Goal: Task Accomplishment & Management: Manage account settings

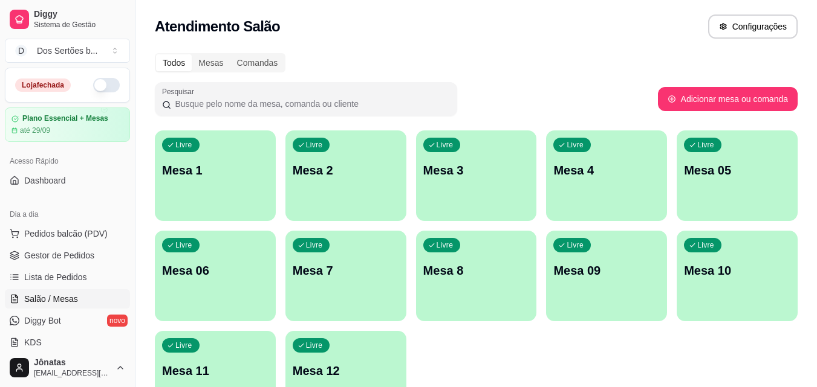
click at [108, 82] on button "button" at bounding box center [106, 85] width 27 height 15
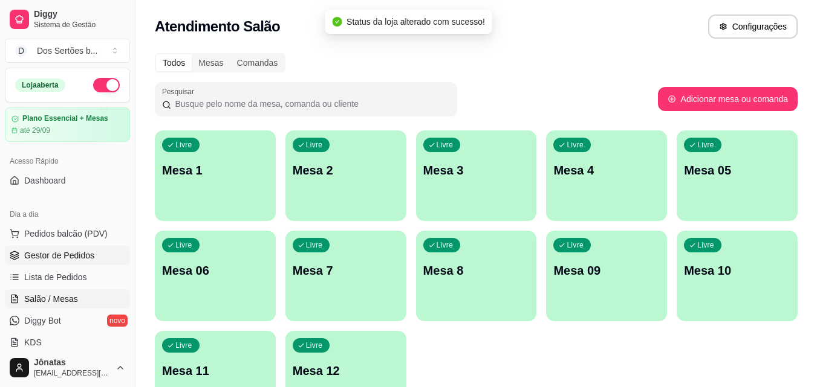
click at [60, 256] on span "Gestor de Pedidos" at bounding box center [59, 256] width 70 height 12
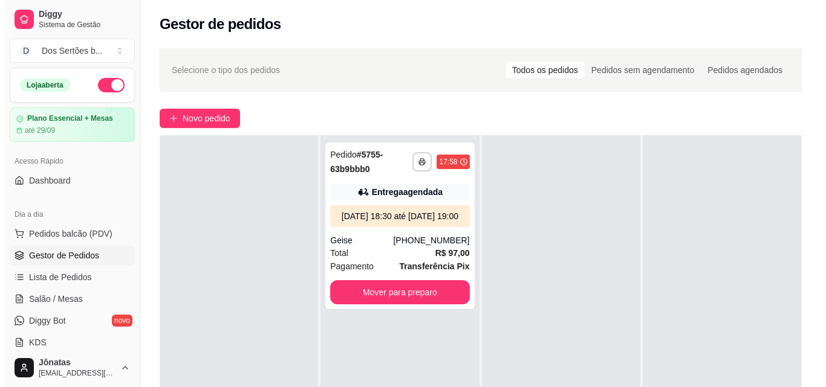
scroll to position [71, 0]
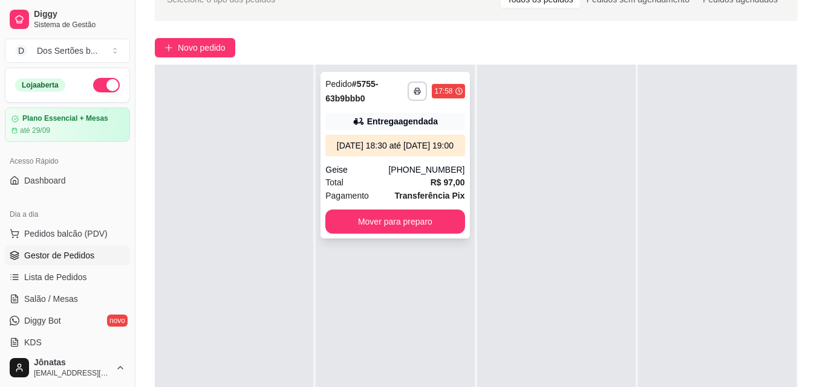
click at [408, 152] on div "[DATE] 18:30 até [DATE] 19:00" at bounding box center [394, 146] width 129 height 12
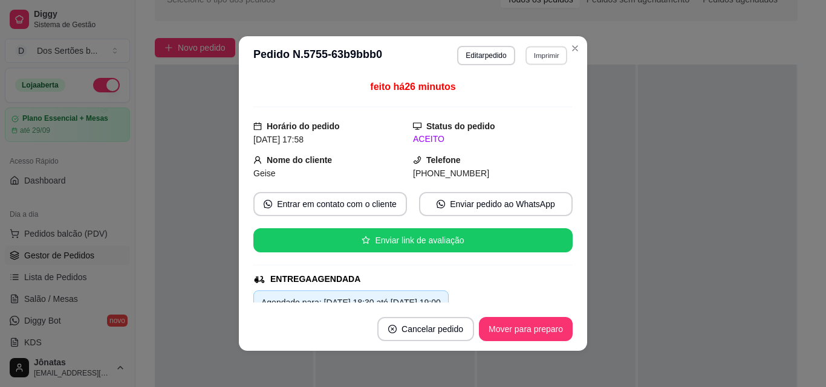
click at [538, 54] on button "Imprimir" at bounding box center [546, 55] width 42 height 19
click at [517, 100] on button "Impressora" at bounding box center [520, 97] width 85 height 19
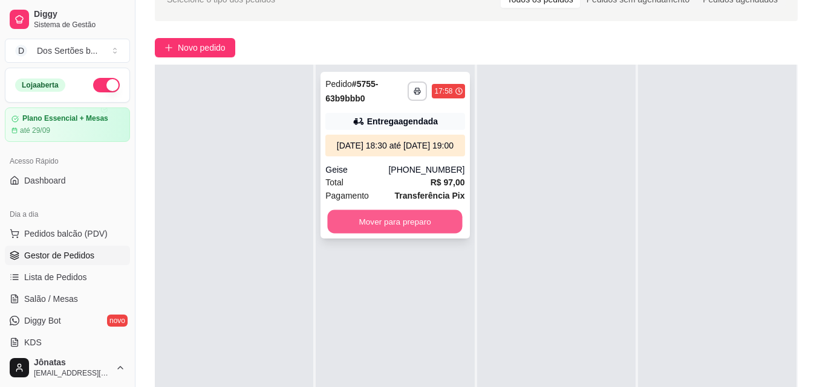
click at [384, 229] on button "Mover para preparo" at bounding box center [395, 222] width 135 height 24
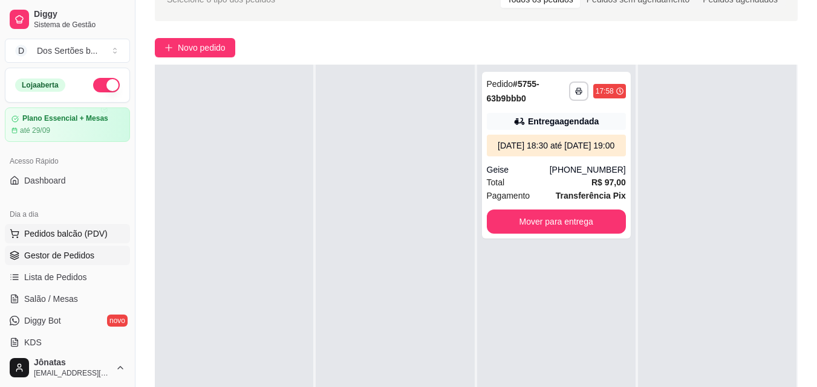
click at [33, 238] on span "Pedidos balcão (PDV)" at bounding box center [65, 234] width 83 height 12
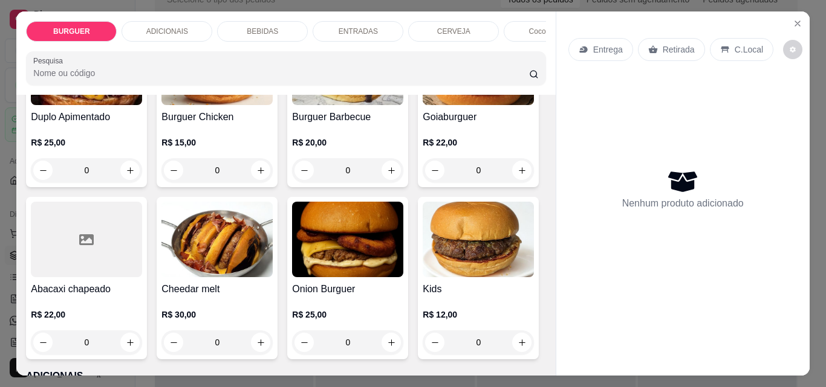
scroll to position [407, 0]
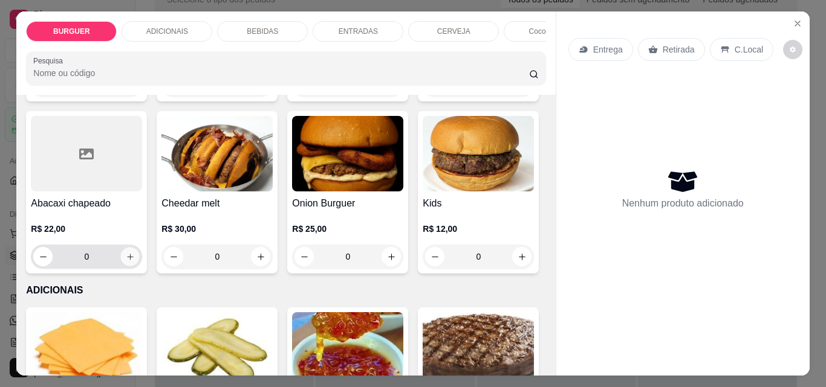
click at [135, 262] on icon "increase-product-quantity" at bounding box center [130, 257] width 9 height 9
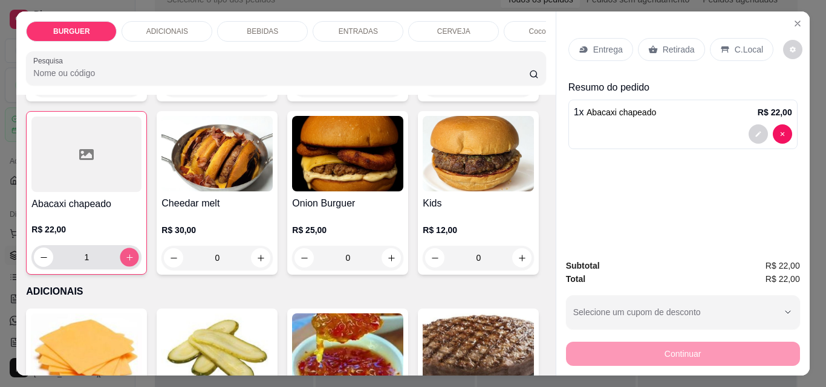
click at [134, 262] on icon "increase-product-quantity" at bounding box center [129, 257] width 9 height 9
type input "2"
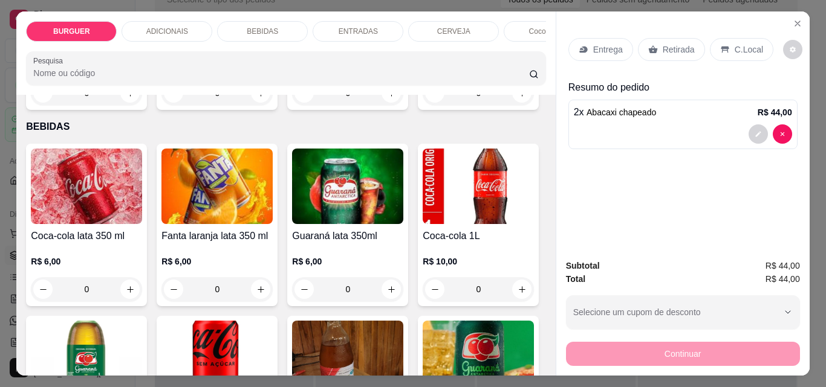
scroll to position [1110, 0]
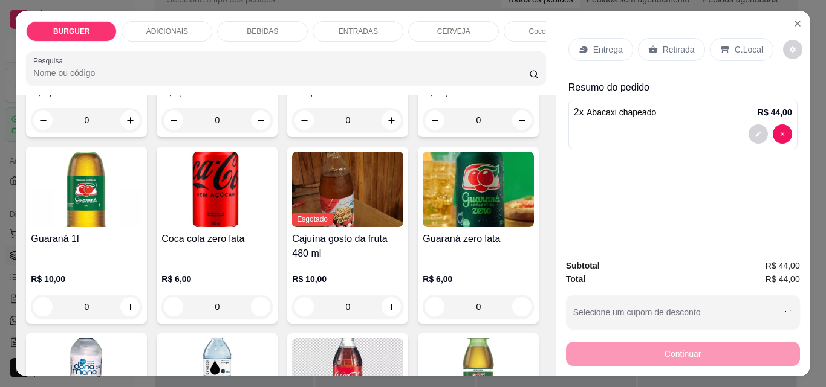
type input "1"
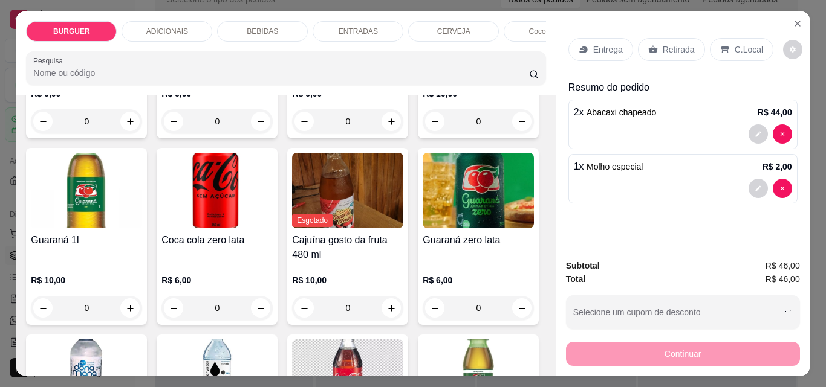
scroll to position [1111, 0]
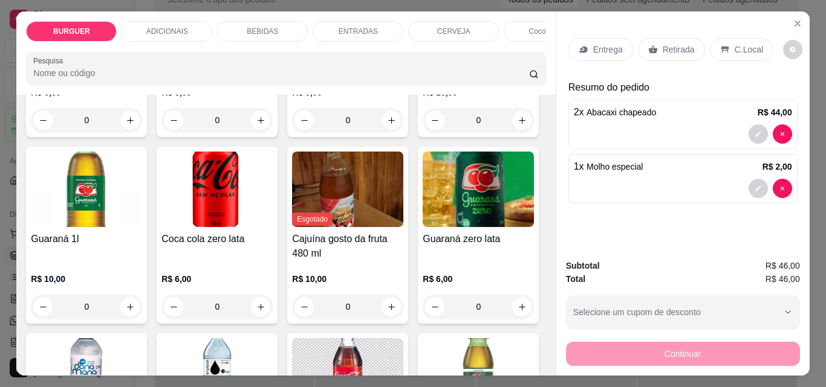
click at [663, 44] on p "Retirada" at bounding box center [679, 50] width 32 height 12
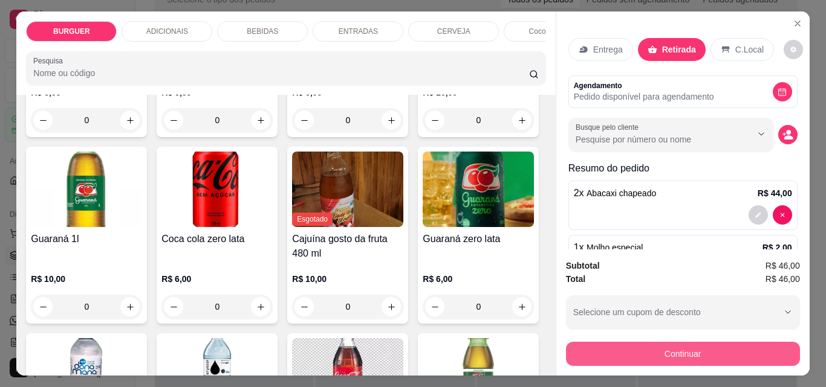
click at [669, 342] on button "Continuar" at bounding box center [683, 354] width 234 height 24
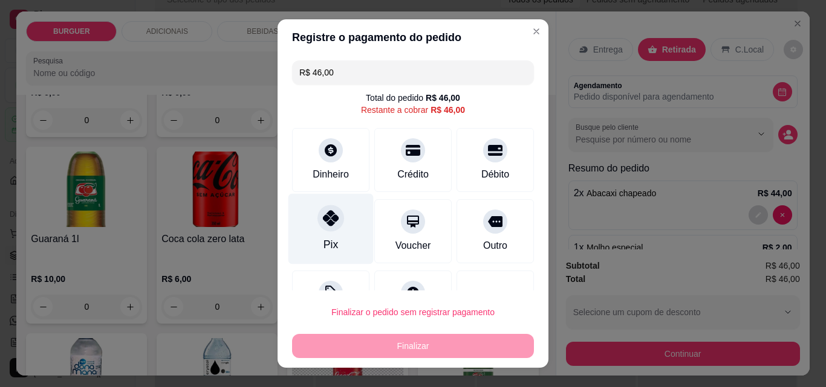
click at [327, 231] on div at bounding box center [330, 218] width 27 height 27
type input "R$ 0,00"
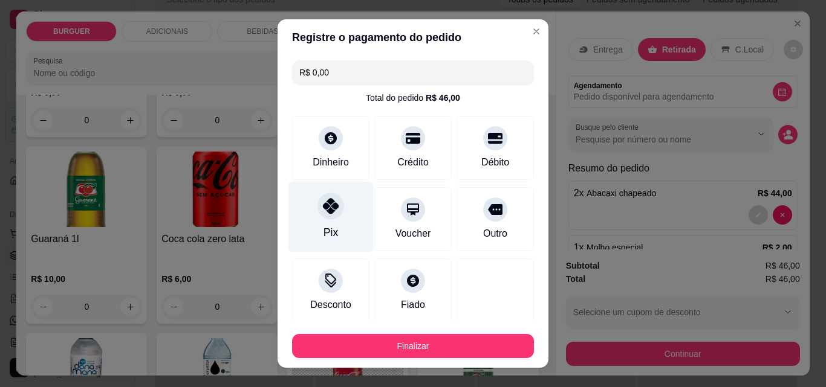
scroll to position [71, 0]
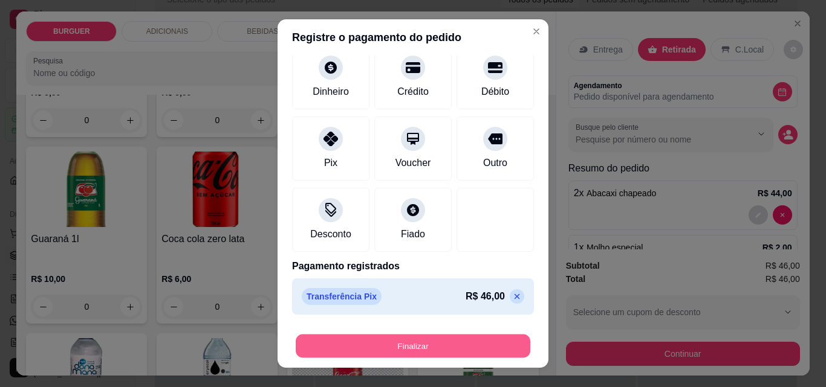
click at [475, 349] on button "Finalizar" at bounding box center [413, 347] width 235 height 24
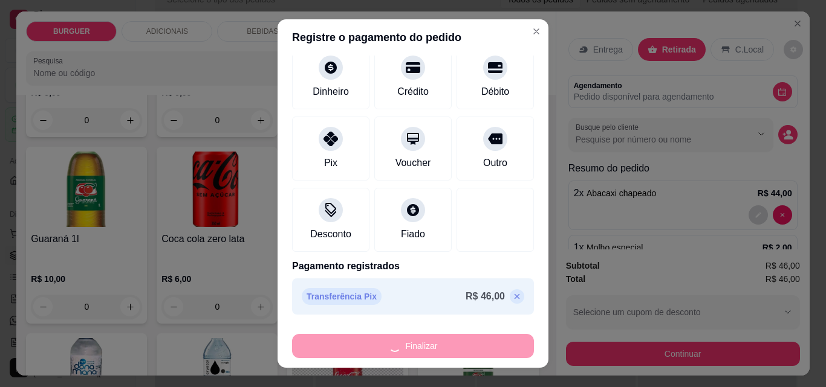
type input "0"
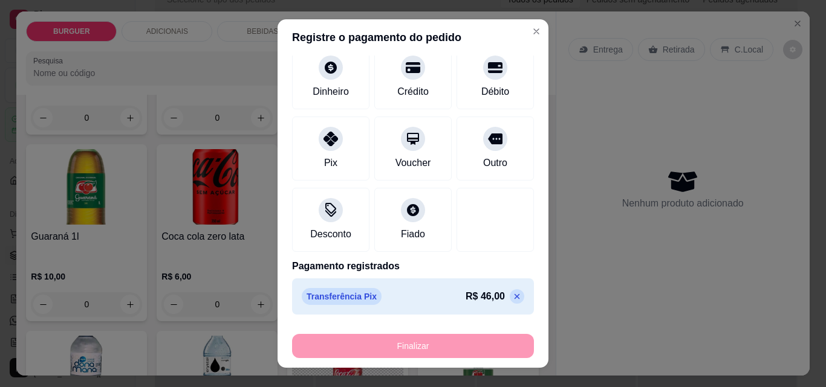
type input "-R$ 46,00"
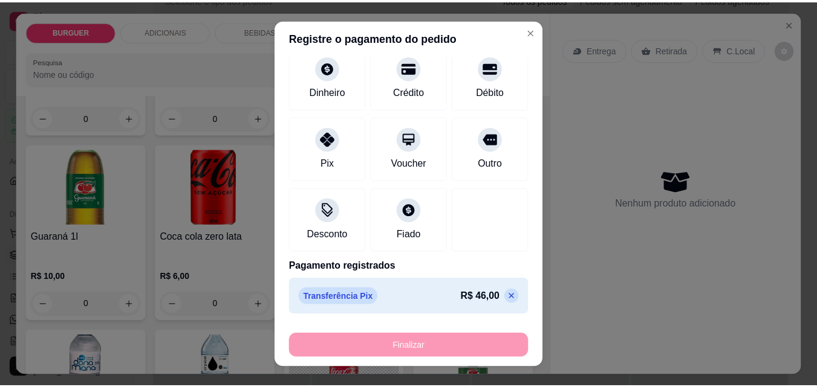
scroll to position [1109, 0]
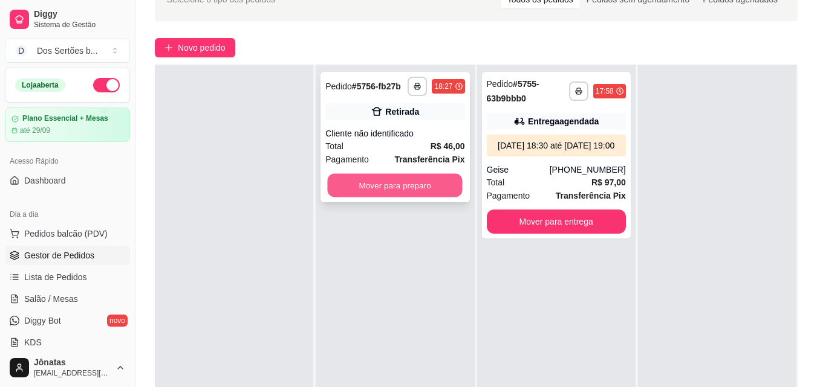
click at [363, 180] on button "Mover para preparo" at bounding box center [395, 186] width 135 height 24
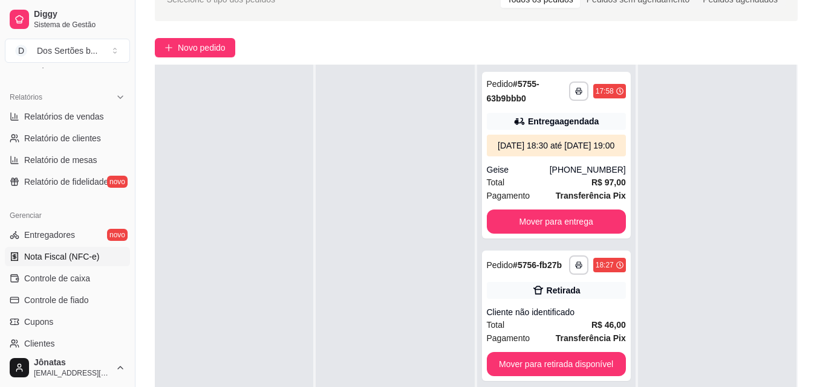
scroll to position [466, 0]
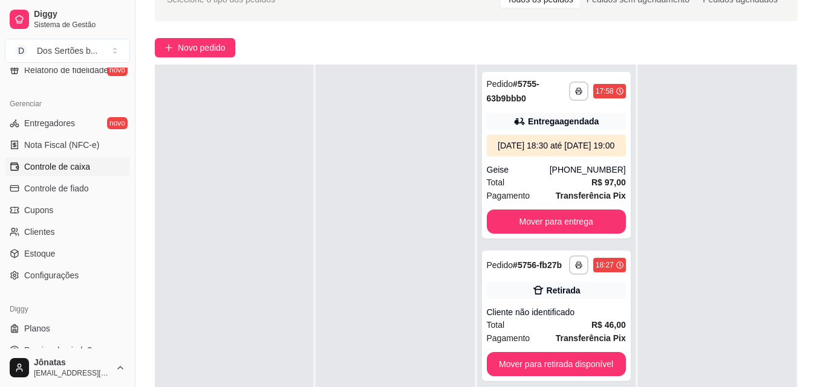
click at [26, 169] on span "Controle de caixa" at bounding box center [57, 167] width 66 height 12
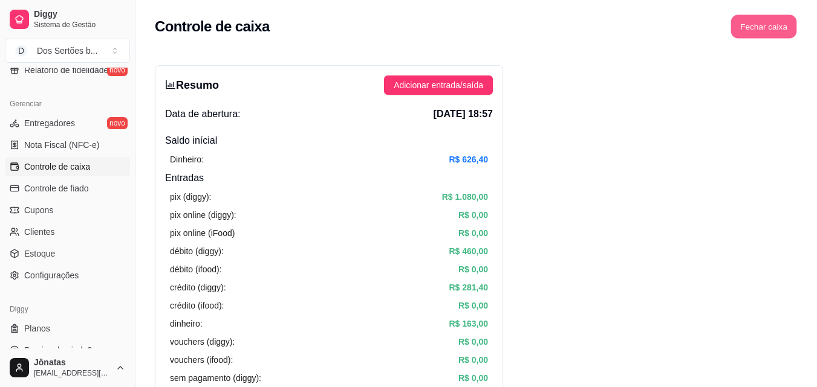
click at [765, 27] on button "Fechar caixa" at bounding box center [764, 27] width 66 height 24
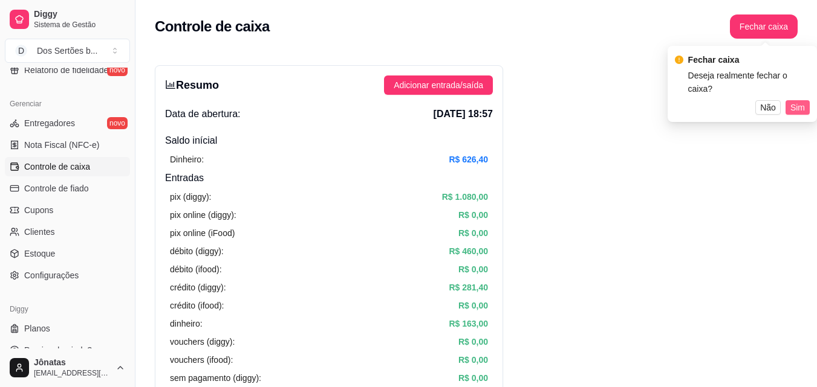
click at [800, 101] on span "Sim" at bounding box center [797, 107] width 15 height 13
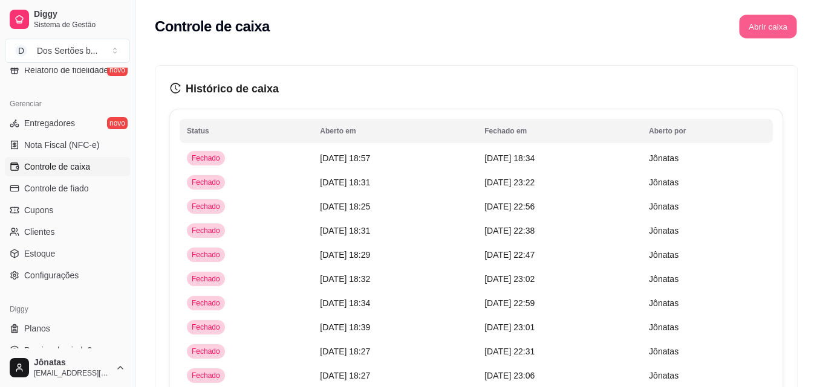
click at [768, 25] on button "Abrir caixa" at bounding box center [767, 27] width 57 height 24
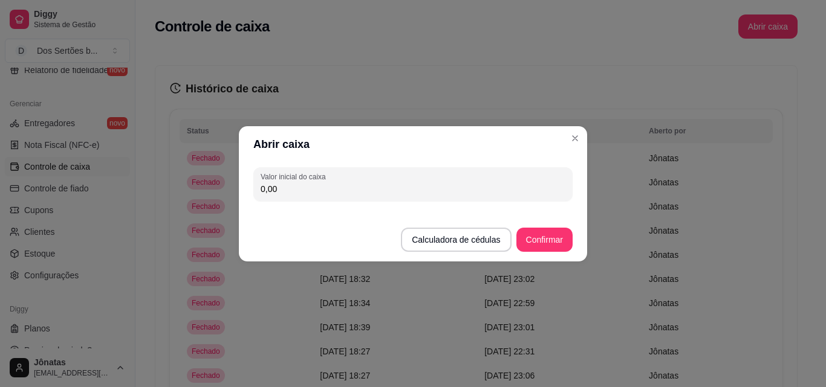
click at [292, 187] on input "0,00" at bounding box center [413, 189] width 305 height 12
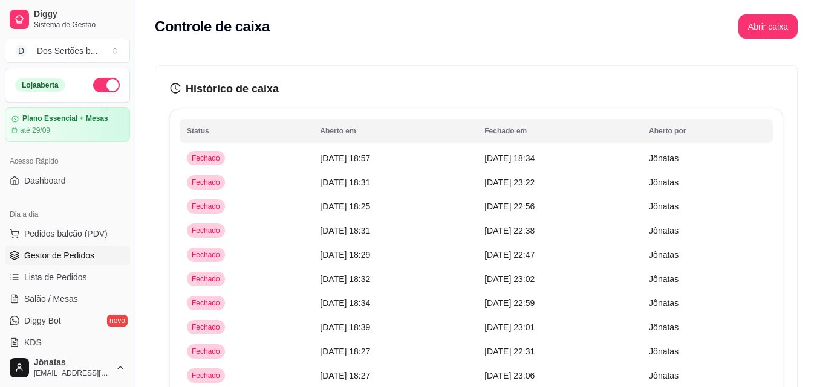
click at [78, 253] on span "Gestor de Pedidos" at bounding box center [59, 256] width 70 height 12
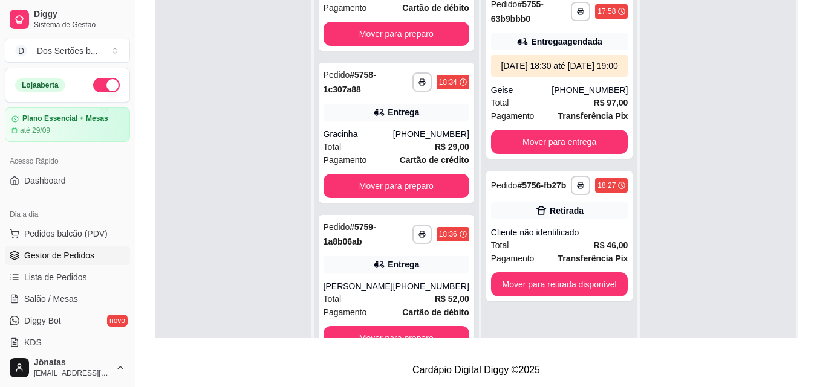
scroll to position [34, 0]
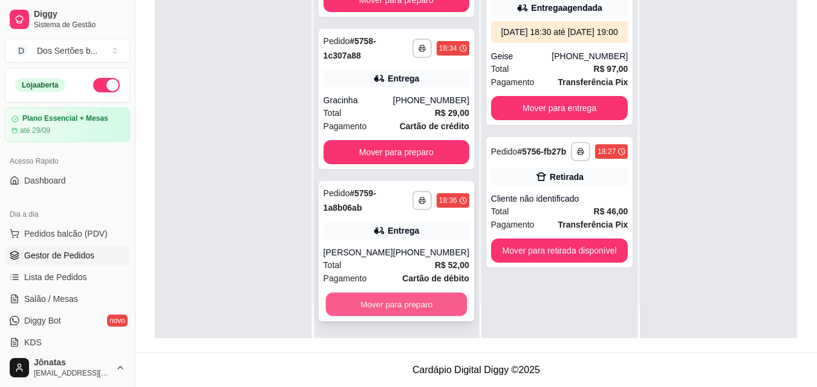
click at [377, 301] on button "Mover para preparo" at bounding box center [395, 305] width 141 height 24
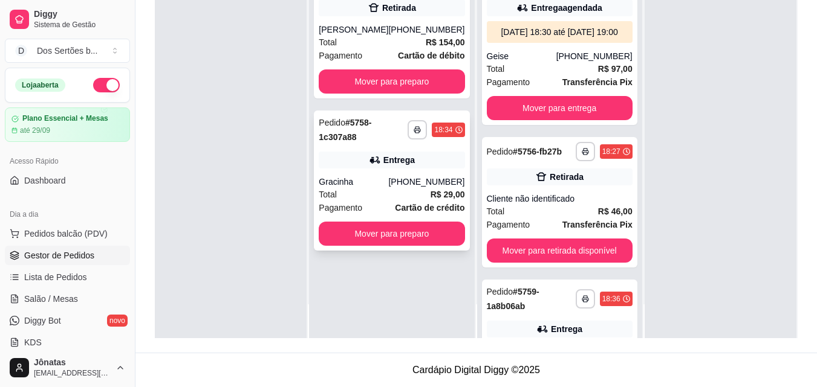
scroll to position [0, 0]
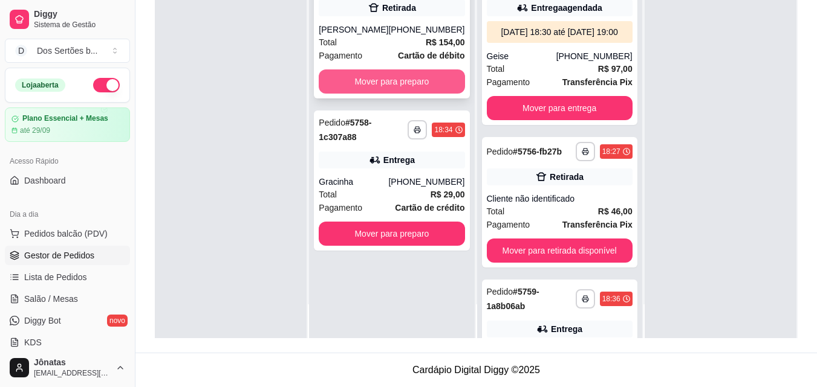
click at [371, 81] on button "Mover para preparo" at bounding box center [392, 82] width 146 height 24
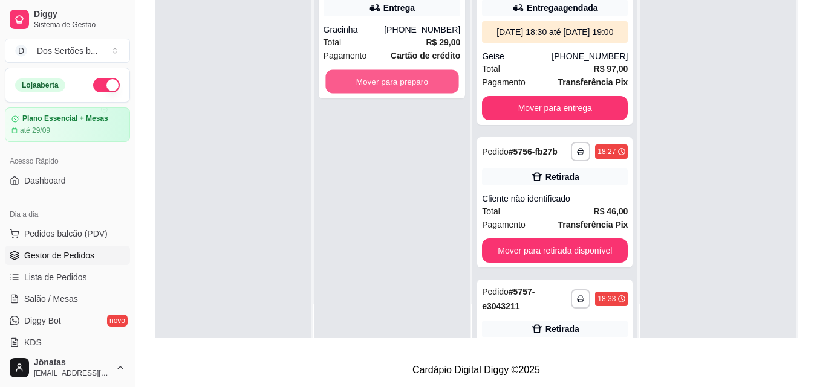
click at [371, 81] on button "Mover para preparo" at bounding box center [391, 82] width 133 height 24
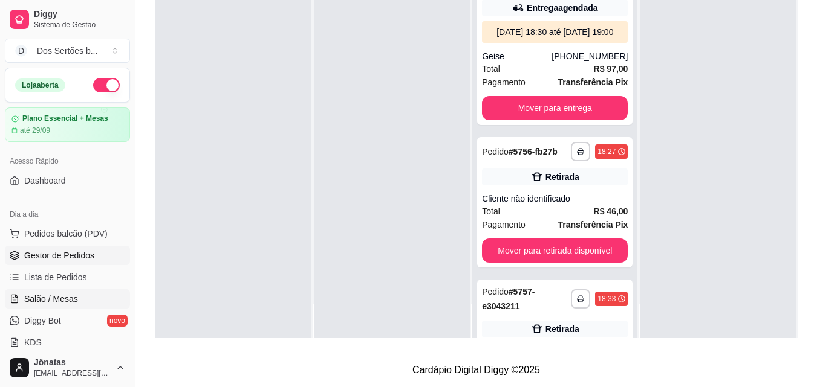
click at [57, 303] on span "Salão / Mesas" at bounding box center [51, 299] width 54 height 12
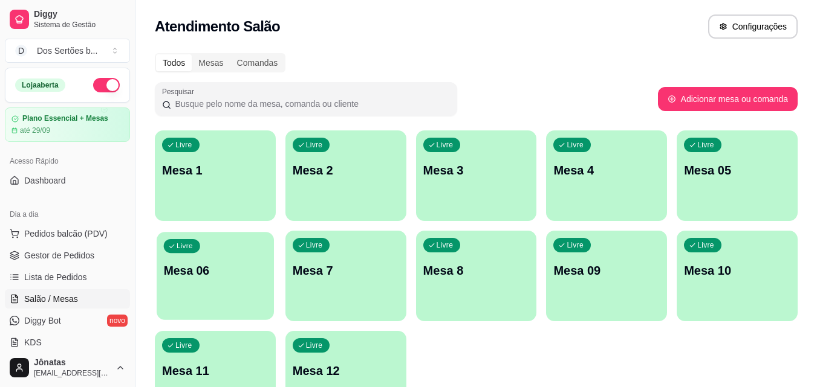
click at [186, 296] on div "Livre Mesa 06" at bounding box center [215, 269] width 117 height 74
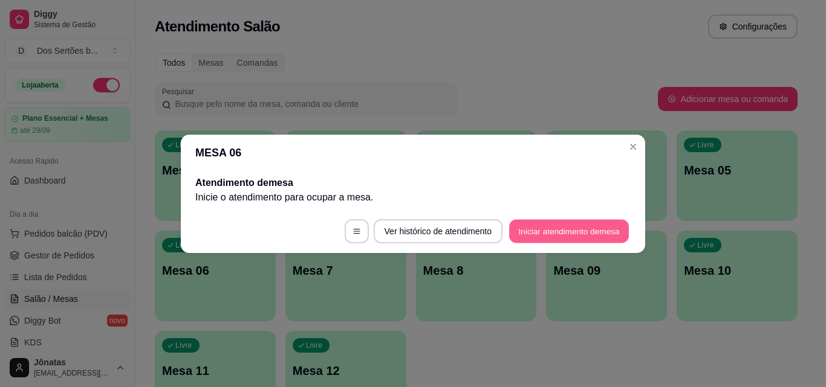
click at [545, 233] on button "Iniciar atendimento de mesa" at bounding box center [569, 231] width 120 height 24
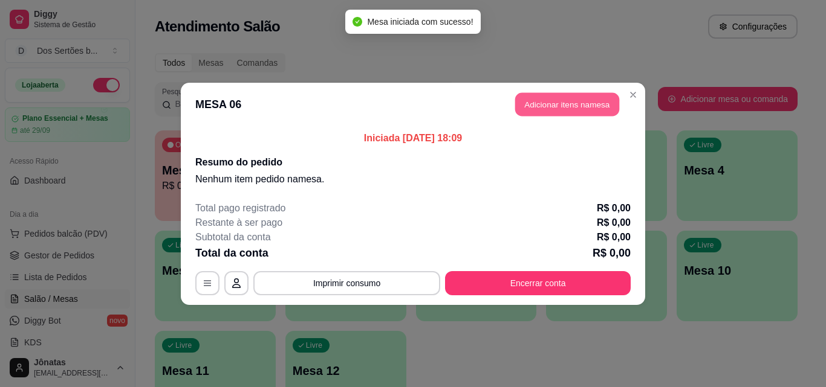
click at [549, 106] on button "Adicionar itens na mesa" at bounding box center [567, 104] width 104 height 24
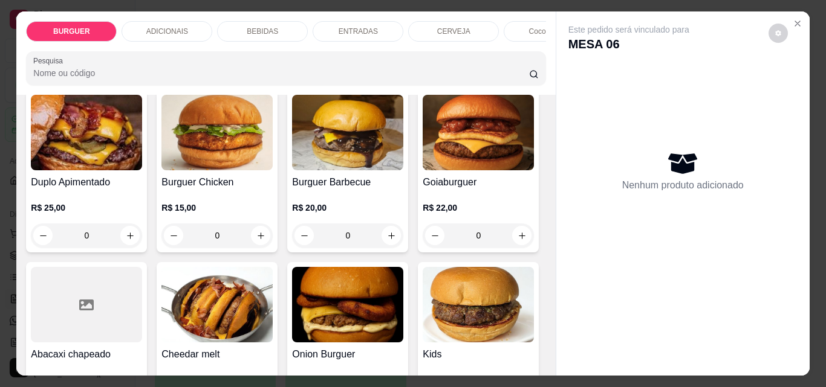
scroll to position [353, 0]
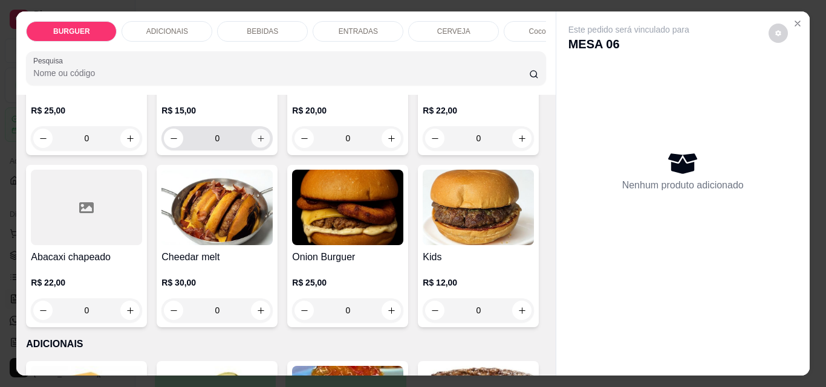
click at [265, 141] on icon "increase-product-quantity" at bounding box center [260, 138] width 9 height 9
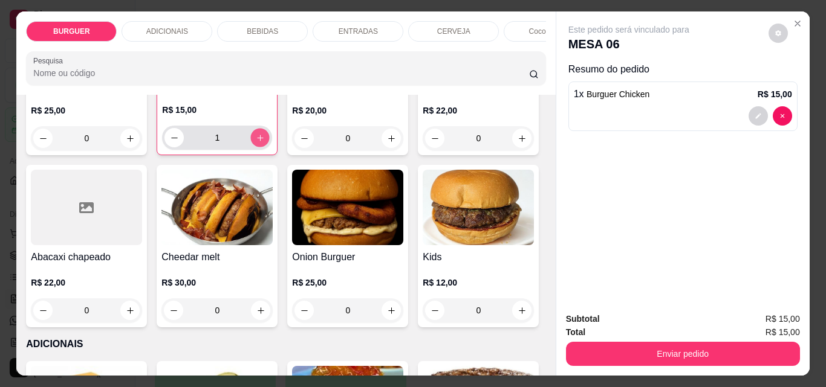
click at [265, 141] on icon "increase-product-quantity" at bounding box center [260, 138] width 9 height 9
type input "3"
click at [748, 107] on button "decrease-product-quantity" at bounding box center [757, 116] width 19 height 19
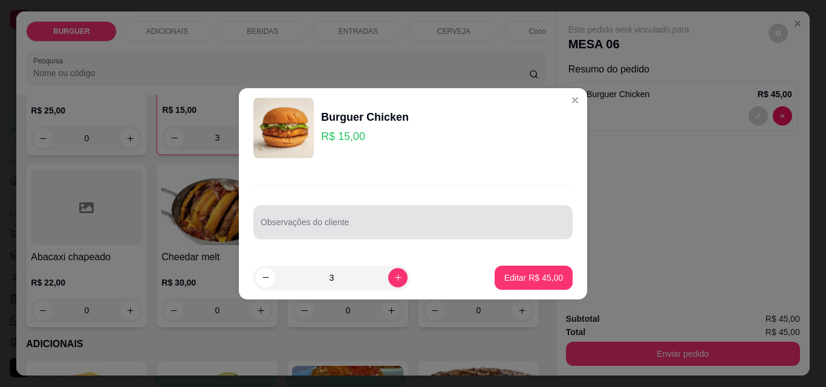
click at [259, 229] on div "Observações do cliente" at bounding box center [412, 223] width 319 height 34
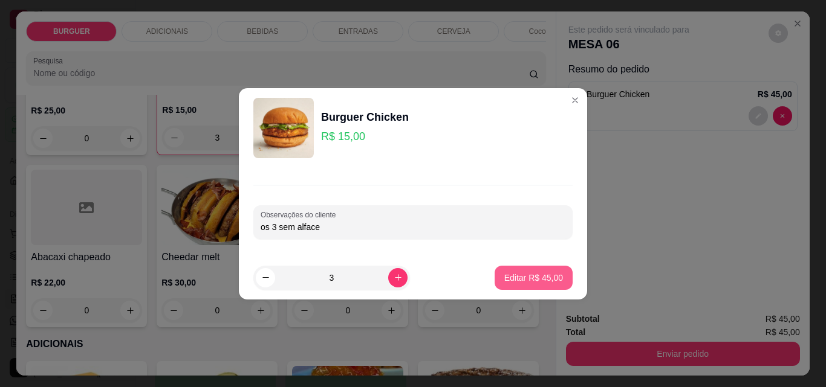
type input "os 3 sem alface"
click at [521, 271] on button "Editar R$ 45,00" at bounding box center [534, 278] width 76 height 24
type input "0"
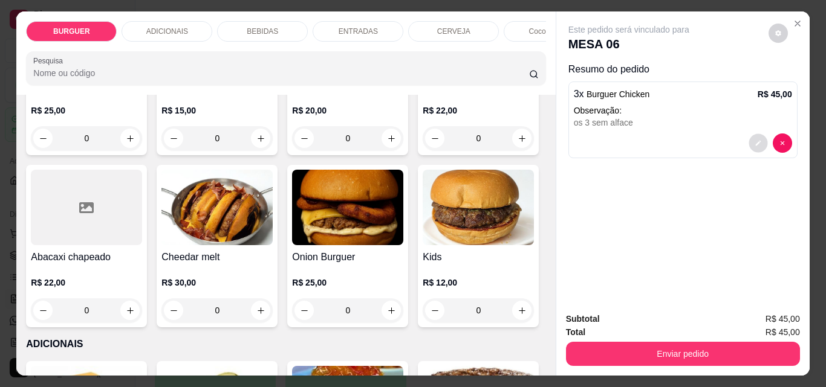
click at [755, 140] on icon "decrease-product-quantity" at bounding box center [757, 143] width 7 height 7
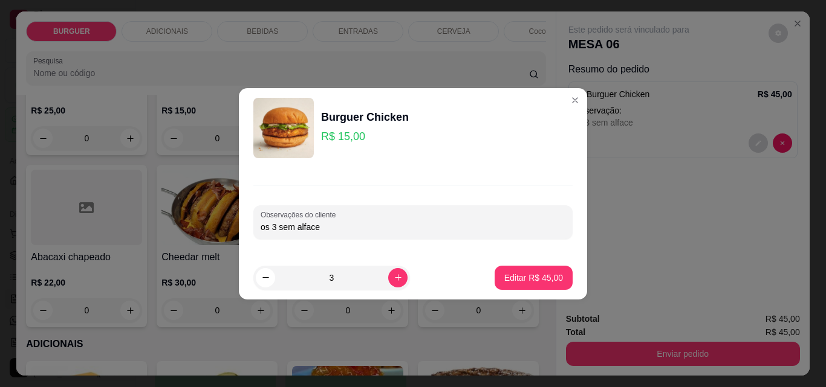
click at [276, 229] on input "os 3 sem alface" at bounding box center [413, 227] width 305 height 12
click at [327, 225] on input "os 2 sem alface" at bounding box center [413, 227] width 305 height 12
type input "os 2 sem alface e 1 completo"
click at [527, 272] on p "Editar R$ 45,00" at bounding box center [533, 277] width 57 height 11
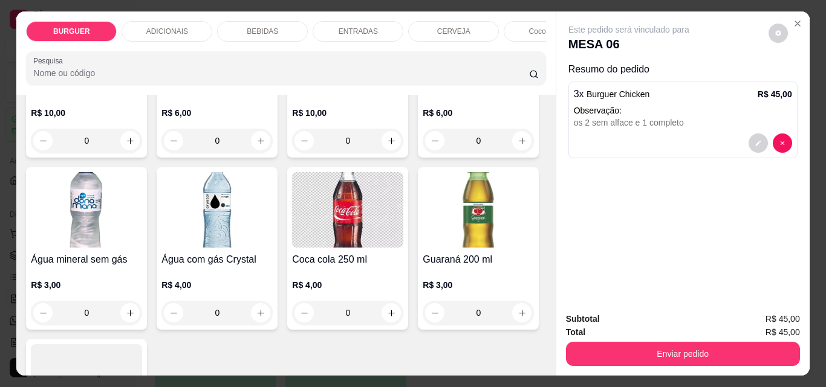
scroll to position [1439, 0]
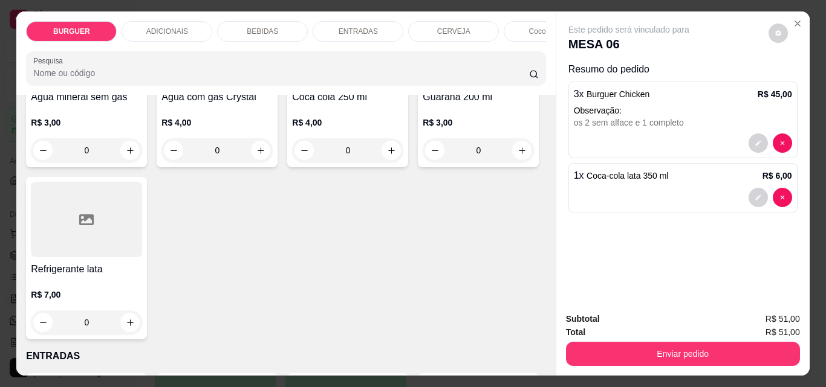
scroll to position [1439, 0]
type input "2"
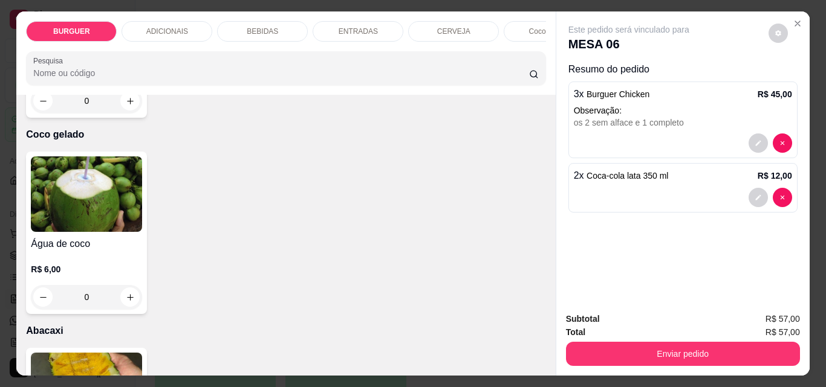
scroll to position [2371, 0]
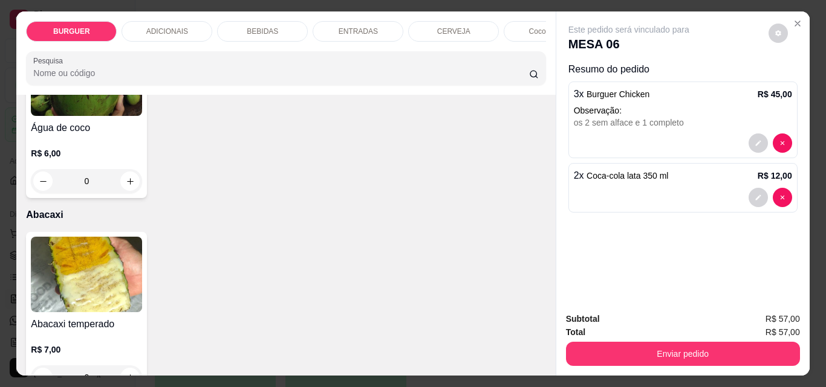
type input "1"
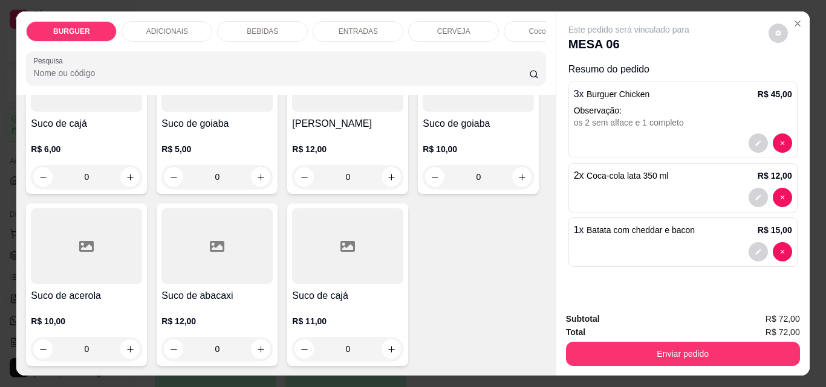
scroll to position [3497, 0]
click at [126, 15] on button "increase-product-quantity" at bounding box center [130, 5] width 19 height 19
type input "1"
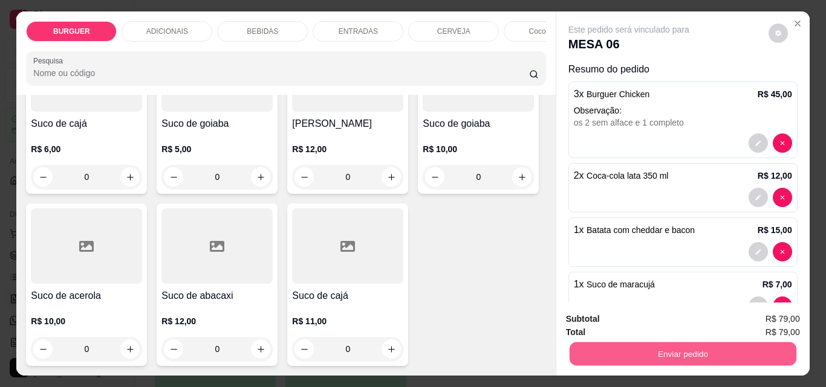
click at [633, 349] on button "Enviar pedido" at bounding box center [682, 354] width 227 height 24
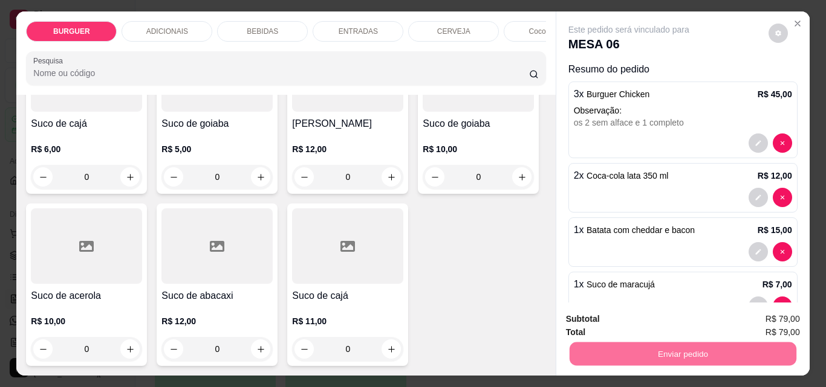
click at [765, 316] on button "Enviar pedido" at bounding box center [768, 319] width 68 height 23
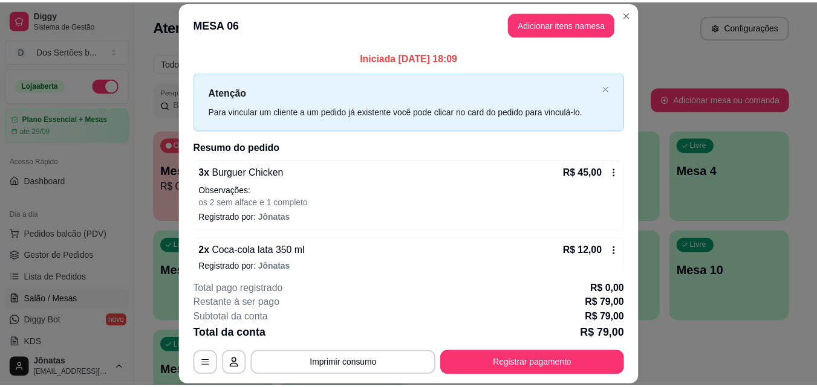
scroll to position [112, 0]
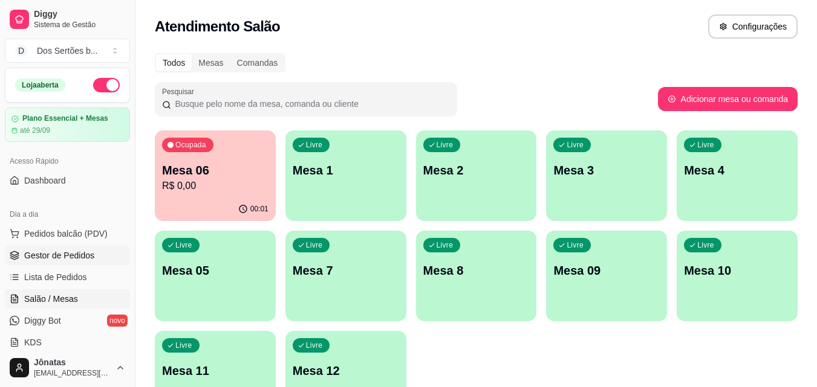
click at [62, 259] on span "Gestor de Pedidos" at bounding box center [59, 256] width 70 height 12
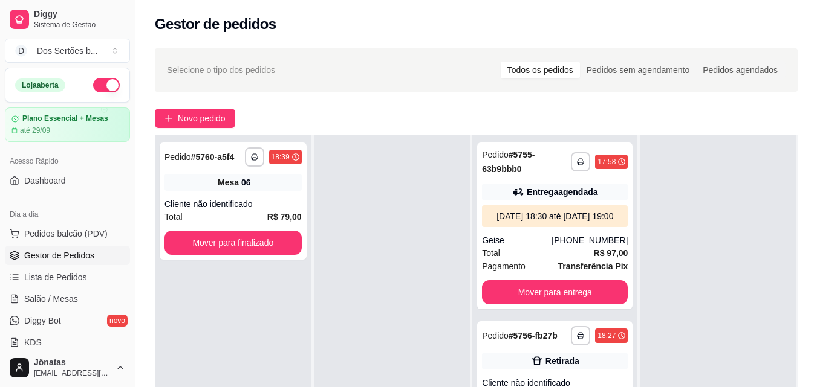
scroll to position [184, 0]
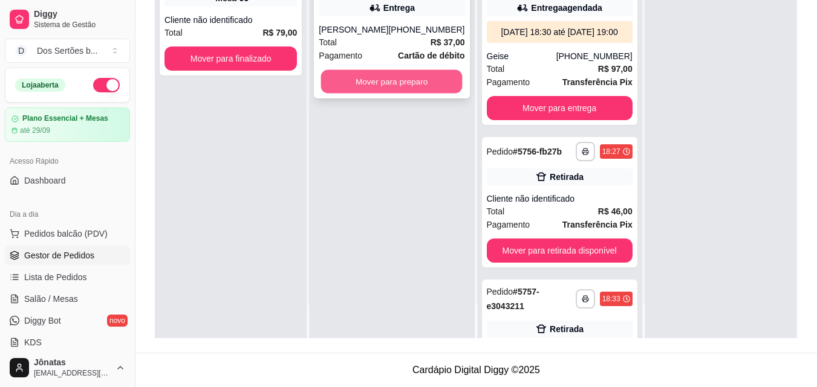
click at [375, 83] on button "Mover para preparo" at bounding box center [391, 82] width 141 height 24
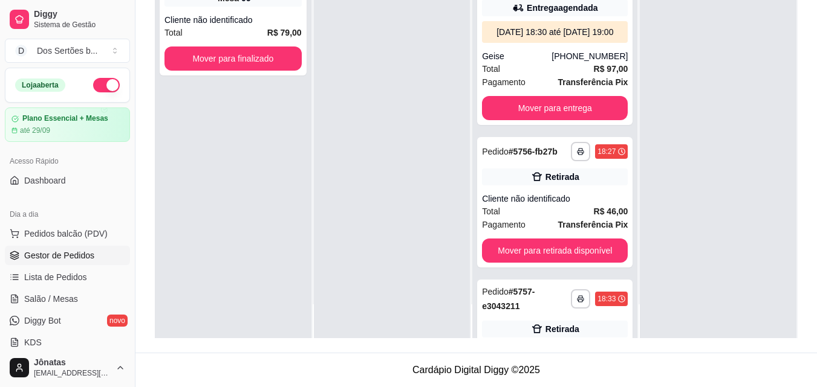
scroll to position [183, 0]
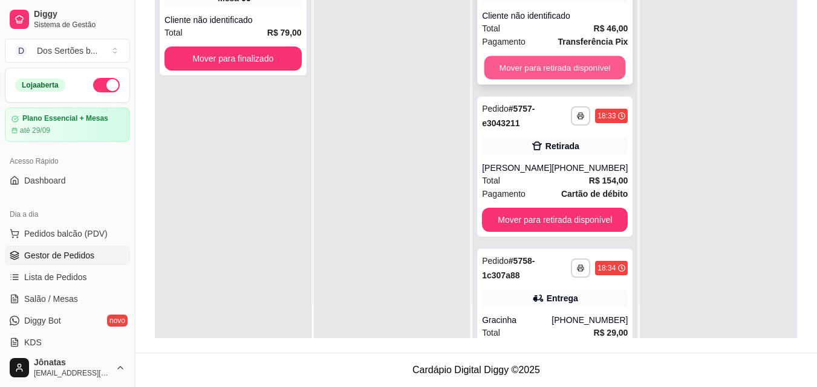
click at [527, 80] on button "Mover para retirada disponível" at bounding box center [554, 68] width 141 height 24
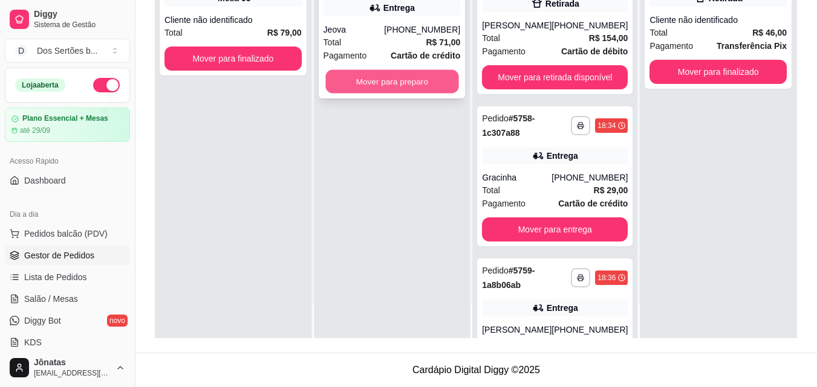
click at [354, 91] on button "Mover para preparo" at bounding box center [391, 82] width 133 height 24
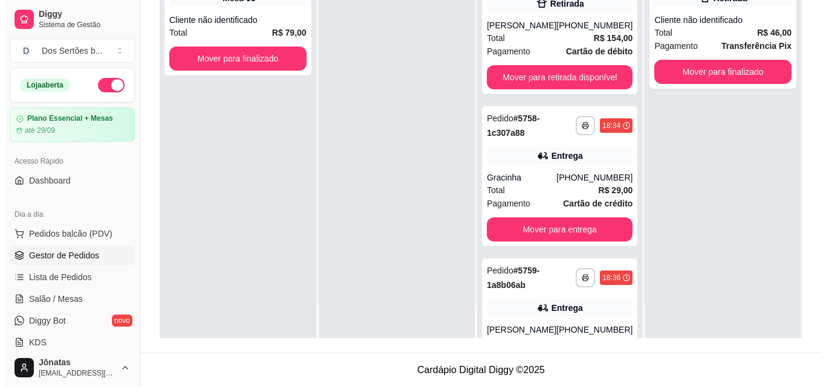
scroll to position [0, 0]
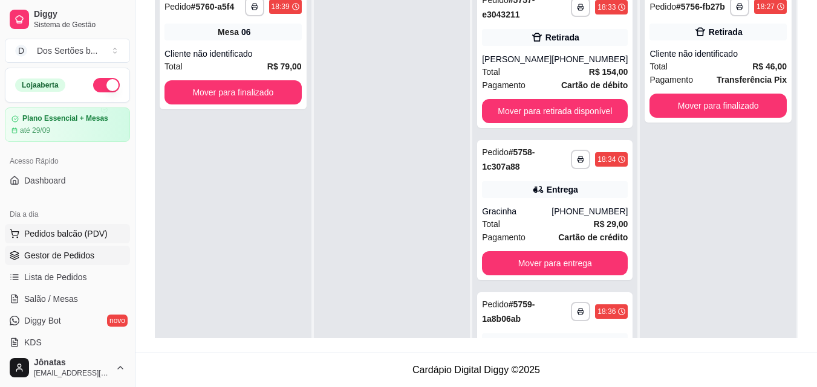
click at [53, 233] on span "Pedidos balcão (PDV)" at bounding box center [65, 234] width 83 height 12
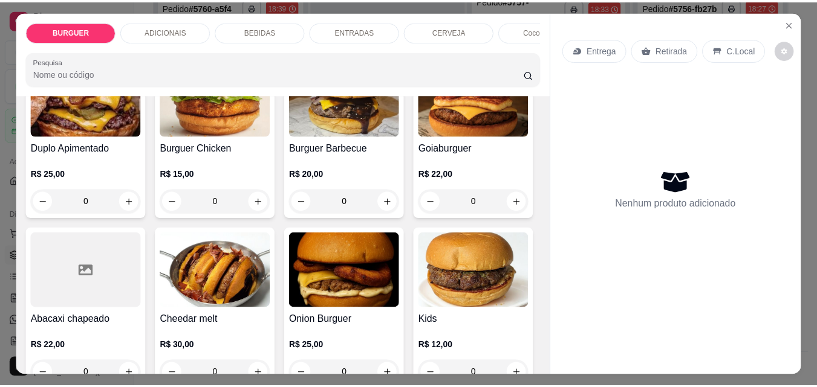
scroll to position [291, 0]
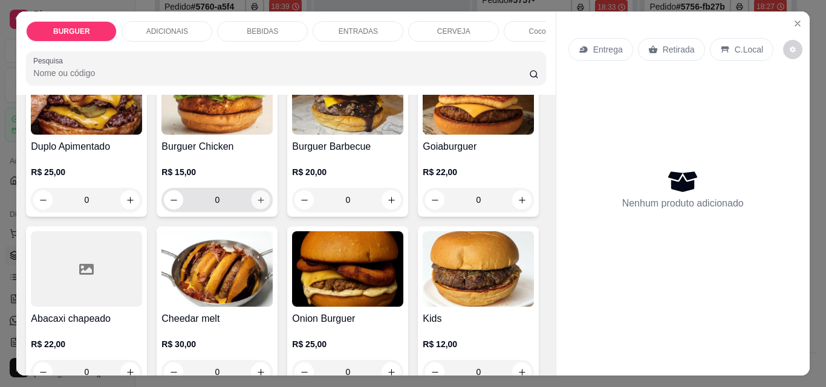
click at [270, 206] on button "increase-product-quantity" at bounding box center [260, 200] width 19 height 19
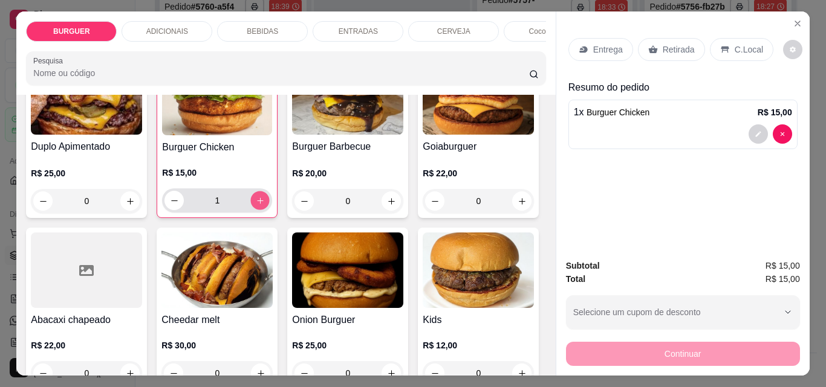
click at [265, 206] on icon "increase-product-quantity" at bounding box center [260, 200] width 9 height 9
type input "3"
click at [748, 128] on button "decrease-product-quantity" at bounding box center [757, 134] width 19 height 19
click at [793, 19] on icon "Close" at bounding box center [798, 24] width 10 height 10
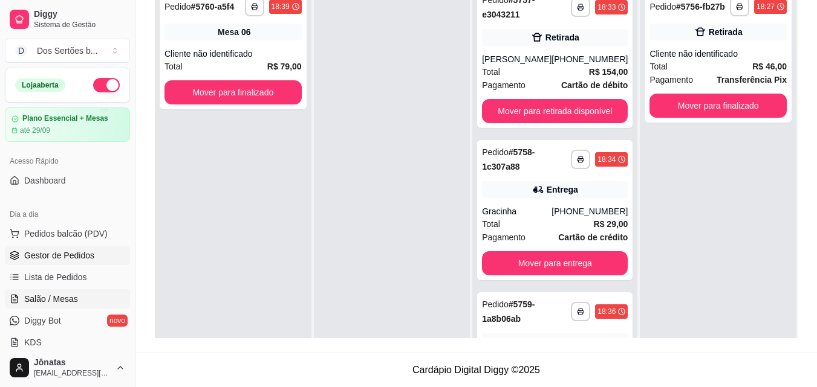
click at [42, 297] on span "Salão / Mesas" at bounding box center [51, 299] width 54 height 12
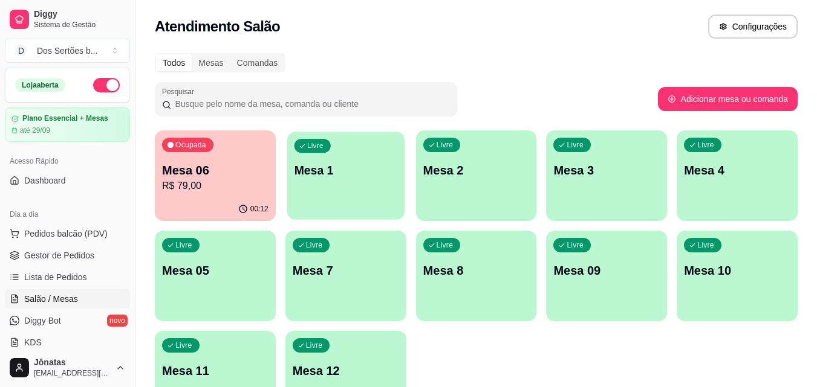
click at [318, 192] on div "Livre Mesa 1" at bounding box center [345, 169] width 117 height 74
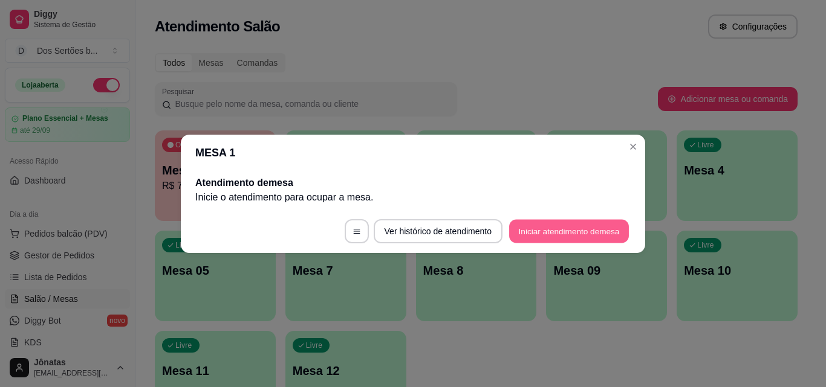
click at [576, 235] on button "Iniciar atendimento de mesa" at bounding box center [569, 231] width 120 height 24
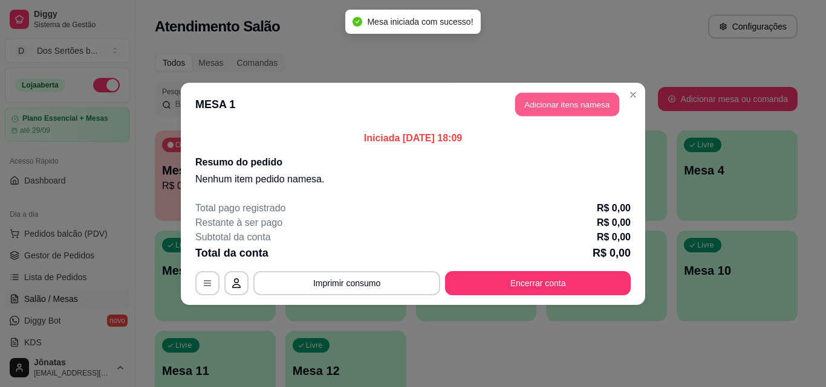
click at [545, 110] on button "Adicionar itens na mesa" at bounding box center [567, 104] width 104 height 24
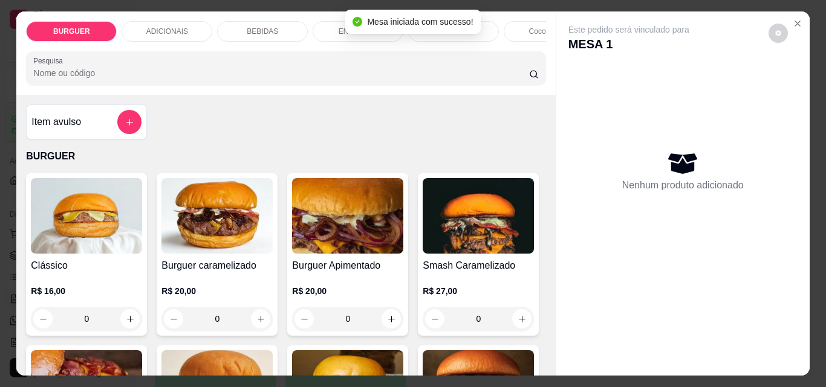
scroll to position [165, 0]
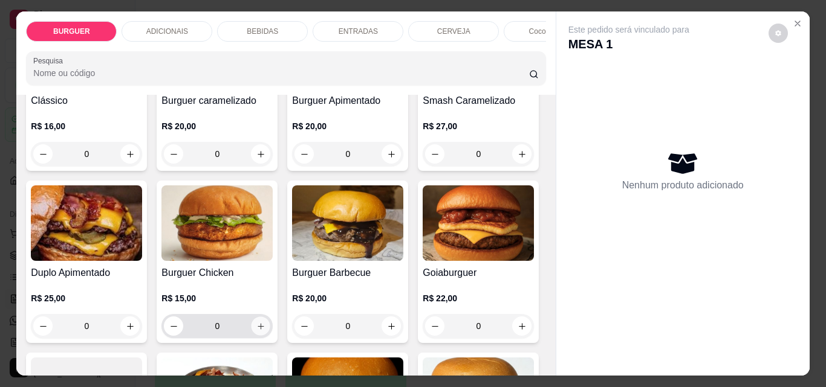
click at [265, 328] on icon "increase-product-quantity" at bounding box center [260, 326] width 9 height 9
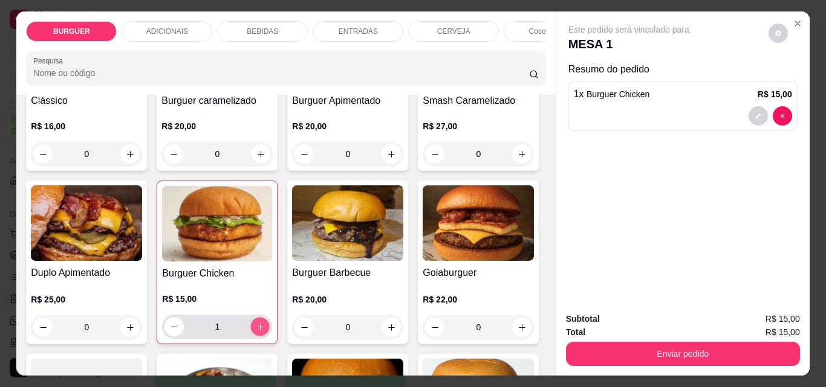
click at [265, 328] on icon "increase-product-quantity" at bounding box center [260, 327] width 9 height 9
type input "3"
click at [754, 112] on icon "decrease-product-quantity" at bounding box center [757, 115] width 7 height 7
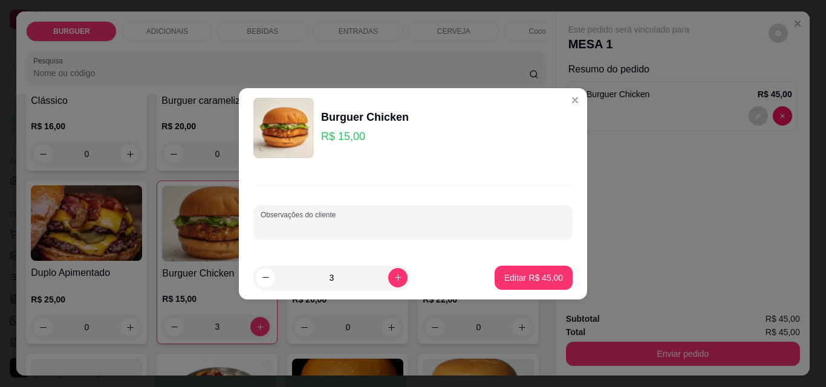
click at [282, 222] on input "Observações do cliente" at bounding box center [413, 227] width 305 height 12
type input "1 pra levar"
click at [530, 276] on p "Editar R$ 45,00" at bounding box center [533, 277] width 57 height 11
type input "0"
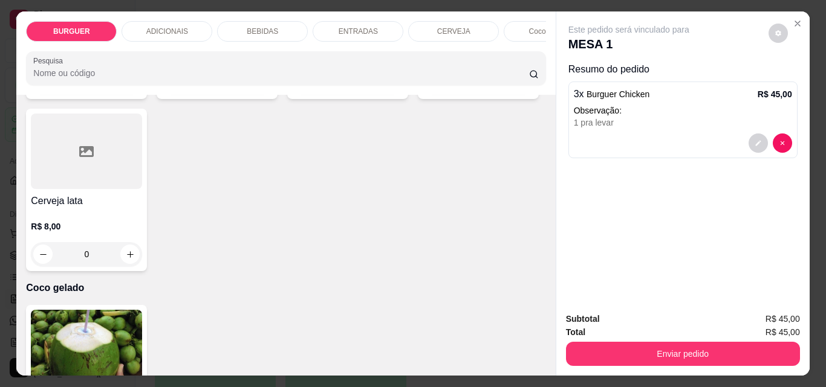
scroll to position [2308, 0]
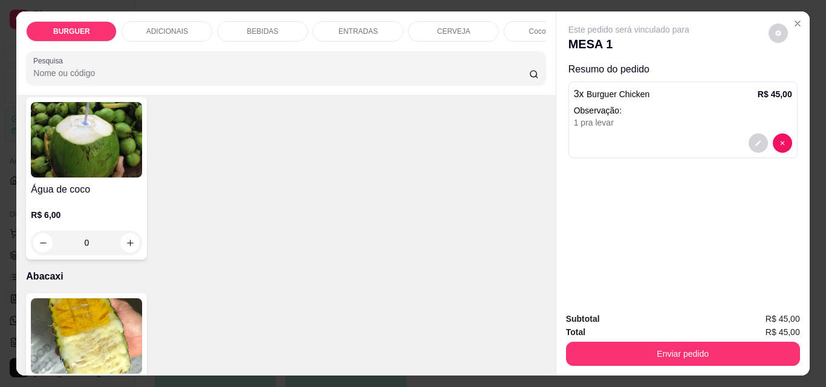
type input "1"
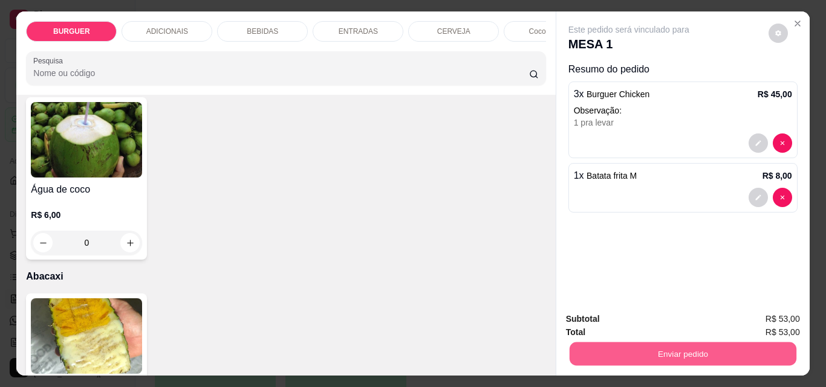
click at [653, 350] on button "Enviar pedido" at bounding box center [682, 354] width 227 height 24
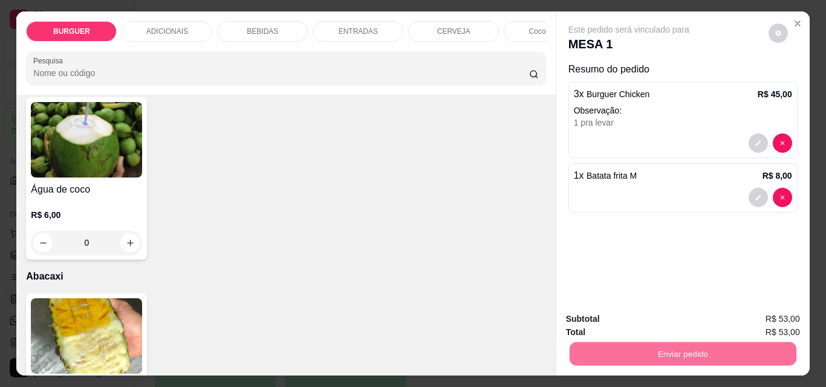
click at [750, 314] on button "Enviar pedido" at bounding box center [768, 319] width 66 height 22
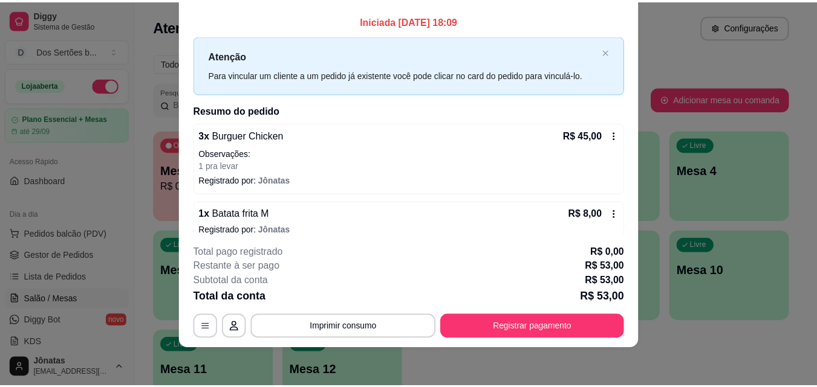
scroll to position [0, 0]
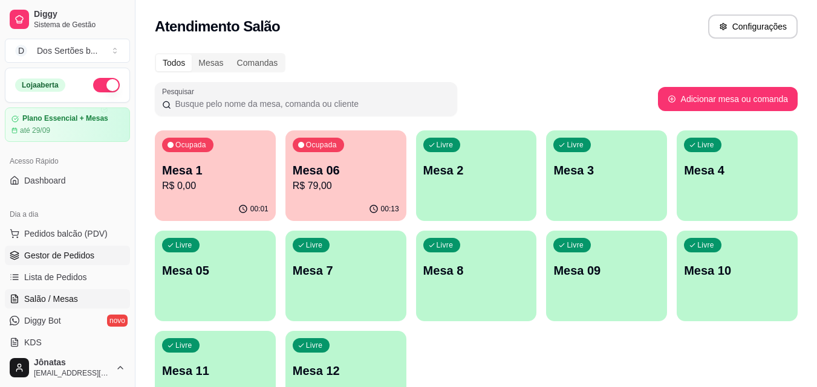
click at [76, 259] on span "Gestor de Pedidos" at bounding box center [59, 256] width 70 height 12
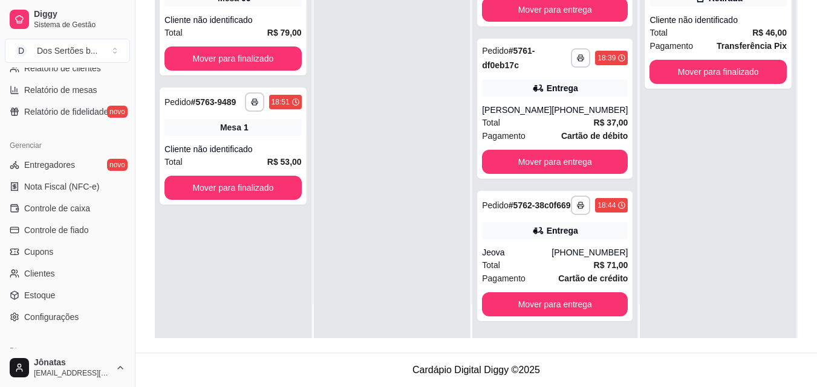
scroll to position [482, 0]
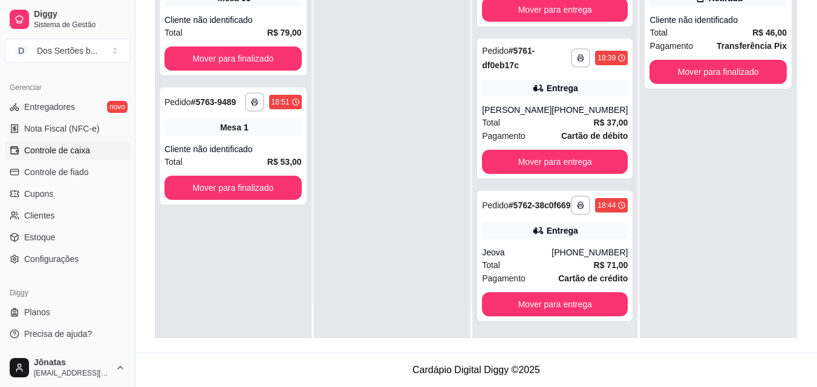
click at [30, 144] on span "Controle de caixa" at bounding box center [57, 150] width 66 height 12
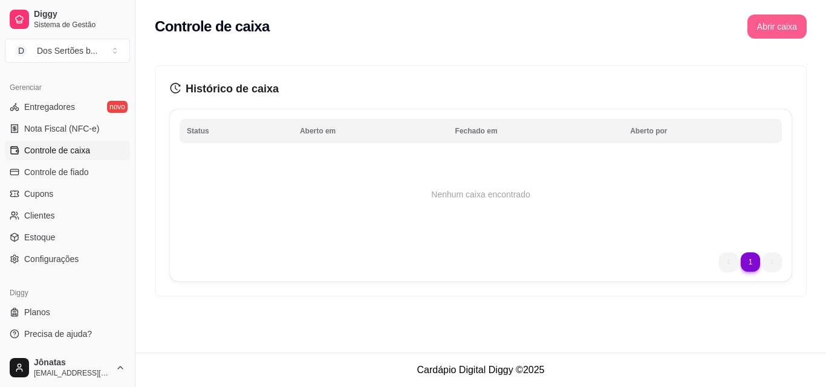
click at [770, 27] on button "Abrir caixa" at bounding box center [776, 27] width 59 height 24
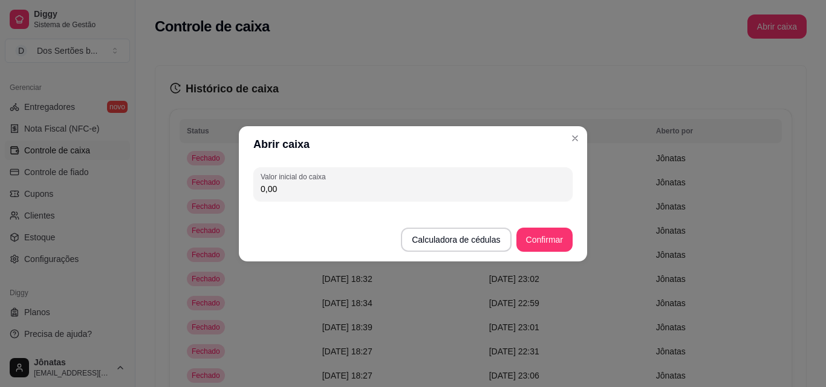
click at [280, 189] on input "0,00" at bounding box center [413, 189] width 305 height 12
type input "961,00"
click at [556, 238] on button "Confirmar" at bounding box center [544, 240] width 55 height 24
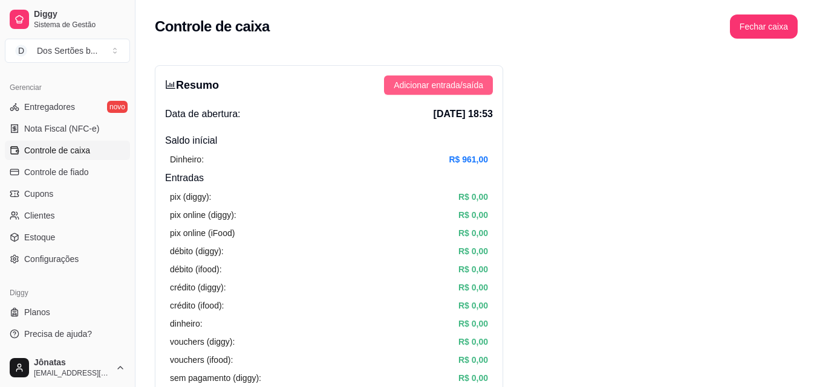
click at [427, 80] on span "Adicionar entrada/saída" at bounding box center [438, 85] width 89 height 13
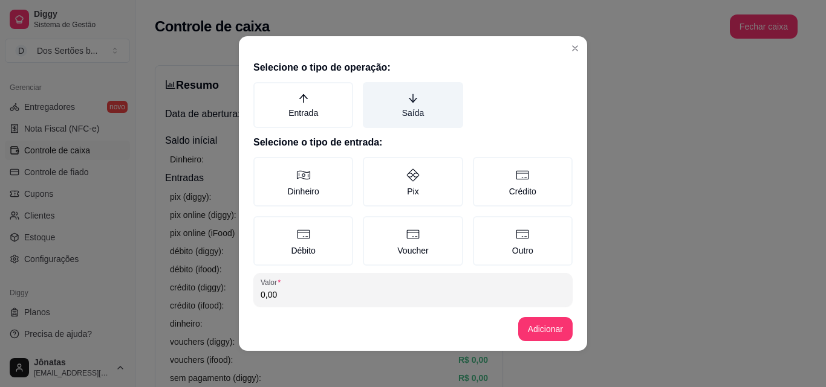
click at [383, 102] on label "Saída" at bounding box center [413, 105] width 100 height 46
click at [372, 91] on button "Saída" at bounding box center [367, 87] width 10 height 10
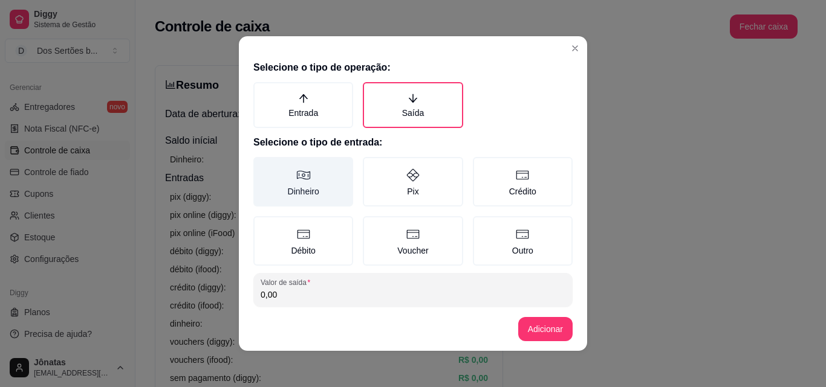
click at [302, 186] on label "Dinheiro" at bounding box center [303, 182] width 100 height 50
click at [262, 166] on button "Dinheiro" at bounding box center [258, 162] width 10 height 10
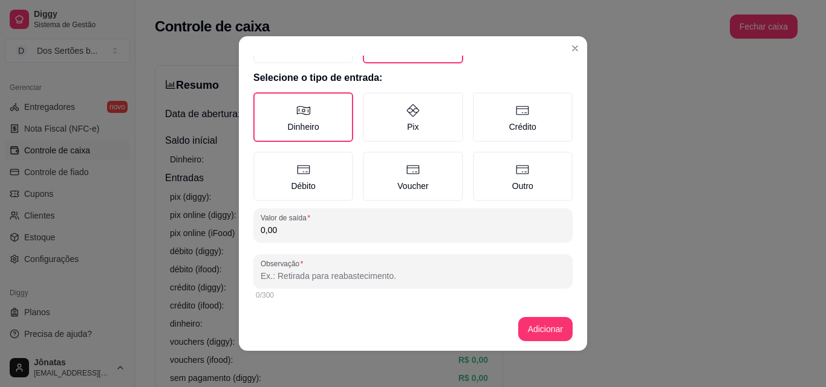
click at [283, 235] on input "0,00" at bounding box center [413, 230] width 305 height 12
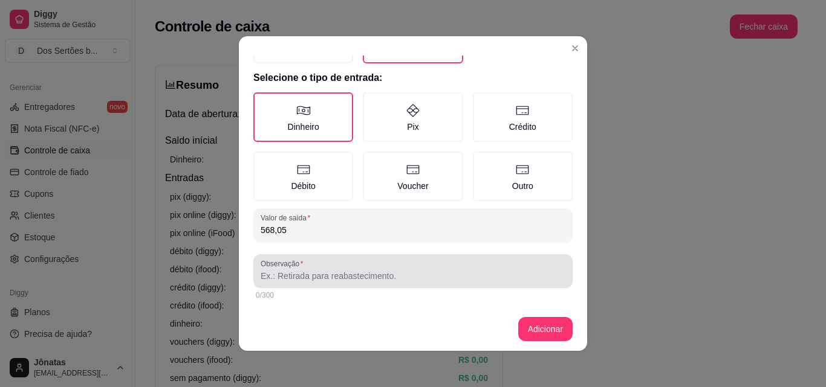
type input "568,05"
click at [268, 269] on div at bounding box center [413, 271] width 305 height 24
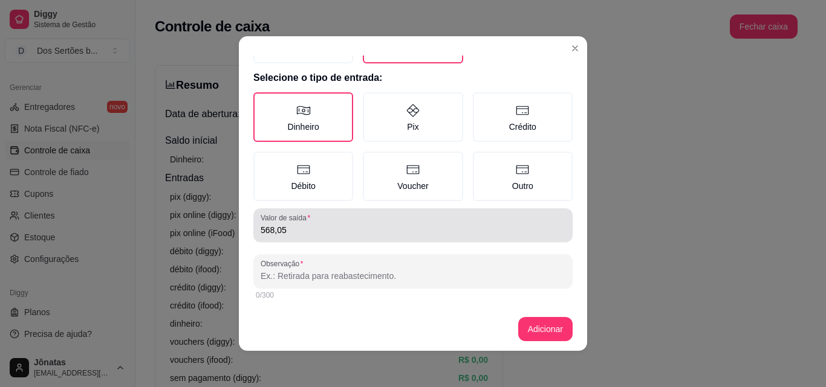
drag, startPoint x: 354, startPoint y: 212, endPoint x: 325, endPoint y: 244, distance: 42.8
click at [325, 244] on div "Selecione o tipo de operação: Entrada Saída Selecione o tipo de entrada: Dinhei…" at bounding box center [413, 182] width 348 height 252
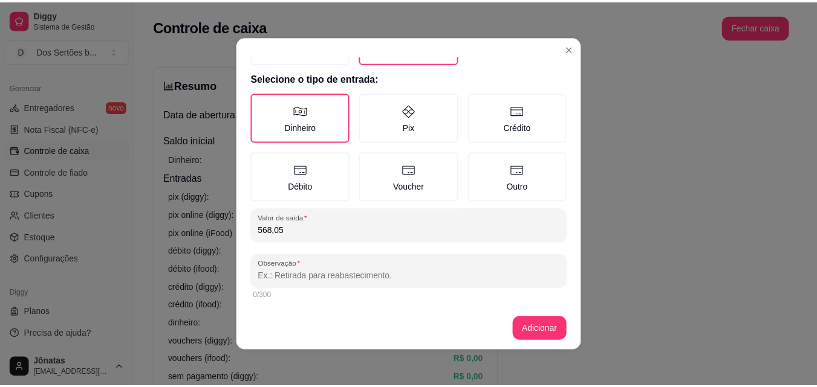
scroll to position [2, 0]
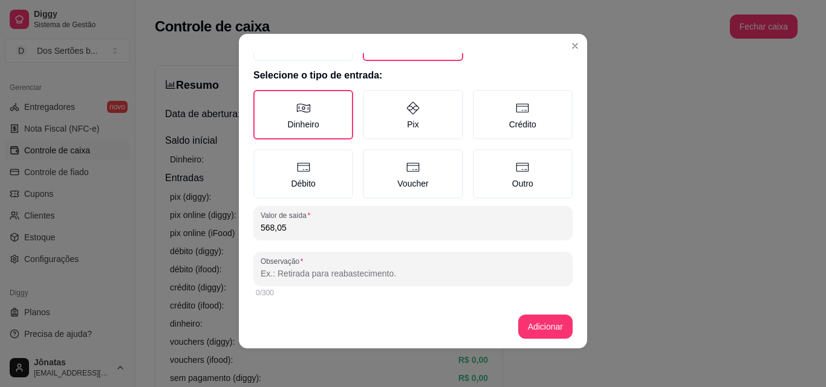
click at [261, 273] on input "Observação" at bounding box center [413, 274] width 305 height 12
type input "l"
type input "L"
type input "[PERSON_NAME]"
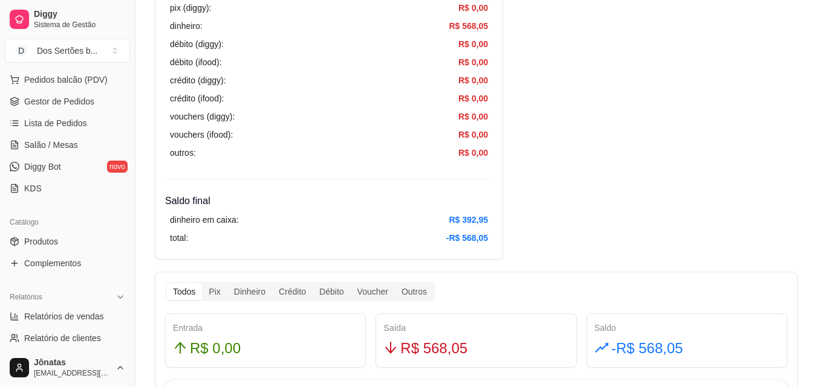
scroll to position [0, 0]
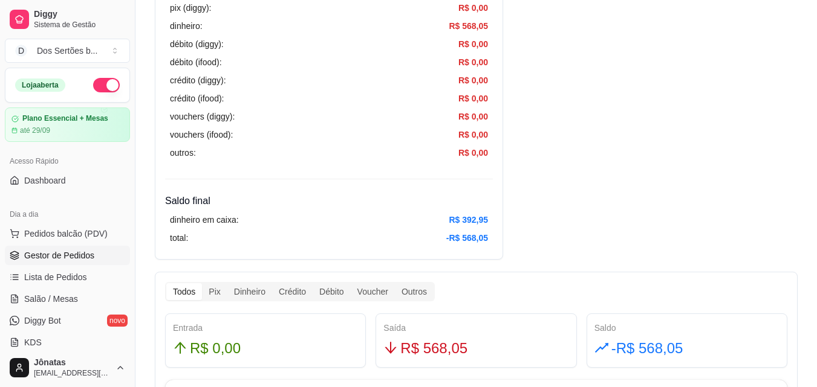
click at [61, 258] on span "Gestor de Pedidos" at bounding box center [59, 256] width 70 height 12
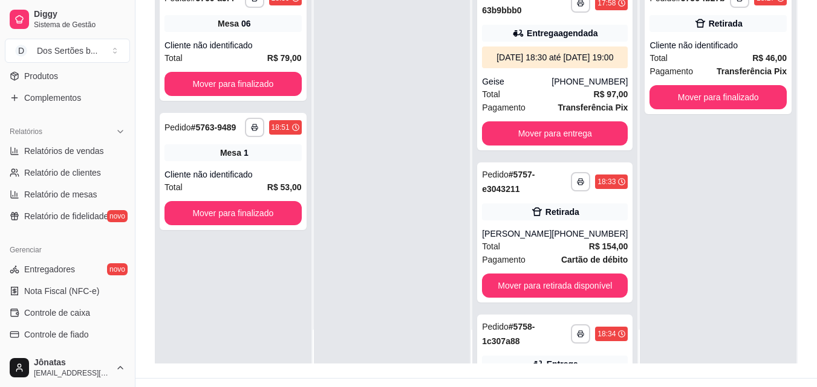
scroll to position [394, 0]
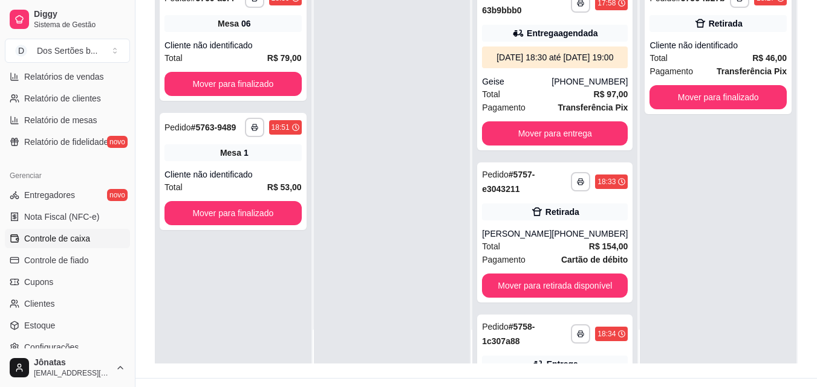
click at [40, 236] on span "Controle de caixa" at bounding box center [57, 239] width 66 height 12
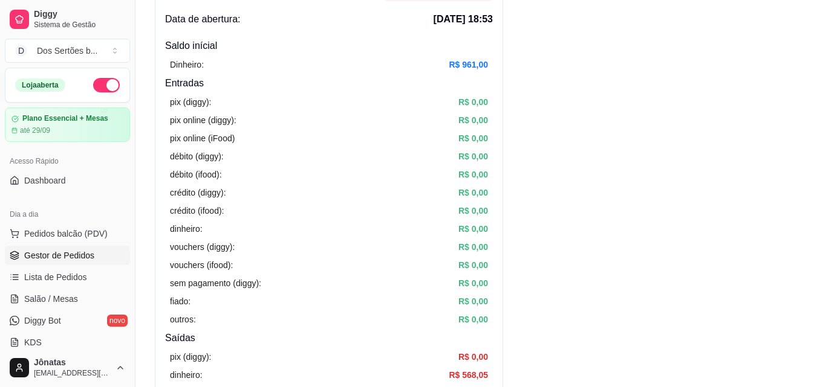
click at [62, 254] on span "Gestor de Pedidos" at bounding box center [59, 256] width 70 height 12
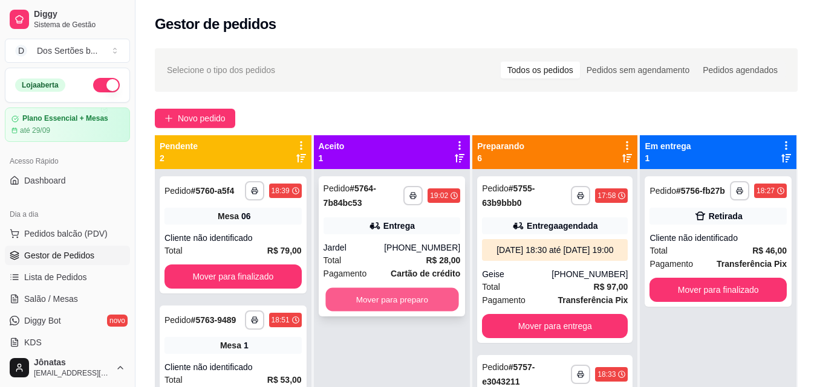
click at [365, 298] on button "Mover para preparo" at bounding box center [391, 300] width 133 height 24
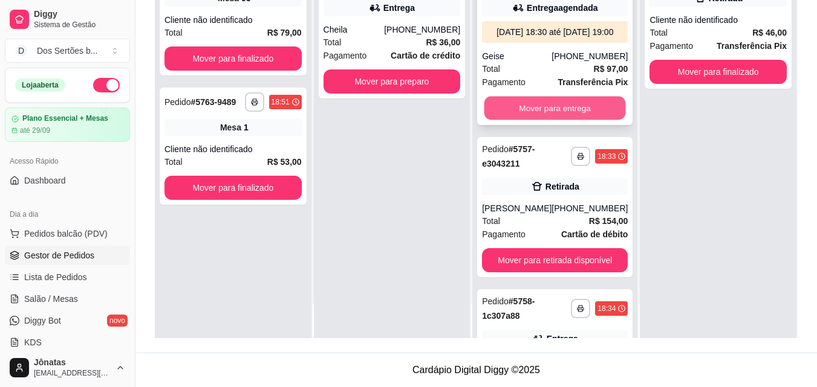
click at [552, 115] on button "Mover para entrega" at bounding box center [554, 109] width 141 height 24
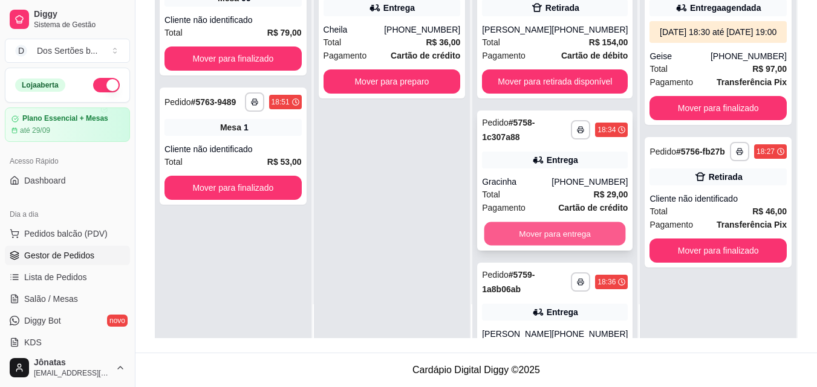
click at [531, 237] on button "Mover para entrega" at bounding box center [554, 234] width 141 height 24
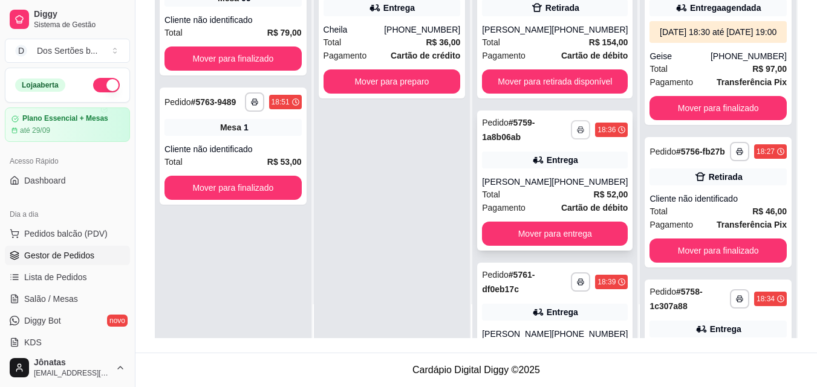
scroll to position [113, 0]
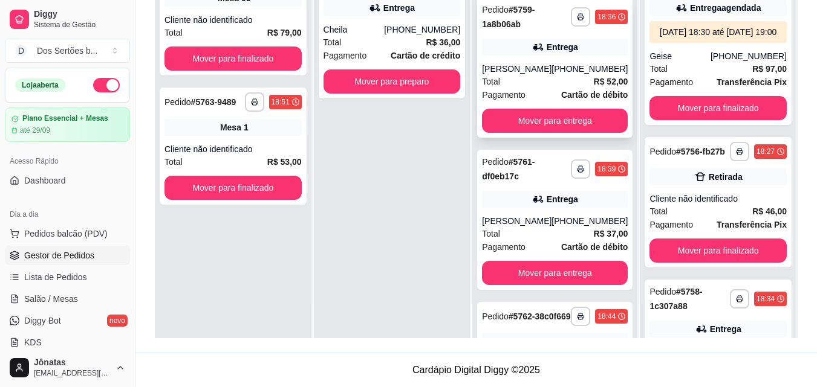
click at [510, 134] on div "**********" at bounding box center [554, 68] width 155 height 140
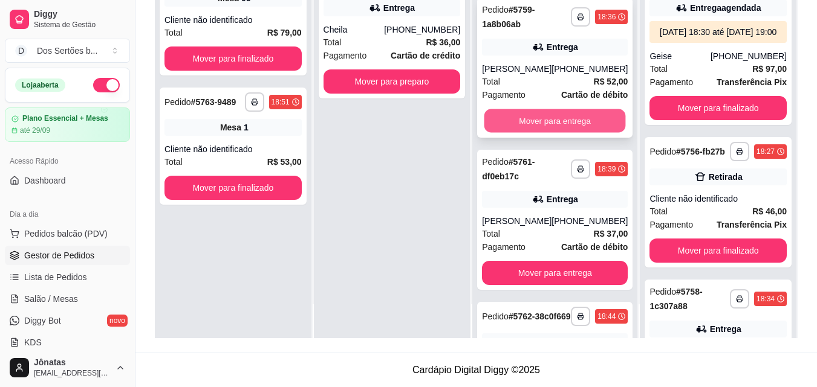
click at [540, 117] on button "Mover para entrega" at bounding box center [554, 121] width 141 height 24
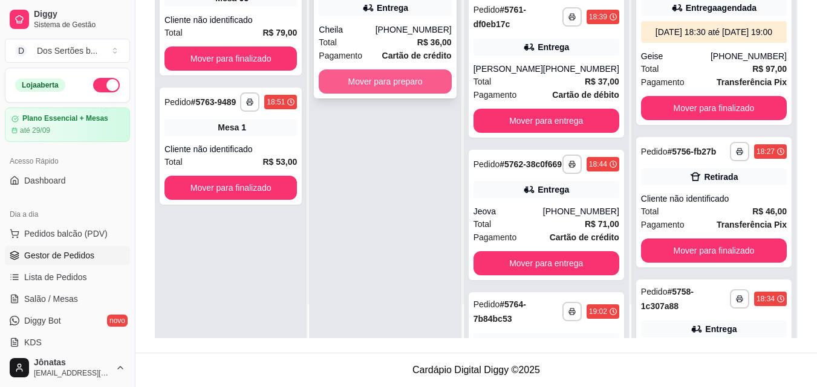
click at [343, 71] on button "Mover para preparo" at bounding box center [385, 82] width 132 height 24
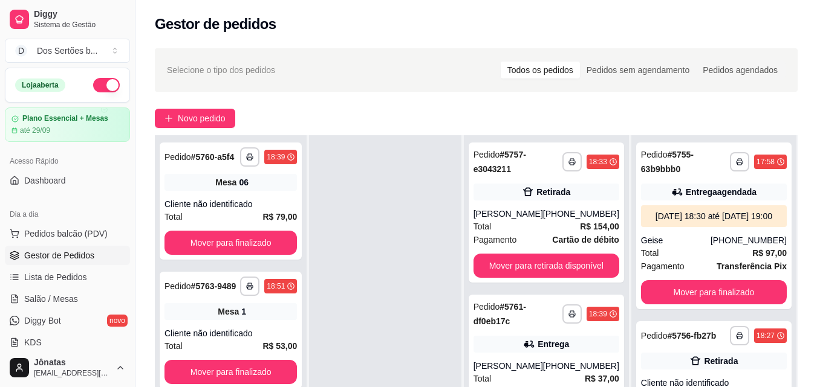
scroll to position [184, 0]
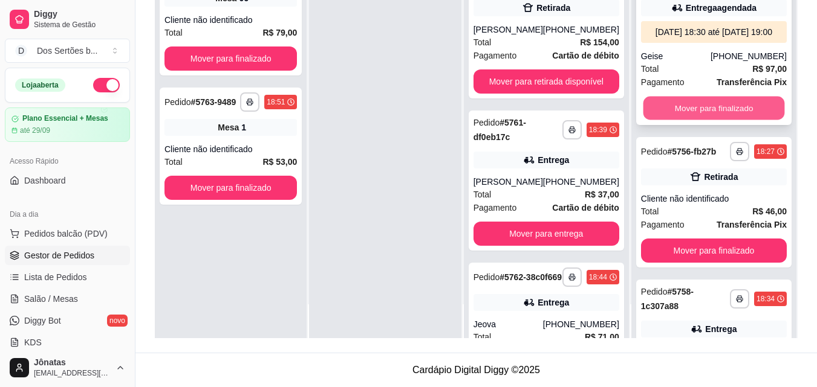
click at [678, 120] on button "Mover para finalizado" at bounding box center [713, 109] width 141 height 24
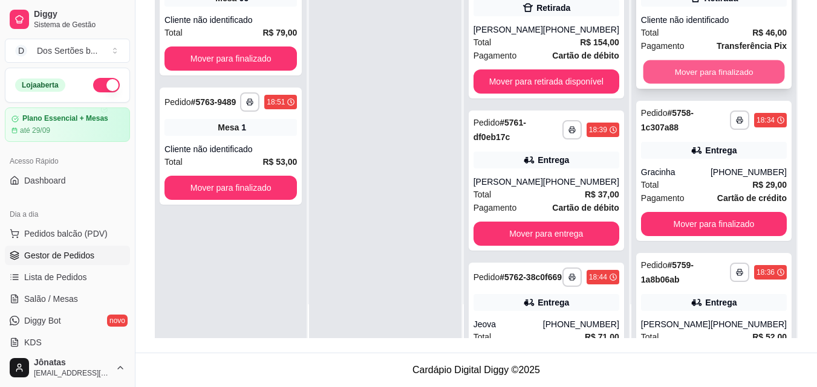
click at [709, 81] on button "Mover para finalizado" at bounding box center [713, 72] width 141 height 24
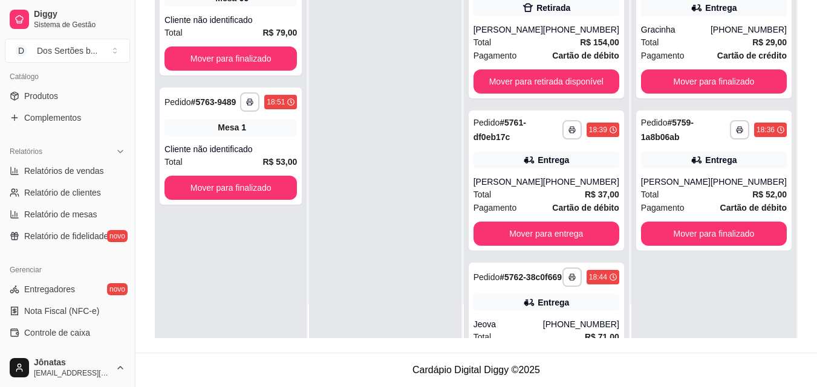
scroll to position [334, 0]
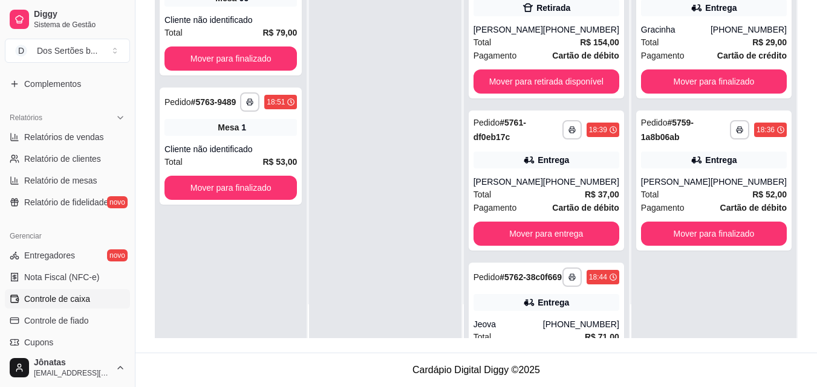
click at [52, 295] on span "Controle de caixa" at bounding box center [57, 299] width 66 height 12
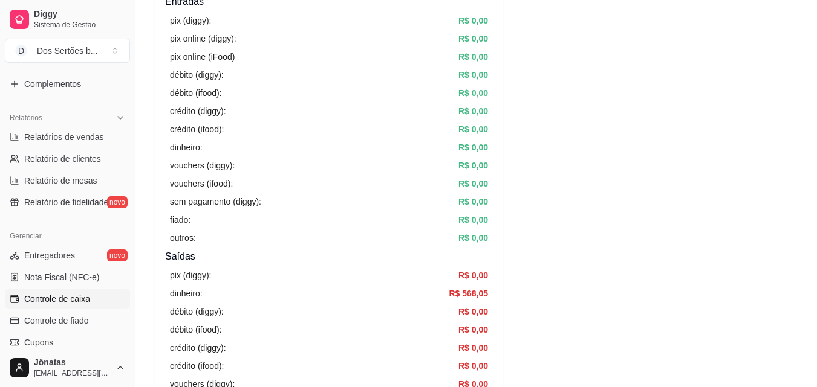
scroll to position [368, 0]
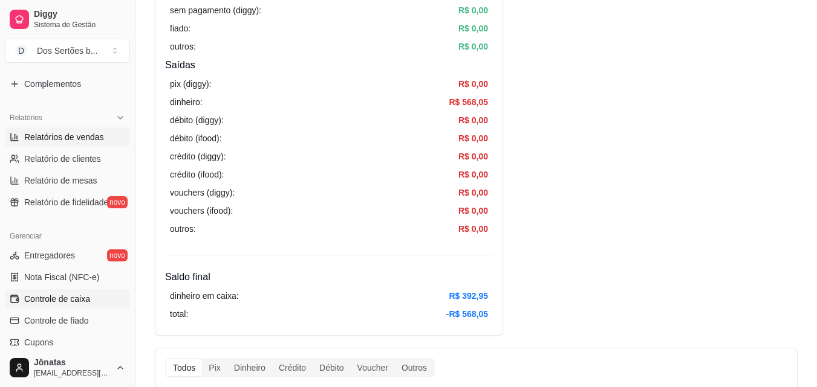
click at [34, 138] on span "Relatórios de vendas" at bounding box center [64, 137] width 80 height 12
select select "ALL"
select select "0"
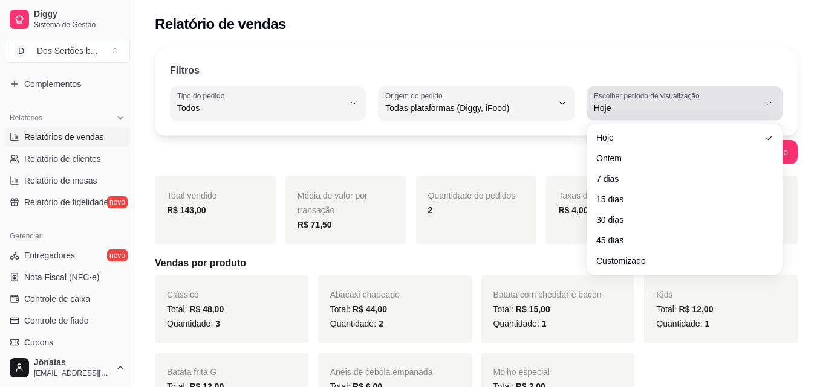
click at [644, 111] on span "Hoje" at bounding box center [677, 108] width 167 height 12
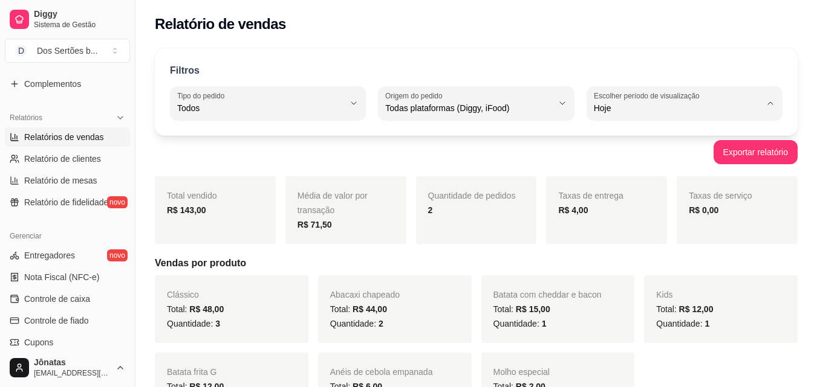
click at [620, 261] on span "Customizado" at bounding box center [678, 255] width 158 height 11
type input "-1"
select select "-1"
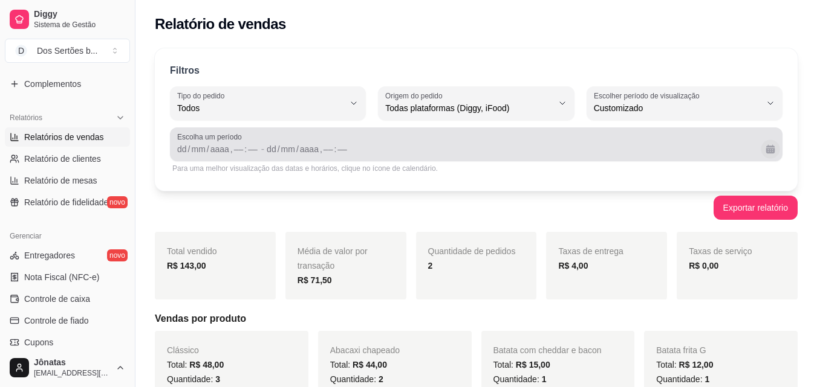
click at [771, 151] on button "Calendário" at bounding box center [769, 149] width 19 height 19
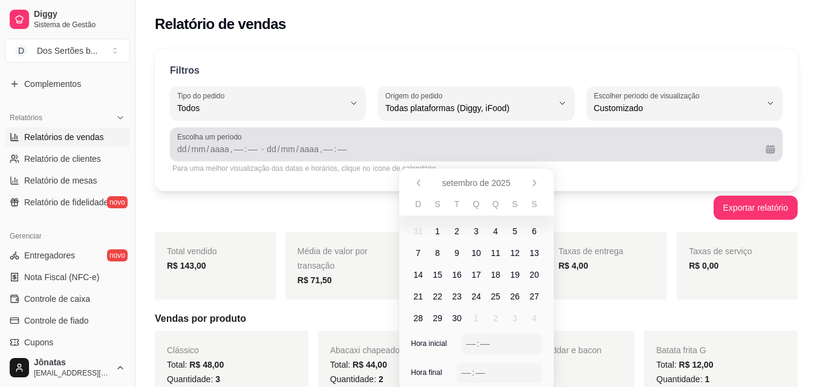
scroll to position [175, 0]
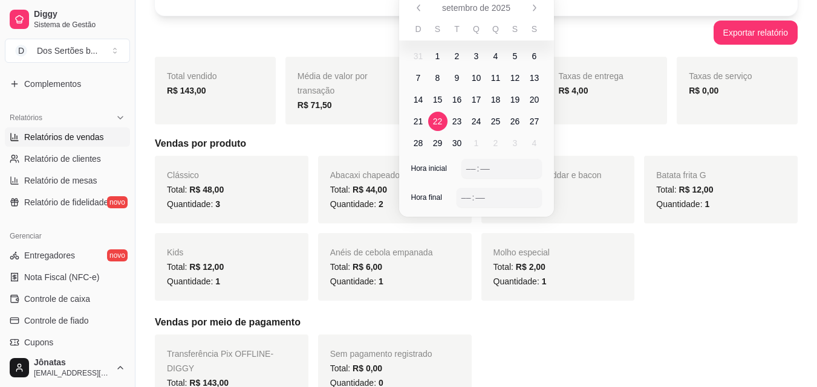
click at [435, 120] on span "22" at bounding box center [438, 121] width 10 height 12
click at [416, 140] on span "28" at bounding box center [418, 143] width 10 height 12
click at [534, 118] on span "27" at bounding box center [535, 121] width 10 height 12
click at [437, 125] on span "22" at bounding box center [438, 121] width 10 height 12
click at [472, 164] on div "––" at bounding box center [471, 169] width 12 height 12
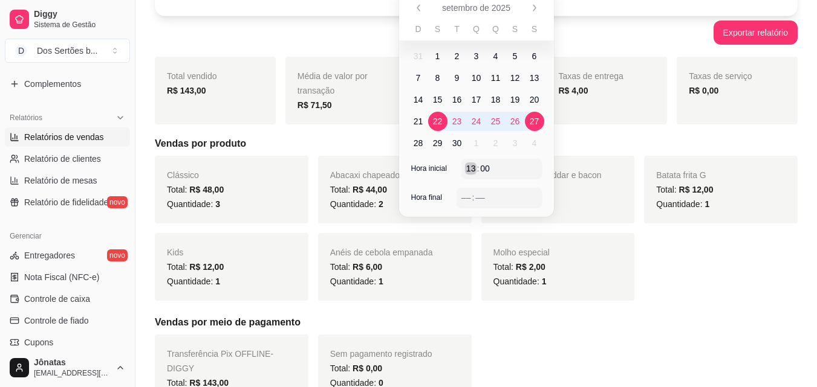
click at [475, 169] on div "13" at bounding box center [471, 169] width 12 height 12
click at [486, 168] on div "00" at bounding box center [485, 169] width 12 height 12
click at [465, 199] on div "––" at bounding box center [466, 198] width 12 height 12
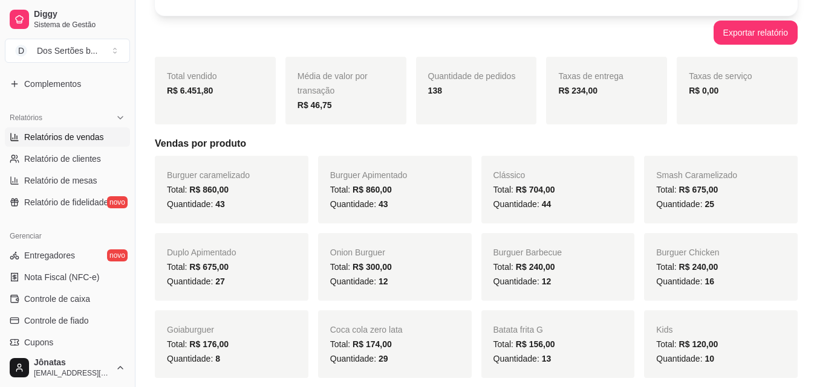
click at [562, 143] on h5 "Vendas por produto" at bounding box center [476, 144] width 643 height 15
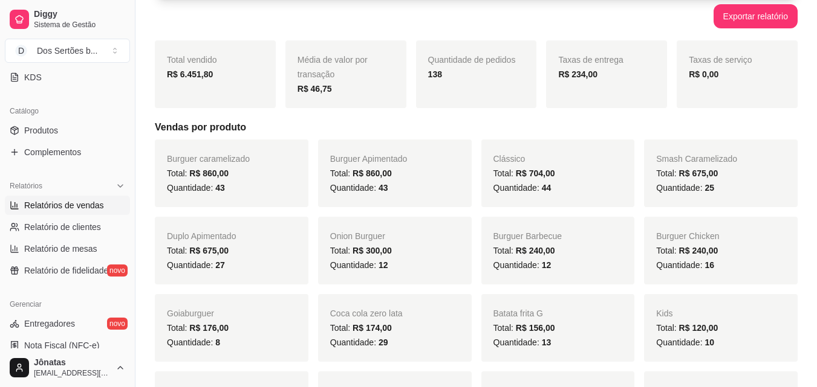
scroll to position [0, 0]
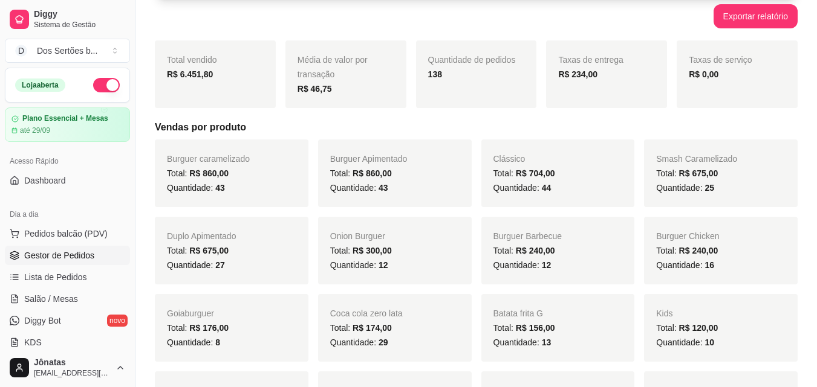
click at [63, 258] on span "Gestor de Pedidos" at bounding box center [59, 256] width 70 height 12
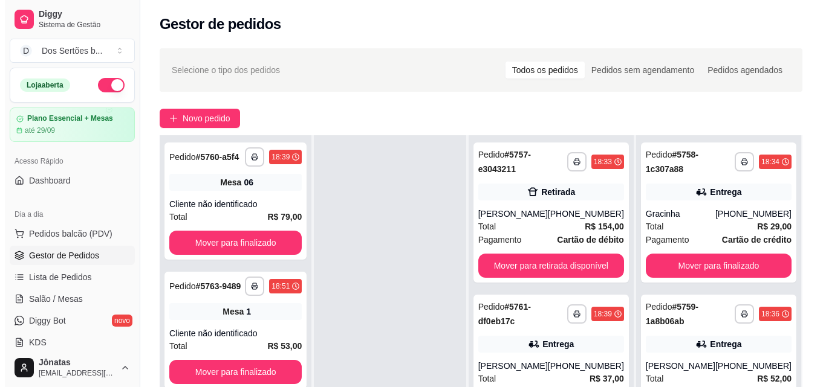
scroll to position [184, 0]
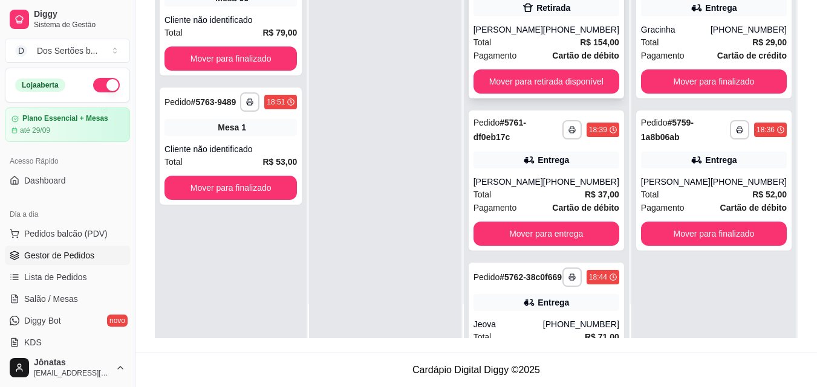
click at [504, 50] on span "Pagamento" at bounding box center [495, 55] width 44 height 13
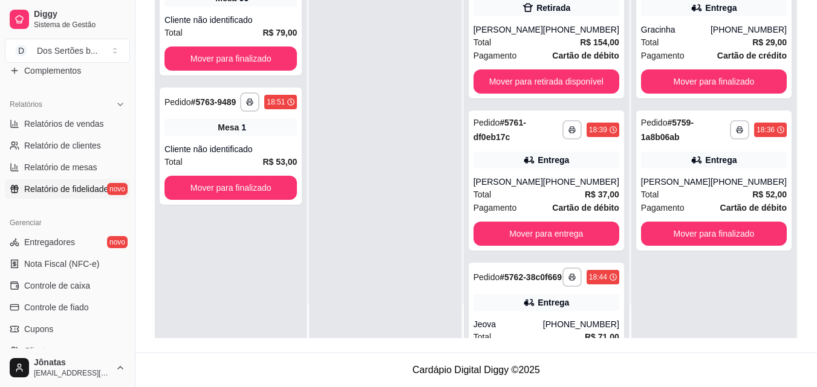
scroll to position [482, 0]
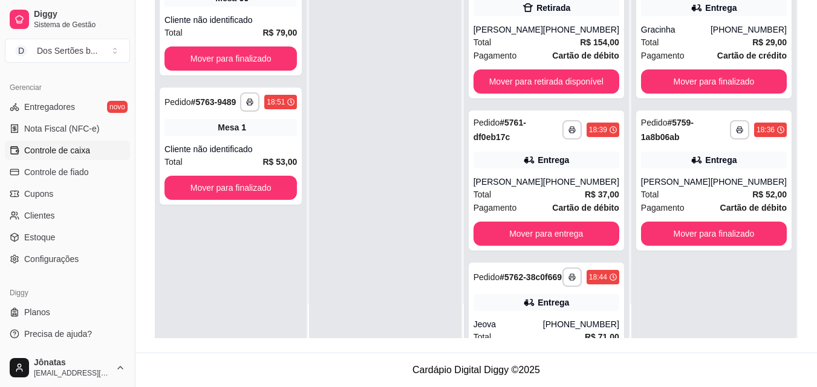
click at [38, 147] on span "Controle de caixa" at bounding box center [57, 150] width 66 height 12
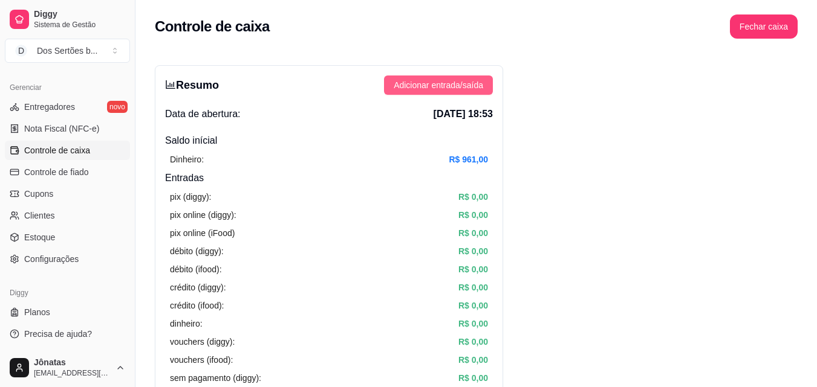
click at [404, 80] on span "Adicionar entrada/saída" at bounding box center [438, 85] width 89 height 13
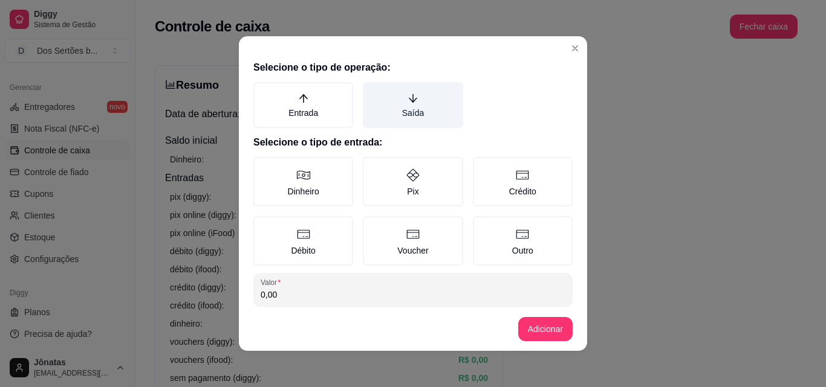
click at [401, 114] on label "Saída" at bounding box center [413, 105] width 100 height 46
click at [372, 91] on button "Saída" at bounding box center [367, 87] width 10 height 10
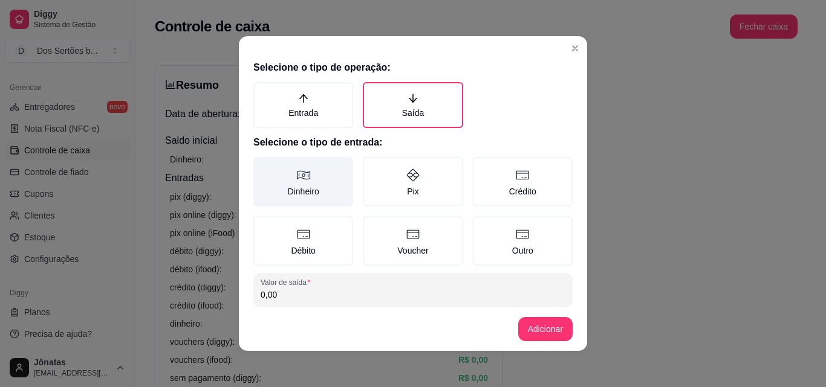
click at [328, 175] on label "Dinheiro" at bounding box center [303, 182] width 100 height 50
click at [262, 166] on button "Dinheiro" at bounding box center [258, 162] width 10 height 10
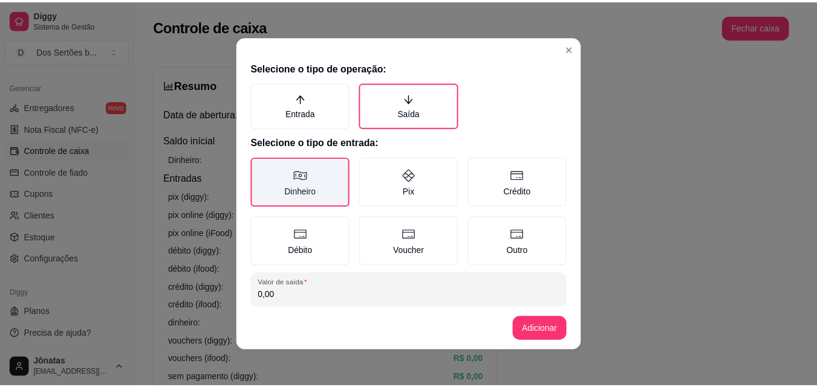
scroll to position [65, 0]
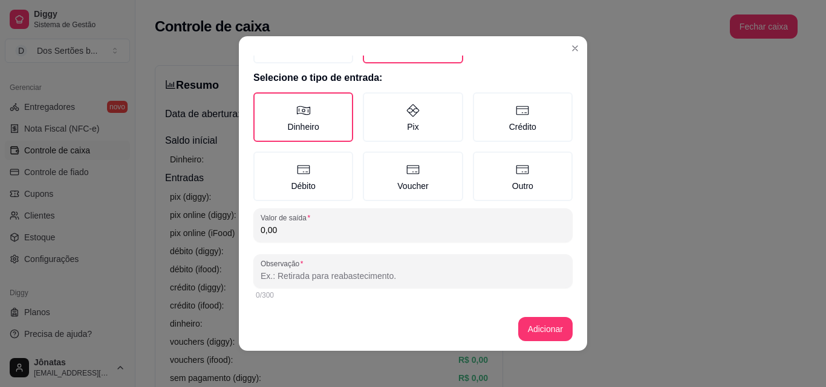
click at [305, 229] on input "0,00" at bounding box center [413, 230] width 305 height 12
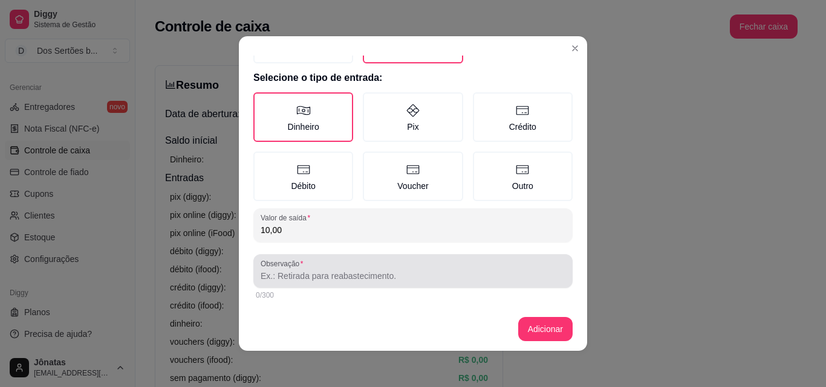
type input "10,00"
click at [283, 272] on input "Observação" at bounding box center [413, 276] width 305 height 12
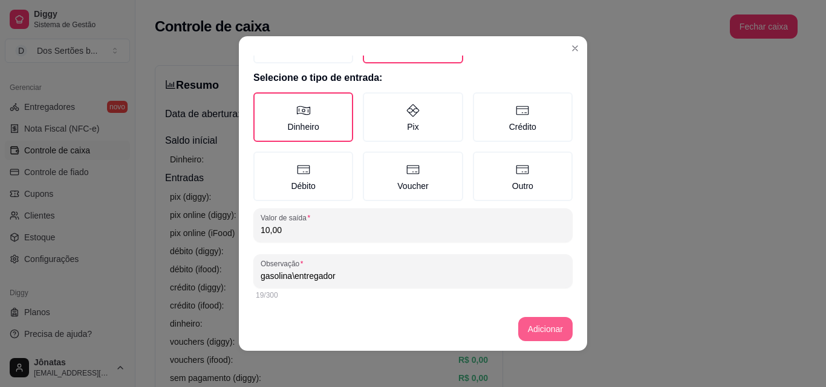
type input "gasolina\entregador"
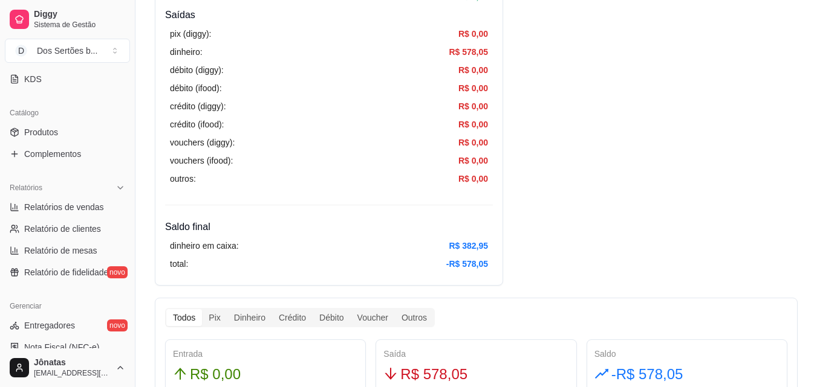
scroll to position [0, 0]
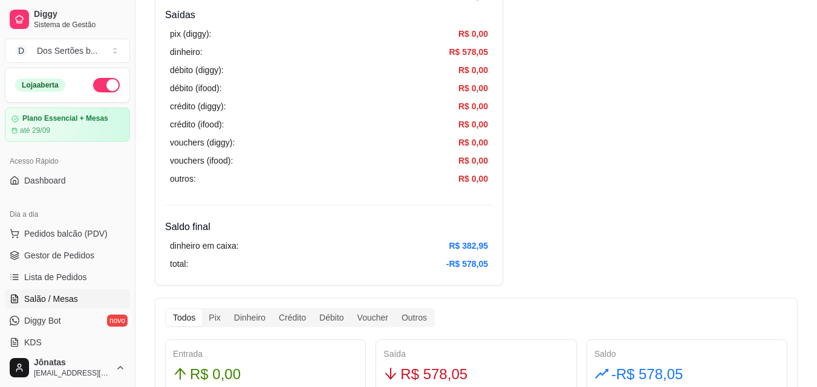
click at [55, 301] on span "Salão / Mesas" at bounding box center [51, 299] width 54 height 12
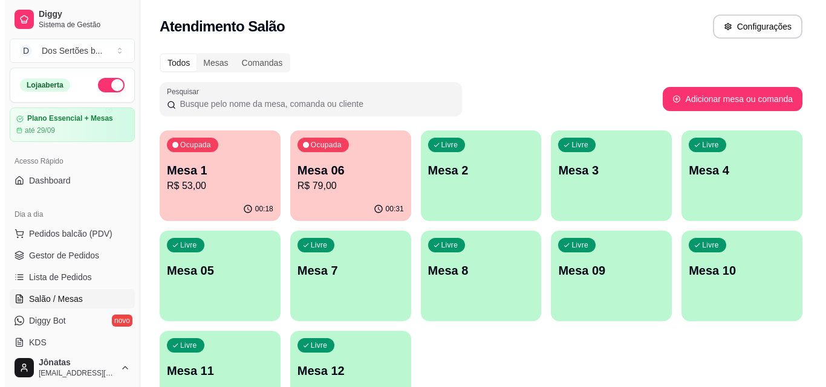
scroll to position [76, 0]
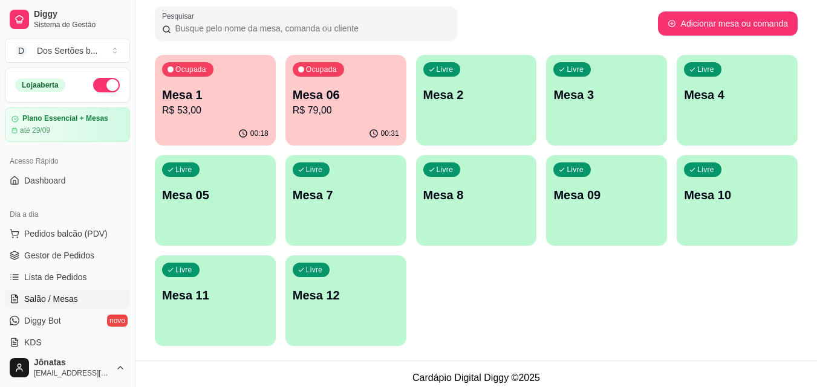
click at [352, 289] on p "Mesa 12" at bounding box center [346, 295] width 106 height 17
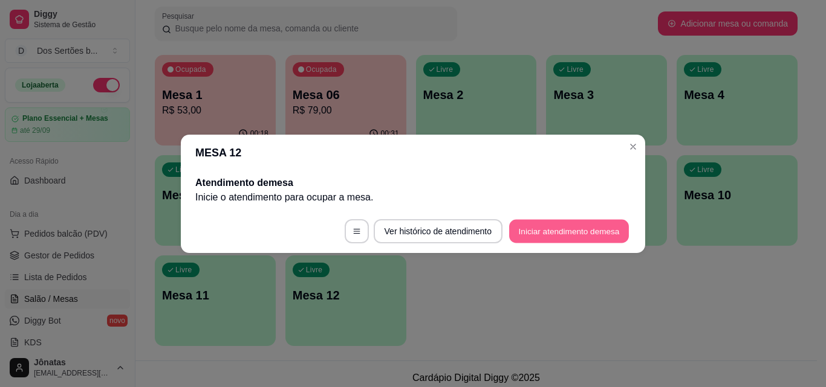
click at [537, 233] on button "Iniciar atendimento de mesa" at bounding box center [569, 231] width 120 height 24
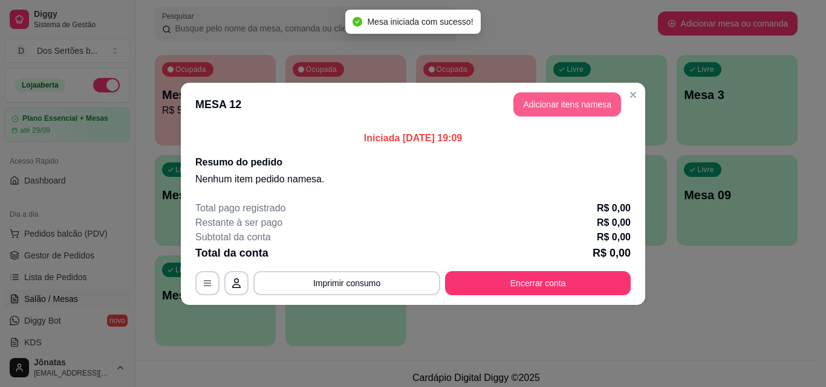
click at [562, 111] on button "Adicionar itens na mesa" at bounding box center [567, 104] width 108 height 24
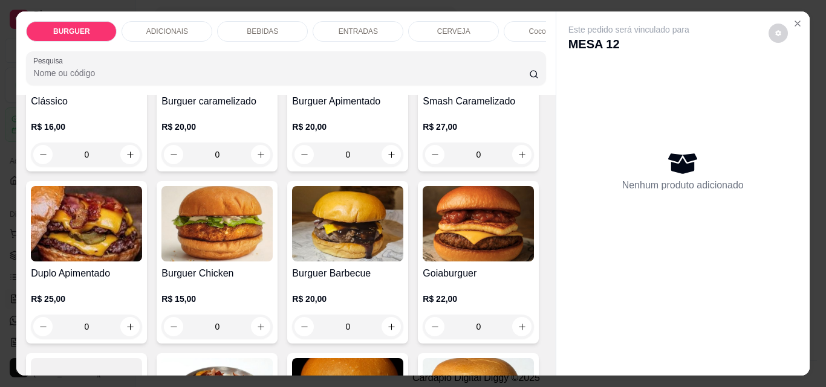
scroll to position [274, 0]
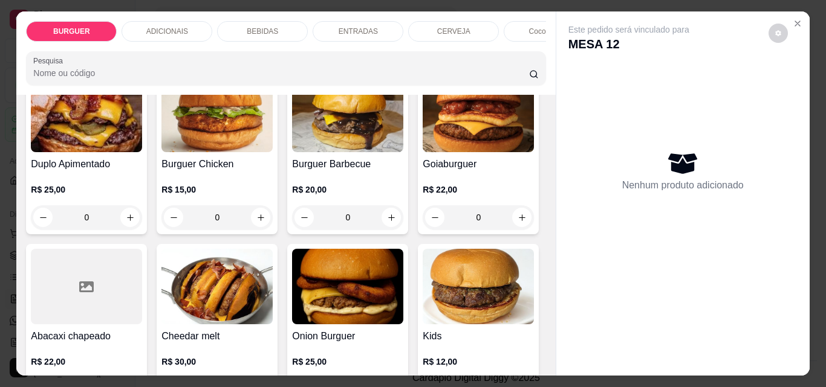
click at [519, 48] on icon "increase-product-quantity" at bounding box center [522, 45] width 6 height 6
type input "1"
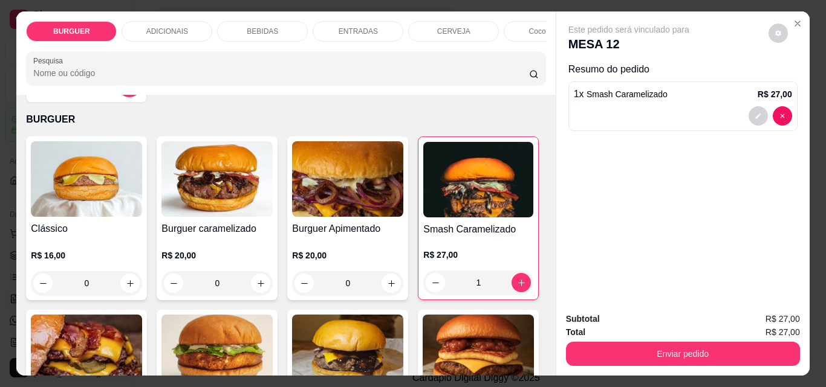
scroll to position [0, 0]
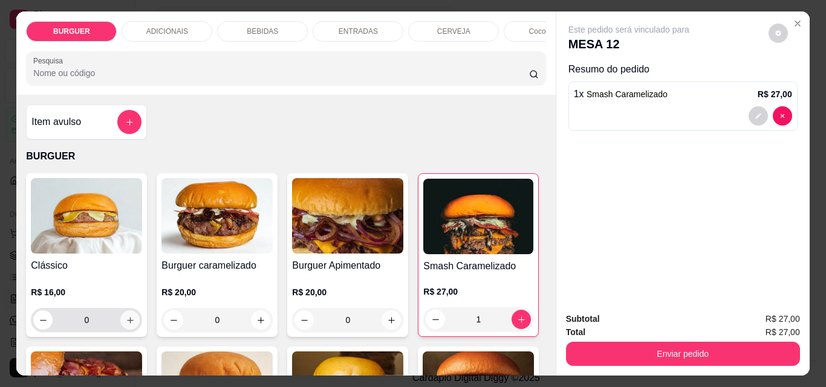
click at [126, 325] on icon "increase-product-quantity" at bounding box center [130, 320] width 9 height 9
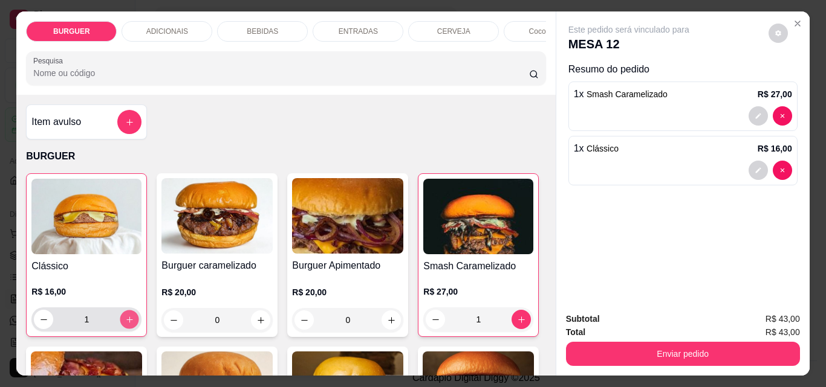
click at [125, 325] on icon "increase-product-quantity" at bounding box center [129, 320] width 9 height 9
type input "2"
click at [756, 167] on icon "decrease-product-quantity" at bounding box center [757, 170] width 7 height 7
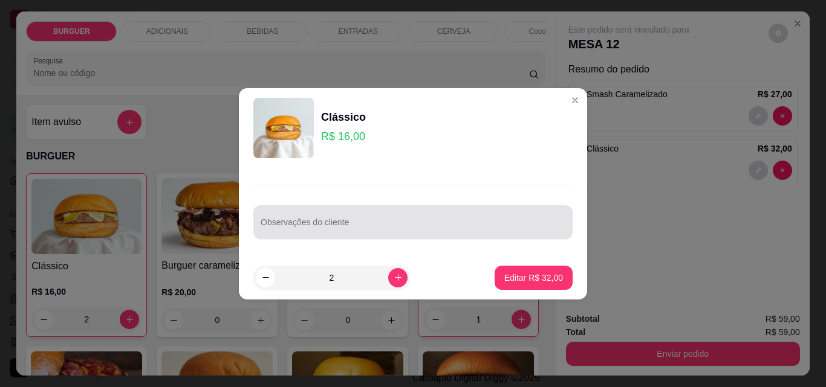
click at [291, 222] on input "Observações do cliente" at bounding box center [413, 227] width 305 height 12
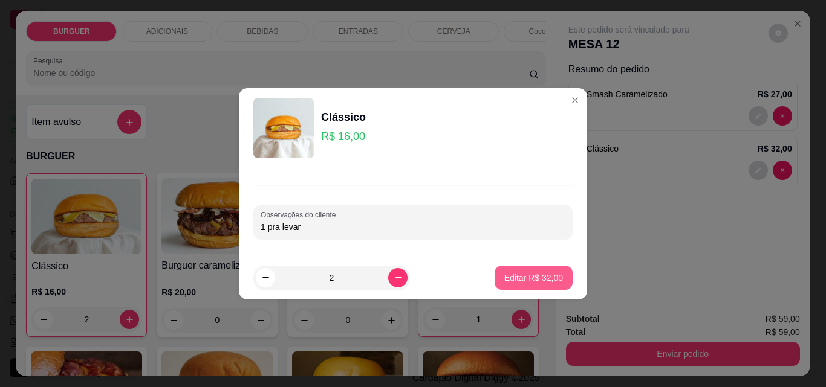
type input "1 pra levar"
click at [517, 270] on button "Editar R$ 32,00" at bounding box center [534, 278] width 76 height 24
type input "0"
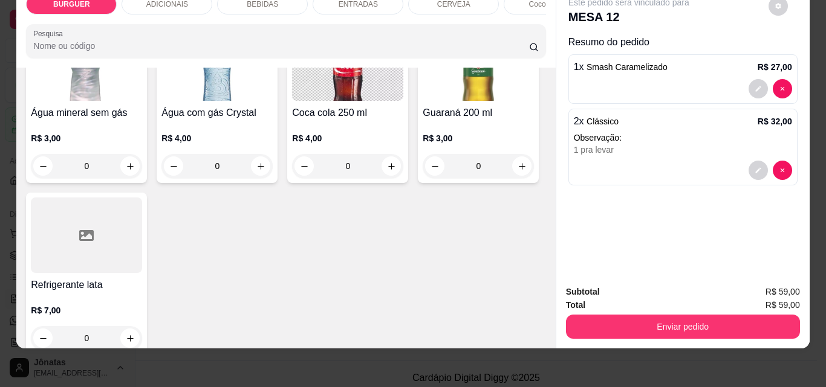
scroll to position [1531, 0]
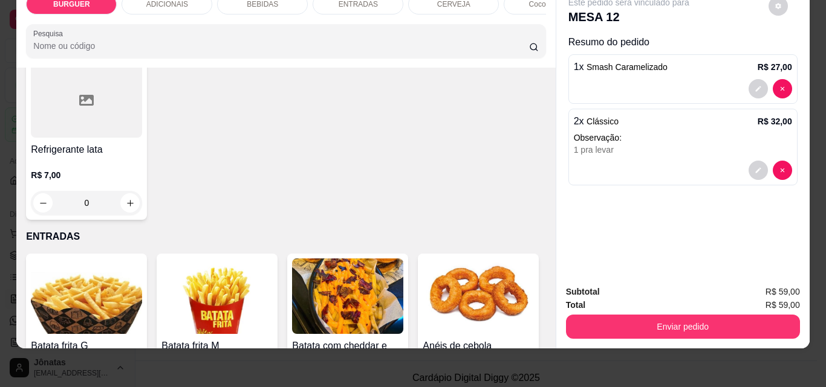
type input "1"
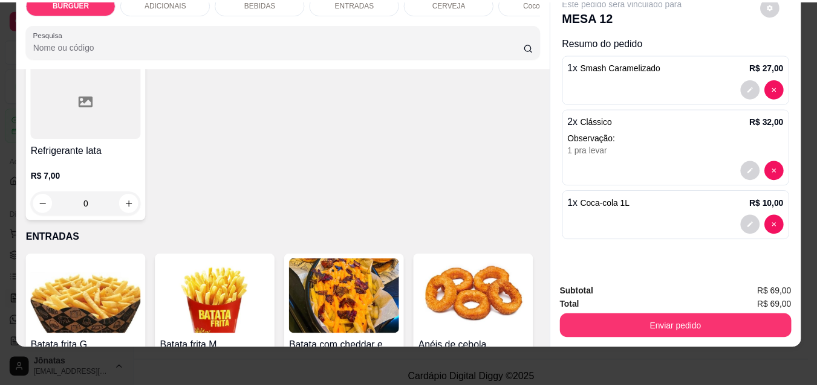
scroll to position [31, 0]
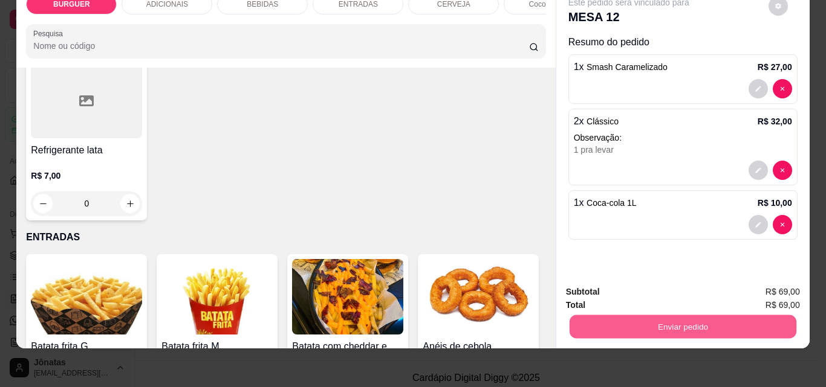
click at [667, 320] on button "Enviar pedido" at bounding box center [682, 327] width 227 height 24
click at [770, 285] on button "Enviar pedido" at bounding box center [768, 288] width 68 height 23
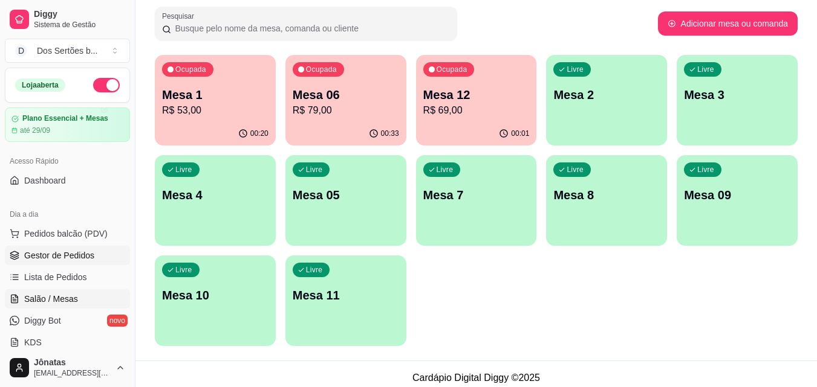
click at [80, 252] on span "Gestor de Pedidos" at bounding box center [59, 256] width 70 height 12
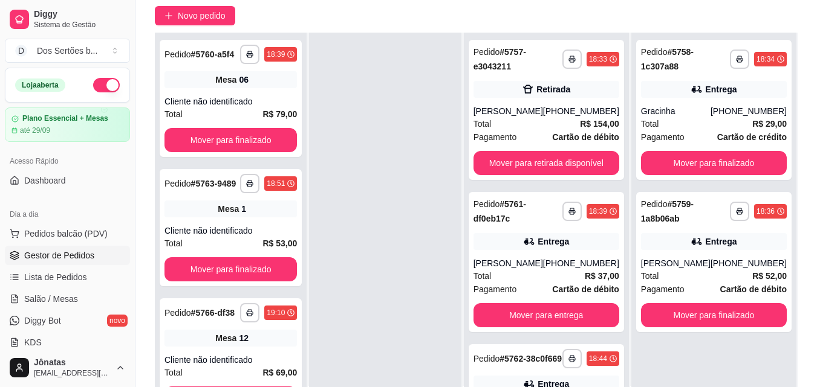
scroll to position [184, 0]
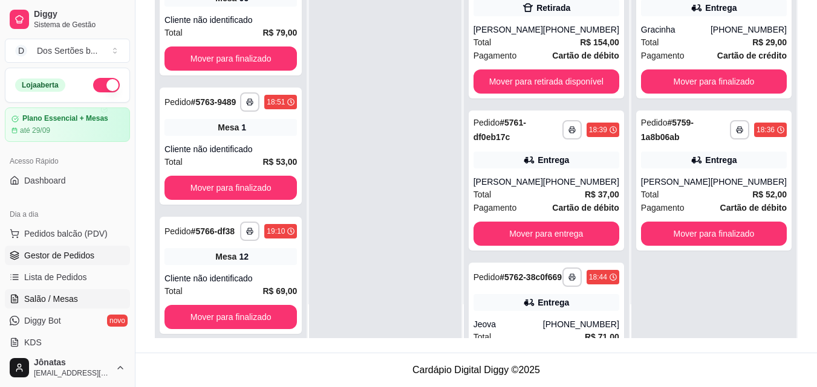
click at [33, 293] on span "Salão / Mesas" at bounding box center [51, 299] width 54 height 12
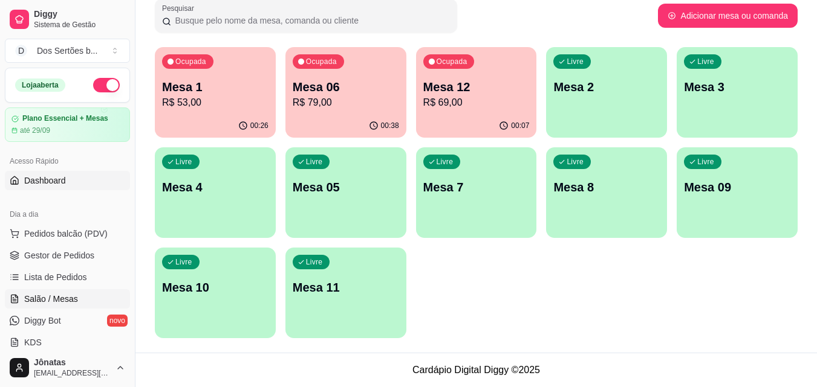
click at [74, 177] on link "Dashboard" at bounding box center [67, 180] width 125 height 19
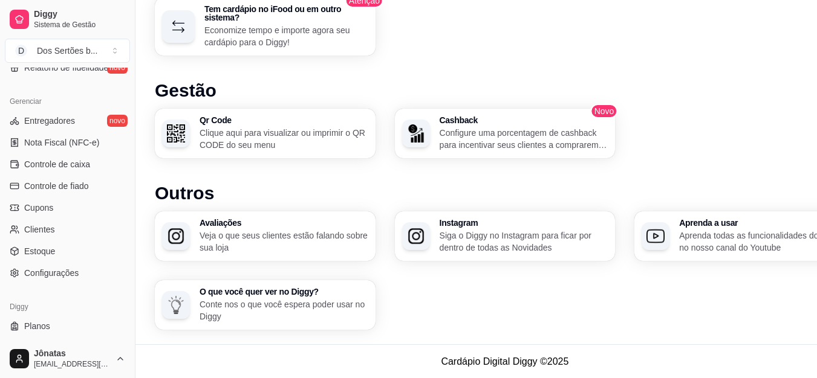
scroll to position [482, 0]
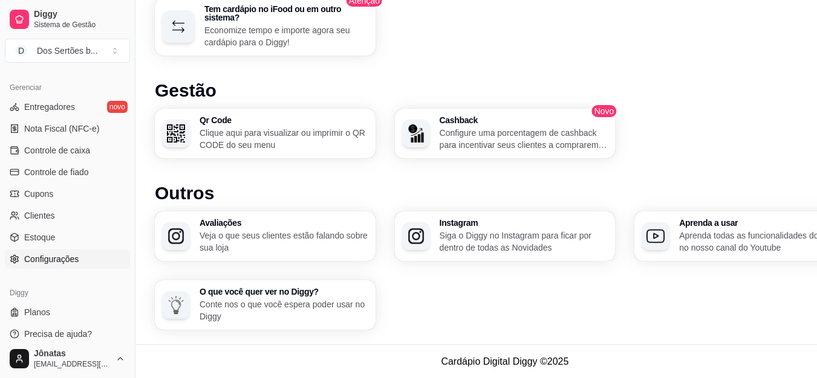
click at [36, 261] on span "Configurações" at bounding box center [51, 259] width 54 height 12
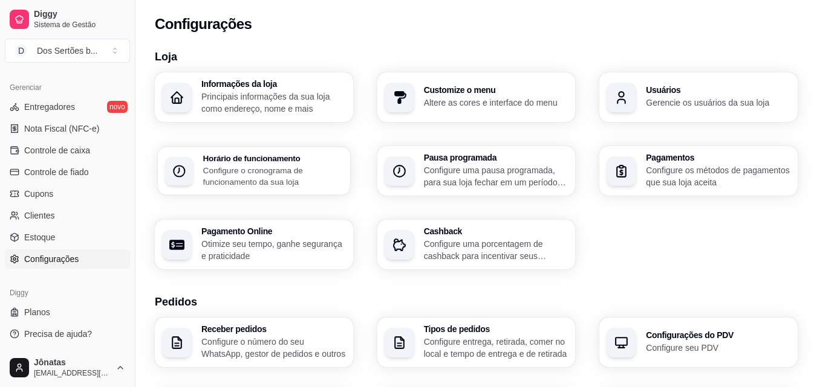
click at [265, 166] on p "Configure o cronograma de funcionamento da sua loja" at bounding box center [273, 176] width 140 height 24
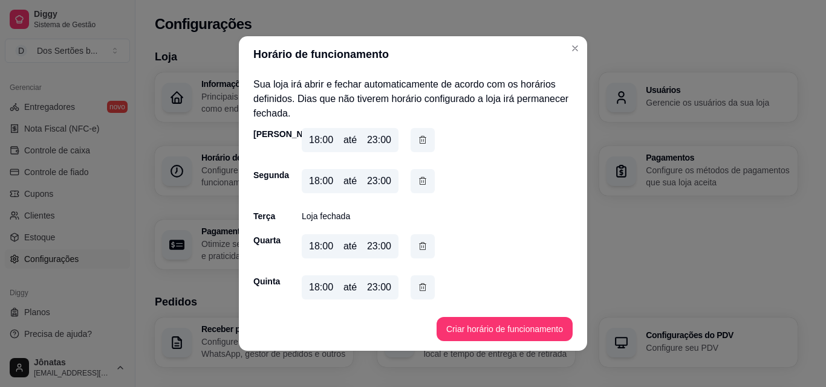
click at [388, 136] on div "18:00 até 23:00" at bounding box center [350, 140] width 97 height 24
click at [387, 136] on div "18:00 até 23:00" at bounding box center [350, 140] width 97 height 24
click at [373, 138] on div "23:00" at bounding box center [379, 140] width 24 height 15
click at [387, 138] on div "18:00 até 23:00" at bounding box center [350, 140] width 97 height 24
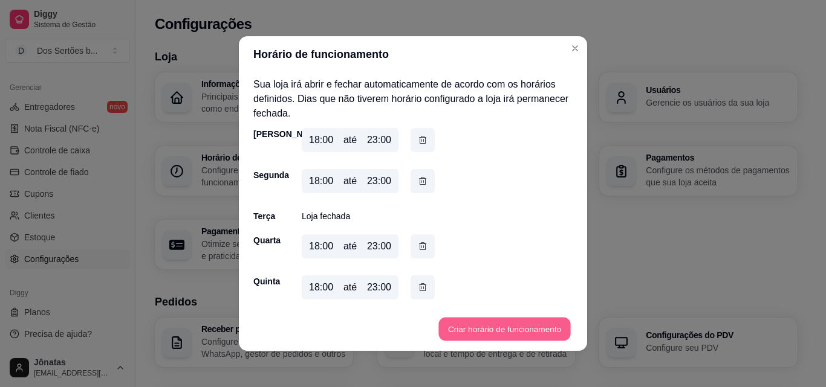
click at [465, 323] on button "Criar horário de funcionamento" at bounding box center [504, 330] width 132 height 24
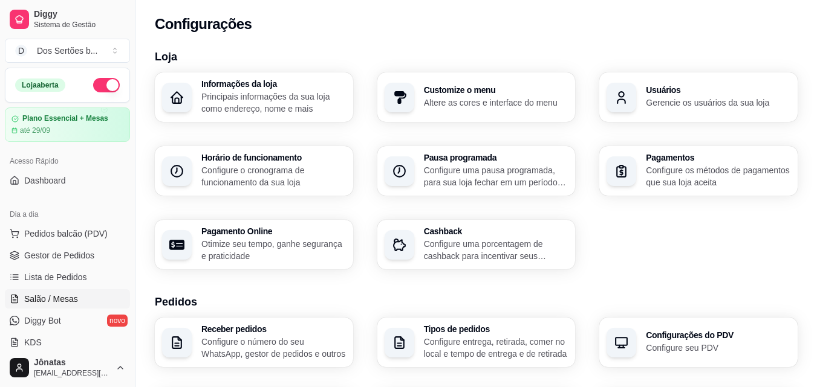
click at [47, 290] on link "Salão / Mesas" at bounding box center [67, 299] width 125 height 19
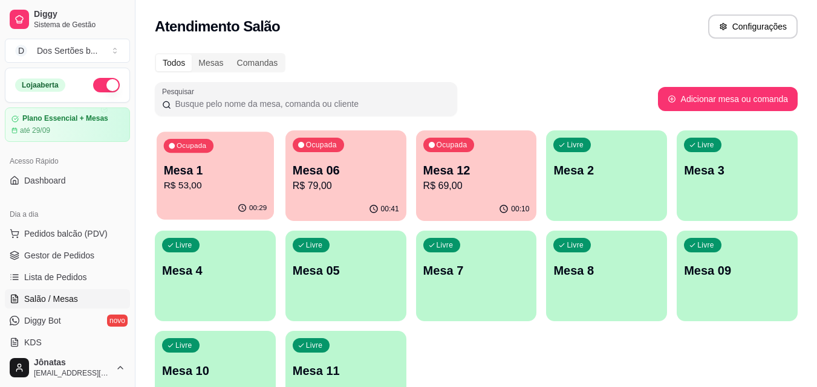
click at [219, 192] on p "R$ 53,00" at bounding box center [215, 186] width 103 height 14
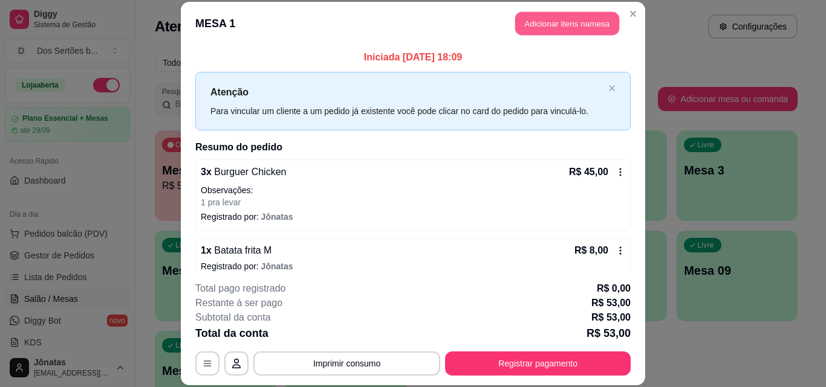
click at [542, 26] on button "Adicionar itens na mesa" at bounding box center [567, 24] width 104 height 24
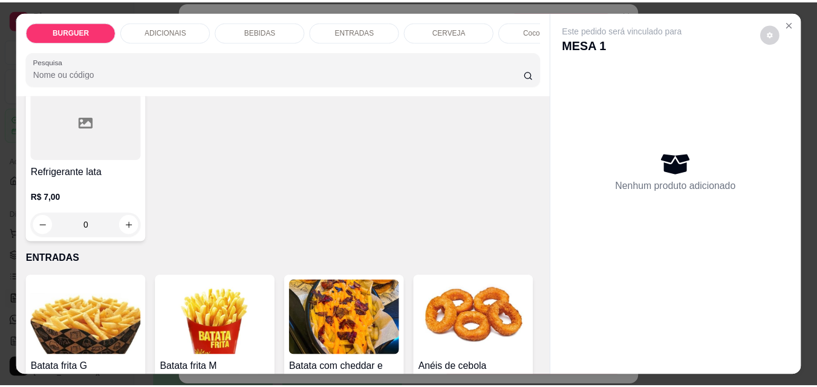
scroll to position [1696, 0]
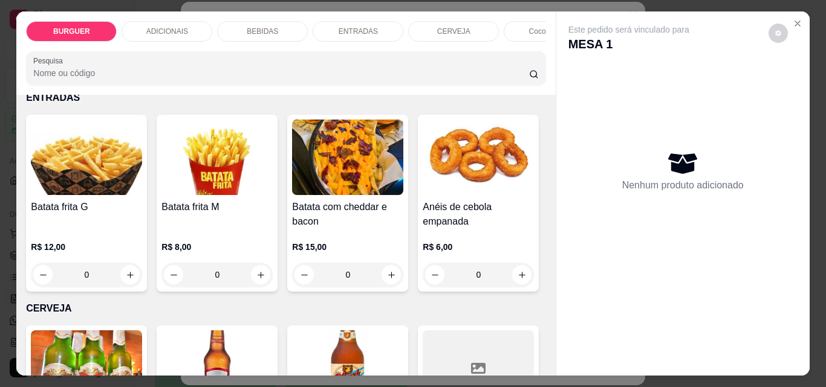
type input "1"
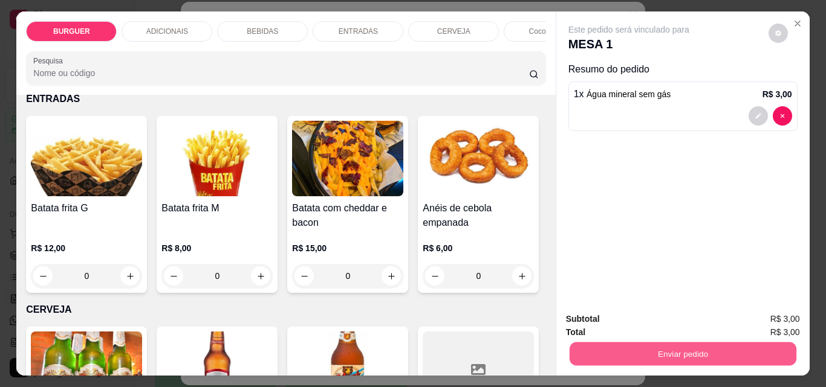
click at [637, 345] on button "Enviar pedido" at bounding box center [682, 354] width 227 height 24
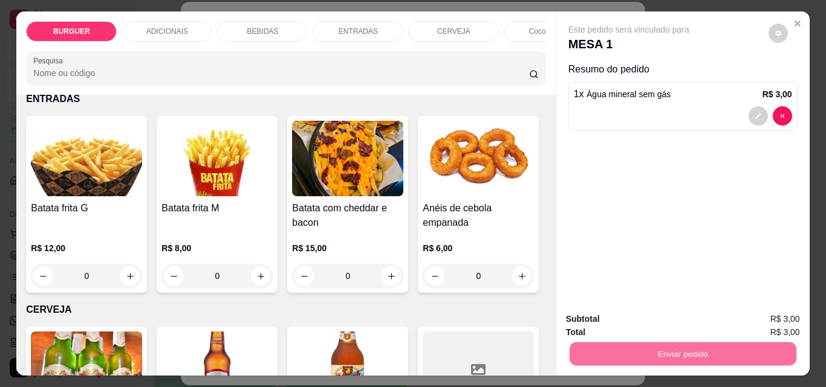
click at [762, 311] on button "Enviar pedido" at bounding box center [768, 319] width 68 height 23
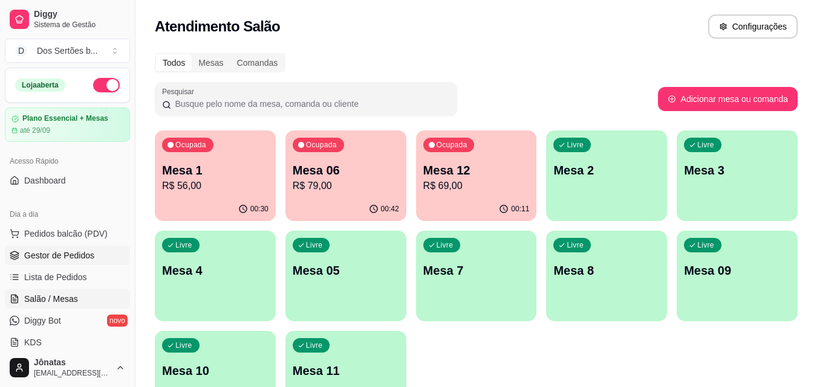
click at [54, 256] on span "Gestor de Pedidos" at bounding box center [59, 256] width 70 height 12
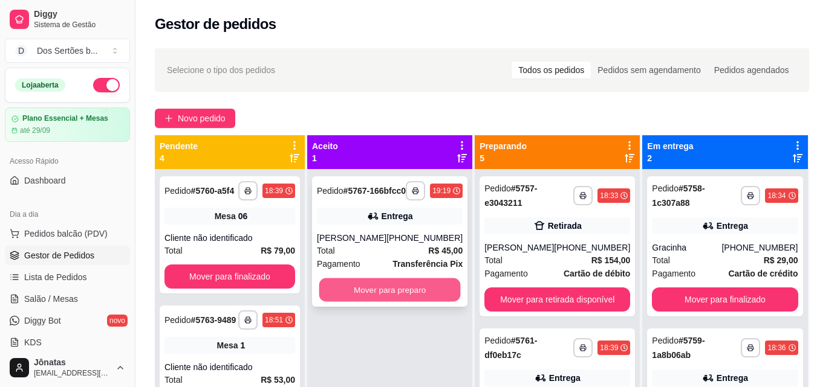
click at [376, 298] on button "Mover para preparo" at bounding box center [389, 291] width 141 height 24
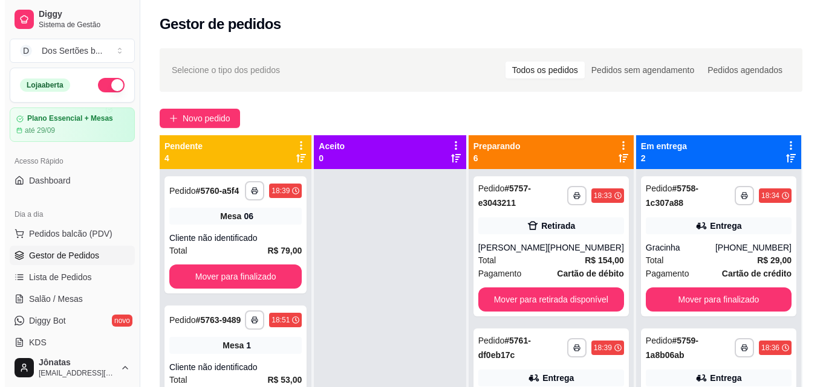
scroll to position [34, 0]
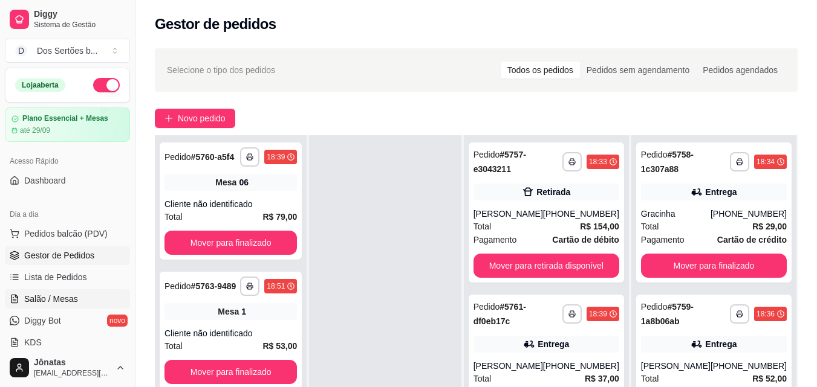
click at [56, 297] on span "Salão / Mesas" at bounding box center [51, 299] width 54 height 12
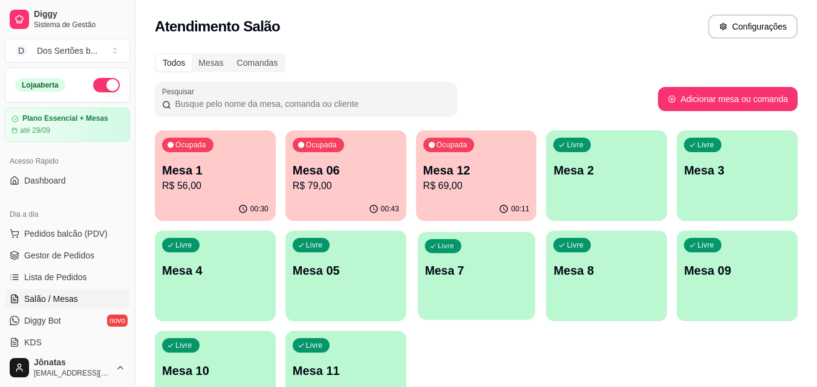
click at [455, 282] on div "Livre Mesa 7" at bounding box center [476, 269] width 117 height 74
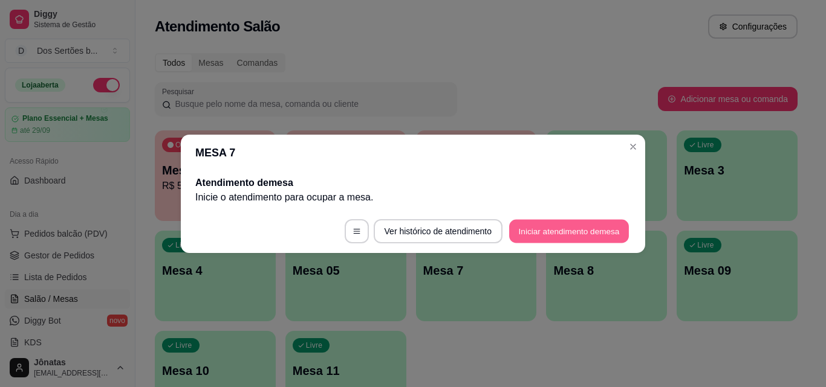
click at [553, 238] on button "Iniciar atendimento de mesa" at bounding box center [569, 231] width 120 height 24
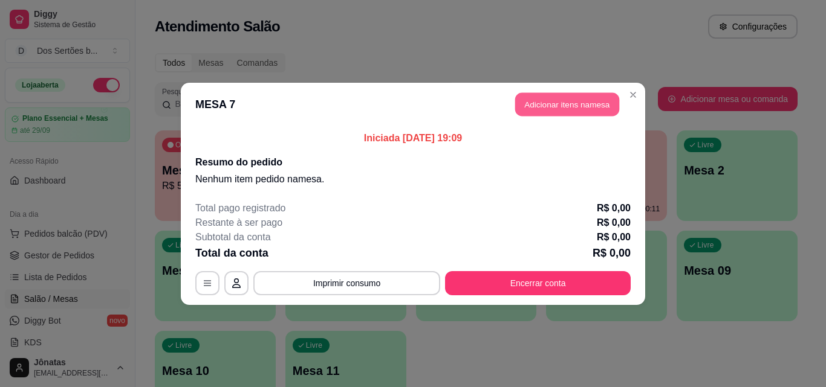
click at [531, 104] on button "Adicionar itens na mesa" at bounding box center [567, 104] width 104 height 24
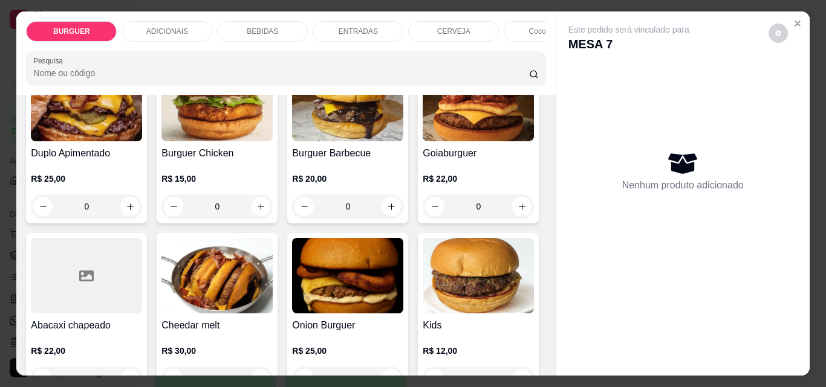
scroll to position [449, 0]
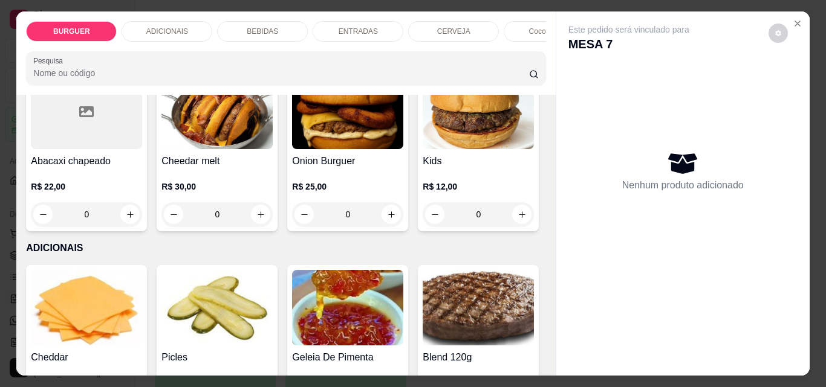
click at [517, 47] on icon "increase-product-quantity" at bounding box center [521, 42] width 9 height 9
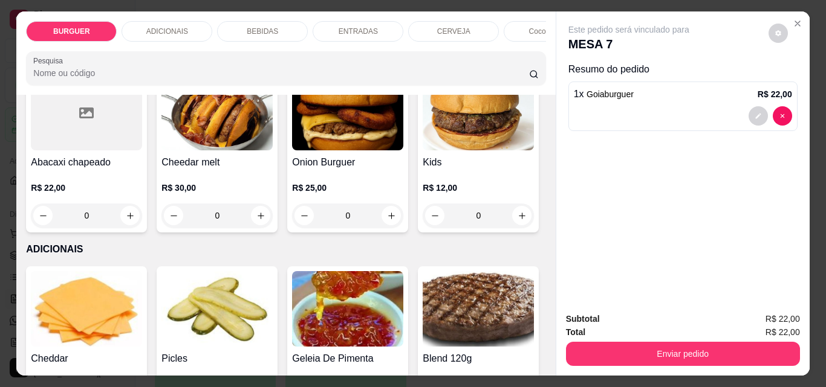
click at [518, 46] on icon "increase-product-quantity" at bounding box center [521, 43] width 6 height 6
type input "2"
click at [794, 14] on button "Close" at bounding box center [797, 23] width 19 height 19
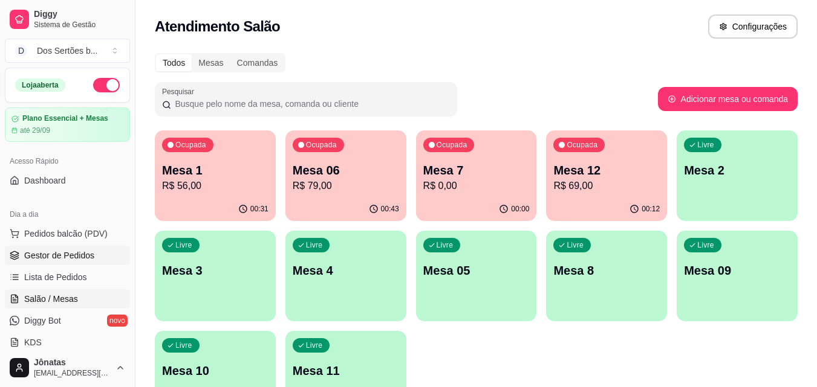
click at [93, 253] on link "Gestor de Pedidos" at bounding box center [67, 255] width 125 height 19
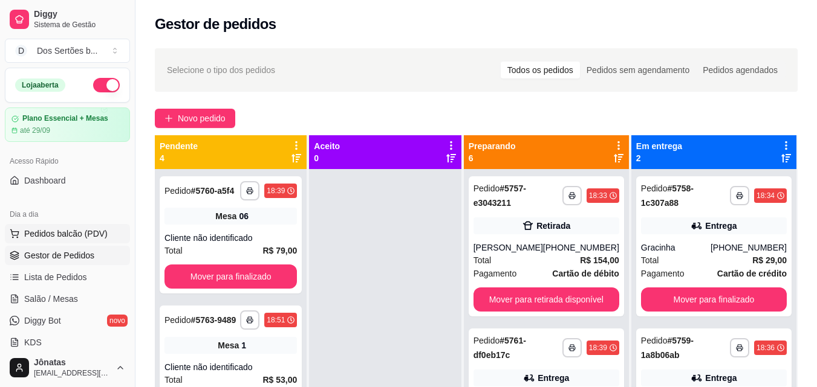
click at [45, 227] on button "Pedidos balcão (PDV)" at bounding box center [67, 233] width 125 height 19
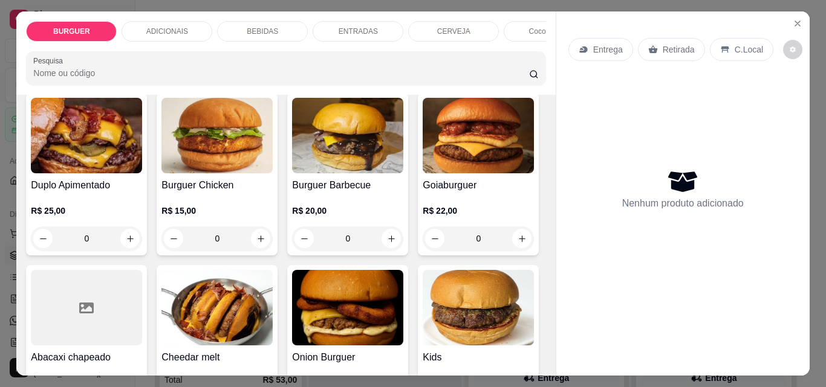
scroll to position [409, 0]
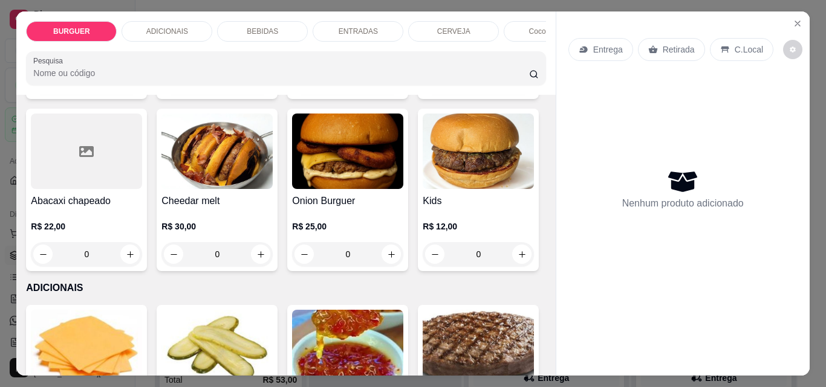
click at [517, 87] on icon "increase-product-quantity" at bounding box center [521, 82] width 9 height 9
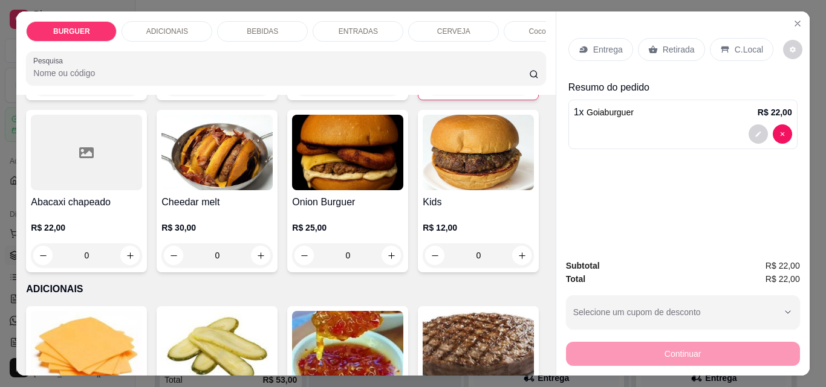
click at [512, 92] on button "increase-product-quantity" at bounding box center [521, 83] width 19 height 19
type input "2"
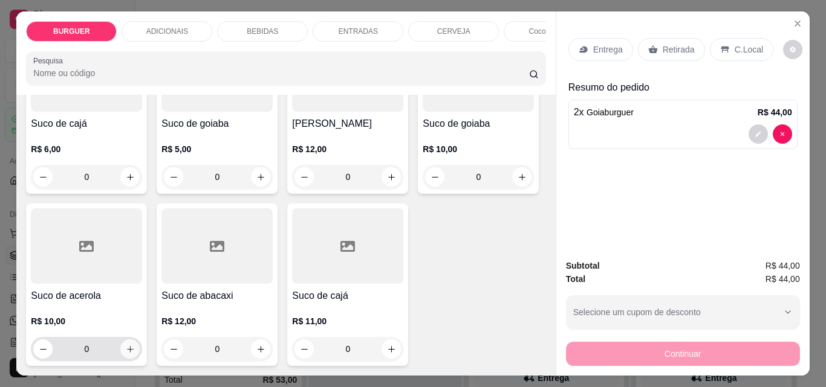
scroll to position [3440, 0]
click at [127, 10] on icon "increase-product-quantity" at bounding box center [130, 5] width 9 height 9
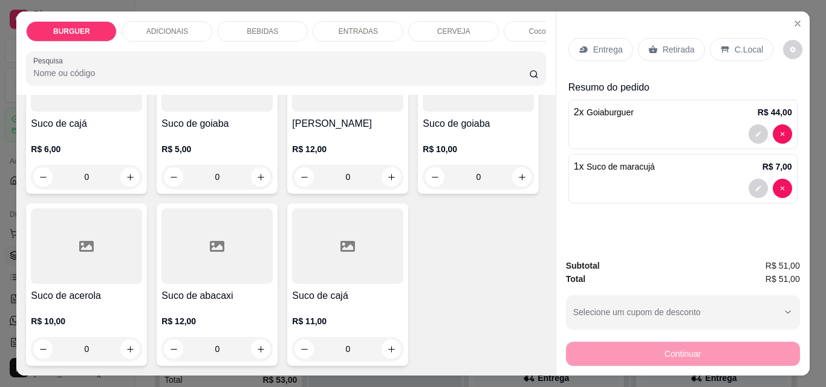
scroll to position [3440, 0]
click at [126, 9] on icon "increase-product-quantity" at bounding box center [129, 4] width 9 height 9
type input "2"
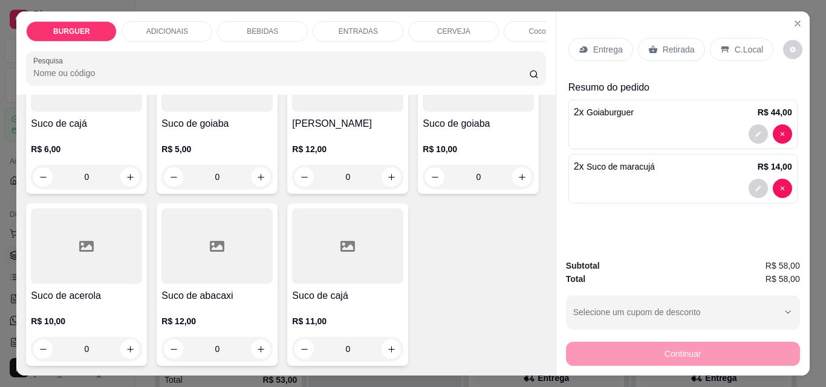
type input "1"
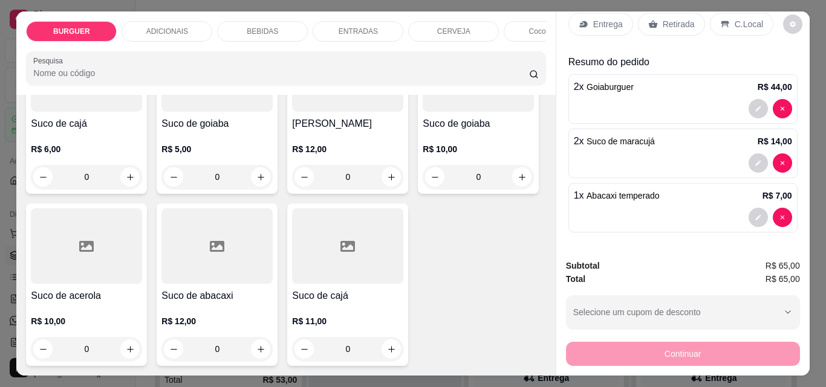
click at [725, 15] on div "C.Local" at bounding box center [741, 24] width 63 height 23
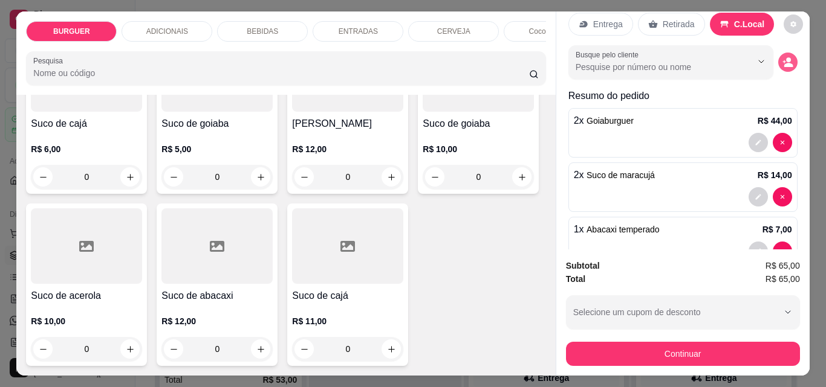
click at [783, 63] on icon "decrease-product-quantity" at bounding box center [787, 65] width 9 height 4
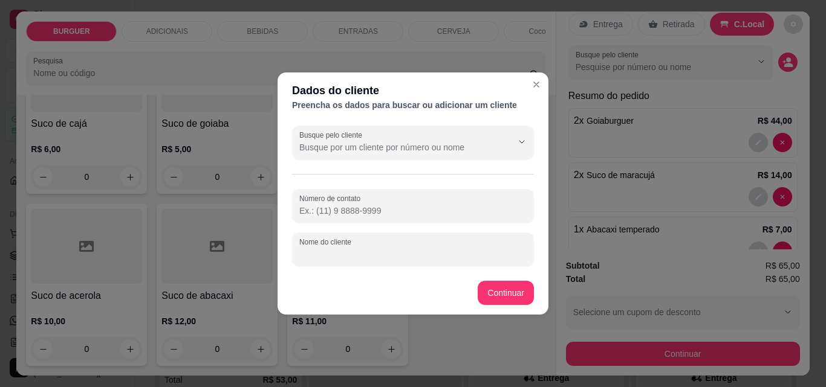
click at [312, 259] on input "Nome do cliente" at bounding box center [412, 254] width 227 height 12
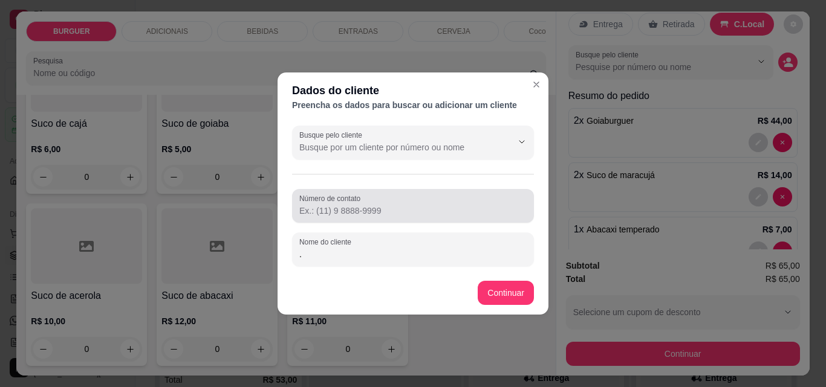
type input "."
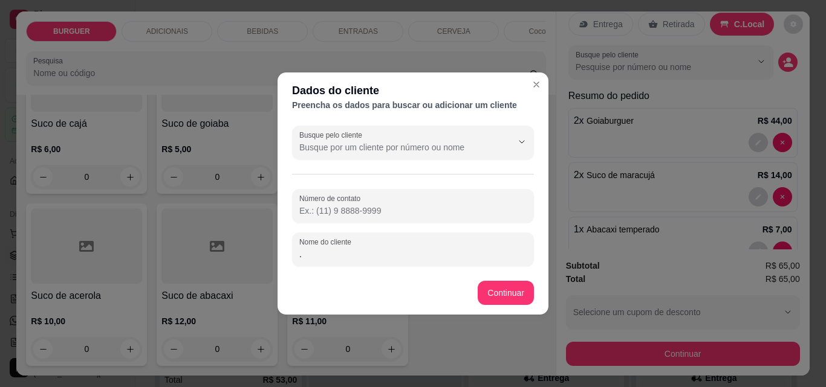
click at [308, 208] on input "Número de contato" at bounding box center [412, 211] width 227 height 12
type input "(86) 98885-8471"
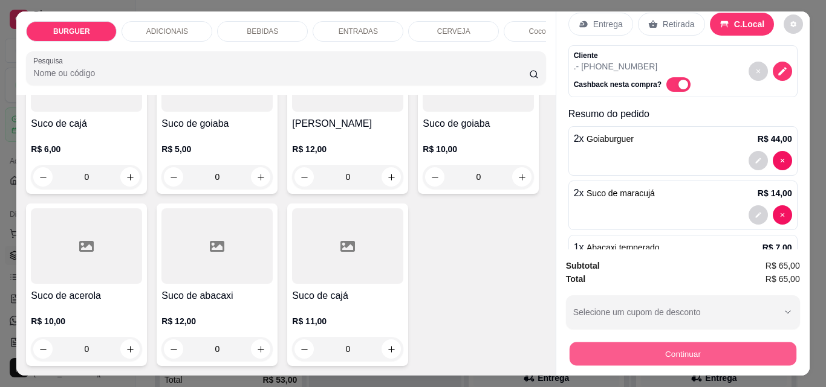
click at [685, 349] on button "Continuar" at bounding box center [682, 354] width 227 height 24
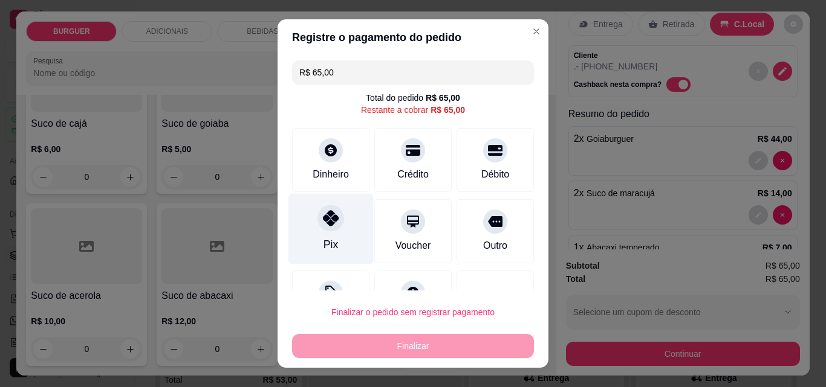
click at [334, 215] on div at bounding box center [330, 218] width 27 height 27
type input "R$ 0,00"
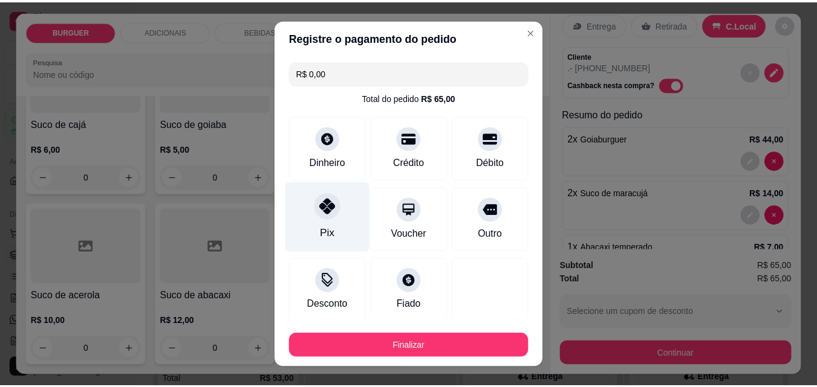
scroll to position [71, 0]
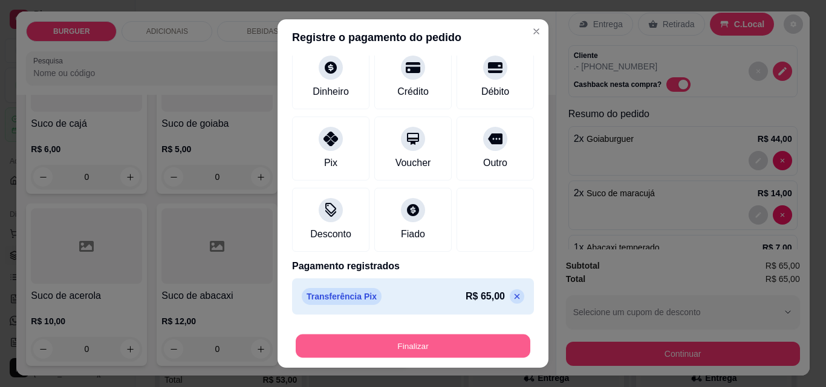
click at [446, 347] on button "Finalizar" at bounding box center [413, 347] width 235 height 24
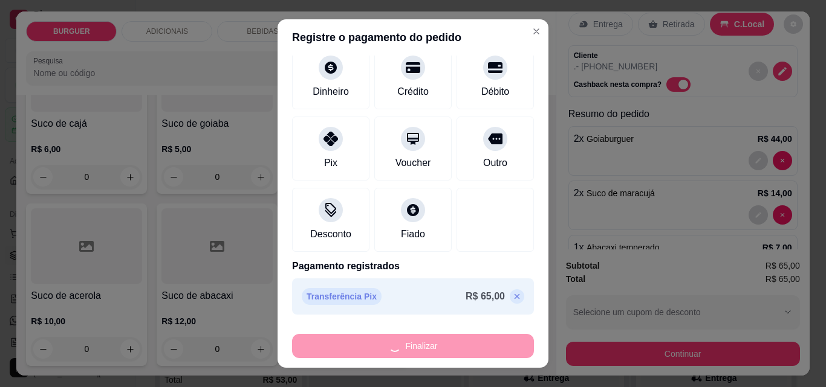
type input "0"
type input "-R$ 65,00"
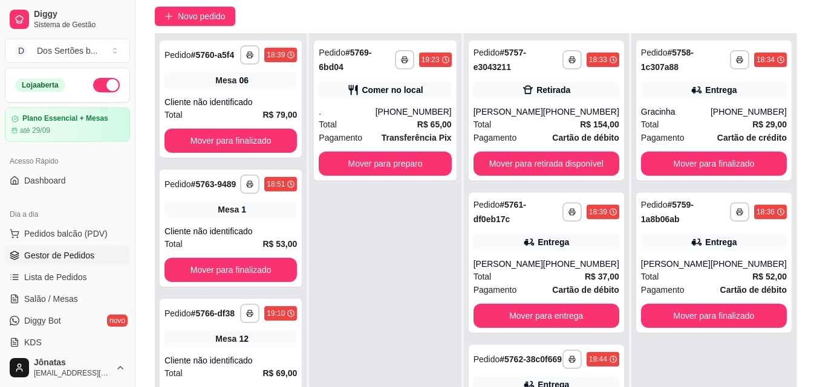
scroll to position [112, 0]
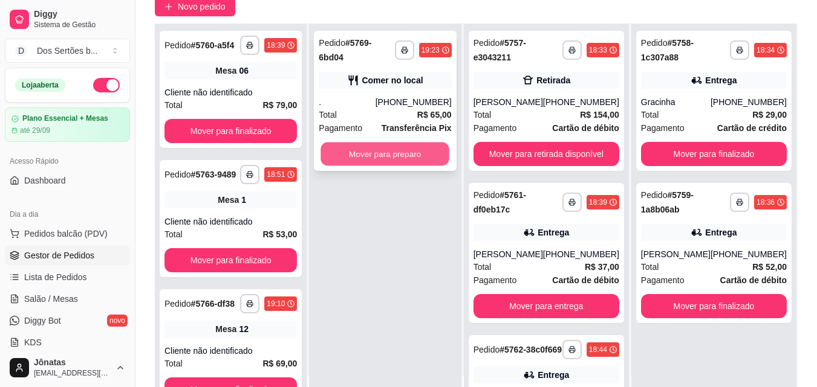
click at [363, 156] on button "Mover para preparo" at bounding box center [385, 155] width 129 height 24
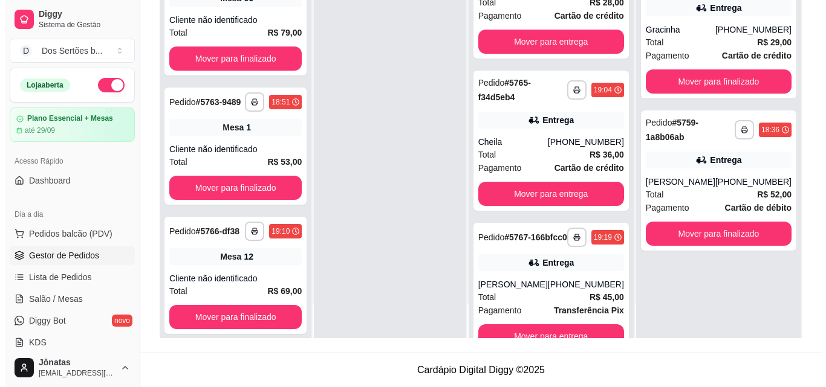
scroll to position [691, 0]
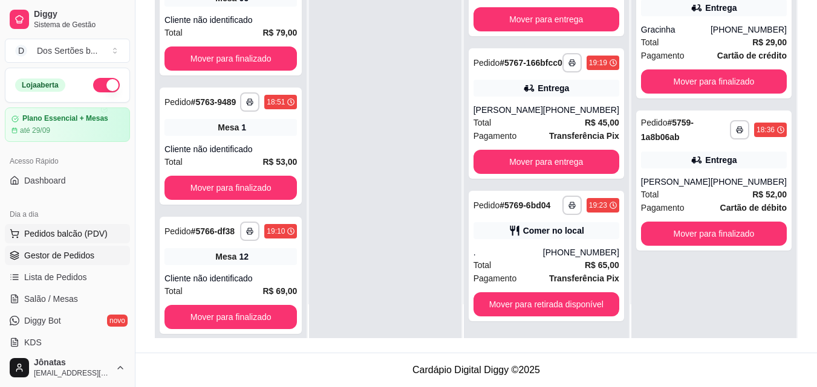
click at [41, 233] on span "Pedidos balcão (PDV)" at bounding box center [65, 234] width 83 height 12
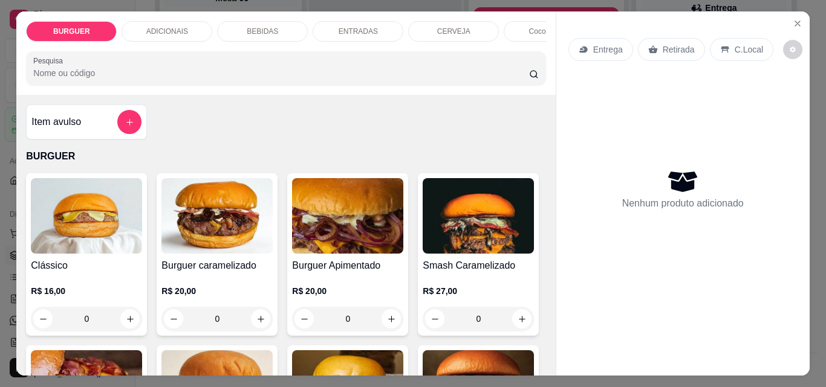
click at [665, 50] on p "Retirada" at bounding box center [679, 50] width 32 height 12
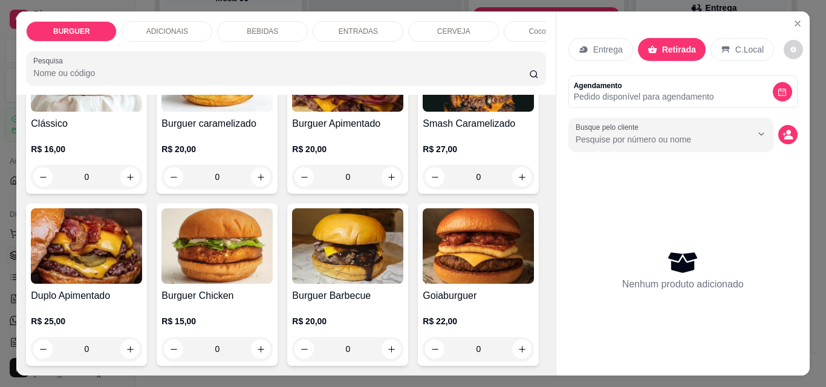
scroll to position [162, 0]
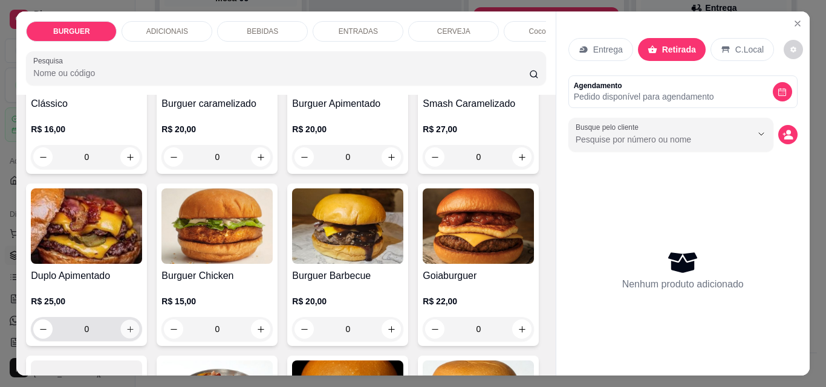
click at [135, 332] on icon "increase-product-quantity" at bounding box center [130, 329] width 9 height 9
type input "1"
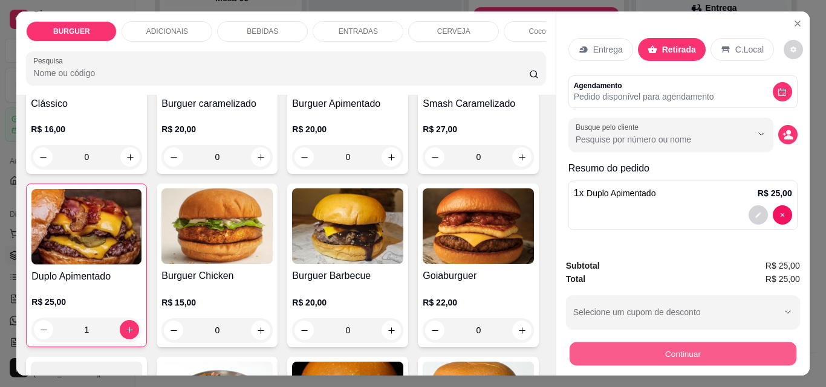
click at [666, 346] on button "Continuar" at bounding box center [682, 354] width 227 height 24
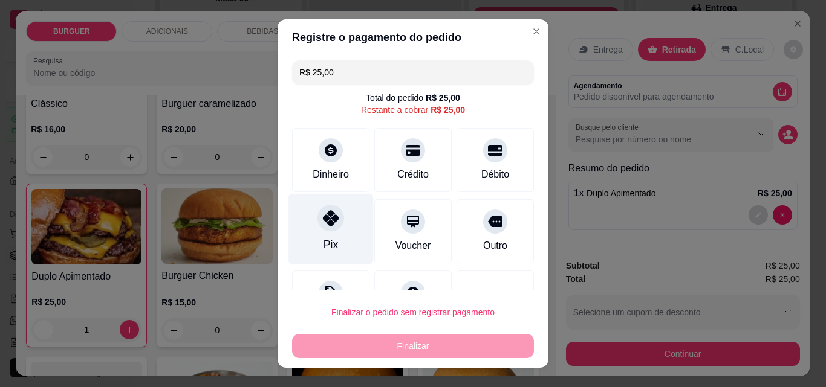
click at [323, 219] on icon at bounding box center [331, 218] width 16 height 16
type input "R$ 0,00"
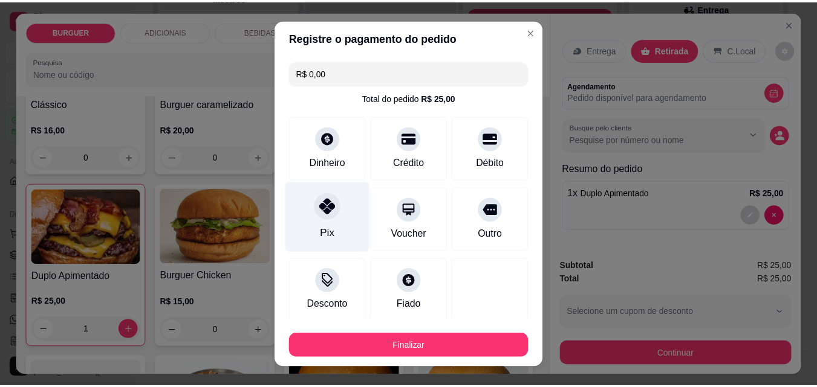
scroll to position [71, 0]
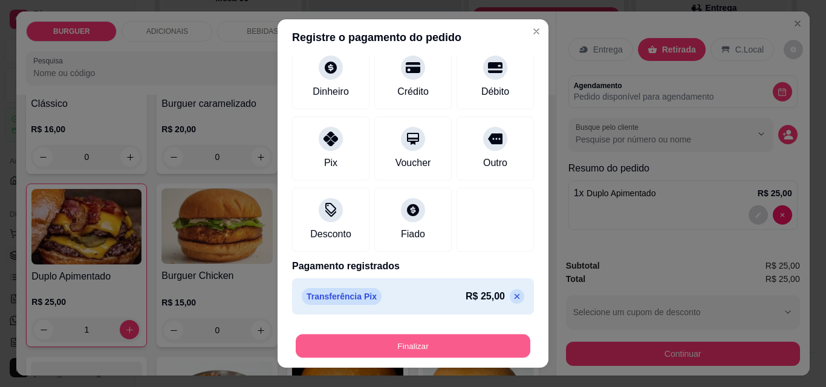
click at [419, 337] on button "Finalizar" at bounding box center [413, 347] width 235 height 24
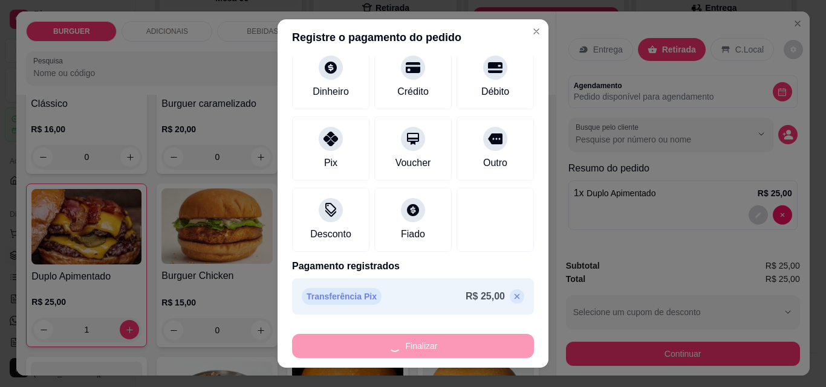
type input "0"
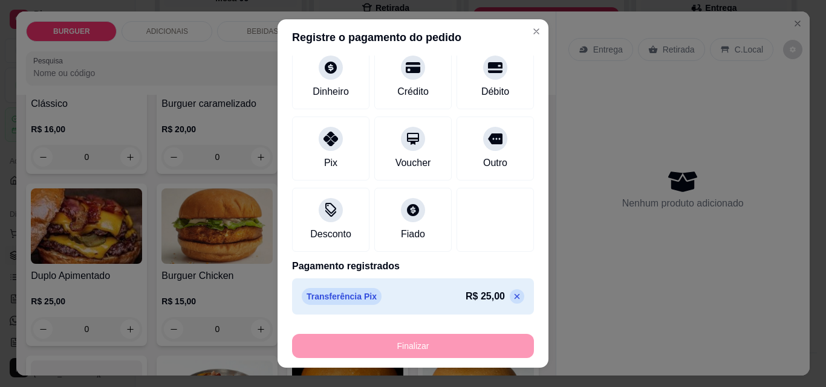
type input "-R$ 25,00"
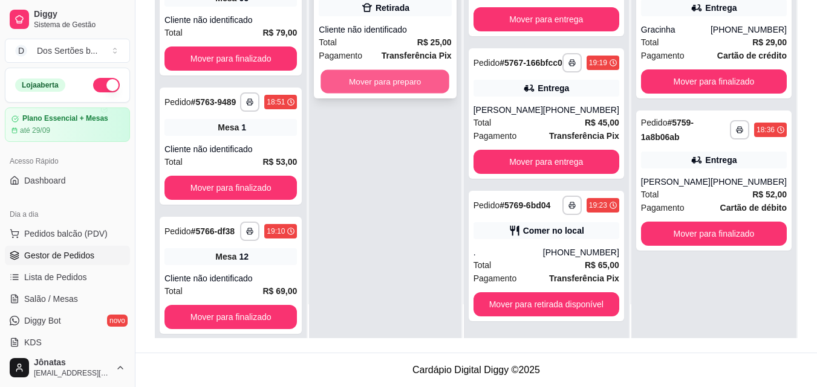
click at [377, 74] on button "Mover para preparo" at bounding box center [385, 82] width 129 height 24
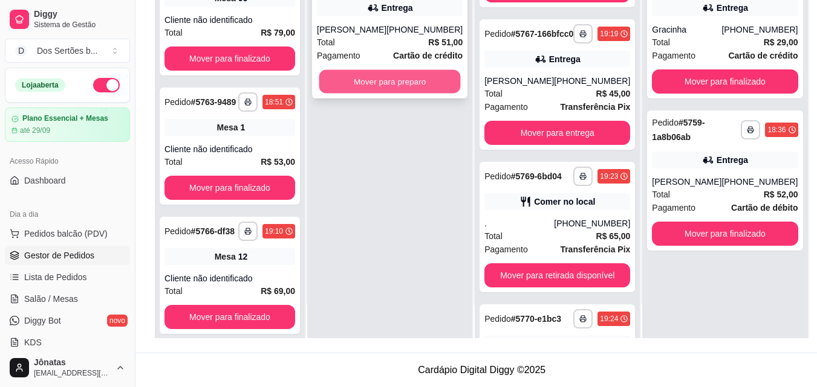
click at [362, 82] on button "Mover para preparo" at bounding box center [389, 82] width 141 height 24
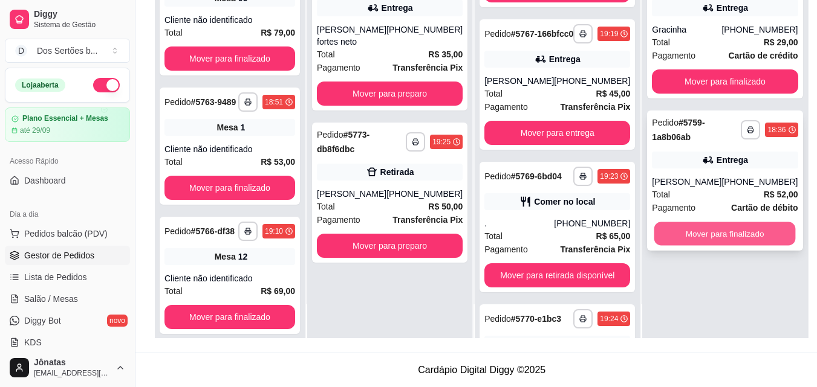
click at [712, 231] on button "Mover para finalizado" at bounding box center [724, 234] width 141 height 24
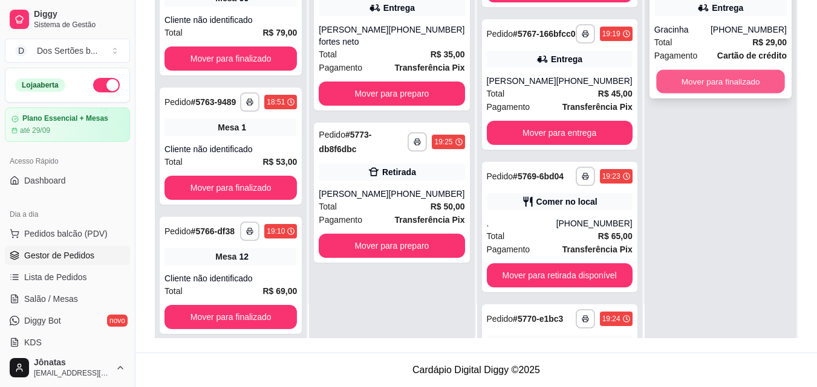
click at [702, 86] on button "Mover para finalizado" at bounding box center [720, 82] width 129 height 24
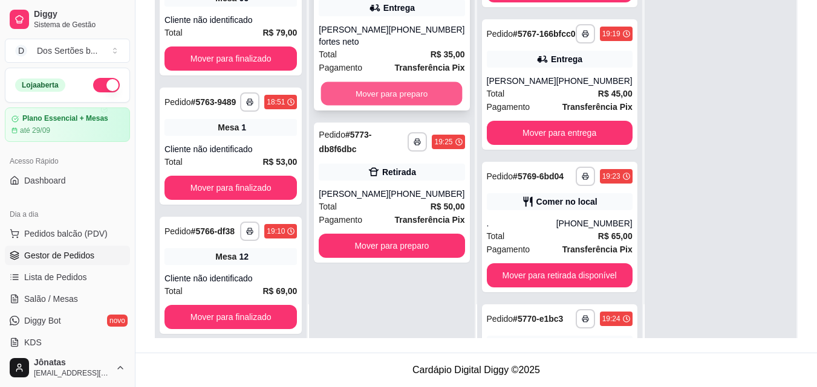
click at [401, 91] on button "Mover para preparo" at bounding box center [391, 94] width 141 height 24
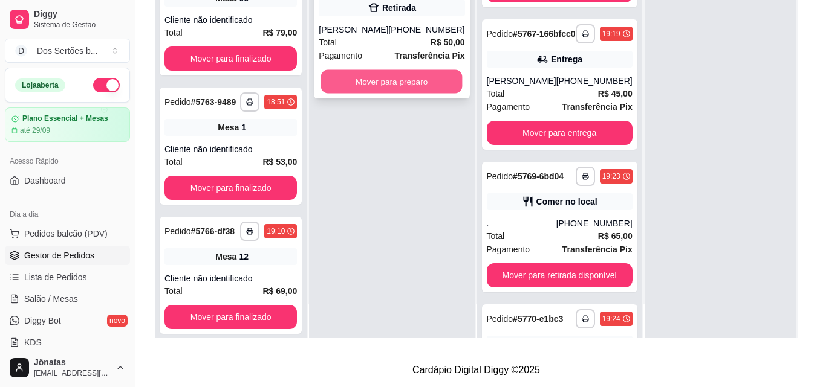
click at [400, 77] on button "Mover para preparo" at bounding box center [391, 82] width 141 height 24
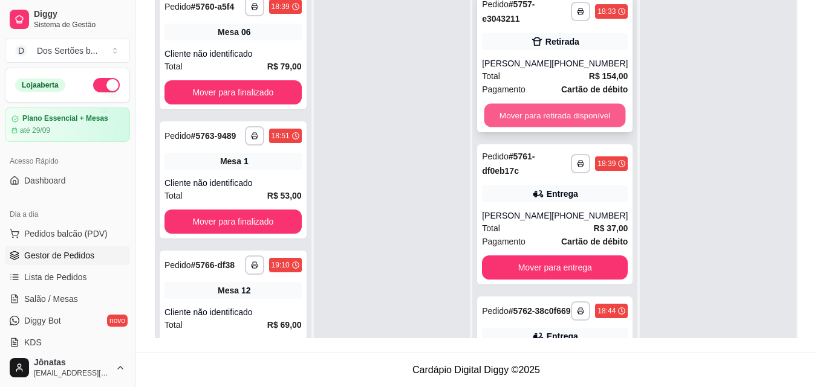
click at [559, 112] on button "Mover para retirada disponível" at bounding box center [554, 116] width 141 height 24
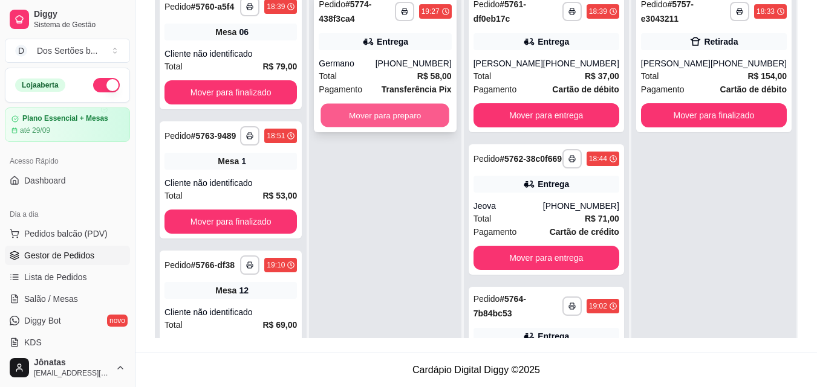
click at [349, 110] on button "Mover para preparo" at bounding box center [385, 116] width 129 height 24
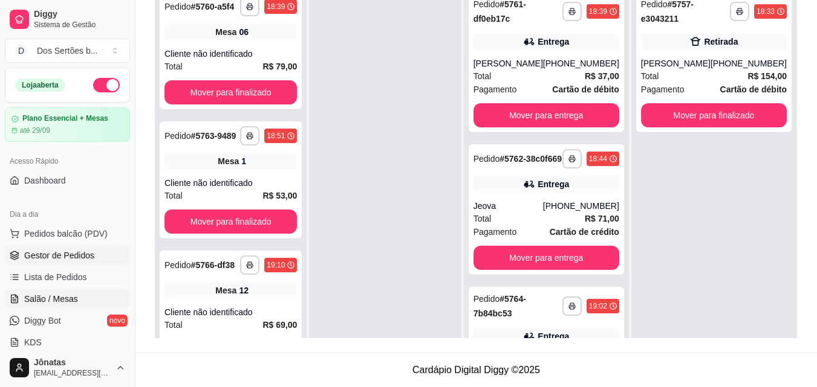
click at [59, 298] on span "Salão / Mesas" at bounding box center [51, 299] width 54 height 12
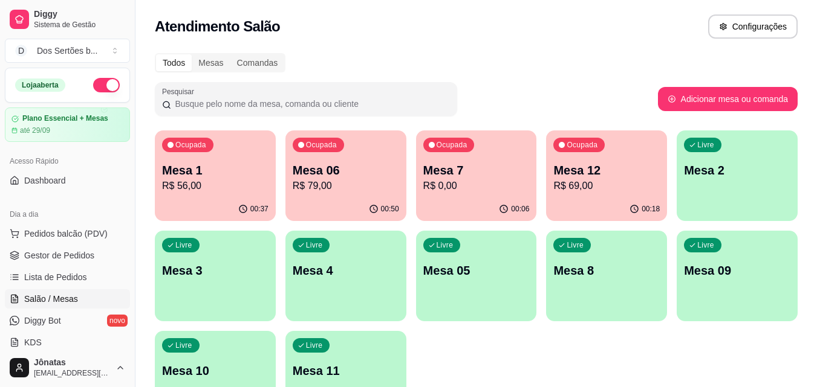
click at [486, 190] on p "R$ 0,00" at bounding box center [476, 186] width 106 height 15
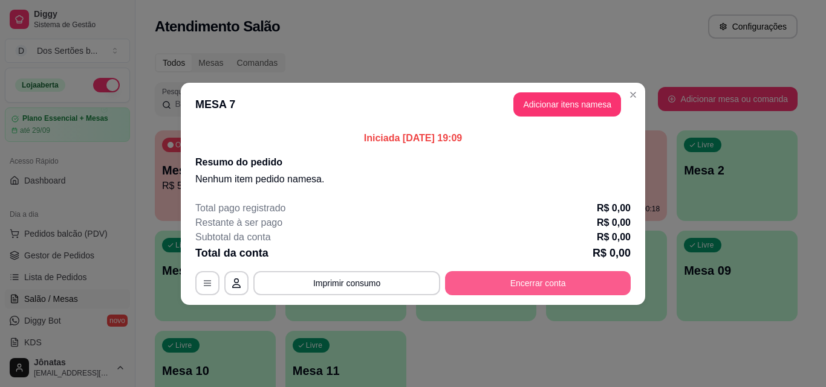
click at [560, 286] on button "Encerrar conta" at bounding box center [538, 283] width 186 height 24
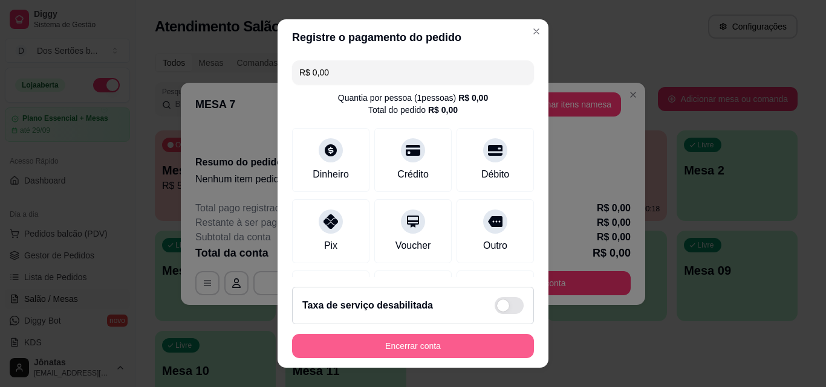
click at [465, 342] on button "Encerrar conta" at bounding box center [413, 346] width 242 height 24
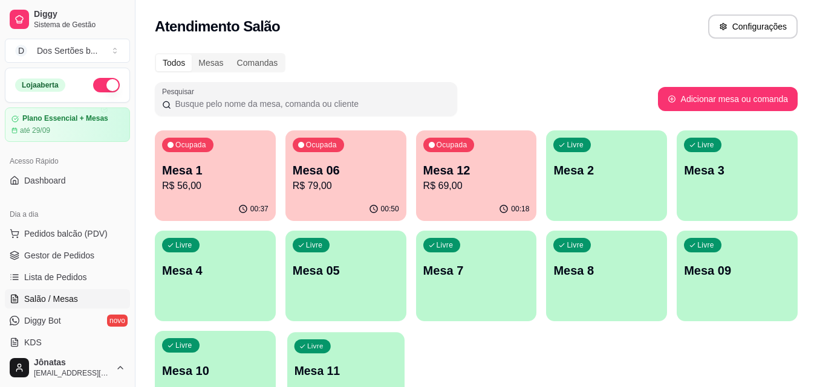
click at [365, 347] on div "Livre Mesa 11" at bounding box center [345, 369] width 117 height 74
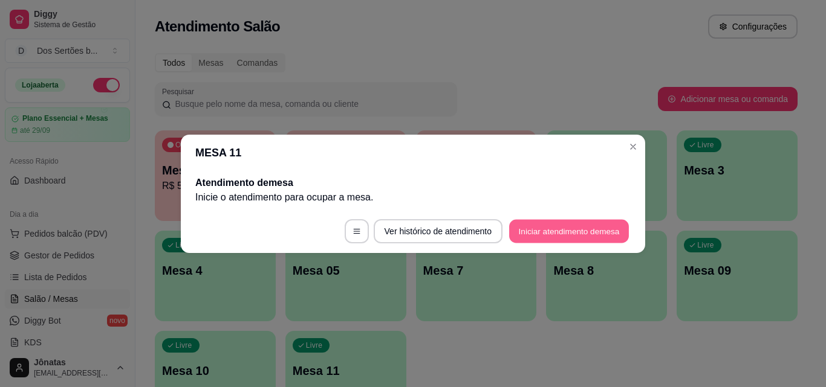
click at [547, 231] on button "Iniciar atendimento de mesa" at bounding box center [569, 231] width 120 height 24
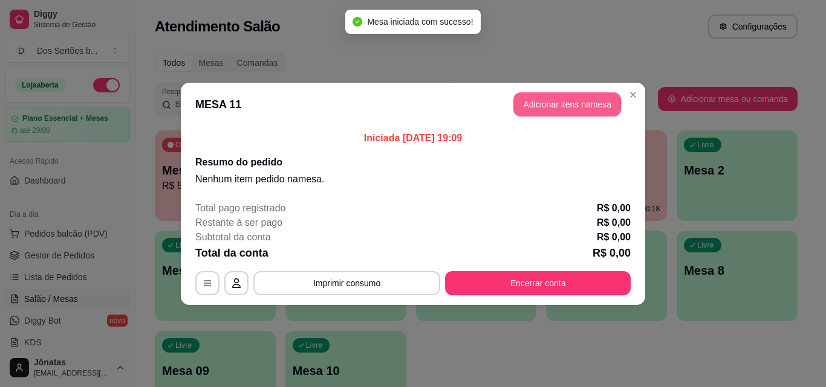
click at [589, 100] on button "Adicionar itens na mesa" at bounding box center [567, 104] width 108 height 24
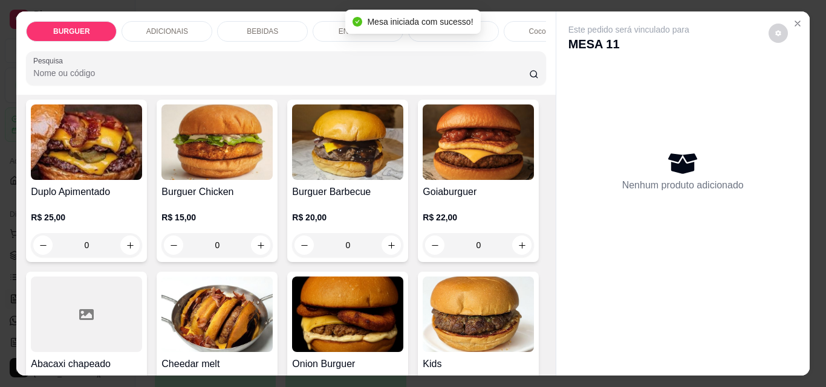
scroll to position [374, 0]
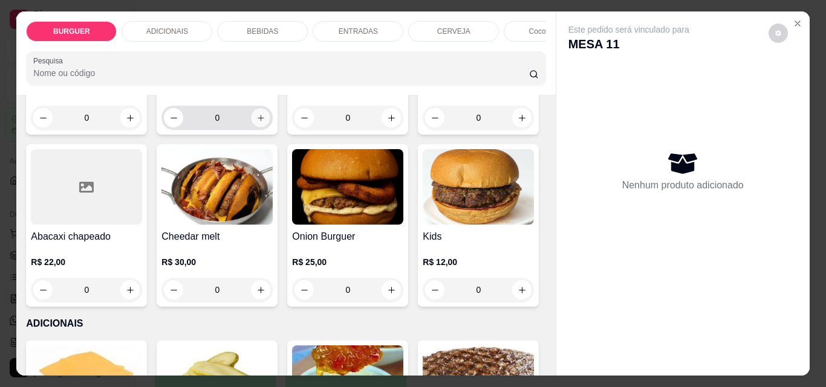
click at [265, 123] on icon "increase-product-quantity" at bounding box center [260, 118] width 9 height 9
type input "1"
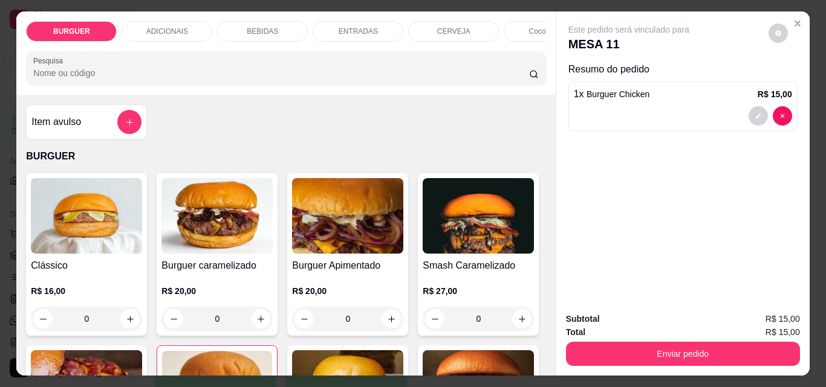
scroll to position [197, 0]
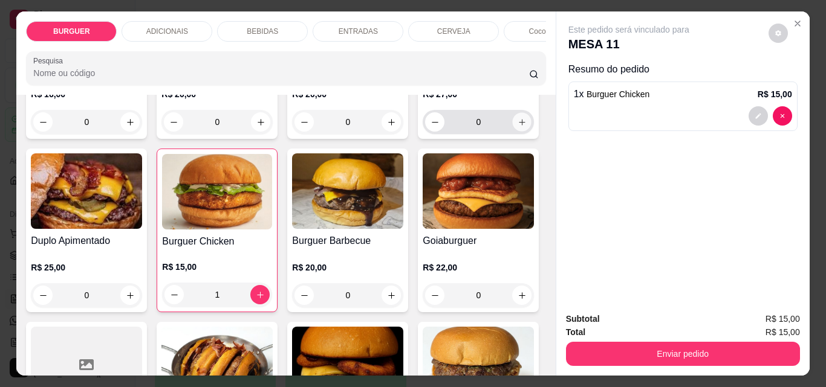
click at [513, 132] on button "increase-product-quantity" at bounding box center [522, 122] width 19 height 19
type input "1"
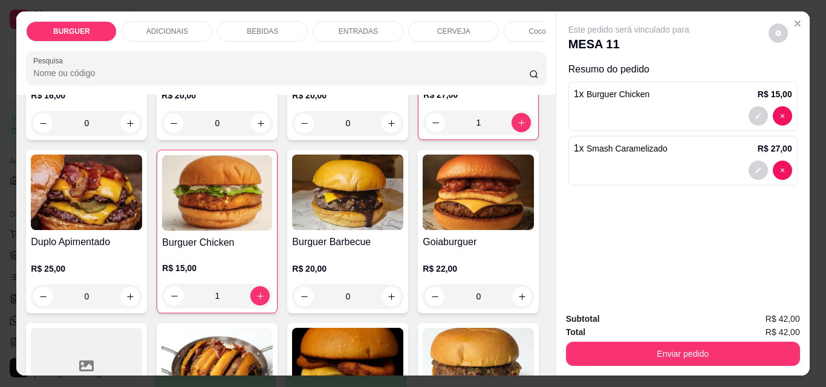
click at [272, 210] on img at bounding box center [217, 193] width 110 height 76
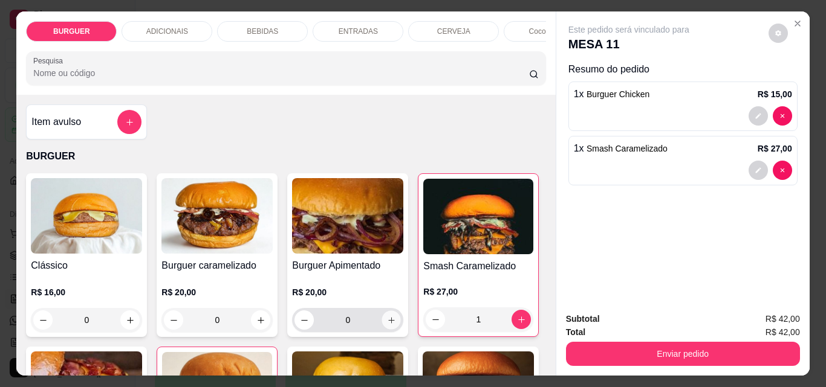
click at [389, 320] on icon "increase-product-quantity" at bounding box center [391, 320] width 9 height 9
type input "1"
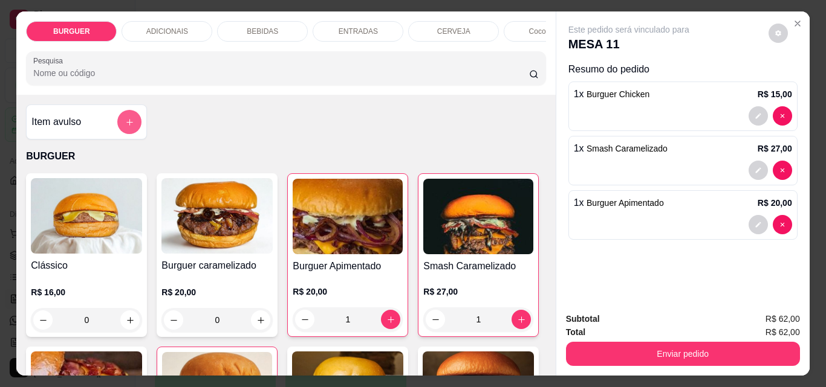
click at [129, 127] on icon "add-separate-item" at bounding box center [129, 122] width 9 height 9
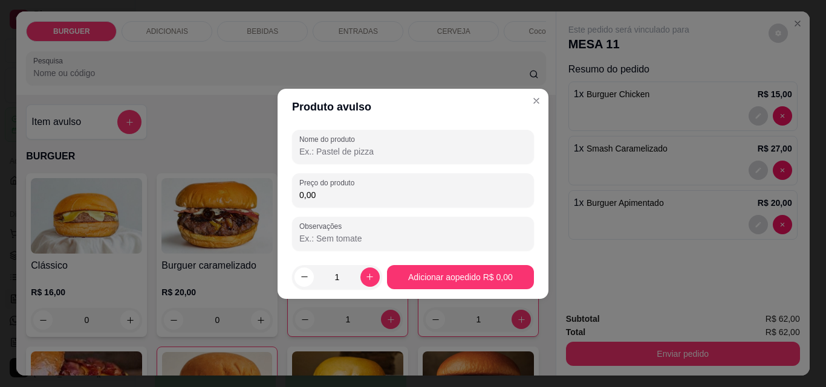
click at [323, 152] on input "Nome do produto" at bounding box center [412, 152] width 227 height 12
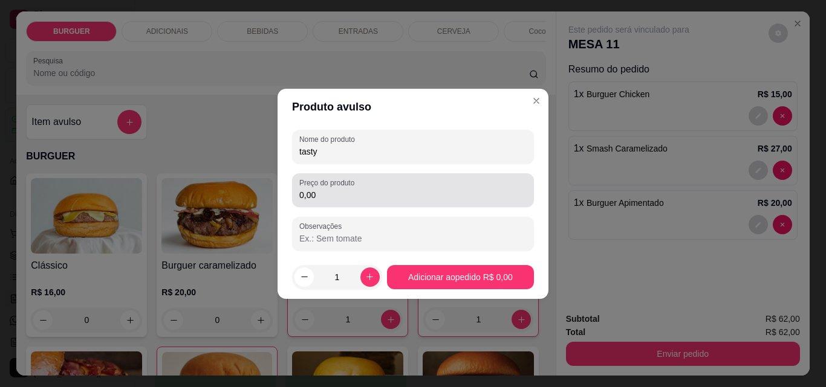
type input "tasty"
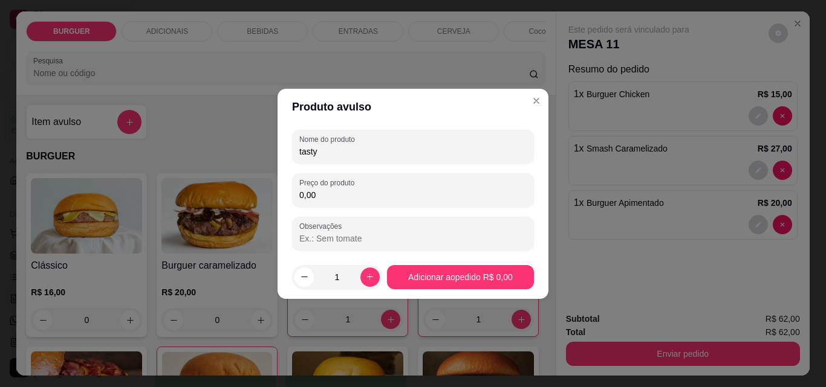
click at [318, 197] on input "0,00" at bounding box center [412, 195] width 227 height 12
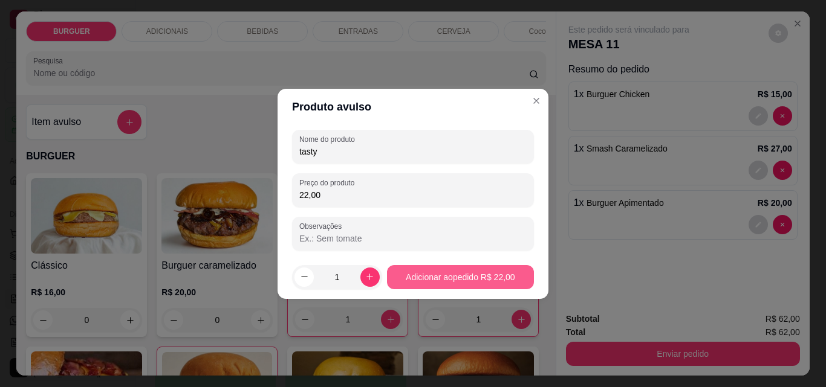
type input "22,00"
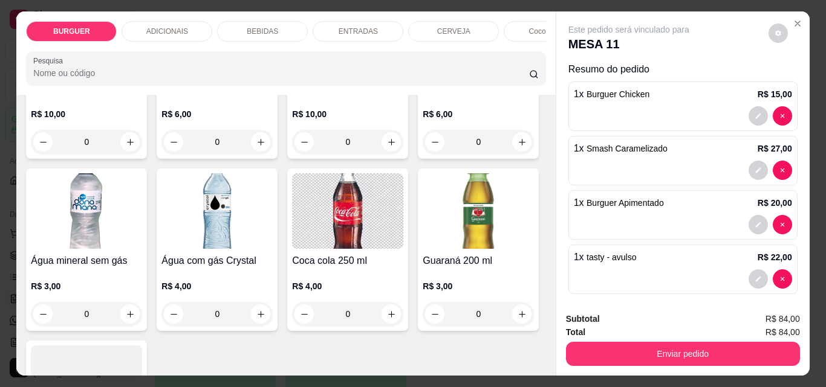
scroll to position [1465, 0]
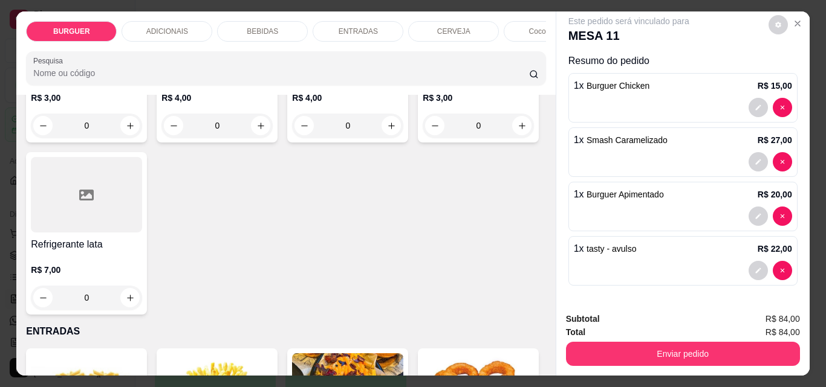
type input "1"
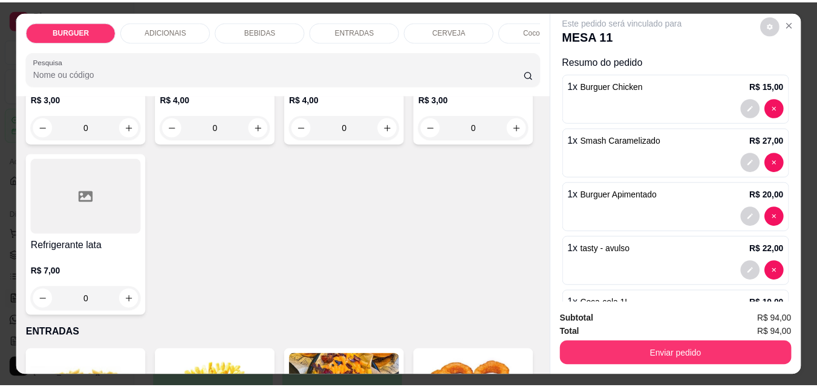
scroll to position [63, 0]
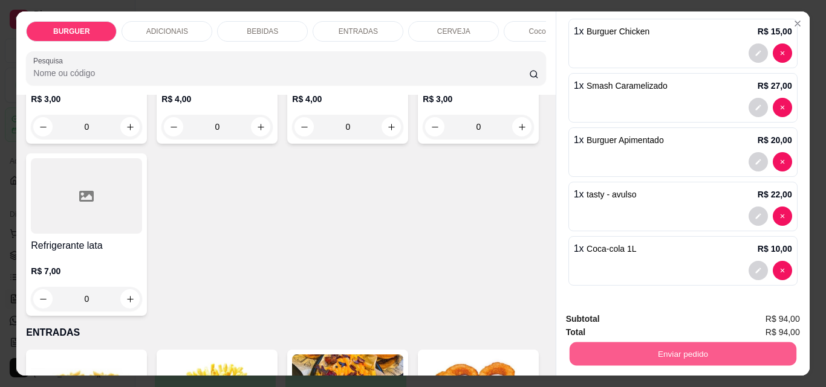
click at [624, 351] on button "Enviar pedido" at bounding box center [682, 354] width 227 height 24
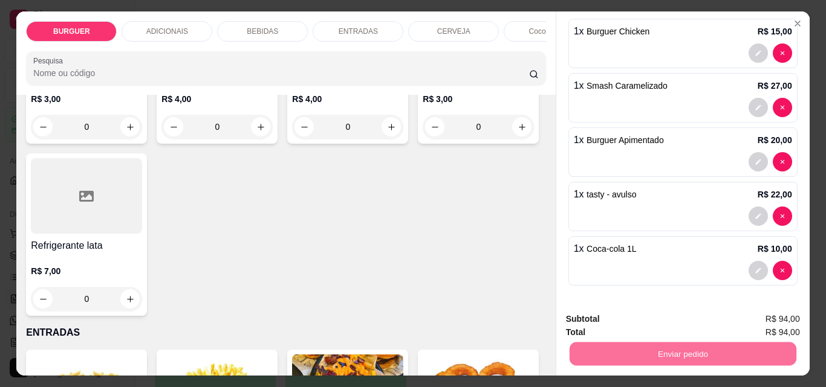
click at [756, 320] on button "Enviar pedido" at bounding box center [768, 319] width 66 height 22
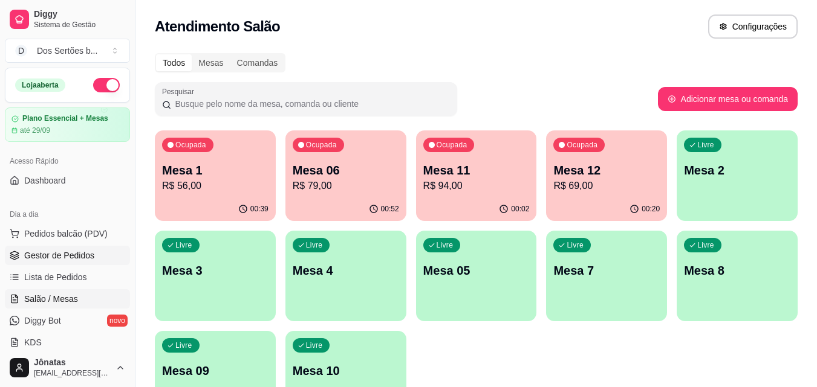
click at [26, 259] on span "Gestor de Pedidos" at bounding box center [59, 256] width 70 height 12
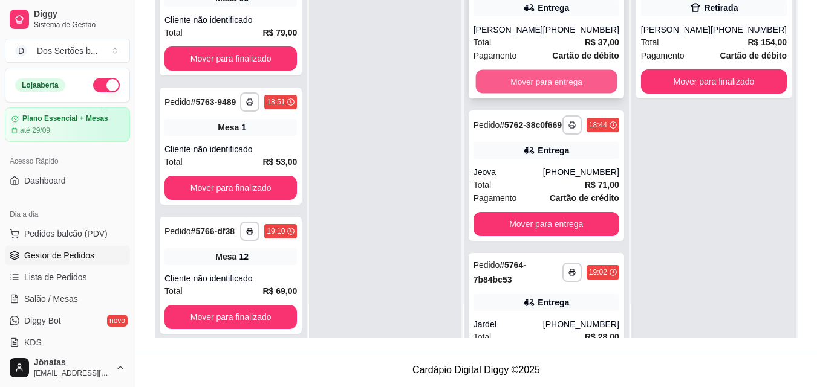
click at [507, 76] on button "Mover para entrega" at bounding box center [545, 82] width 141 height 24
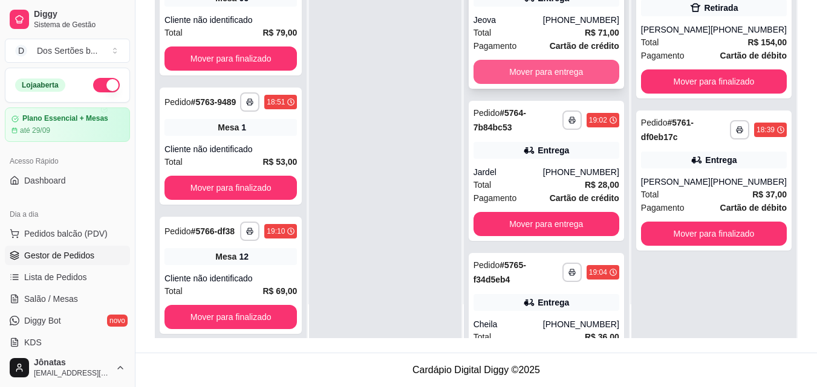
click at [532, 76] on button "Mover para entrega" at bounding box center [546, 72] width 146 height 24
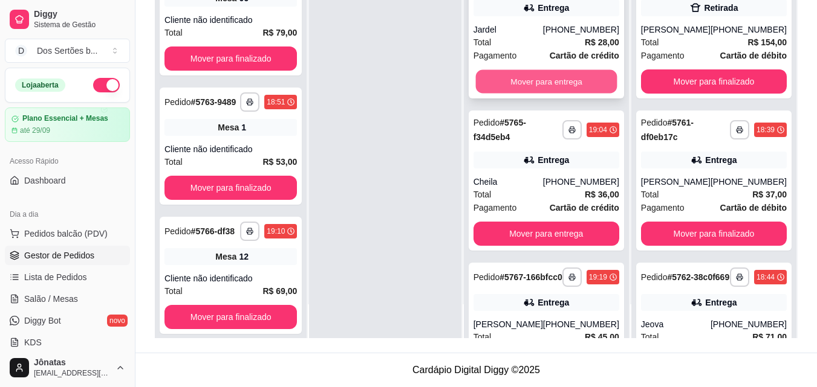
click at [510, 86] on button "Mover para entrega" at bounding box center [545, 82] width 141 height 24
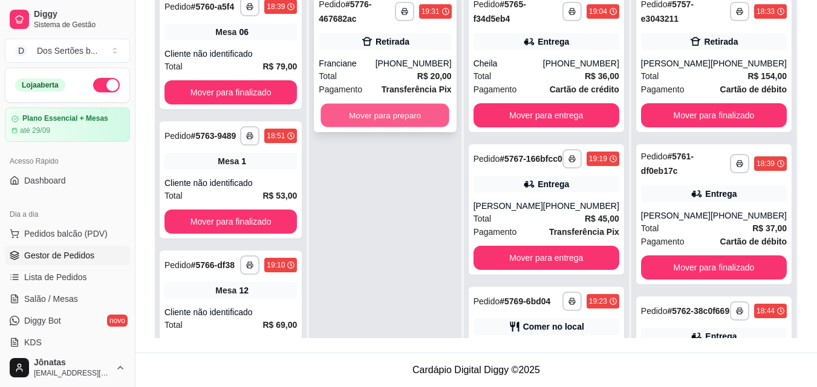
click at [372, 115] on button "Mover para preparo" at bounding box center [385, 116] width 129 height 24
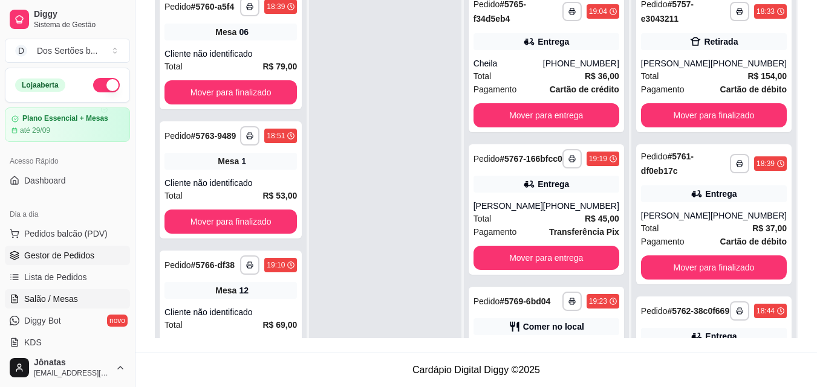
click at [65, 297] on span "Salão / Mesas" at bounding box center [51, 299] width 54 height 12
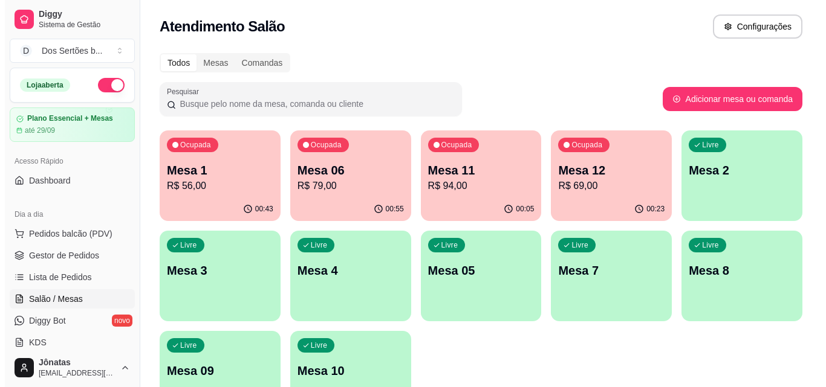
scroll to position [83, 0]
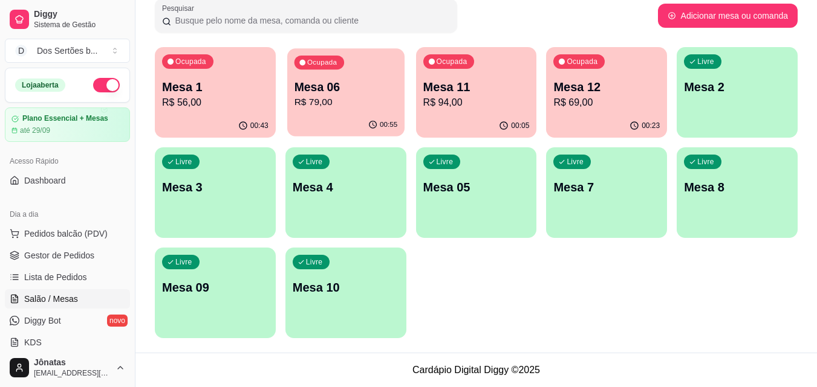
click at [344, 79] on p "Mesa 06" at bounding box center [345, 87] width 103 height 16
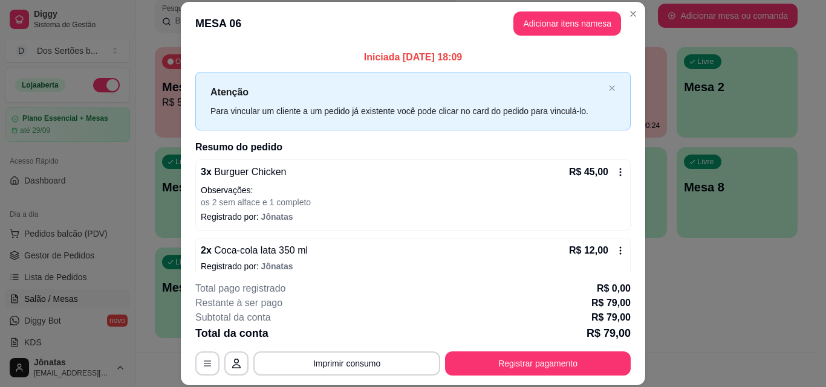
scroll to position [112, 0]
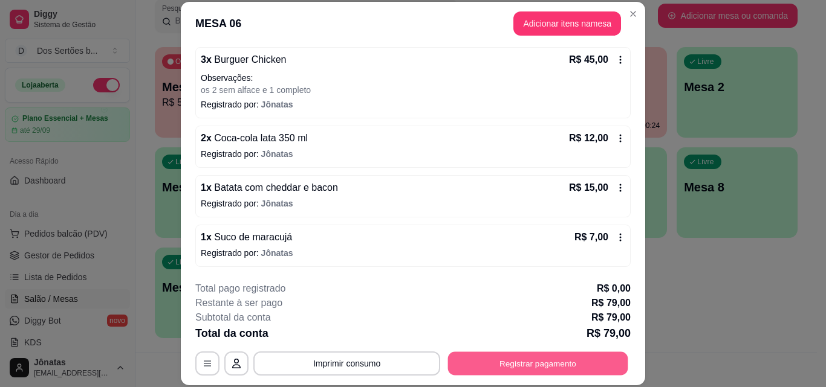
click at [488, 363] on button "Registrar pagamento" at bounding box center [538, 364] width 180 height 24
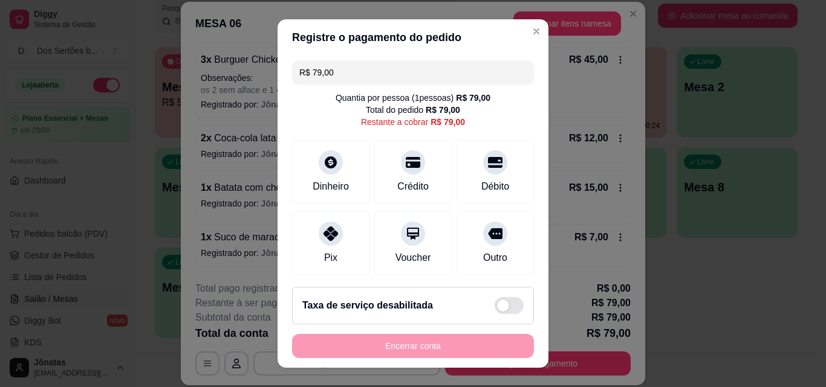
click at [340, 76] on input "R$ 79,00" at bounding box center [412, 72] width 227 height 24
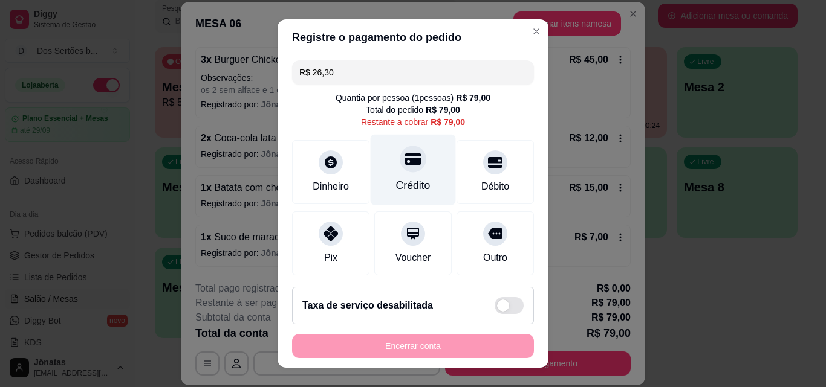
click at [409, 189] on div "Crédito" at bounding box center [413, 186] width 34 height 16
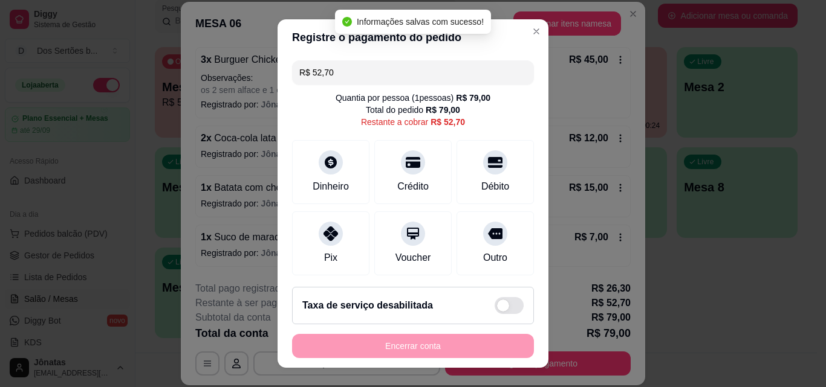
click at [334, 74] on input "R$ 52,70" at bounding box center [412, 72] width 227 height 24
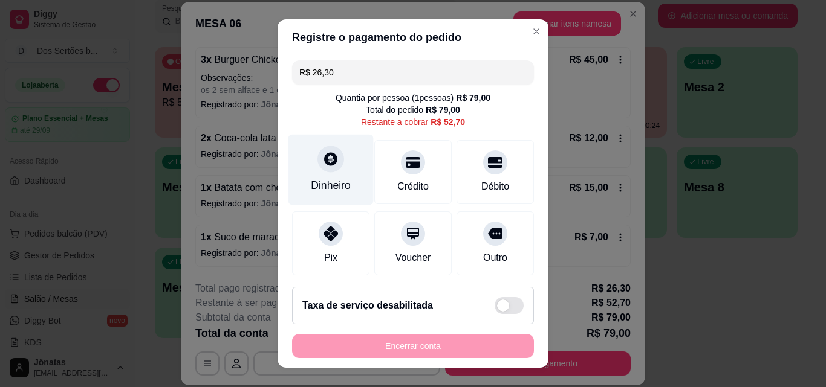
type input "R$ 26,30"
click at [314, 189] on div "Dinheiro" at bounding box center [331, 186] width 40 height 16
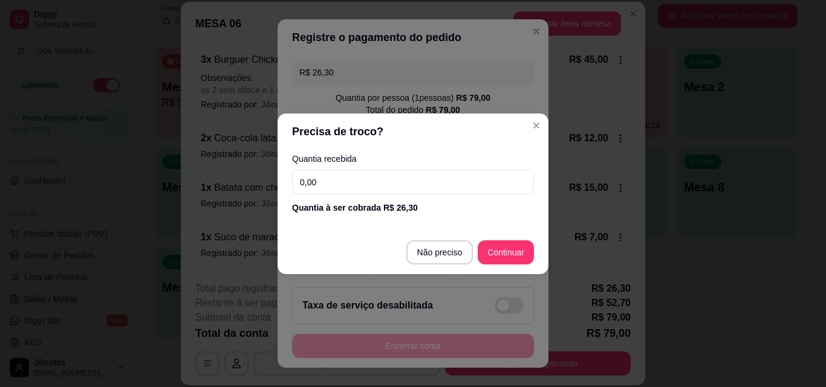
click at [320, 181] on input "0,00" at bounding box center [413, 182] width 242 height 24
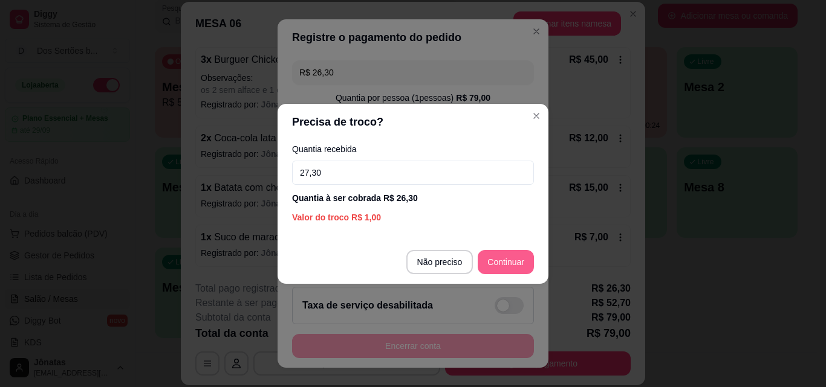
type input "27,30"
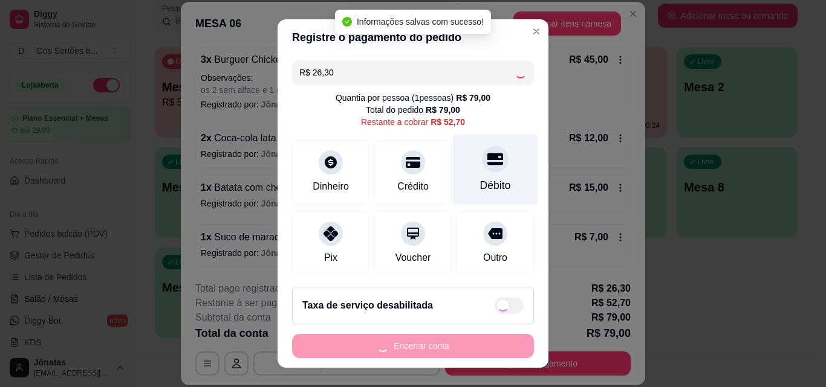
type input "R$ 26,40"
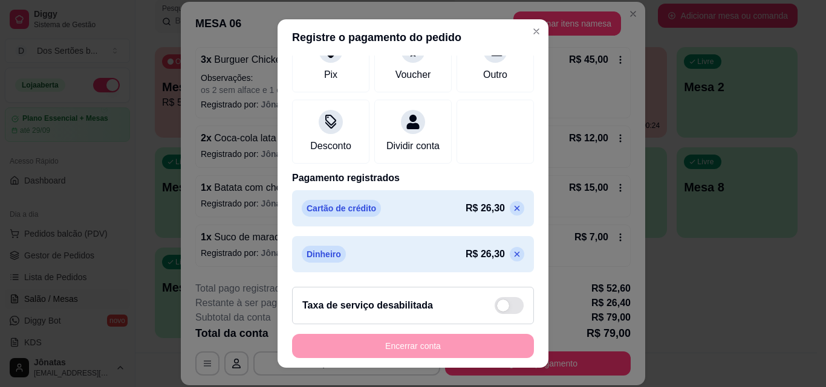
scroll to position [0, 0]
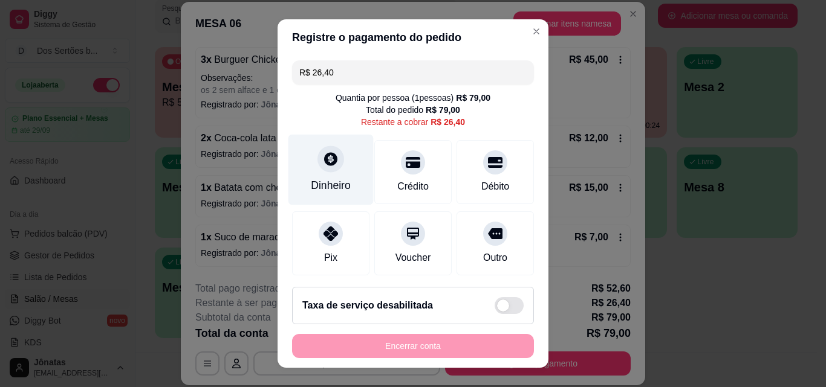
click at [300, 151] on div "Dinheiro" at bounding box center [330, 170] width 85 height 71
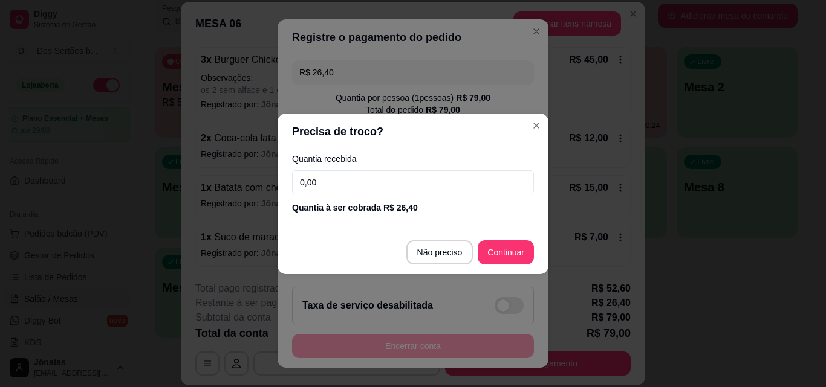
click at [352, 175] on input "0,00" at bounding box center [413, 182] width 242 height 24
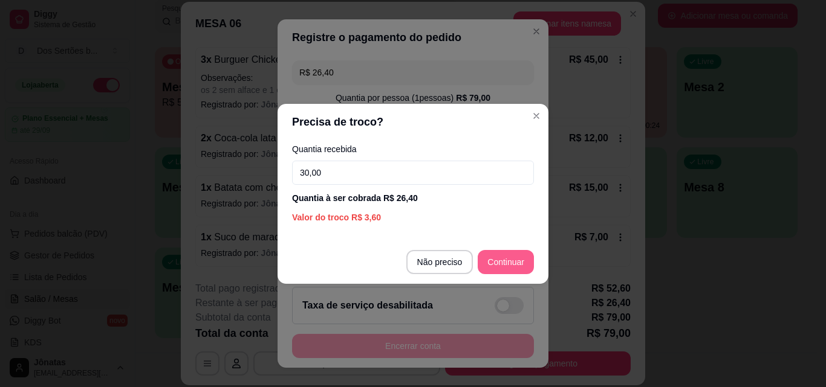
type input "30,00"
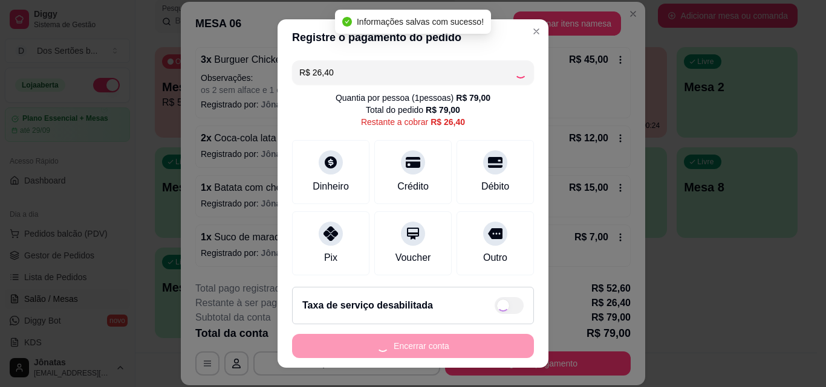
type input "R$ 0,00"
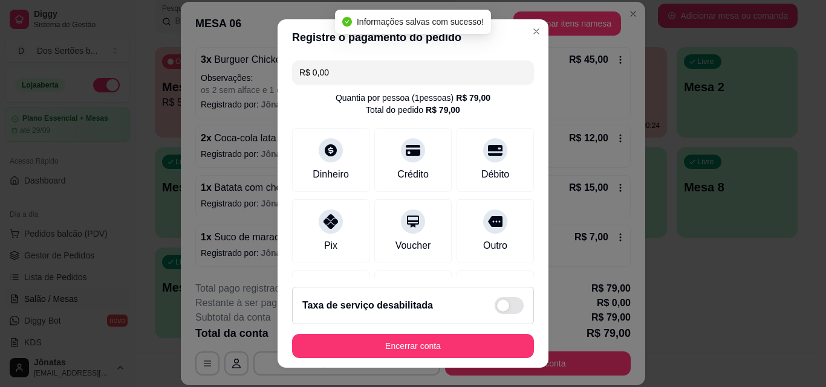
scroll to position [232, 0]
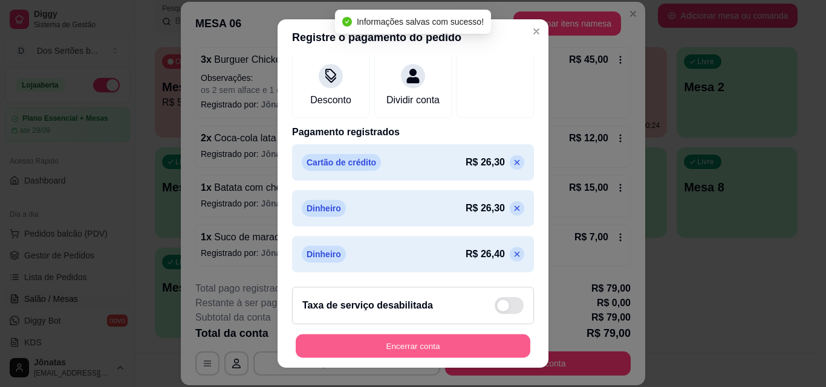
click at [424, 345] on button "Encerrar conta" at bounding box center [413, 347] width 235 height 24
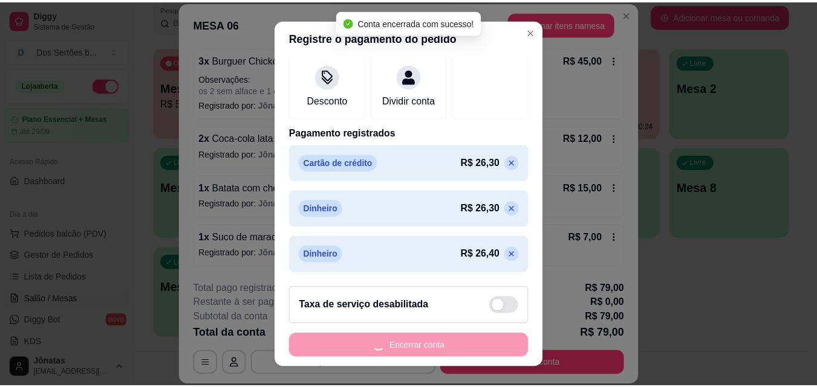
scroll to position [0, 0]
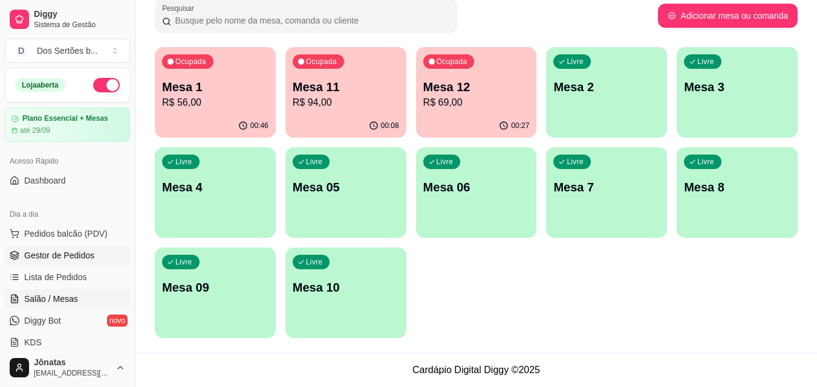
click at [71, 253] on span "Gestor de Pedidos" at bounding box center [59, 256] width 70 height 12
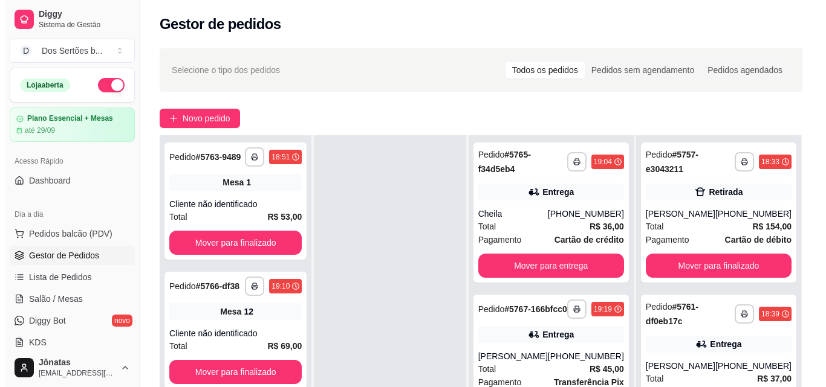
scroll to position [184, 0]
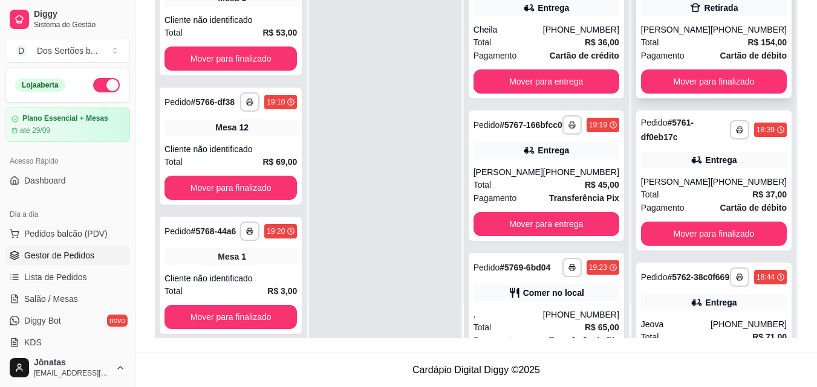
click at [720, 51] on strong "Cartão de débito" at bounding box center [753, 56] width 66 height 10
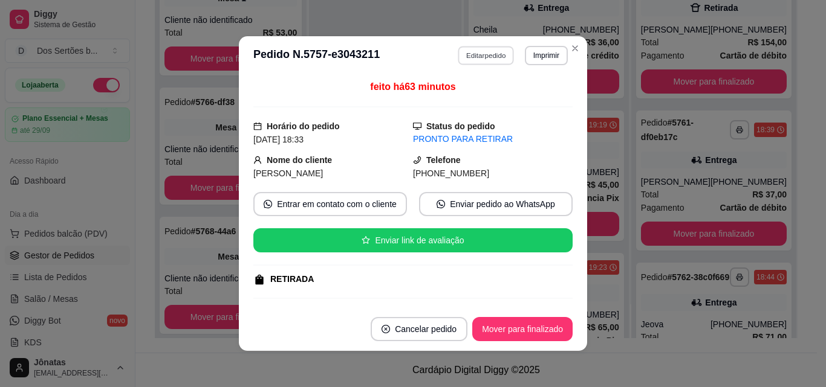
click at [467, 51] on button "Editar pedido" at bounding box center [486, 55] width 56 height 19
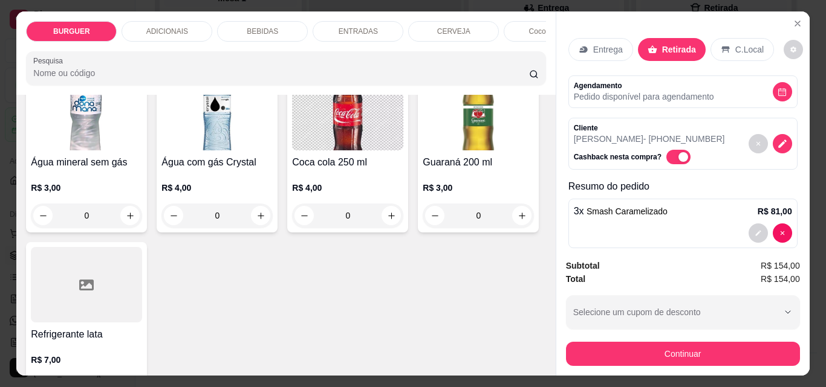
scroll to position [1344, 0]
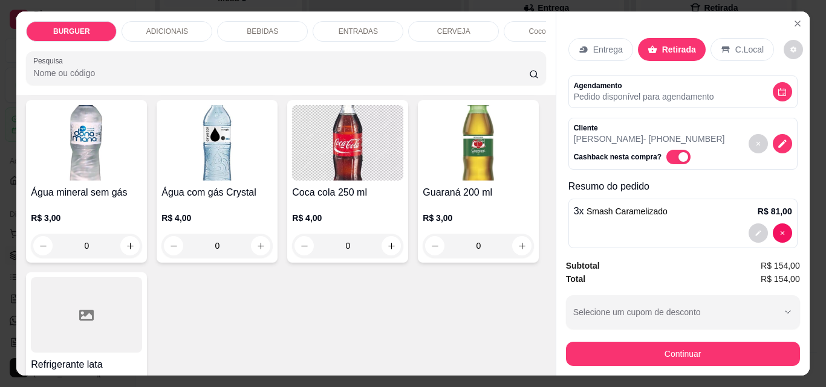
type input "2"
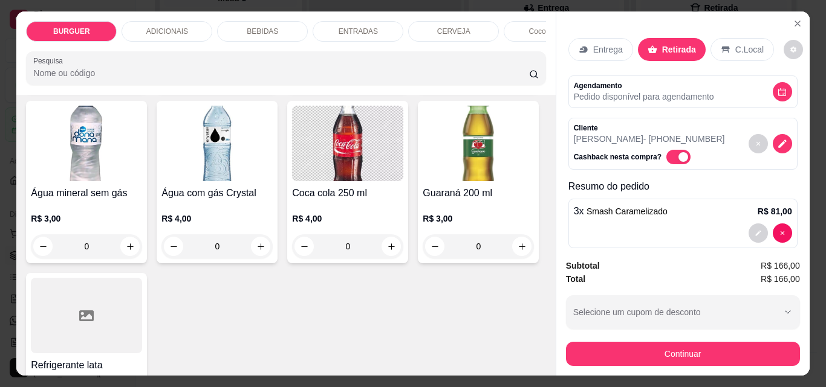
type input "1"
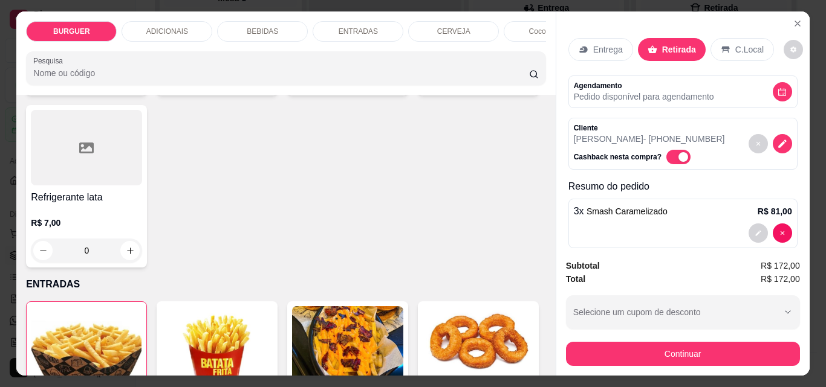
scroll to position [1369, 0]
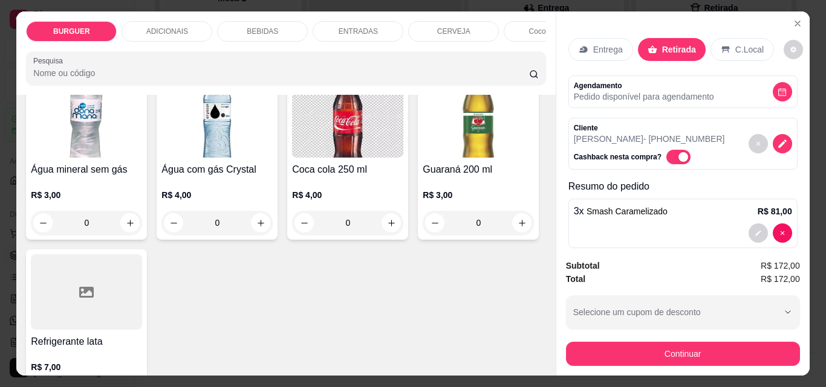
type input "1"
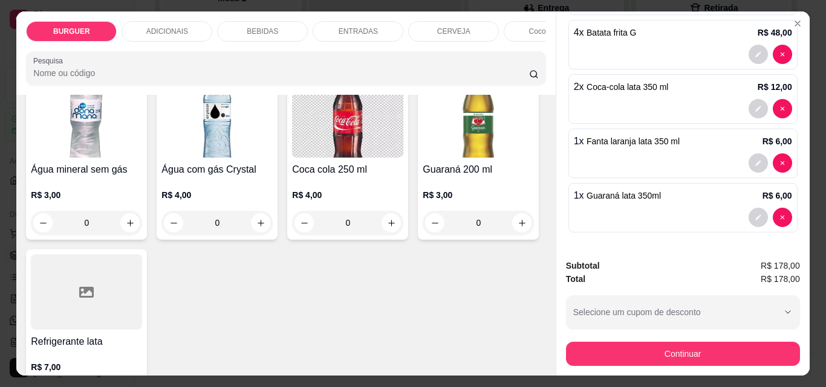
scroll to position [31, 0]
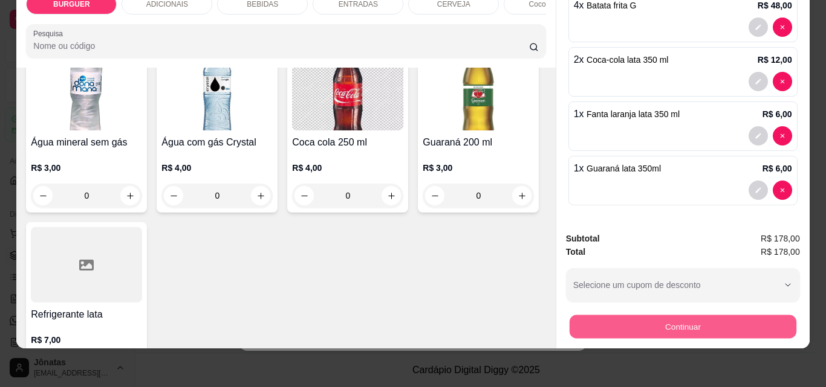
click at [634, 315] on button "Continuar" at bounding box center [682, 327] width 227 height 24
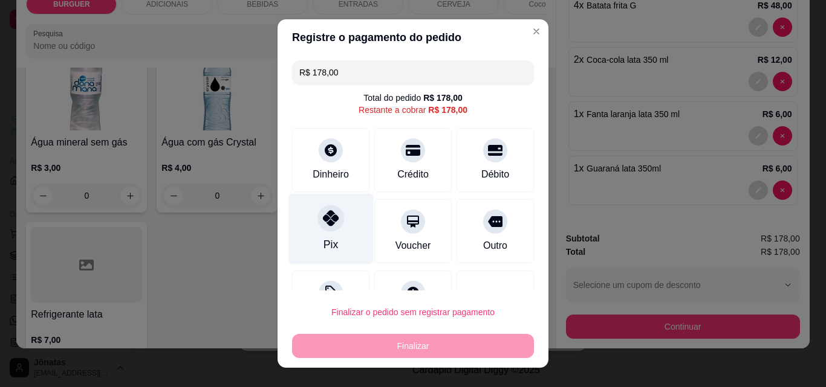
click at [311, 234] on div "Pix" at bounding box center [330, 229] width 85 height 71
type input "R$ 0,00"
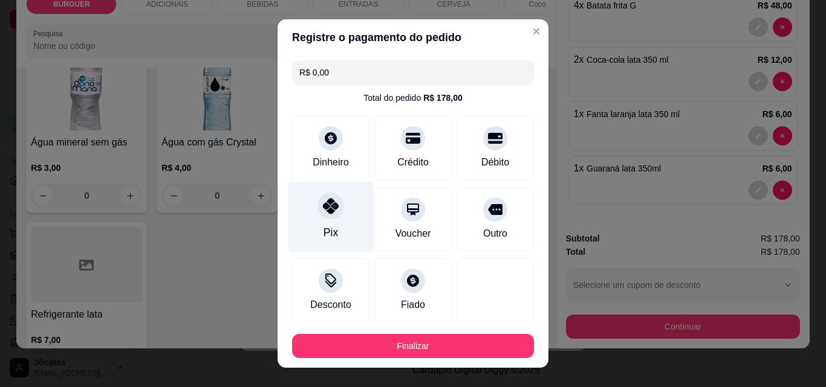
scroll to position [71, 0]
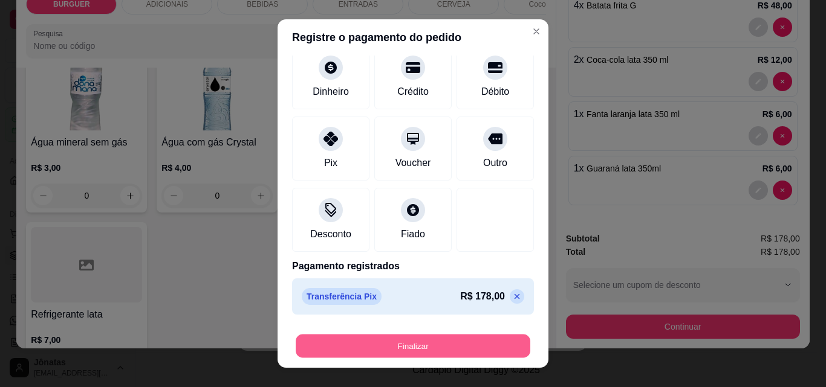
click at [461, 347] on button "Finalizar" at bounding box center [413, 347] width 235 height 24
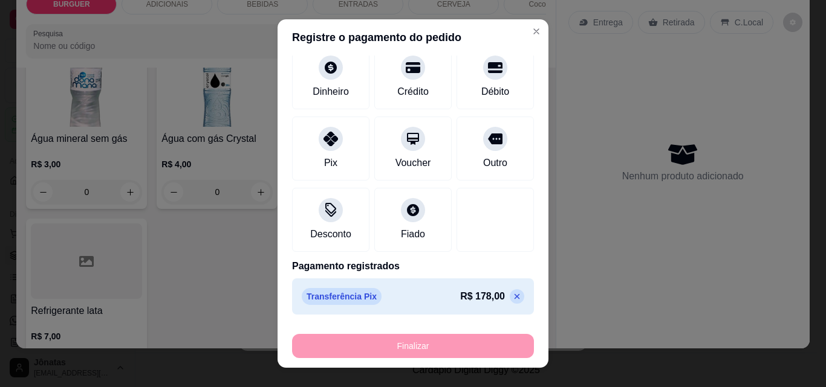
type input "0"
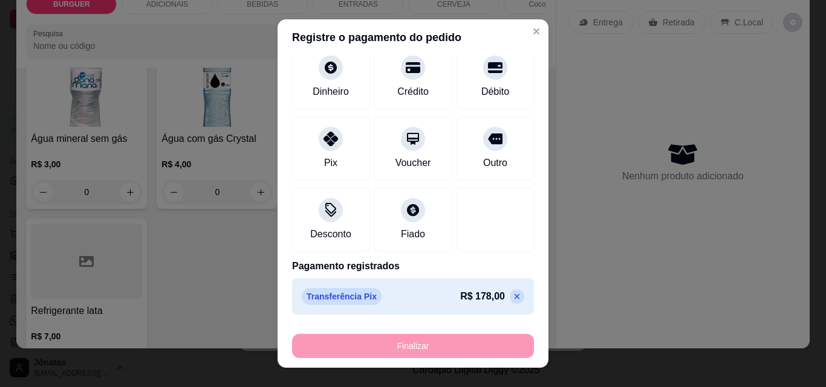
type input "0"
type input "-R$ 178,00"
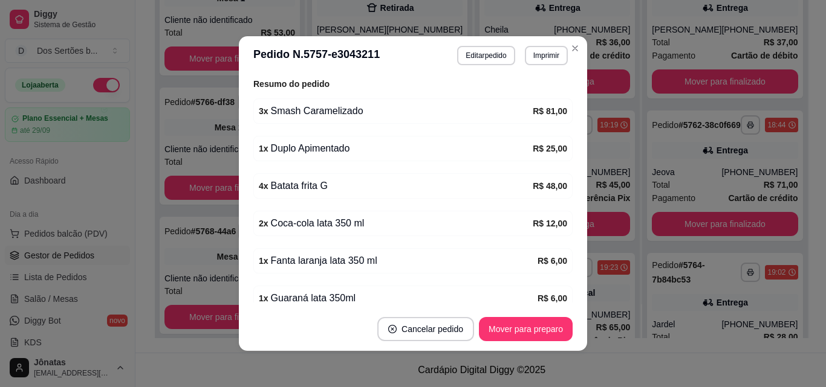
scroll to position [330, 0]
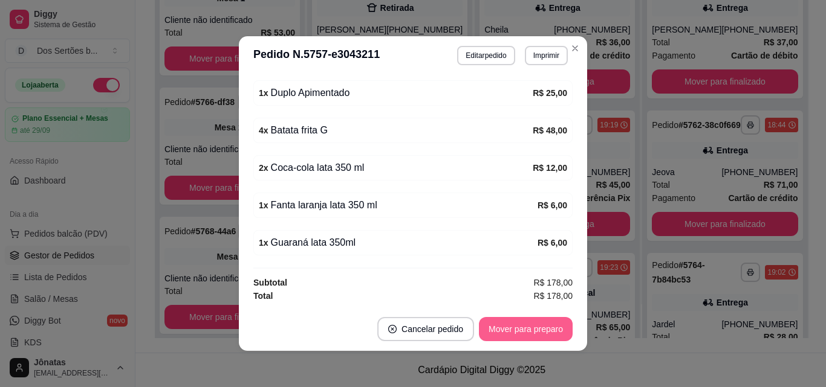
click at [508, 319] on button "Mover para preparo" at bounding box center [526, 329] width 94 height 24
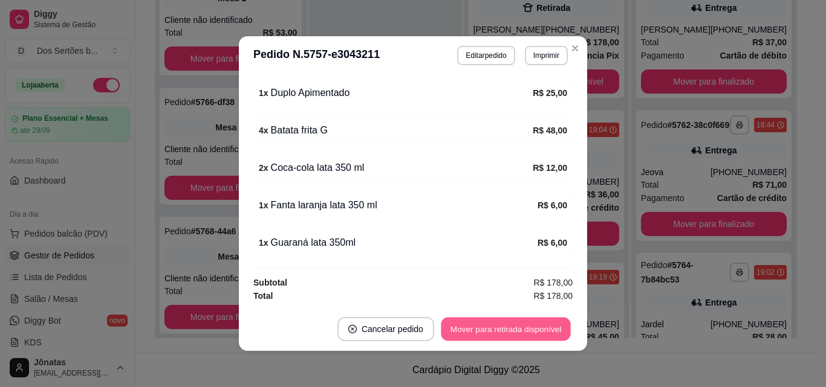
click at [516, 325] on button "Mover para retirada disponível" at bounding box center [505, 330] width 129 height 24
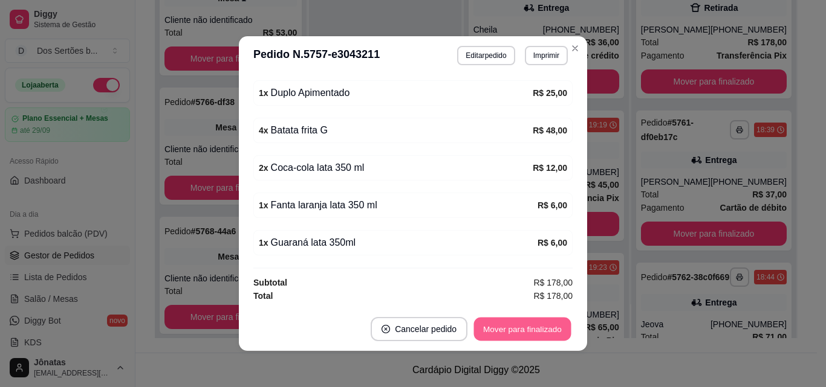
click at [515, 325] on button "Mover para finalizado" at bounding box center [522, 330] width 97 height 24
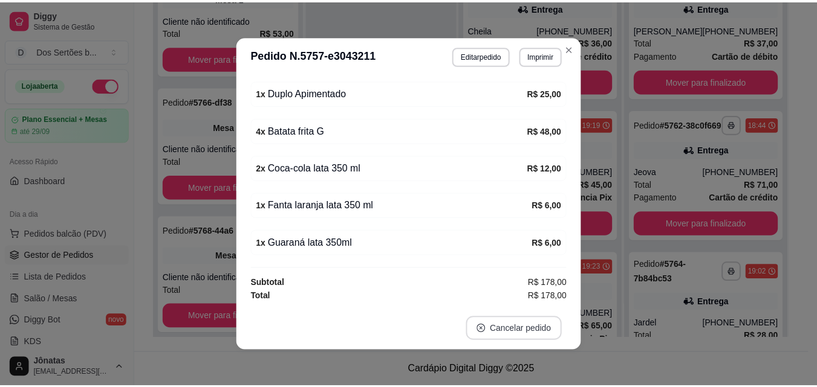
scroll to position [290, 0]
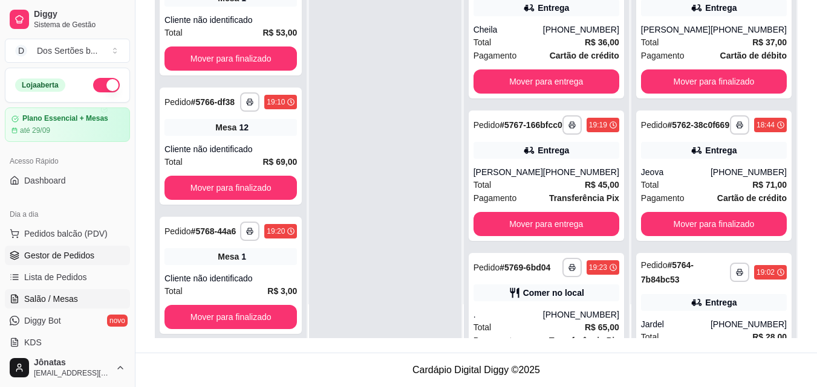
click at [21, 298] on link "Salão / Mesas" at bounding box center [67, 299] width 125 height 19
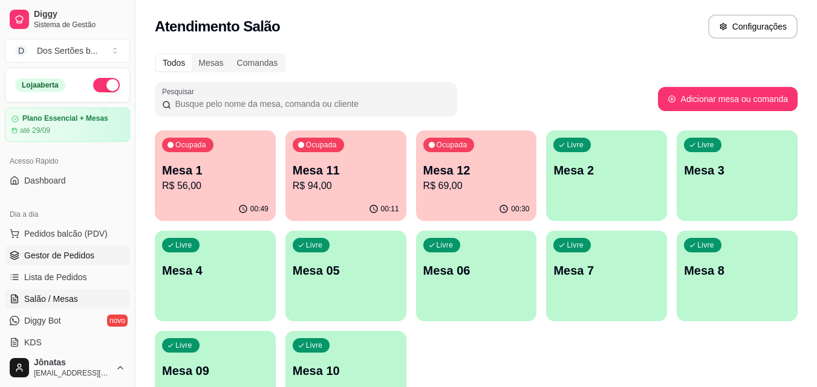
click at [62, 253] on span "Gestor de Pedidos" at bounding box center [59, 256] width 70 height 12
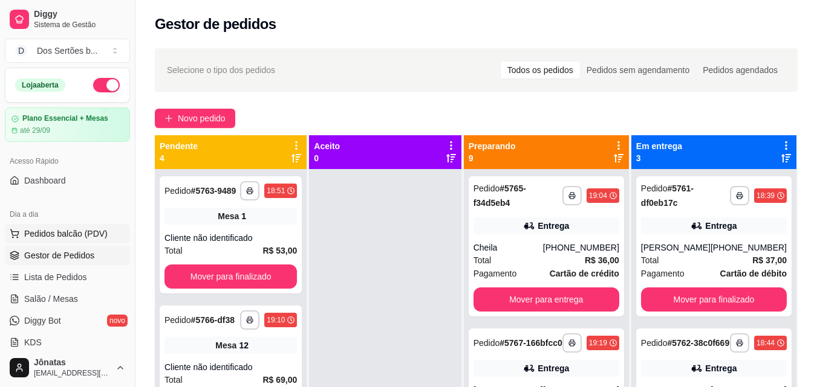
click at [67, 229] on span "Pedidos balcão (PDV)" at bounding box center [65, 234] width 83 height 12
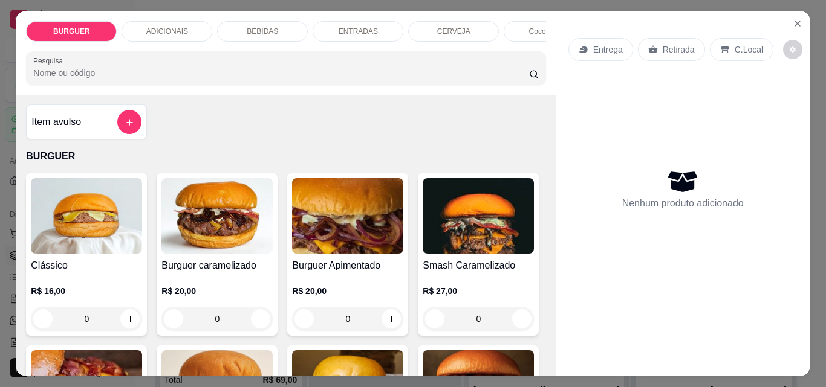
click at [666, 45] on p "Retirada" at bounding box center [679, 50] width 32 height 12
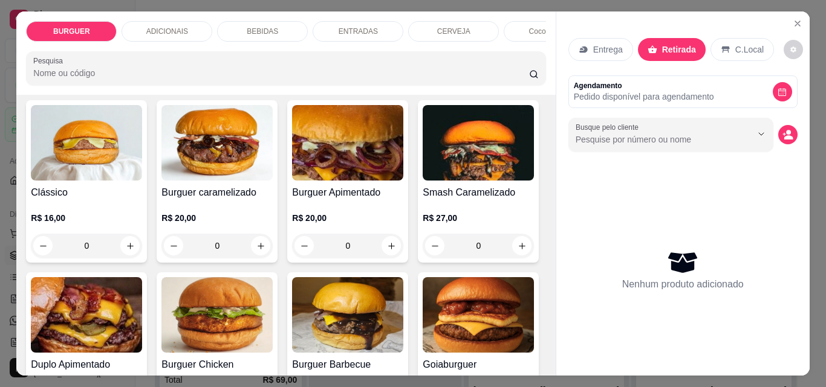
scroll to position [89, 0]
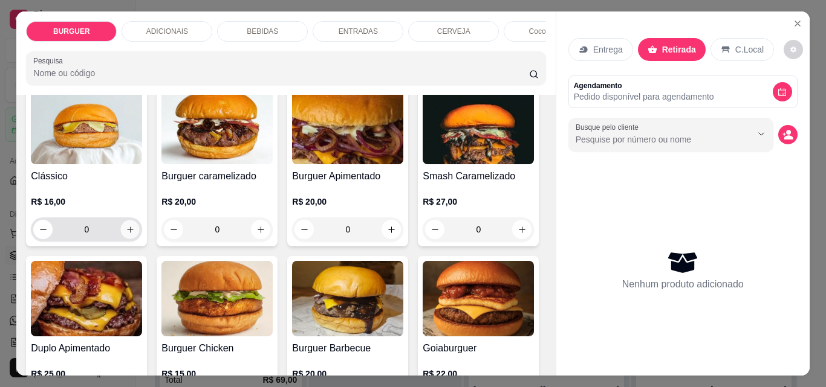
click at [126, 235] on icon "increase-product-quantity" at bounding box center [130, 229] width 9 height 9
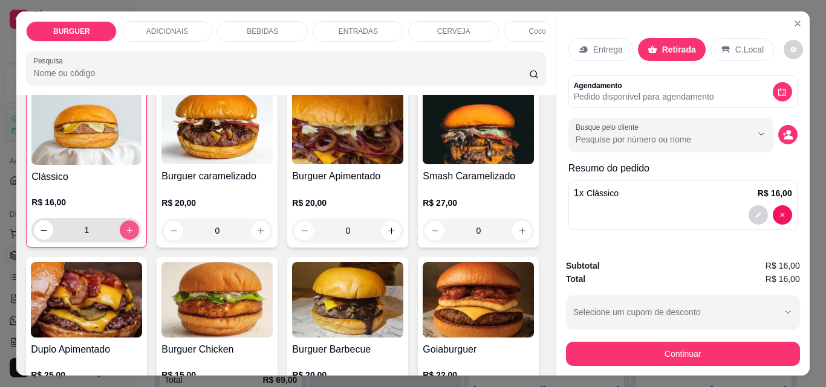
scroll to position [90, 0]
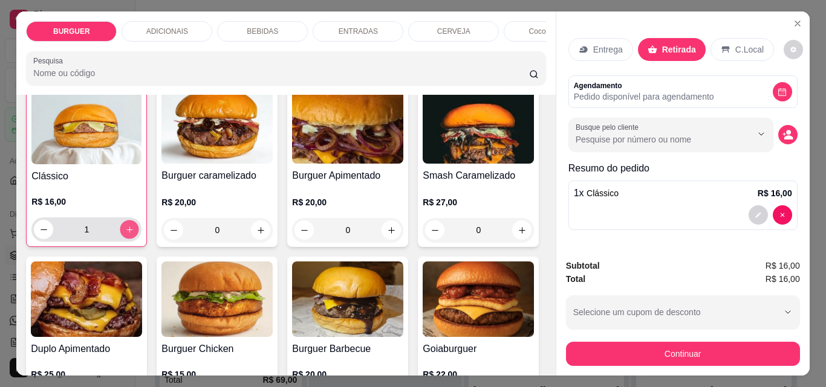
click at [125, 235] on icon "increase-product-quantity" at bounding box center [129, 229] width 9 height 9
type input "2"
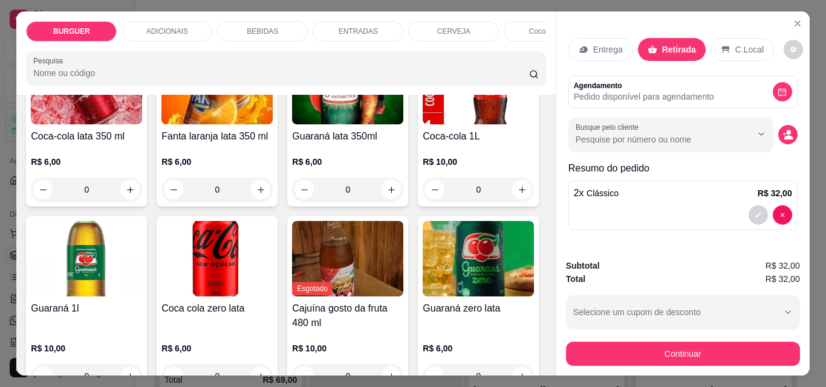
scroll to position [1173, 0]
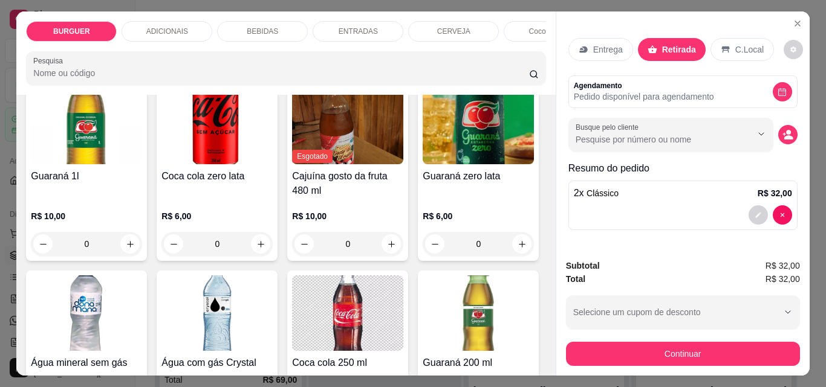
type input "1"
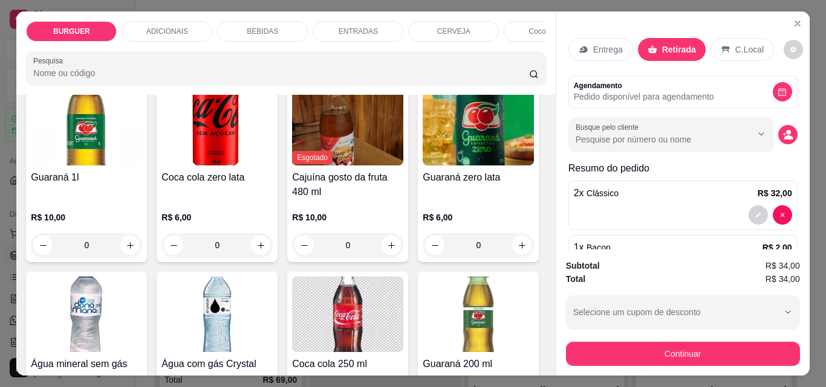
scroll to position [1173, 0]
click at [734, 216] on div at bounding box center [683, 215] width 218 height 19
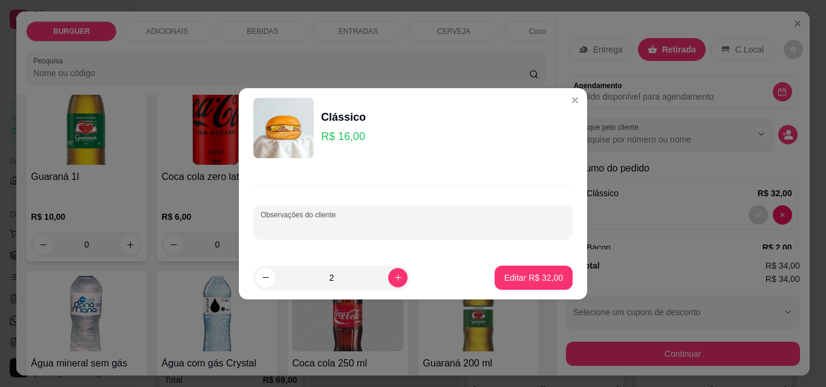
click at [312, 225] on input "Observações do cliente" at bounding box center [413, 227] width 305 height 12
type input "1 com bacon"
click at [525, 280] on p "Editar R$ 32,00" at bounding box center [533, 277] width 57 height 11
type input "0"
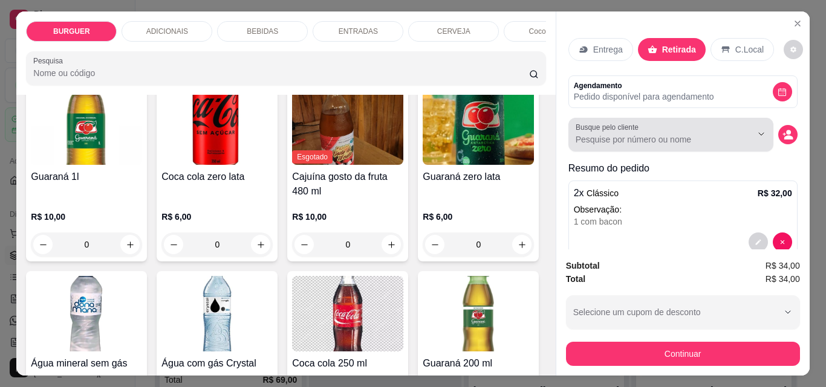
scroll to position [79, 0]
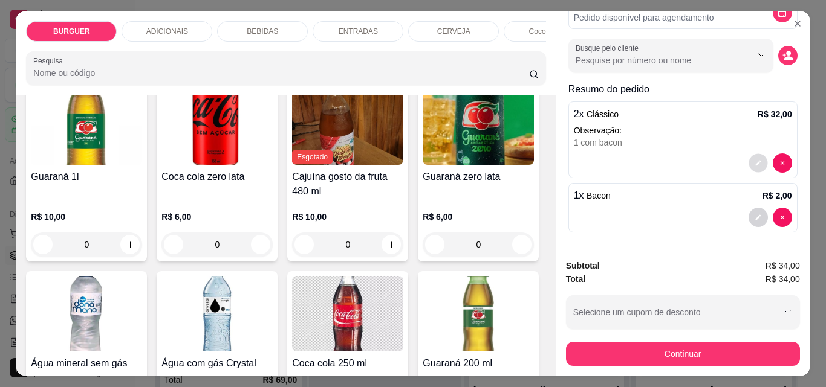
click at [748, 154] on button "decrease-product-quantity" at bounding box center [757, 163] width 19 height 19
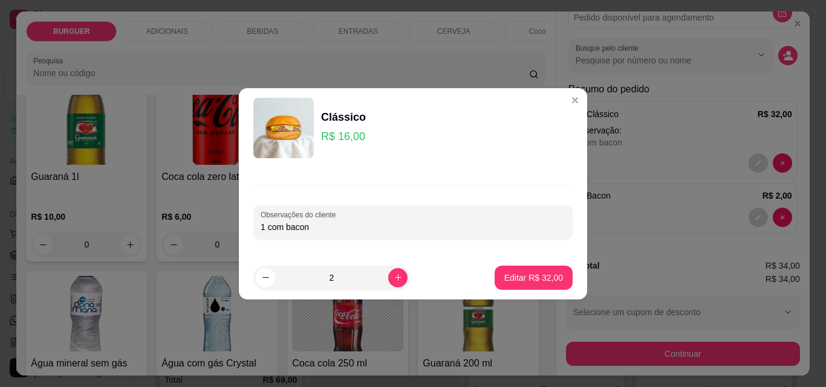
click at [348, 228] on input "1 com bacon" at bounding box center [413, 227] width 305 height 12
type input "1"
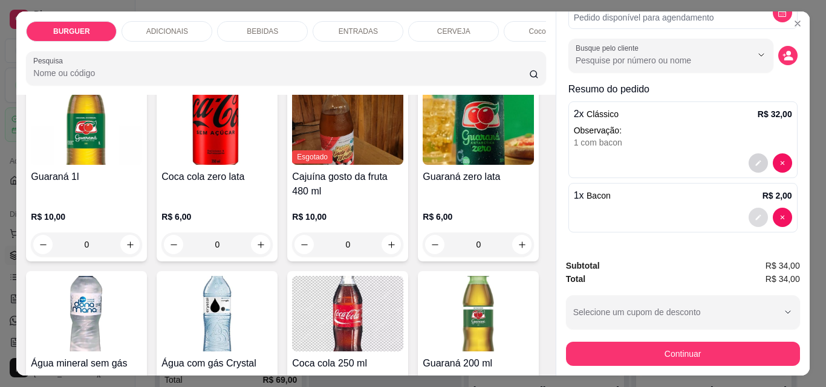
click at [754, 216] on icon "decrease-product-quantity" at bounding box center [757, 217] width 7 height 7
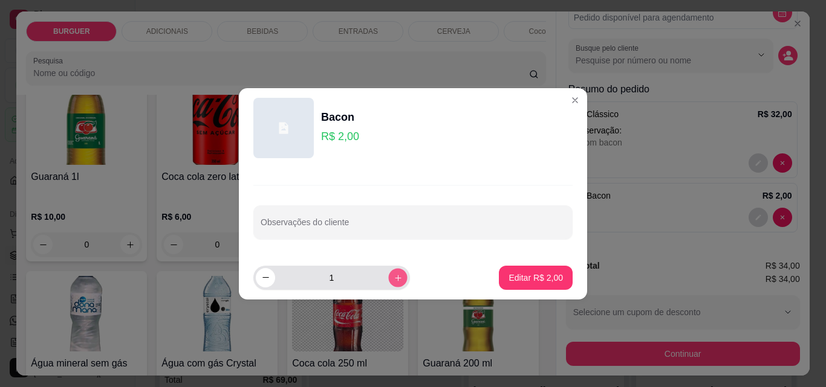
click at [388, 284] on button "increase-product-quantity" at bounding box center [397, 277] width 19 height 19
type input "2"
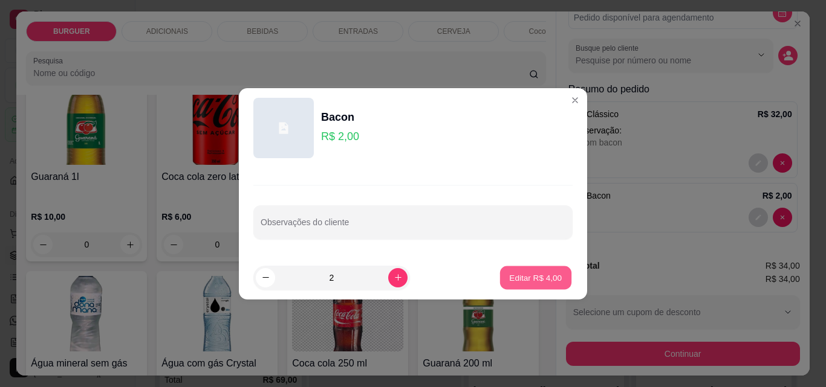
click at [516, 271] on button "Editar R$ 4,00" at bounding box center [535, 278] width 71 height 24
type input "2"
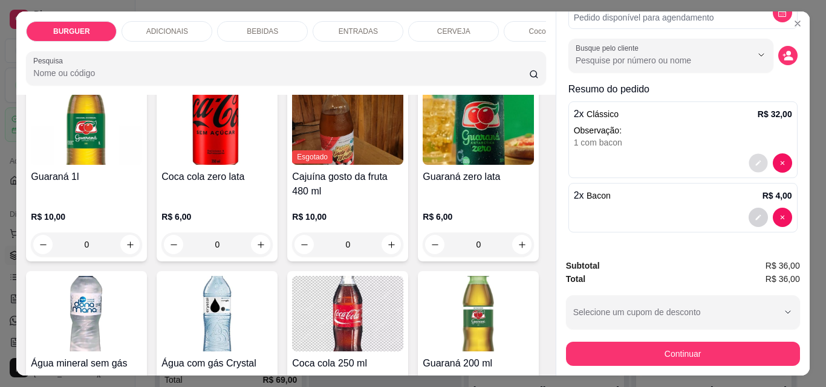
click at [754, 160] on icon "decrease-product-quantity" at bounding box center [757, 163] width 7 height 7
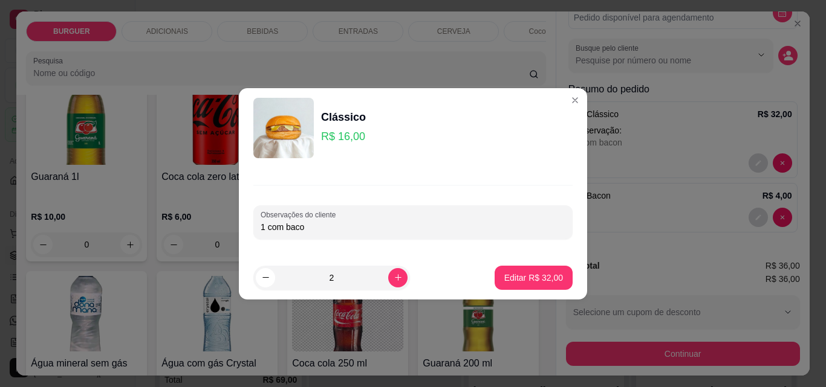
click at [339, 227] on input "1 com baco" at bounding box center [413, 227] width 305 height 12
type input "1"
type input "a"
type input "adicional de bacon nos 2"
click at [537, 277] on p "Editar R$ 32,00" at bounding box center [533, 278] width 59 height 12
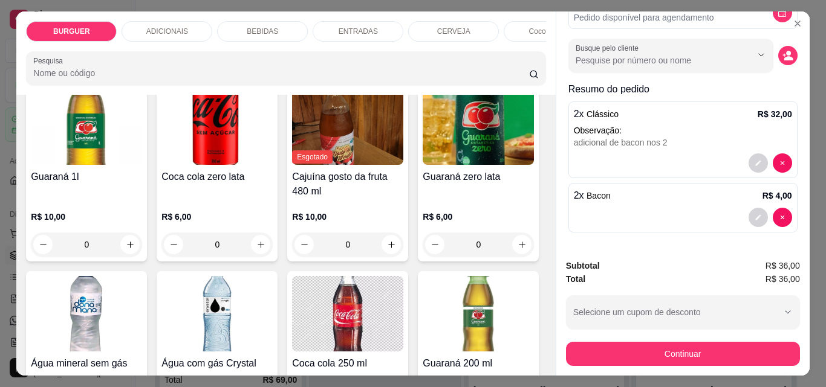
click at [178, 28] on p "ADICIONAIS" at bounding box center [167, 32] width 42 height 10
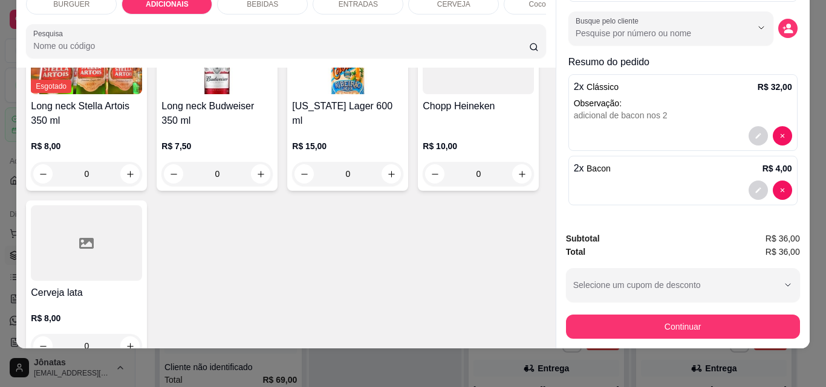
scroll to position [2185, 0]
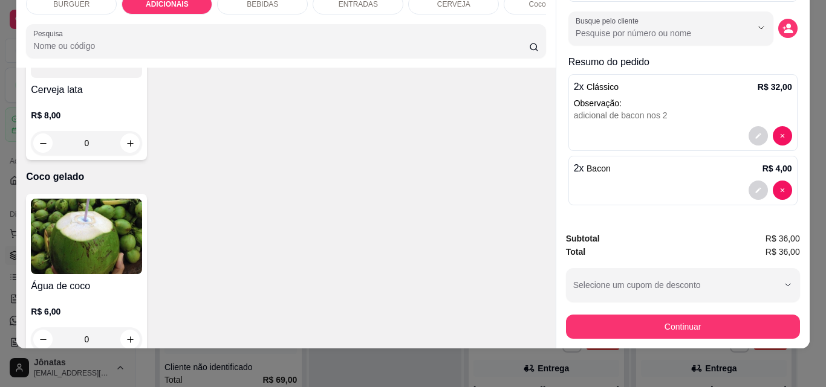
type input "1"
click at [754, 132] on icon "decrease-product-quantity" at bounding box center [757, 135] width 7 height 7
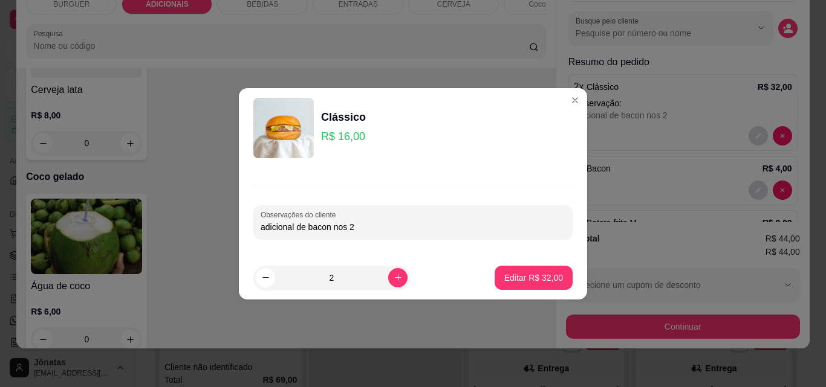
click at [388, 222] on input "adicional de bacon nos 2" at bounding box center [413, 227] width 305 height 12
type input "adicional de bacon nos 2, em 1 deles trocar o queijo pelo cheddar"
click at [505, 273] on p "Editar R$ 32,00" at bounding box center [533, 277] width 57 height 11
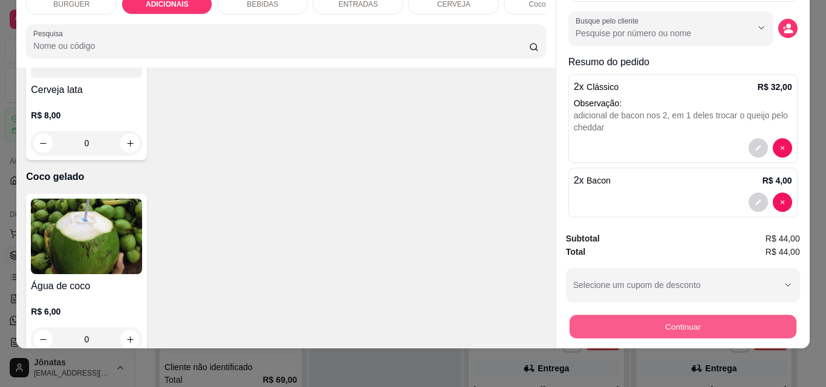
click at [653, 323] on button "Continuar" at bounding box center [682, 327] width 227 height 24
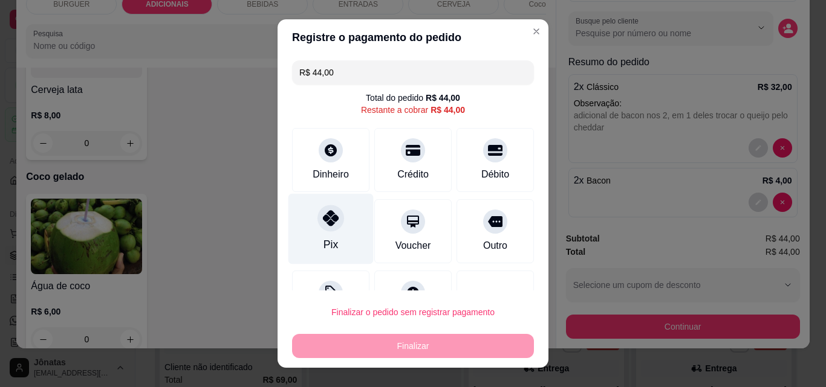
click at [332, 224] on div at bounding box center [330, 218] width 27 height 27
type input "R$ 0,00"
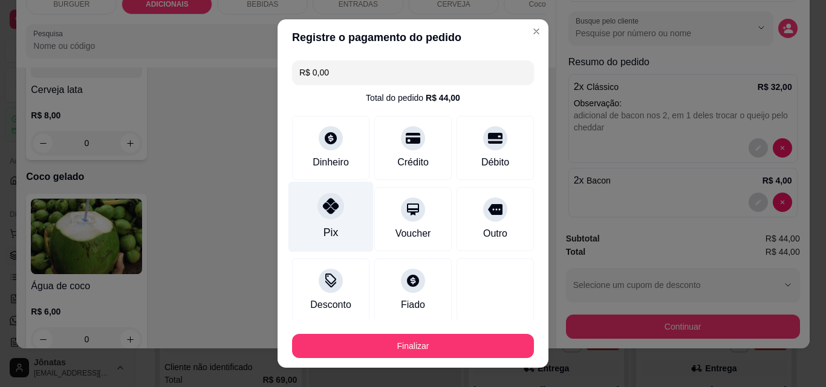
scroll to position [71, 0]
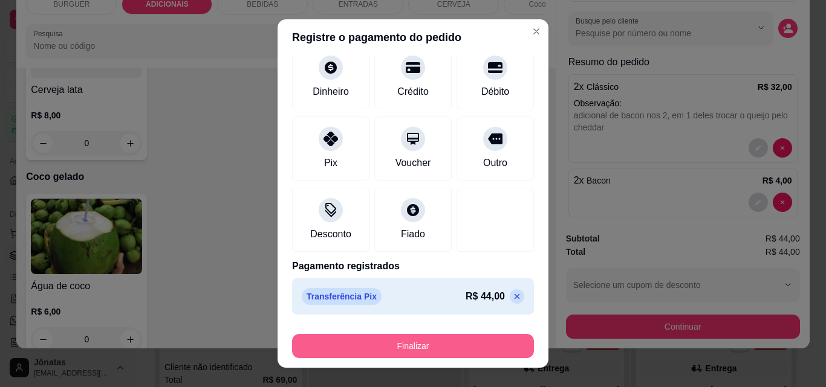
click at [390, 342] on button "Finalizar" at bounding box center [413, 346] width 242 height 24
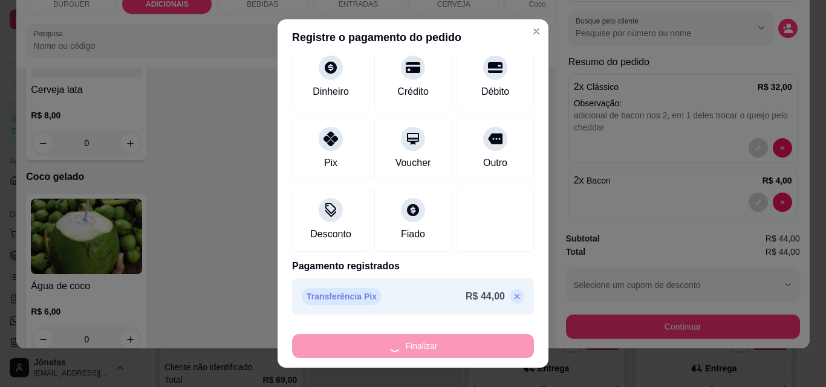
type input "0"
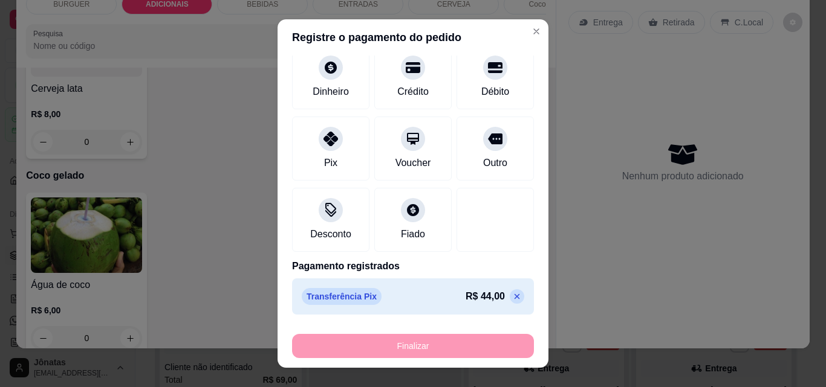
type input "-R$ 44,00"
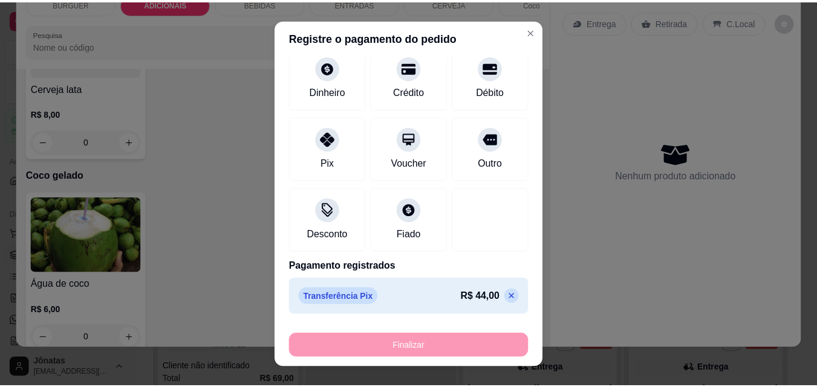
scroll to position [2184, 0]
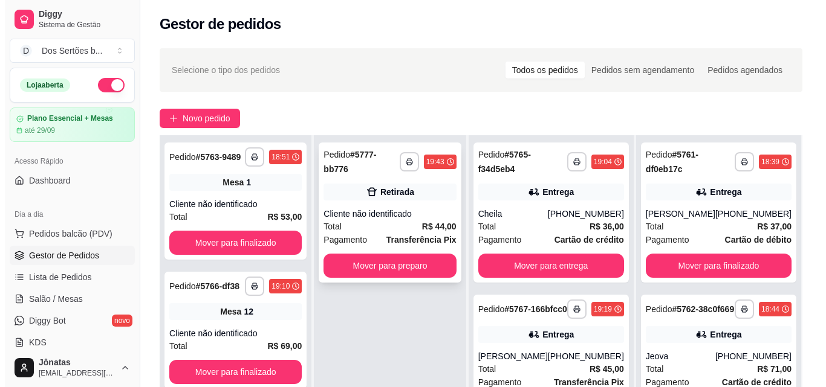
scroll to position [155, 0]
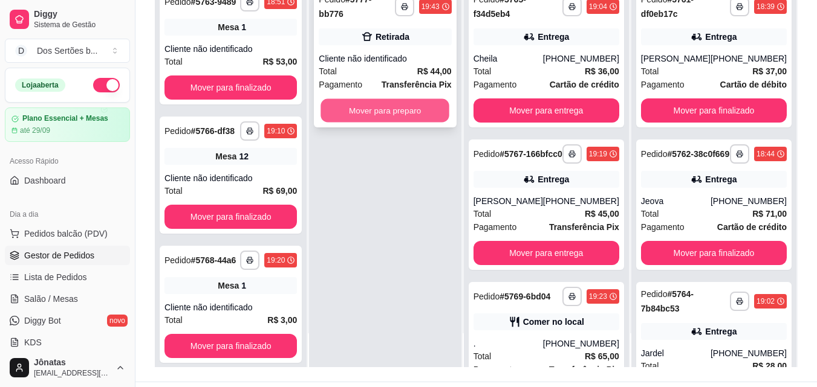
click at [351, 99] on button "Mover para preparo" at bounding box center [385, 111] width 129 height 24
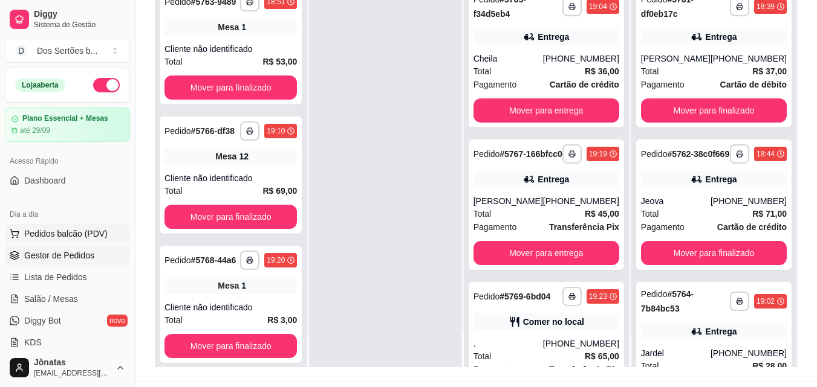
click at [34, 238] on span "Pedidos balcão (PDV)" at bounding box center [65, 234] width 83 height 12
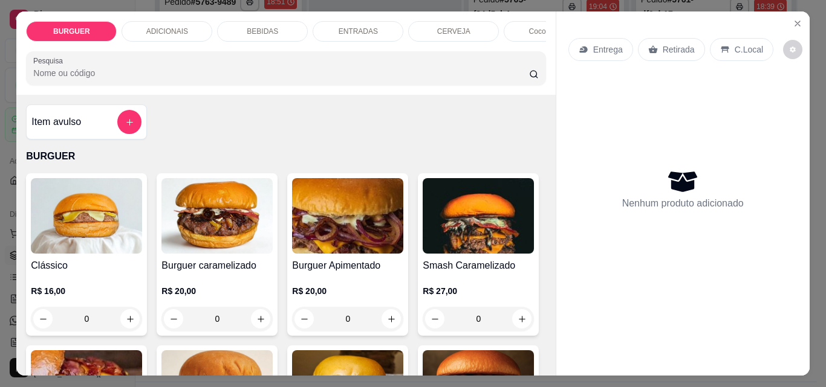
scroll to position [131, 0]
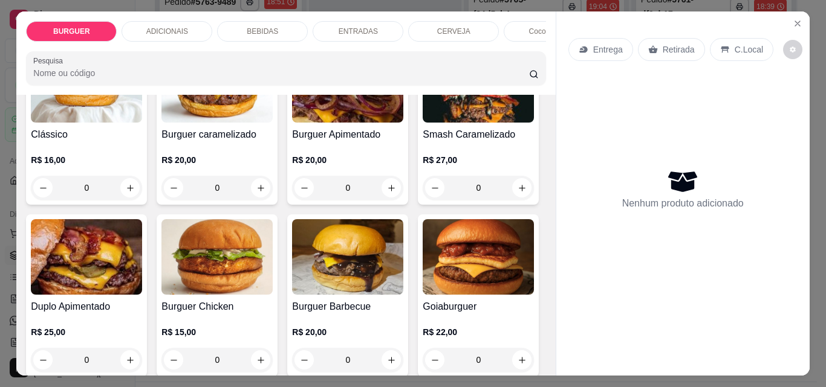
click at [656, 45] on div "Retirada" at bounding box center [671, 49] width 67 height 23
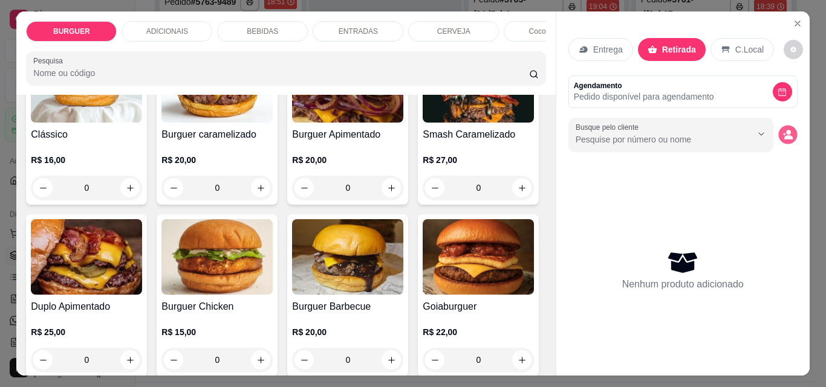
click at [783, 132] on button "decrease-product-quantity" at bounding box center [787, 135] width 19 height 19
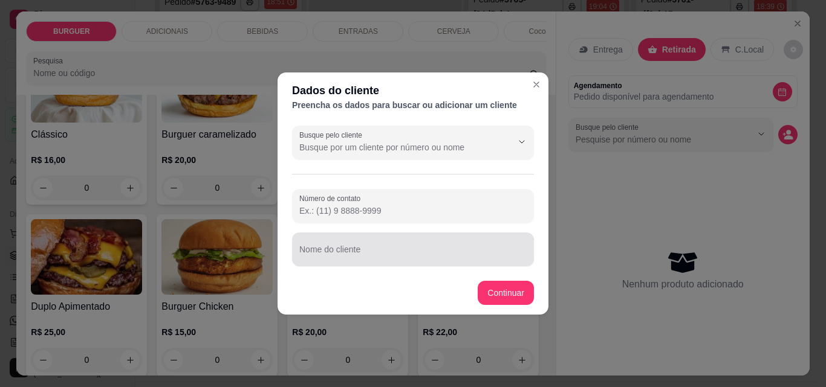
click at [306, 245] on div at bounding box center [412, 250] width 227 height 24
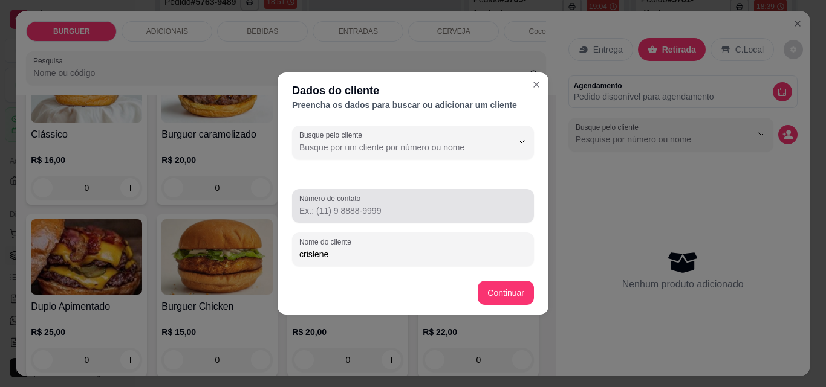
type input "crislene"
click at [310, 210] on input "Número de contato" at bounding box center [412, 211] width 227 height 12
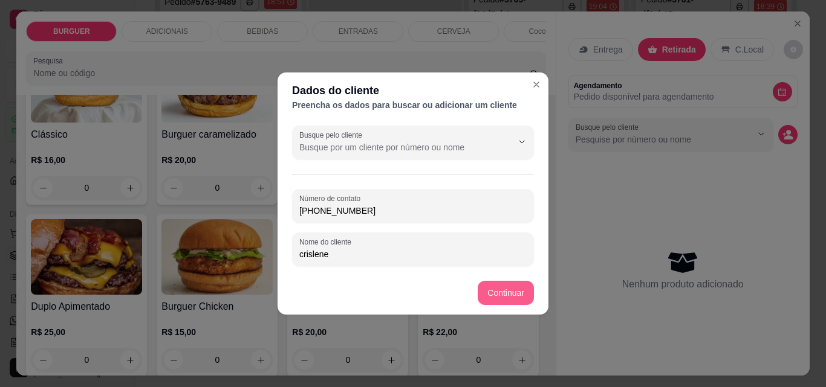
type input "(86) 99543-1170"
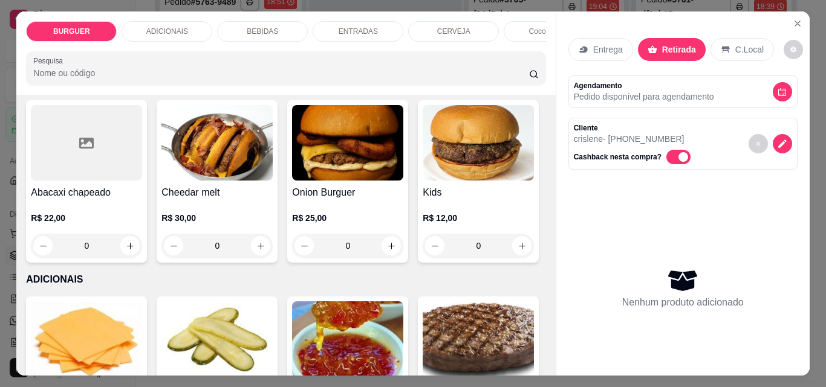
scroll to position [418, 0]
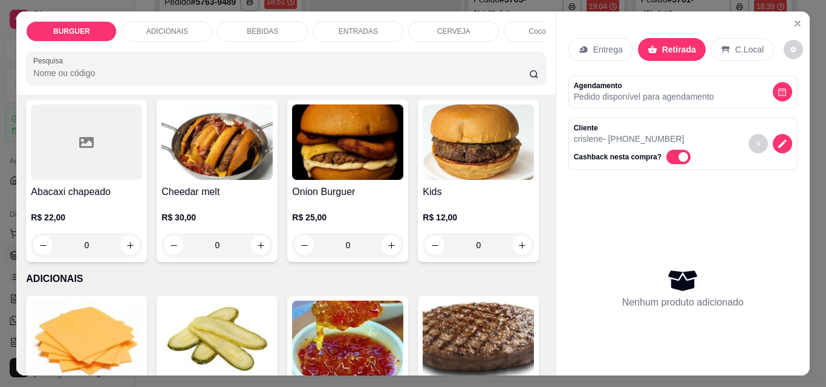
click at [387, 78] on icon "increase-product-quantity" at bounding box center [391, 73] width 9 height 9
type input "1"
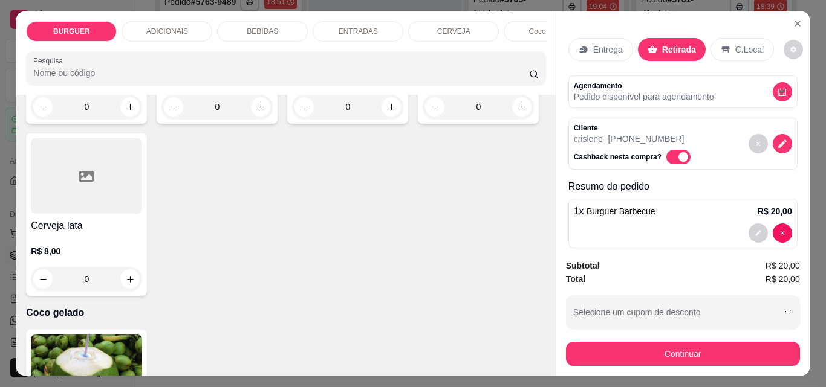
scroll to position [2289, 0]
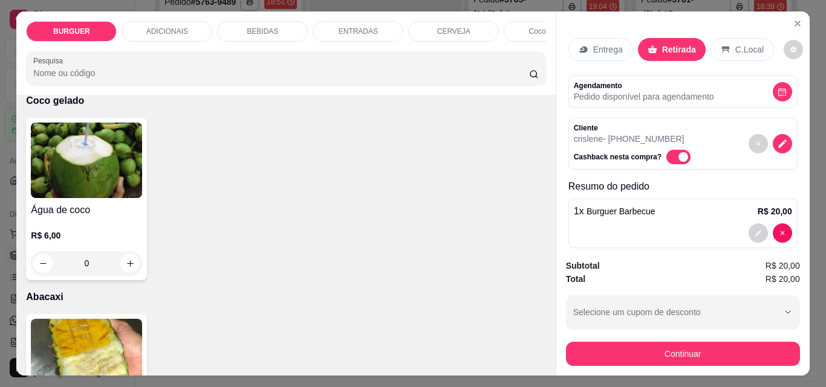
type input "1"
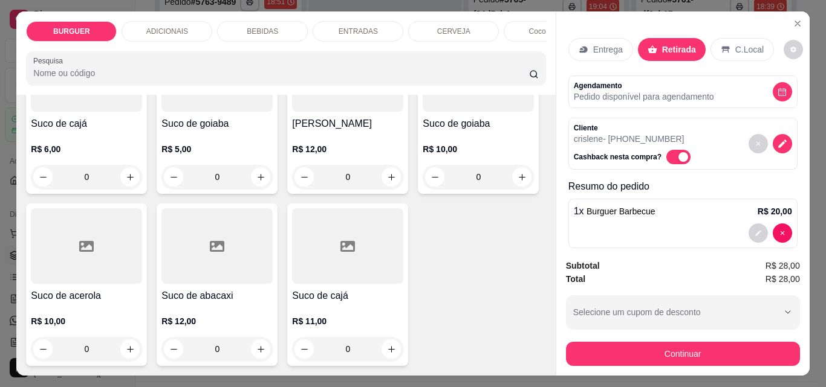
scroll to position [3426, 0]
click at [126, 10] on icon "increase-product-quantity" at bounding box center [130, 5] width 9 height 9
type input "1"
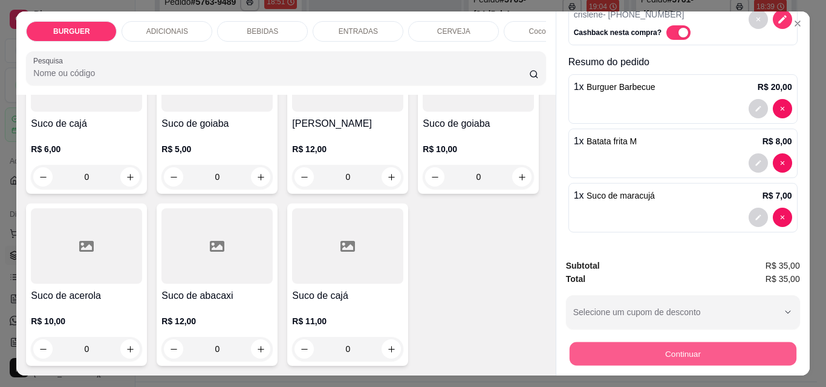
click at [687, 350] on button "Continuar" at bounding box center [682, 354] width 227 height 24
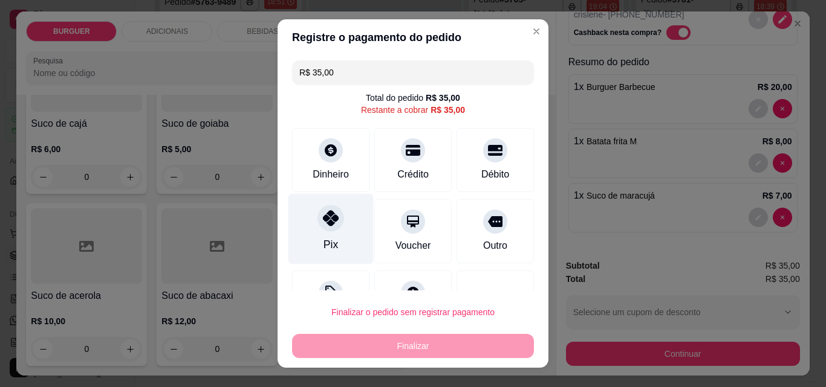
click at [340, 233] on div "Pix" at bounding box center [330, 229] width 85 height 71
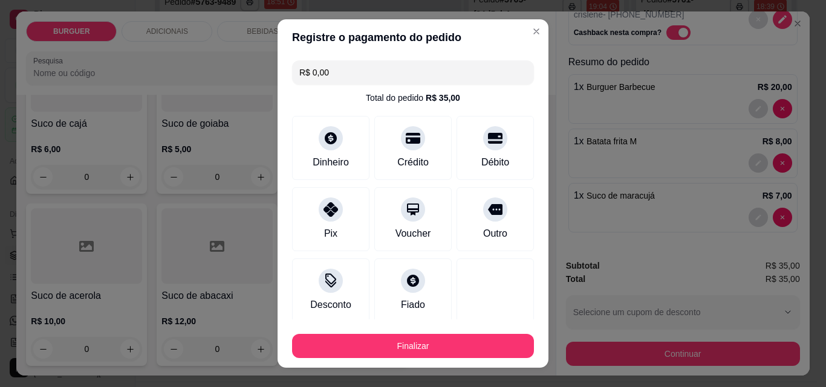
scroll to position [71, 0]
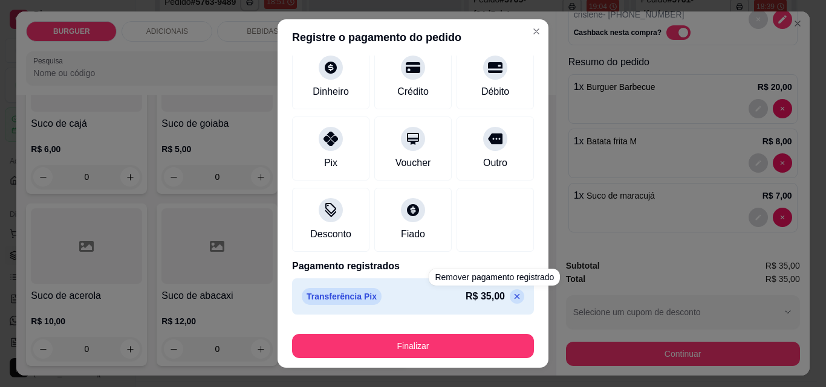
click at [512, 300] on icon at bounding box center [517, 297] width 10 height 10
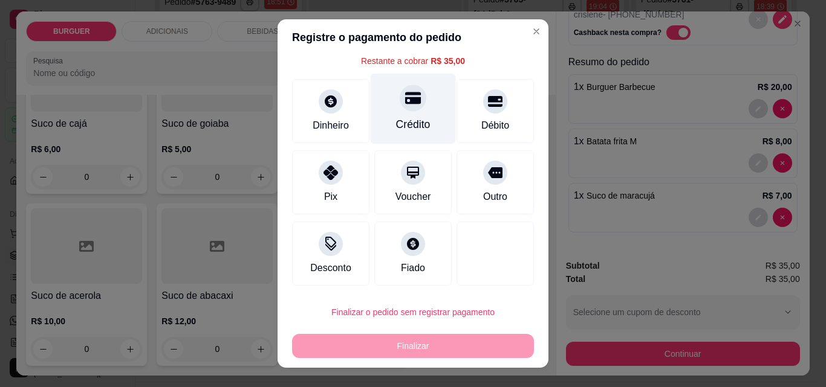
click at [400, 94] on div at bounding box center [413, 98] width 27 height 27
type input "R$ 0,00"
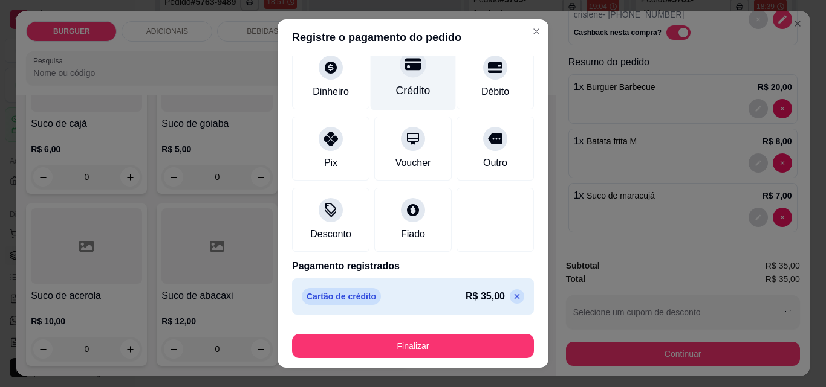
scroll to position [19, 0]
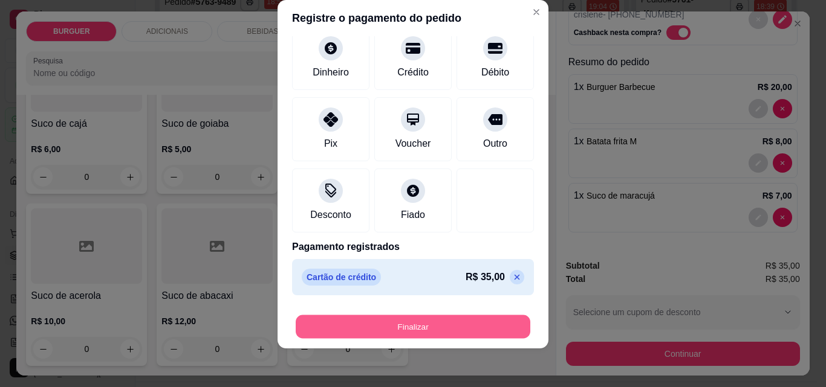
click at [423, 329] on button "Finalizar" at bounding box center [413, 328] width 235 height 24
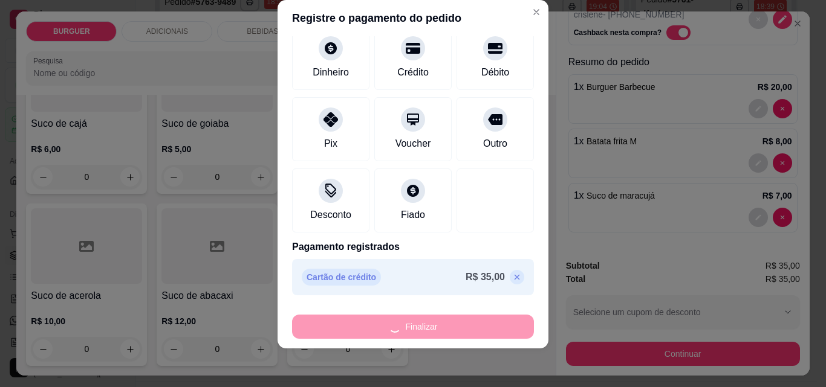
type input "0"
type input "-R$ 35,00"
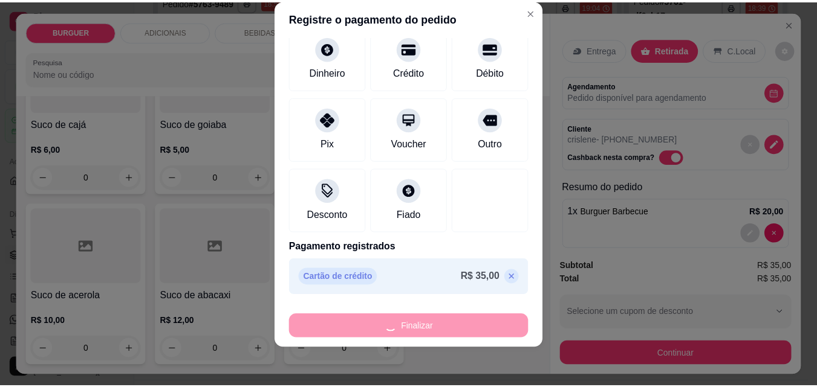
scroll to position [3425, 0]
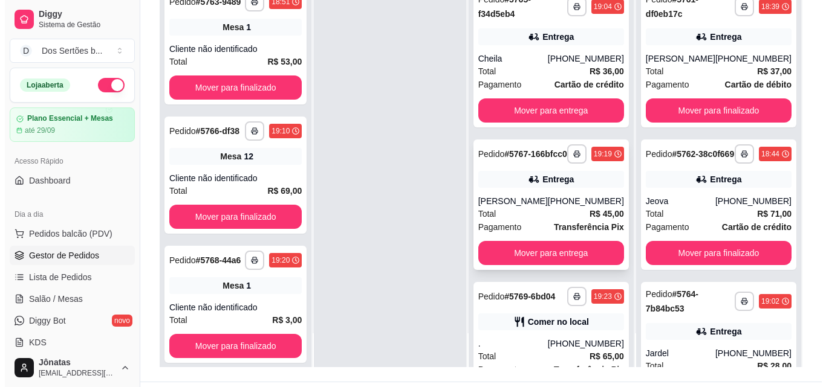
scroll to position [230, 0]
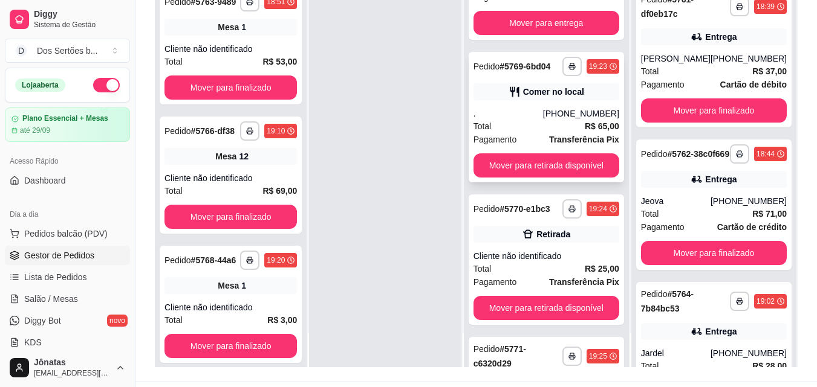
click at [519, 98] on icon at bounding box center [514, 92] width 12 height 12
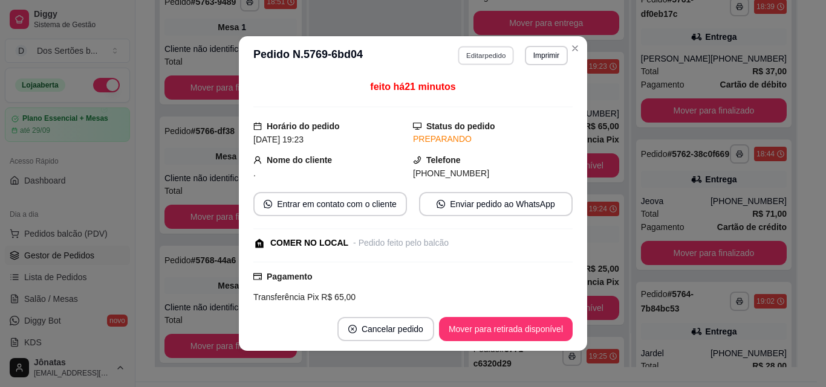
click at [478, 53] on button "Editar pedido" at bounding box center [486, 55] width 56 height 19
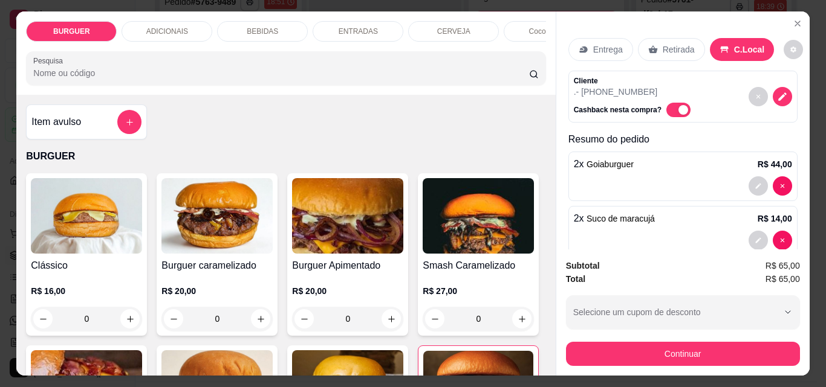
scroll to position [77, 0]
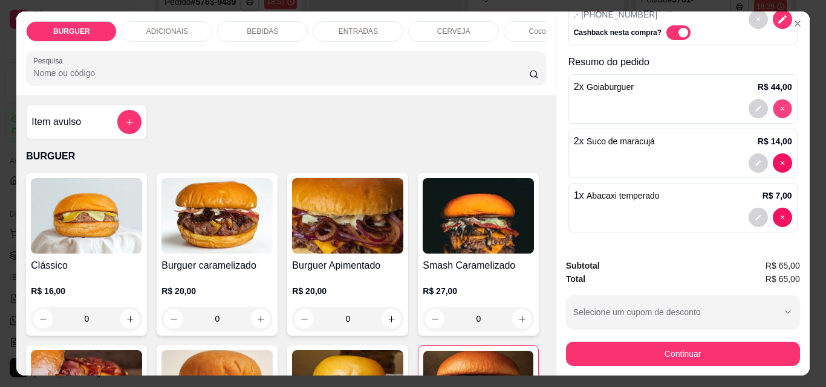
type input "0"
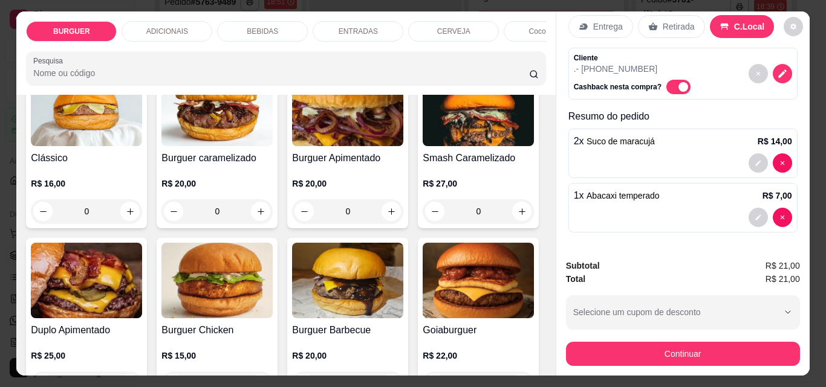
scroll to position [207, 0]
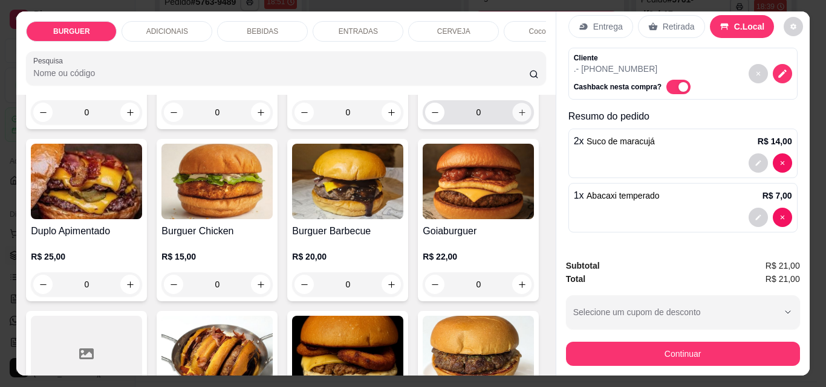
click at [519, 115] on icon "increase-product-quantity" at bounding box center [522, 112] width 6 height 6
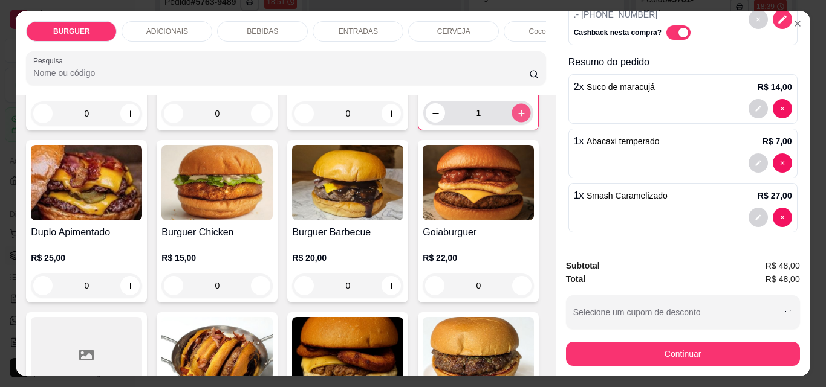
click at [517, 118] on icon "increase-product-quantity" at bounding box center [521, 113] width 9 height 9
type input "2"
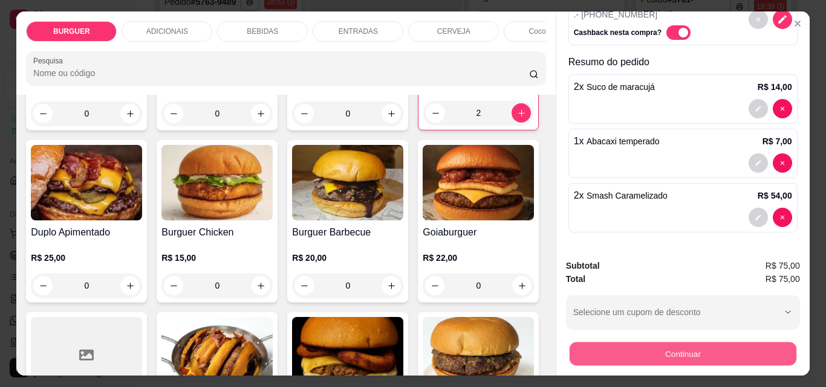
click at [678, 346] on button "Continuar" at bounding box center [682, 354] width 227 height 24
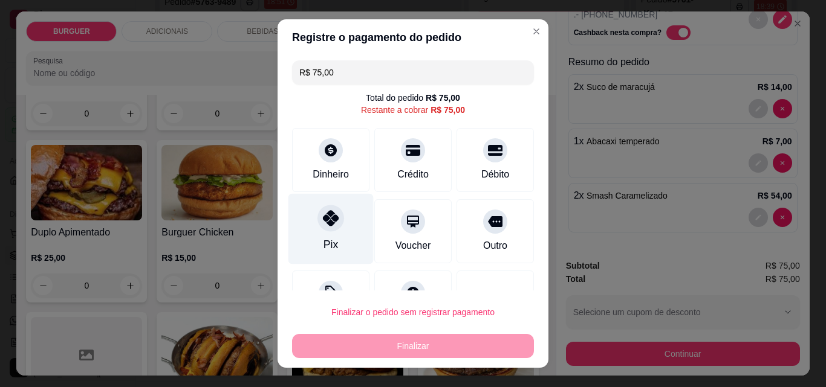
click at [308, 205] on div "Pix" at bounding box center [330, 229] width 85 height 71
type input "R$ 0,00"
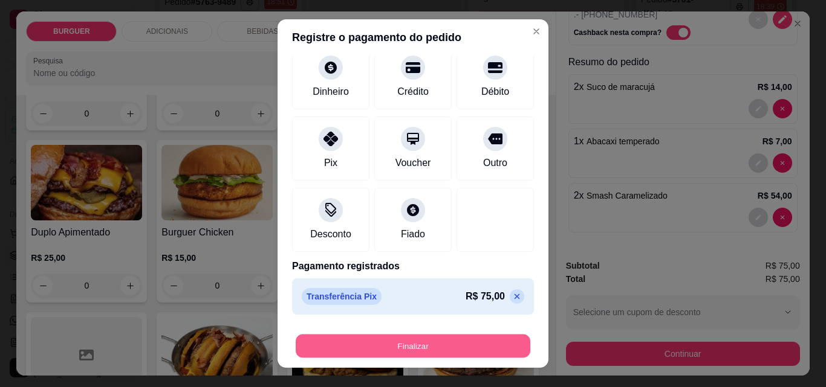
click at [410, 349] on button "Finalizar" at bounding box center [413, 347] width 235 height 24
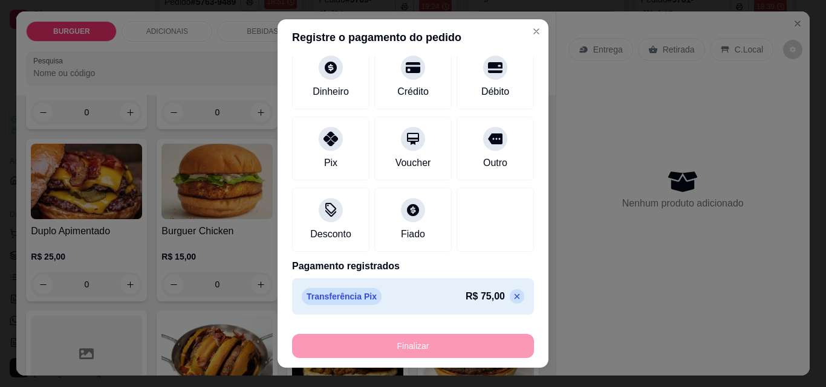
type input "0"
type input "-R$ 75,00"
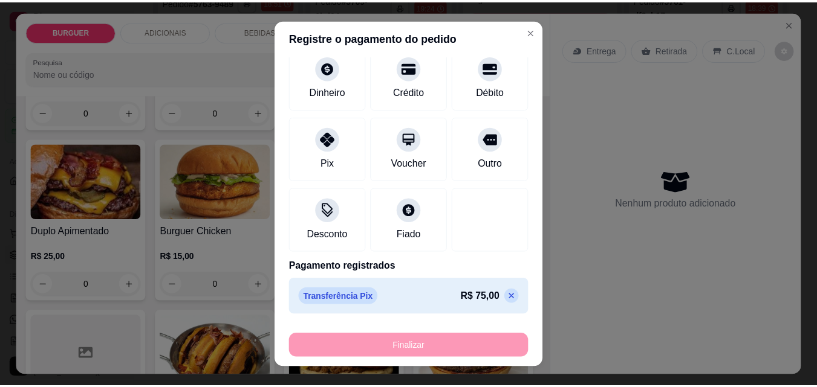
scroll to position [0, 0]
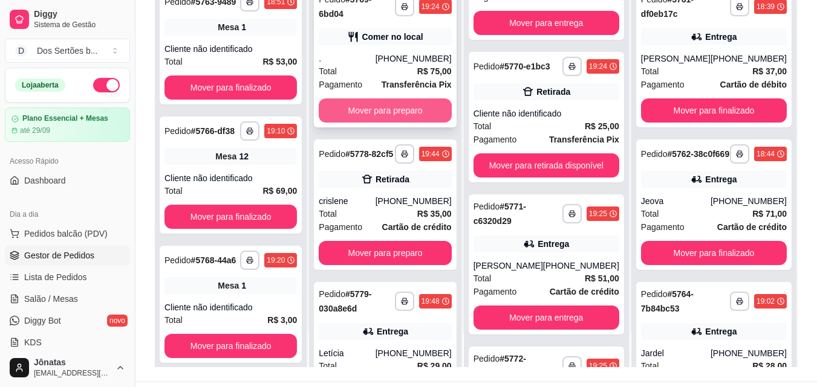
click at [397, 111] on button "Mover para preparo" at bounding box center [385, 111] width 132 height 24
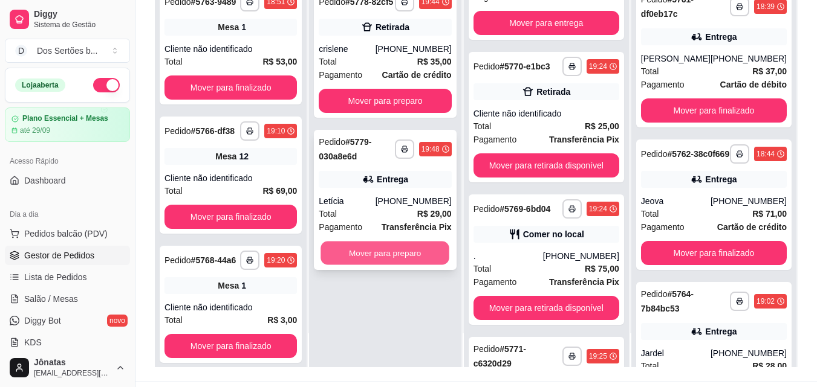
click at [366, 256] on button "Mover para preparo" at bounding box center [385, 254] width 129 height 24
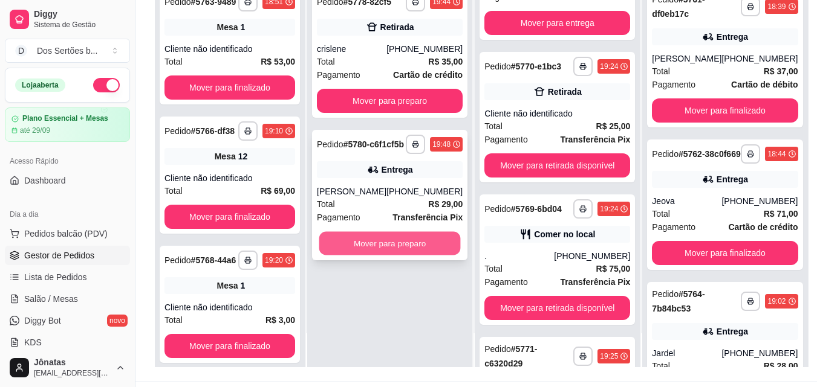
click at [381, 255] on button "Mover para preparo" at bounding box center [389, 244] width 141 height 24
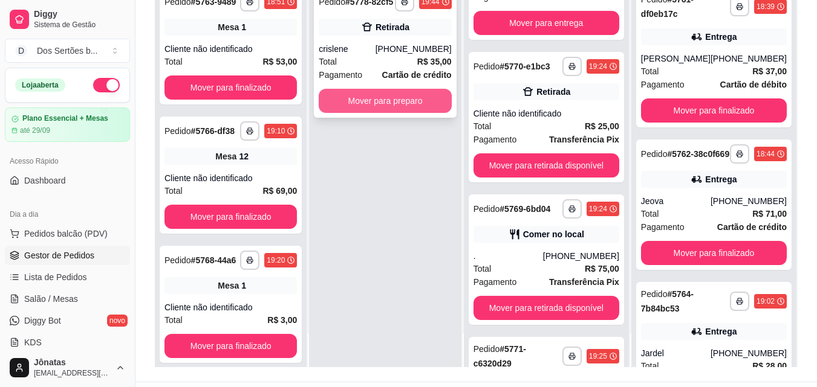
click at [344, 92] on button "Mover para preparo" at bounding box center [385, 101] width 132 height 24
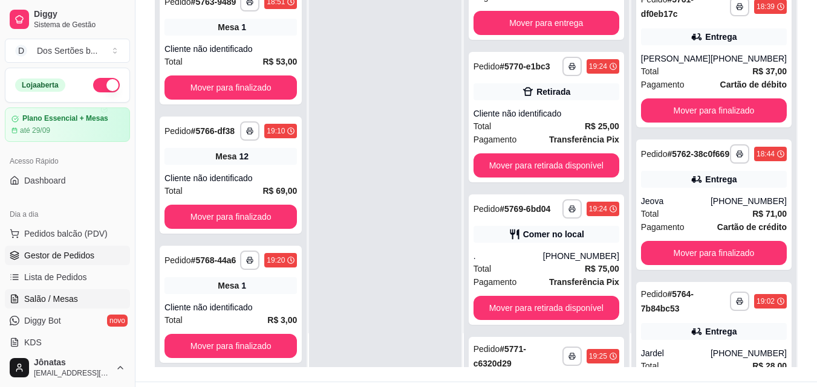
click at [65, 293] on link "Salão / Mesas" at bounding box center [67, 299] width 125 height 19
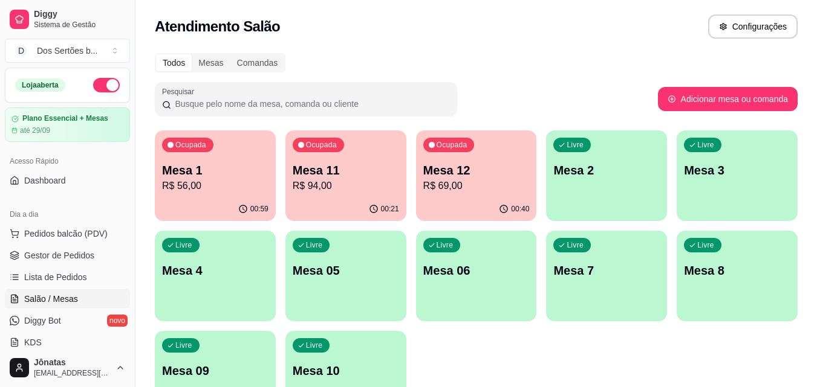
click at [201, 173] on p "Mesa 1" at bounding box center [215, 170] width 106 height 17
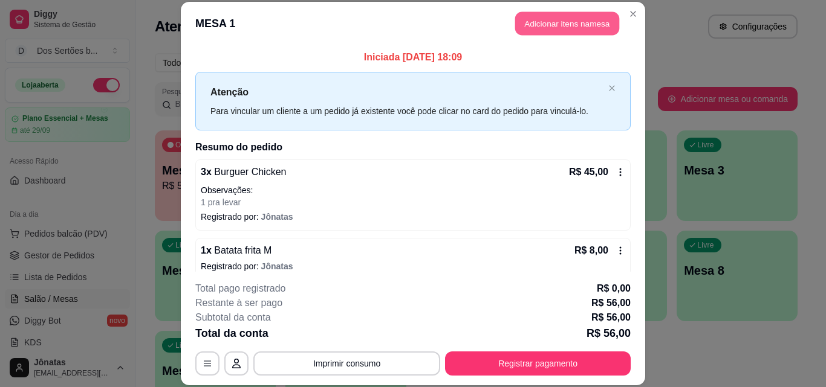
click at [589, 28] on button "Adicionar itens na mesa" at bounding box center [567, 24] width 104 height 24
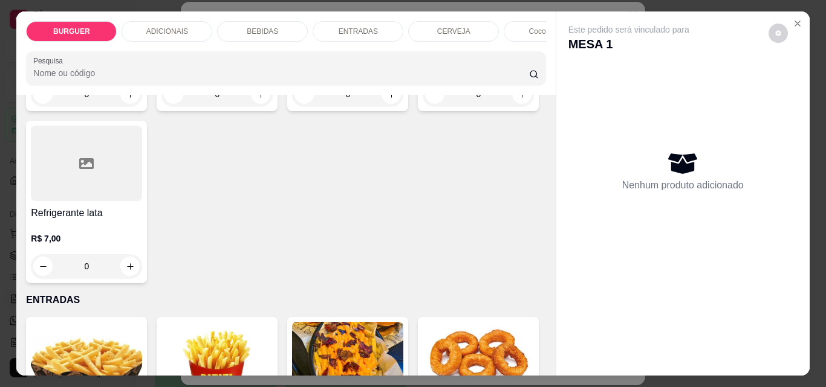
scroll to position [1667, 0]
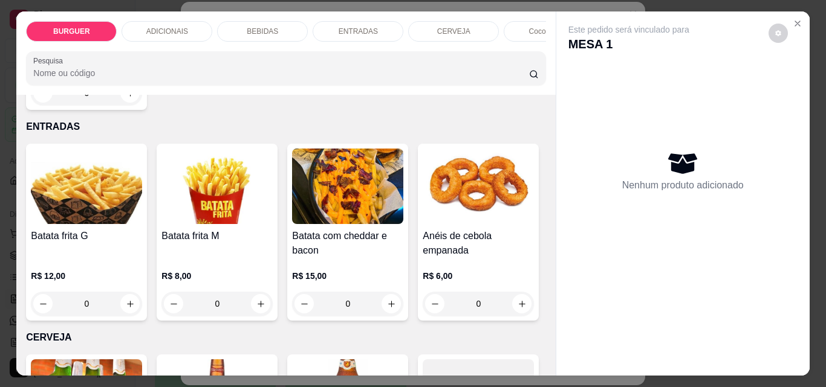
type input "1"
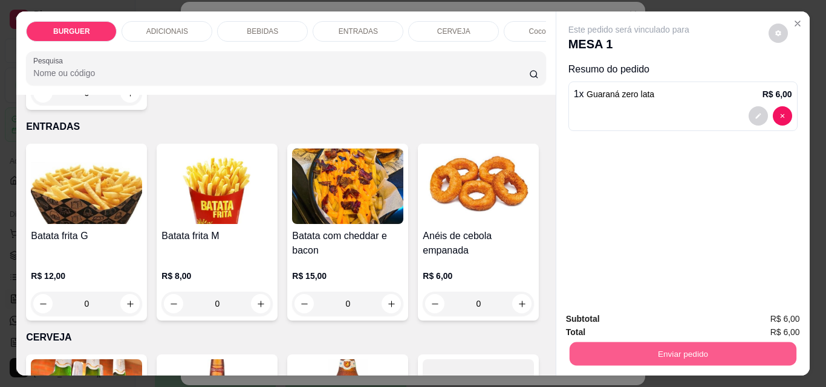
click at [655, 345] on button "Enviar pedido" at bounding box center [682, 354] width 227 height 24
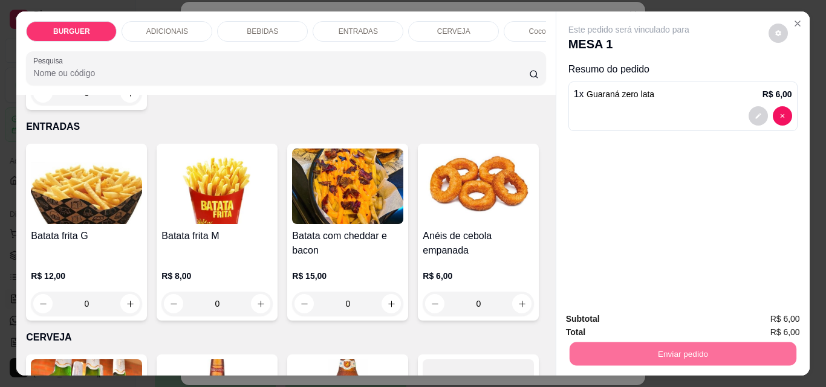
click at [748, 314] on button "Enviar pedido" at bounding box center [768, 319] width 68 height 23
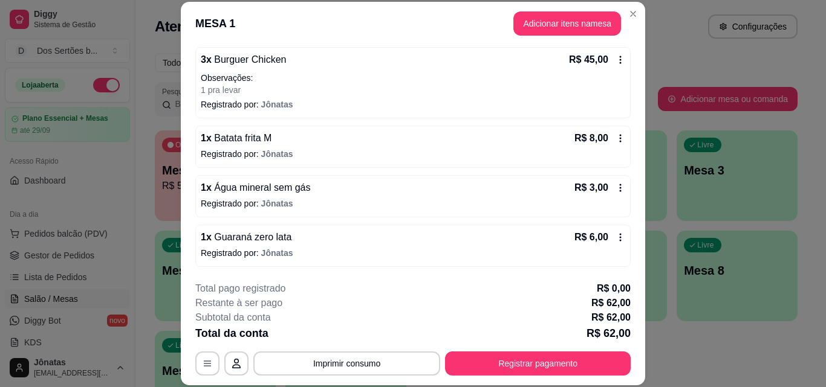
scroll to position [37, 0]
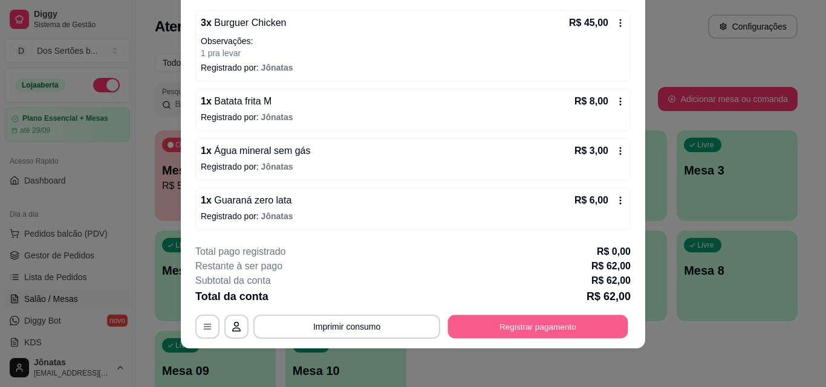
click at [499, 330] on button "Registrar pagamento" at bounding box center [538, 327] width 180 height 24
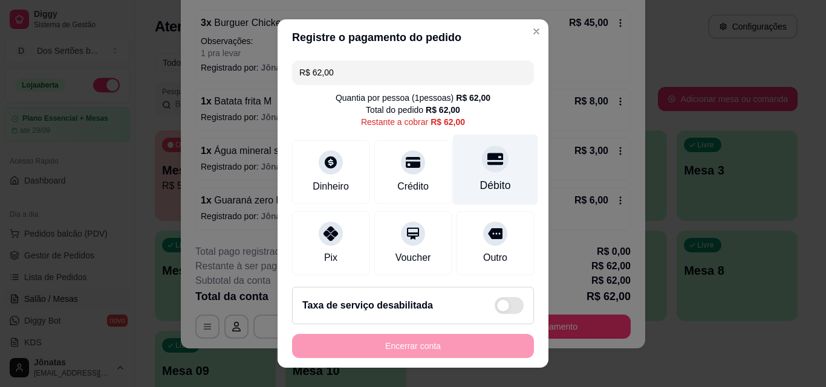
click at [464, 168] on div "Débito" at bounding box center [495, 170] width 85 height 71
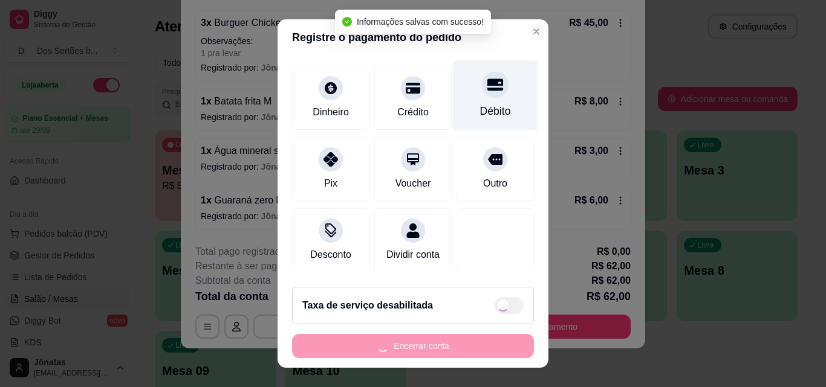
type input "R$ 0,00"
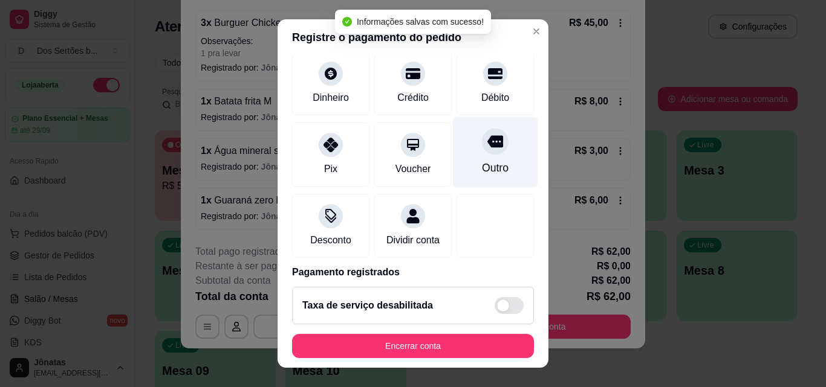
scroll to position [140, 0]
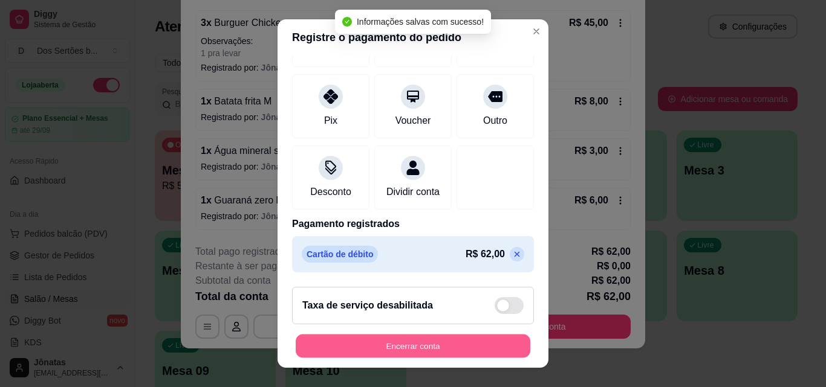
click at [461, 347] on button "Encerrar conta" at bounding box center [413, 347] width 235 height 24
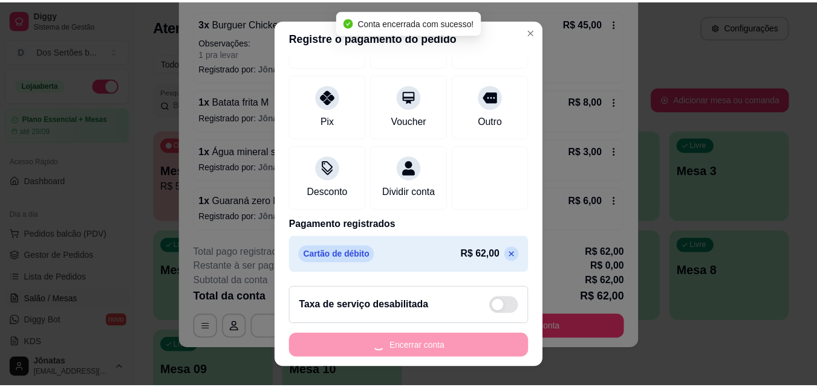
scroll to position [0, 0]
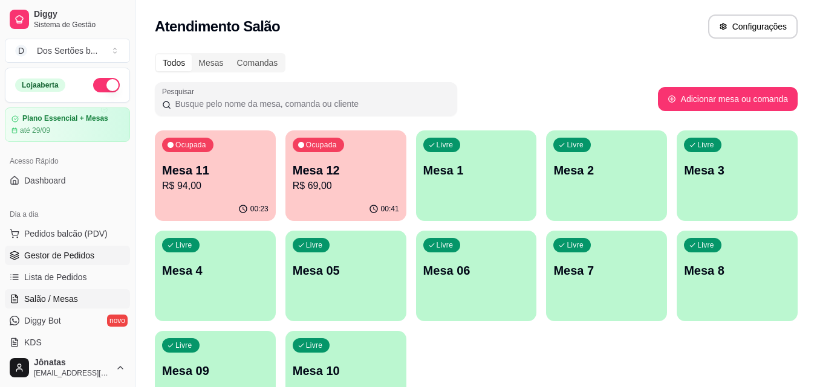
click at [66, 254] on span "Gestor de Pedidos" at bounding box center [59, 256] width 70 height 12
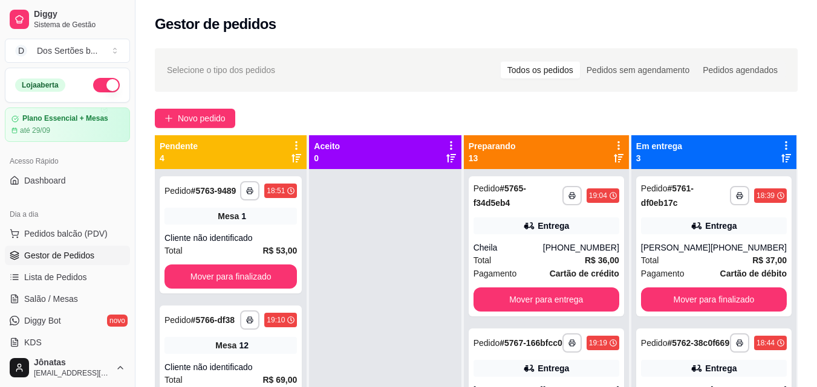
scroll to position [34, 0]
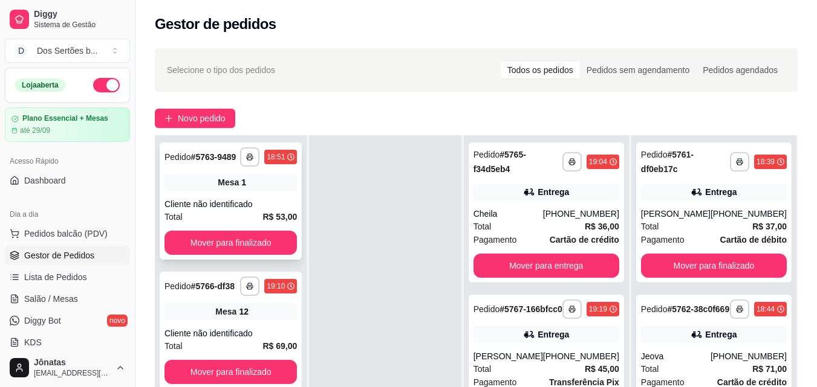
drag, startPoint x: 203, startPoint y: 268, endPoint x: 180, endPoint y: 263, distance: 23.5
click at [180, 260] on div "**********" at bounding box center [231, 201] width 142 height 117
click at [42, 297] on span "Salão / Mesas" at bounding box center [51, 299] width 54 height 12
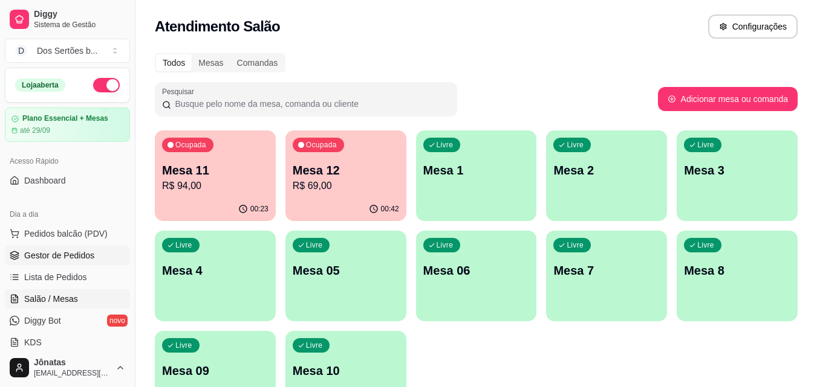
click at [48, 258] on span "Gestor de Pedidos" at bounding box center [59, 256] width 70 height 12
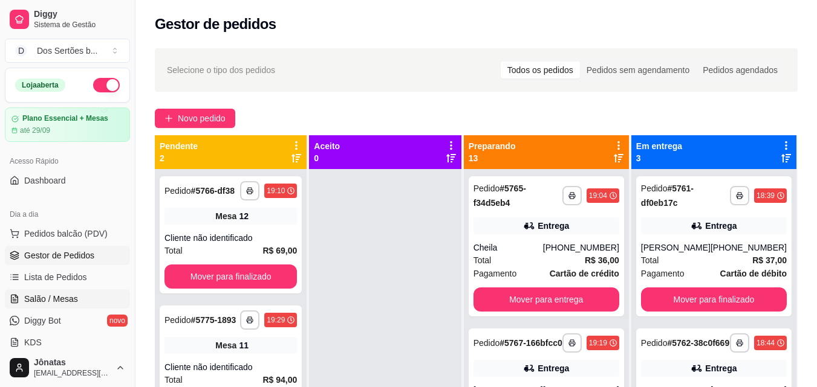
click at [56, 301] on span "Salão / Mesas" at bounding box center [51, 299] width 54 height 12
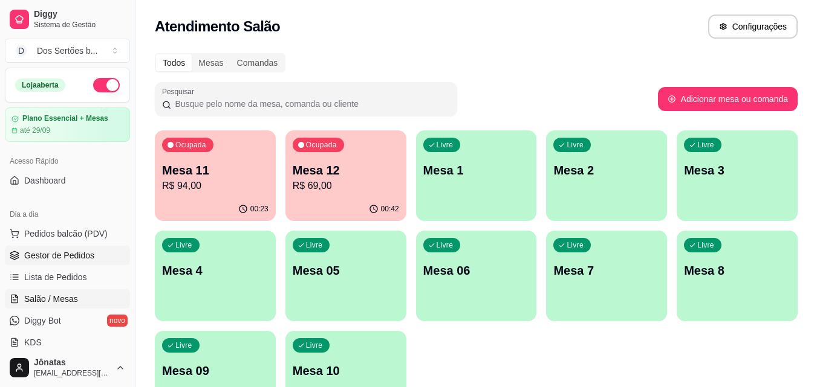
click at [66, 252] on span "Gestor de Pedidos" at bounding box center [59, 256] width 70 height 12
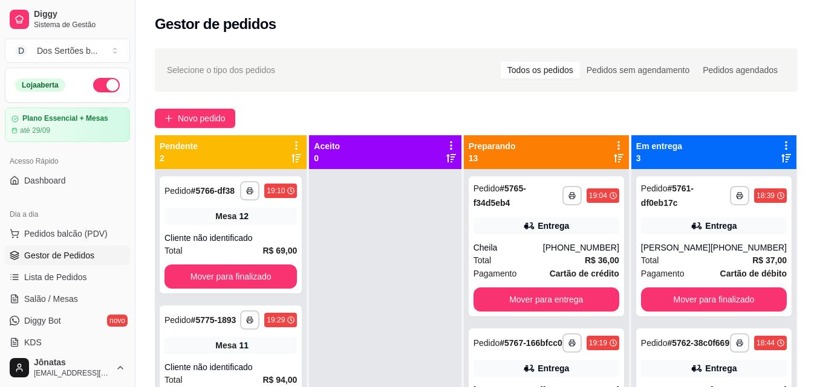
scroll to position [34, 0]
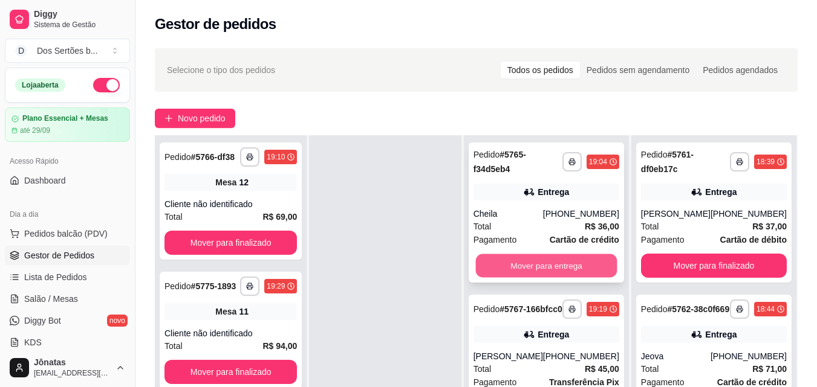
click at [523, 258] on button "Mover para entrega" at bounding box center [545, 266] width 141 height 24
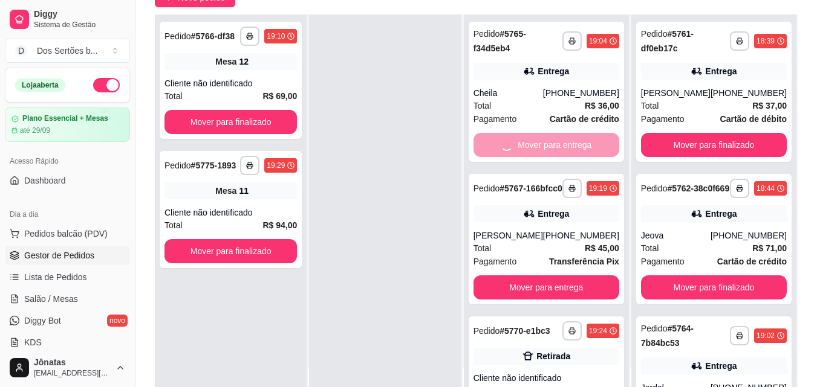
scroll to position [155, 0]
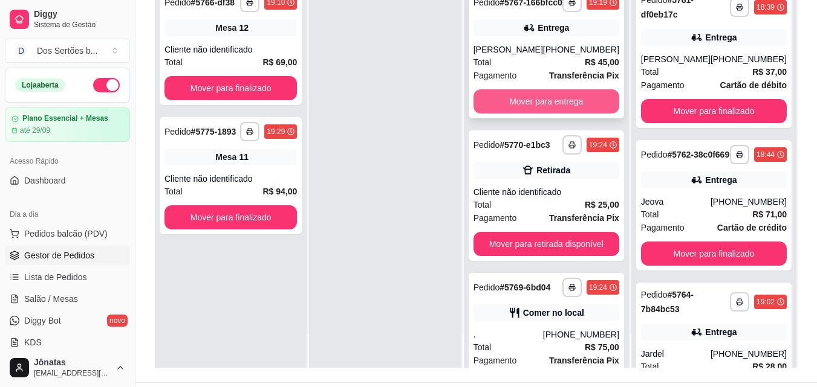
click at [545, 105] on button "Mover para entrega" at bounding box center [546, 101] width 146 height 24
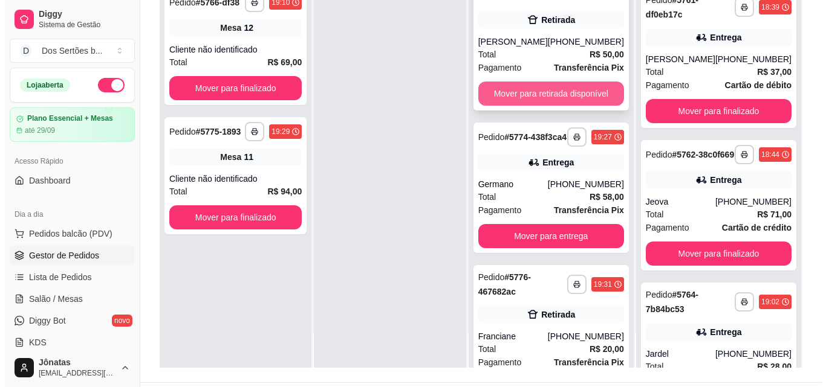
scroll to position [634, 0]
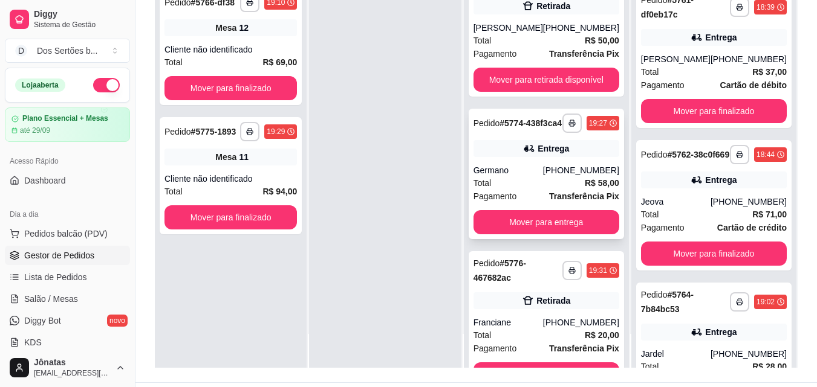
click at [498, 177] on div "Germano" at bounding box center [508, 170] width 70 height 12
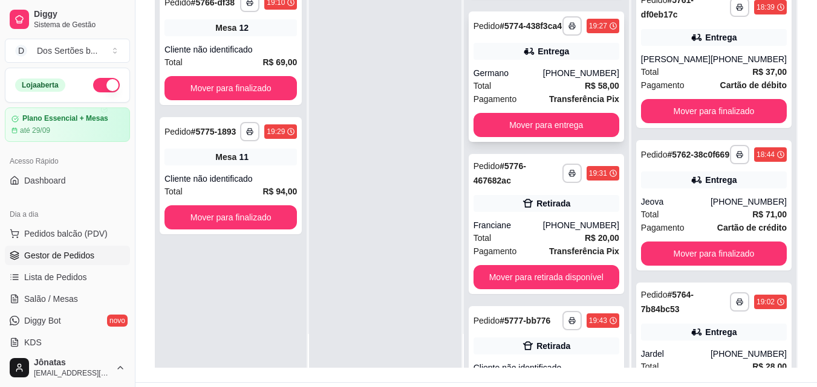
scroll to position [731, 0]
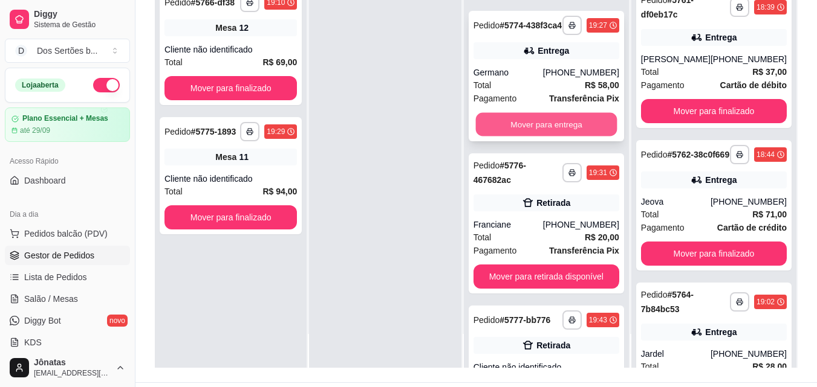
click at [519, 137] on button "Mover para entrega" at bounding box center [545, 125] width 141 height 24
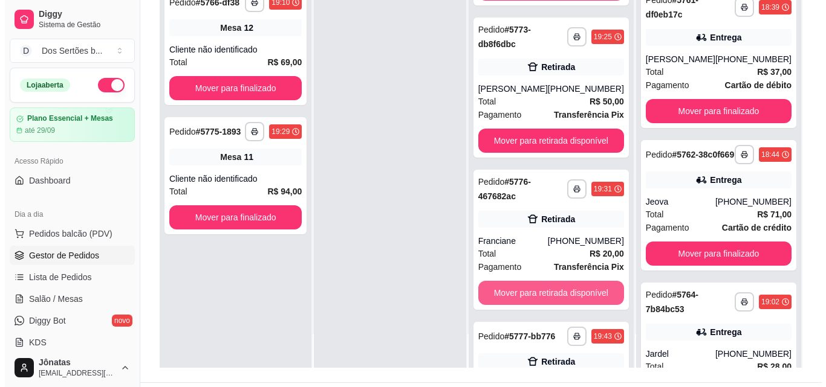
scroll to position [571, 0]
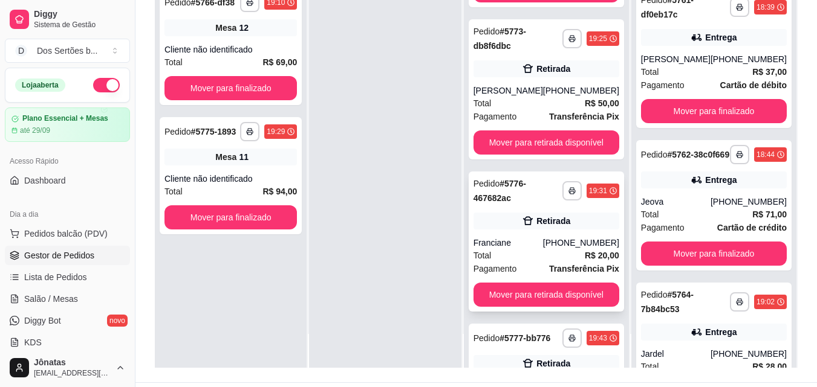
click at [517, 260] on div "Total R$ 20,00" at bounding box center [546, 255] width 146 height 13
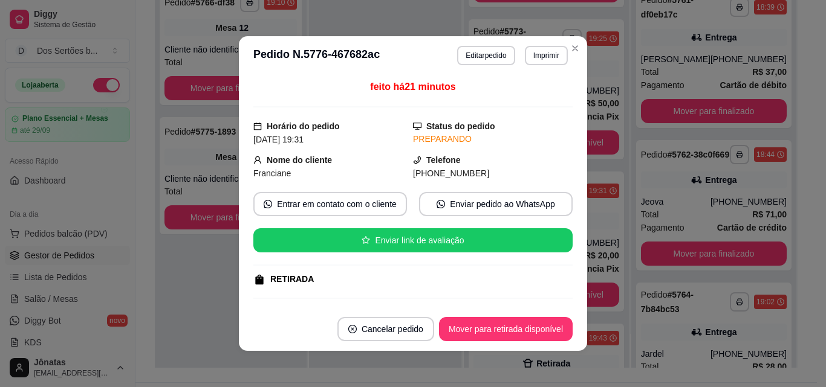
scroll to position [152, 0]
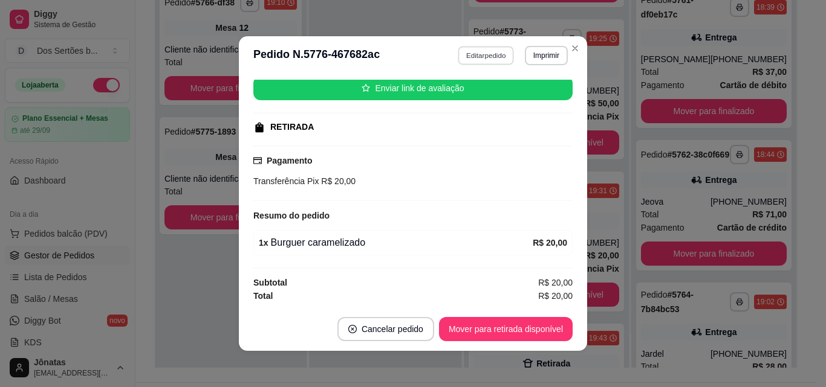
click at [482, 52] on button "Editar pedido" at bounding box center [486, 55] width 56 height 19
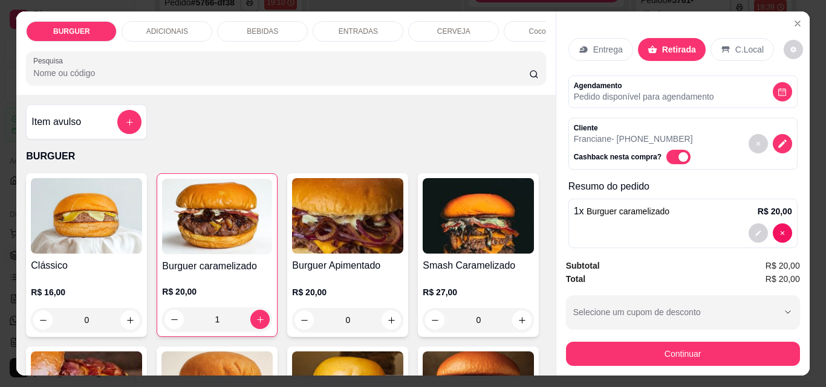
click at [596, 47] on p "Entrega" at bounding box center [608, 50] width 30 height 12
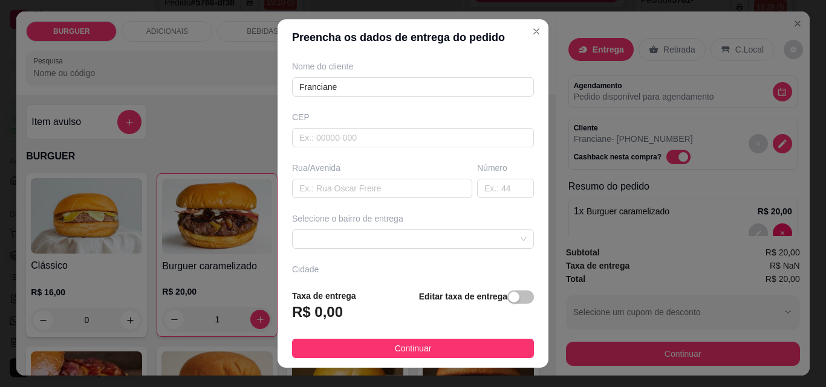
scroll to position [102, 0]
click at [479, 187] on input "text" at bounding box center [505, 187] width 57 height 19
type input "519"
click at [321, 190] on input "text" at bounding box center [382, 187] width 180 height 19
click at [316, 237] on span at bounding box center [412, 238] width 227 height 18
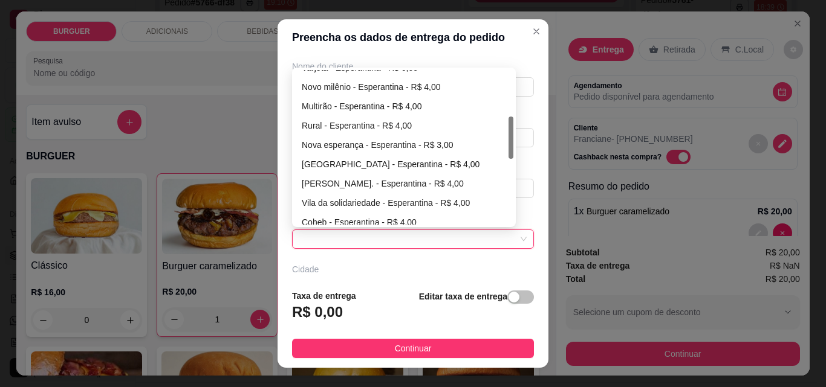
scroll to position [170, 0]
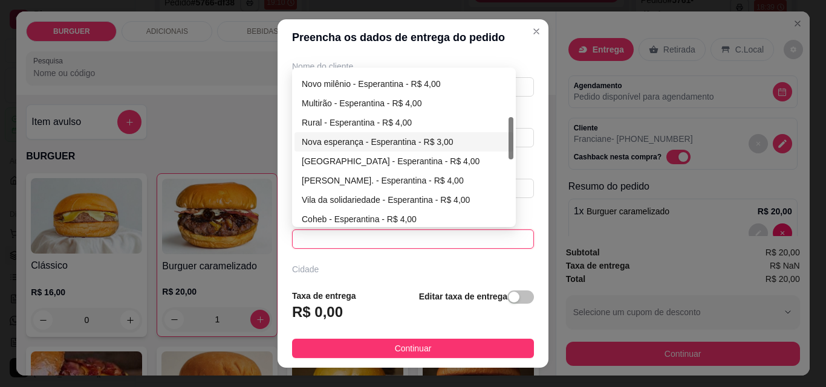
click at [311, 143] on div "Nova esperança - Esperantina - R$ 3,00" at bounding box center [404, 141] width 204 height 13
type input "Esperantina"
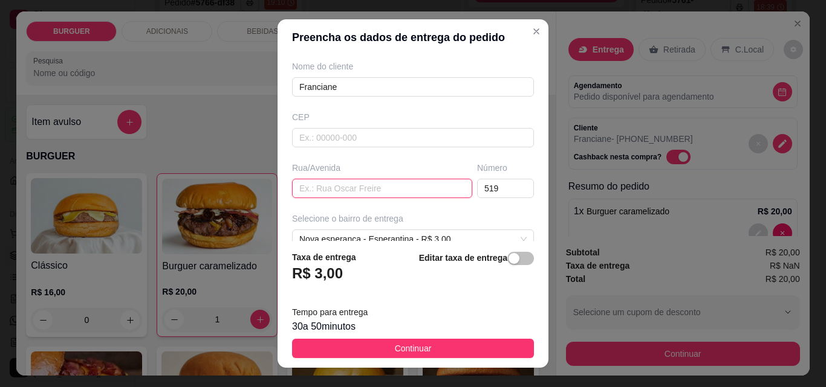
click at [319, 186] on input "text" at bounding box center [382, 188] width 180 height 19
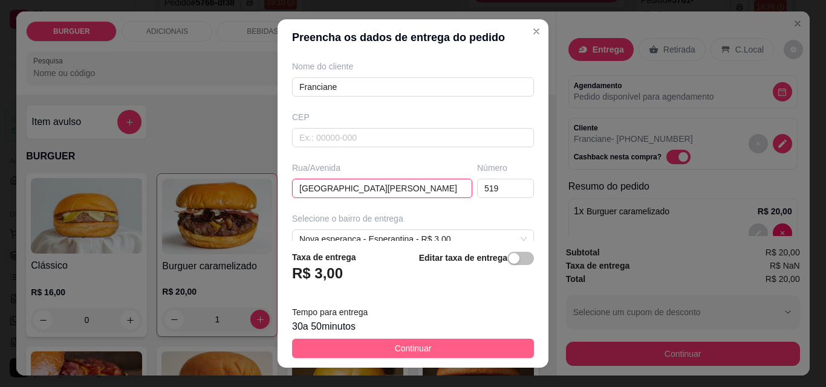
type input "Rua domingos moreira"
click at [444, 342] on button "Continuar" at bounding box center [413, 348] width 242 height 19
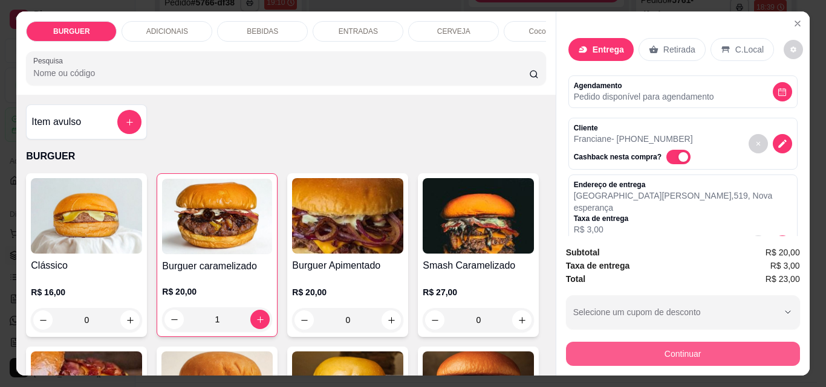
click at [600, 344] on button "Continuar" at bounding box center [683, 354] width 234 height 24
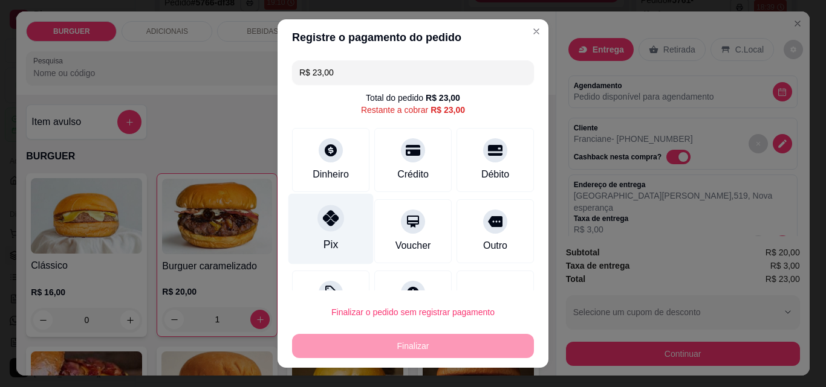
click at [319, 229] on div at bounding box center [330, 218] width 27 height 27
type input "R$ 0,00"
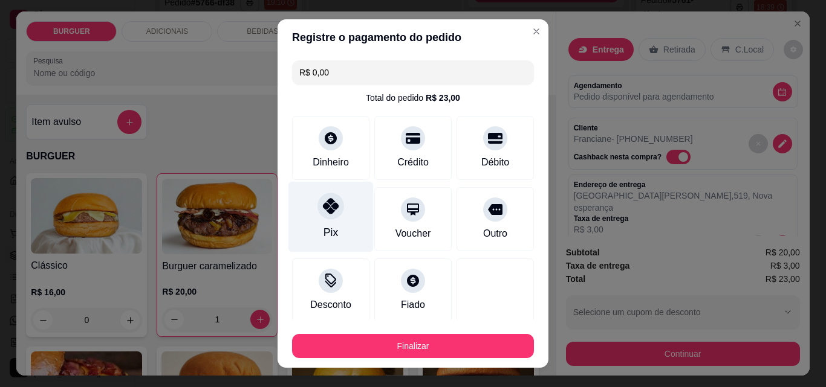
scroll to position [71, 0]
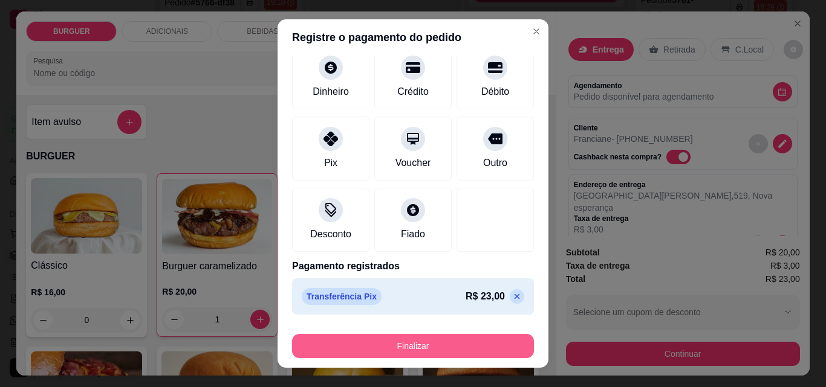
click at [377, 350] on button "Finalizar" at bounding box center [413, 346] width 242 height 24
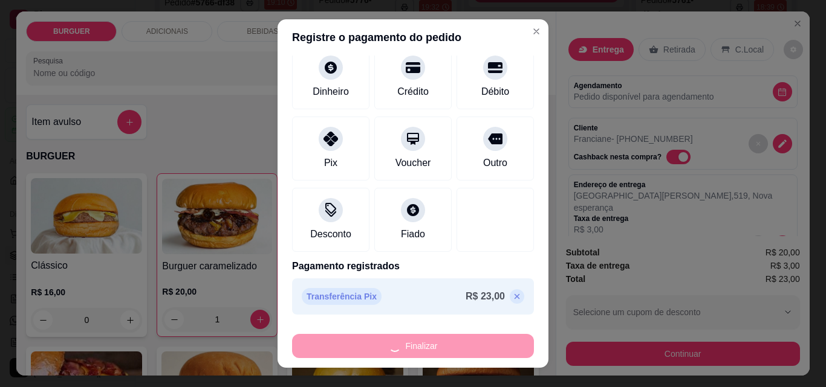
type input "0"
type input "-R$ 23,00"
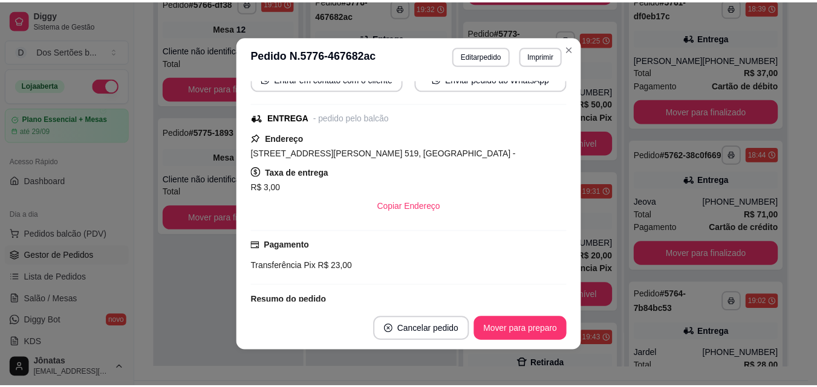
scroll to position [143, 0]
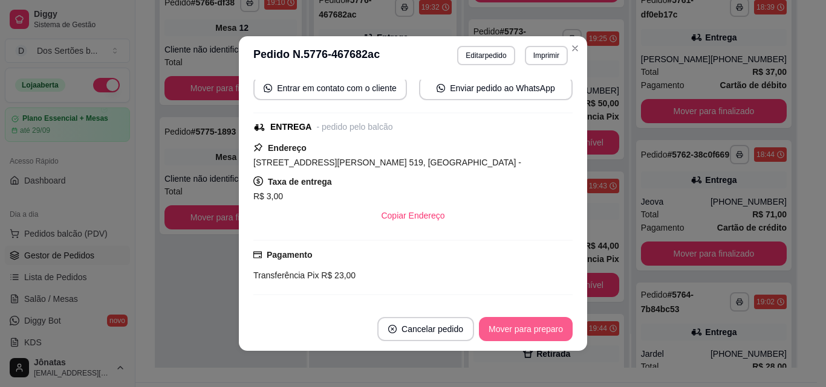
click at [497, 329] on button "Mover para preparo" at bounding box center [526, 329] width 94 height 24
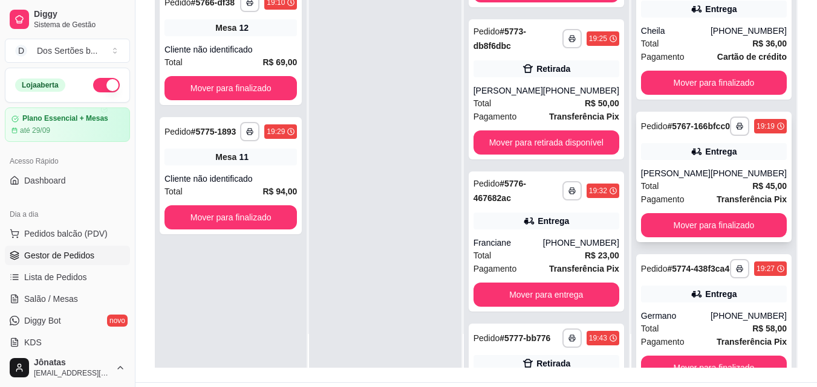
scroll to position [539, 0]
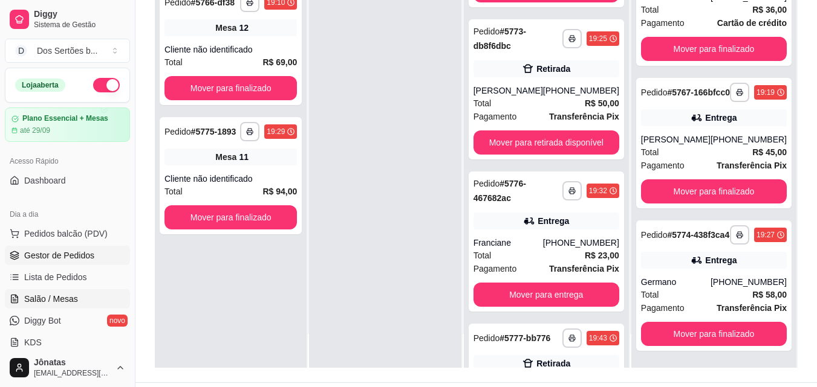
click at [47, 299] on span "Salão / Mesas" at bounding box center [51, 299] width 54 height 12
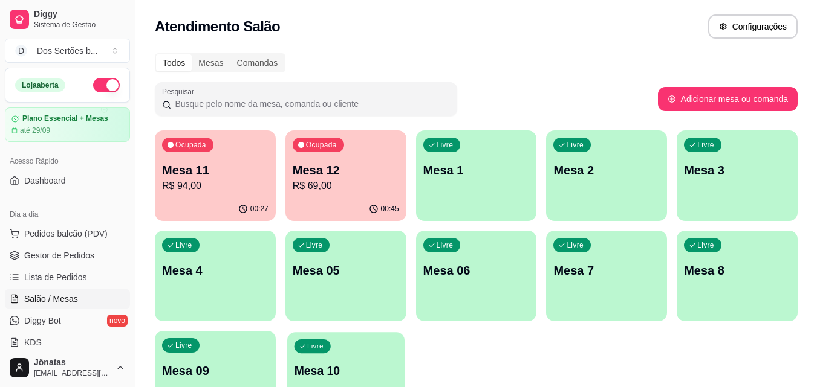
click at [305, 343] on div "Livre" at bounding box center [312, 347] width 36 height 14
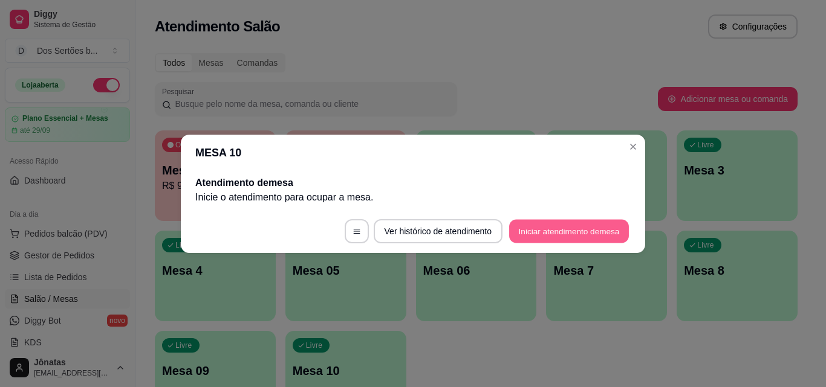
click at [545, 236] on button "Iniciar atendimento de mesa" at bounding box center [569, 231] width 120 height 24
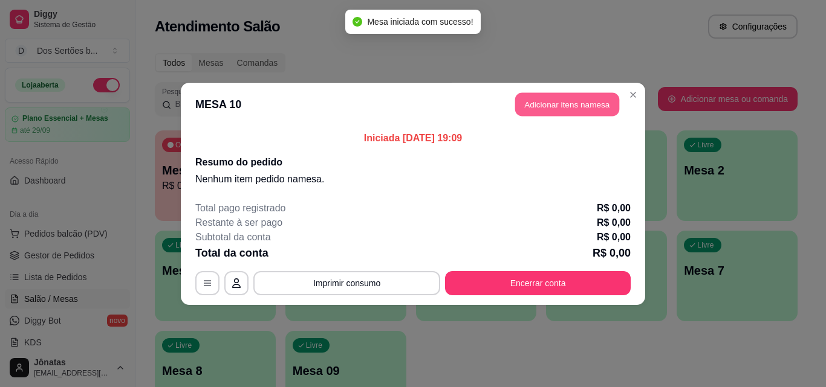
click at [548, 110] on button "Adicionar itens na mesa" at bounding box center [567, 104] width 104 height 24
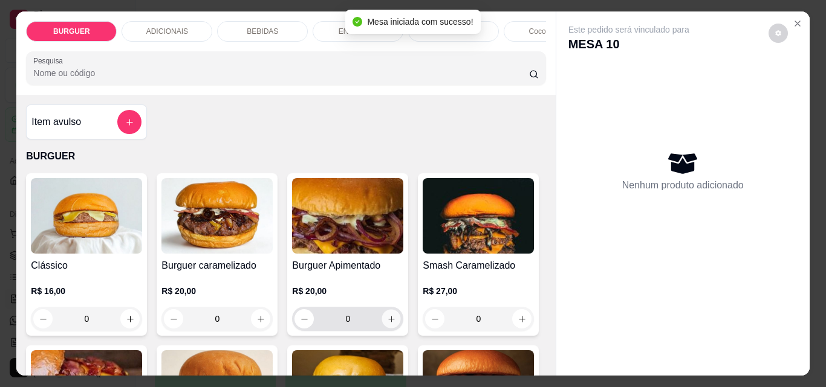
click at [382, 325] on button "increase-product-quantity" at bounding box center [391, 319] width 19 height 19
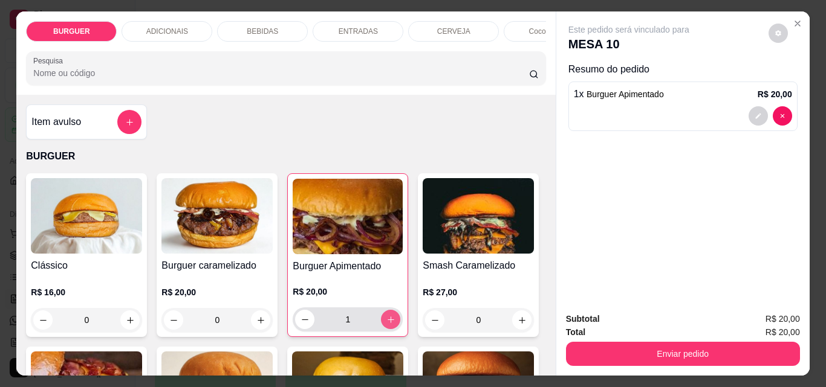
click at [381, 325] on button "increase-product-quantity" at bounding box center [390, 319] width 19 height 19
click at [388, 323] on icon "increase-product-quantity" at bounding box center [390, 320] width 9 height 9
type input "3"
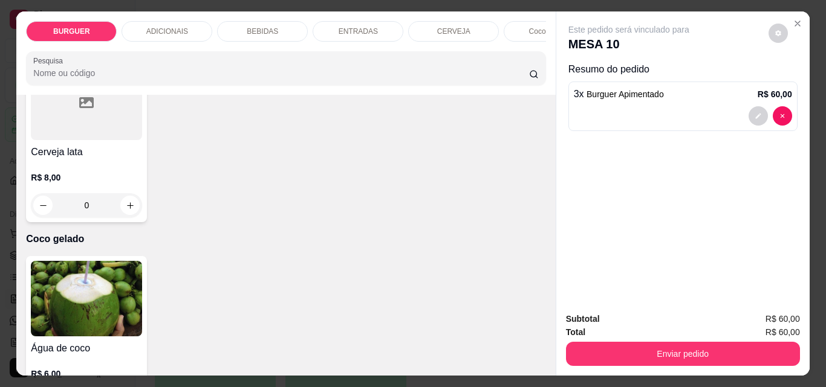
scroll to position [2287, 0]
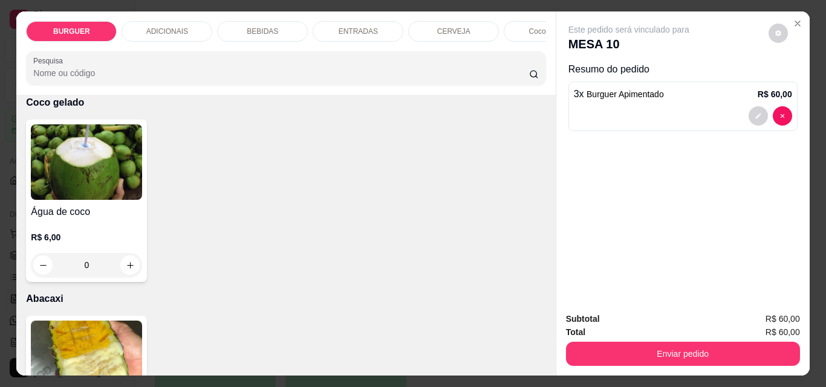
type input "1"
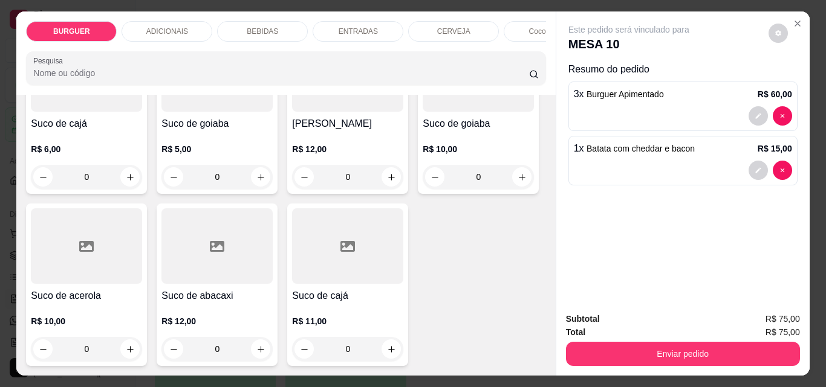
scroll to position [3457, 0]
click at [121, 15] on button "increase-product-quantity" at bounding box center [130, 5] width 19 height 19
click at [120, 14] on button "increase-product-quantity" at bounding box center [129, 4] width 19 height 19
type input "2"
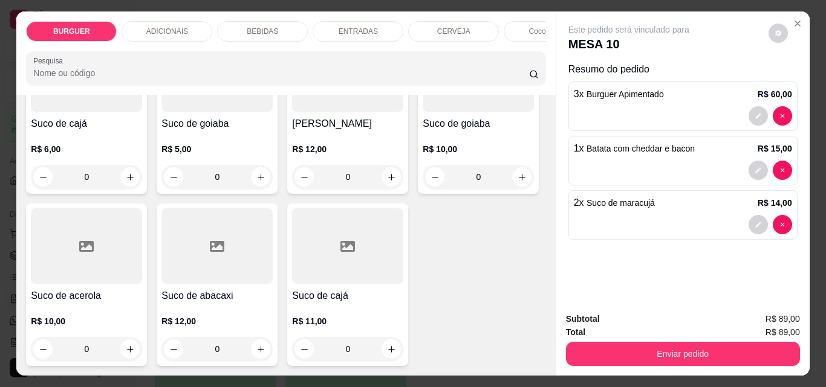
click at [388, 15] on button "increase-product-quantity" at bounding box center [391, 5] width 19 height 19
type input "1"
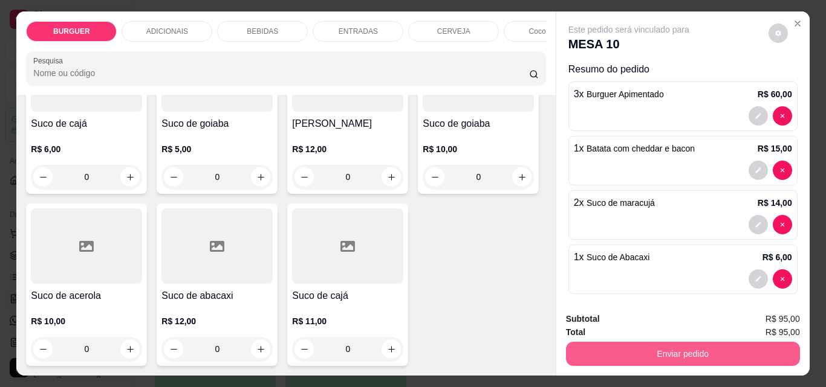
click at [672, 349] on button "Enviar pedido" at bounding box center [683, 354] width 234 height 24
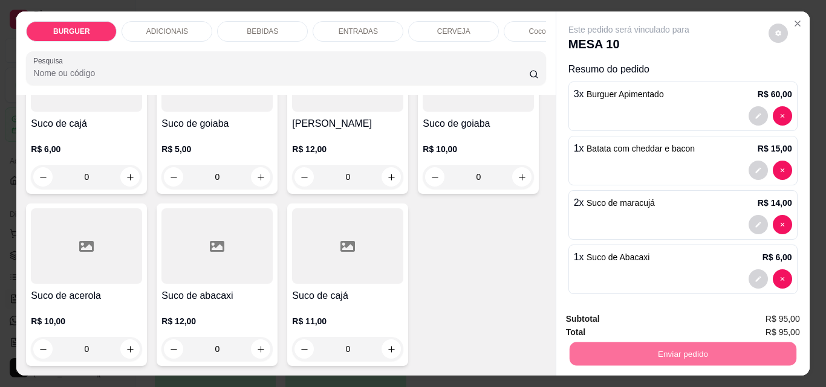
click at [762, 317] on button "Enviar pedido" at bounding box center [768, 319] width 66 height 22
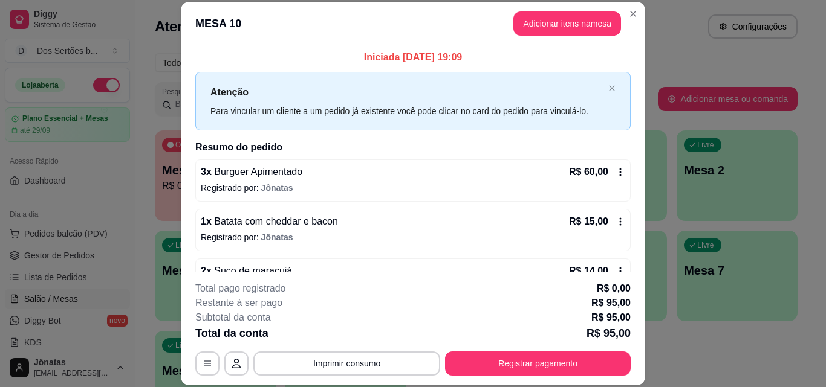
scroll to position [83, 0]
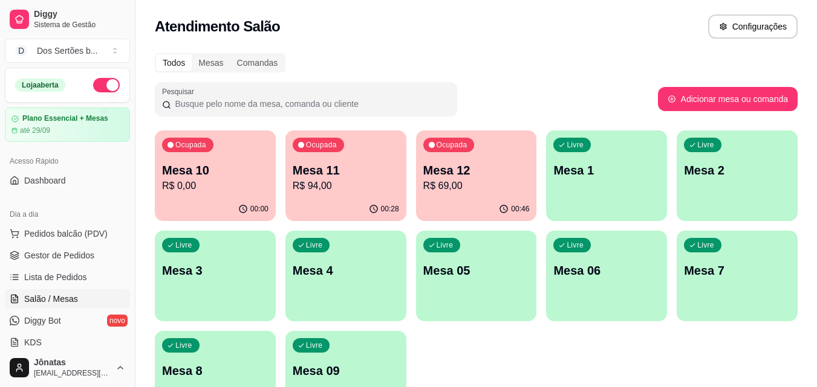
click at [476, 293] on div "Livre Mesa 05" at bounding box center [476, 269] width 121 height 76
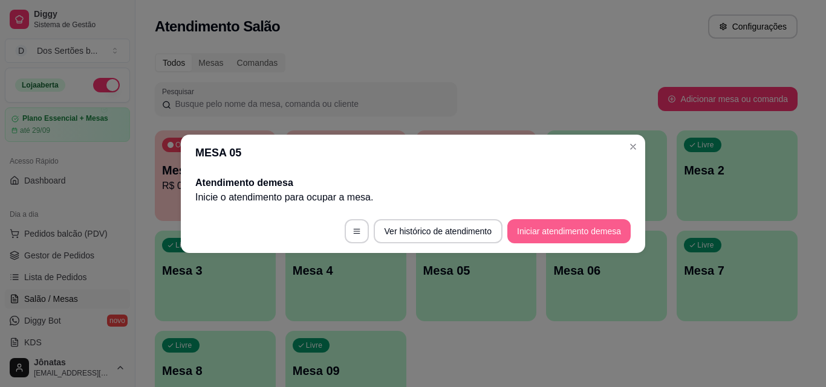
click at [554, 232] on button "Iniciar atendimento de mesa" at bounding box center [568, 231] width 123 height 24
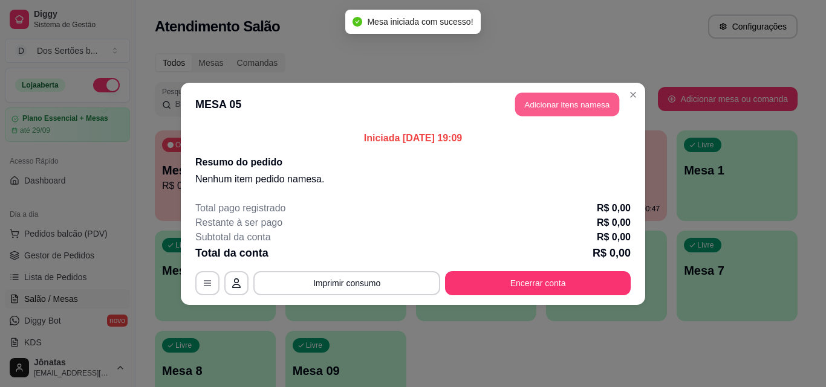
click at [542, 104] on button "Adicionar itens na mesa" at bounding box center [567, 104] width 104 height 24
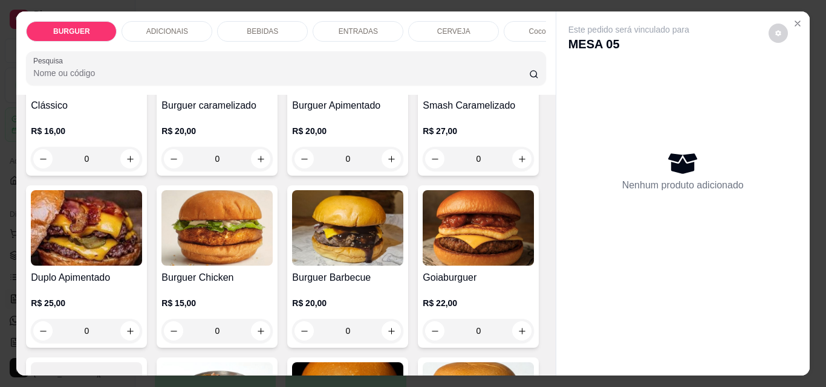
scroll to position [272, 0]
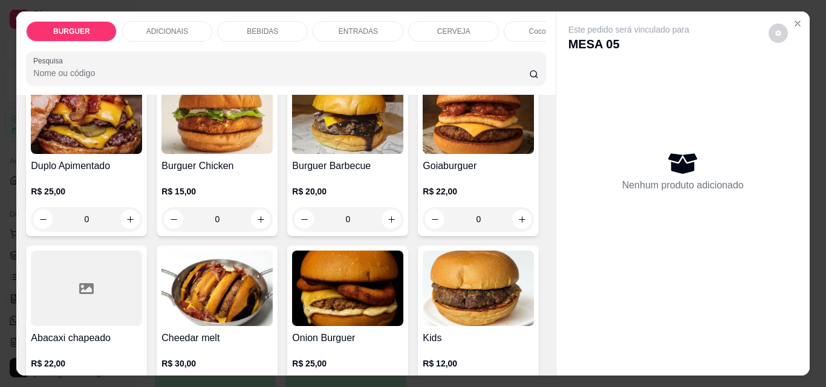
click at [517, 52] on icon "increase-product-quantity" at bounding box center [521, 47] width 9 height 9
type input "1"
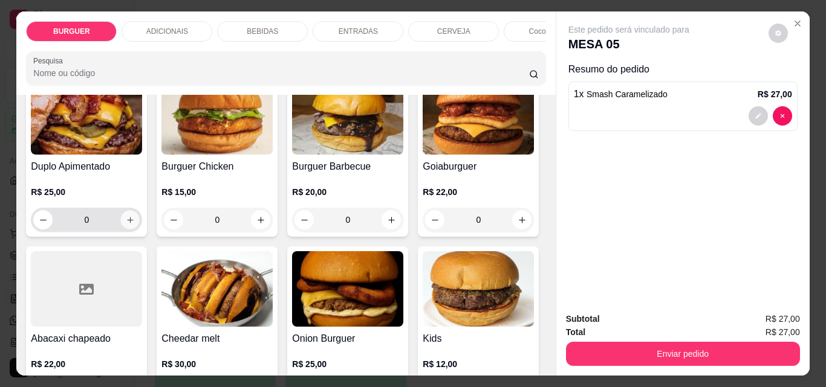
click at [133, 223] on icon "increase-product-quantity" at bounding box center [130, 220] width 6 height 6
type input "1"
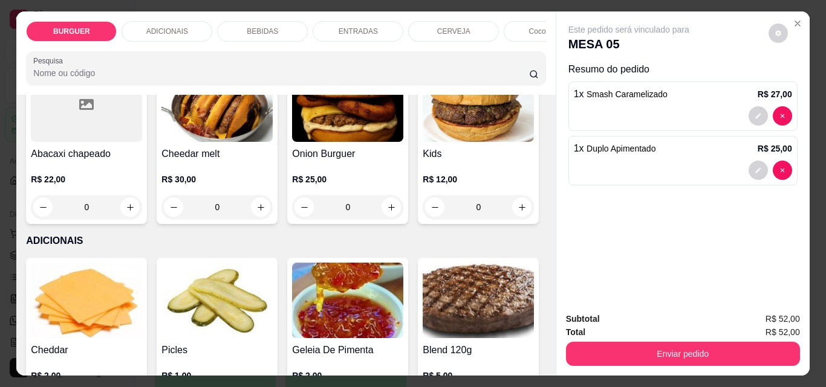
scroll to position [514, 0]
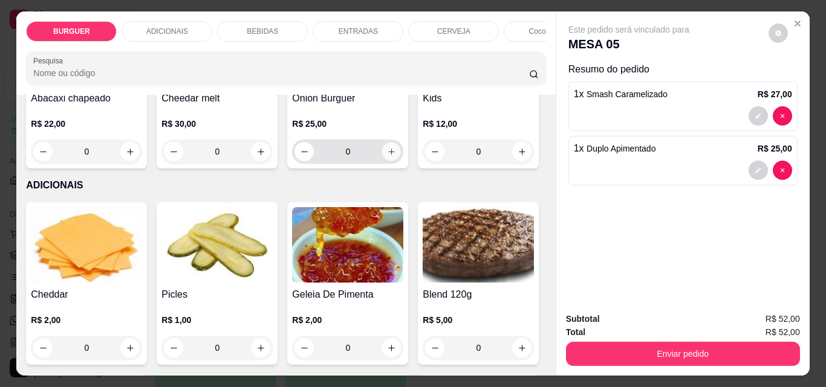
click at [387, 157] on icon "increase-product-quantity" at bounding box center [391, 152] width 9 height 9
type input "1"
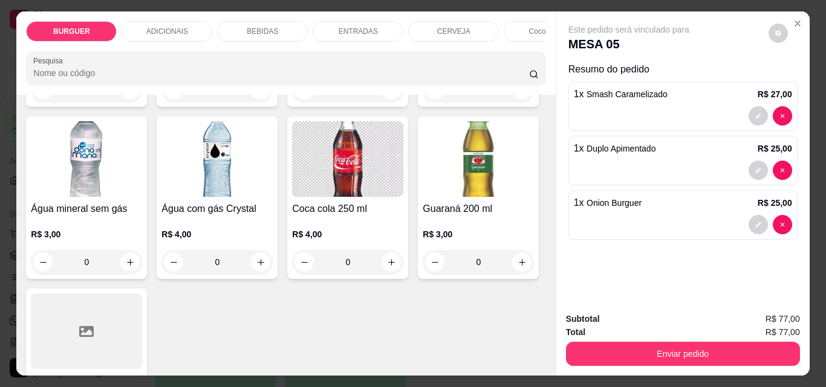
scroll to position [1526, 0]
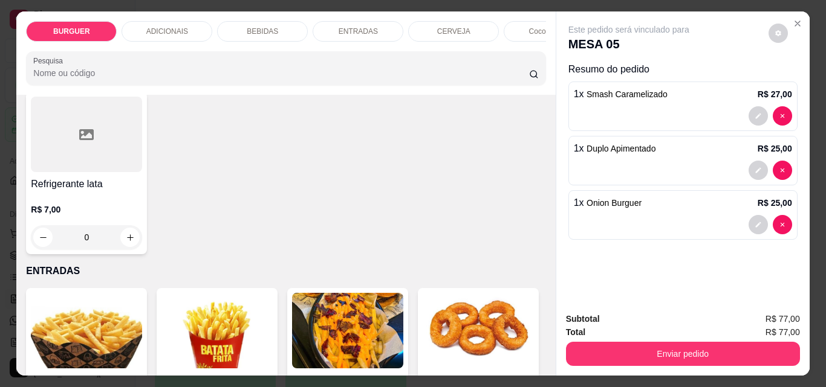
type input "1"
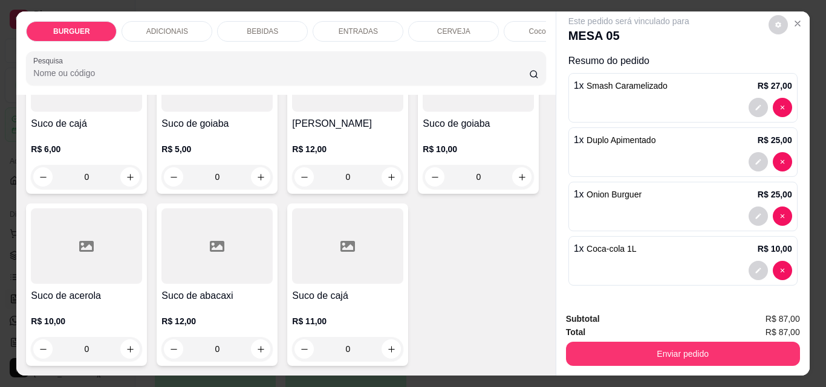
scroll to position [3469, 0]
click at [127, 8] on icon "increase-product-quantity" at bounding box center [130, 5] width 6 height 6
type input "1"
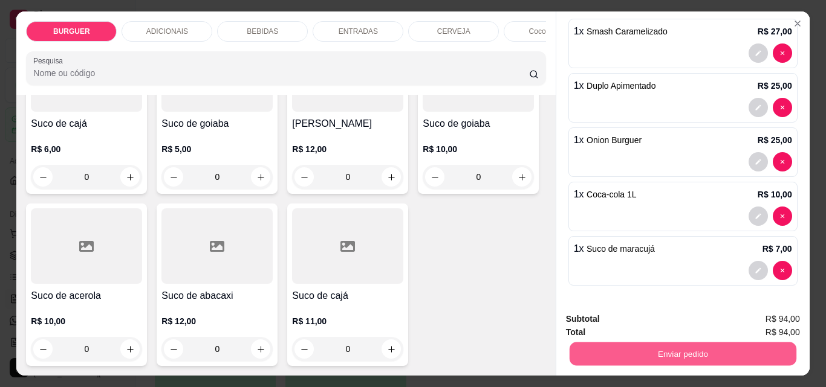
click at [682, 348] on button "Enviar pedido" at bounding box center [682, 354] width 227 height 24
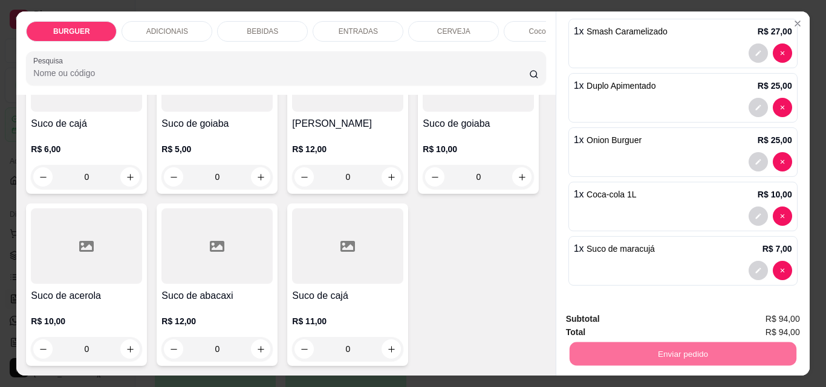
click at [779, 322] on button "Enviar pedido" at bounding box center [768, 319] width 66 height 22
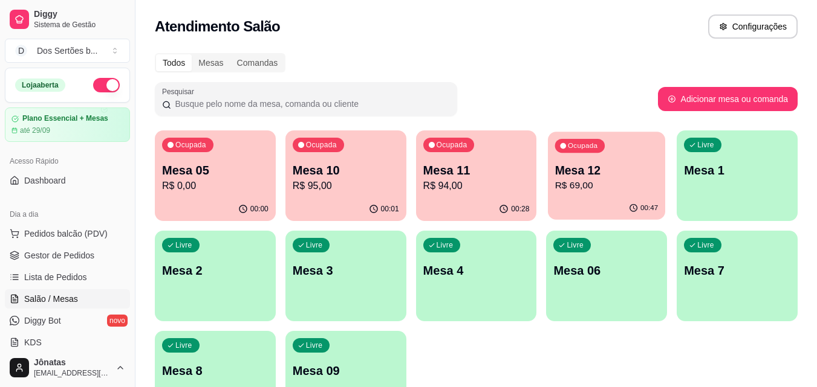
click at [560, 186] on p "R$ 69,00" at bounding box center [606, 186] width 103 height 14
click at [604, 180] on p "R$ 69,00" at bounding box center [606, 186] width 103 height 14
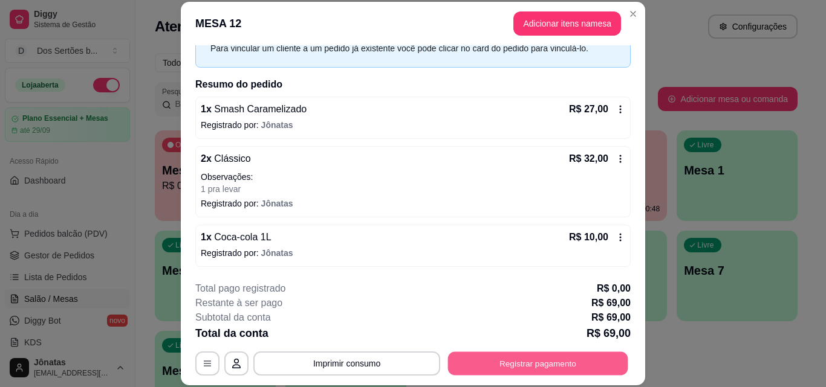
click at [491, 357] on button "Registrar pagamento" at bounding box center [538, 364] width 180 height 24
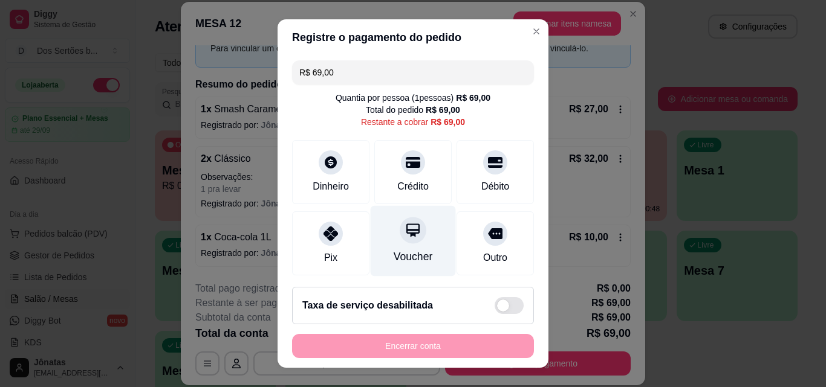
scroll to position [89, 0]
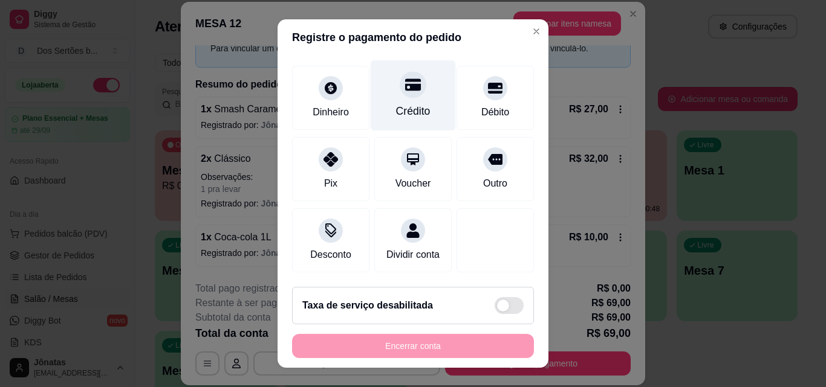
click at [392, 83] on div "Crédito" at bounding box center [413, 95] width 85 height 71
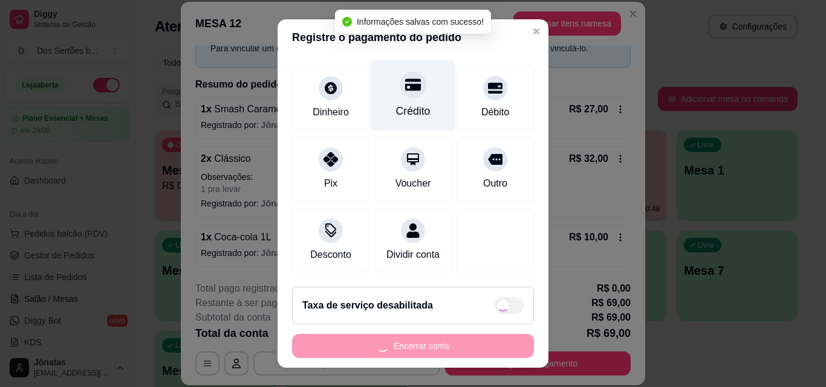
type input "R$ 0,00"
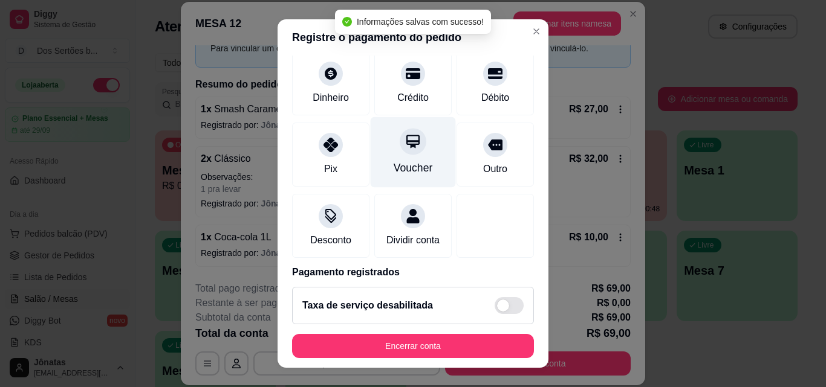
scroll to position [140, 0]
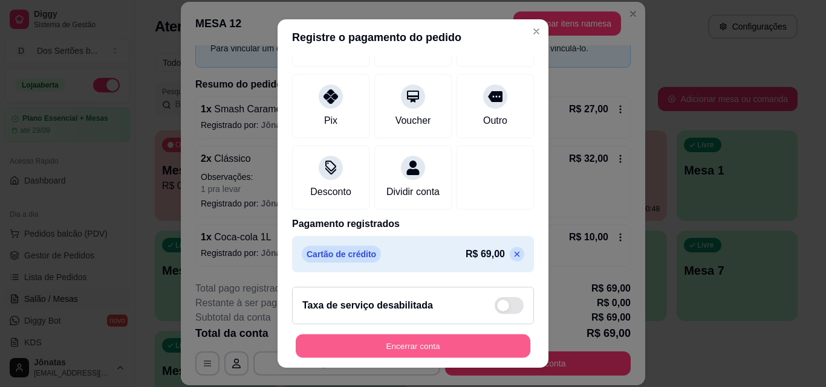
click at [442, 339] on button "Encerrar conta" at bounding box center [413, 347] width 235 height 24
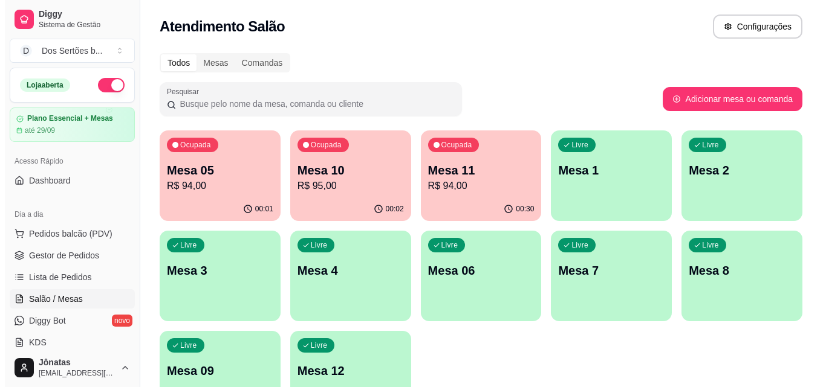
scroll to position [83, 0]
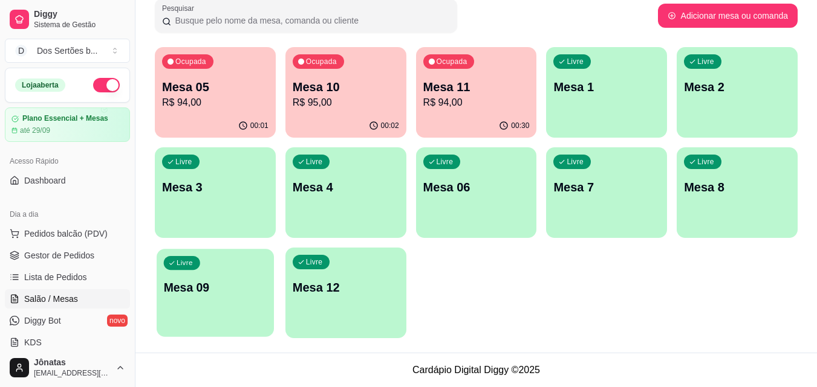
click at [163, 270] on div "Livre Mesa 09" at bounding box center [215, 286] width 117 height 74
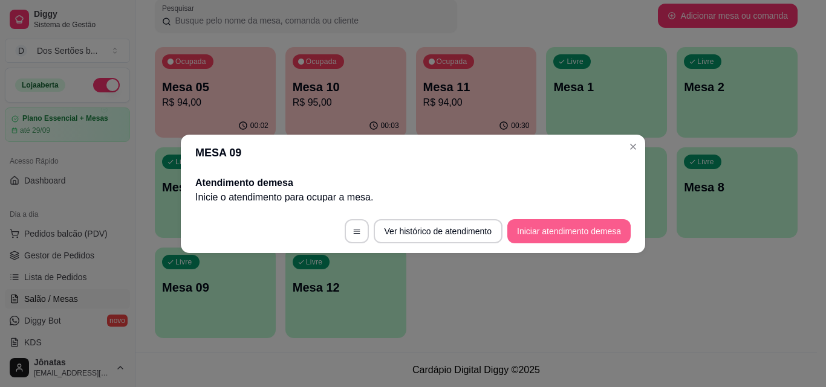
click at [580, 225] on button "Iniciar atendimento de mesa" at bounding box center [568, 231] width 123 height 24
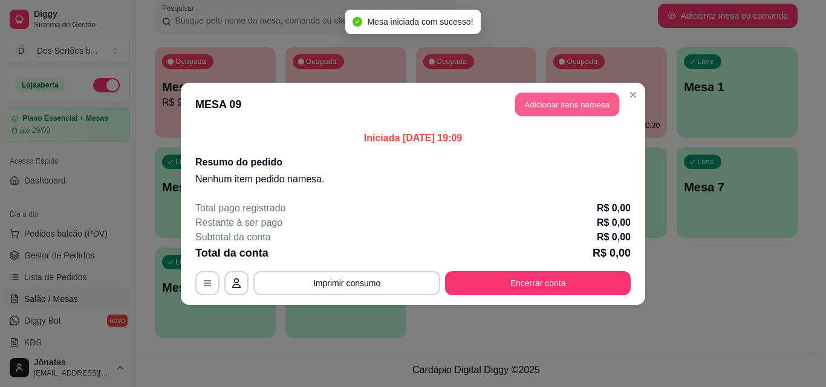
click at [552, 109] on button "Adicionar itens na mesa" at bounding box center [567, 104] width 104 height 24
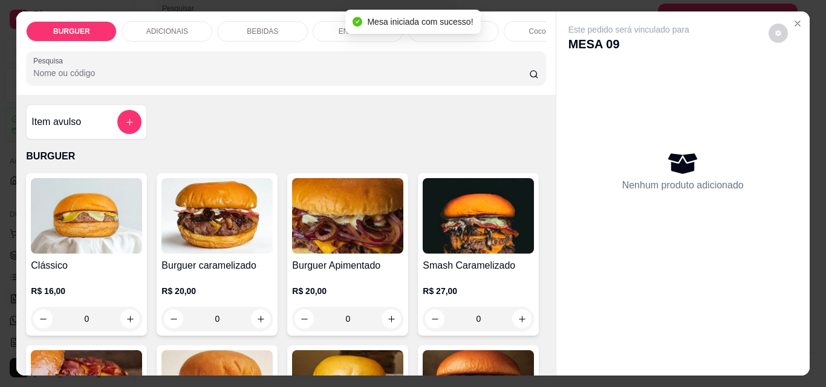
scroll to position [140, 0]
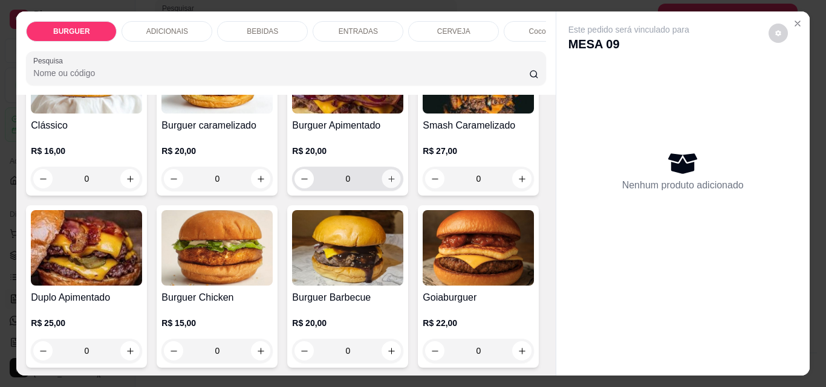
click at [387, 182] on icon "increase-product-quantity" at bounding box center [391, 179] width 9 height 9
type input "1"
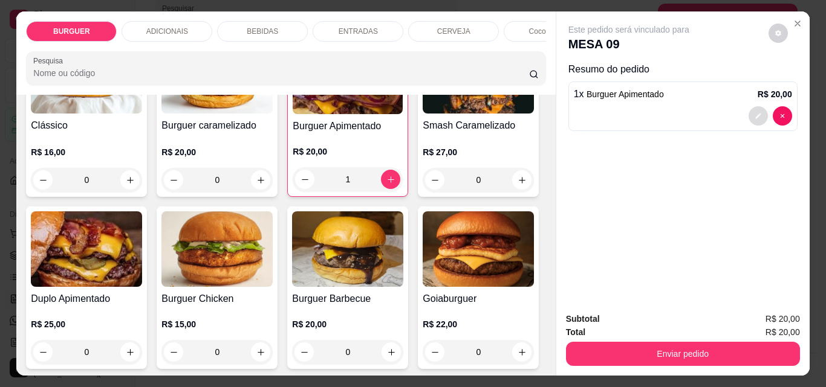
click at [754, 112] on icon "decrease-product-quantity" at bounding box center [757, 115] width 7 height 7
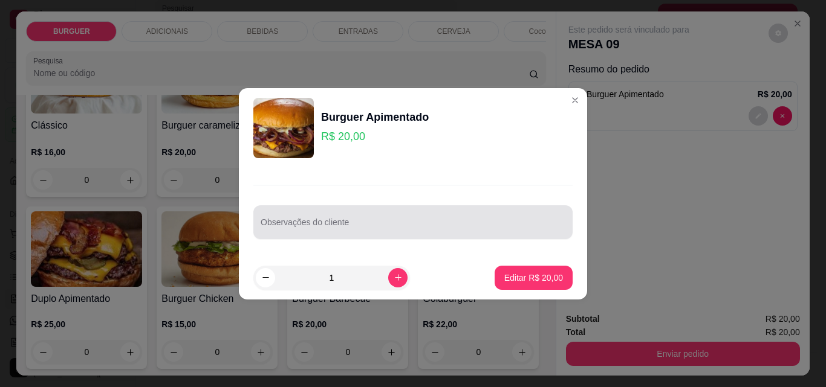
click at [355, 218] on div at bounding box center [413, 222] width 305 height 24
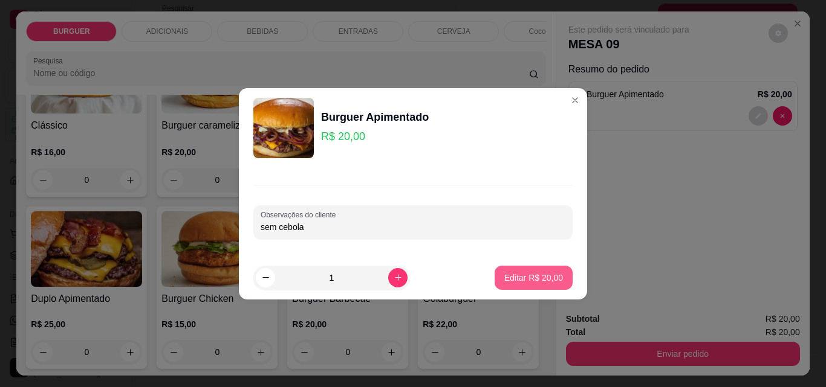
type input "sem cebola"
click at [530, 284] on p "Editar R$ 20,00" at bounding box center [533, 277] width 57 height 11
type input "0"
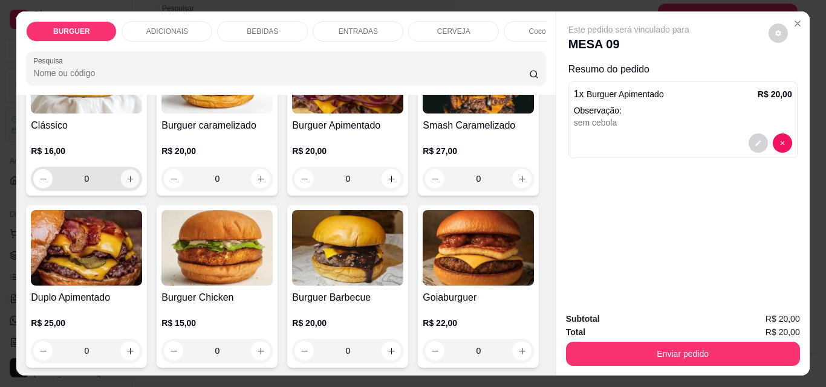
click at [126, 180] on icon "increase-product-quantity" at bounding box center [130, 179] width 9 height 9
type input "1"
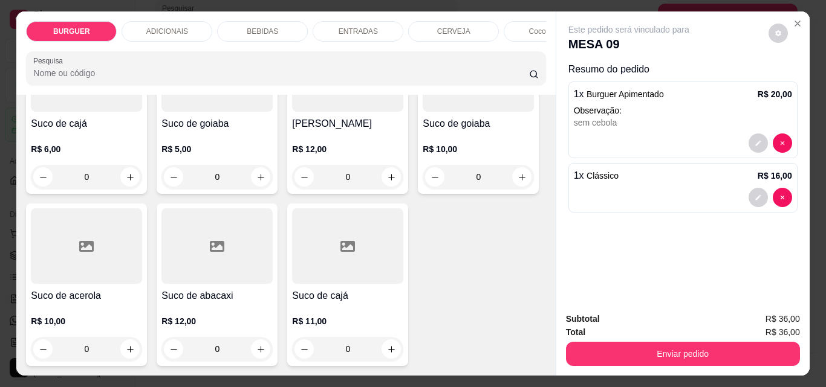
scroll to position [3785, 0]
click at [387, 182] on icon "increase-product-quantity" at bounding box center [391, 177] width 9 height 9
type input "1"
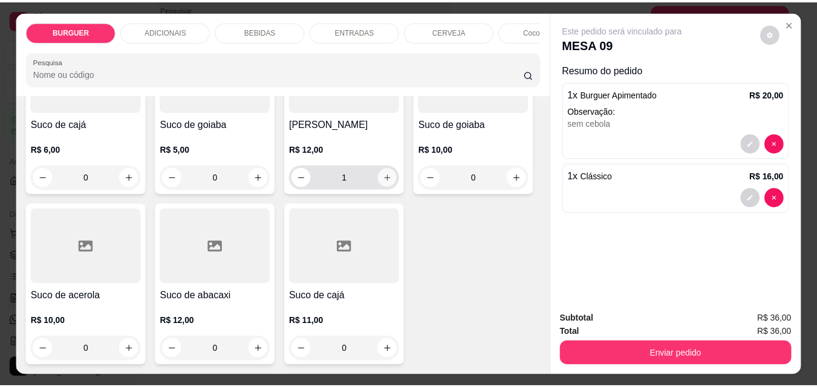
scroll to position [3785, 0]
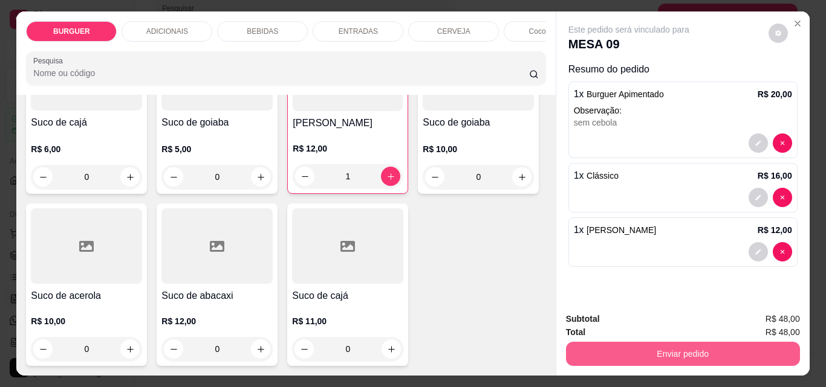
click at [604, 348] on button "Enviar pedido" at bounding box center [683, 354] width 234 height 24
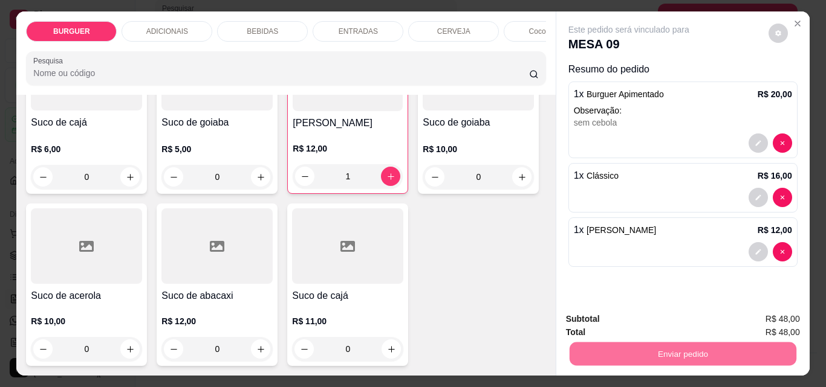
click at [775, 314] on button "Enviar pedido" at bounding box center [768, 319] width 66 height 22
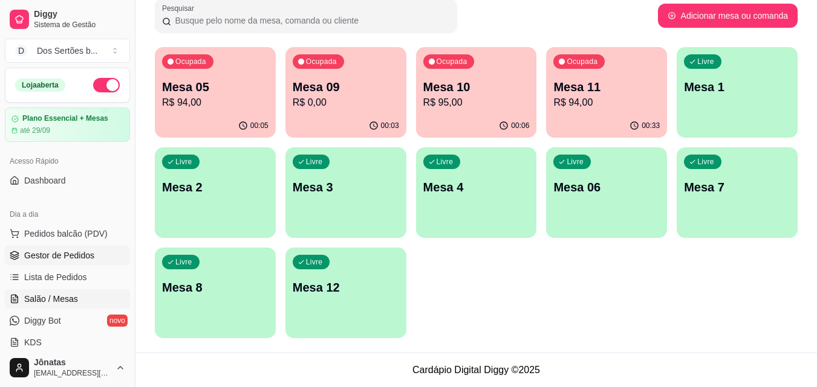
click at [50, 256] on span "Gestor de Pedidos" at bounding box center [59, 256] width 70 height 12
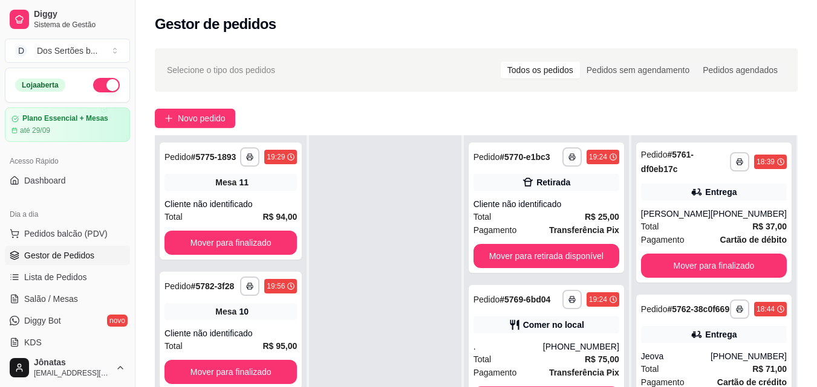
scroll to position [184, 0]
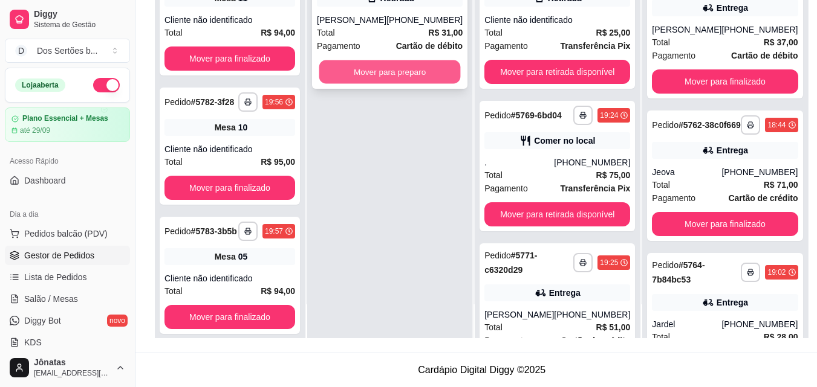
click at [375, 81] on button "Mover para preparo" at bounding box center [389, 72] width 141 height 24
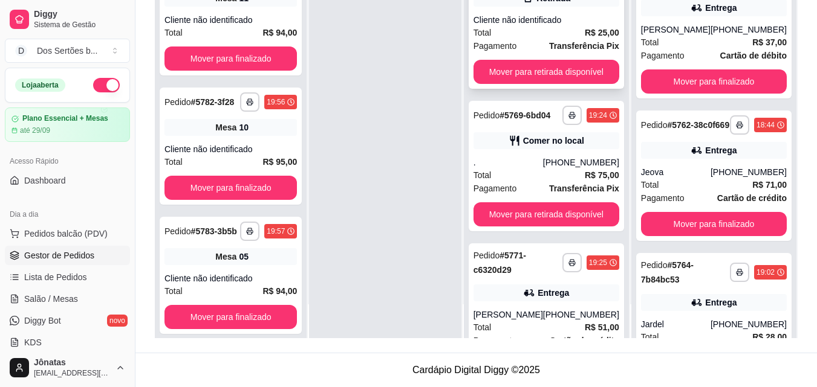
click at [524, 39] on div "Pagamento Transferência Pix" at bounding box center [546, 45] width 146 height 13
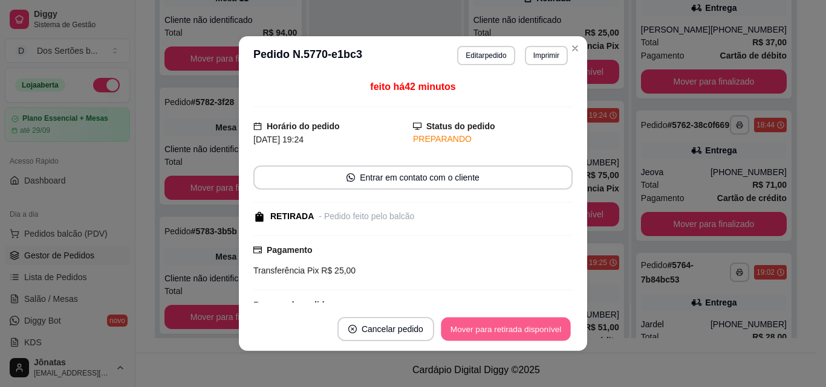
click at [497, 328] on button "Mover para retirada disponível" at bounding box center [505, 330] width 129 height 24
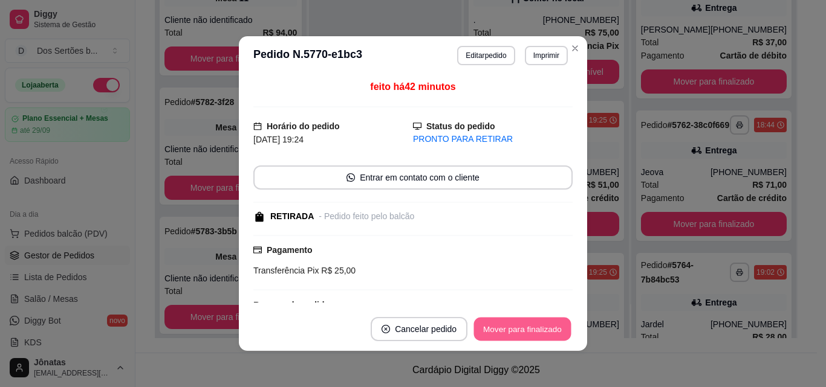
click at [521, 328] on button "Mover para finalizado" at bounding box center [522, 330] width 97 height 24
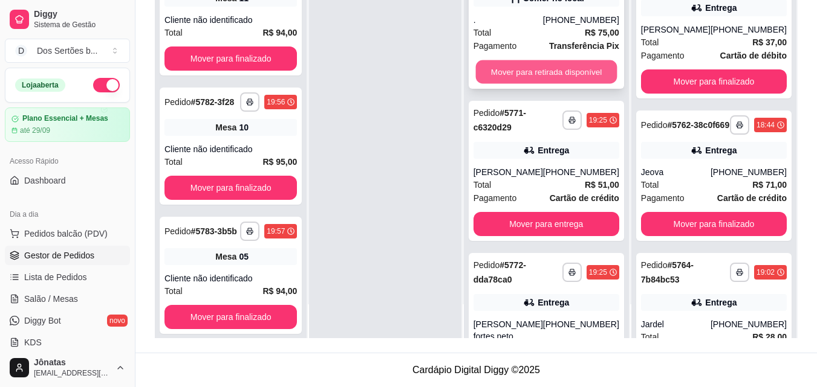
click at [505, 83] on button "Mover para retirada disponível" at bounding box center [545, 72] width 141 height 24
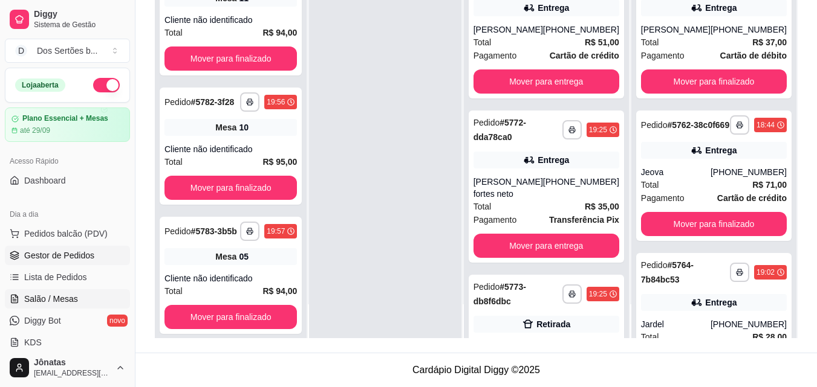
click at [30, 299] on span "Salão / Mesas" at bounding box center [51, 299] width 54 height 12
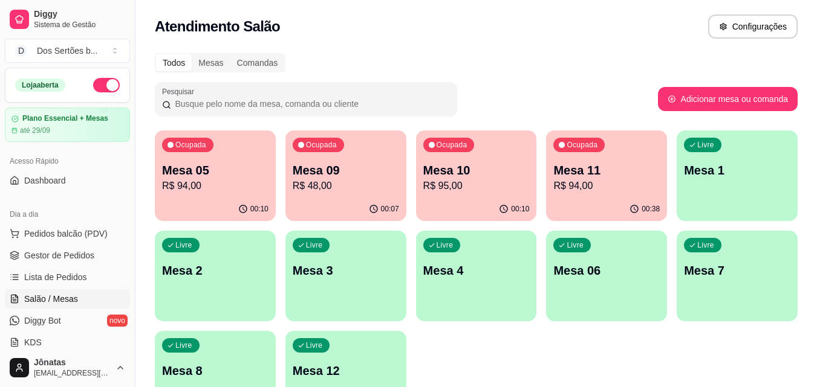
click at [348, 175] on p "Mesa 09" at bounding box center [346, 170] width 106 height 17
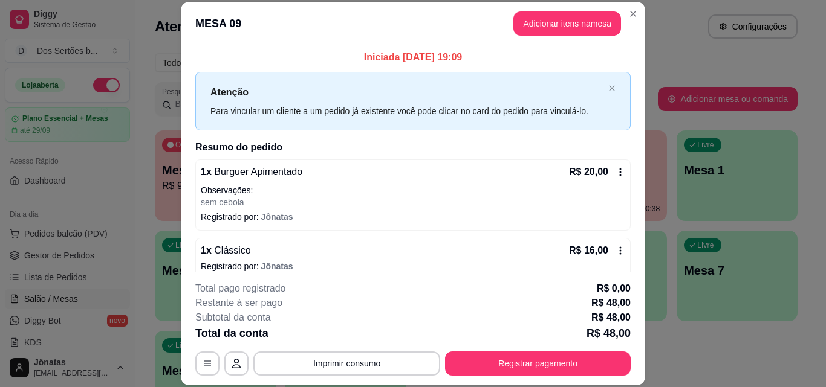
scroll to position [63, 0]
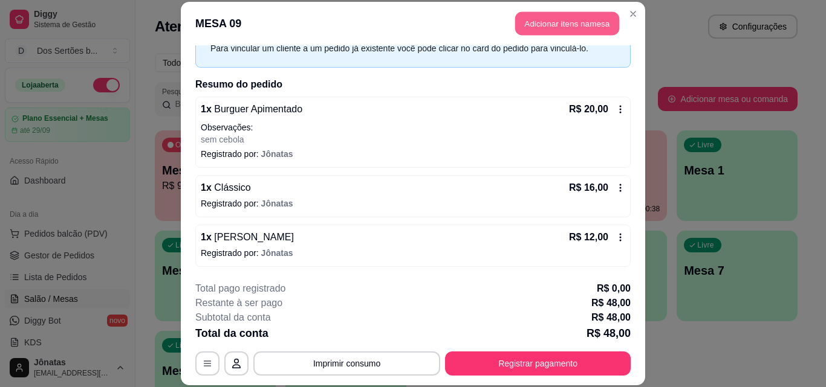
click at [536, 18] on button "Adicionar itens na mesa" at bounding box center [567, 24] width 104 height 24
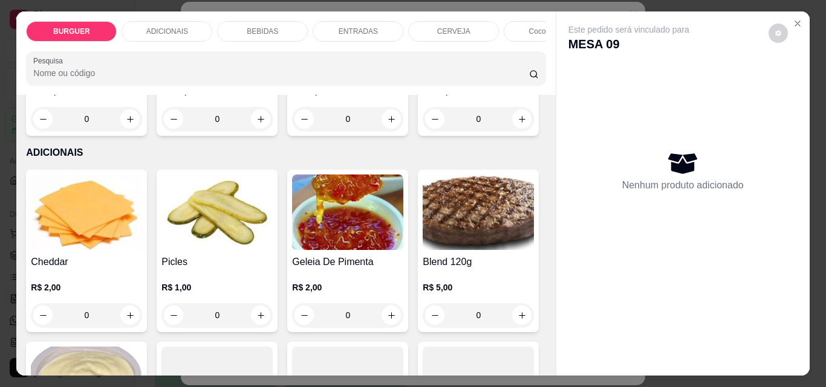
scroll to position [546, 0]
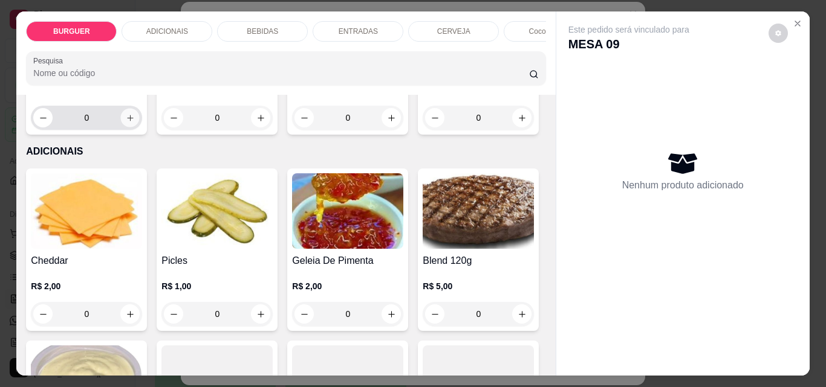
click at [135, 122] on icon "increase-product-quantity" at bounding box center [130, 118] width 9 height 9
type input "1"
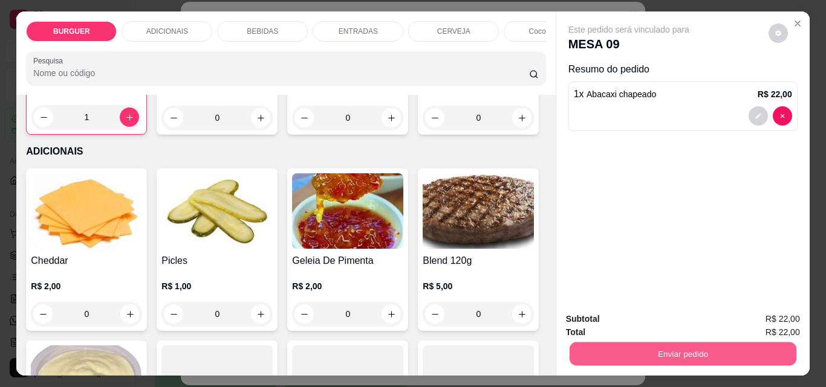
click at [687, 342] on button "Enviar pedido" at bounding box center [682, 354] width 227 height 24
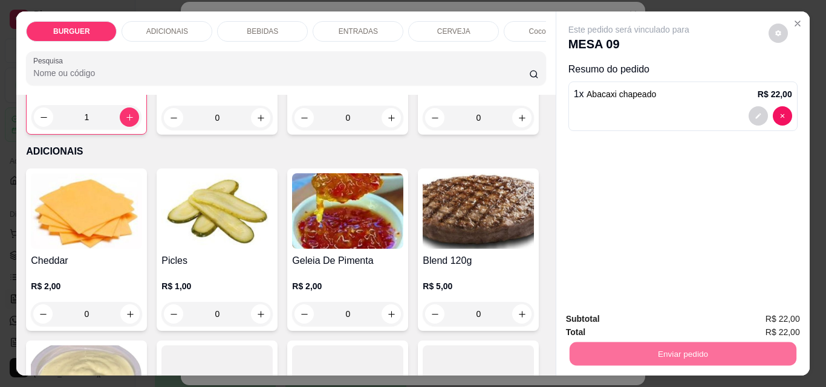
click at [757, 311] on button "Enviar pedido" at bounding box center [768, 319] width 66 height 22
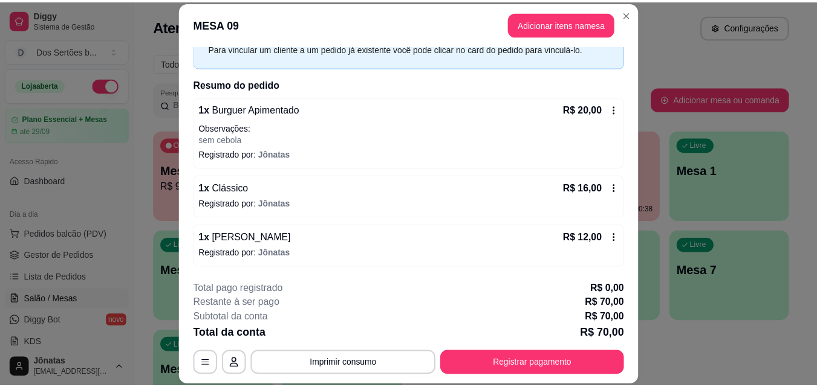
scroll to position [112, 0]
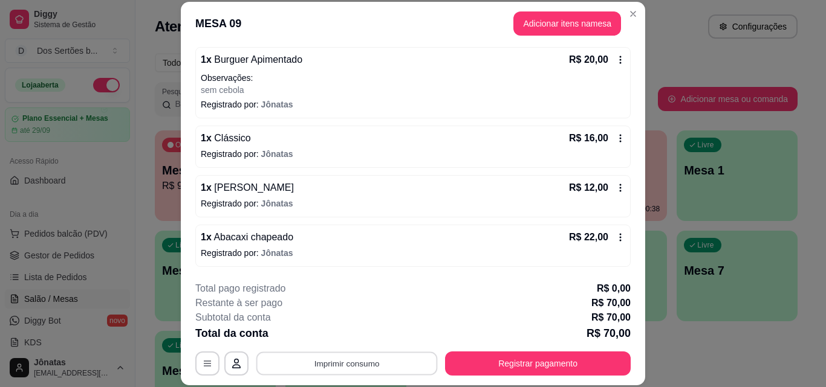
click at [325, 362] on button "Imprimir consumo" at bounding box center [346, 364] width 181 height 24
click at [348, 336] on button "Impressora" at bounding box center [346, 335] width 88 height 19
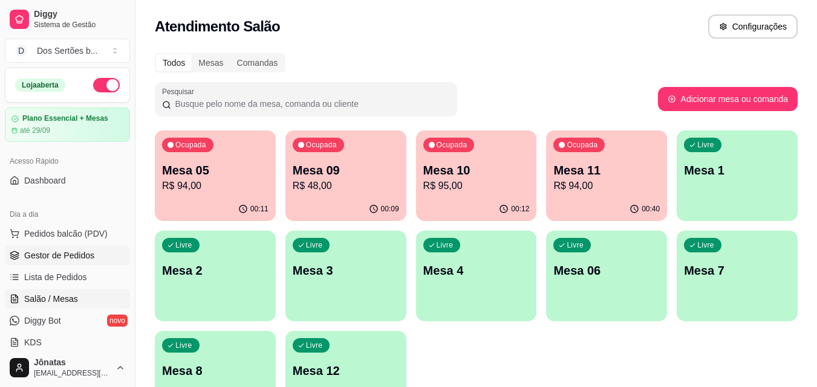
click at [62, 254] on span "Gestor de Pedidos" at bounding box center [59, 256] width 70 height 12
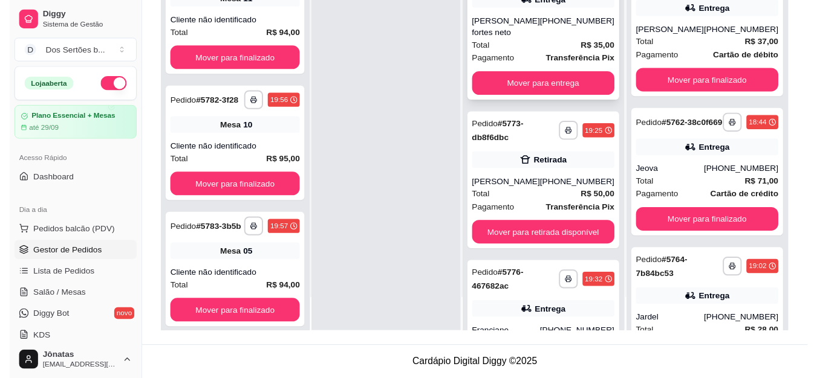
scroll to position [289, 0]
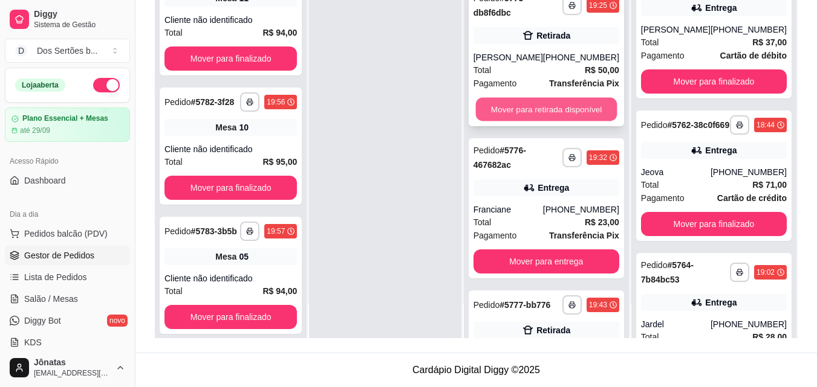
click at [499, 115] on button "Mover para retirada disponível" at bounding box center [545, 110] width 141 height 24
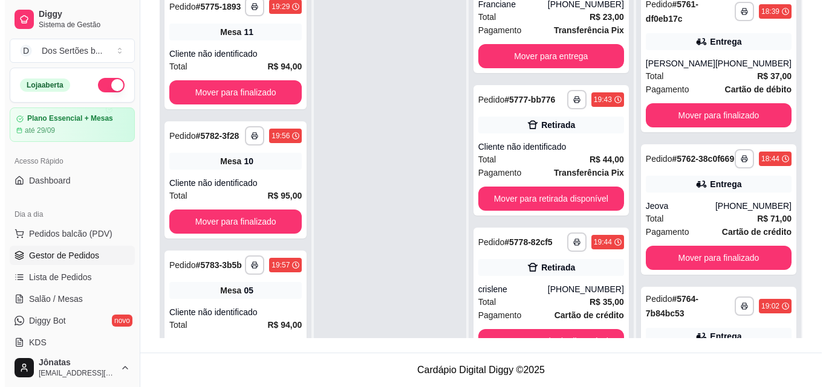
scroll to position [454, 0]
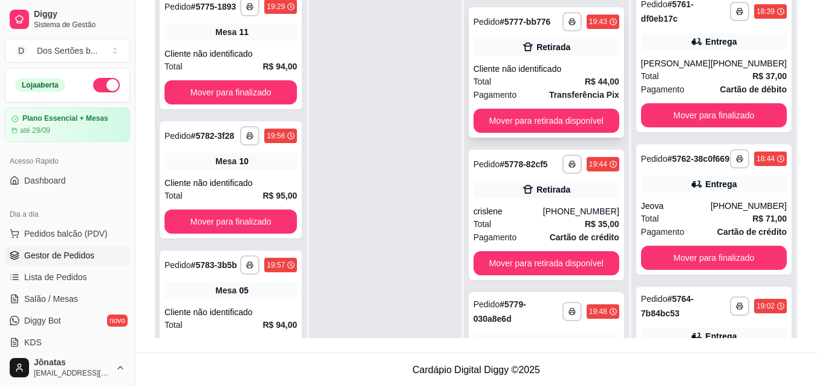
click at [517, 88] on div "Total R$ 44,00" at bounding box center [546, 81] width 146 height 13
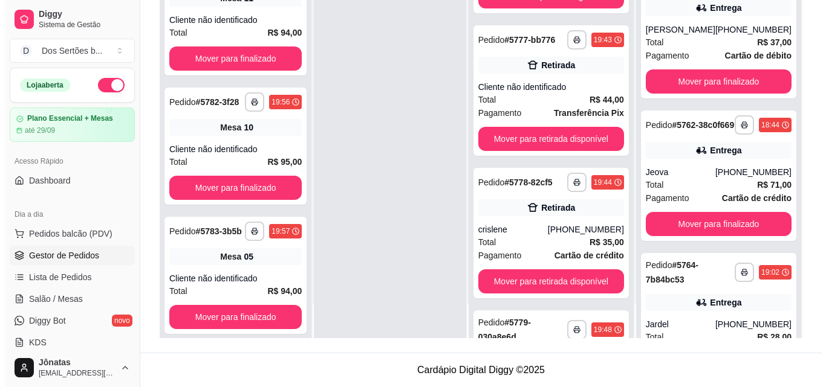
scroll to position [407, 0]
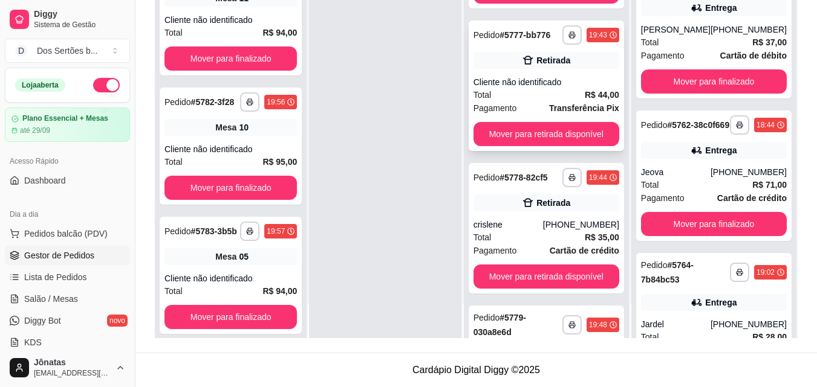
click at [528, 66] on icon at bounding box center [528, 60] width 12 height 12
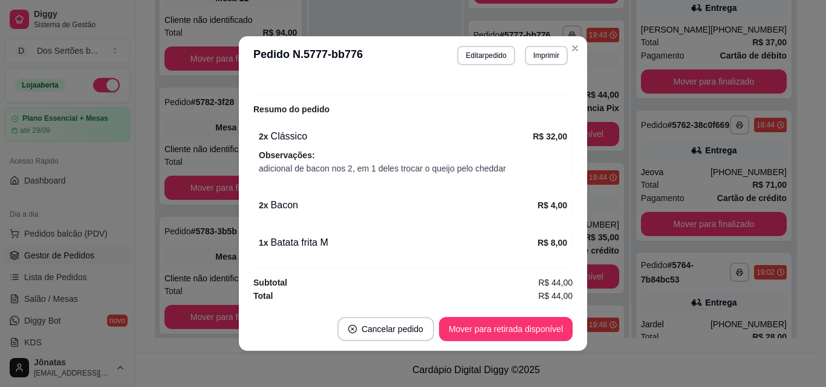
scroll to position [2, 0]
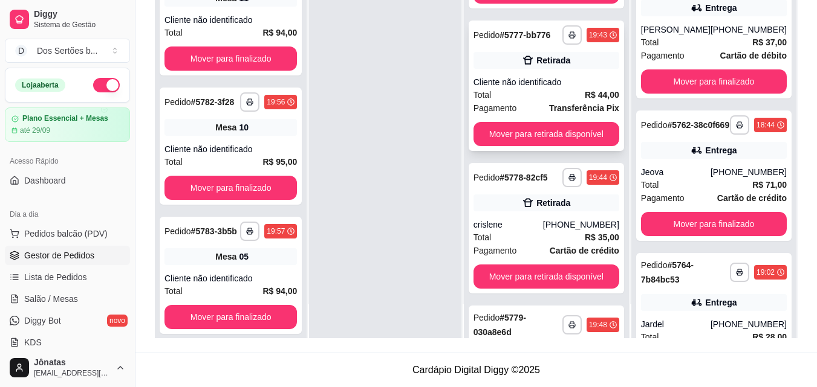
click at [519, 69] on div "Retirada" at bounding box center [546, 60] width 146 height 17
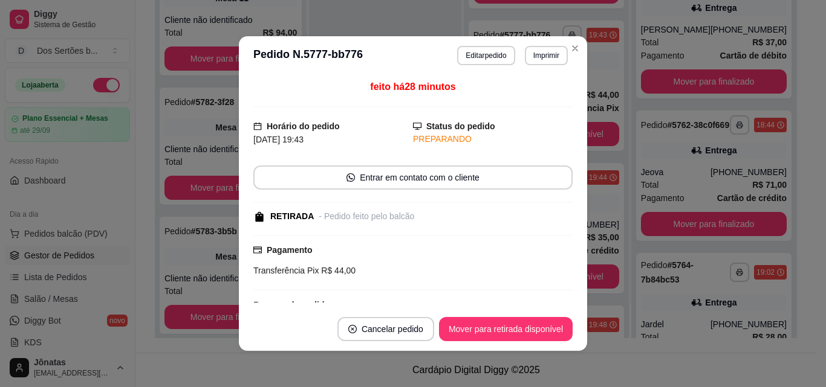
scroll to position [196, 0]
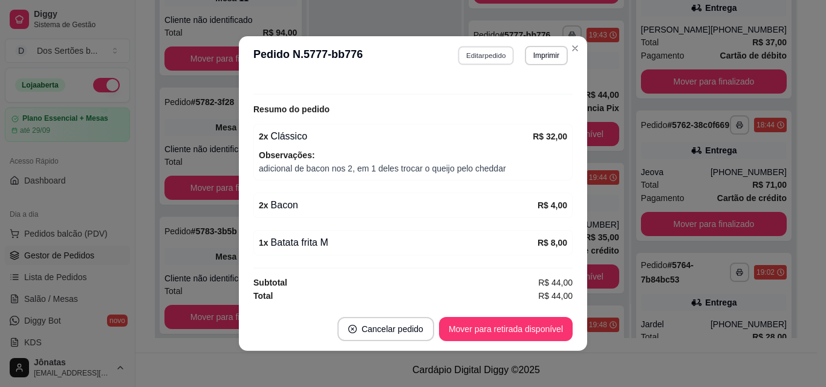
click at [480, 51] on button "Editar pedido" at bounding box center [486, 55] width 56 height 19
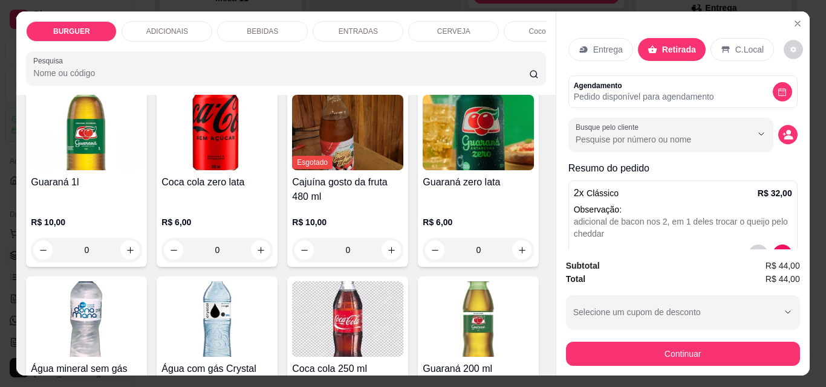
scroll to position [1327, 0]
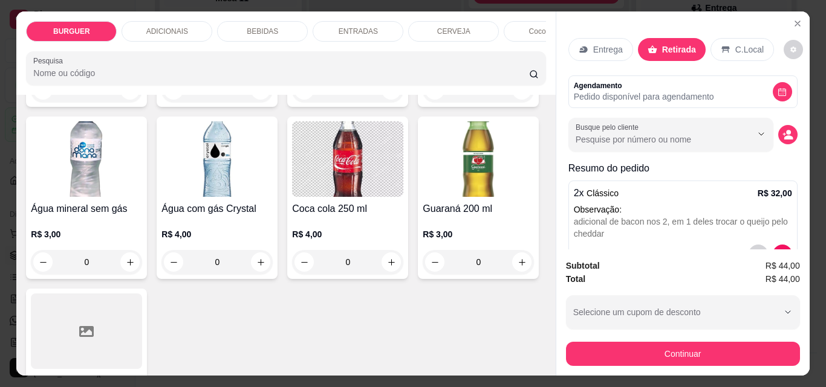
type input "1"
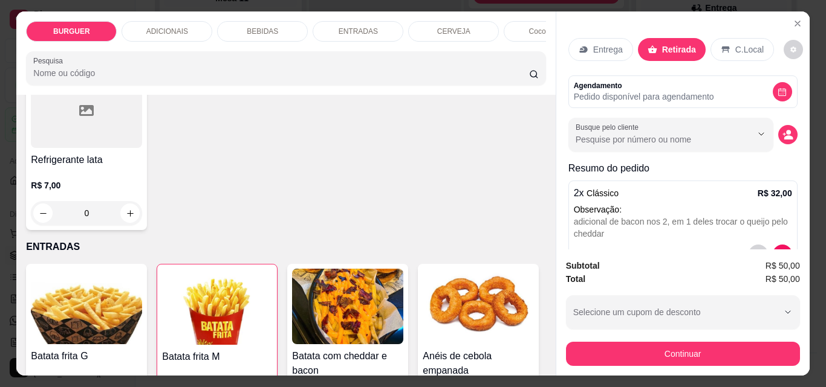
type input "1"
click at [595, 48] on p "Entrega" at bounding box center [608, 50] width 30 height 12
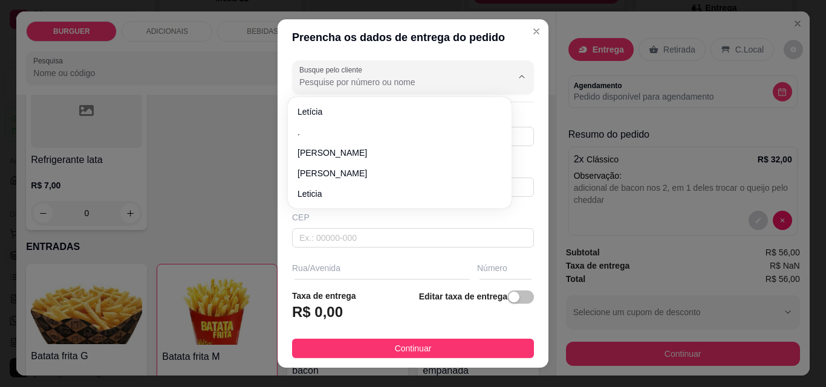
click at [329, 80] on input "Busque pelo cliente" at bounding box center [395, 82] width 193 height 12
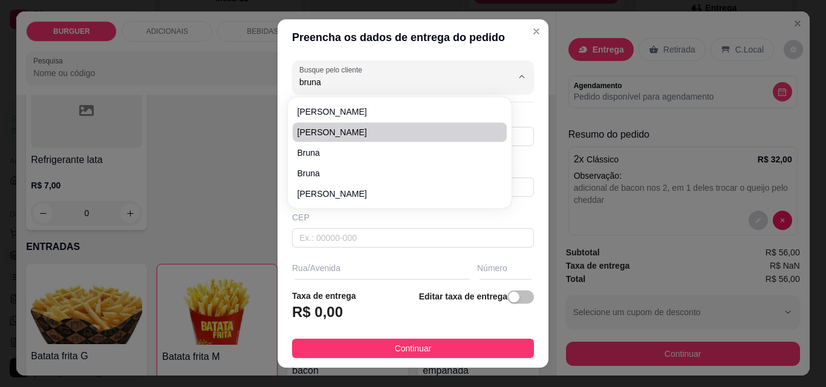
click at [316, 129] on span "[PERSON_NAME]" at bounding box center [393, 132] width 192 height 12
type input "[PERSON_NAME]"
type input "8699424807"
type input "[PERSON_NAME]"
type input "Q 06\ CASA 10"
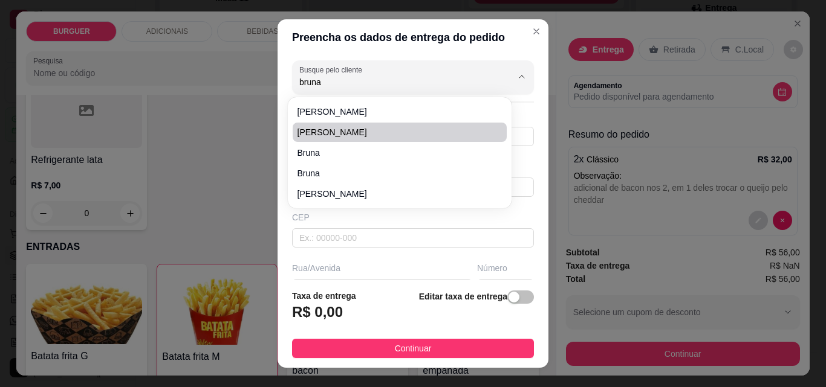
type input "Esperantina"
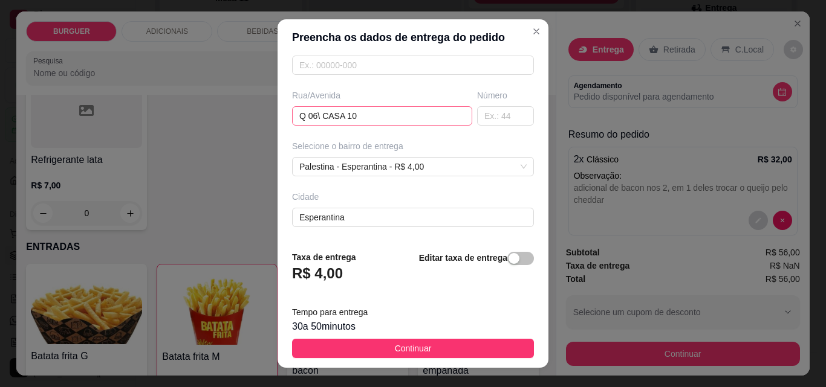
scroll to position [222, 0]
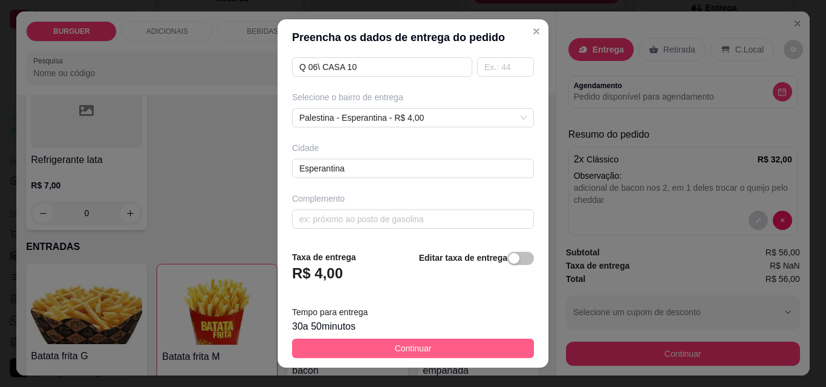
type input "[PERSON_NAME]"
click at [455, 342] on button "Continuar" at bounding box center [413, 348] width 242 height 19
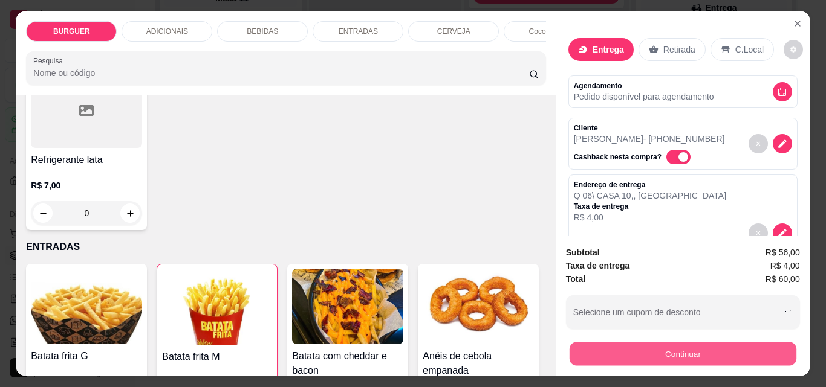
click at [677, 344] on button "Continuar" at bounding box center [682, 354] width 227 height 24
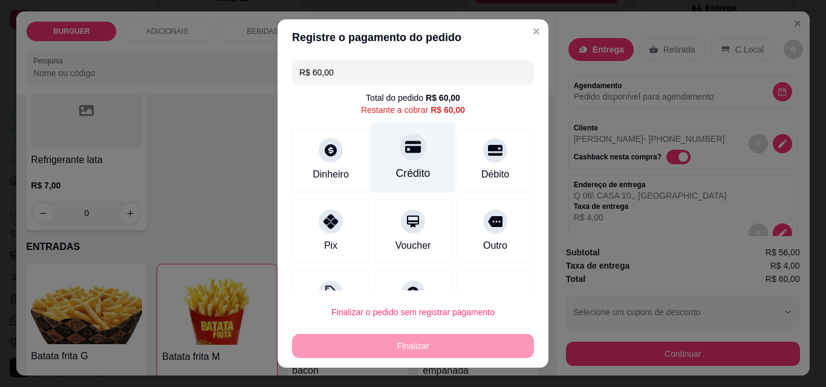
click at [406, 156] on div at bounding box center [413, 147] width 27 height 27
click at [406, 166] on div "Crédito" at bounding box center [413, 174] width 34 height 16
type input "R$ 0,00"
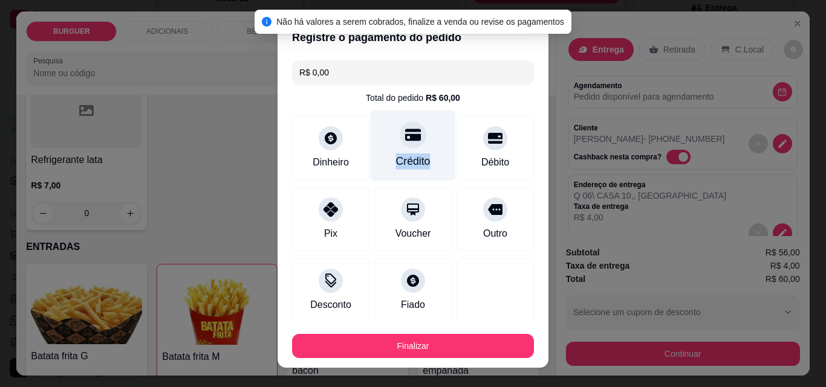
scroll to position [71, 0]
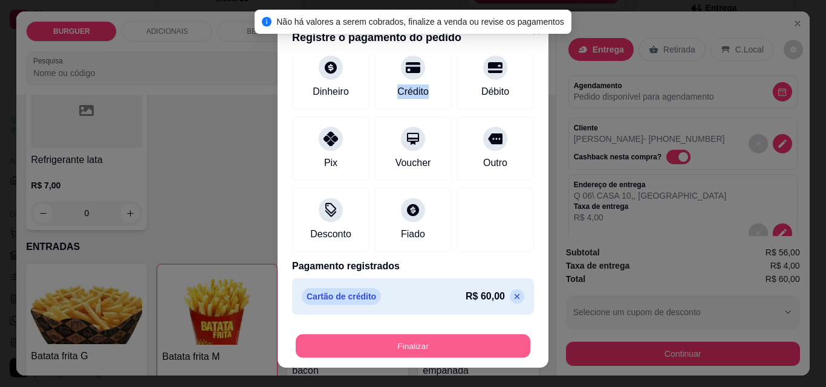
click at [468, 343] on button "Finalizar" at bounding box center [413, 347] width 235 height 24
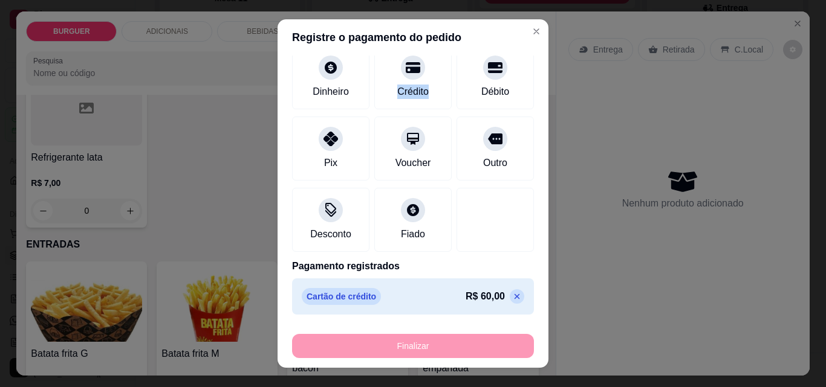
type input "0"
type input "-R$ 60,00"
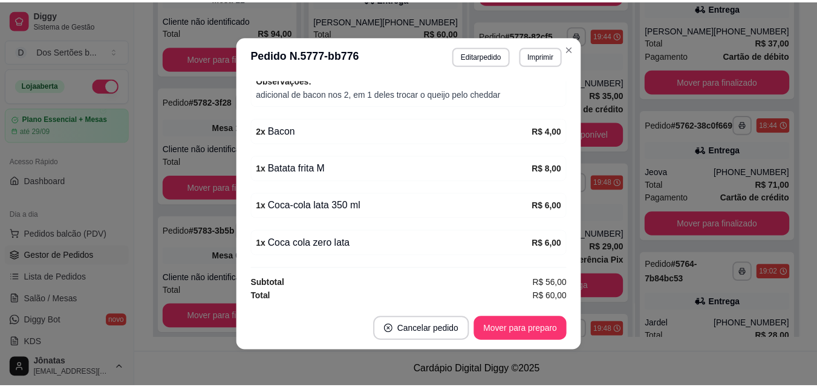
scroll to position [2, 0]
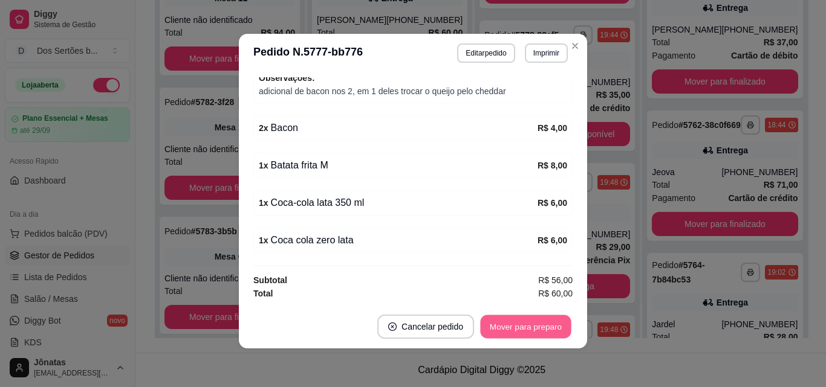
click at [521, 322] on button "Mover para preparo" at bounding box center [525, 328] width 91 height 24
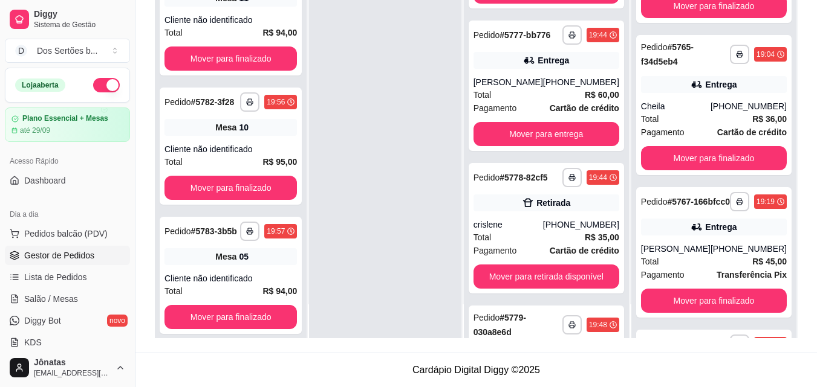
scroll to position [255, 0]
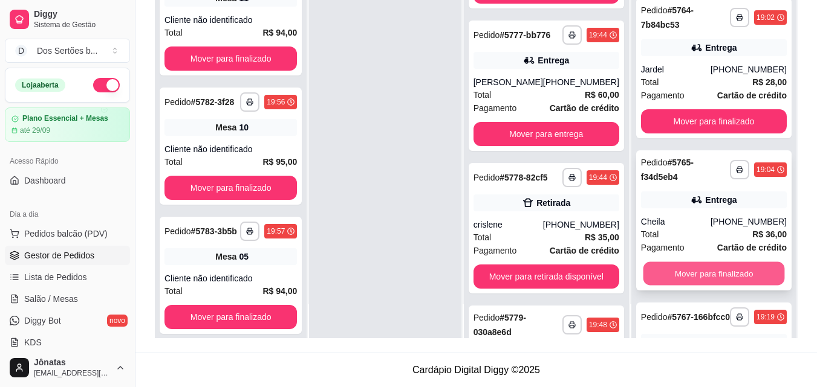
click at [706, 277] on button "Mover para finalizado" at bounding box center [713, 274] width 141 height 24
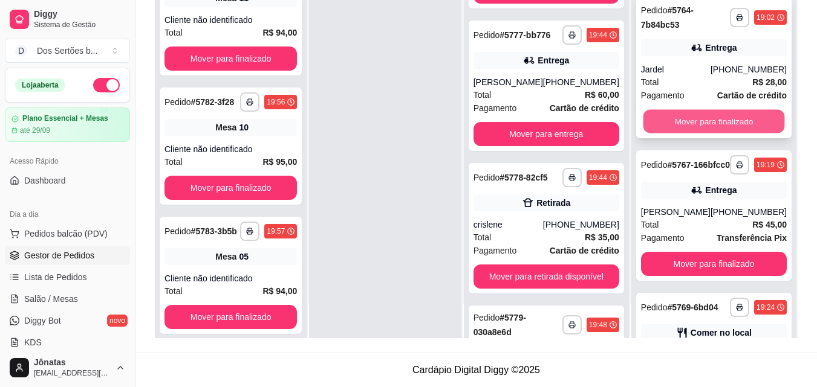
click at [671, 122] on button "Mover para finalizado" at bounding box center [713, 122] width 141 height 24
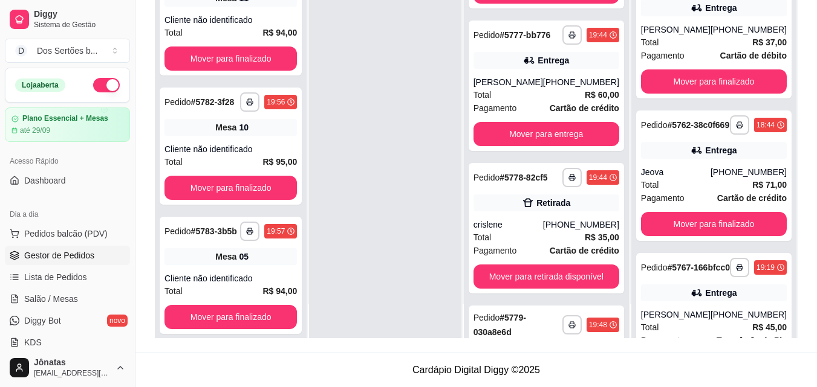
scroll to position [3, 0]
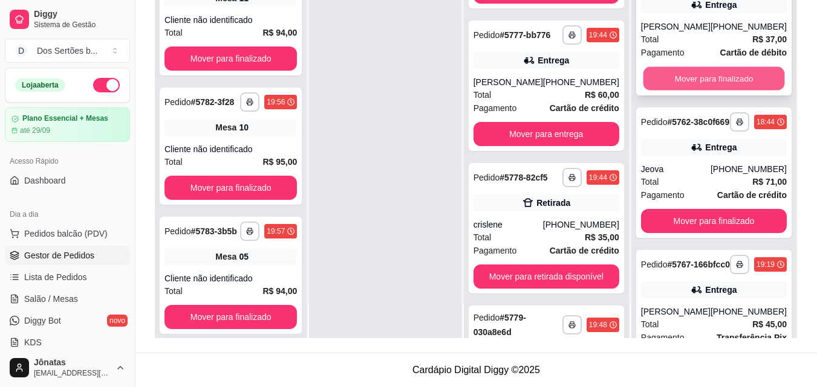
click at [676, 75] on button "Mover para finalizado" at bounding box center [713, 79] width 141 height 24
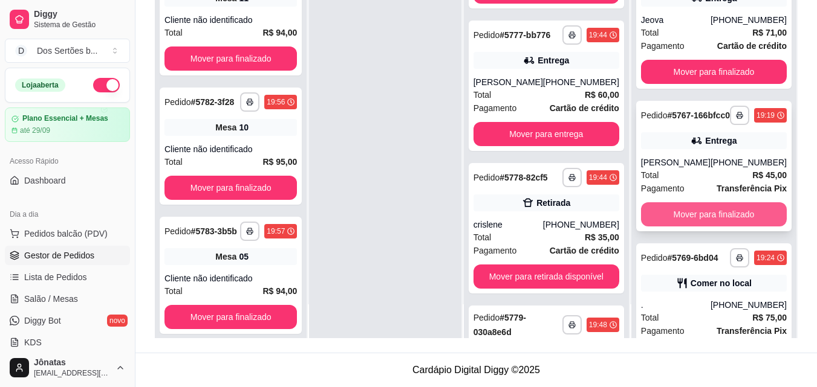
scroll to position [57, 0]
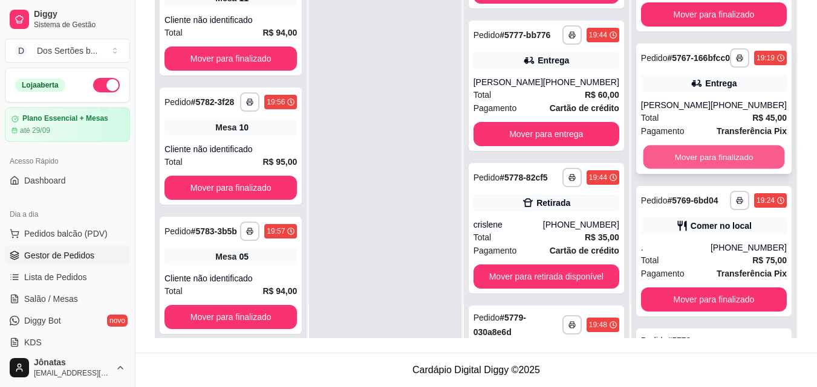
click at [666, 169] on button "Mover para finalizado" at bounding box center [713, 158] width 141 height 24
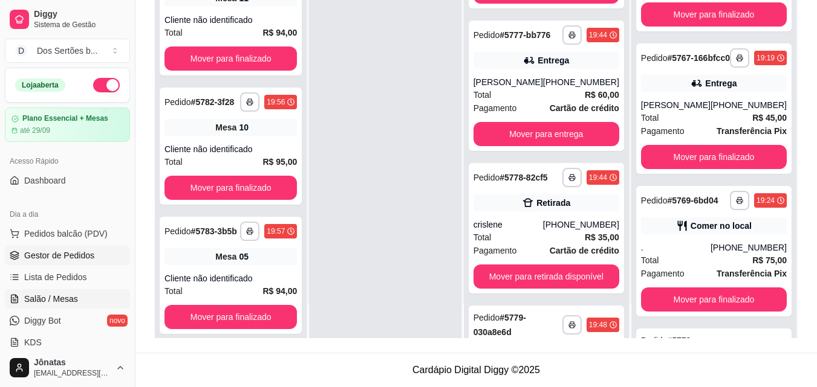
click at [41, 298] on span "Salão / Mesas" at bounding box center [51, 299] width 54 height 12
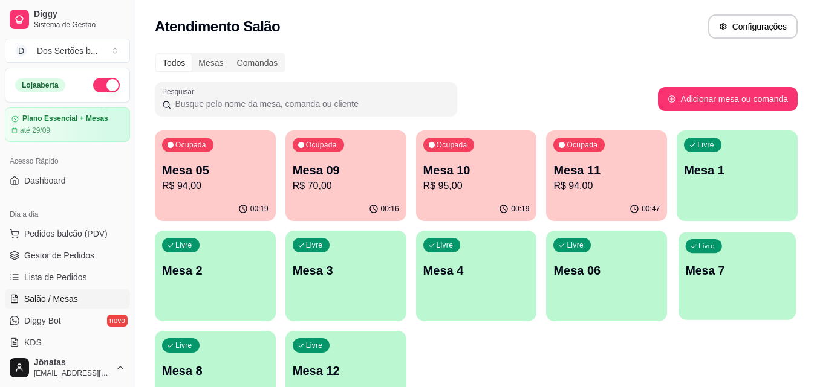
click at [705, 299] on div "Livre Mesa 7" at bounding box center [736, 269] width 117 height 74
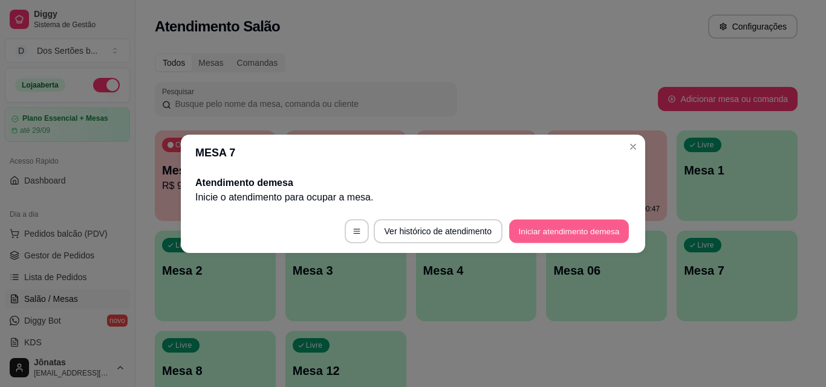
click at [533, 229] on button "Iniciar atendimento de mesa" at bounding box center [569, 231] width 120 height 24
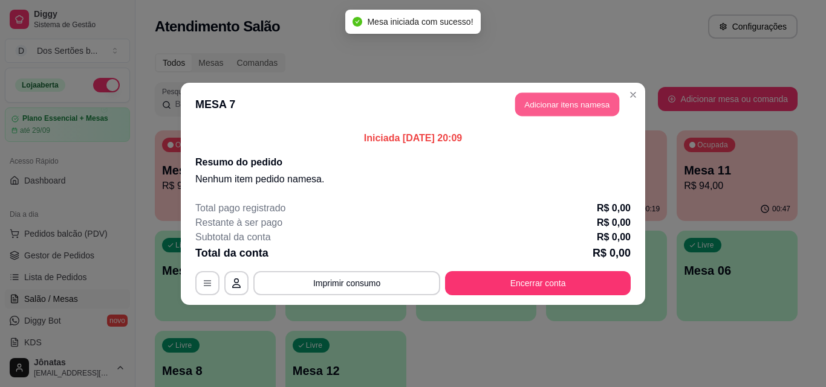
click at [553, 102] on button "Adicionar itens na mesa" at bounding box center [567, 104] width 104 height 24
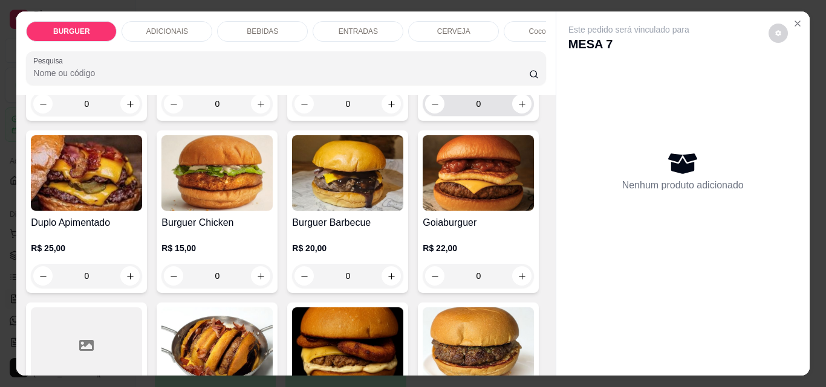
scroll to position [377, 0]
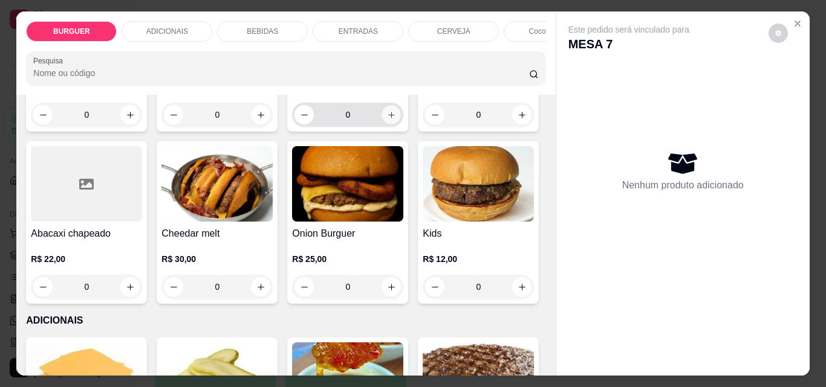
click at [382, 125] on button "increase-product-quantity" at bounding box center [391, 115] width 19 height 19
type input "1"
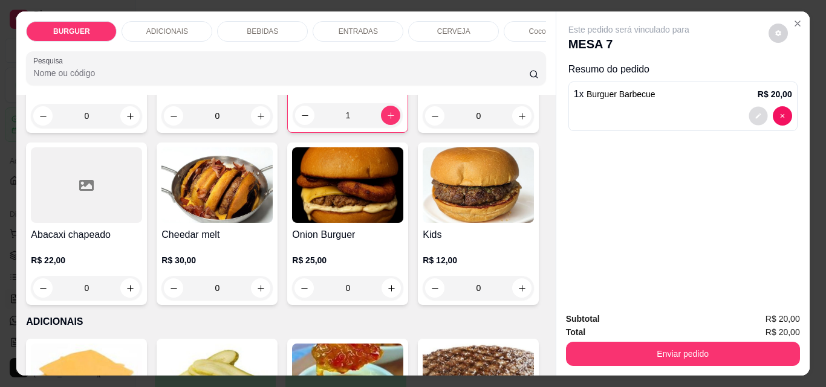
click at [757, 111] on button "decrease-product-quantity" at bounding box center [757, 116] width 19 height 19
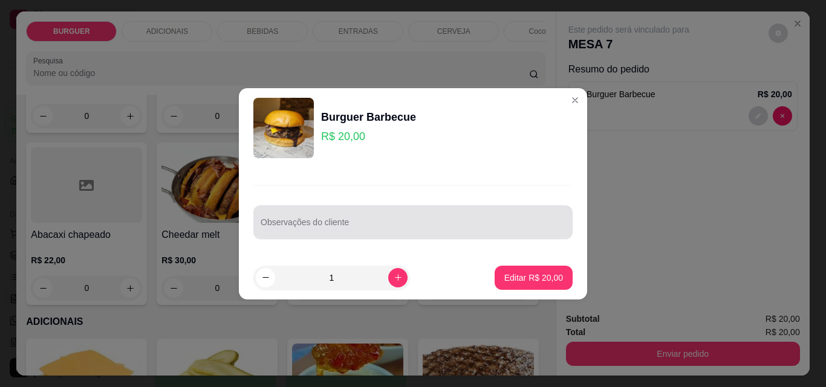
click at [356, 218] on div at bounding box center [413, 222] width 305 height 24
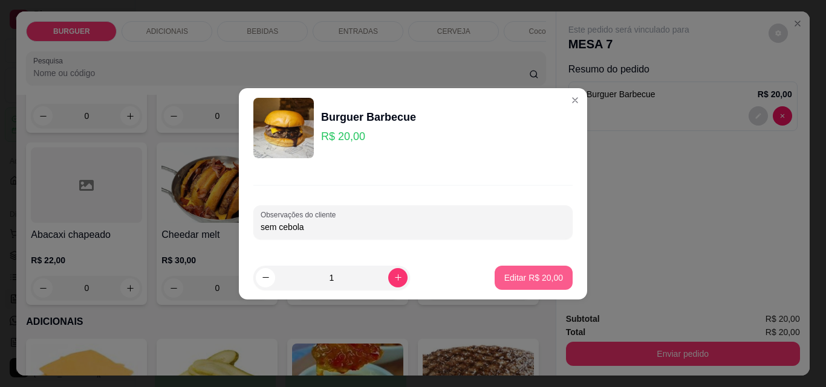
type input "sem cebola"
click at [514, 281] on p "Editar R$ 20,00" at bounding box center [533, 278] width 59 height 12
type input "0"
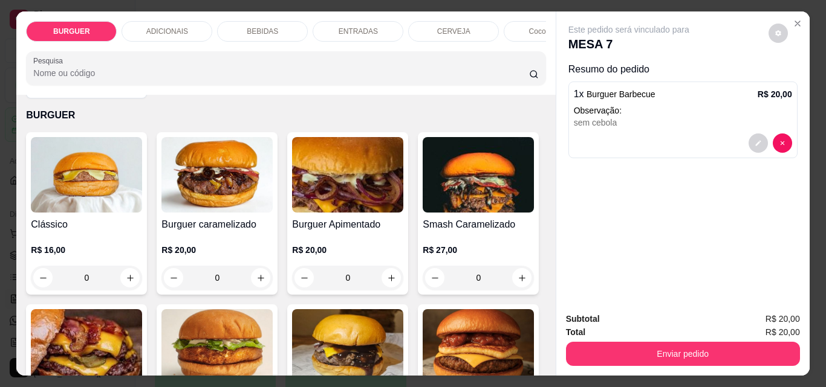
scroll to position [26, 0]
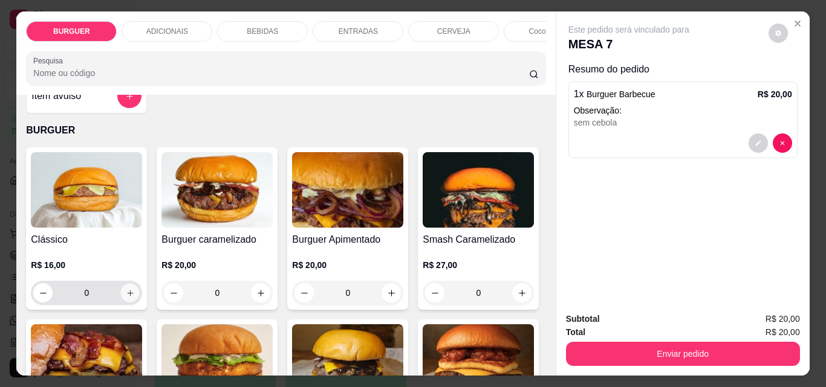
click at [121, 298] on button "increase-product-quantity" at bounding box center [130, 293] width 19 height 19
type input "1"
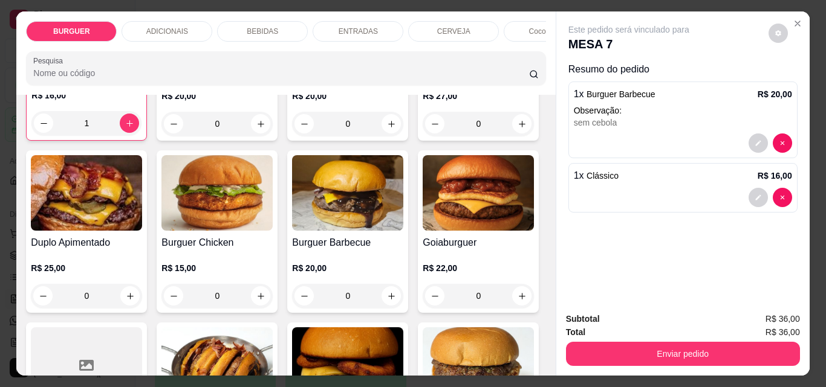
scroll to position [197, 0]
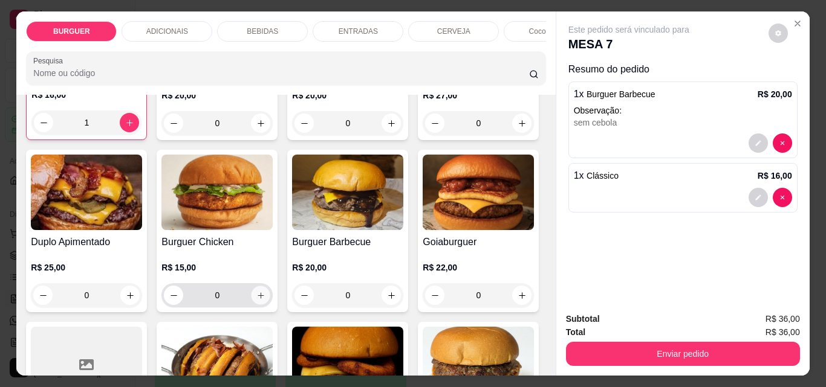
click at [265, 297] on icon "increase-product-quantity" at bounding box center [260, 295] width 9 height 9
type input "1"
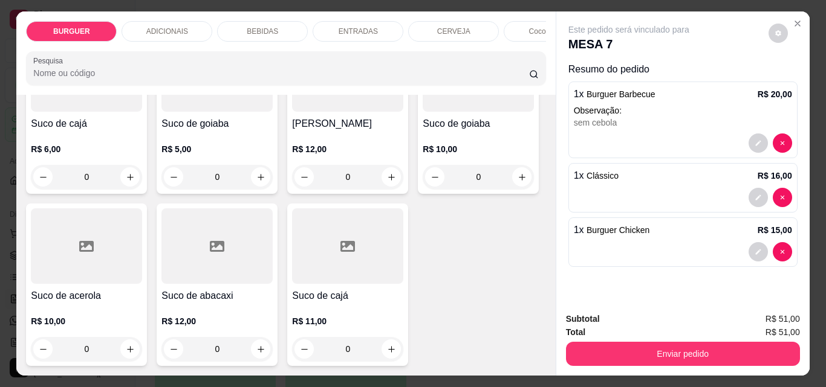
scroll to position [3416, 0]
click at [126, 10] on icon "increase-product-quantity" at bounding box center [130, 5] width 9 height 9
type input "1"
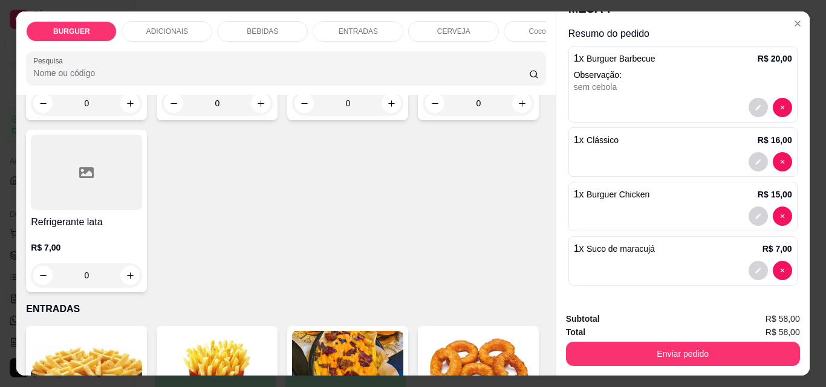
scroll to position [1447, 0]
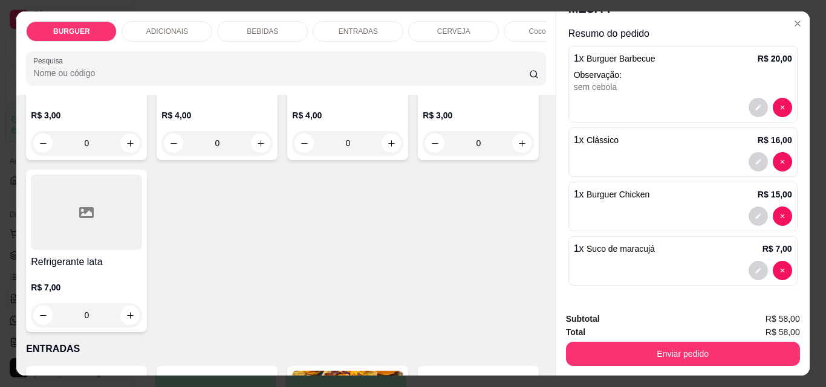
type input "1"
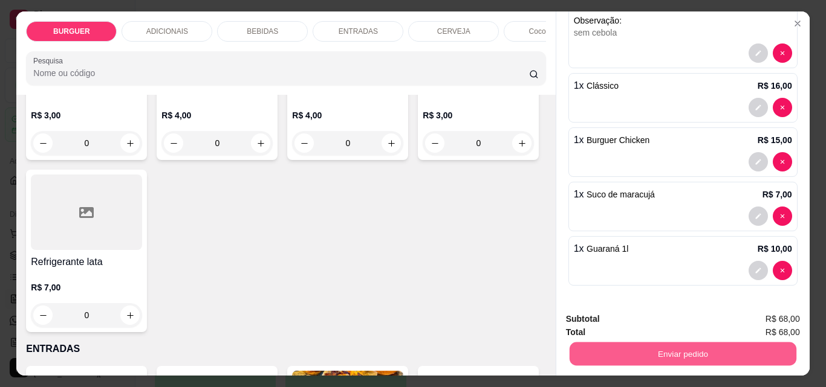
click at [709, 351] on button "Enviar pedido" at bounding box center [682, 354] width 227 height 24
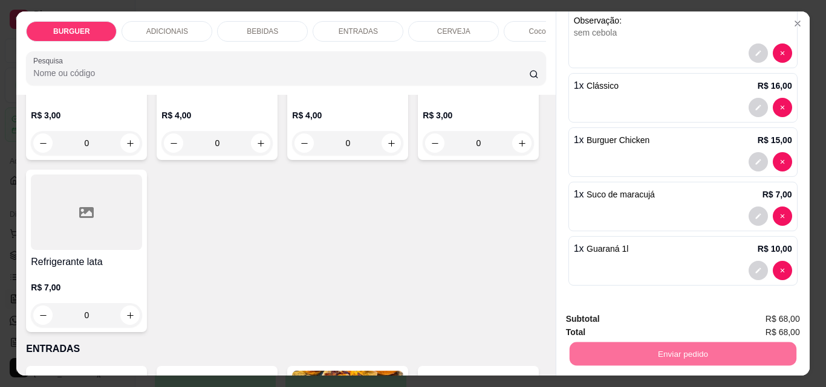
click at [770, 314] on button "Enviar pedido" at bounding box center [768, 319] width 66 height 22
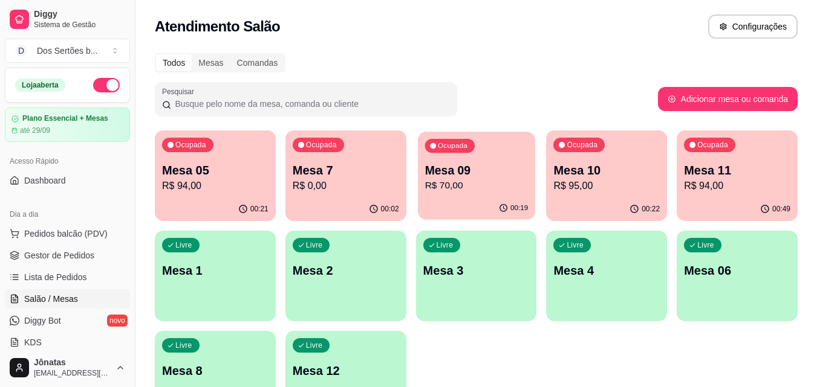
click at [479, 195] on div "Ocupada Mesa 09 R$ 70,00" at bounding box center [476, 164] width 117 height 65
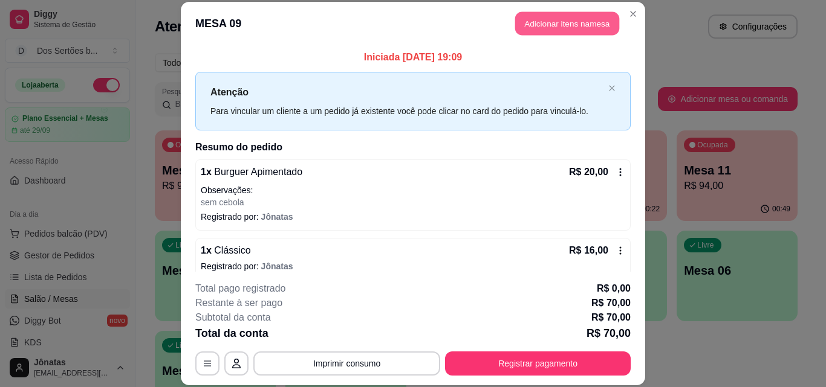
click at [534, 20] on button "Adicionar itens na mesa" at bounding box center [567, 24] width 104 height 24
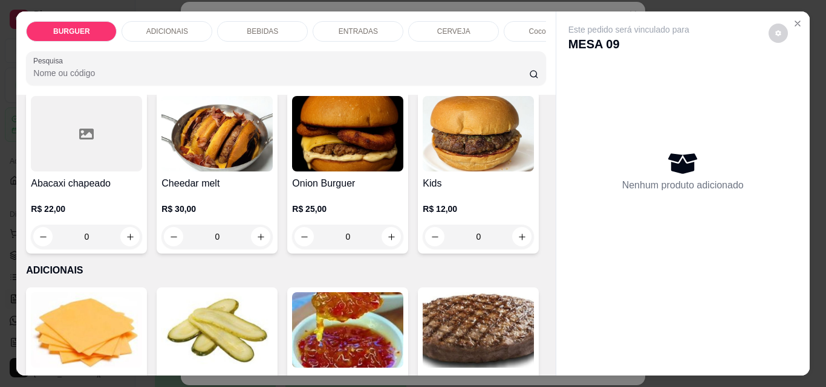
scroll to position [597, 0]
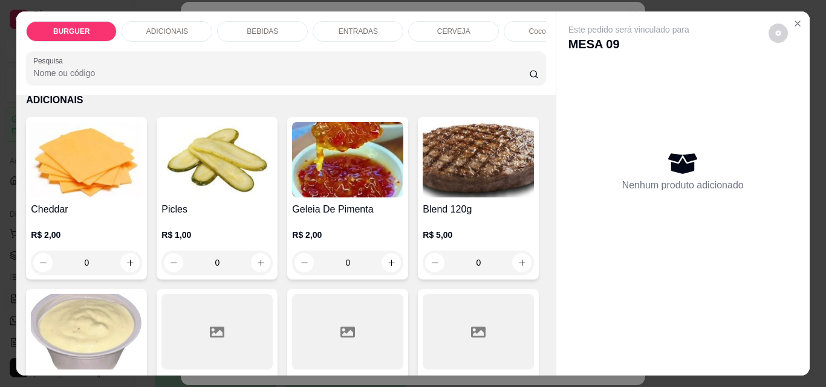
click at [387, 71] on icon "increase-product-quantity" at bounding box center [391, 66] width 9 height 9
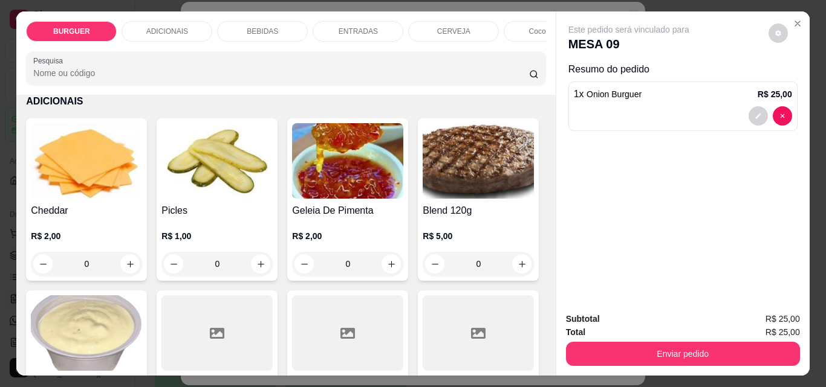
click at [386, 72] on icon "increase-product-quantity" at bounding box center [390, 67] width 9 height 9
type input "2"
click at [748, 109] on button "decrease-product-quantity" at bounding box center [757, 116] width 19 height 19
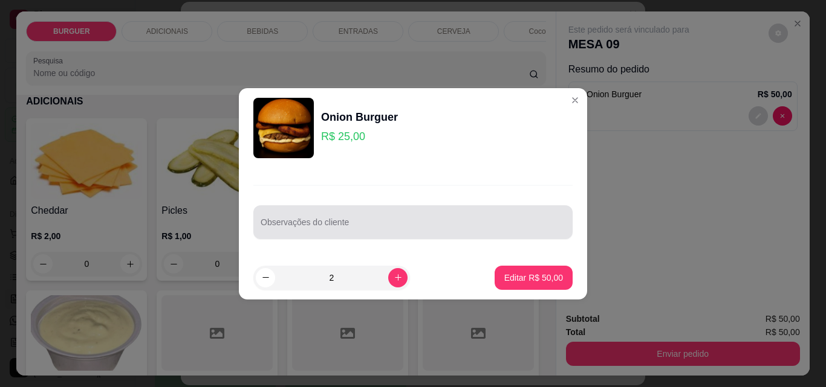
click at [273, 219] on div at bounding box center [413, 222] width 305 height 24
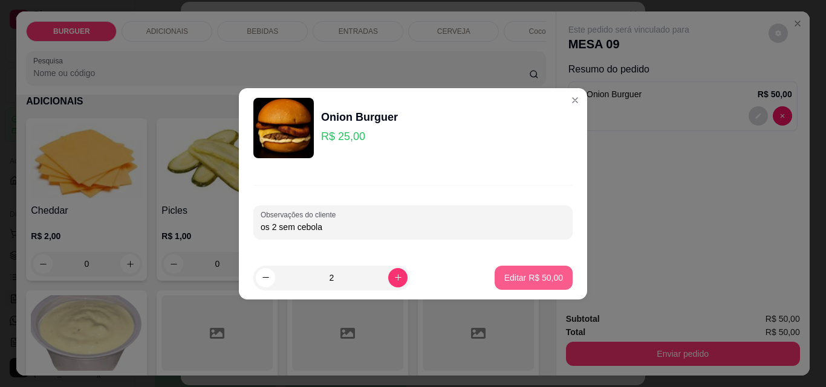
type input "os 2 sem cebola"
click at [527, 277] on p "Editar R$ 50,00" at bounding box center [533, 277] width 57 height 11
type input "0"
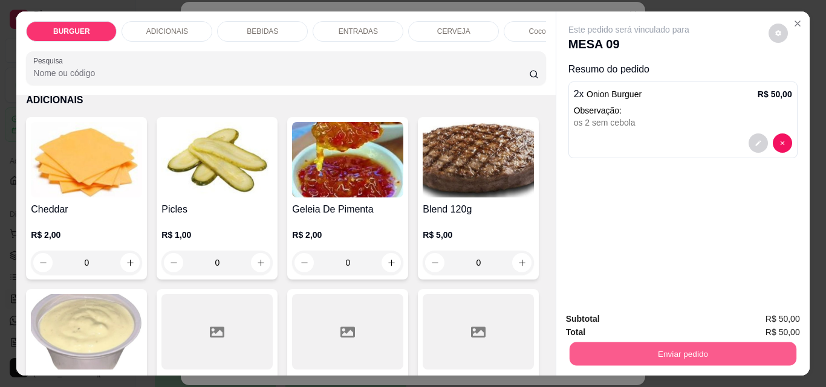
click at [625, 346] on button "Enviar pedido" at bounding box center [682, 354] width 227 height 24
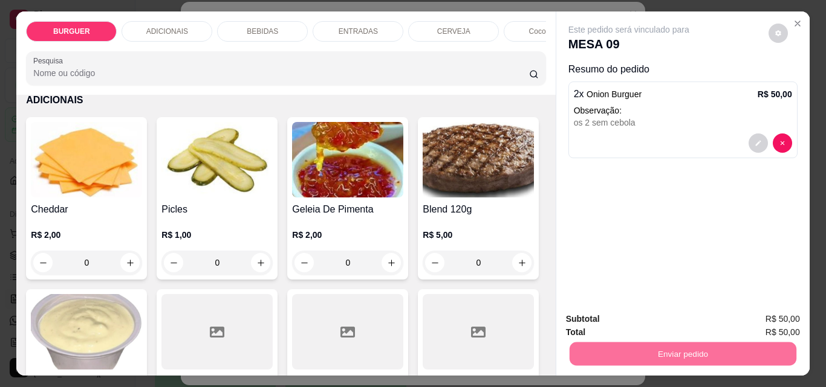
click at [755, 313] on button "Enviar pedido" at bounding box center [768, 319] width 68 height 23
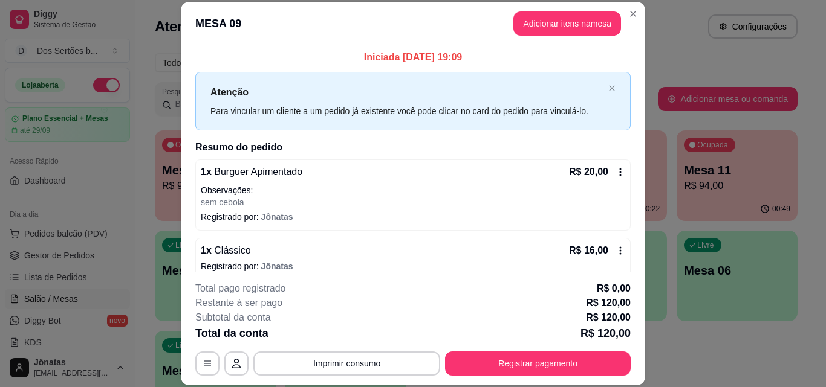
scroll to position [191, 0]
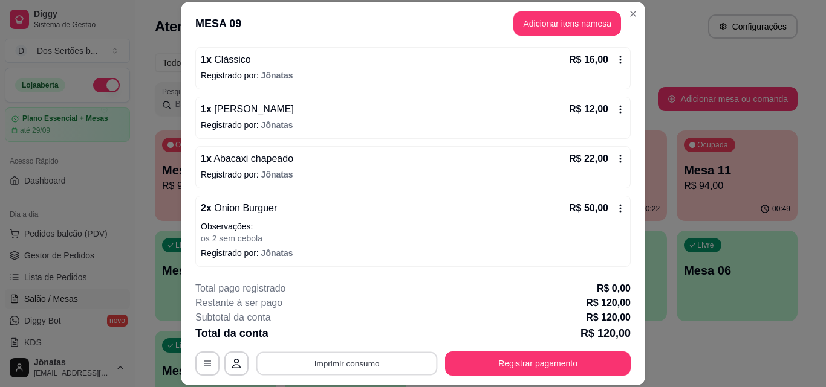
click at [322, 359] on button "Imprimir consumo" at bounding box center [346, 364] width 181 height 24
click at [365, 332] on button "Impressora" at bounding box center [345, 335] width 85 height 19
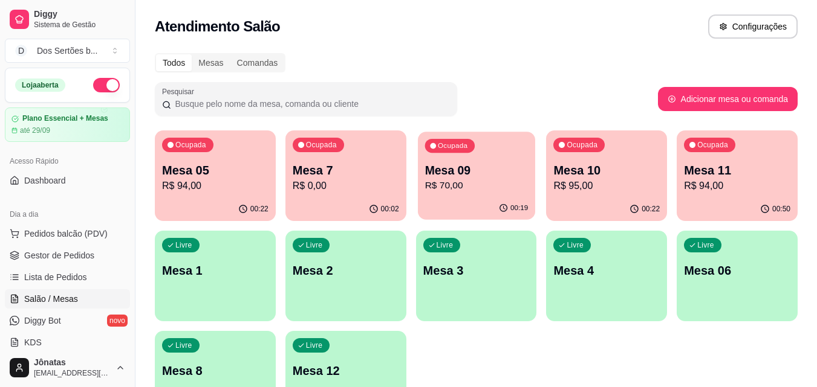
click at [418, 193] on div "Ocupada Mesa 09 R$ 70,00" at bounding box center [476, 164] width 117 height 65
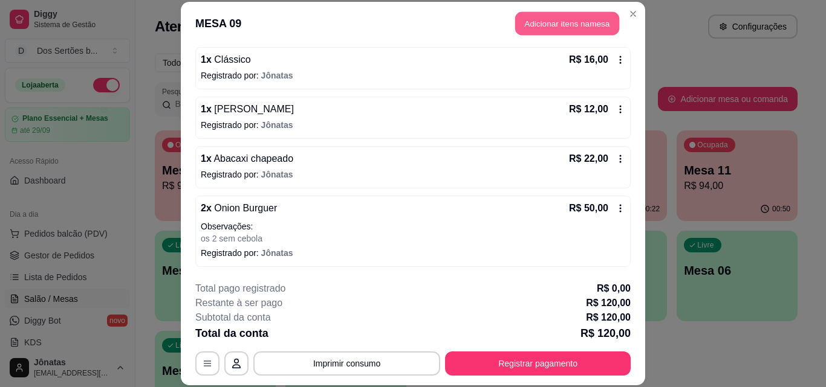
click at [554, 20] on button "Adicionar itens na mesa" at bounding box center [567, 24] width 104 height 24
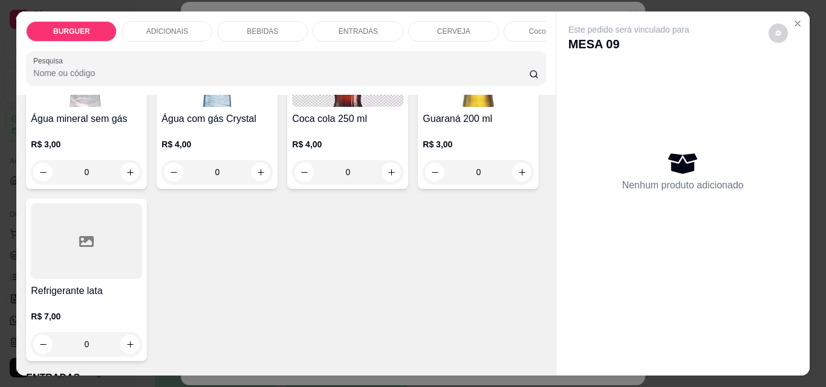
scroll to position [1549, 0]
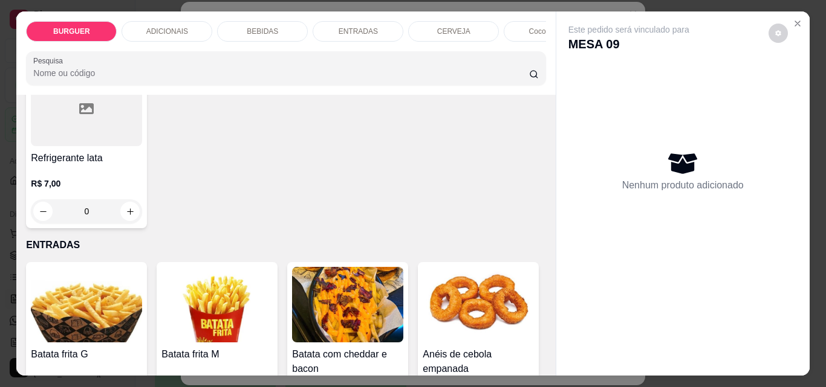
type input "1"
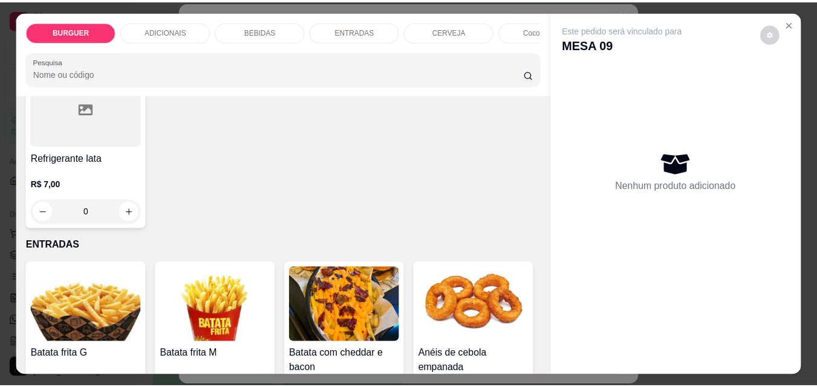
scroll to position [1549, 0]
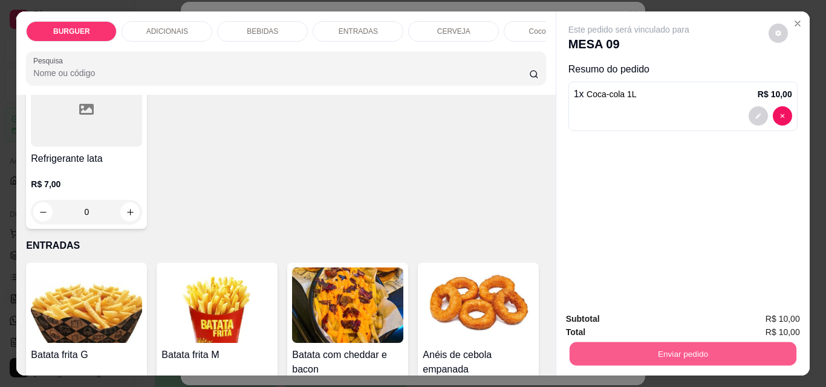
click at [646, 343] on button "Enviar pedido" at bounding box center [682, 354] width 227 height 24
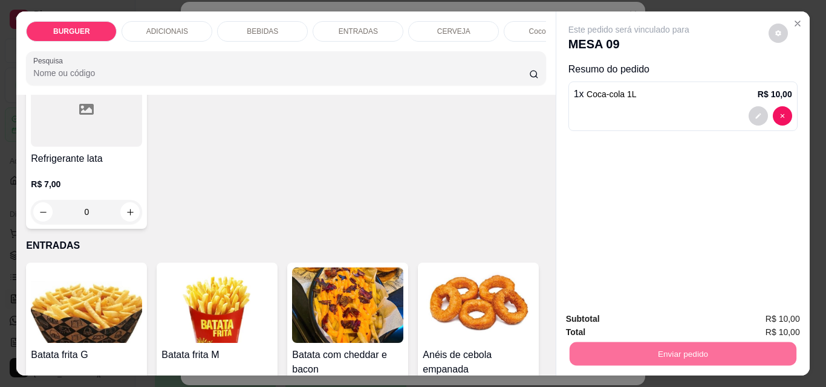
click at [754, 315] on button "Enviar pedido" at bounding box center [768, 319] width 68 height 23
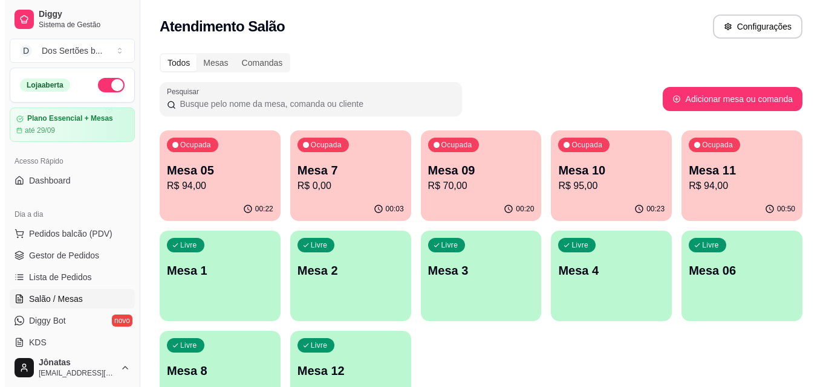
scroll to position [83, 0]
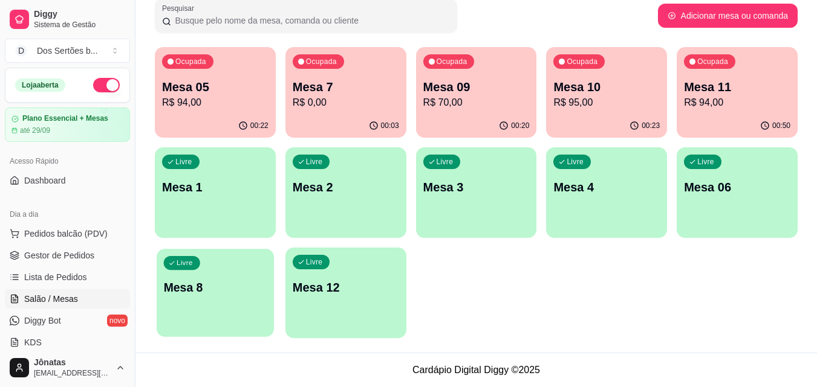
click at [182, 293] on p "Mesa 8" at bounding box center [215, 288] width 103 height 16
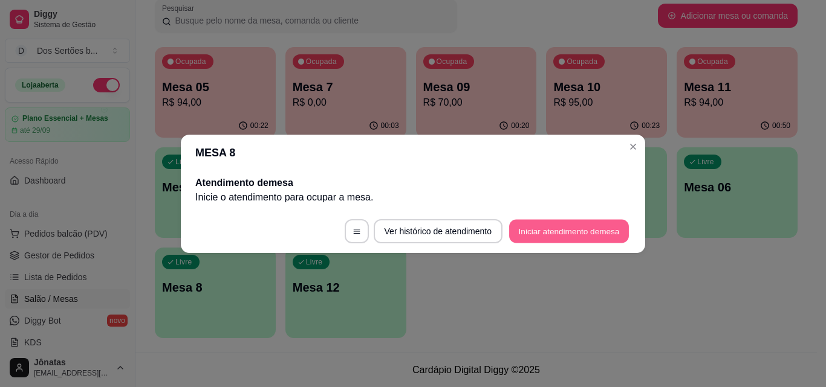
click at [548, 224] on button "Iniciar atendimento de mesa" at bounding box center [569, 231] width 120 height 24
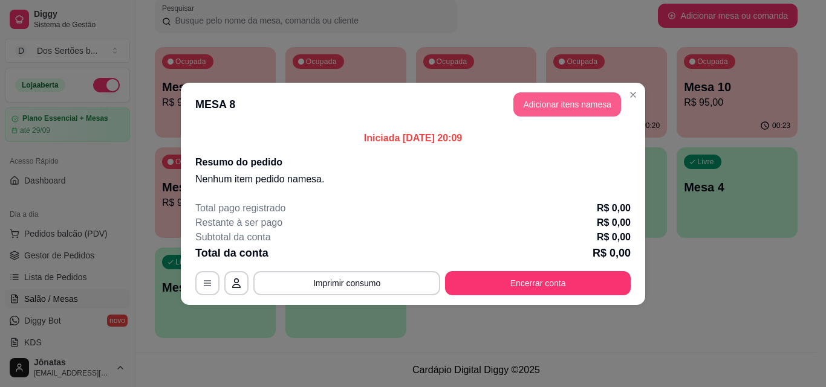
click at [537, 105] on button "Adicionar itens na mesa" at bounding box center [567, 104] width 108 height 24
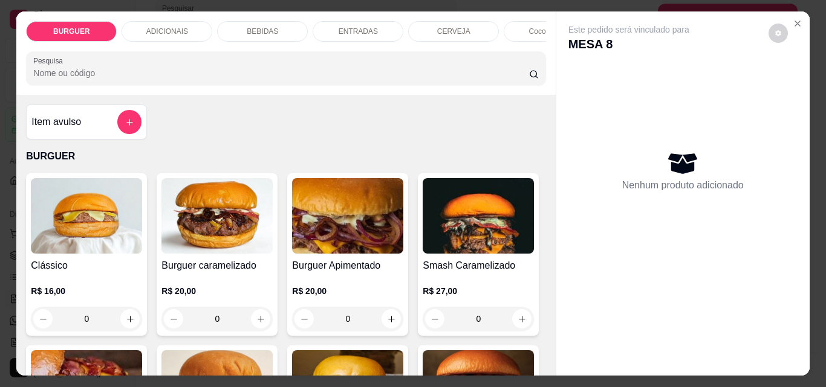
scroll to position [140, 0]
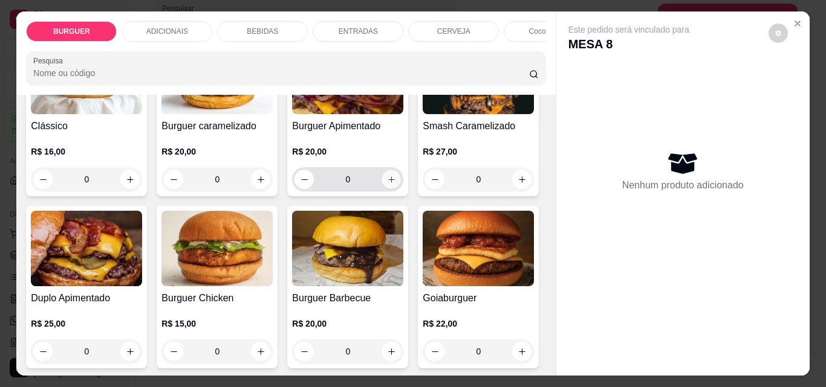
click at [387, 184] on icon "increase-product-quantity" at bounding box center [391, 179] width 9 height 9
type input "1"
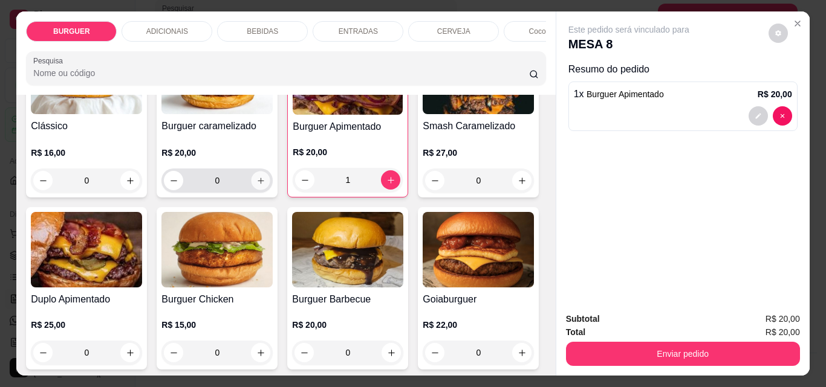
click at [256, 185] on icon "increase-product-quantity" at bounding box center [260, 181] width 9 height 9
type input "1"
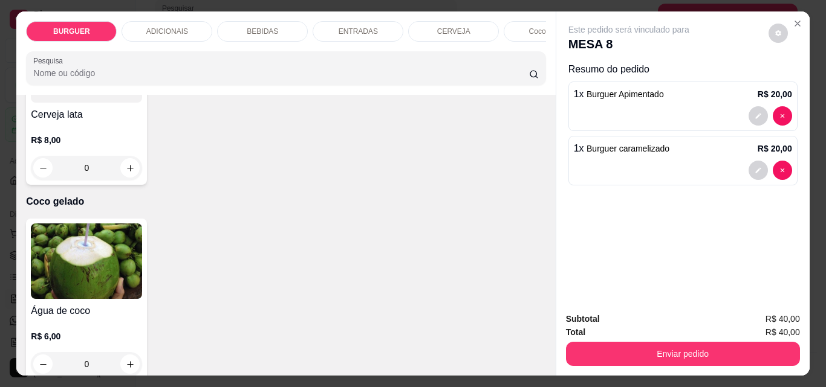
scroll to position [2200, 0]
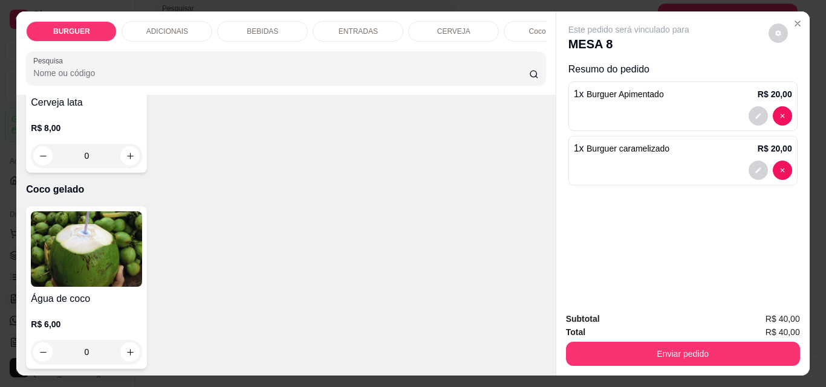
type input "1"
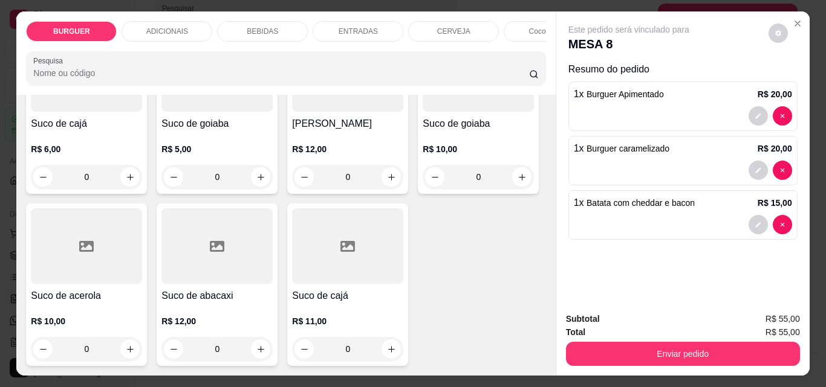
scroll to position [3527, 0]
click at [126, 10] on icon "increase-product-quantity" at bounding box center [130, 5] width 9 height 9
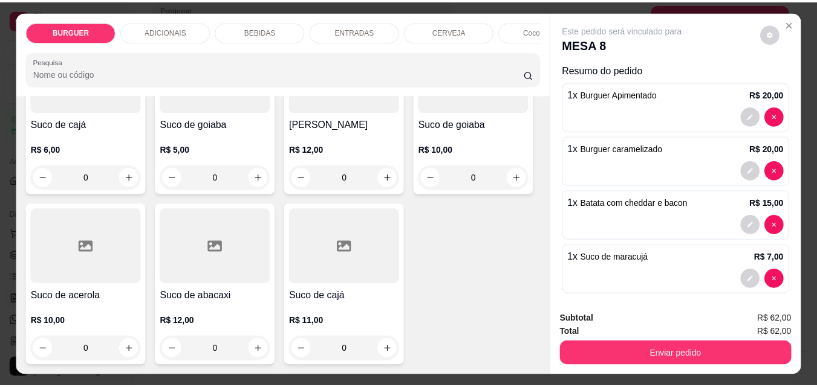
scroll to position [3527, 0]
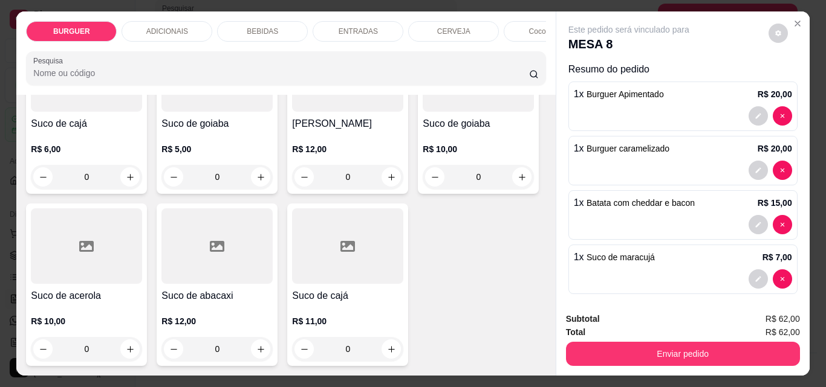
click at [126, 9] on icon "increase-product-quantity" at bounding box center [129, 4] width 9 height 9
type input "2"
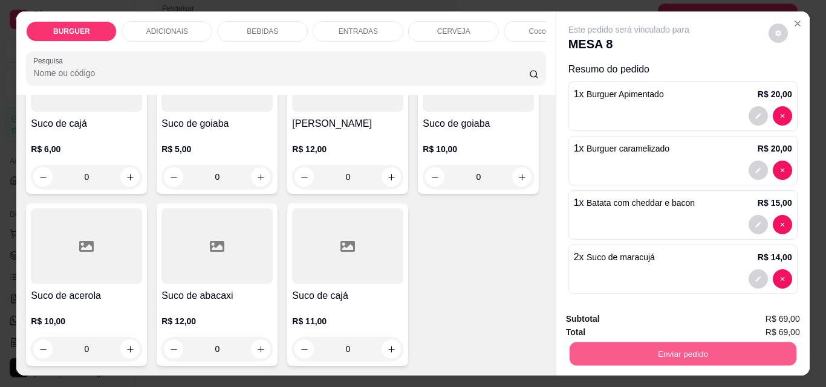
click at [725, 346] on button "Enviar pedido" at bounding box center [682, 354] width 227 height 24
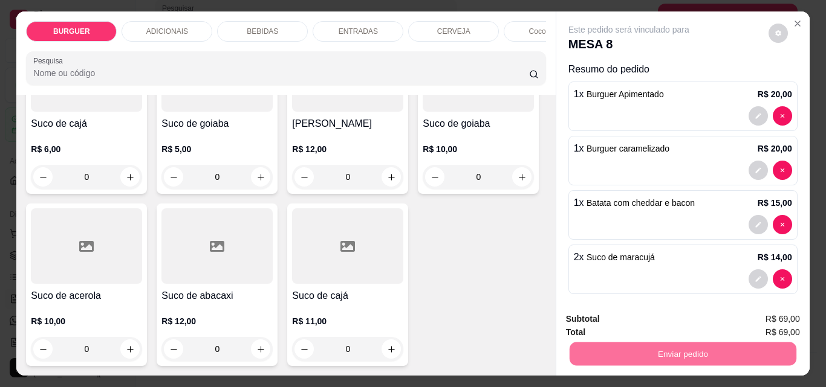
click at [768, 316] on button "Enviar pedido" at bounding box center [768, 319] width 66 height 22
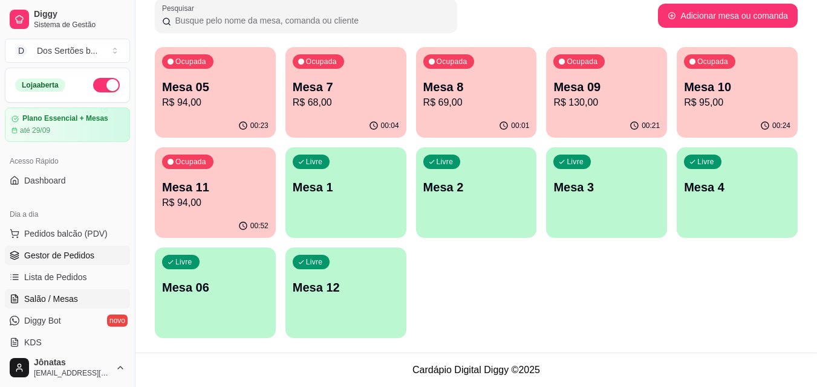
click at [59, 257] on span "Gestor de Pedidos" at bounding box center [59, 256] width 70 height 12
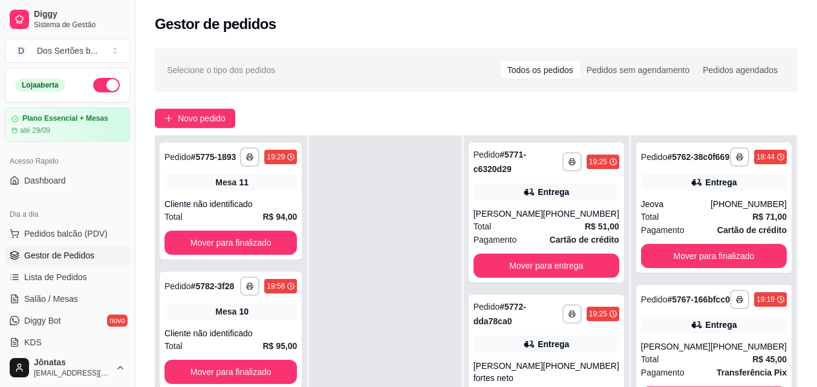
scroll to position [184, 0]
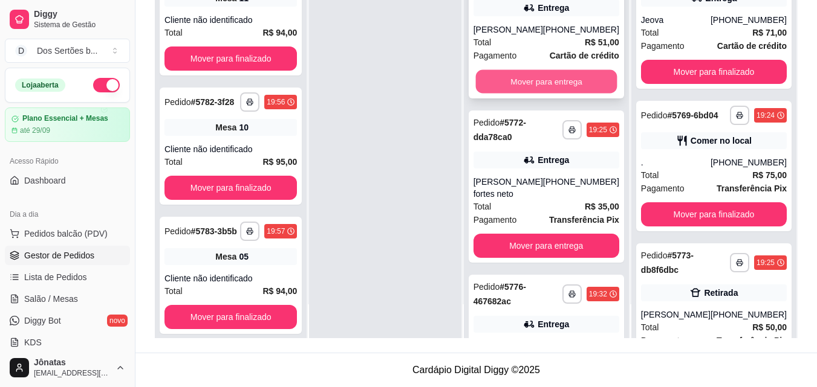
click at [545, 86] on button "Mover para entrega" at bounding box center [545, 82] width 141 height 24
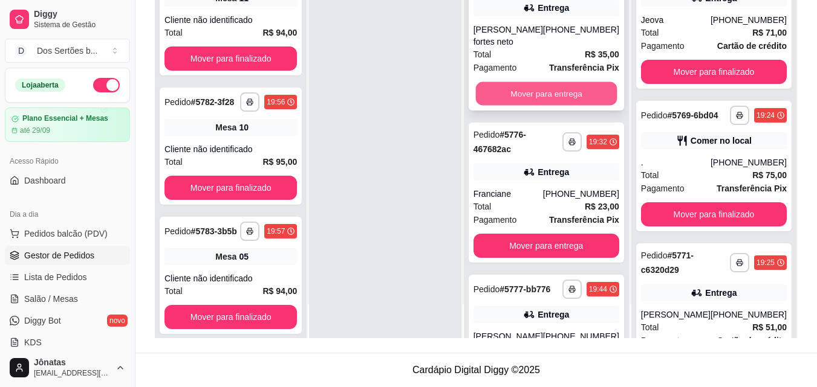
click at [527, 92] on button "Mover para entrega" at bounding box center [545, 94] width 141 height 24
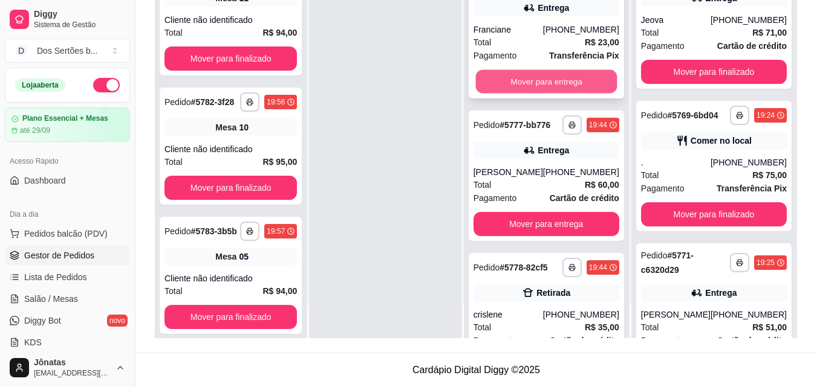
click at [505, 84] on button "Mover para entrega" at bounding box center [545, 82] width 141 height 24
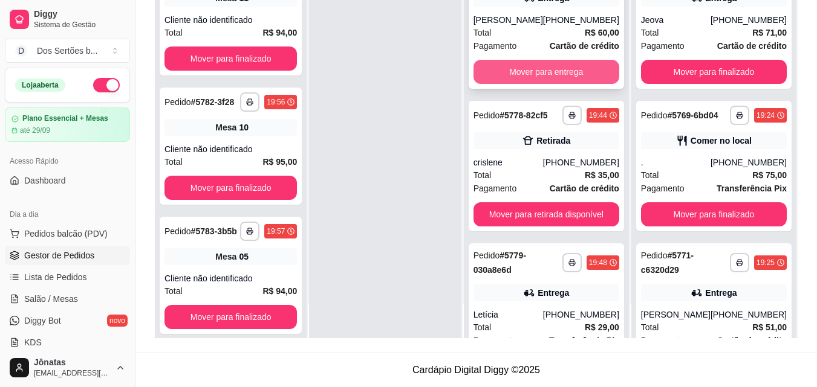
click at [511, 79] on button "Mover para entrega" at bounding box center [546, 72] width 146 height 24
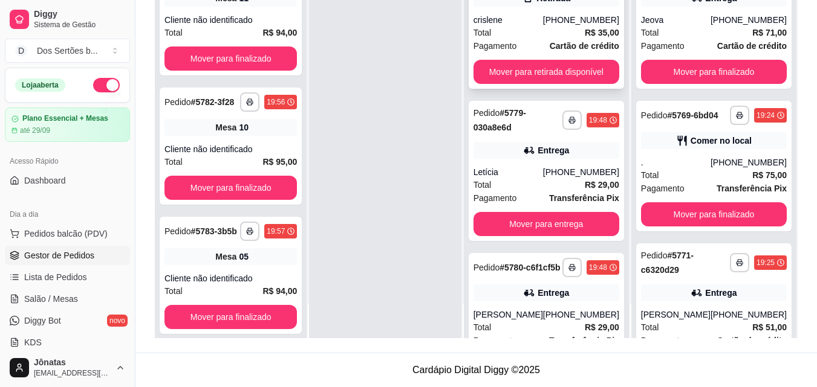
click at [536, 15] on div "crislene" at bounding box center [508, 20] width 70 height 12
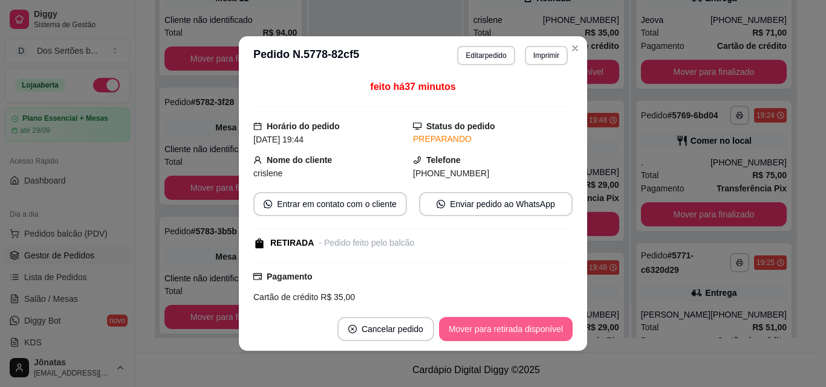
click at [481, 334] on button "Mover para retirada disponível" at bounding box center [506, 329] width 134 height 24
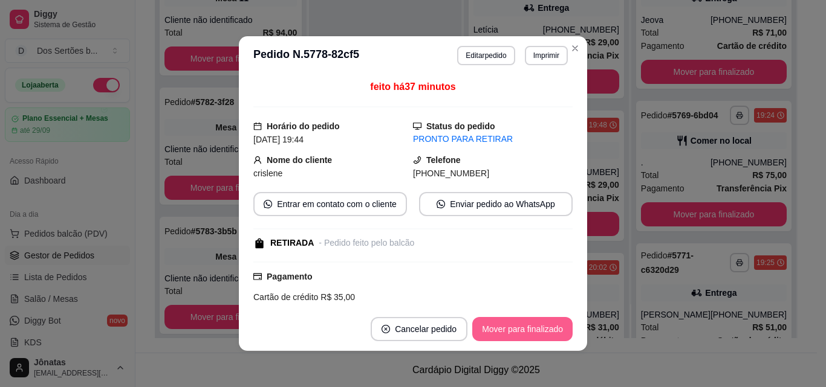
click at [490, 333] on button "Mover para finalizado" at bounding box center [522, 329] width 100 height 24
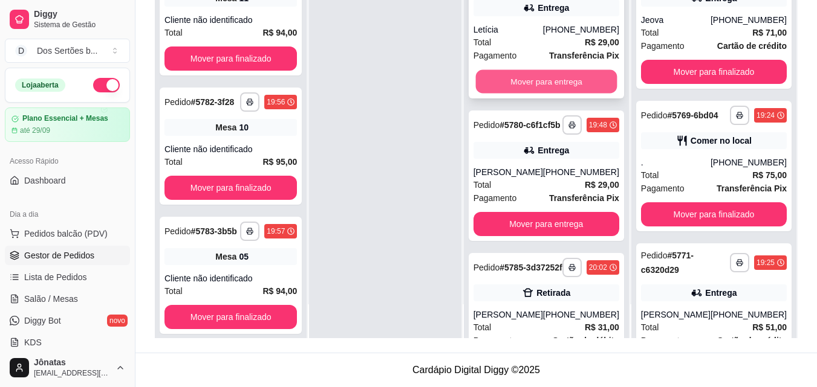
click at [557, 78] on button "Mover para entrega" at bounding box center [545, 82] width 141 height 24
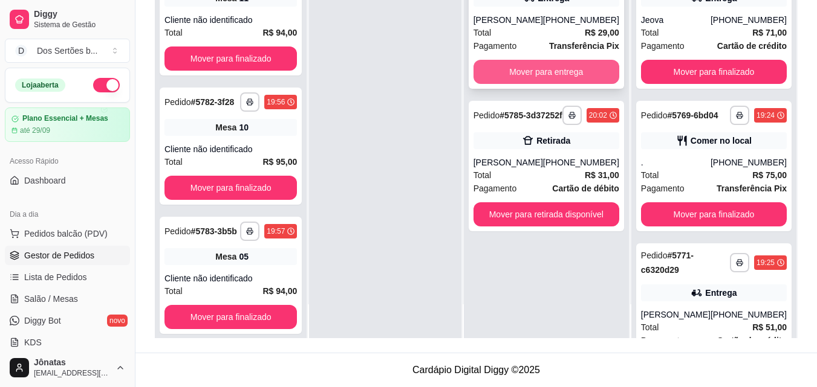
click at [524, 72] on button "Mover para entrega" at bounding box center [546, 72] width 146 height 24
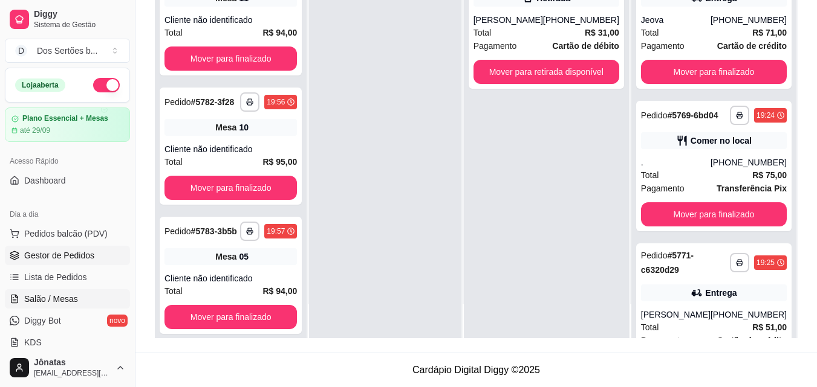
click at [83, 297] on link "Salão / Mesas" at bounding box center [67, 299] width 125 height 19
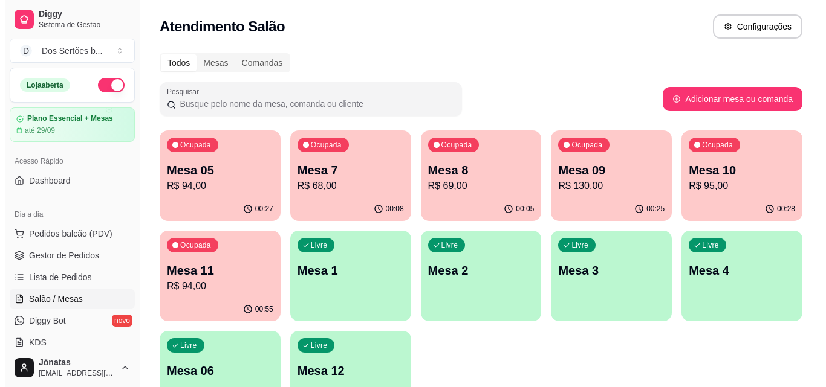
scroll to position [83, 0]
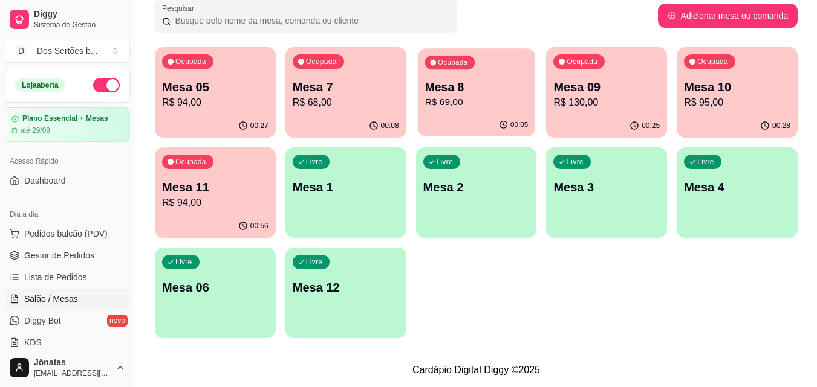
click at [485, 102] on p "R$ 69,00" at bounding box center [475, 103] width 103 height 14
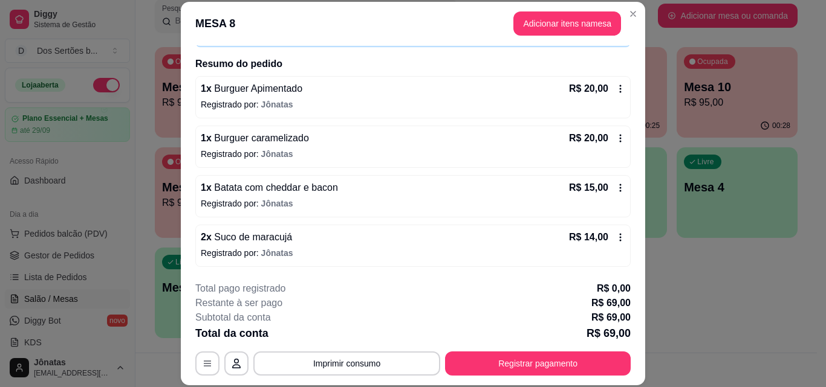
click at [615, 91] on icon at bounding box center [620, 89] width 10 height 10
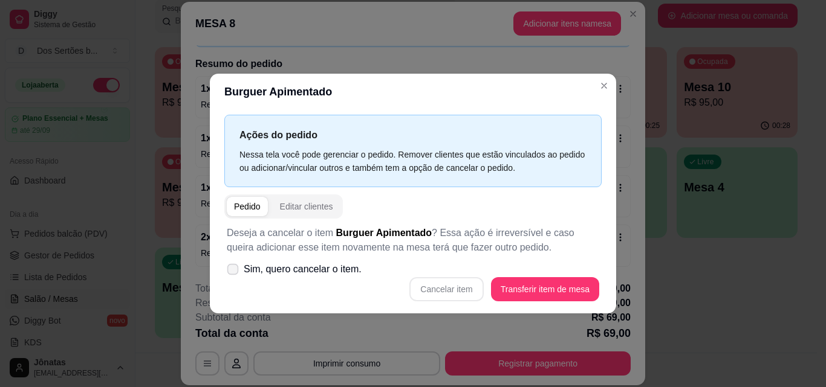
click at [232, 270] on icon at bounding box center [232, 269] width 9 height 7
click at [232, 271] on input "Sim, quero cancelar o item." at bounding box center [230, 275] width 8 height 8
checkbox input "true"
click at [452, 285] on button "Cancelar item" at bounding box center [446, 289] width 74 height 24
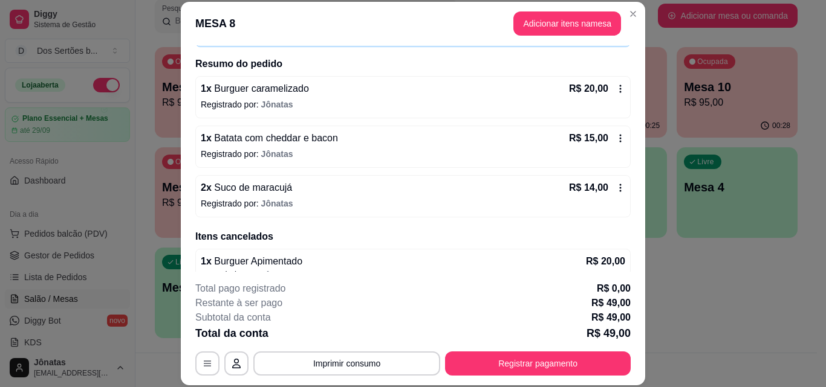
scroll to position [0, 0]
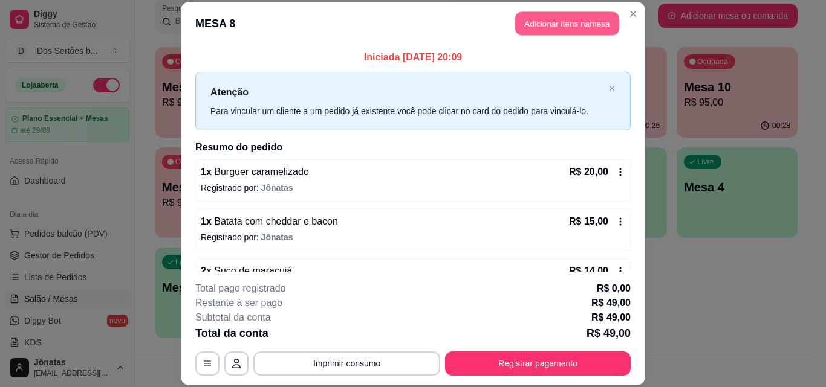
click at [530, 22] on button "Adicionar itens na mesa" at bounding box center [567, 24] width 104 height 24
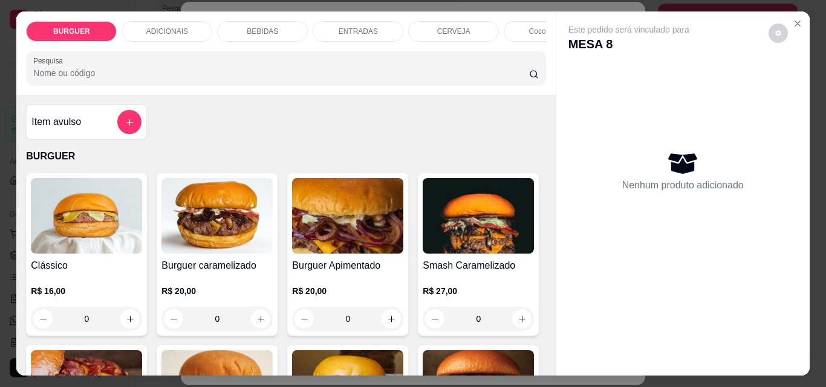
scroll to position [225, 0]
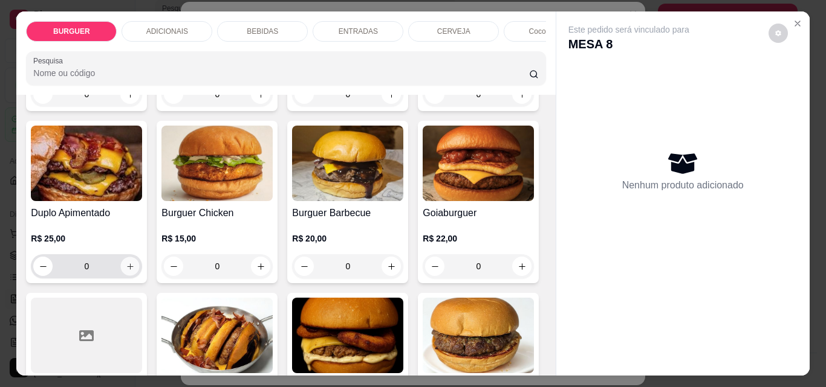
click at [140, 271] on button "increase-product-quantity" at bounding box center [130, 267] width 19 height 19
type input "1"
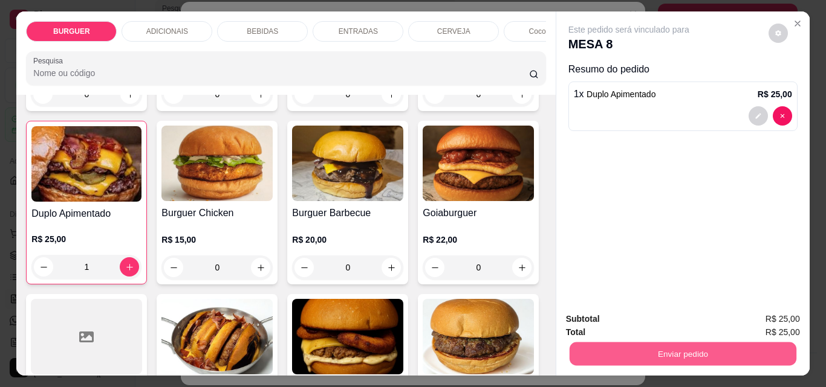
click at [654, 348] on button "Enviar pedido" at bounding box center [682, 354] width 227 height 24
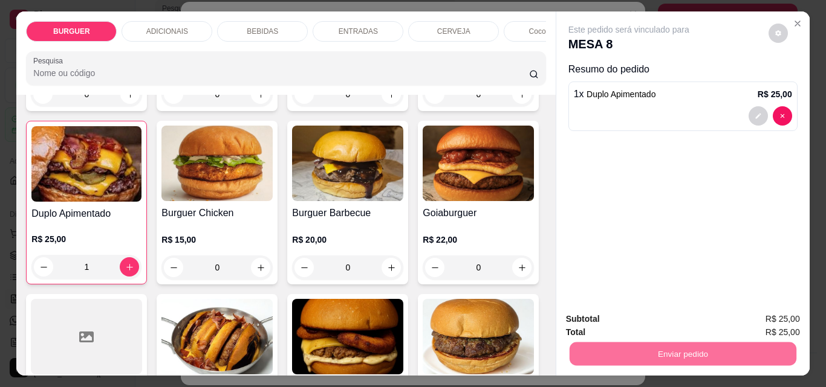
click at [753, 317] on button "Enviar pedido" at bounding box center [768, 319] width 68 height 23
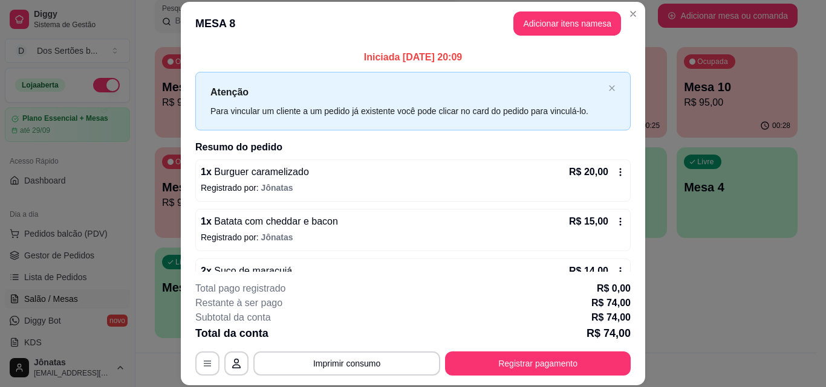
scroll to position [152, 0]
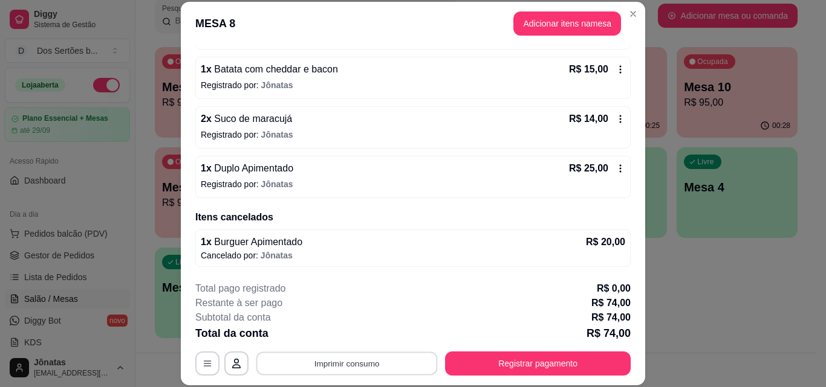
click at [340, 360] on button "Imprimir consumo" at bounding box center [346, 364] width 181 height 24
click at [348, 332] on button "Impressora" at bounding box center [346, 335] width 88 height 19
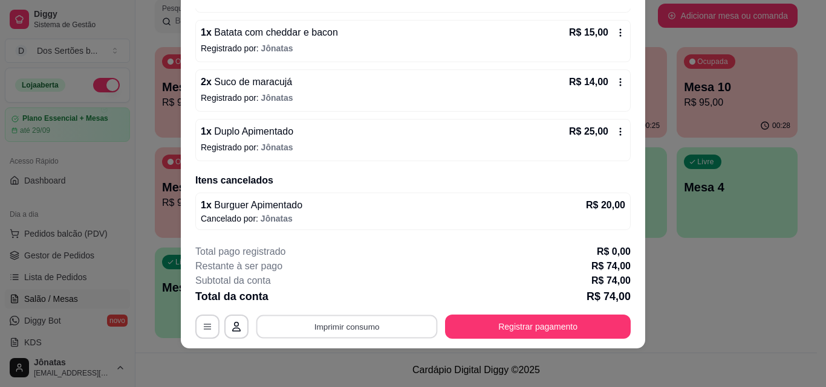
click at [340, 328] on button "Imprimir consumo" at bounding box center [346, 327] width 181 height 24
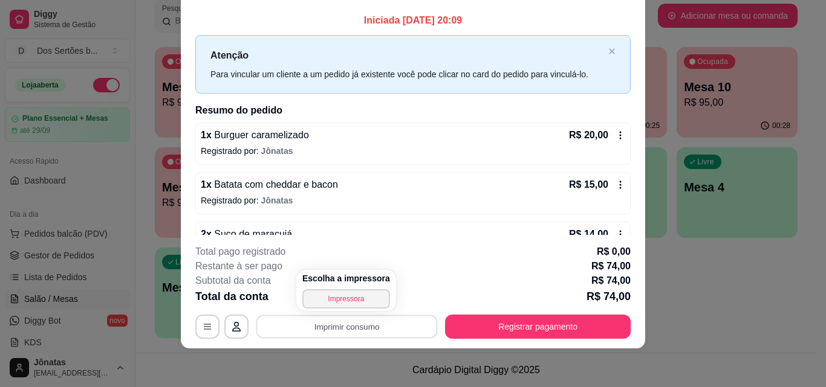
scroll to position [0, 0]
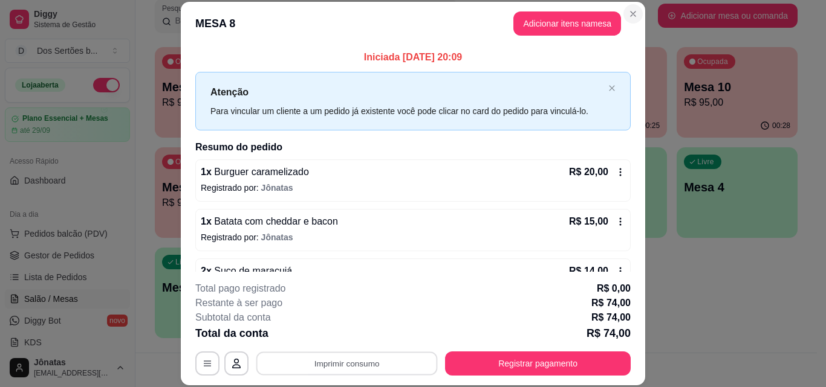
click at [628, 12] on icon "Close" at bounding box center [633, 14] width 10 height 10
click at [520, 28] on button "Adicionar itens na mesa" at bounding box center [567, 24] width 104 height 24
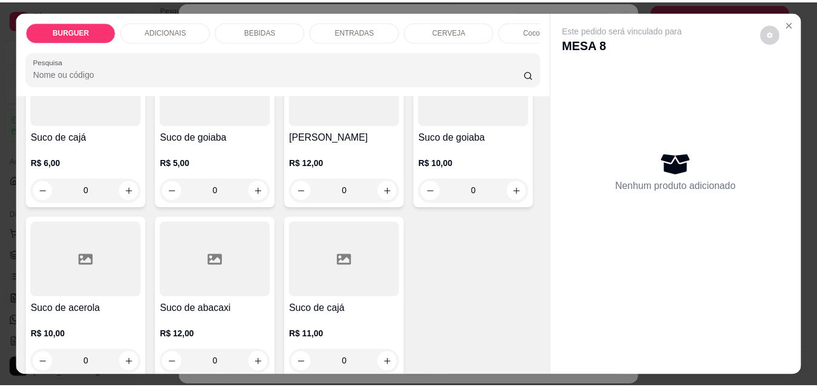
scroll to position [2809, 0]
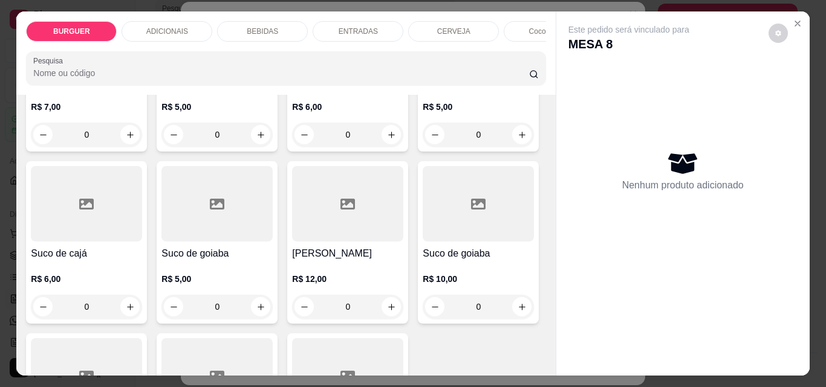
type input "1"
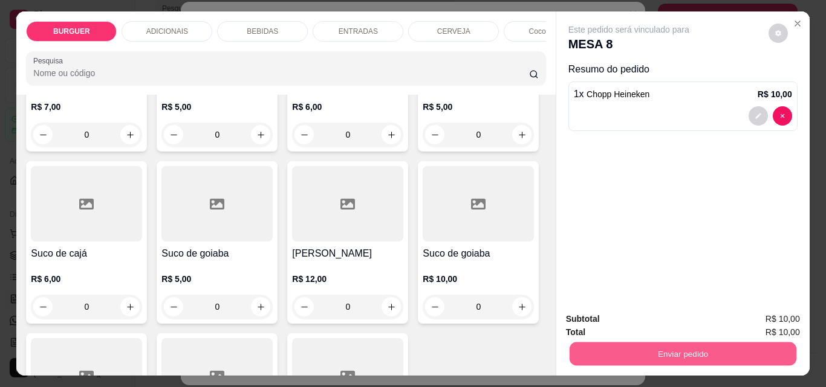
click at [613, 342] on button "Enviar pedido" at bounding box center [682, 354] width 227 height 24
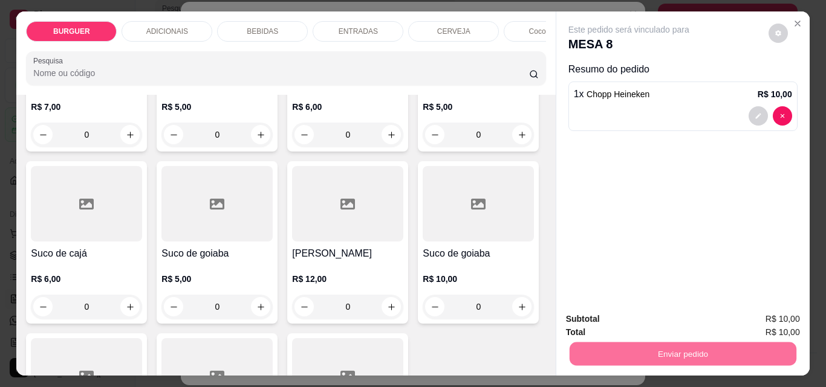
click at [783, 318] on button "Enviar pedido" at bounding box center [768, 319] width 66 height 22
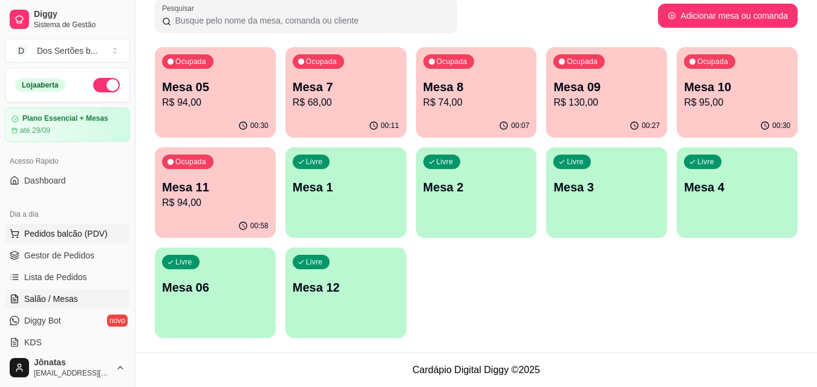
click at [27, 235] on span "Pedidos balcão (PDV)" at bounding box center [65, 234] width 83 height 12
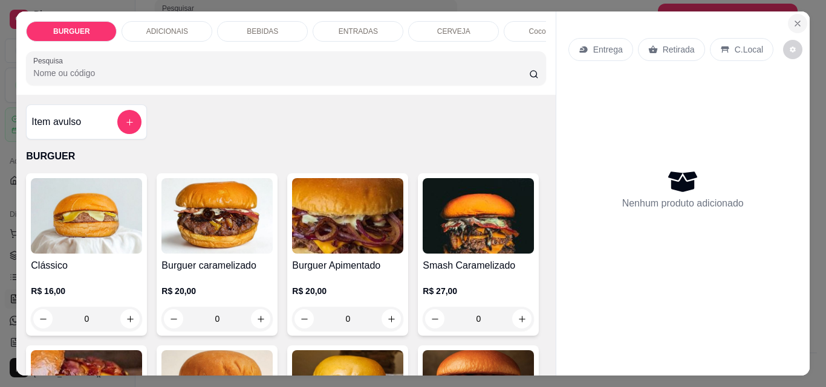
click at [793, 21] on icon "Close" at bounding box center [798, 24] width 10 height 10
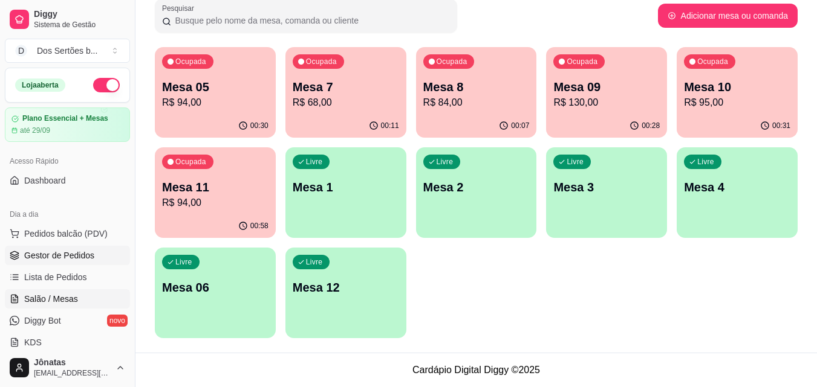
click at [82, 261] on span "Gestor de Pedidos" at bounding box center [59, 256] width 70 height 12
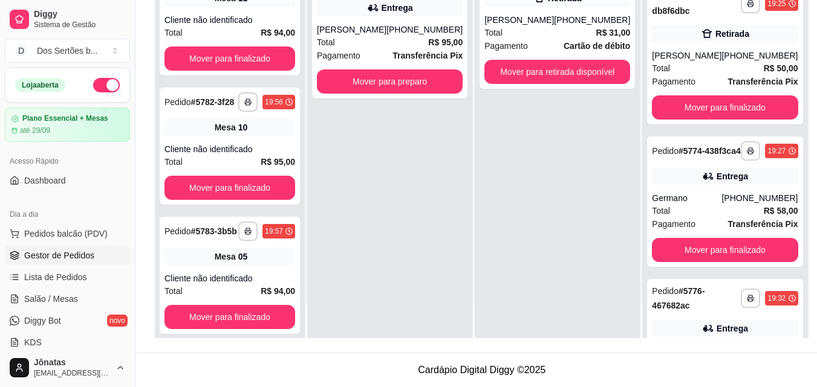
scroll to position [512, 0]
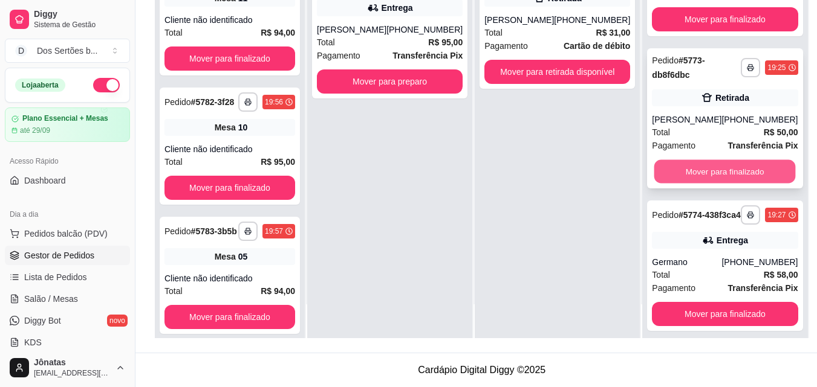
click at [706, 184] on button "Mover para finalizado" at bounding box center [724, 172] width 141 height 24
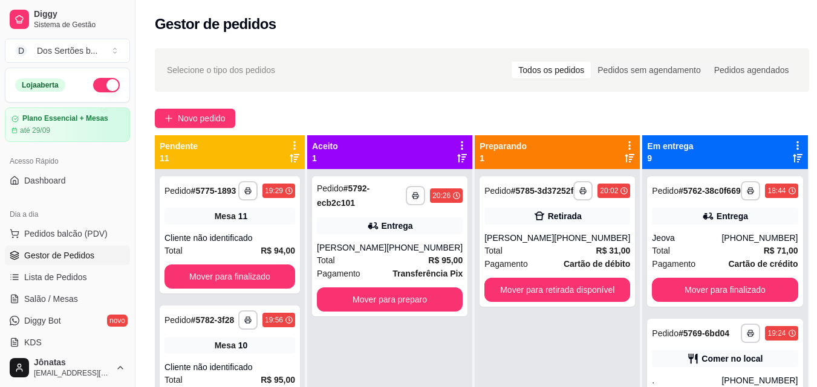
scroll to position [163, 0]
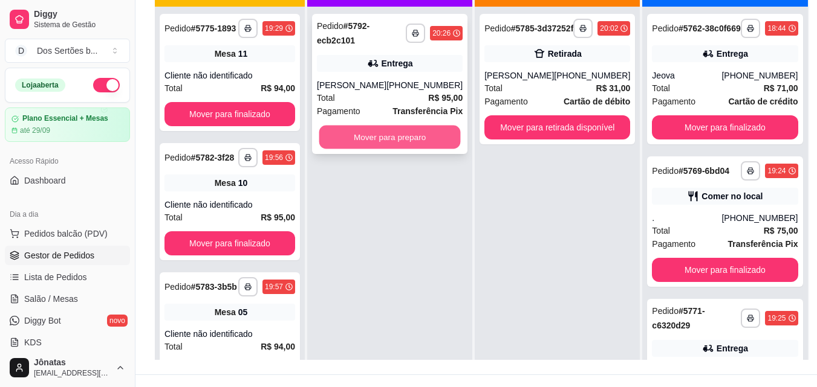
click at [399, 129] on button "Mover para preparo" at bounding box center [389, 138] width 141 height 24
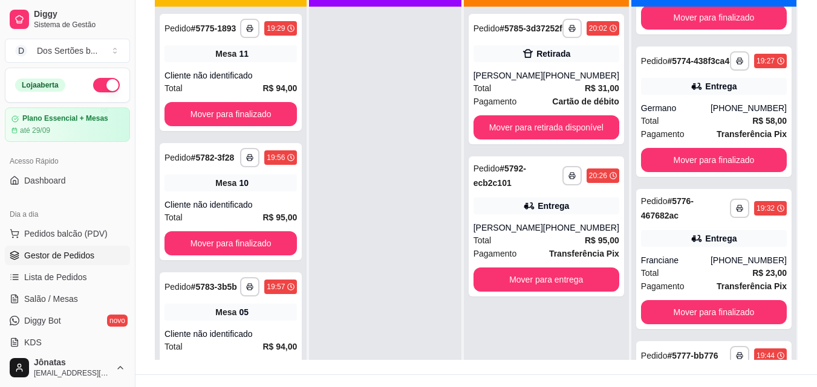
scroll to position [570, 0]
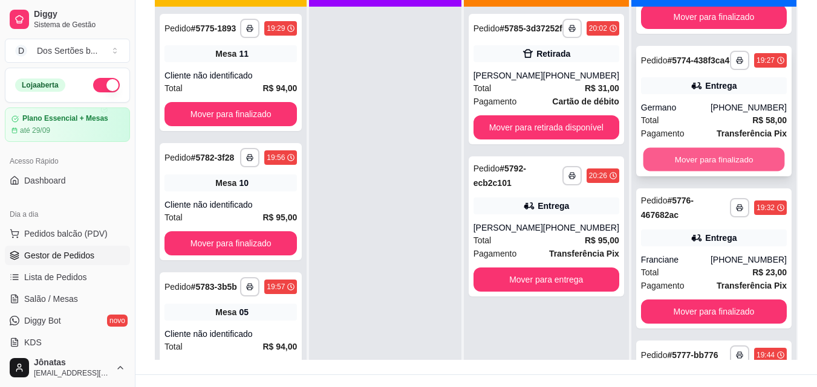
click at [717, 172] on button "Mover para finalizado" at bounding box center [713, 160] width 141 height 24
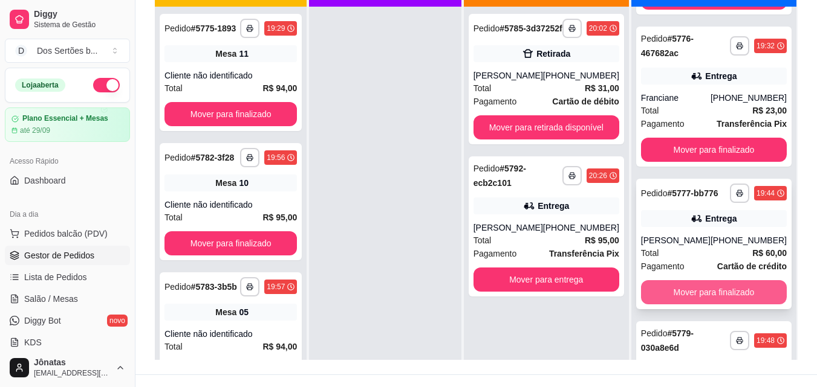
scroll to position [561, 0]
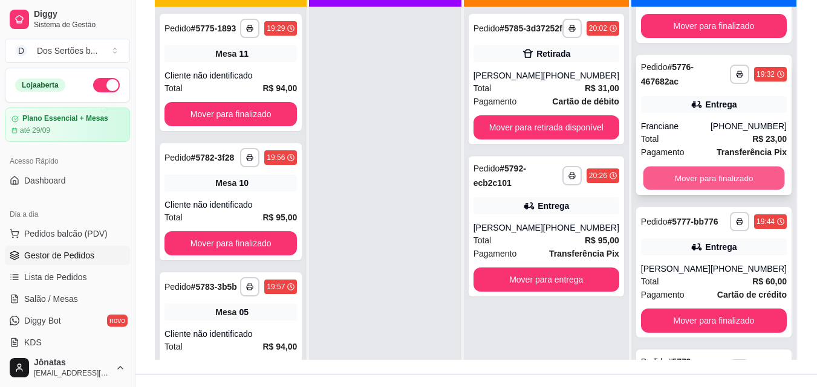
click at [703, 190] on button "Mover para finalizado" at bounding box center [713, 179] width 141 height 24
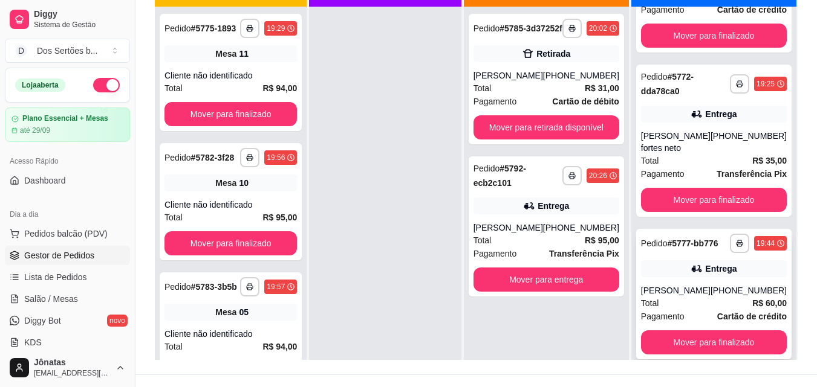
scroll to position [386, 0]
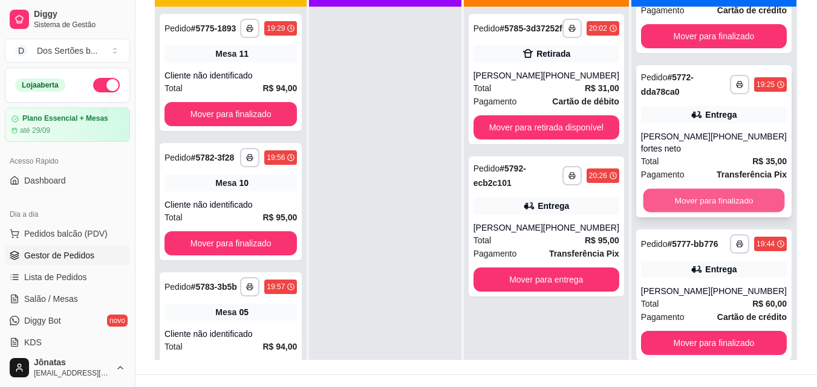
click at [718, 213] on button "Mover para finalizado" at bounding box center [713, 201] width 141 height 24
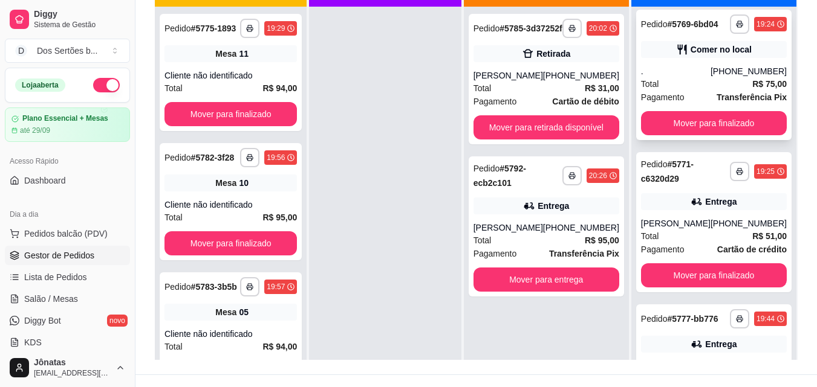
scroll to position [149, 0]
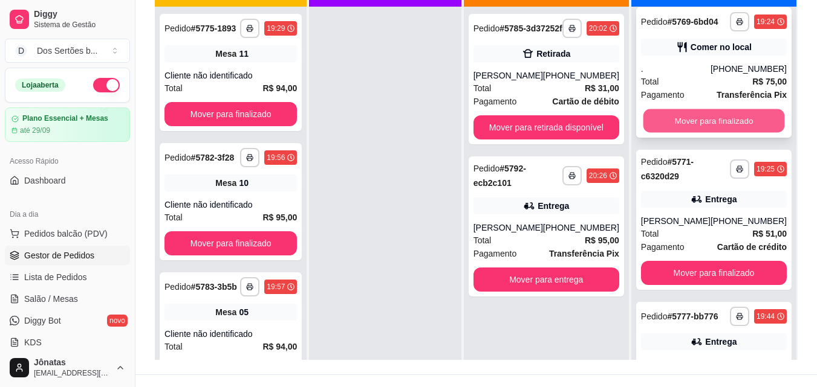
click at [721, 131] on button "Mover para finalizado" at bounding box center [713, 121] width 141 height 24
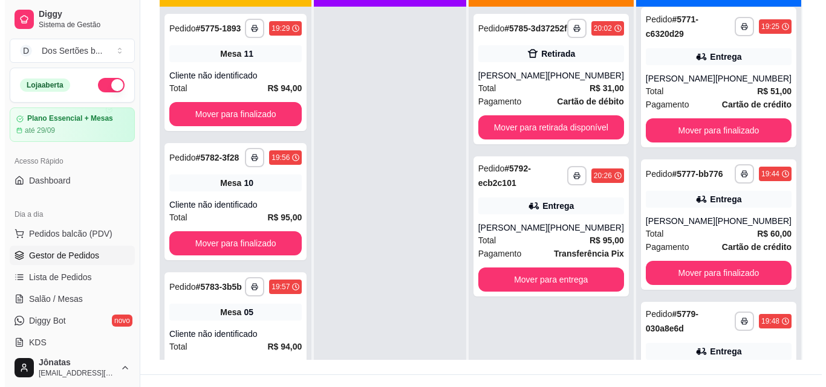
scroll to position [0, 0]
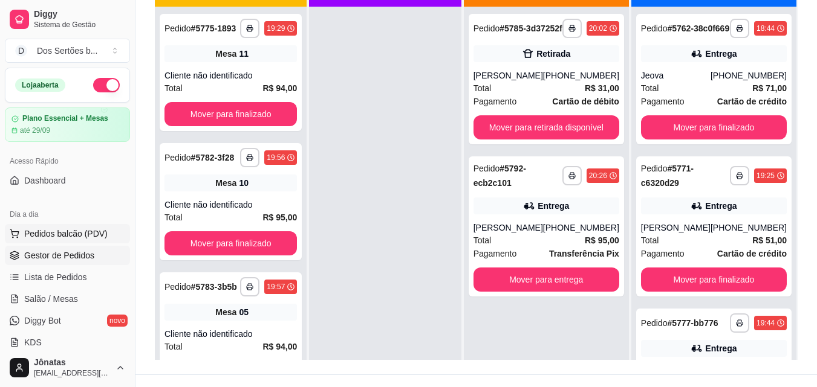
click at [34, 224] on button "Pedidos balcão (PDV)" at bounding box center [67, 233] width 125 height 19
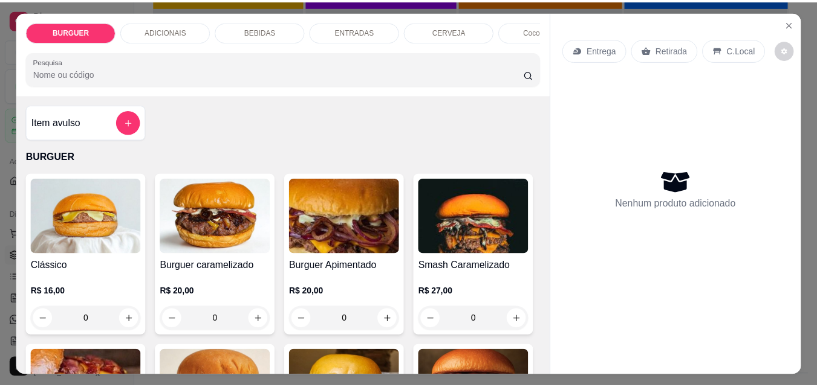
scroll to position [151, 0]
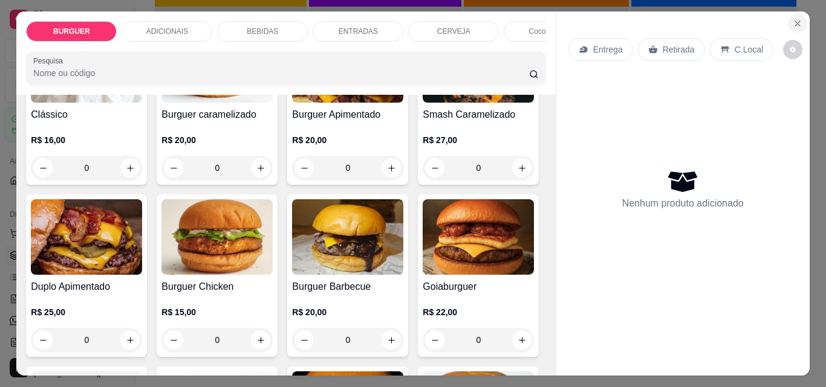
click at [788, 22] on button "Close" at bounding box center [797, 23] width 19 height 19
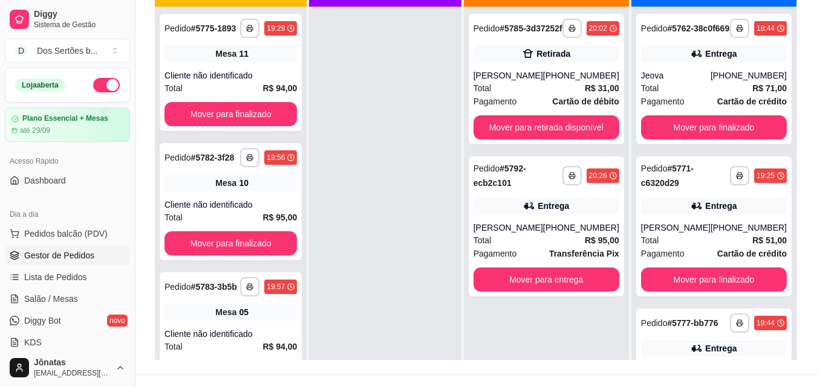
scroll to position [114, 0]
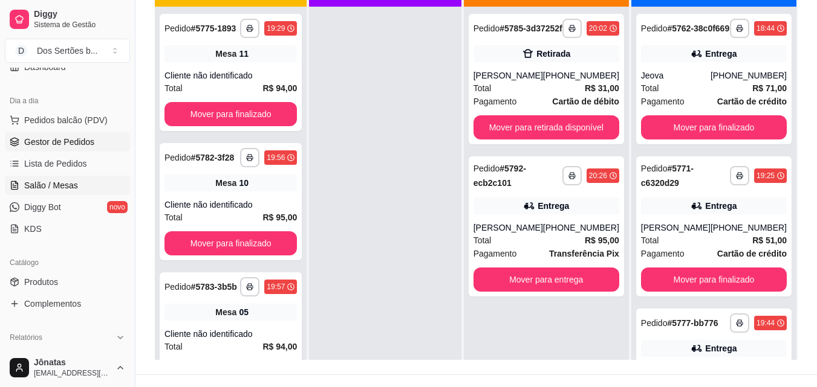
click at [43, 189] on span "Salão / Mesas" at bounding box center [51, 186] width 54 height 12
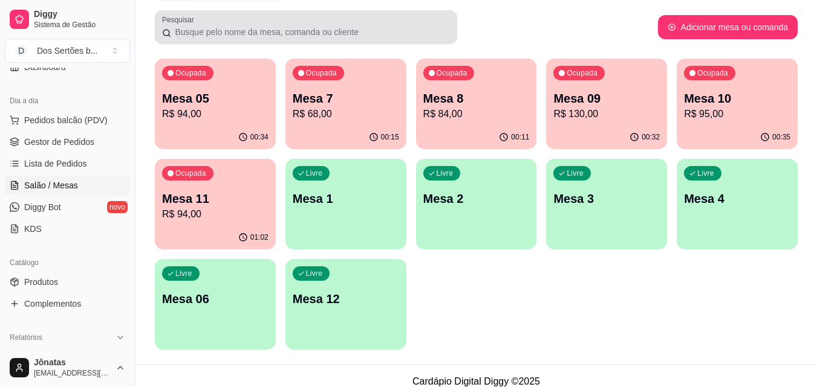
scroll to position [83, 0]
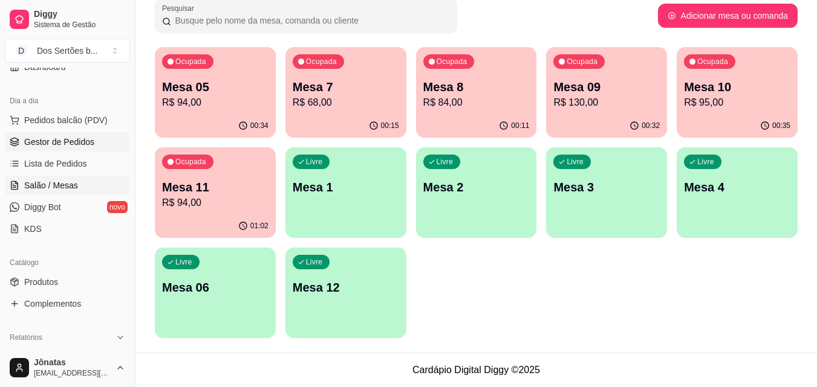
click at [26, 139] on span "Gestor de Pedidos" at bounding box center [59, 142] width 70 height 12
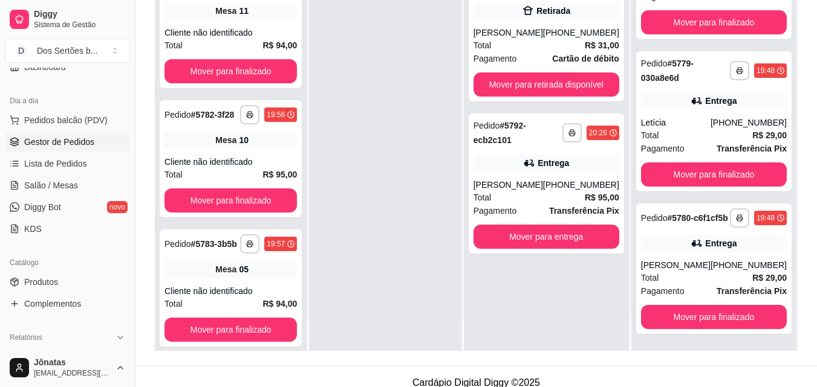
scroll to position [375, 0]
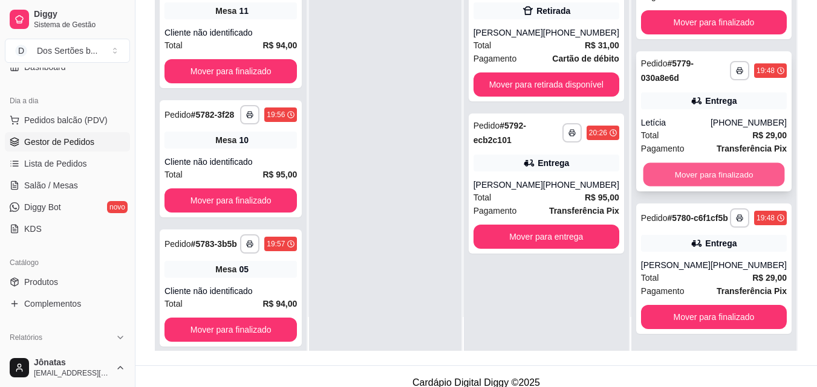
click at [718, 173] on button "Mover para finalizado" at bounding box center [713, 175] width 141 height 24
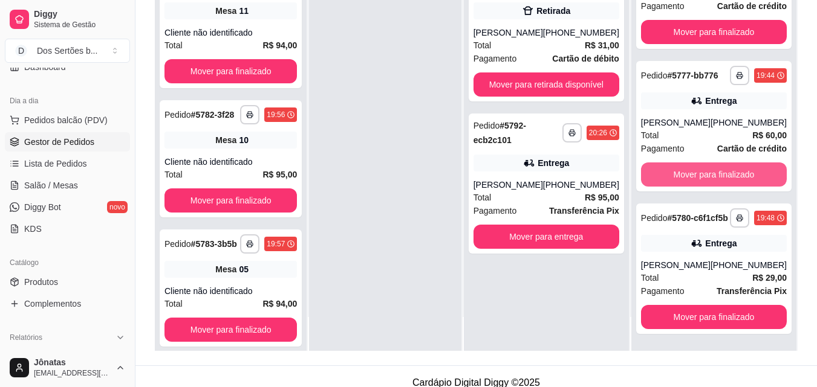
scroll to position [234, 0]
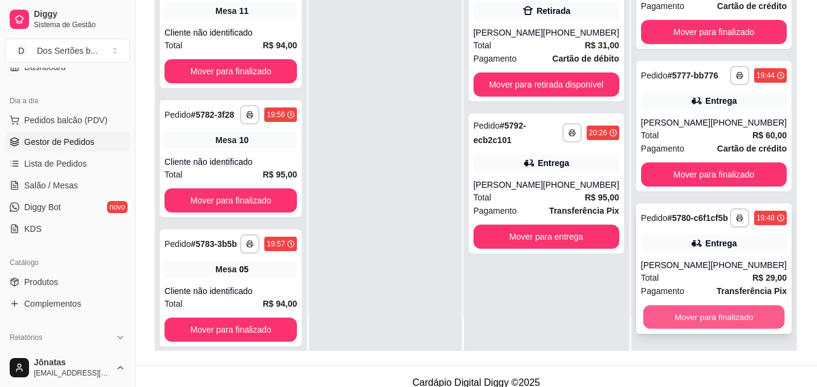
click at [715, 312] on button "Mover para finalizado" at bounding box center [713, 318] width 141 height 24
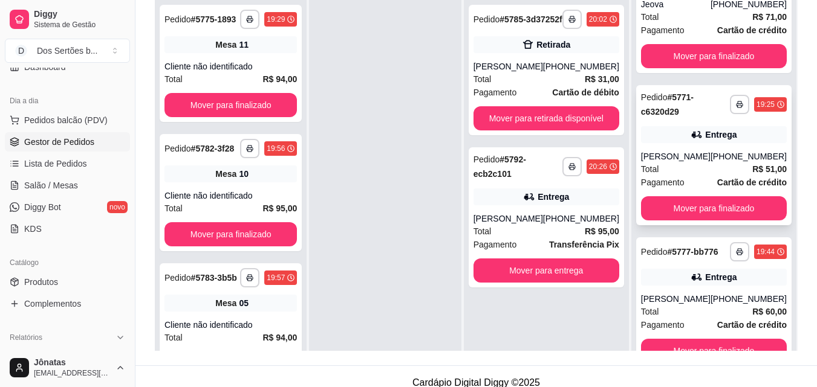
scroll to position [34, 0]
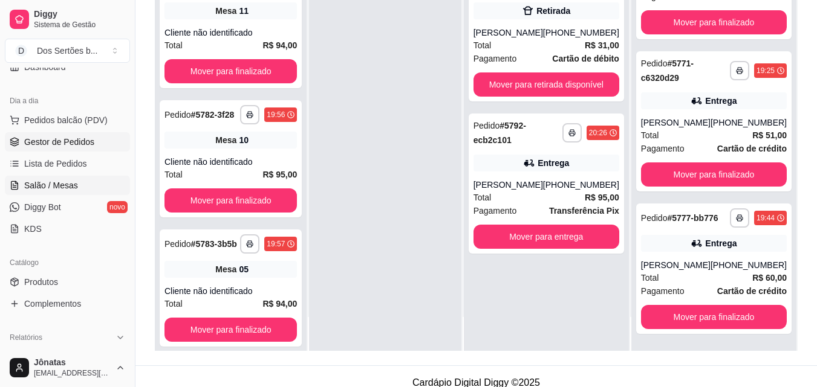
click at [59, 189] on span "Salão / Mesas" at bounding box center [51, 186] width 54 height 12
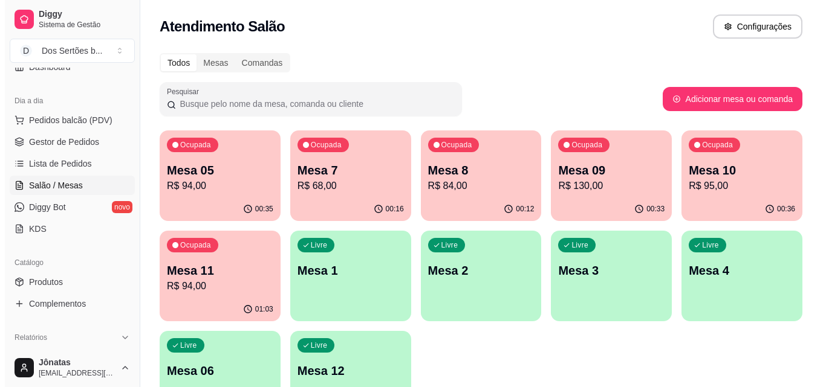
scroll to position [83, 0]
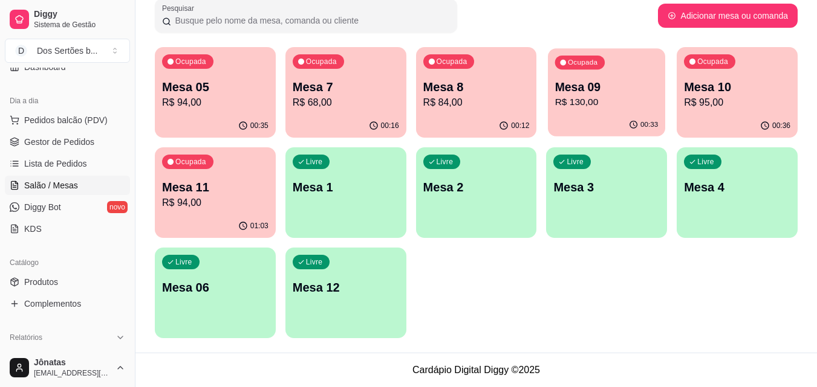
click at [610, 88] on p "Mesa 09" at bounding box center [606, 87] width 103 height 16
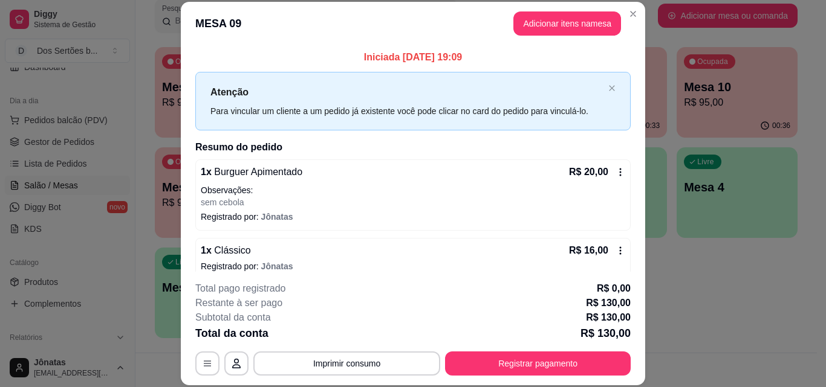
scroll to position [241, 0]
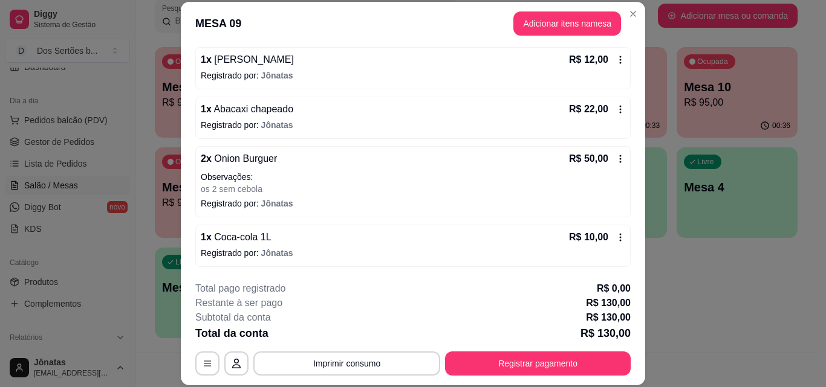
click at [620, 158] on icon at bounding box center [621, 159] width 2 height 8
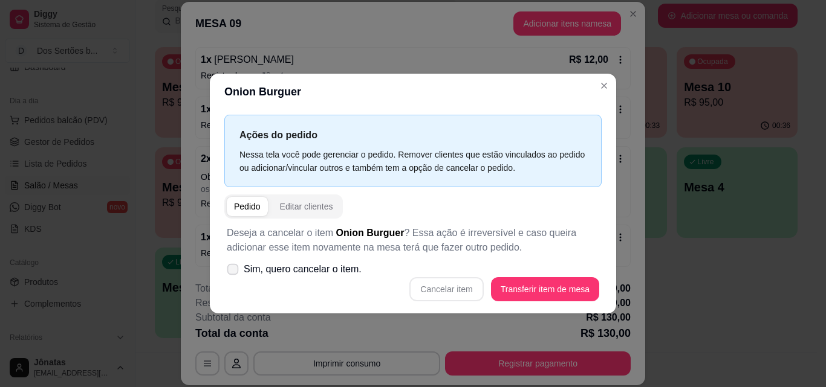
click at [232, 271] on icon at bounding box center [232, 269] width 9 height 7
click at [232, 271] on input "Sim, quero cancelar o item." at bounding box center [230, 275] width 8 height 8
checkbox input "true"
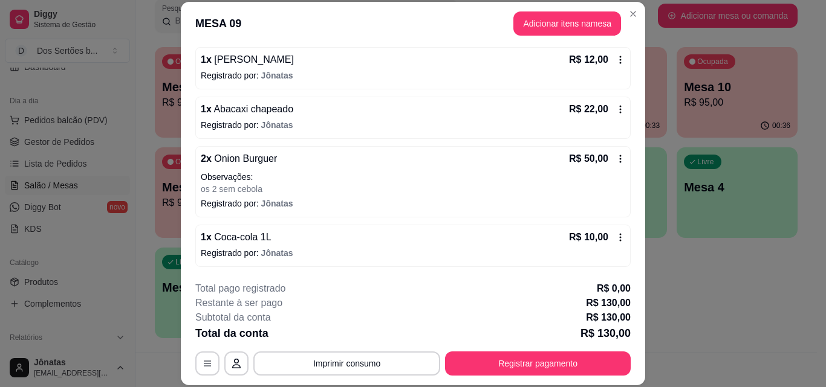
scroll to position [37, 0]
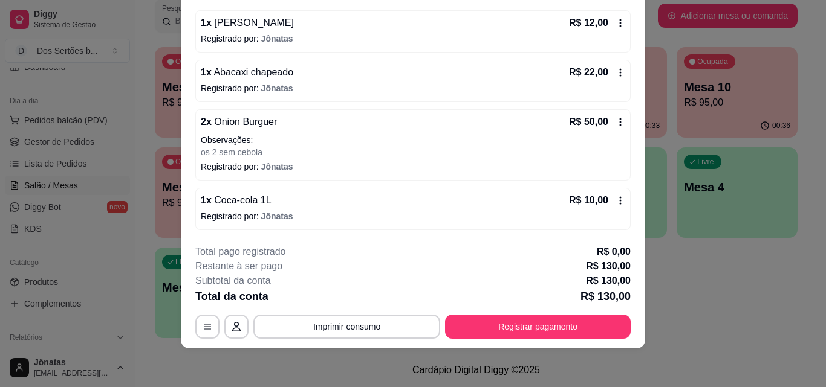
click at [615, 120] on icon at bounding box center [620, 122] width 10 height 10
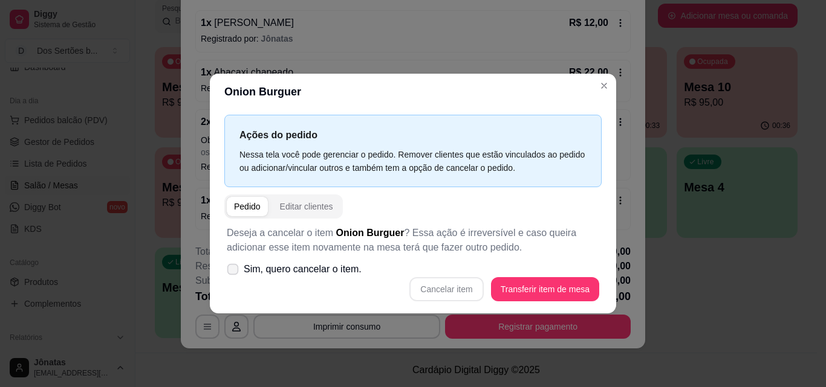
click at [231, 270] on icon at bounding box center [232, 269] width 9 height 7
click at [231, 271] on input "Sim, quero cancelar o item." at bounding box center [230, 275] width 8 height 8
checkbox input "true"
click at [430, 284] on button "Cancelar item" at bounding box center [446, 289] width 74 height 24
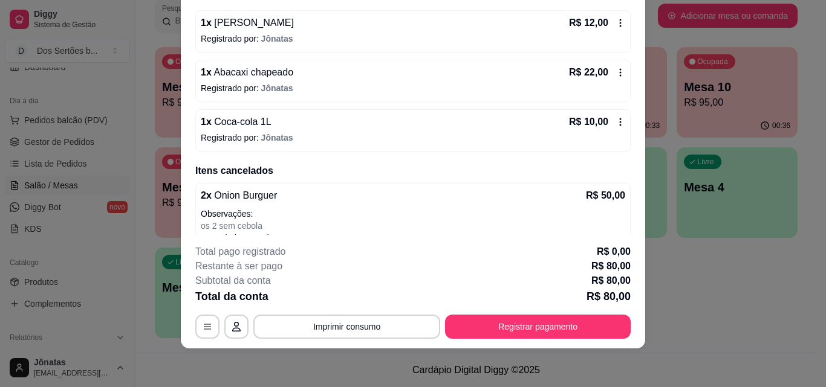
click at [615, 125] on icon at bounding box center [620, 122] width 10 height 10
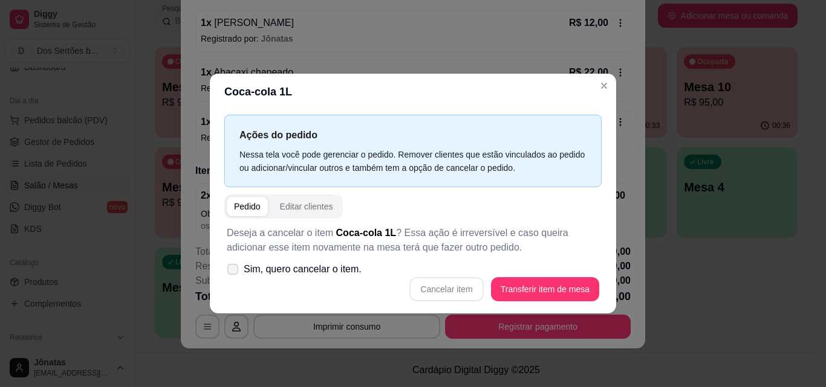
click at [231, 269] on icon at bounding box center [232, 269] width 9 height 7
click at [231, 271] on input "Sim, quero cancelar o item." at bounding box center [230, 275] width 8 height 8
checkbox input "true"
click at [467, 288] on button "Cancelar item" at bounding box center [446, 289] width 72 height 24
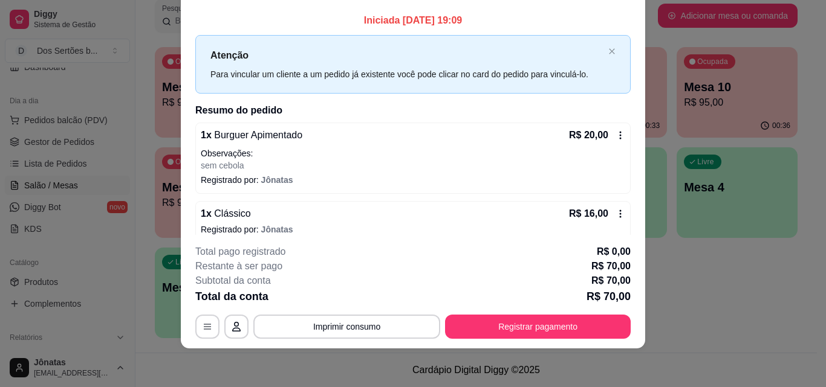
scroll to position [0, 0]
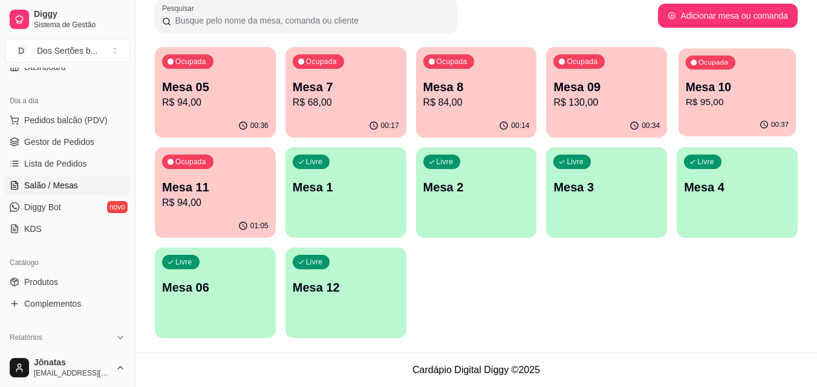
click at [748, 93] on p "Mesa 10" at bounding box center [737, 87] width 103 height 16
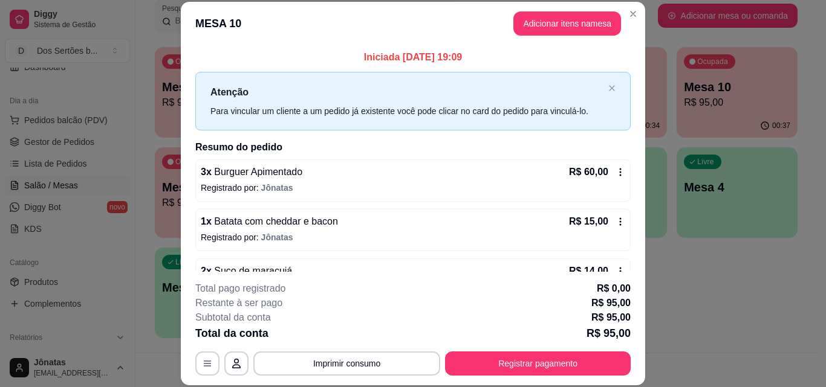
scroll to position [83, 0]
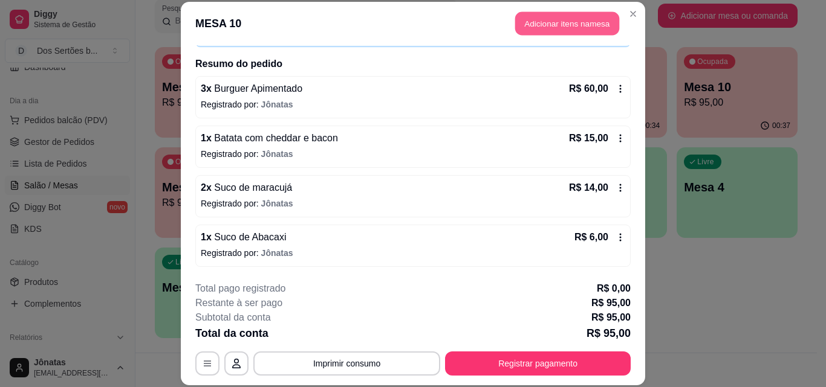
click at [527, 21] on button "Adicionar itens na mesa" at bounding box center [567, 24] width 104 height 24
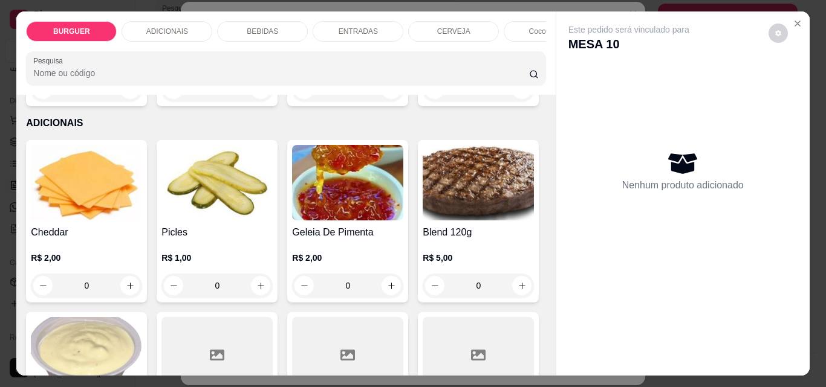
scroll to position [575, 0]
click at [387, 94] on icon "increase-product-quantity" at bounding box center [391, 89] width 9 height 9
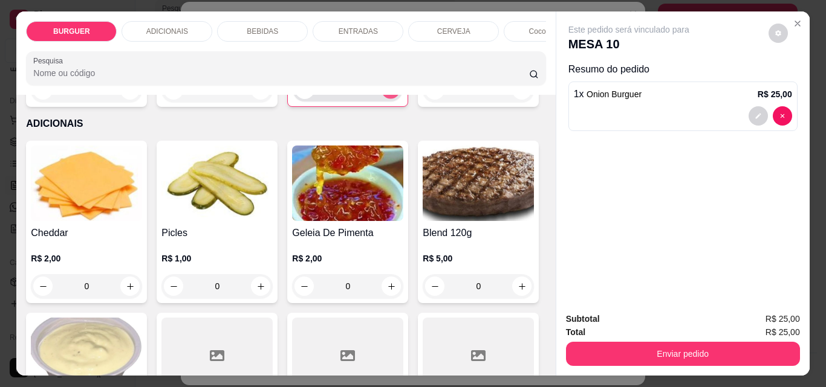
click at [386, 94] on icon "increase-product-quantity" at bounding box center [390, 89] width 9 height 9
type input "2"
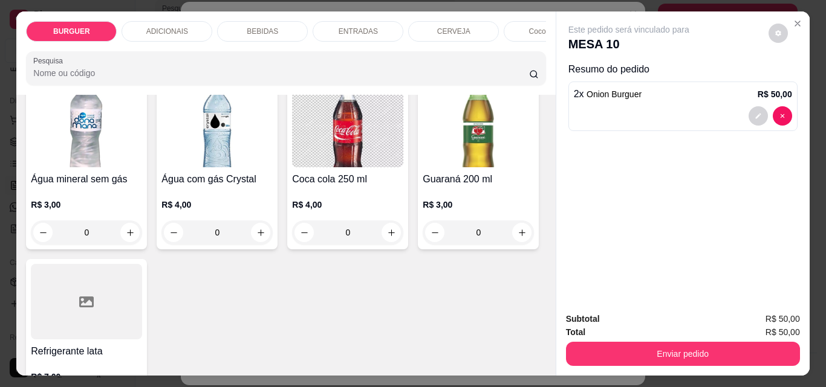
scroll to position [1497, 0]
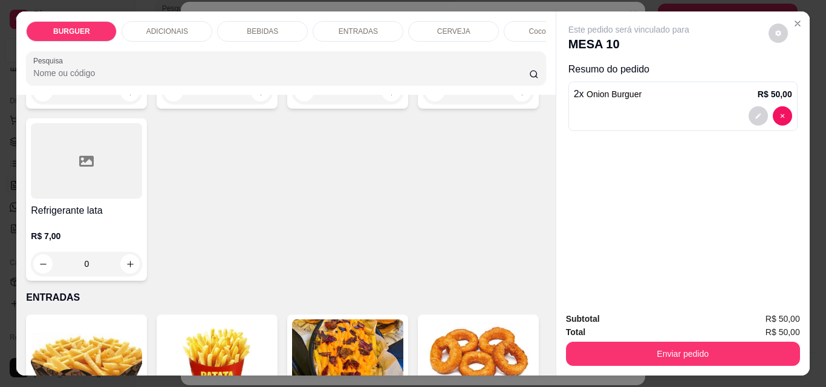
type input "1"
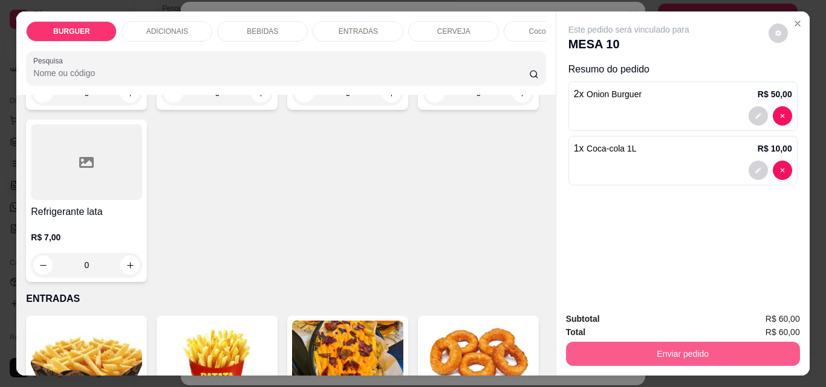
click at [655, 347] on button "Enviar pedido" at bounding box center [683, 354] width 234 height 24
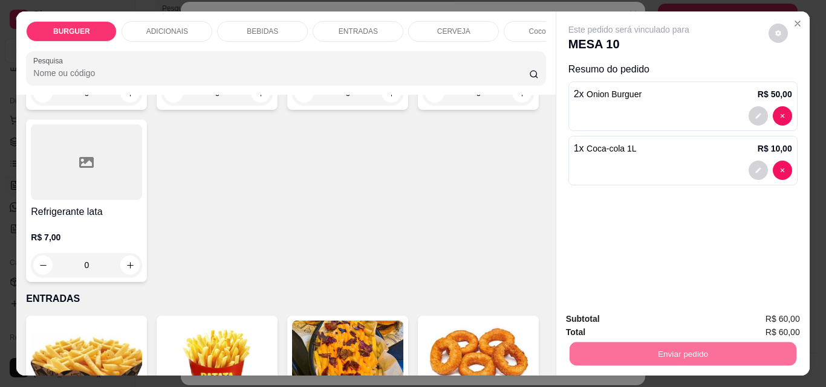
click at [757, 316] on button "Enviar pedido" at bounding box center [768, 319] width 66 height 22
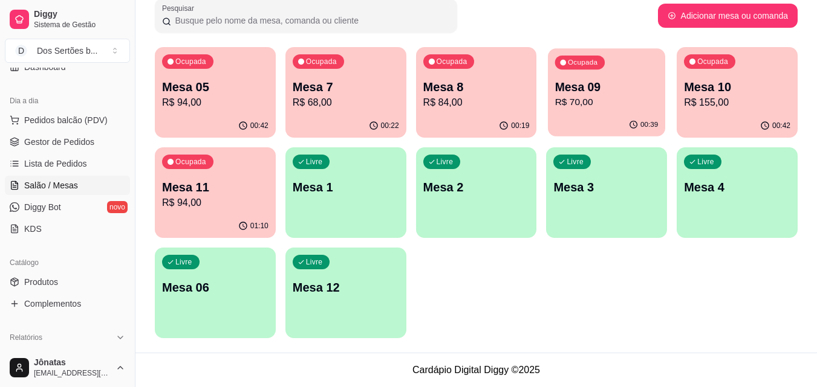
click at [579, 74] on div "Ocupada Mesa 09 R$ 70,00" at bounding box center [606, 80] width 117 height 65
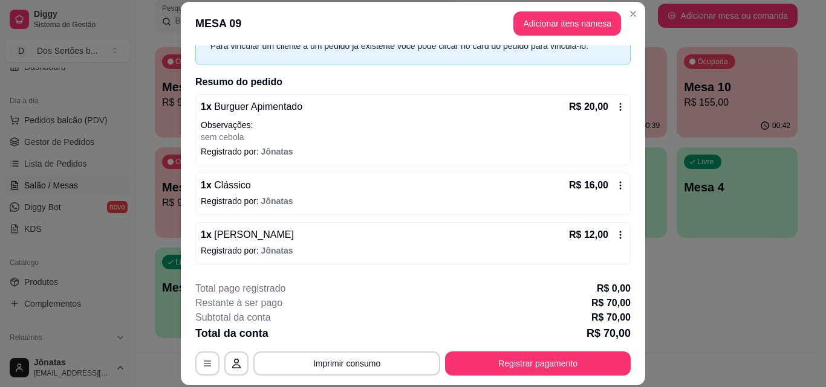
scroll to position [73, 0]
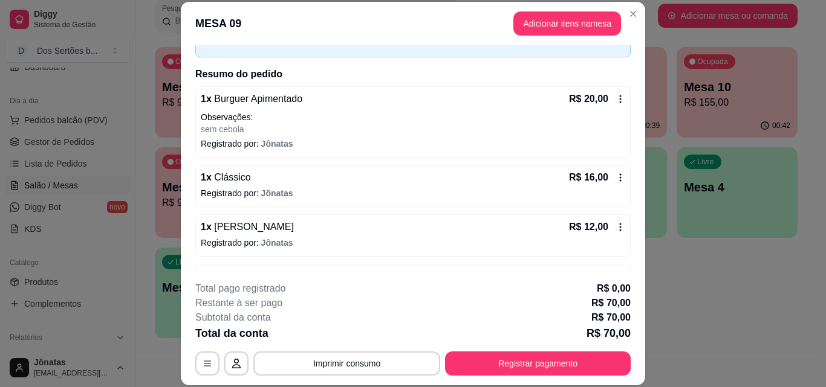
click at [227, 169] on div "1 x Clássico R$ 16,00 Registrado por: Jônatas" at bounding box center [412, 186] width 435 height 42
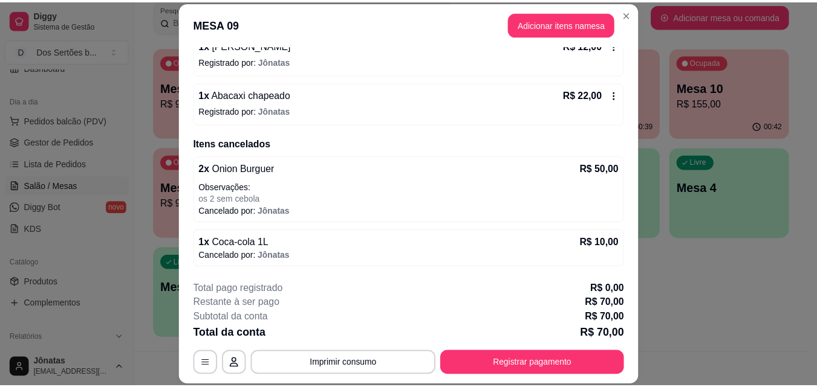
scroll to position [0, 0]
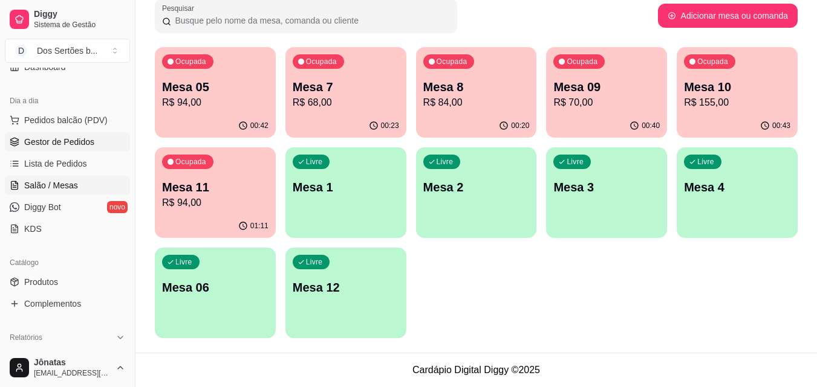
click at [41, 141] on span "Gestor de Pedidos" at bounding box center [59, 142] width 70 height 12
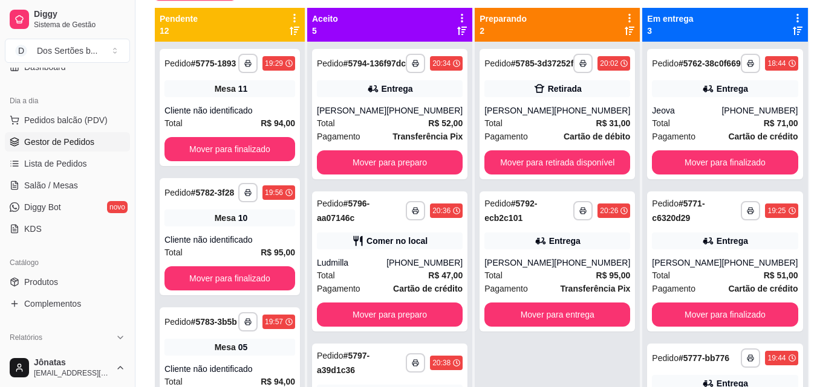
scroll to position [137, 0]
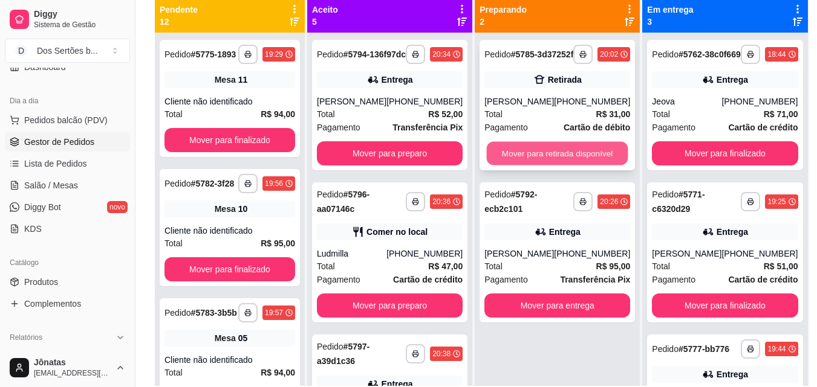
click at [507, 157] on button "Mover para retirada disponível" at bounding box center [557, 154] width 141 height 24
click at [539, 157] on button "Mover para retirada disponível" at bounding box center [557, 154] width 141 height 24
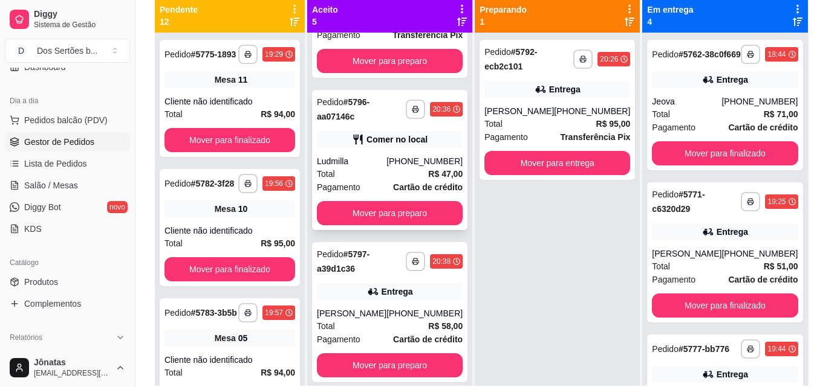
scroll to position [0, 0]
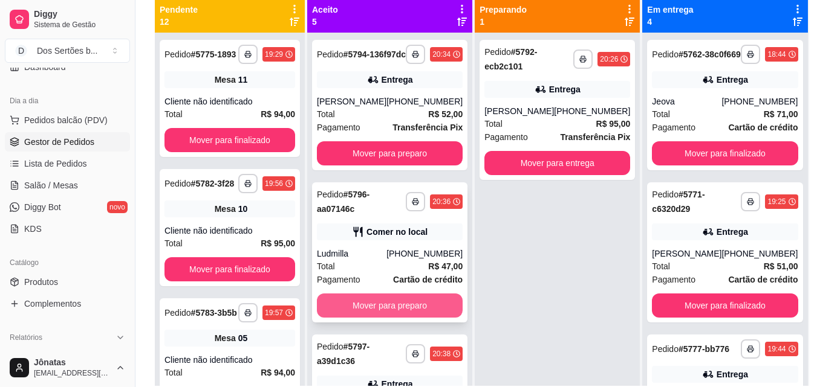
click at [387, 318] on button "Mover para preparo" at bounding box center [390, 306] width 146 height 24
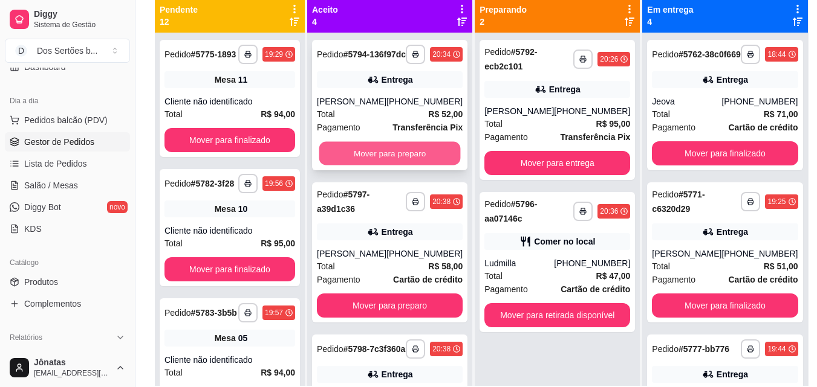
click at [358, 160] on button "Mover para preparo" at bounding box center [389, 154] width 141 height 24
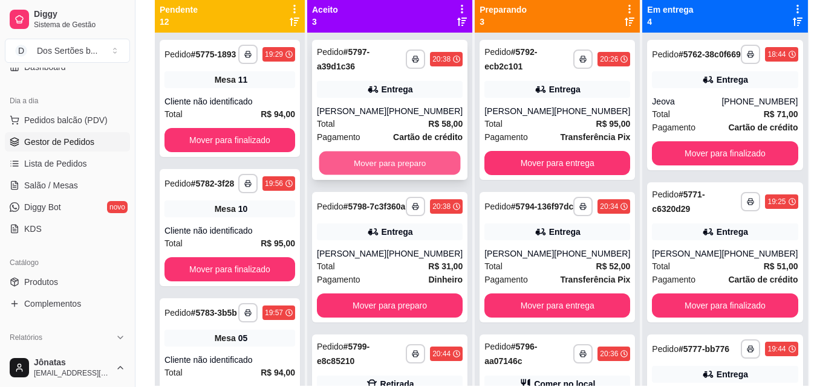
click at [392, 157] on button "Mover para preparo" at bounding box center [389, 164] width 141 height 24
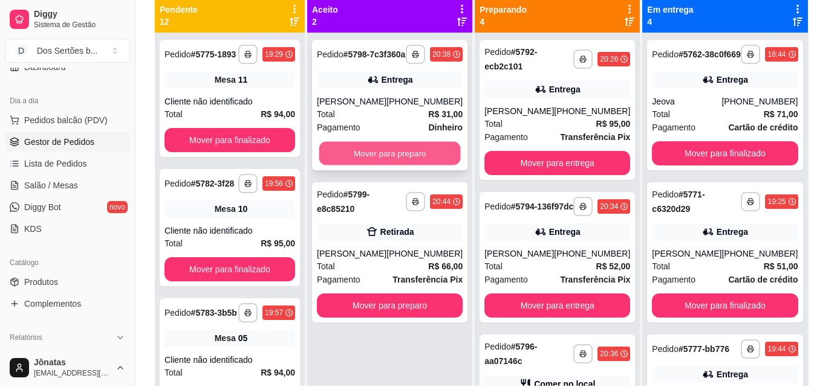
click at [359, 163] on button "Mover para preparo" at bounding box center [389, 154] width 141 height 24
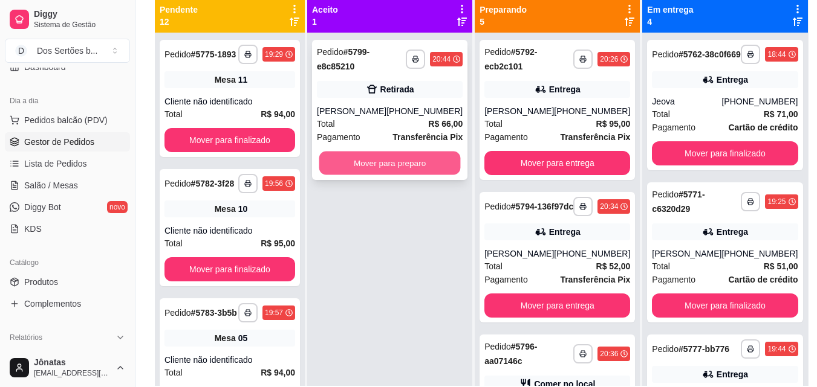
click at [401, 157] on button "Mover para preparo" at bounding box center [389, 164] width 141 height 24
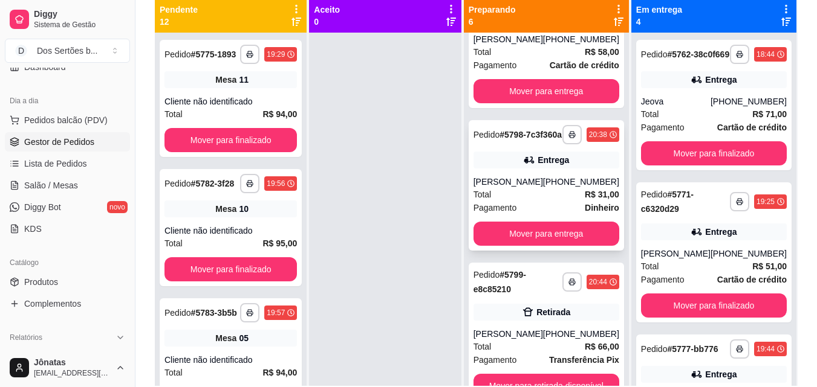
scroll to position [34, 0]
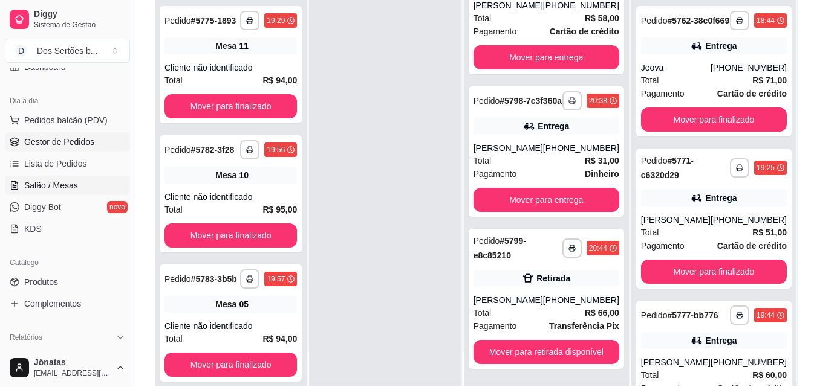
click at [25, 187] on span "Salão / Mesas" at bounding box center [51, 186] width 54 height 12
click at [59, 180] on span "Salão / Mesas" at bounding box center [51, 186] width 54 height 12
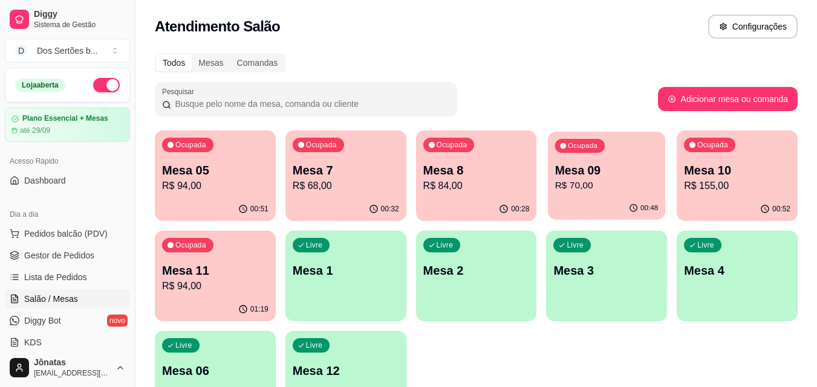
click at [580, 176] on p "Mesa 09" at bounding box center [606, 171] width 103 height 16
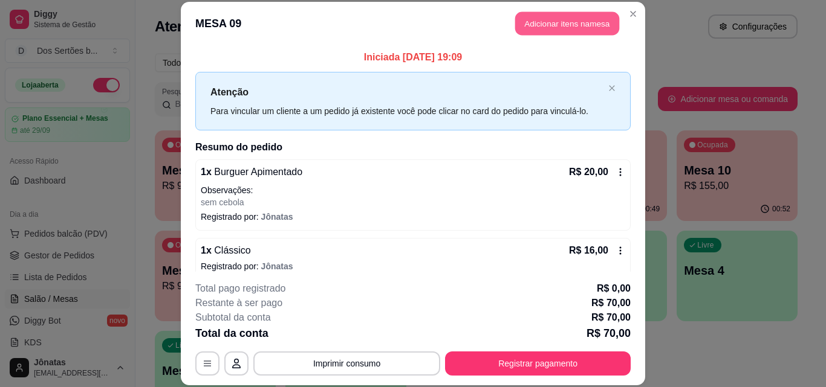
click at [526, 28] on button "Adicionar itens na mesa" at bounding box center [567, 24] width 104 height 24
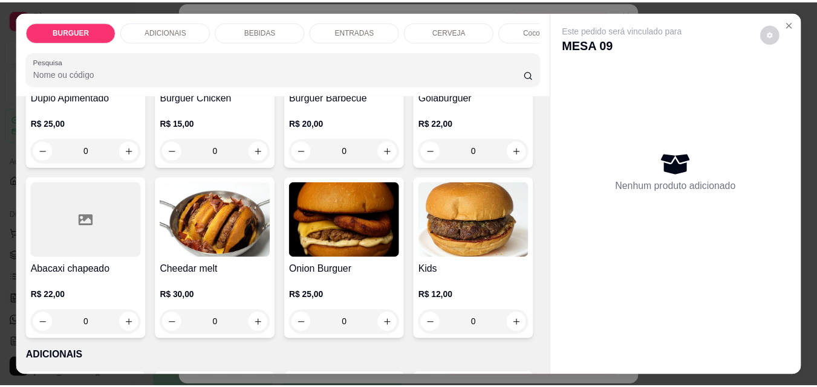
scroll to position [568, 0]
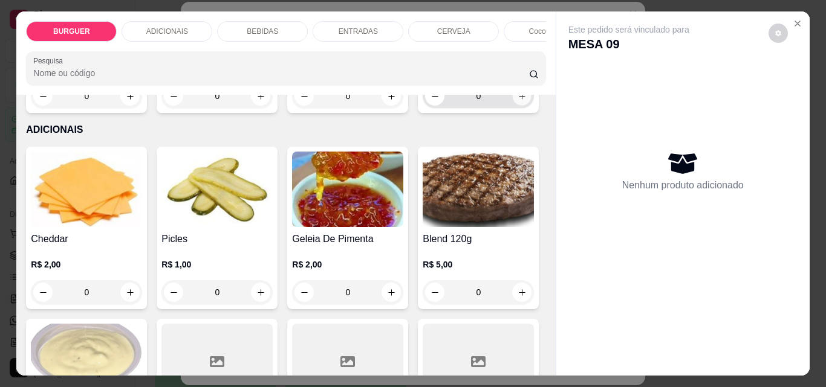
click at [517, 101] on icon "increase-product-quantity" at bounding box center [521, 96] width 9 height 9
type input "1"
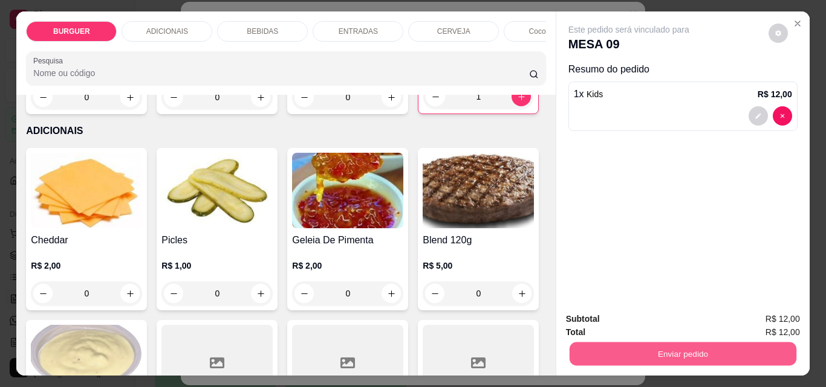
click at [652, 351] on button "Enviar pedido" at bounding box center [682, 354] width 227 height 24
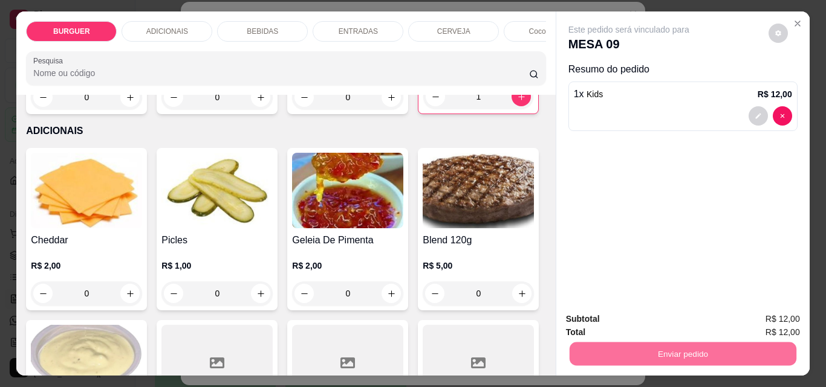
click at [752, 316] on button "Enviar pedido" at bounding box center [768, 319] width 66 height 22
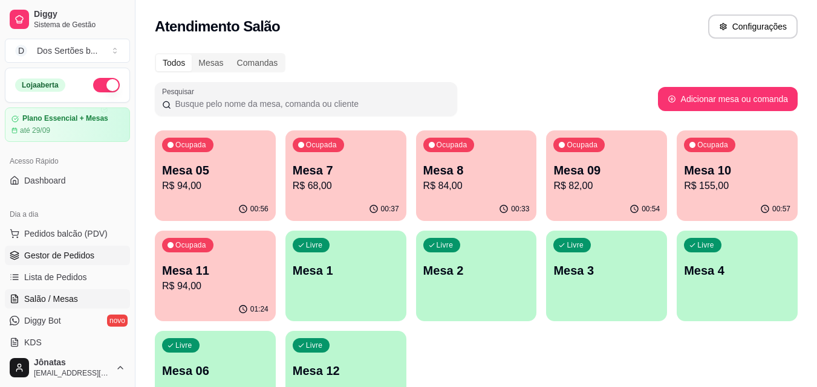
click at [47, 254] on span "Gestor de Pedidos" at bounding box center [59, 256] width 70 height 12
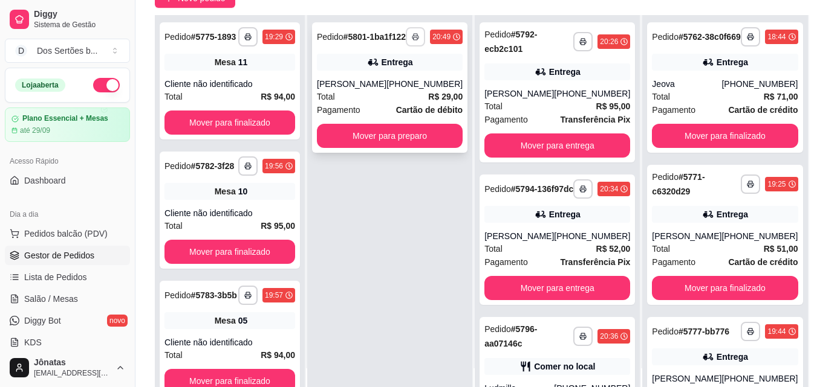
scroll to position [132, 0]
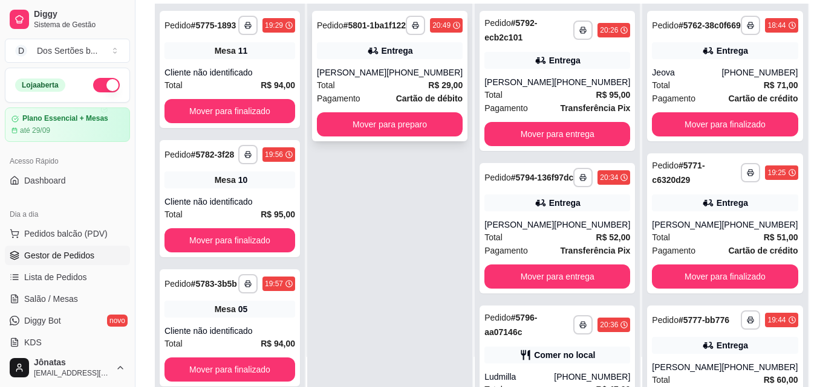
click at [386, 92] on div "Total R$ 29,00" at bounding box center [390, 85] width 146 height 13
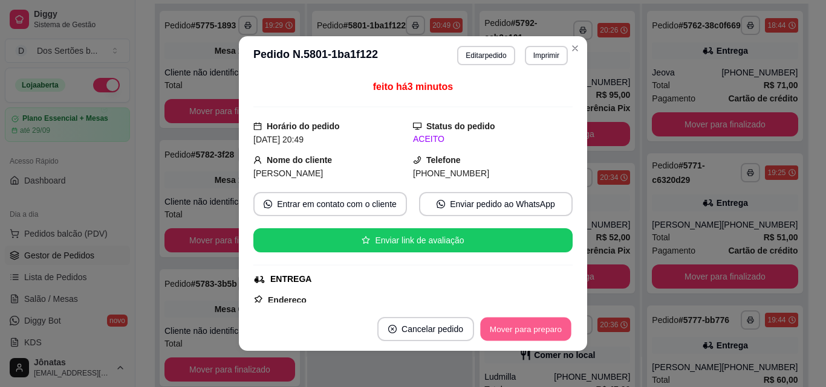
click at [518, 336] on button "Mover para preparo" at bounding box center [525, 330] width 91 height 24
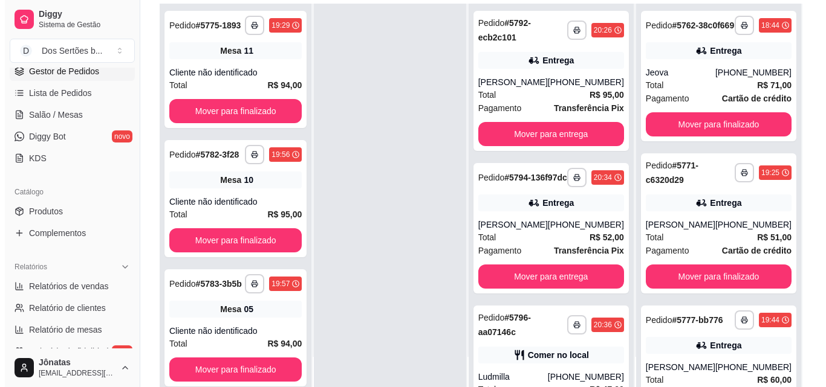
scroll to position [216, 0]
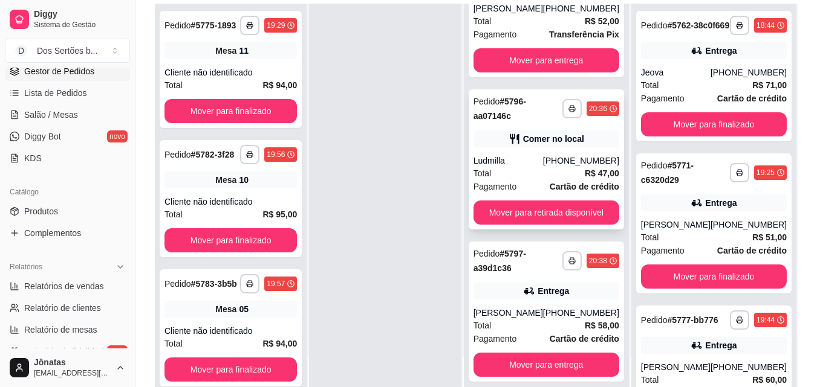
click at [523, 134] on div "**********" at bounding box center [545, 159] width 155 height 140
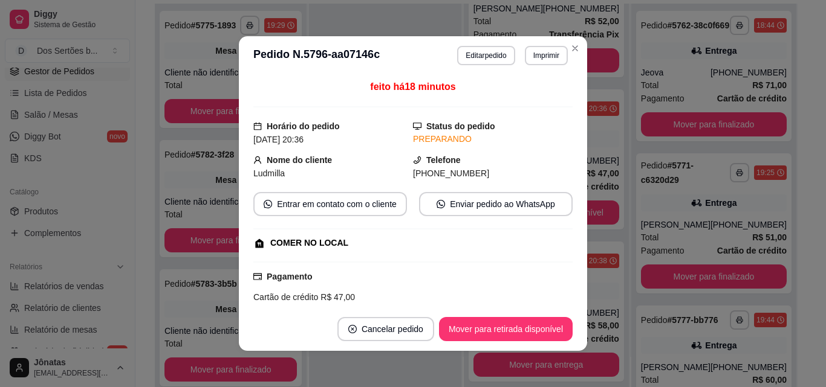
scroll to position [291, 0]
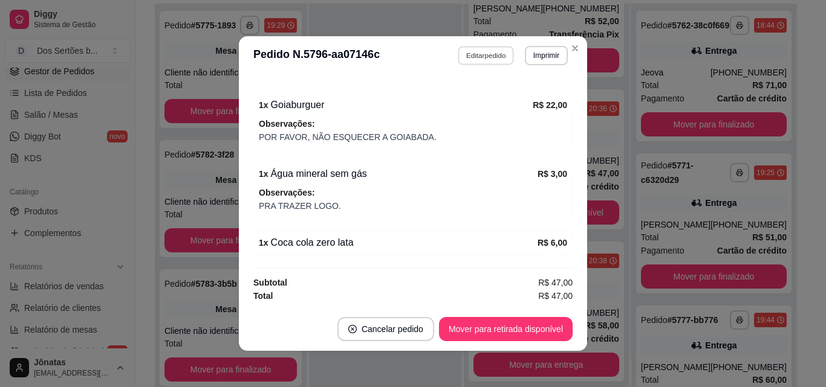
click at [478, 52] on button "Editar pedido" at bounding box center [486, 55] width 56 height 19
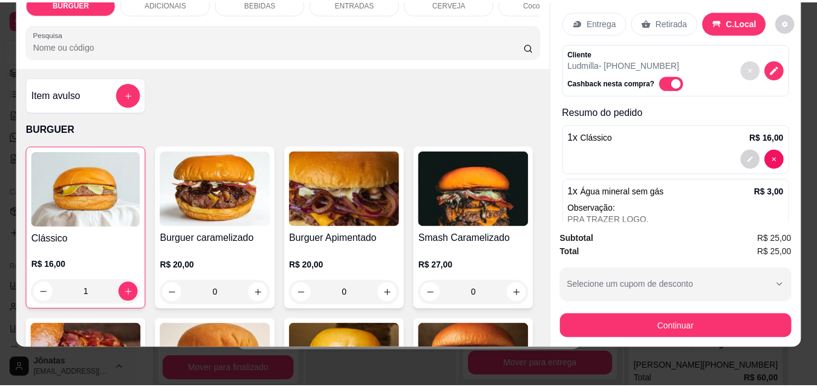
scroll to position [0, 0]
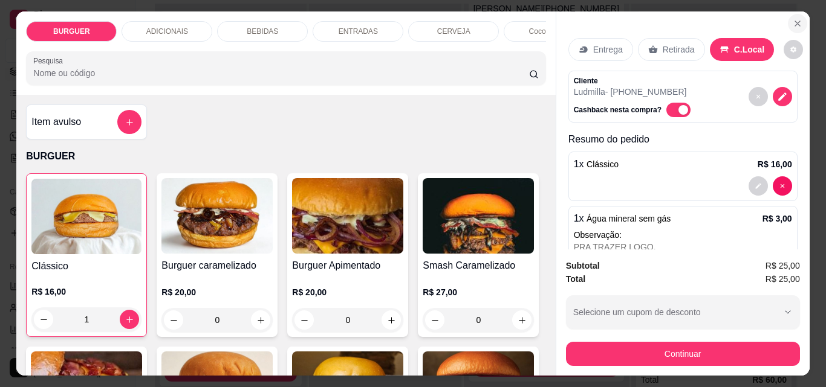
click at [793, 19] on icon "Close" at bounding box center [798, 24] width 10 height 10
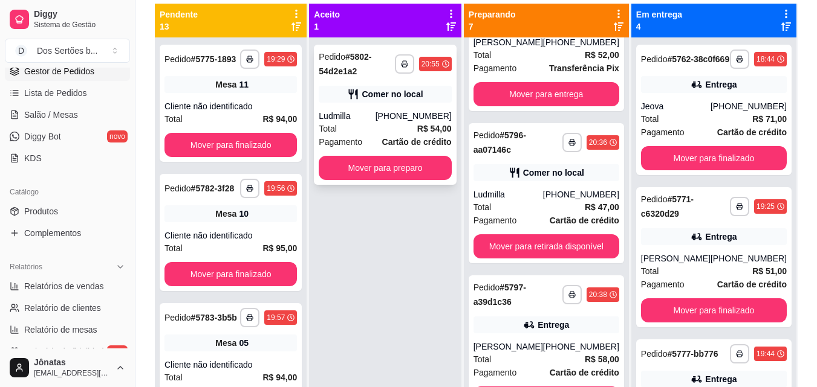
click at [394, 126] on div "Total R$ 54,00" at bounding box center [385, 128] width 132 height 13
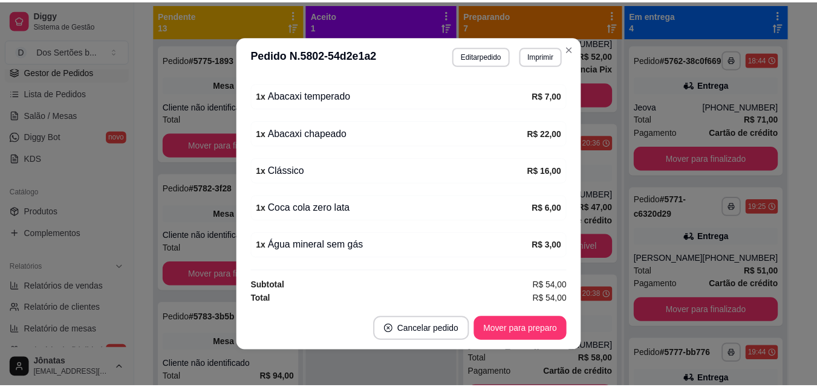
scroll to position [266, 0]
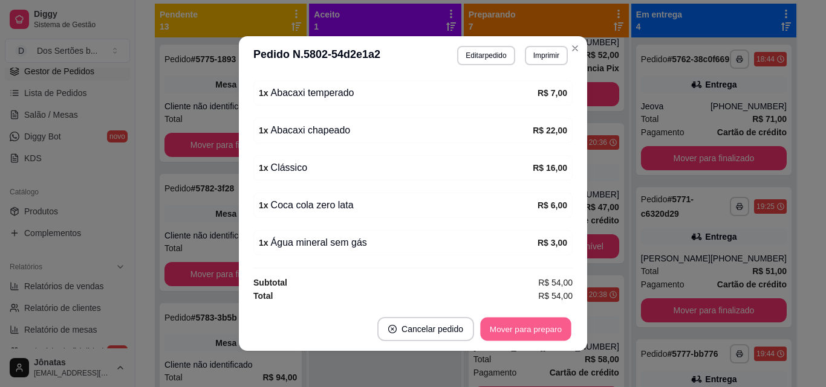
click at [505, 330] on button "Mover para preparo" at bounding box center [525, 330] width 91 height 24
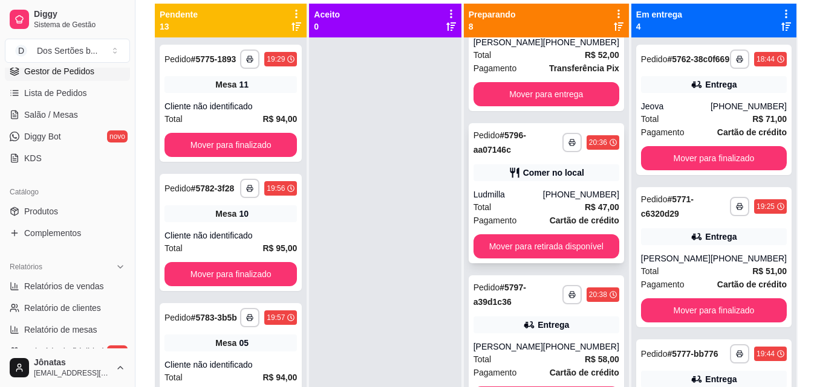
scroll to position [430, 0]
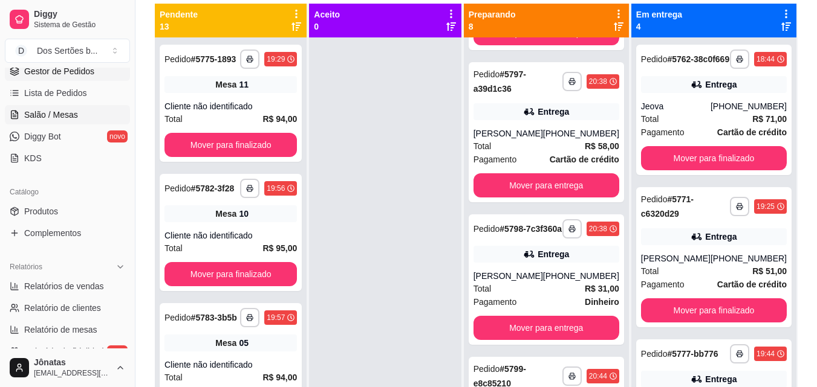
click at [34, 112] on span "Salão / Mesas" at bounding box center [51, 115] width 54 height 12
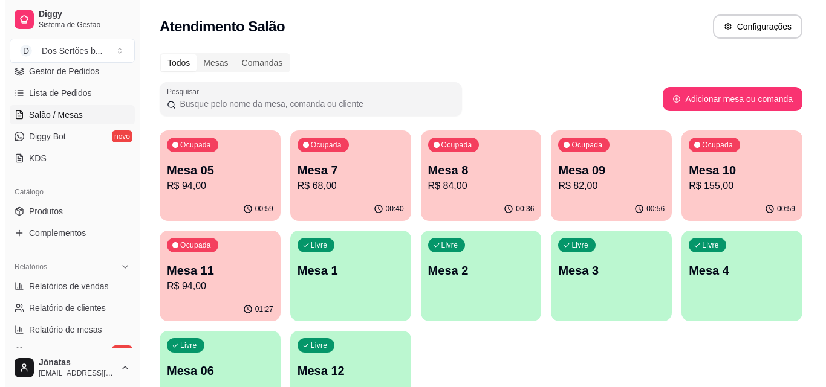
scroll to position [83, 0]
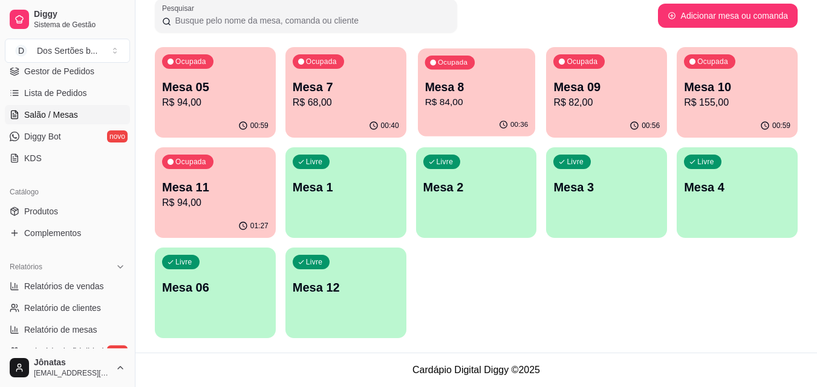
click at [493, 85] on p "Mesa 8" at bounding box center [475, 87] width 103 height 16
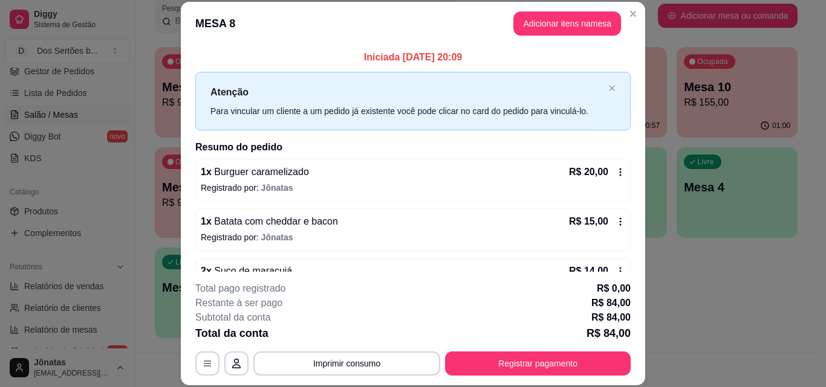
scroll to position [202, 0]
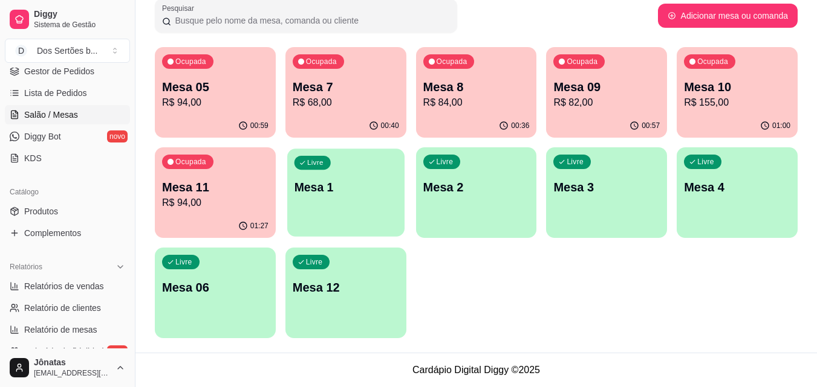
click at [329, 184] on p "Mesa 1" at bounding box center [345, 188] width 103 height 16
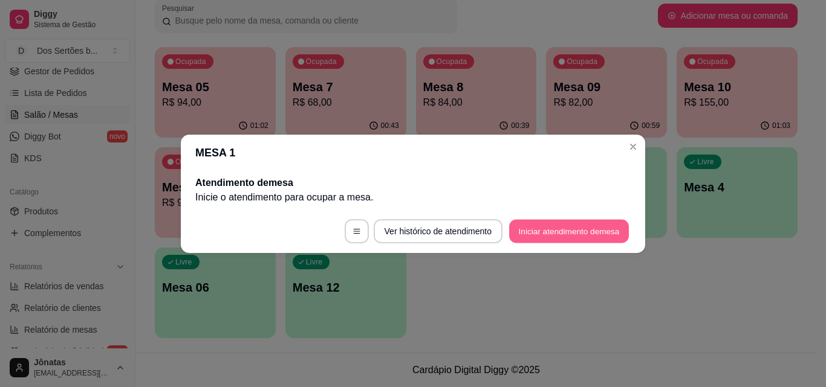
click at [556, 229] on button "Iniciar atendimento de mesa" at bounding box center [569, 231] width 120 height 24
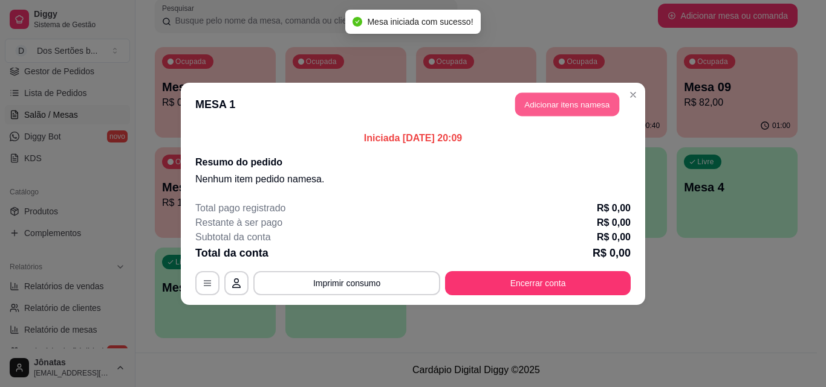
click at [563, 109] on button "Adicionar itens na mesa" at bounding box center [567, 104] width 104 height 24
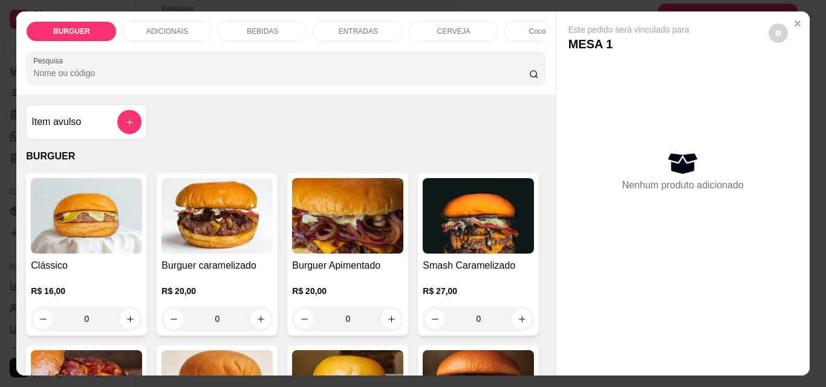
scroll to position [113, 0]
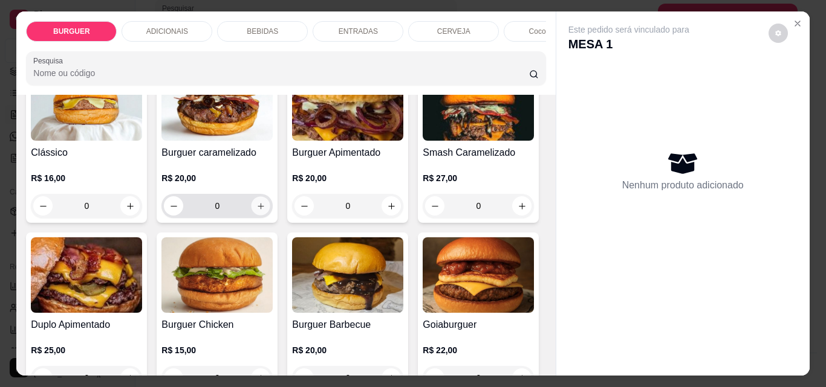
click at [257, 210] on icon "increase-product-quantity" at bounding box center [260, 206] width 9 height 9
type input "1"
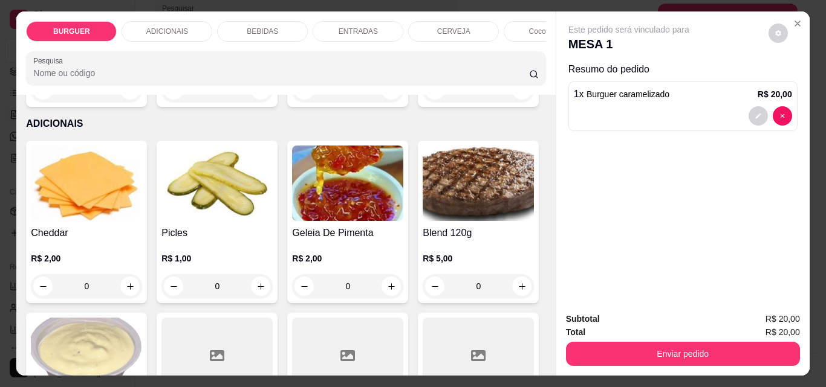
scroll to position [631, 0]
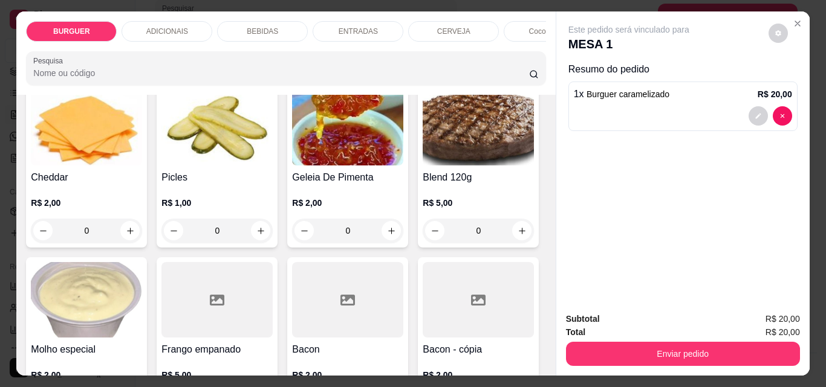
click at [387, 39] on icon "increase-product-quantity" at bounding box center [391, 34] width 9 height 9
type input "1"
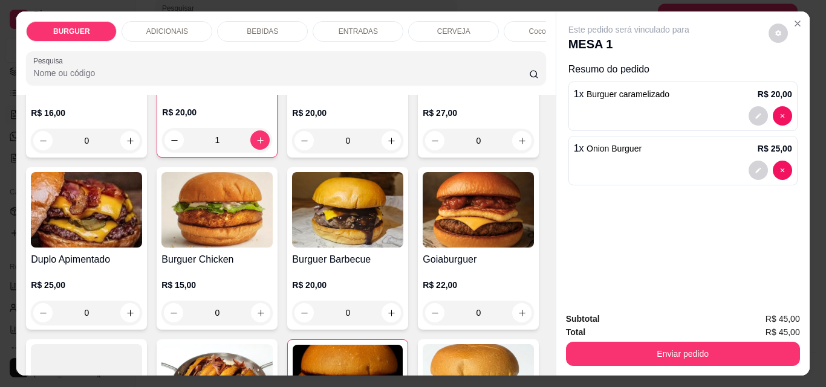
scroll to position [0, 0]
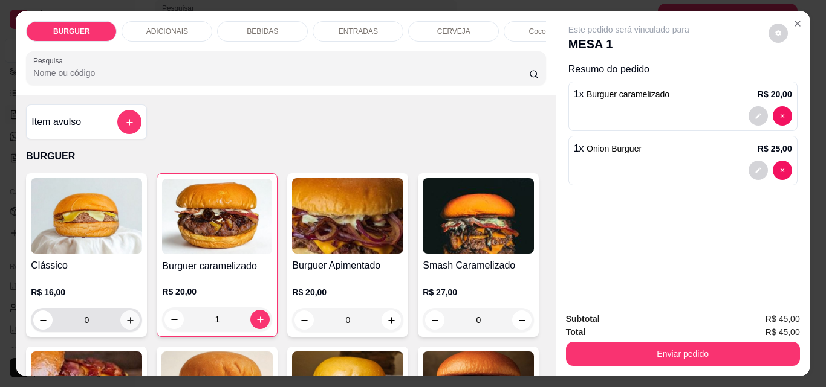
click at [126, 322] on icon "increase-product-quantity" at bounding box center [130, 320] width 9 height 9
type input "1"
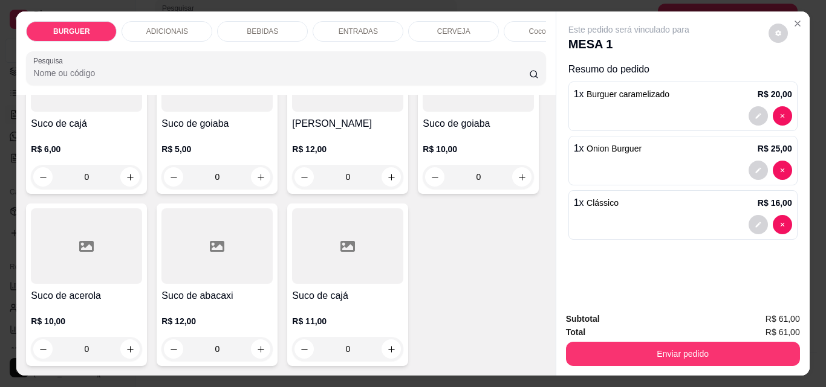
scroll to position [3707, 0]
click at [387, 182] on icon "increase-product-quantity" at bounding box center [391, 177] width 9 height 9
type input "1"
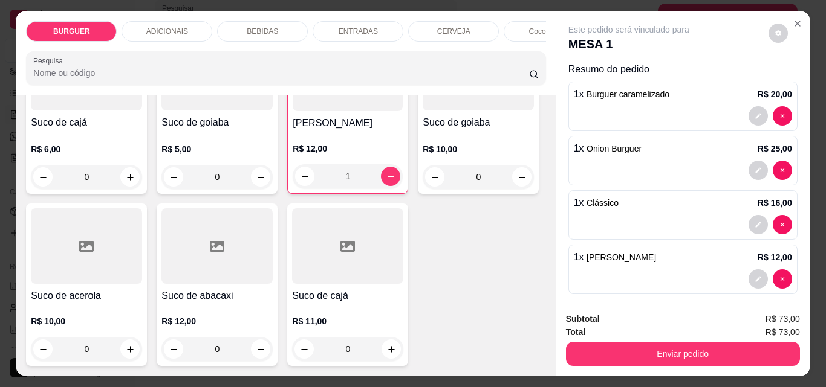
scroll to position [8, 0]
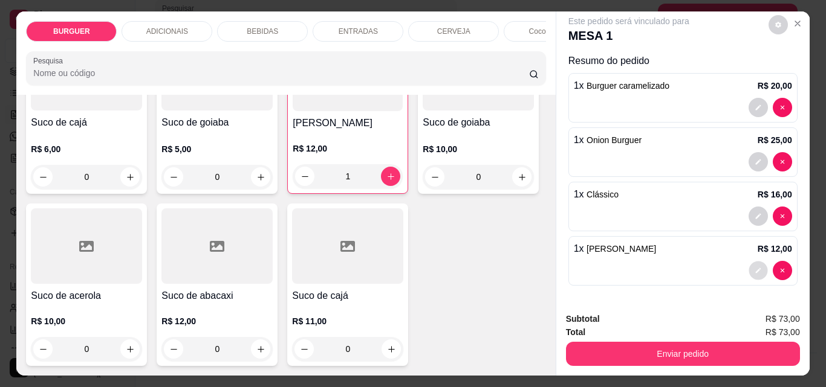
click at [748, 262] on button "decrease-product-quantity" at bounding box center [757, 271] width 19 height 19
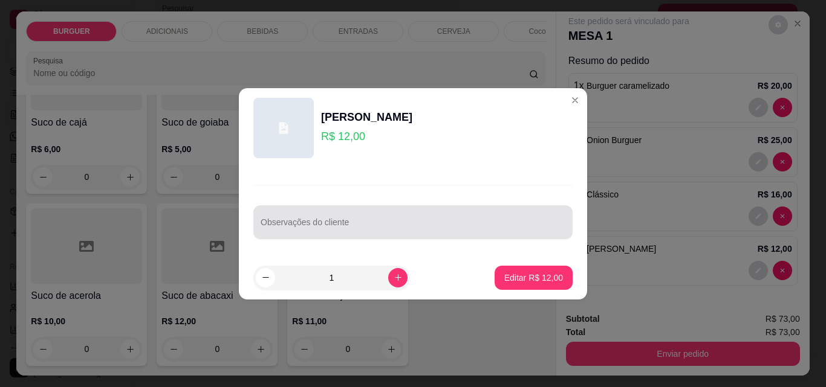
click at [368, 213] on div at bounding box center [413, 222] width 305 height 24
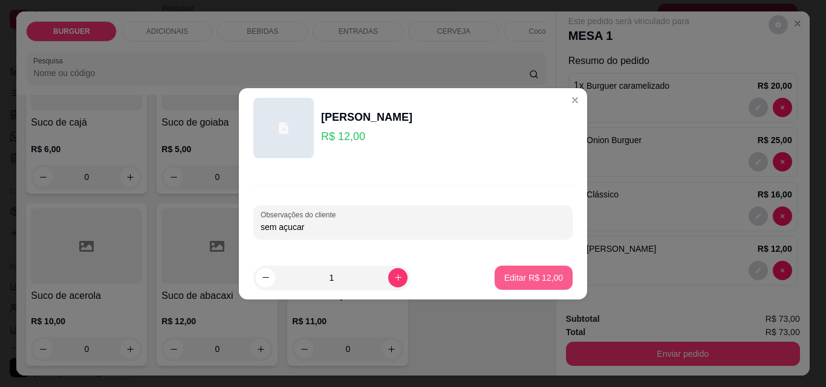
type input "sem açucar"
click at [542, 269] on button "Editar R$ 12,00" at bounding box center [534, 278] width 76 height 24
type input "0"
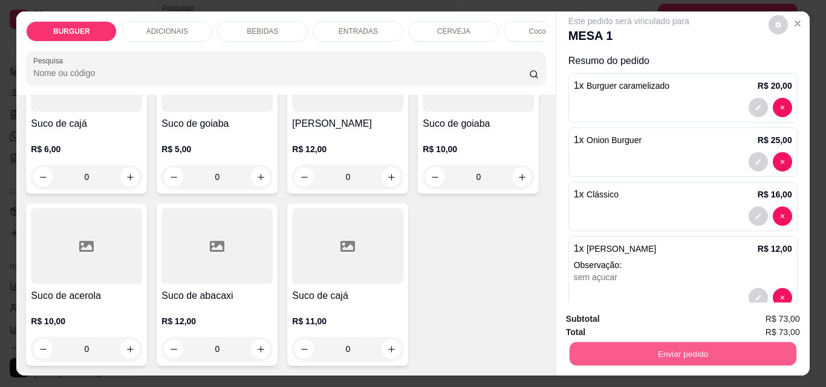
click at [629, 350] on button "Enviar pedido" at bounding box center [682, 354] width 227 height 24
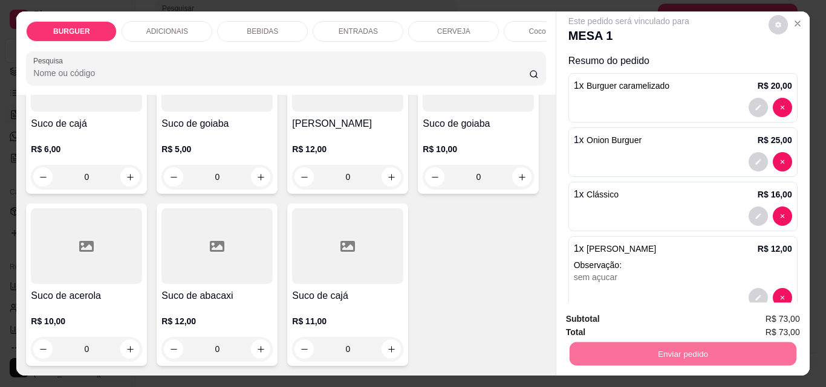
click at [767, 314] on button "Enviar pedido" at bounding box center [768, 319] width 66 height 22
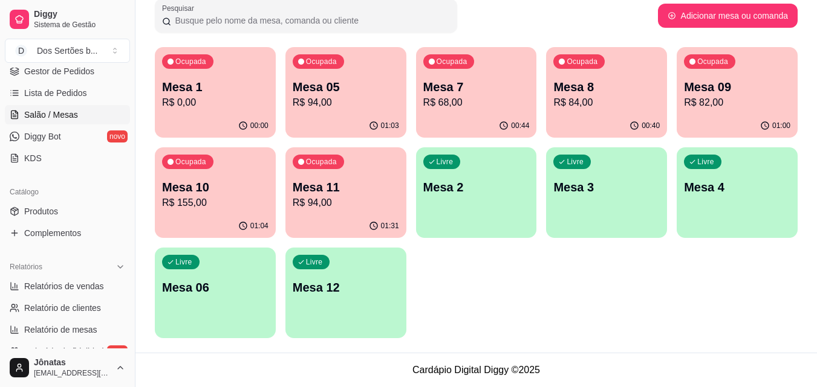
click at [365, 102] on p "R$ 94,00" at bounding box center [346, 103] width 106 height 15
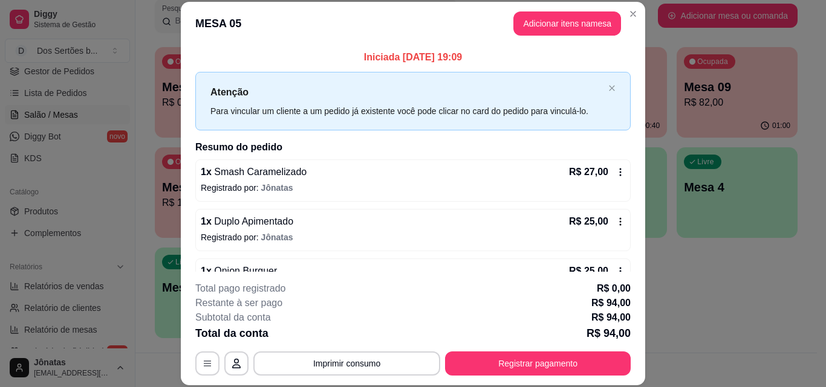
scroll to position [133, 0]
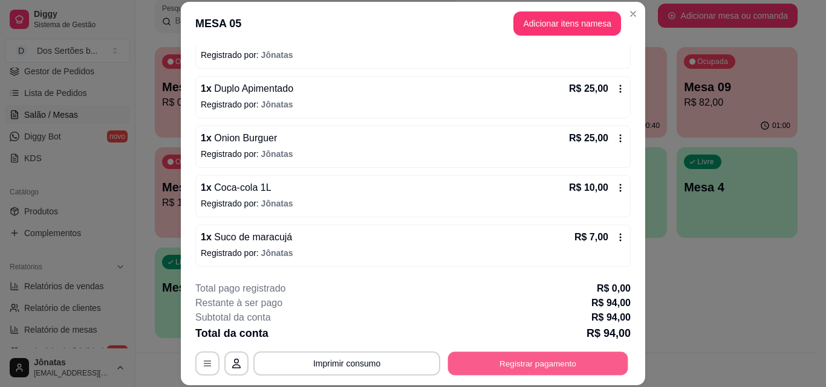
click at [522, 361] on button "Registrar pagamento" at bounding box center [538, 364] width 180 height 24
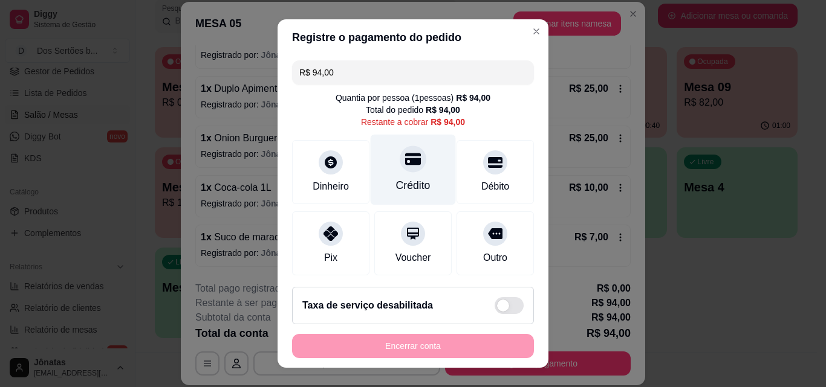
click at [384, 176] on div "Crédito" at bounding box center [413, 170] width 85 height 71
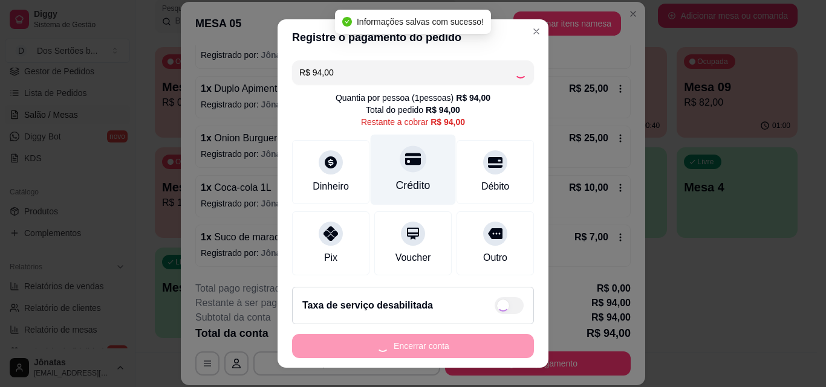
type input "R$ 0,00"
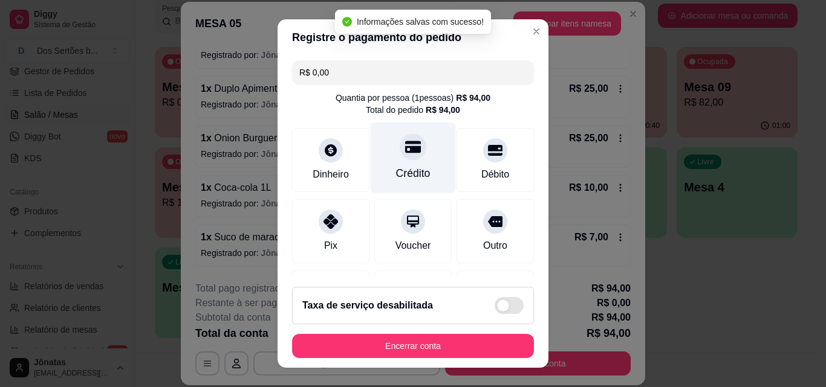
scroll to position [140, 0]
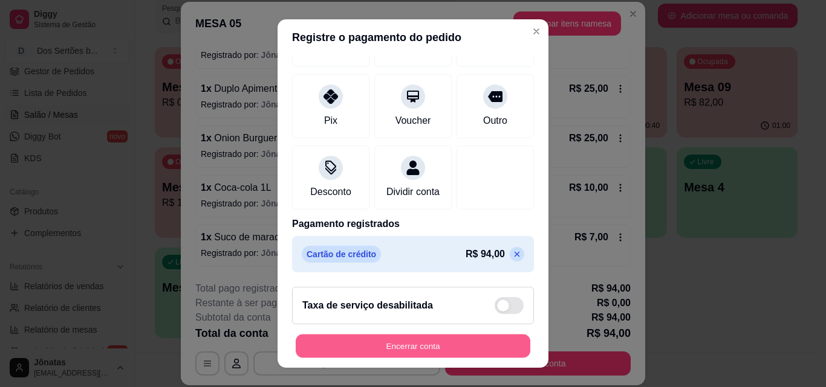
click at [445, 339] on button "Encerrar conta" at bounding box center [413, 347] width 235 height 24
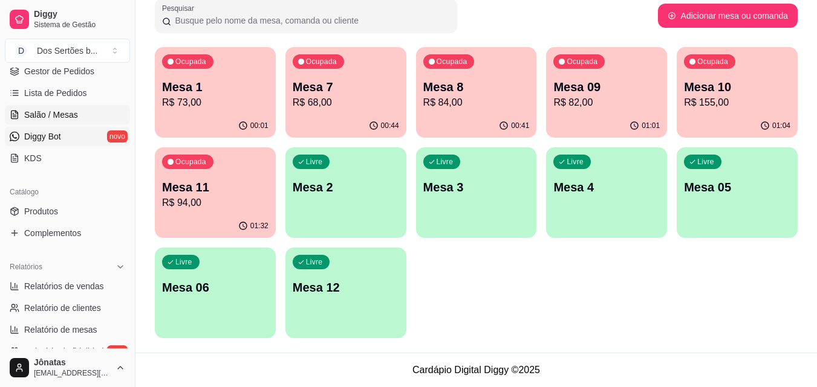
scroll to position [0, 0]
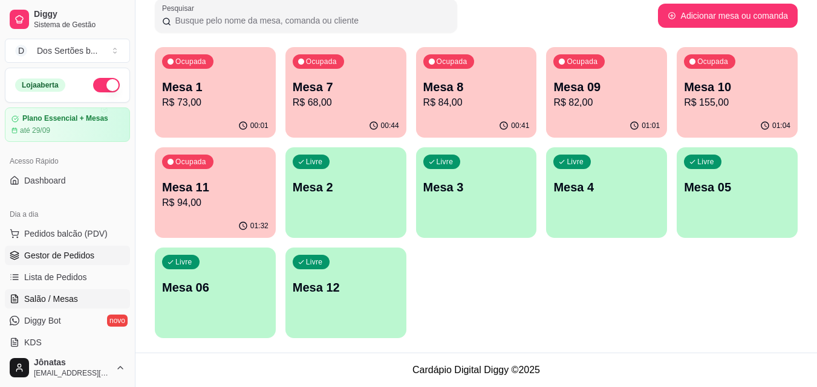
click at [74, 248] on link "Gestor de Pedidos" at bounding box center [67, 255] width 125 height 19
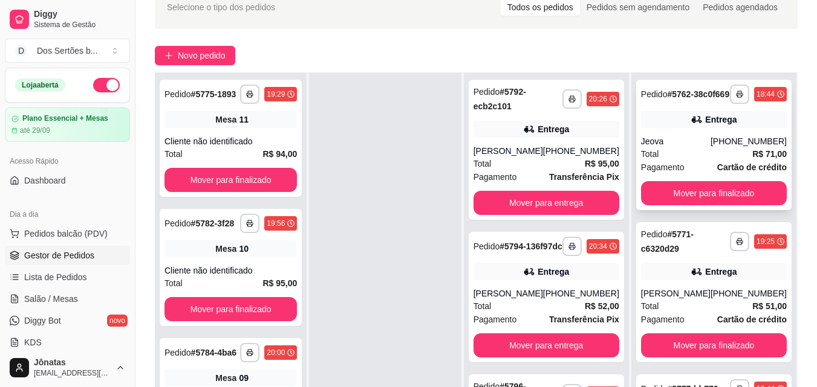
click at [731, 161] on div "Total R$ 71,00" at bounding box center [714, 154] width 146 height 13
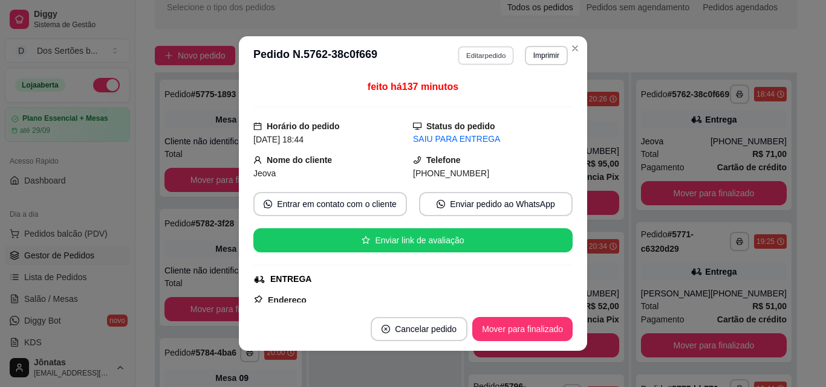
click at [496, 50] on button "Editar pedido" at bounding box center [486, 55] width 56 height 19
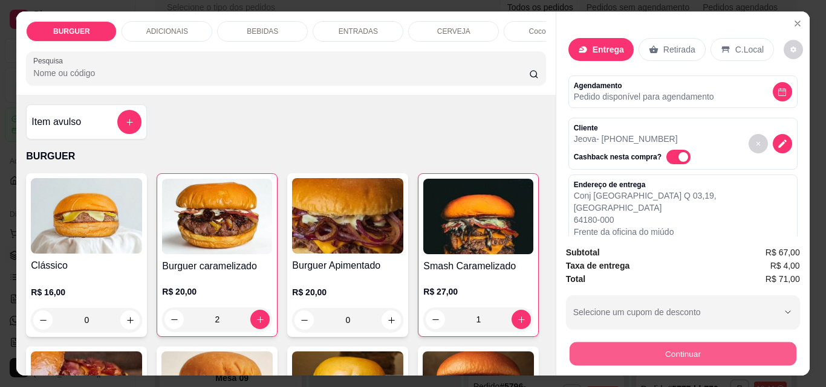
click at [626, 342] on button "Continuar" at bounding box center [682, 354] width 227 height 24
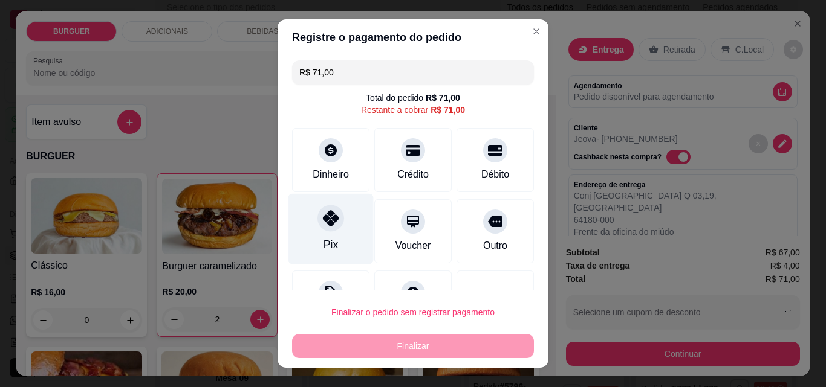
click at [335, 235] on div "Pix" at bounding box center [330, 229] width 85 height 71
type input "R$ 0,00"
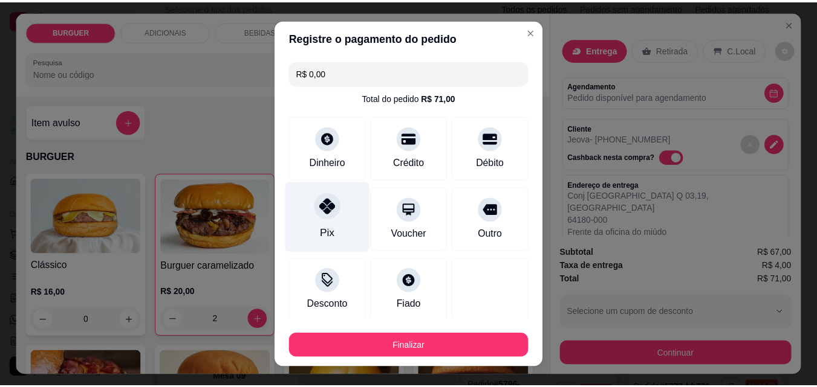
scroll to position [71, 0]
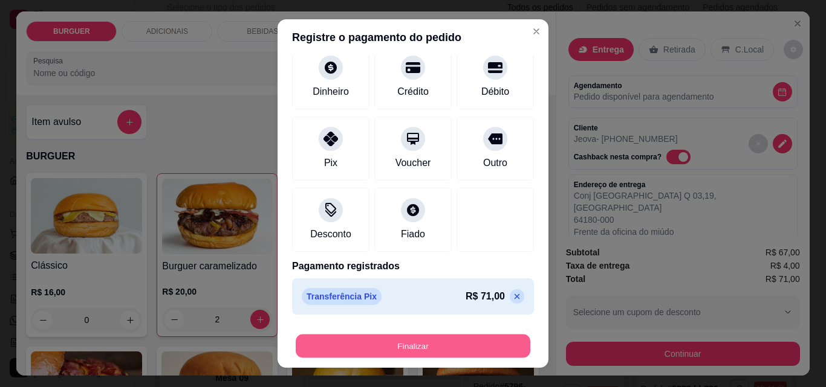
click at [406, 347] on button "Finalizar" at bounding box center [413, 347] width 235 height 24
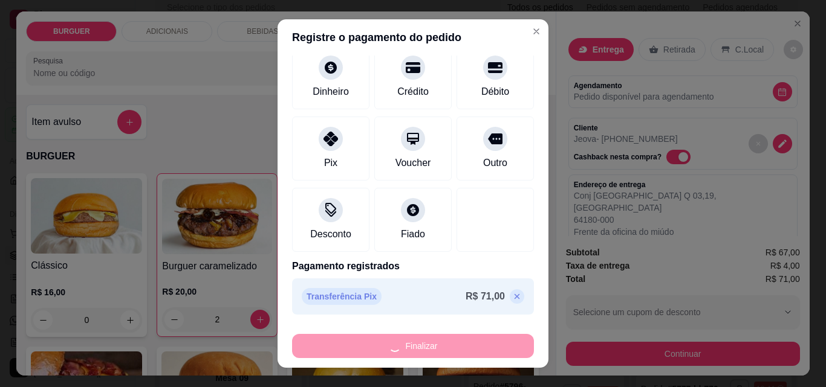
type input "0"
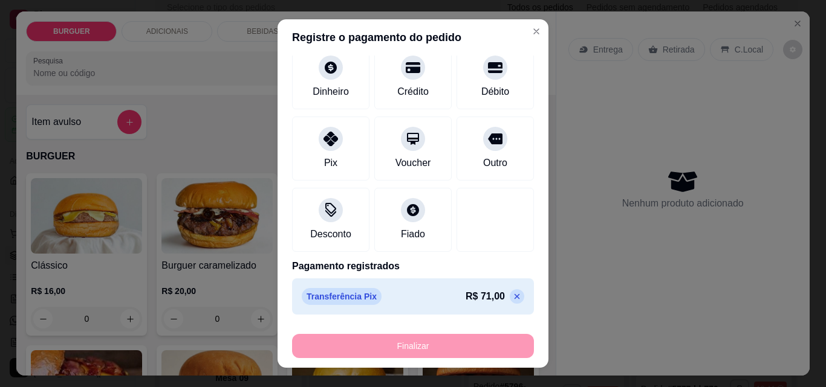
type input "-R$ 71,00"
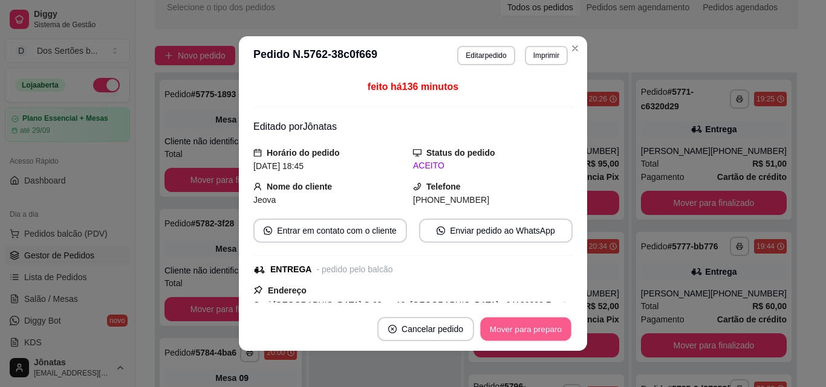
click at [537, 329] on button "Mover para preparo" at bounding box center [525, 330] width 91 height 24
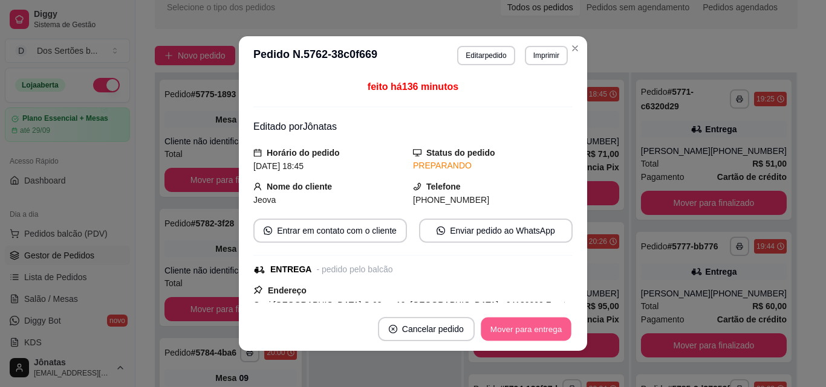
click at [537, 330] on button "Mover para entrega" at bounding box center [526, 330] width 91 height 24
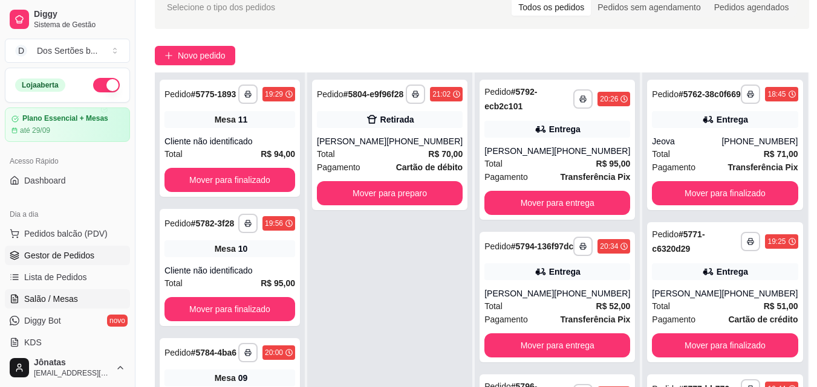
click at [22, 303] on link "Salão / Mesas" at bounding box center [67, 299] width 125 height 19
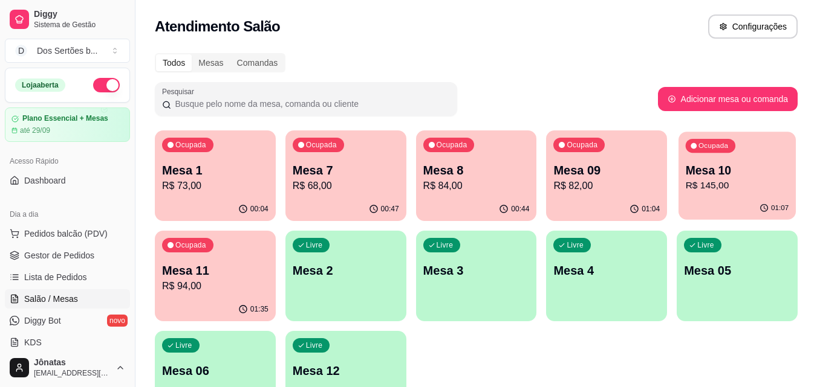
click at [701, 175] on p "Mesa 10" at bounding box center [737, 171] width 103 height 16
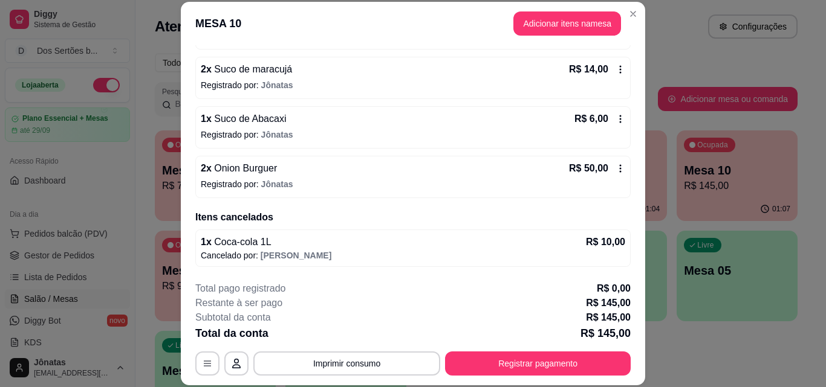
scroll to position [197, 0]
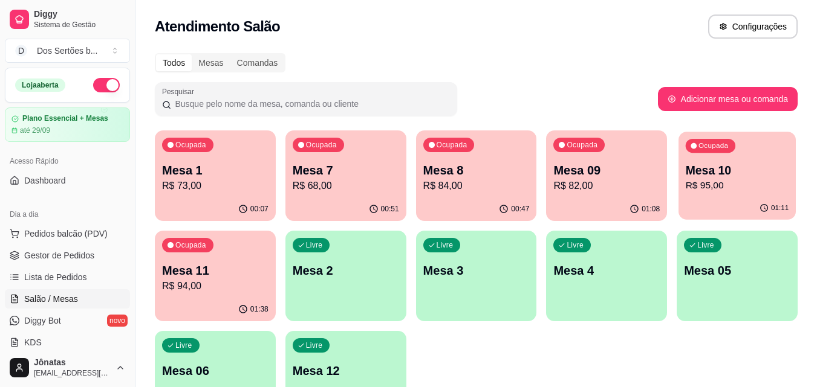
click at [700, 149] on p "Ocupada" at bounding box center [713, 146] width 30 height 10
click at [698, 182] on p "R$ 95,00" at bounding box center [737, 186] width 103 height 14
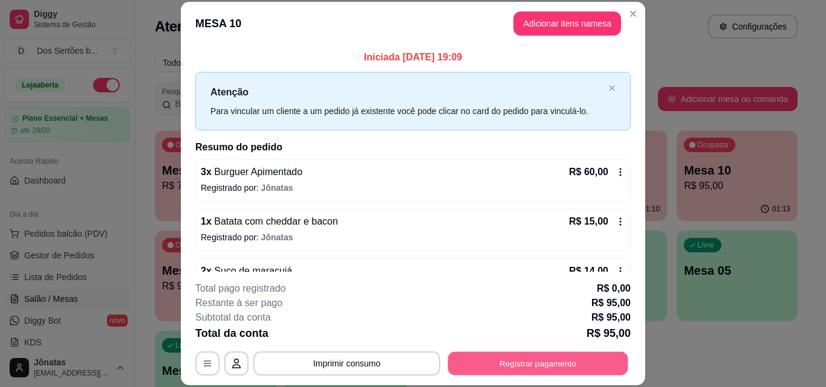
click at [549, 358] on button "Registrar pagamento" at bounding box center [538, 364] width 180 height 24
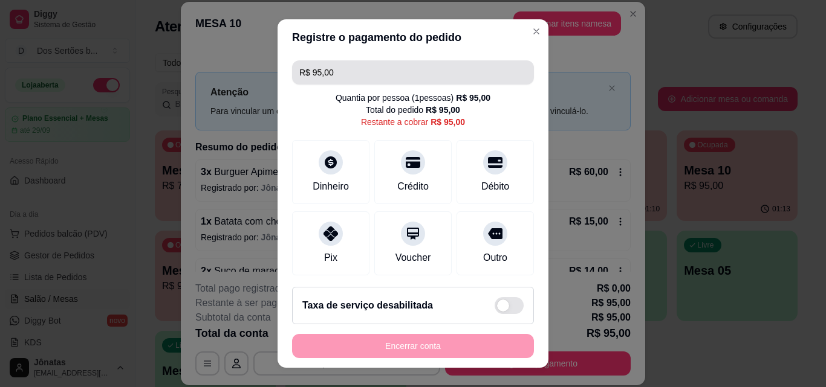
click at [335, 74] on input "R$ 95,00" at bounding box center [412, 72] width 227 height 24
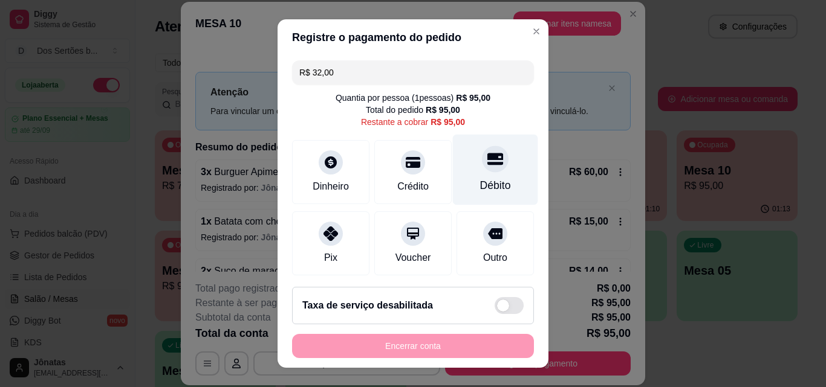
click at [496, 171] on div "Débito" at bounding box center [495, 170] width 85 height 71
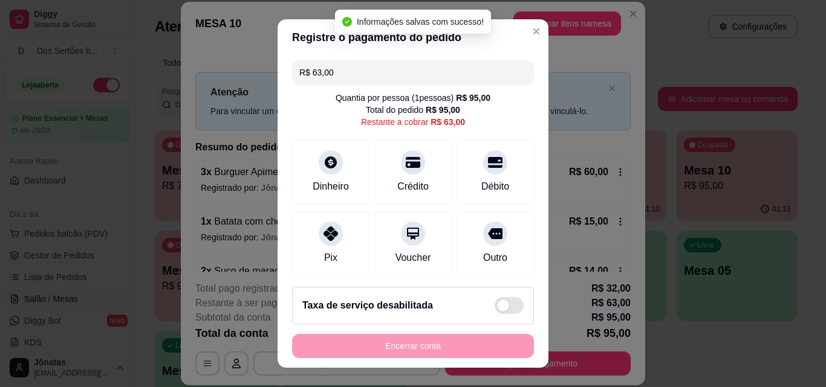
click at [343, 67] on input "R$ 63,00" at bounding box center [412, 72] width 227 height 24
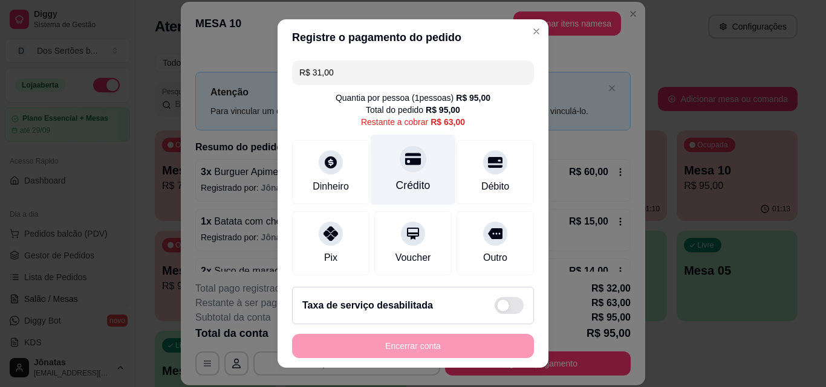
click at [405, 157] on icon at bounding box center [413, 159] width 16 height 16
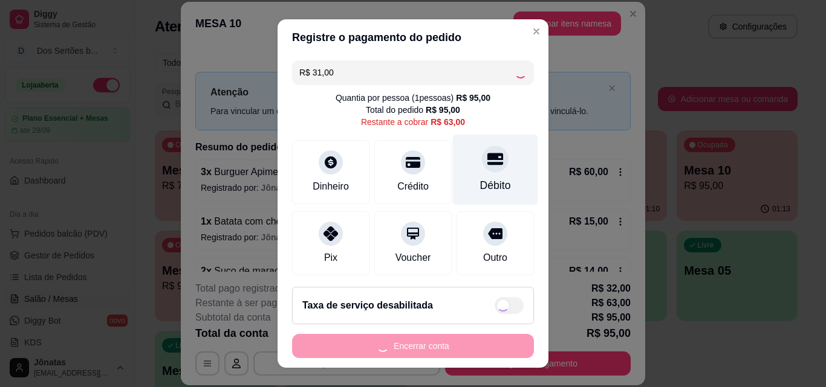
click at [482, 170] on div at bounding box center [495, 159] width 27 height 27
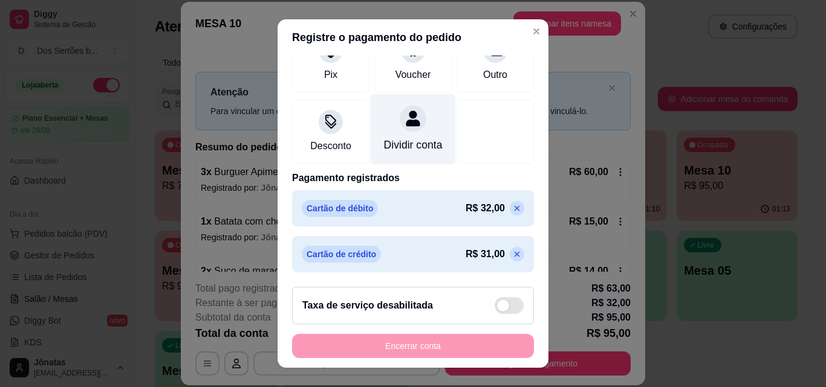
scroll to position [0, 0]
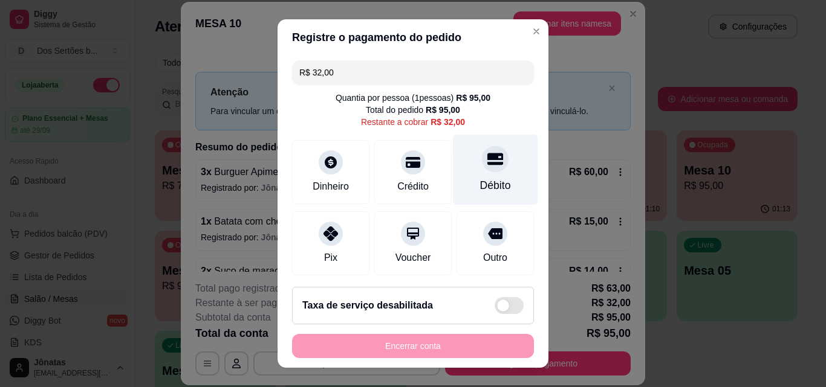
click at [480, 187] on div "Débito" at bounding box center [495, 186] width 31 height 16
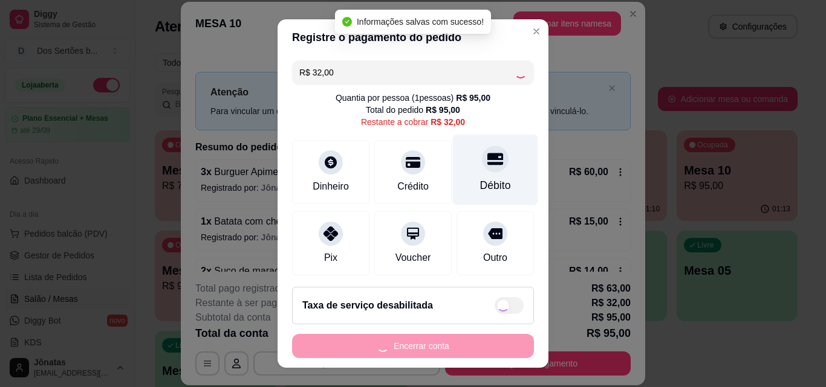
type input "R$ 0,00"
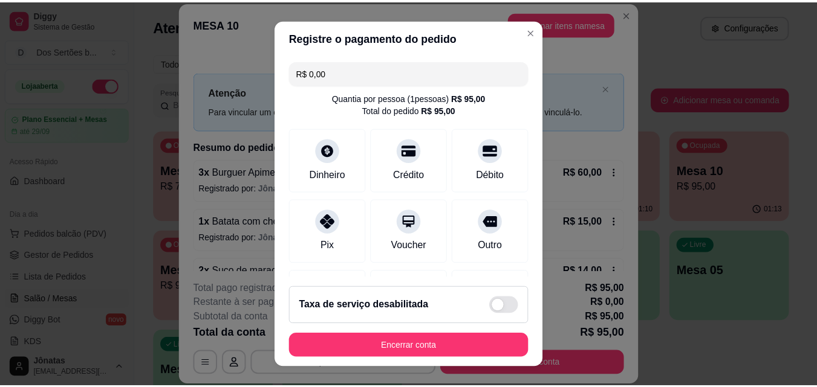
scroll to position [232, 0]
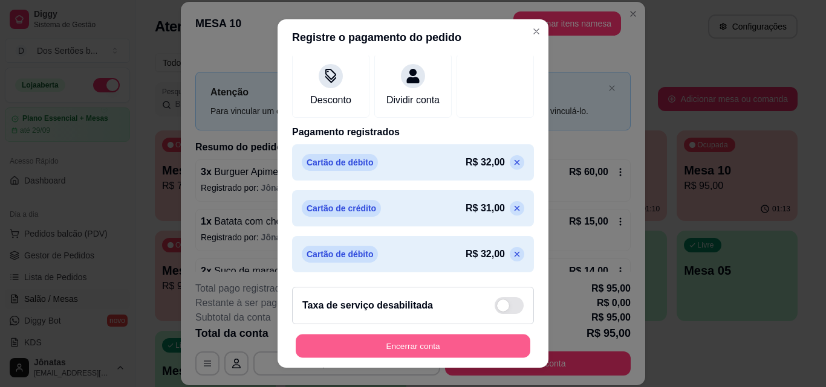
click at [454, 342] on button "Encerrar conta" at bounding box center [413, 347] width 235 height 24
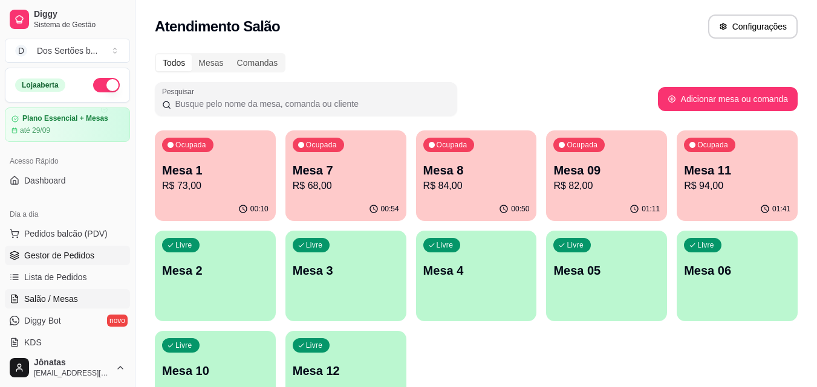
click at [19, 259] on icon at bounding box center [15, 256] width 10 height 10
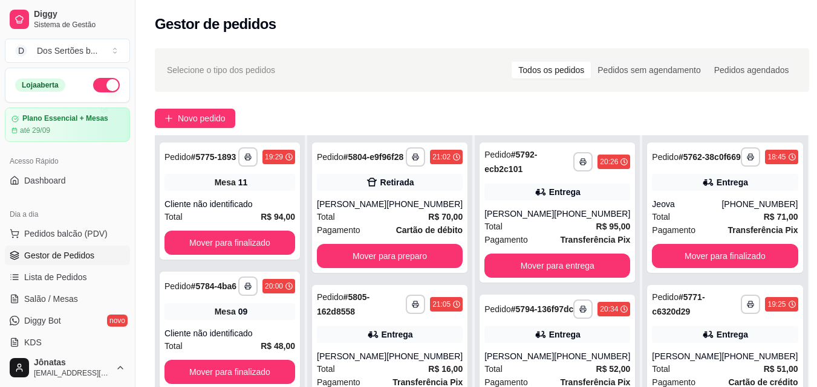
scroll to position [184, 0]
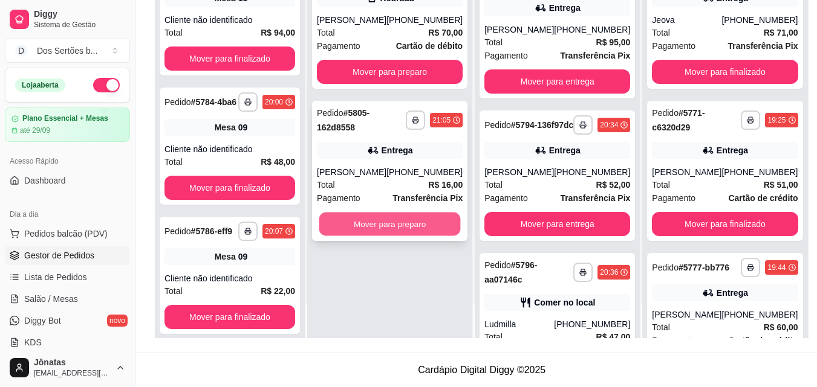
click at [365, 231] on button "Mover para preparo" at bounding box center [389, 225] width 141 height 24
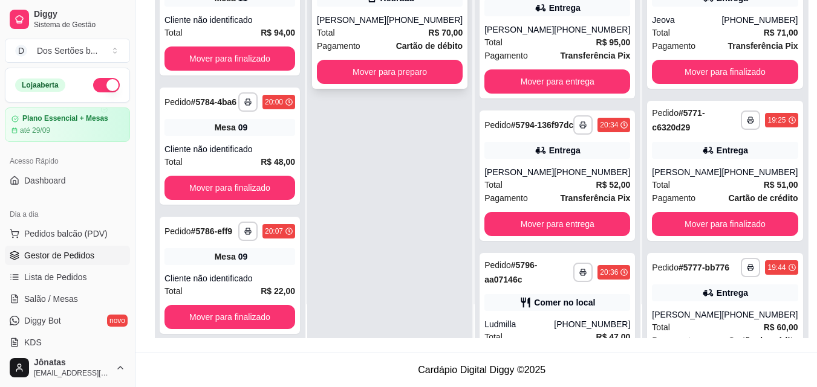
click at [378, 39] on div "Total R$ 70,00" at bounding box center [390, 32] width 146 height 13
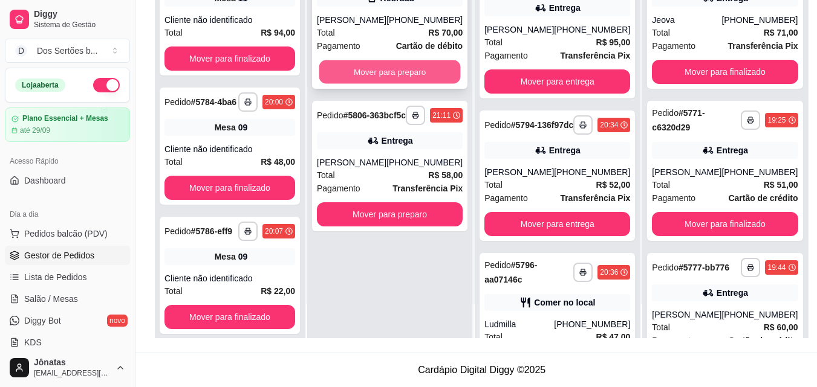
click at [388, 82] on button "Mover para preparo" at bounding box center [389, 72] width 141 height 24
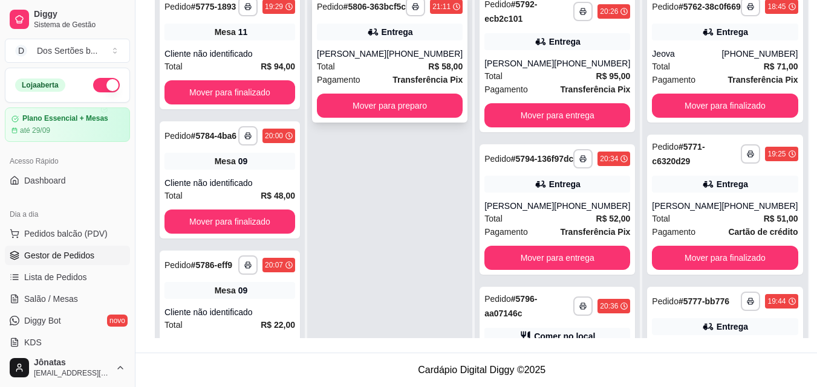
scroll to position [116, 0]
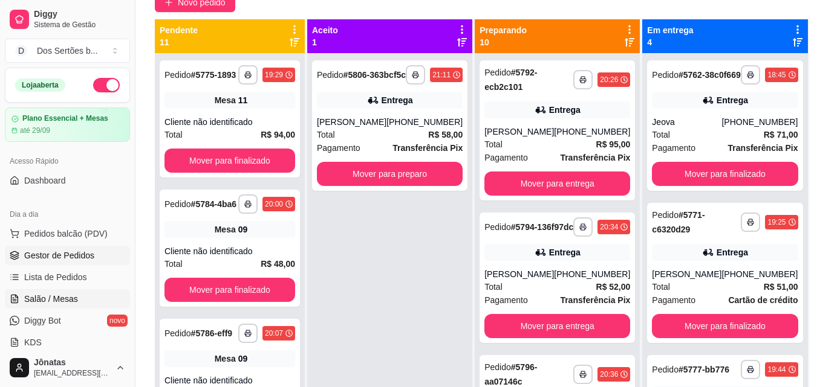
click at [83, 295] on link "Salão / Mesas" at bounding box center [67, 299] width 125 height 19
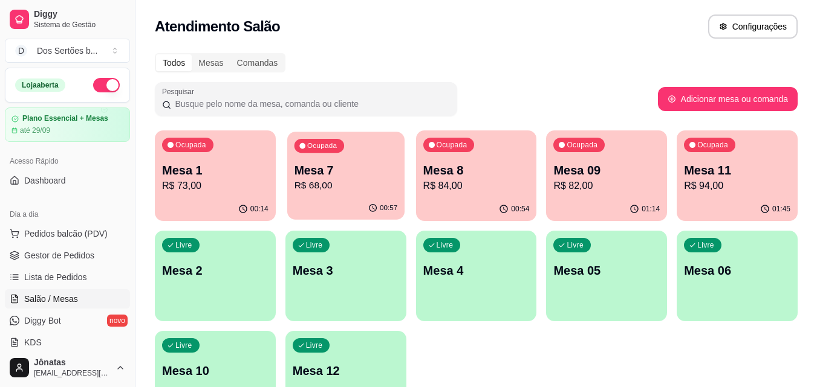
click at [347, 165] on p "Mesa 7" at bounding box center [345, 171] width 103 height 16
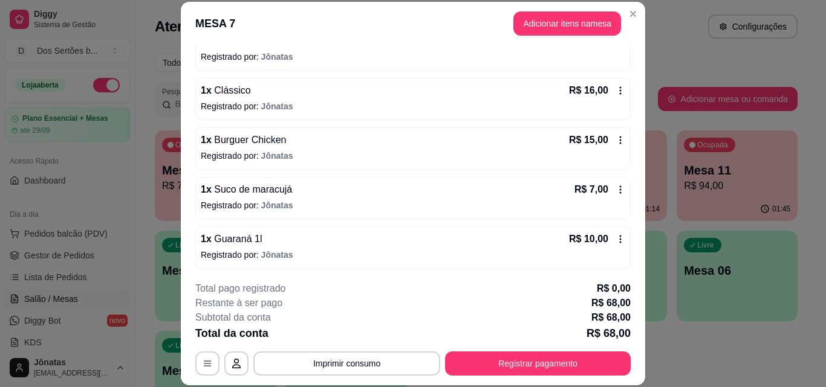
scroll to position [162, 0]
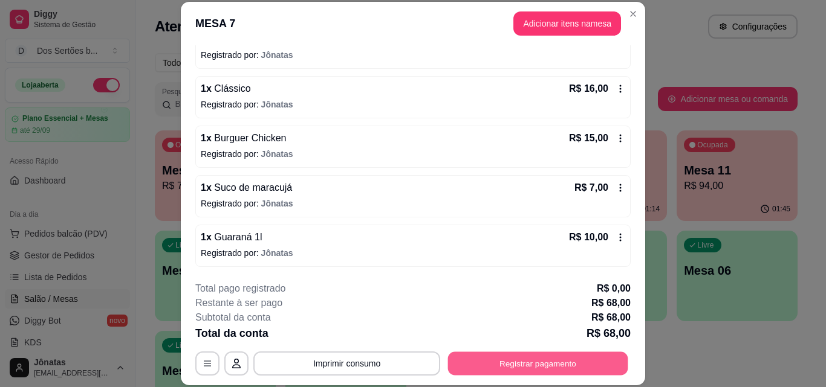
click at [573, 365] on button "Registrar pagamento" at bounding box center [538, 364] width 180 height 24
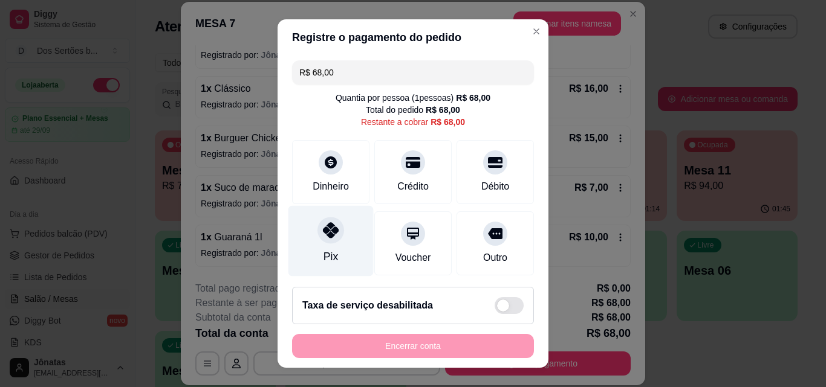
click at [305, 228] on div "Pix" at bounding box center [330, 241] width 85 height 71
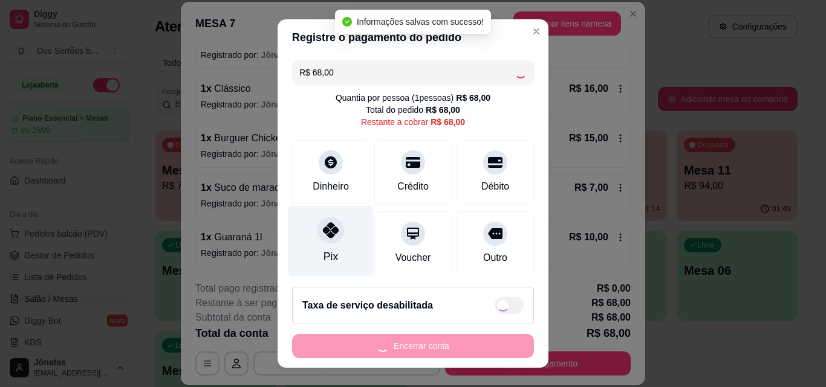
type input "R$ 0,00"
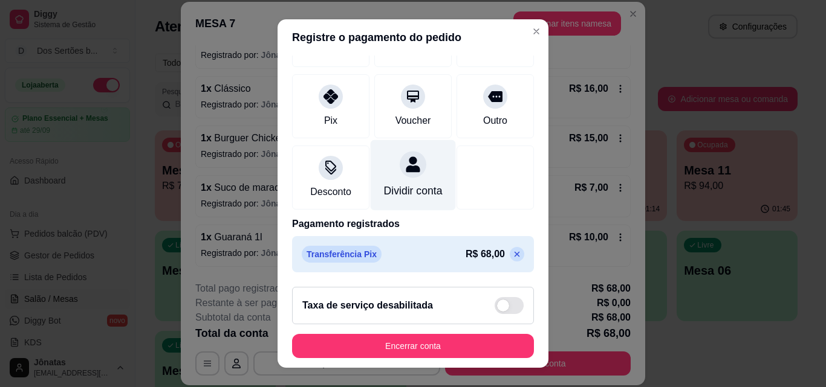
scroll to position [19, 0]
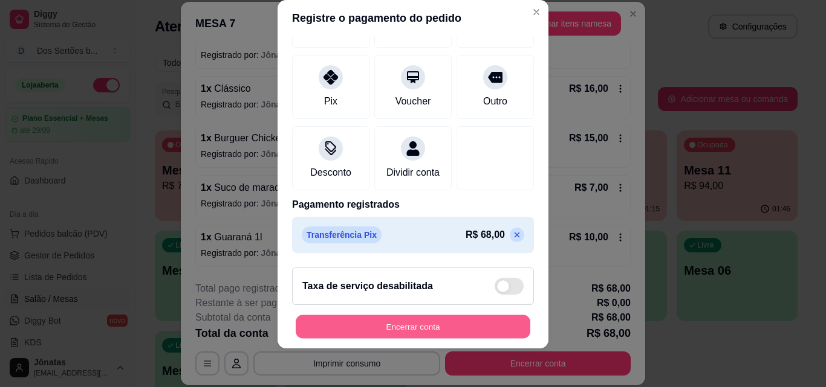
click at [457, 319] on button "Encerrar conta" at bounding box center [413, 328] width 235 height 24
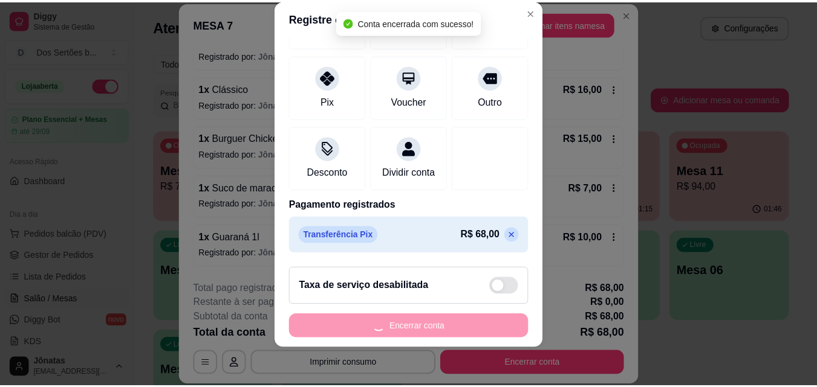
scroll to position [0, 0]
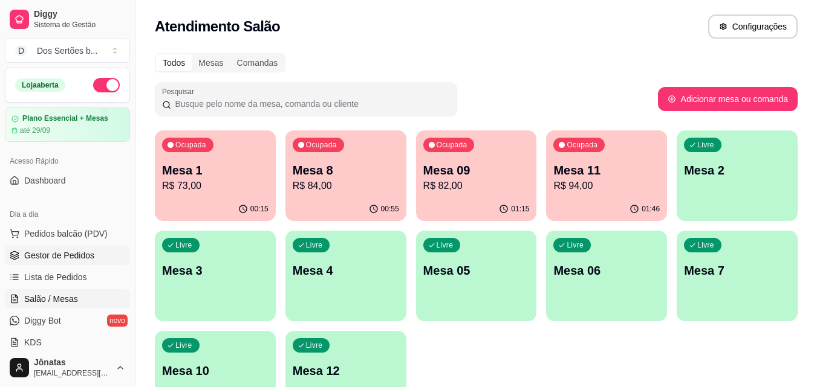
click at [55, 259] on span "Gestor de Pedidos" at bounding box center [59, 256] width 70 height 12
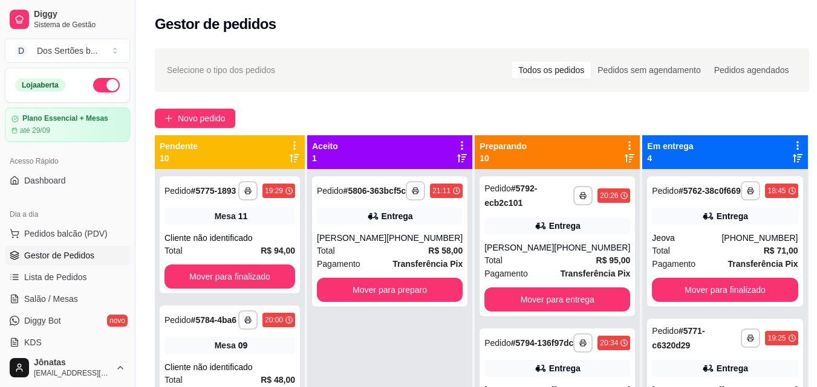
scroll to position [34, 0]
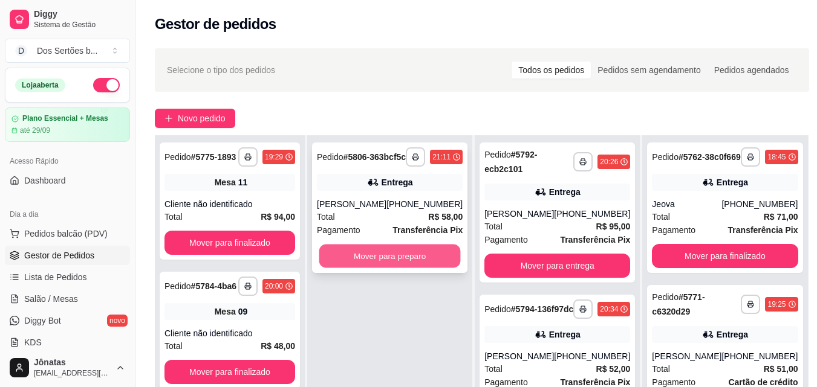
click at [357, 259] on button "Mover para preparo" at bounding box center [389, 257] width 141 height 24
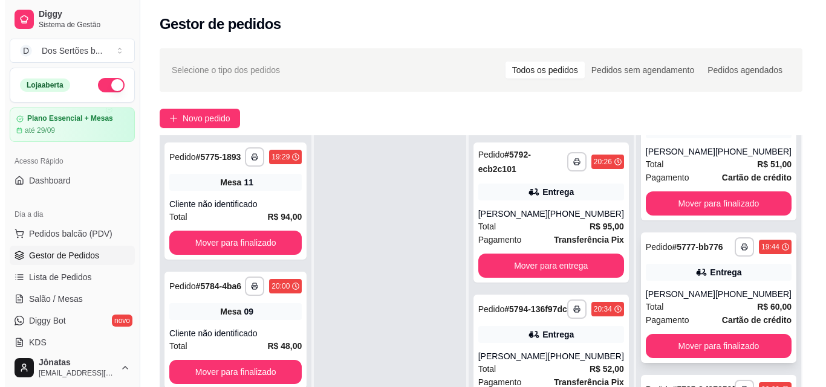
scroll to position [184, 0]
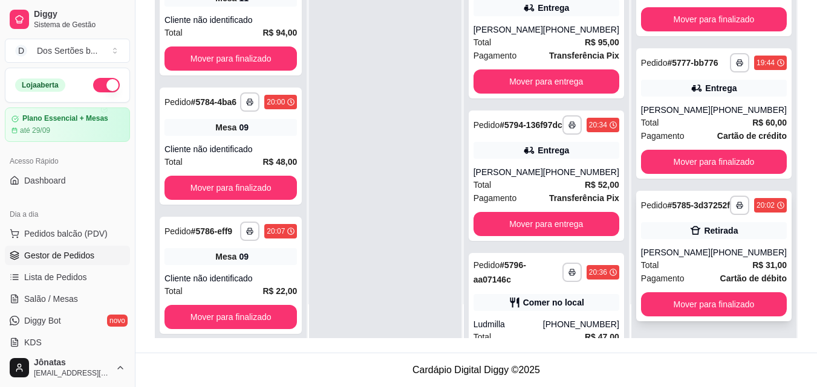
click at [704, 226] on div "Retirada" at bounding box center [721, 231] width 34 height 12
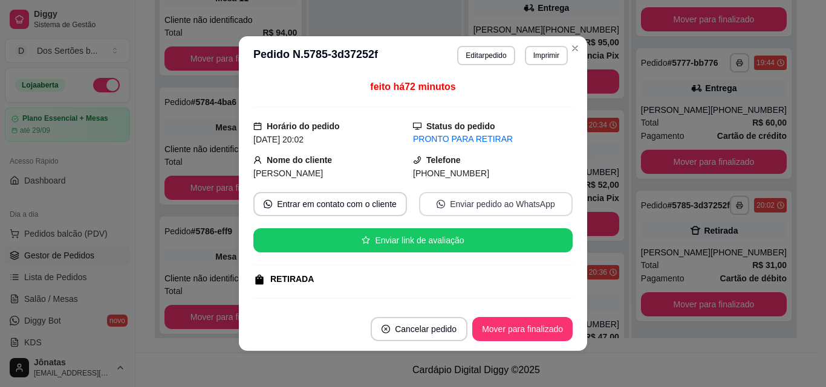
scroll to position [190, 0]
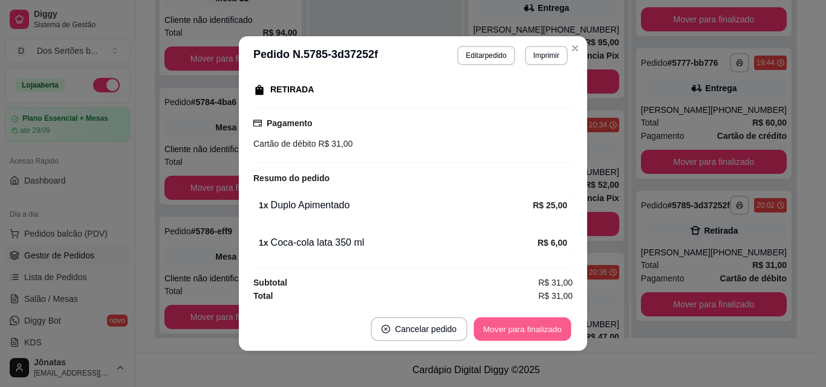
click at [502, 332] on button "Mover para finalizado" at bounding box center [522, 330] width 97 height 24
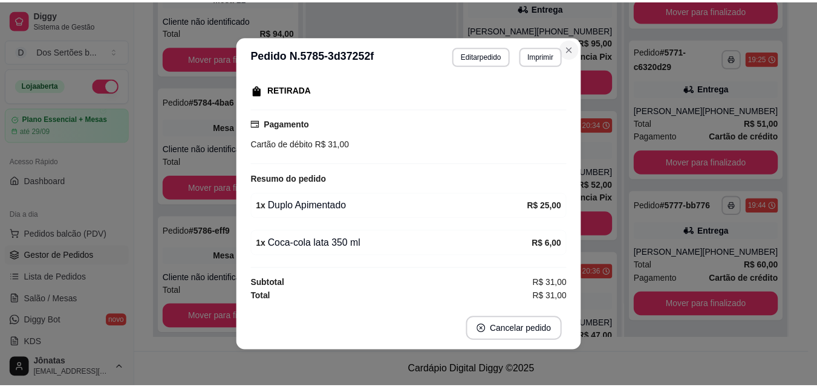
scroll to position [162, 0]
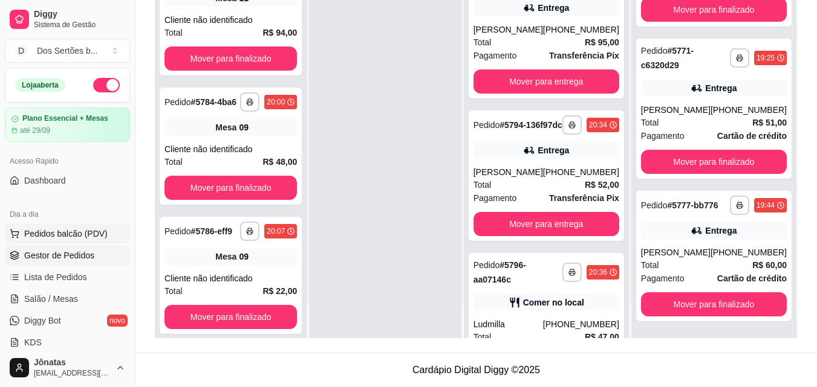
click at [79, 234] on span "Pedidos balcão (PDV)" at bounding box center [65, 234] width 83 height 12
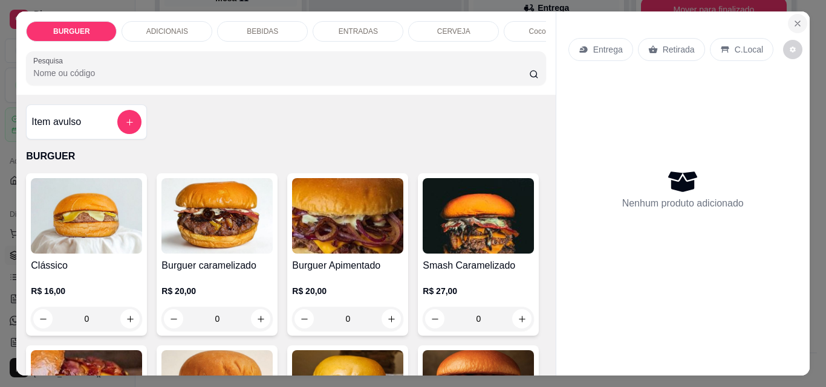
click at [793, 19] on icon "Close" at bounding box center [798, 24] width 10 height 10
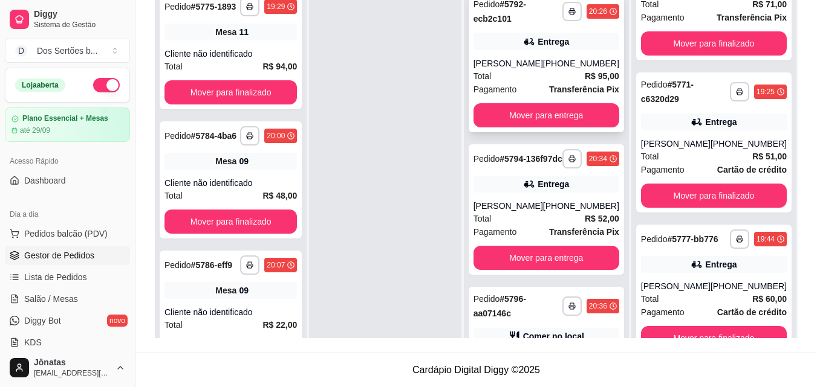
click at [543, 60] on div "[PERSON_NAME]" at bounding box center [508, 63] width 70 height 12
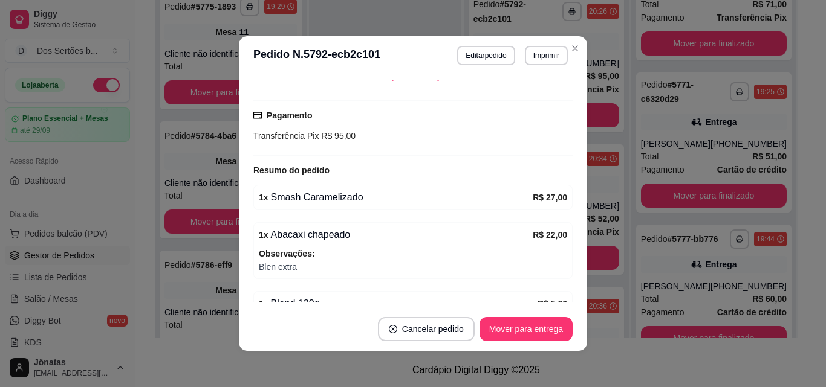
scroll to position [465, 0]
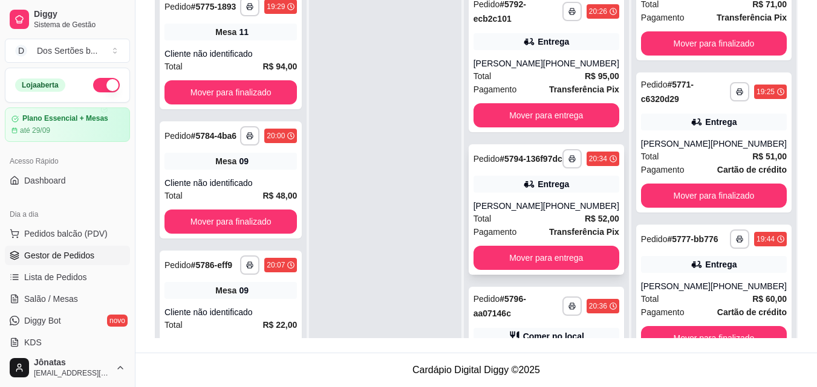
click at [545, 166] on div "Pedido # 5794-136f97dc" at bounding box center [517, 159] width 89 height 15
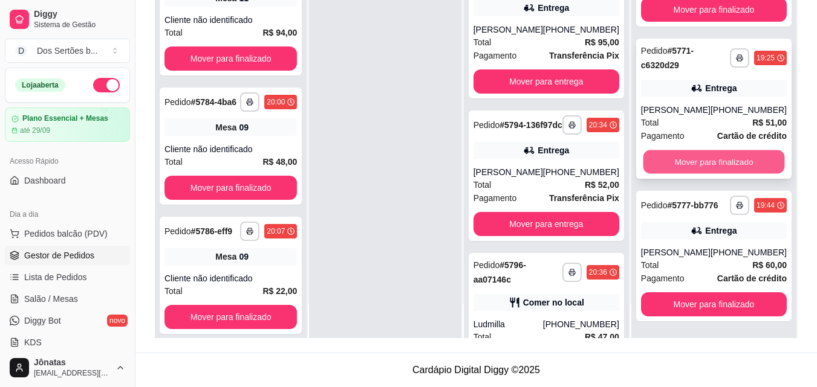
click at [695, 151] on button "Mover para finalizado" at bounding box center [713, 163] width 141 height 24
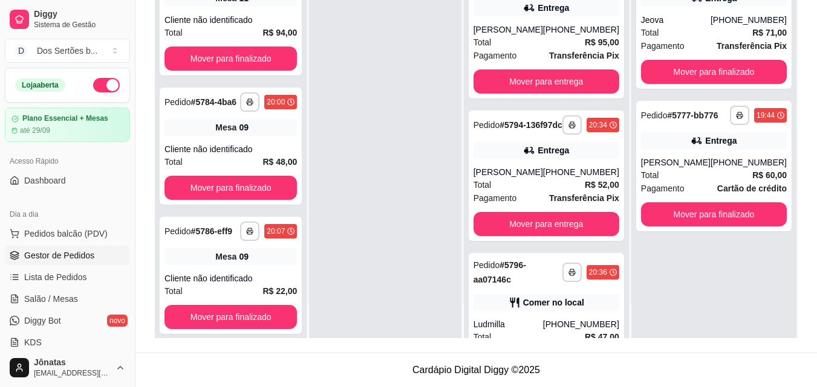
scroll to position [0, 0]
click at [715, 224] on button "Mover para finalizado" at bounding box center [713, 215] width 141 height 24
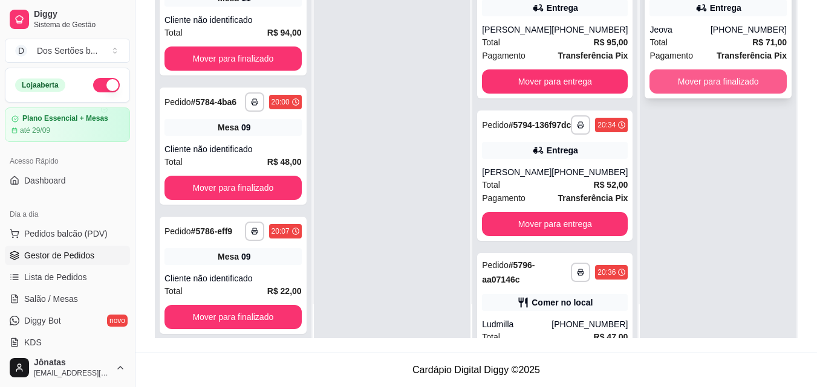
click at [702, 74] on button "Mover para finalizado" at bounding box center [717, 82] width 137 height 24
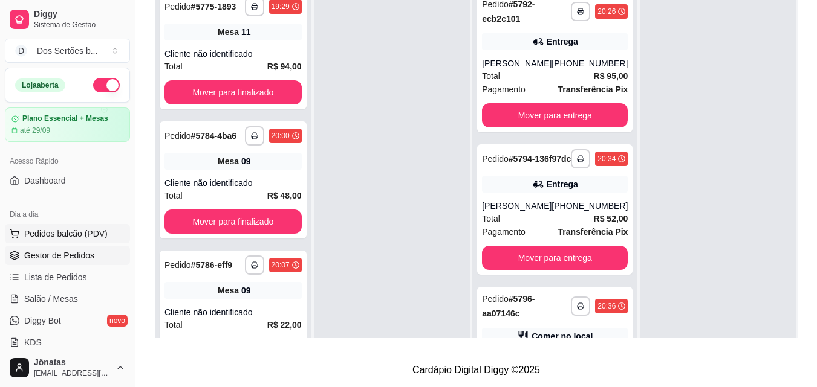
click at [26, 229] on span "Pedidos balcão (PDV)" at bounding box center [65, 234] width 83 height 12
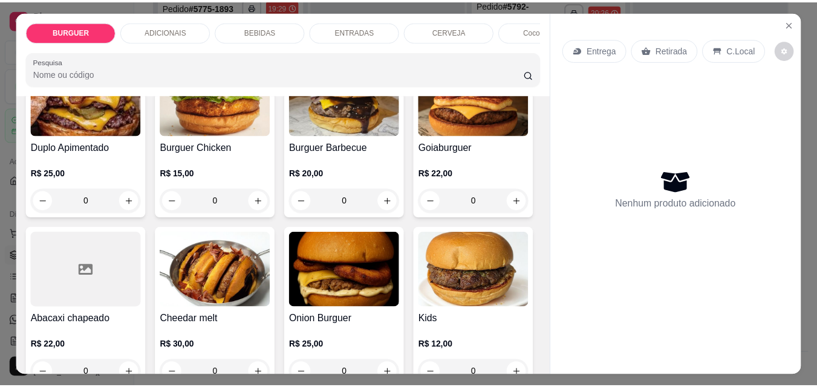
scroll to position [457, 0]
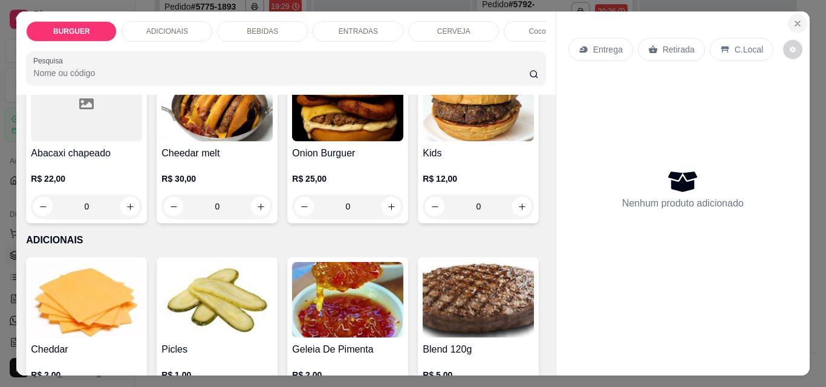
click at [795, 21] on icon "Close" at bounding box center [797, 23] width 5 height 5
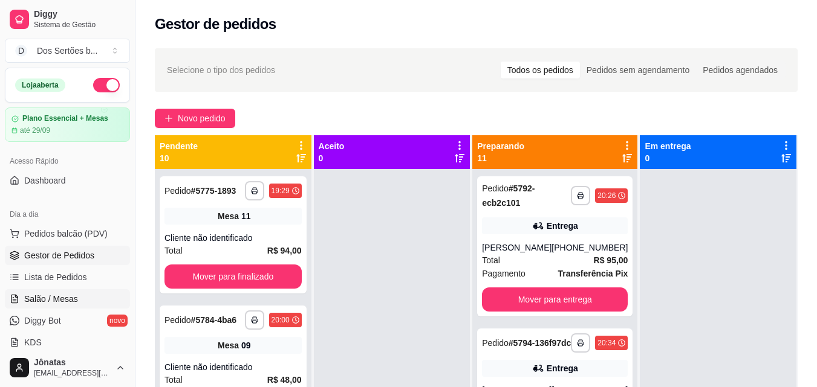
click at [48, 297] on span "Salão / Mesas" at bounding box center [51, 299] width 54 height 12
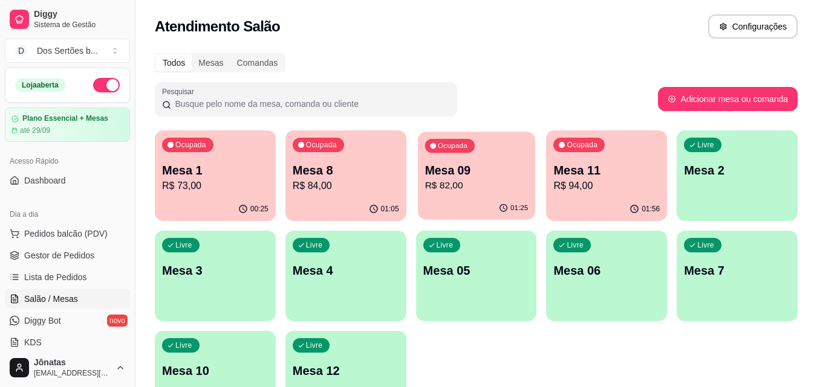
click at [508, 170] on p "Mesa 09" at bounding box center [475, 171] width 103 height 16
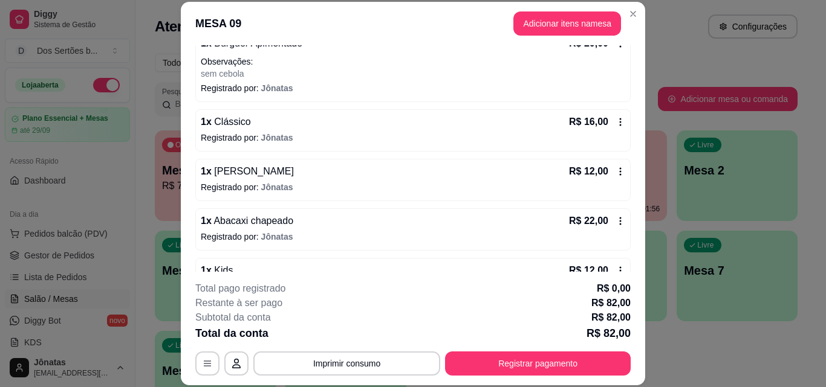
scroll to position [130, 0]
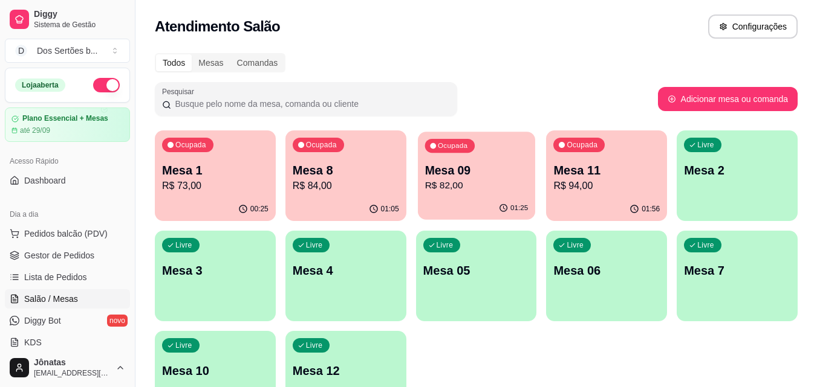
click at [451, 187] on p "R$ 82,00" at bounding box center [475, 186] width 103 height 14
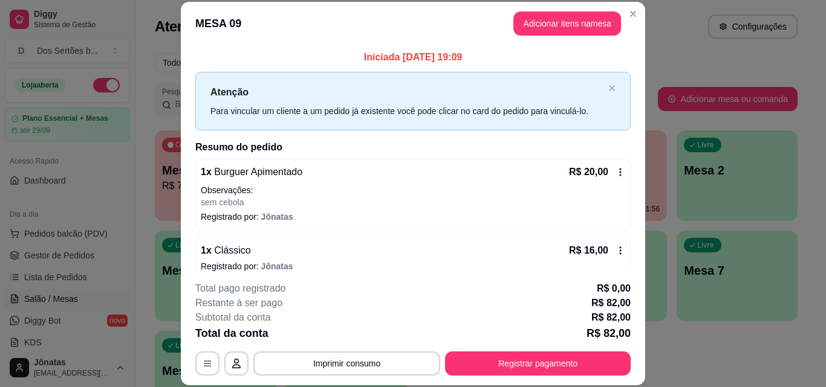
scroll to position [305, 0]
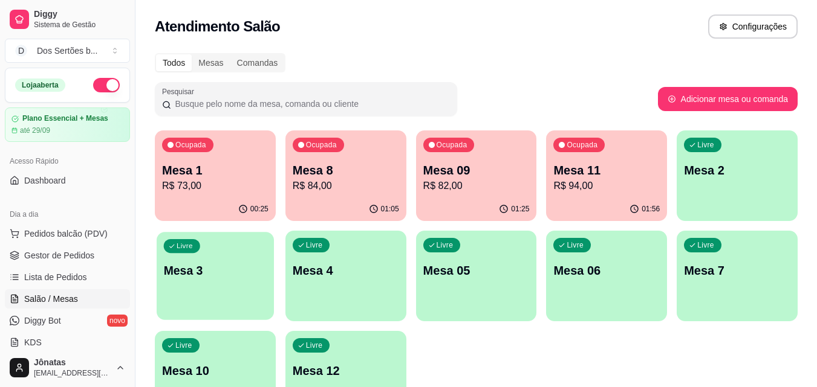
click at [242, 273] on p "Mesa 3" at bounding box center [215, 271] width 103 height 16
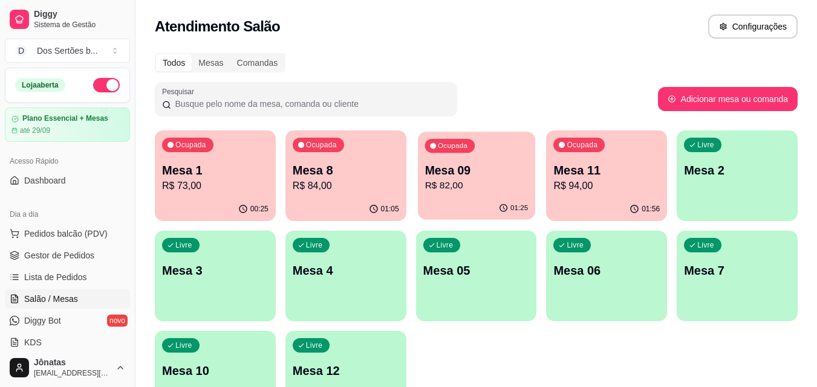
click at [491, 186] on p "R$ 82,00" at bounding box center [475, 186] width 103 height 14
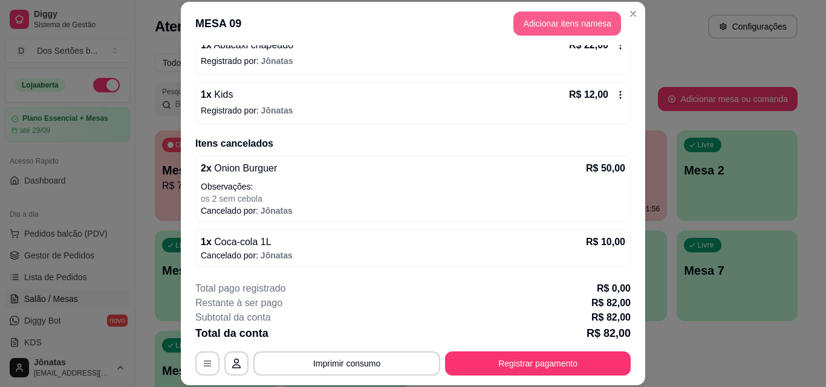
click at [537, 22] on button "Adicionar itens na mesa" at bounding box center [567, 23] width 108 height 24
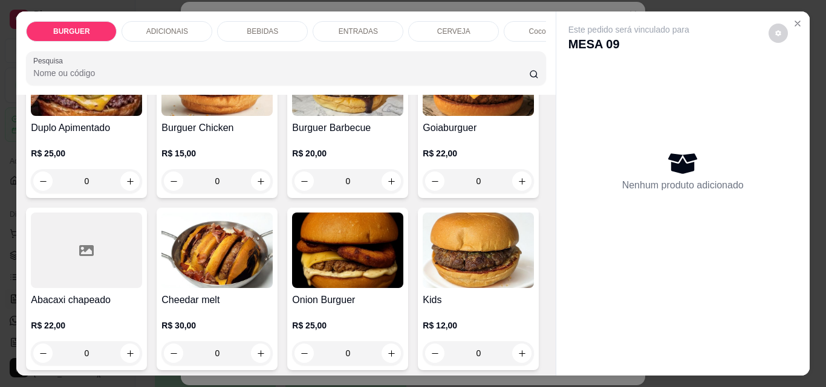
scroll to position [271, 0]
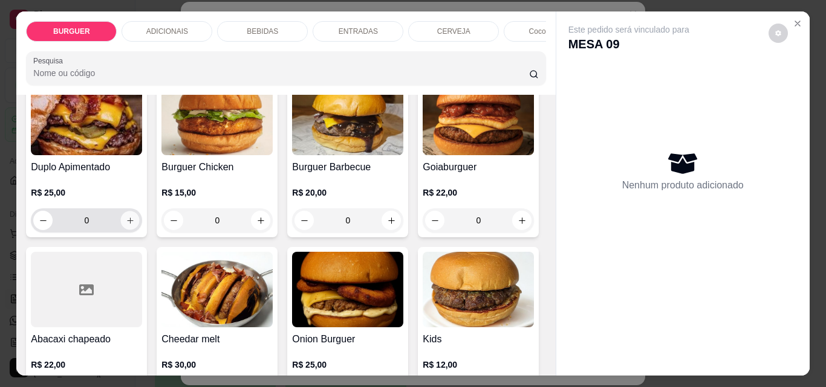
click at [133, 224] on icon "increase-product-quantity" at bounding box center [130, 221] width 6 height 6
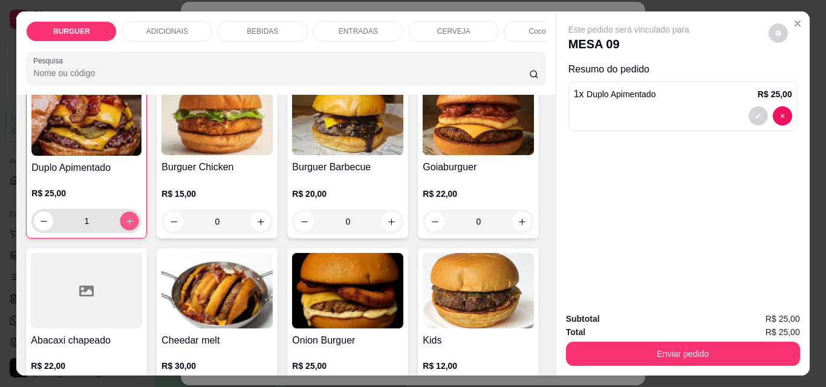
click at [134, 224] on icon "increase-product-quantity" at bounding box center [129, 221] width 9 height 9
type input "2"
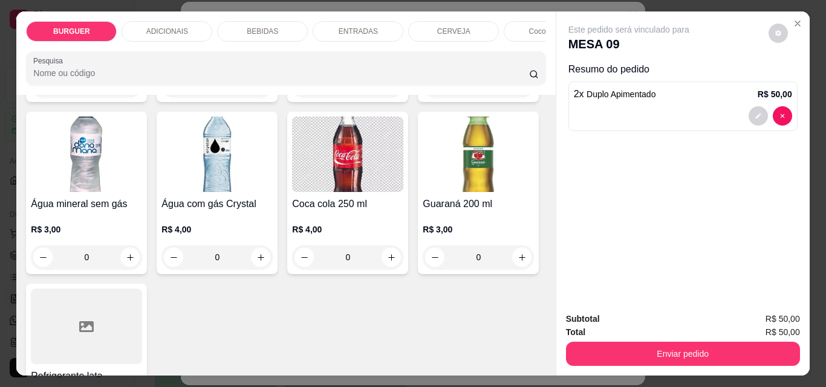
scroll to position [1571, 0]
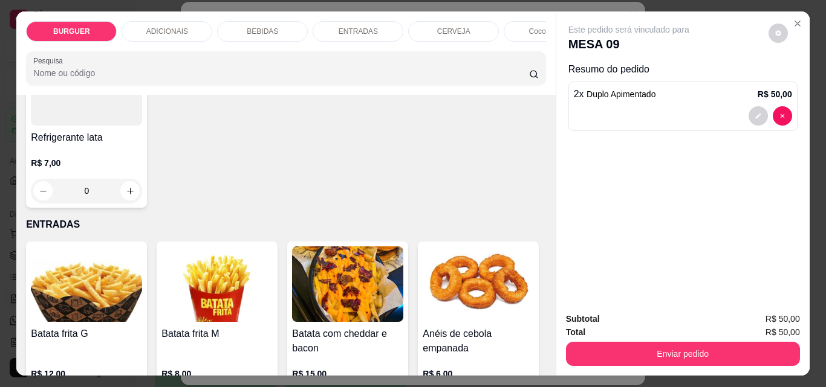
type input "1"
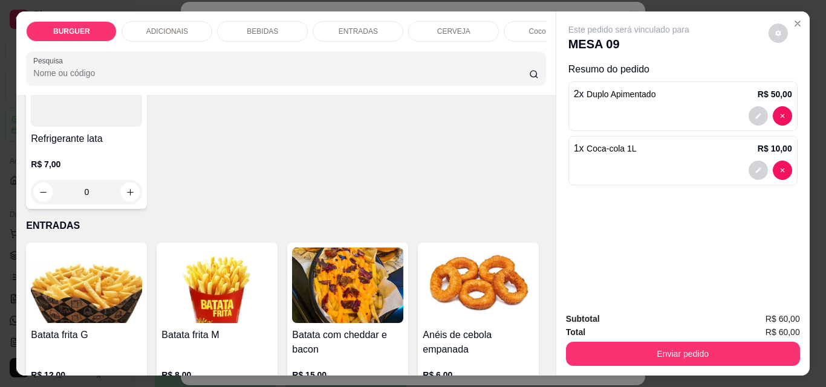
scroll to position [1571, 0]
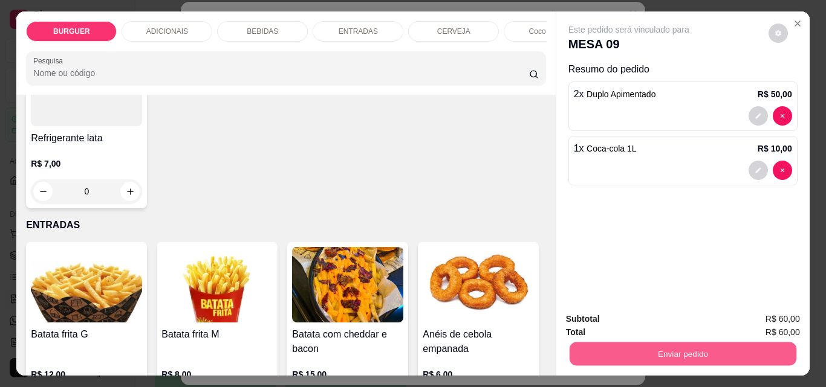
click at [605, 348] on button "Enviar pedido" at bounding box center [682, 354] width 227 height 24
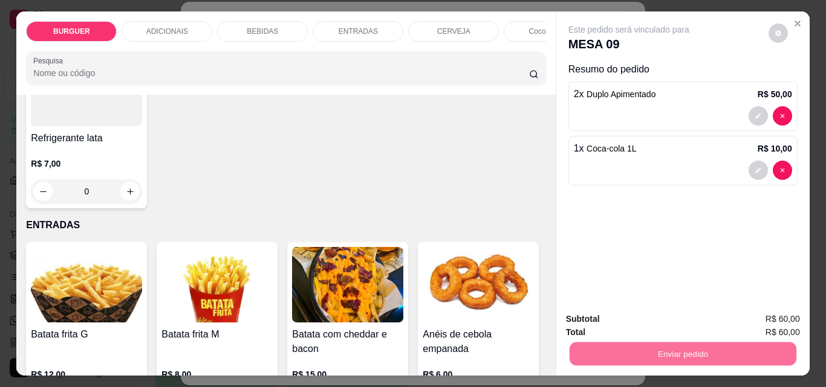
click at [757, 319] on button "Enviar pedido" at bounding box center [768, 319] width 68 height 23
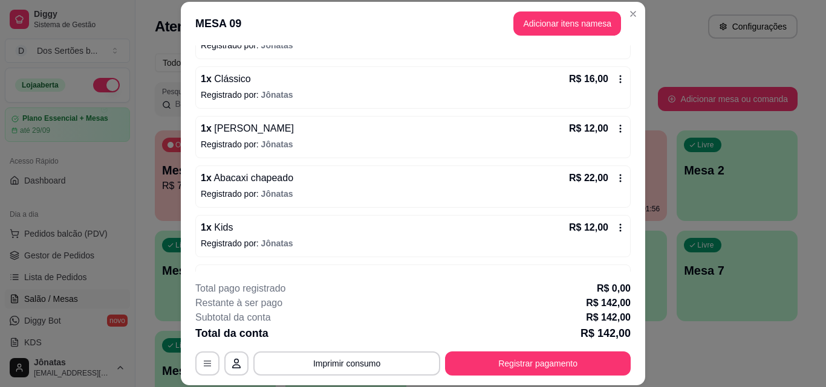
scroll to position [404, 0]
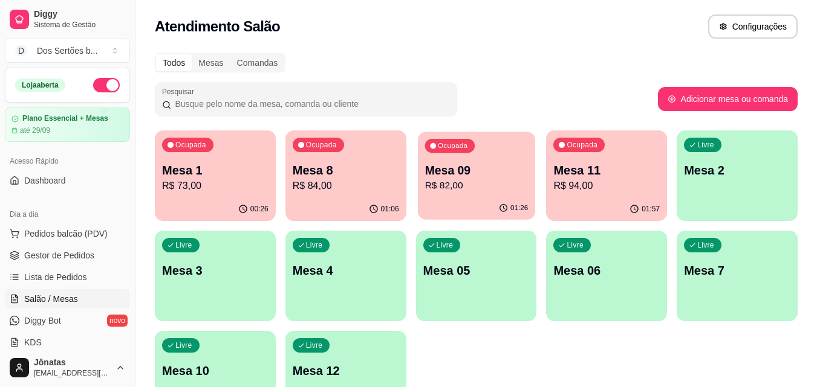
click at [442, 177] on p "Mesa 09" at bounding box center [475, 171] width 103 height 16
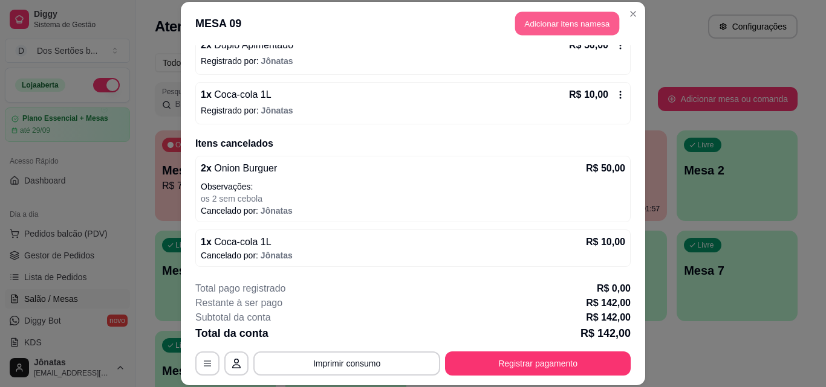
click at [549, 19] on button "Adicionar itens na mesa" at bounding box center [567, 24] width 104 height 24
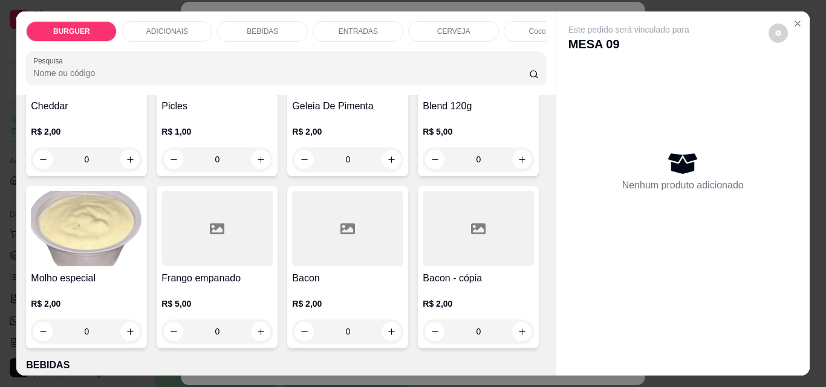
scroll to position [602, 0]
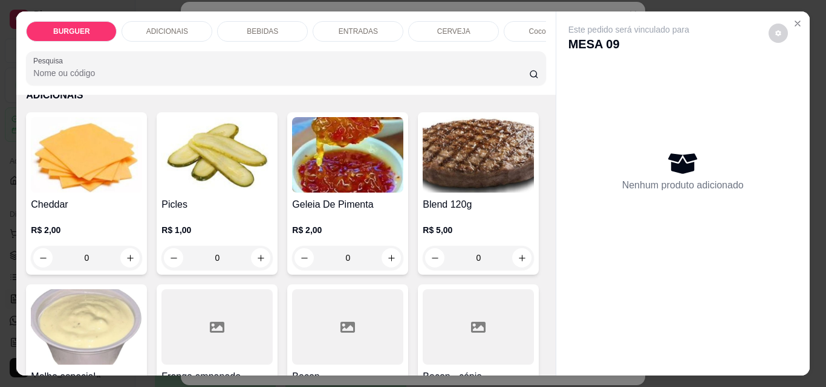
click at [387, 66] on icon "increase-product-quantity" at bounding box center [391, 61] width 9 height 9
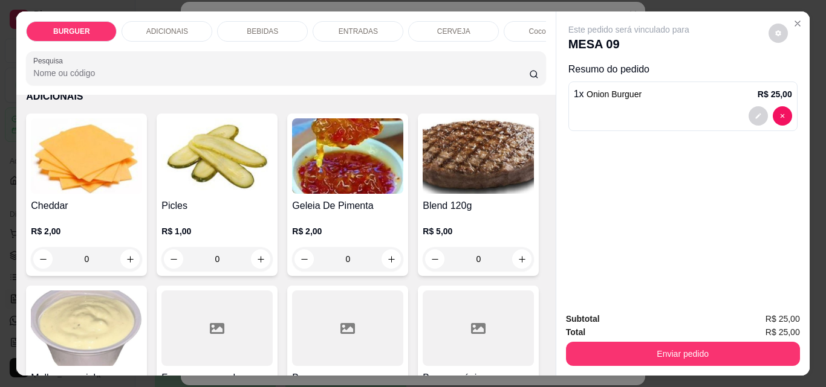
click at [386, 67] on icon "increase-product-quantity" at bounding box center [390, 62] width 9 height 9
type input "2"
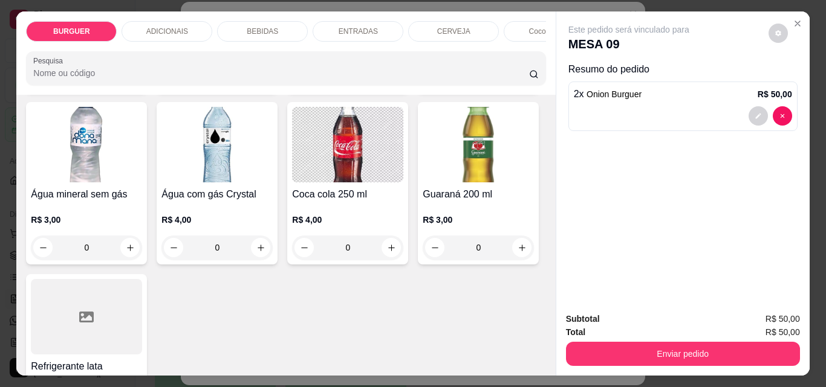
scroll to position [1533, 0]
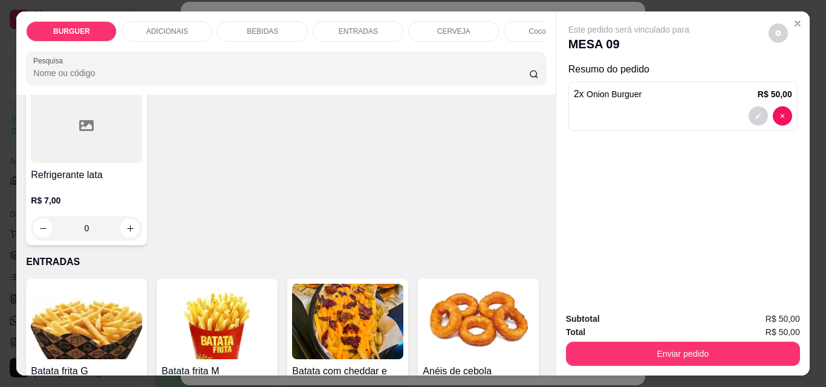
type input "1"
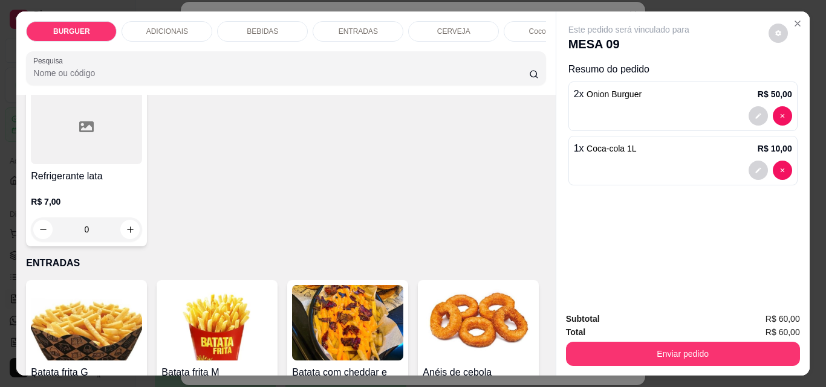
scroll to position [1534, 0]
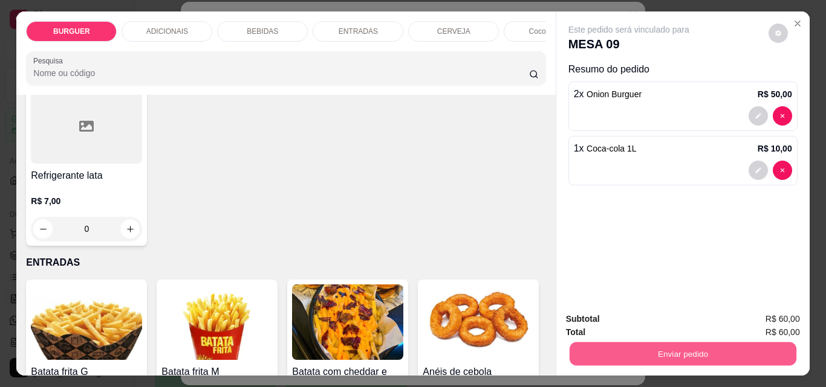
click at [616, 342] on button "Enviar pedido" at bounding box center [682, 354] width 227 height 24
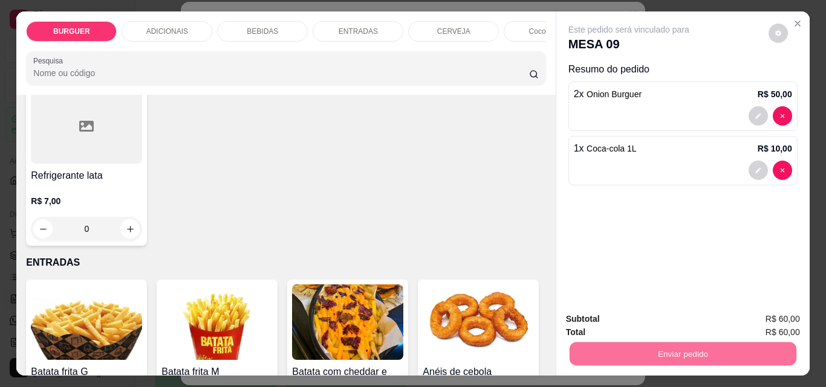
click at [782, 317] on button "Enviar pedido" at bounding box center [768, 319] width 66 height 22
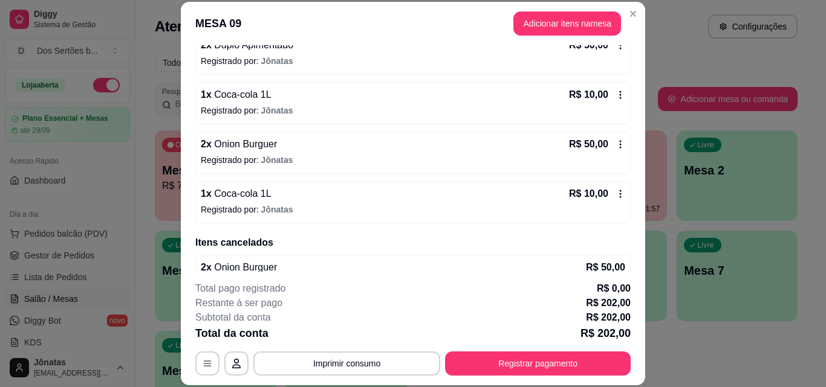
scroll to position [85, 0]
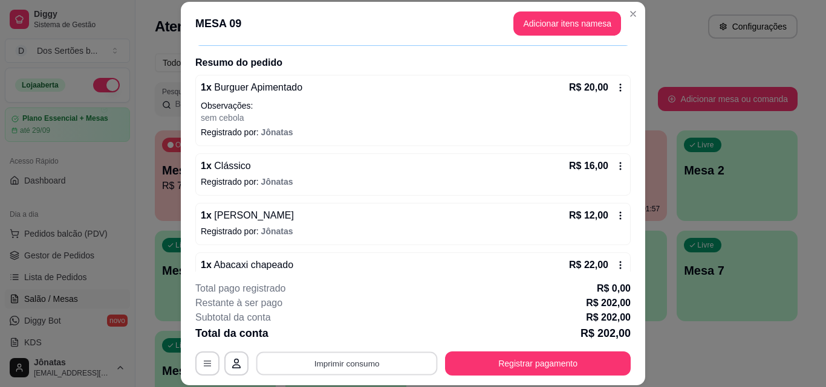
click at [343, 371] on button "Imprimir consumo" at bounding box center [346, 364] width 181 height 24
click at [347, 332] on button "Impressora" at bounding box center [345, 335] width 85 height 19
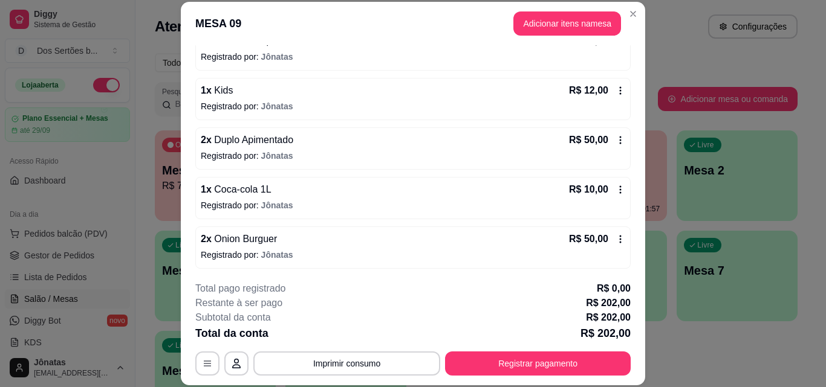
click at [615, 138] on icon at bounding box center [620, 140] width 10 height 10
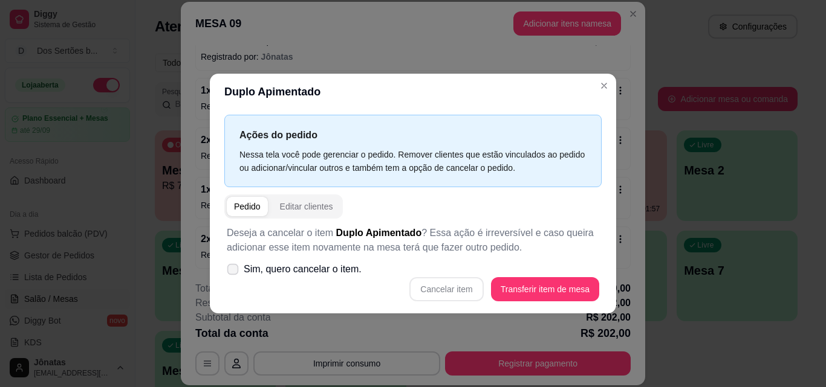
click at [233, 273] on span at bounding box center [232, 269] width 11 height 11
click at [233, 273] on input "Sim, quero cancelar o item." at bounding box center [230, 275] width 8 height 8
checkbox input "true"
click at [459, 288] on button "Cancelar item" at bounding box center [446, 289] width 72 height 24
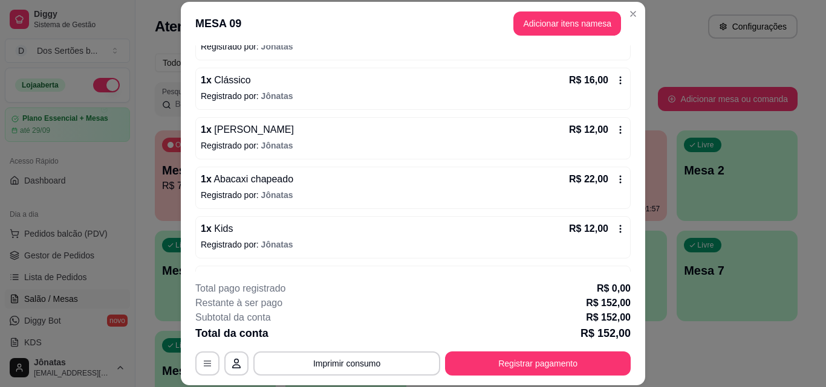
scroll to position [498, 0]
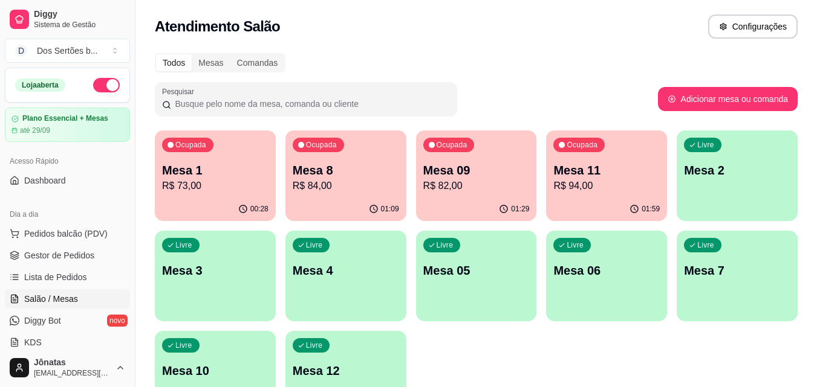
click at [484, 175] on p "Mesa 09" at bounding box center [476, 170] width 106 height 17
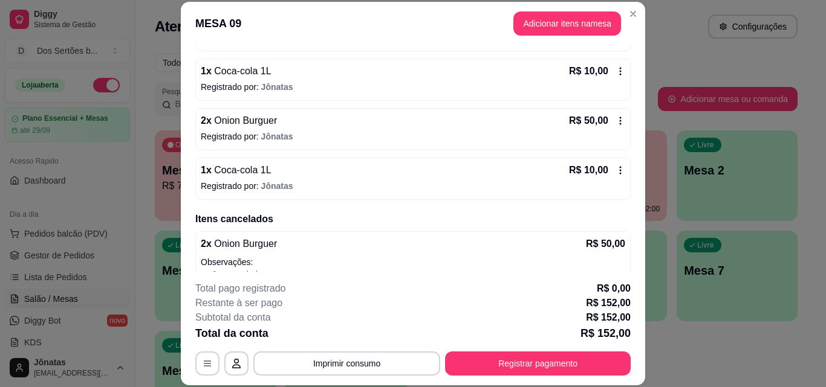
scroll to position [372, 0]
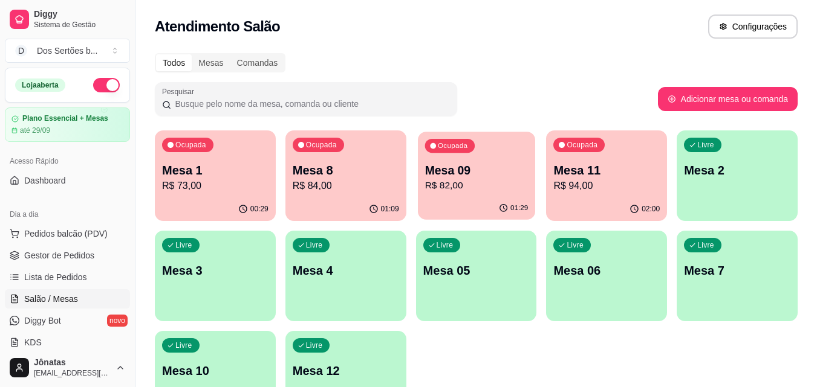
click at [494, 185] on p "R$ 82,00" at bounding box center [475, 186] width 103 height 14
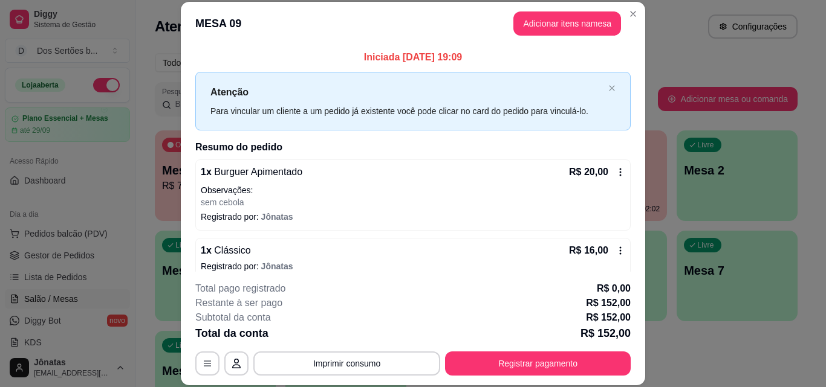
scroll to position [389, 0]
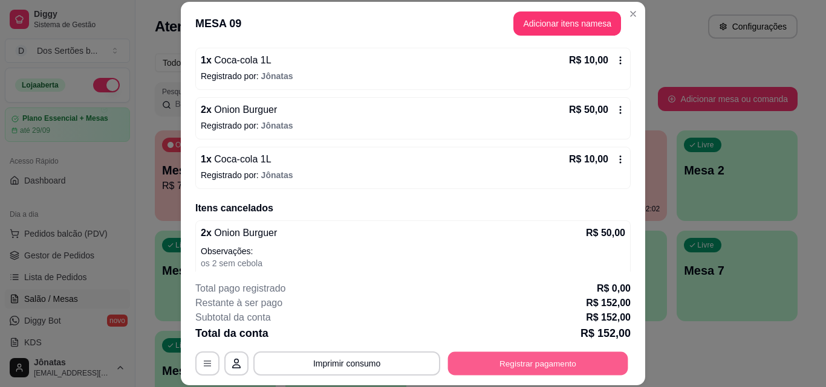
click at [553, 358] on button "Registrar pagamento" at bounding box center [538, 364] width 180 height 24
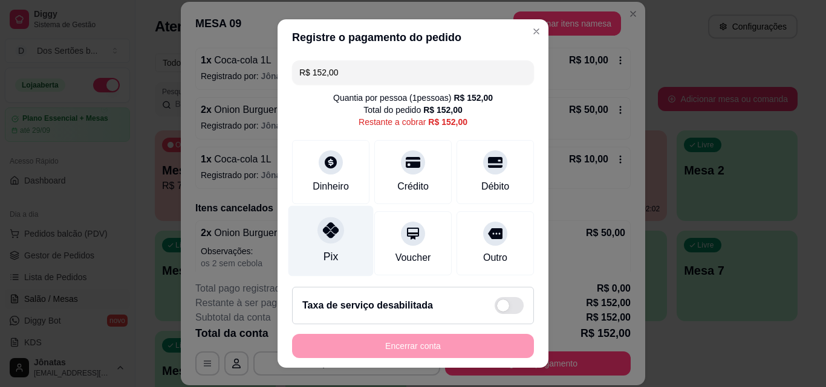
click at [326, 226] on icon at bounding box center [331, 230] width 16 height 16
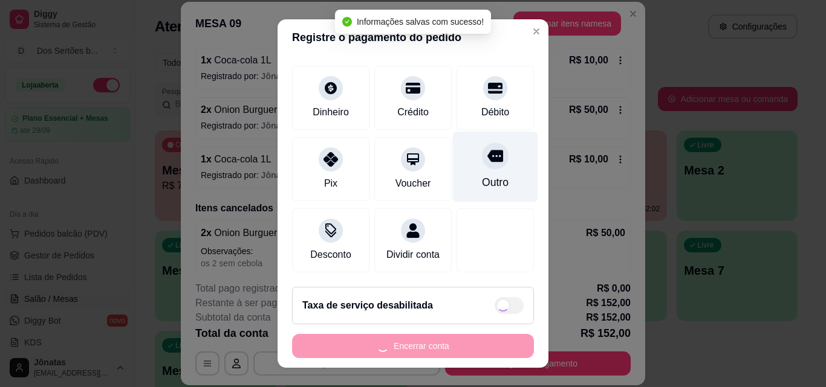
scroll to position [19, 0]
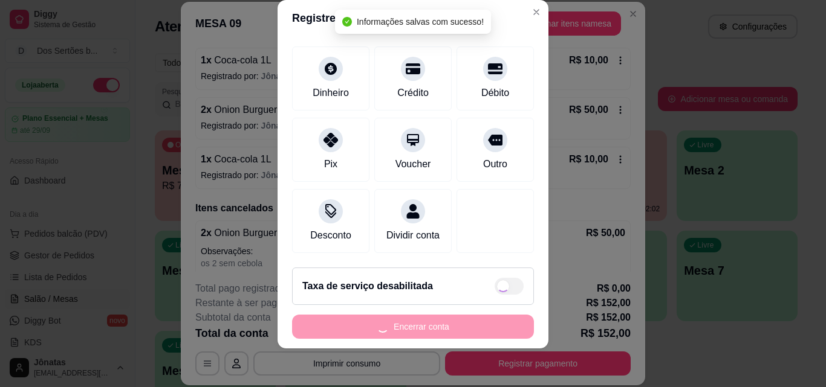
type input "R$ 0,00"
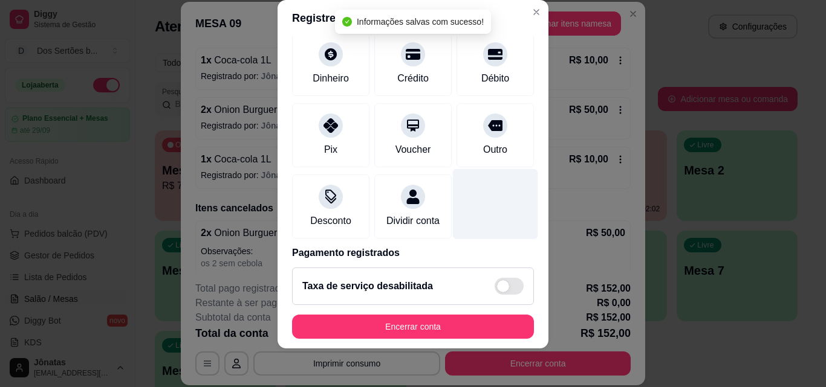
scroll to position [140, 0]
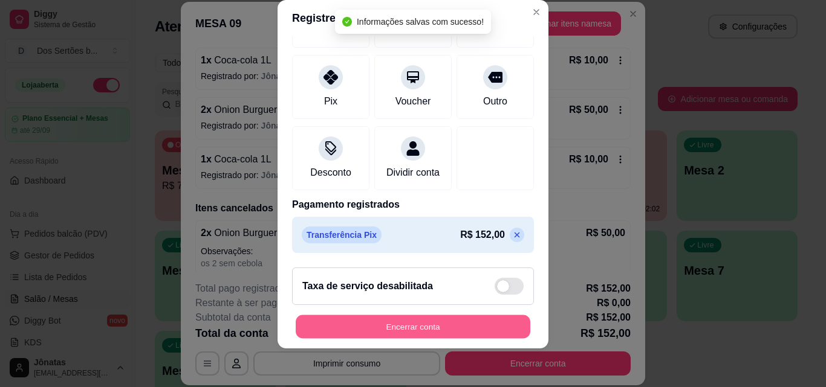
click at [449, 328] on button "Encerrar conta" at bounding box center [413, 328] width 235 height 24
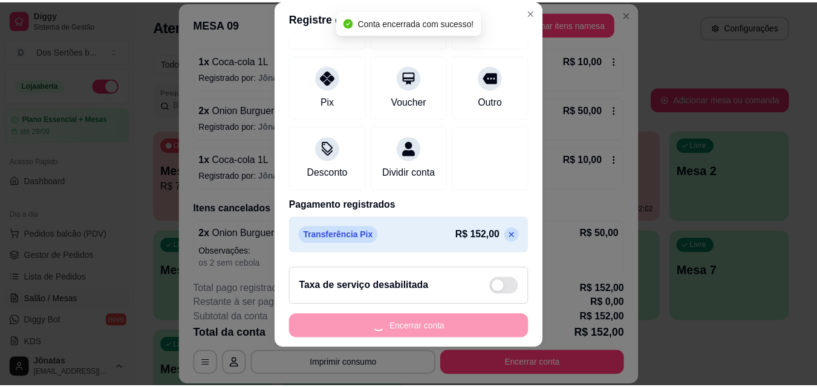
scroll to position [0, 0]
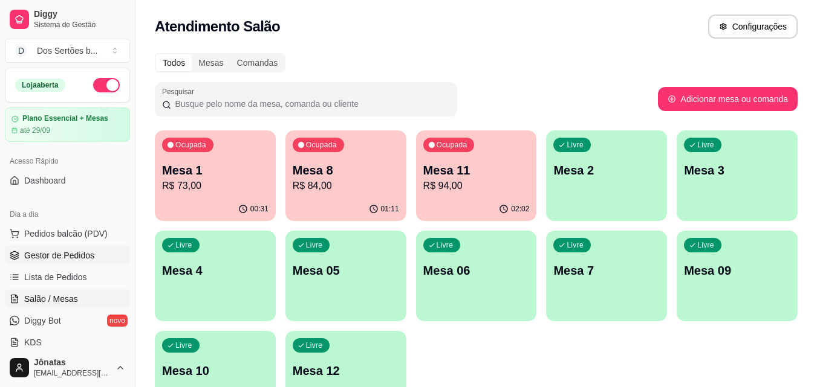
click at [84, 258] on span "Gestor de Pedidos" at bounding box center [59, 256] width 70 height 12
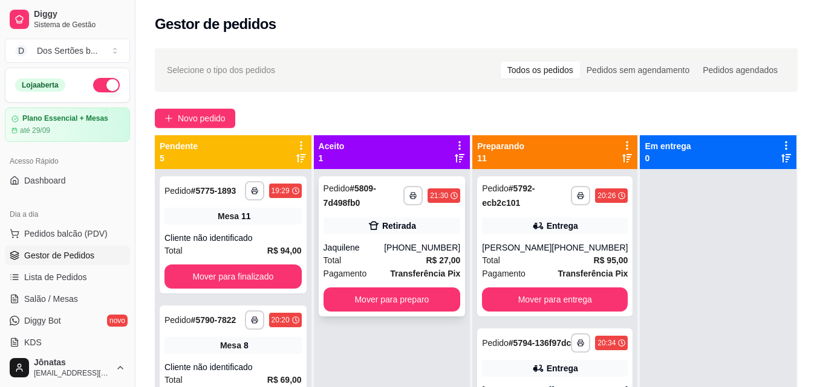
scroll to position [34, 0]
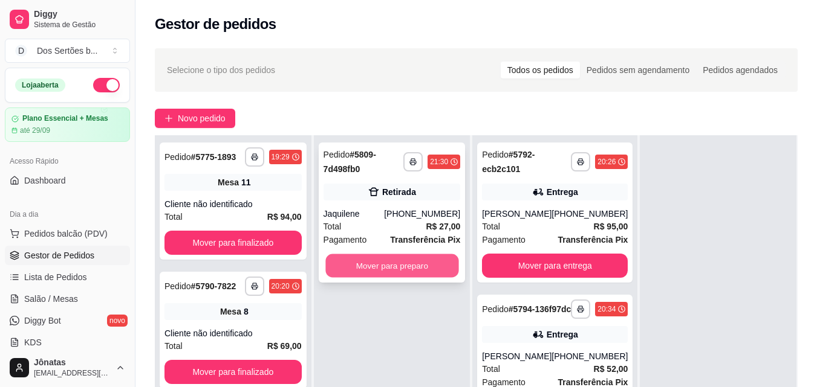
click at [381, 262] on button "Mover para preparo" at bounding box center [391, 266] width 133 height 24
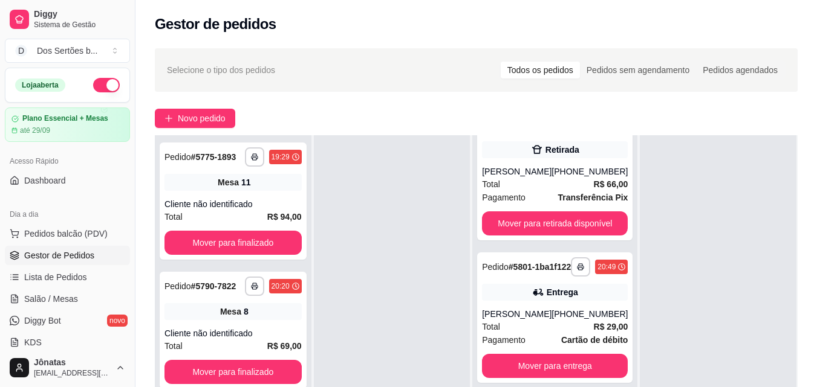
scroll to position [786, 0]
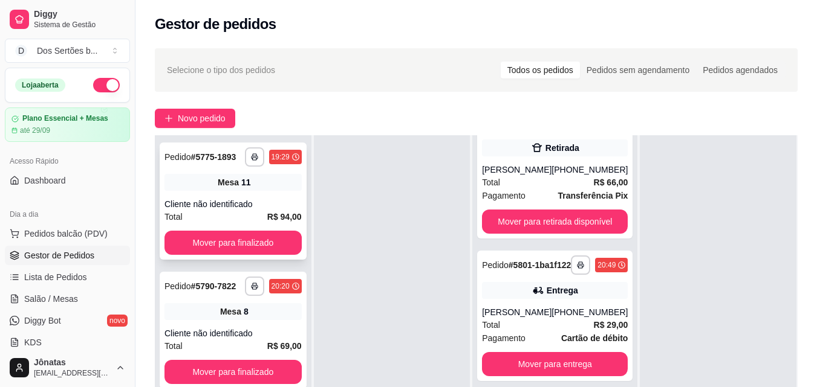
click at [196, 177] on div "**********" at bounding box center [233, 201] width 147 height 117
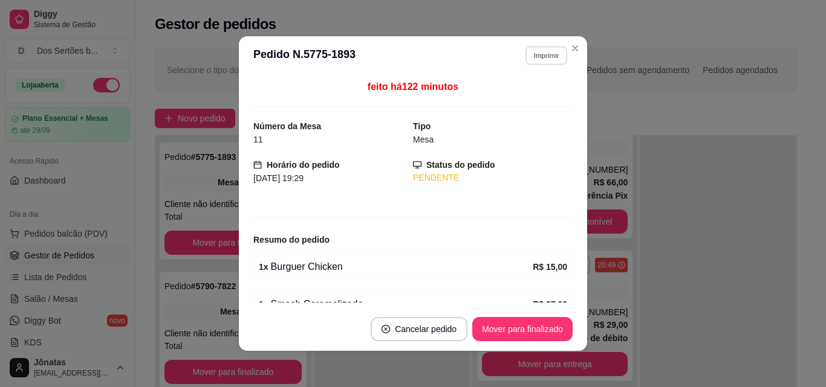
click at [537, 57] on button "Imprimir" at bounding box center [546, 55] width 42 height 19
click at [528, 99] on button "Impressora" at bounding box center [520, 97] width 85 height 19
click at [533, 44] on header "**********" at bounding box center [413, 55] width 348 height 39
click at [535, 57] on button "Imprimir" at bounding box center [546, 55] width 42 height 19
click at [527, 92] on button "Impressora" at bounding box center [520, 97] width 85 height 19
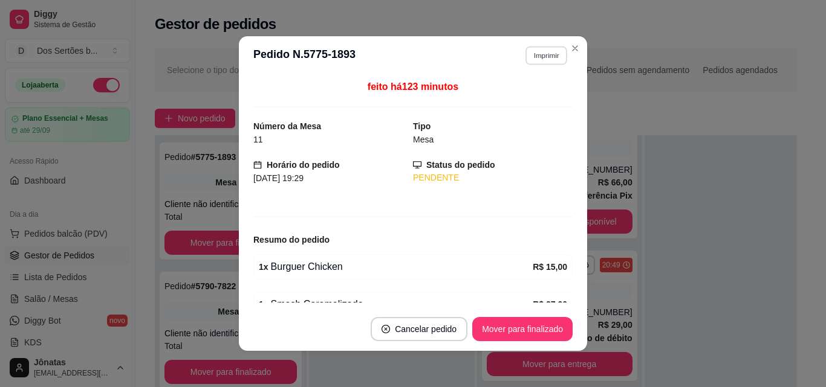
click at [537, 57] on button "Imprimir" at bounding box center [546, 55] width 42 height 19
click at [504, 100] on button "Impressora" at bounding box center [520, 97] width 88 height 19
click at [538, 52] on button "Imprimir" at bounding box center [546, 55] width 43 height 19
click at [527, 96] on button "Impressora" at bounding box center [520, 97] width 85 height 19
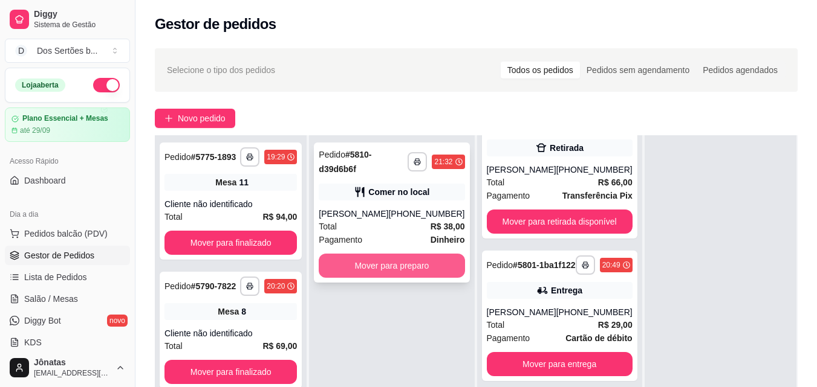
click at [396, 261] on button "Mover para preparo" at bounding box center [392, 266] width 146 height 24
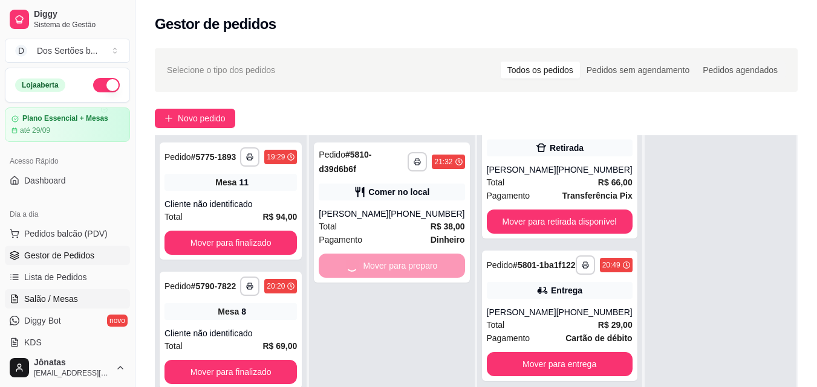
click at [86, 296] on link "Salão / Mesas" at bounding box center [67, 299] width 125 height 19
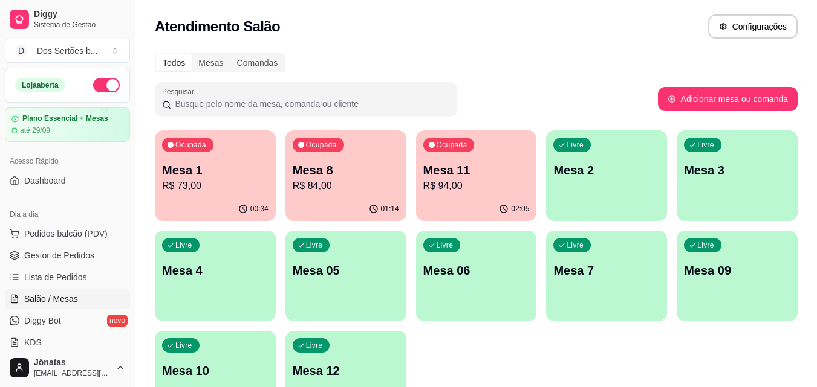
scroll to position [83, 0]
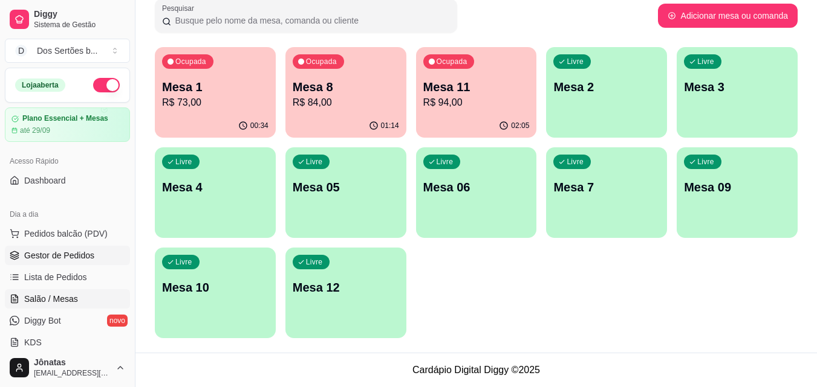
click at [59, 257] on span "Gestor de Pedidos" at bounding box center [59, 256] width 70 height 12
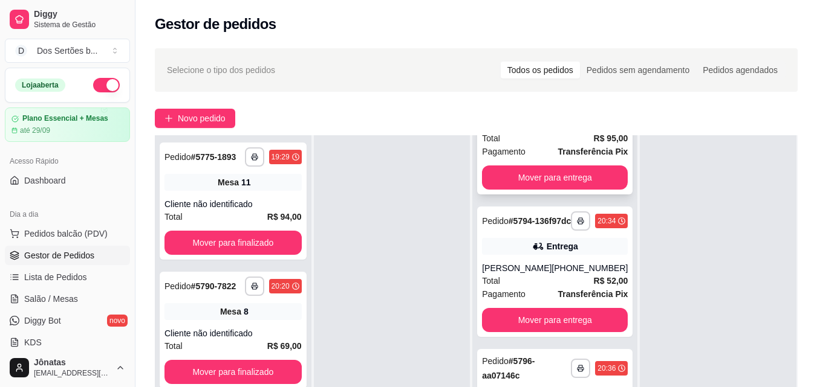
scroll to position [94, 0]
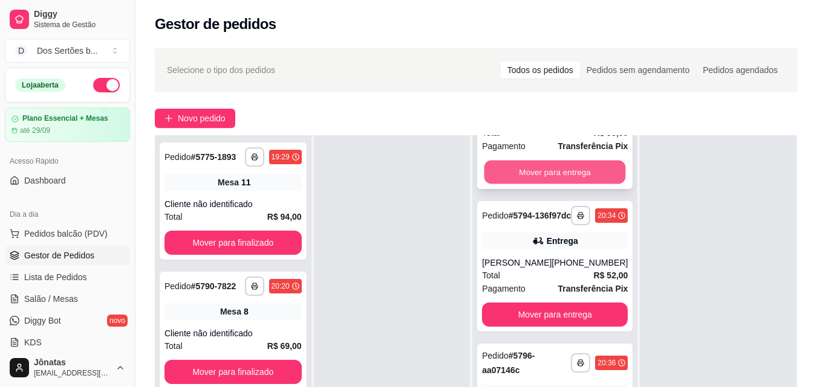
click at [530, 173] on button "Mover para entrega" at bounding box center [554, 173] width 141 height 24
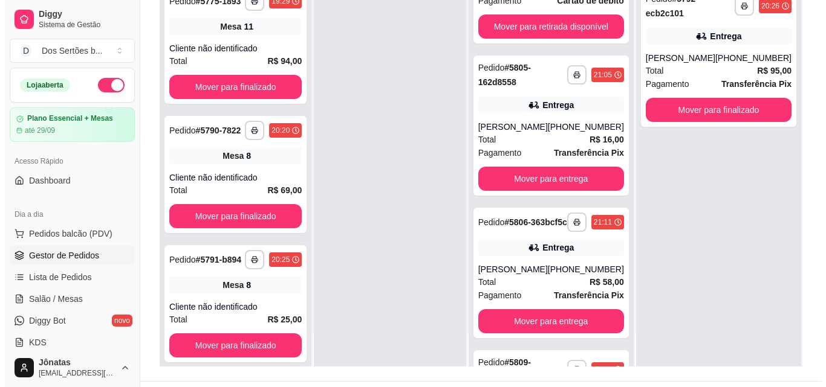
scroll to position [1179, 0]
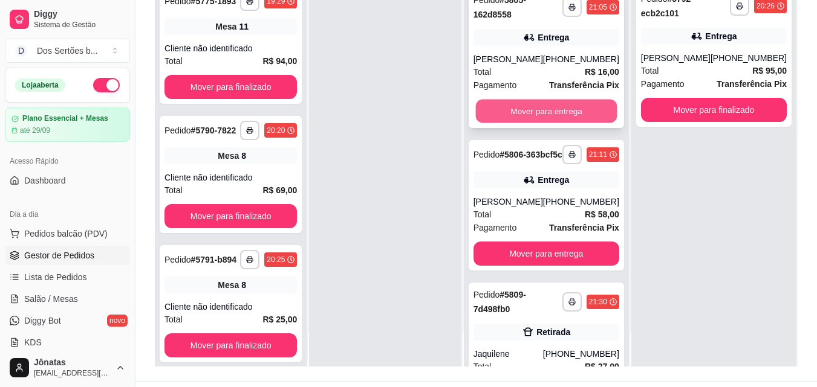
click at [544, 123] on button "Mover para entrega" at bounding box center [545, 112] width 141 height 24
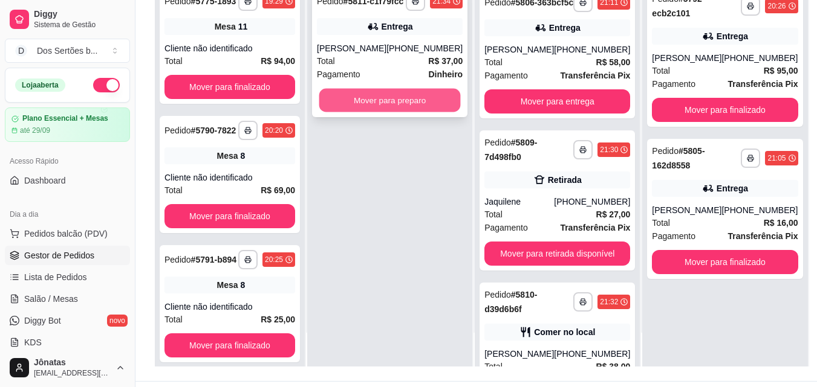
click at [397, 112] on button "Mover para preparo" at bounding box center [389, 101] width 141 height 24
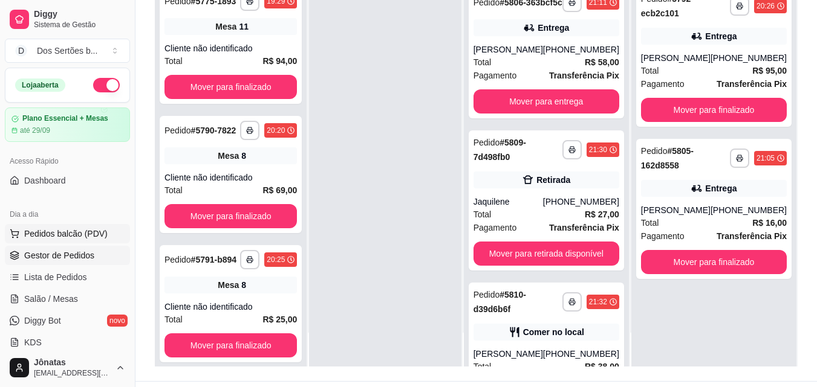
click at [50, 233] on span "Pedidos balcão (PDV)" at bounding box center [65, 234] width 83 height 12
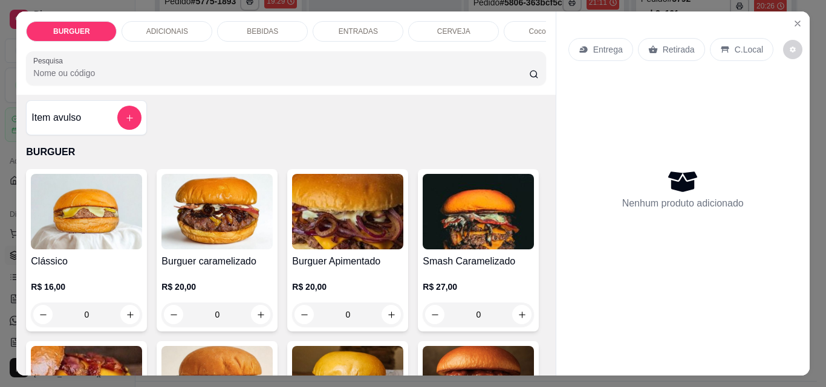
scroll to position [148, 0]
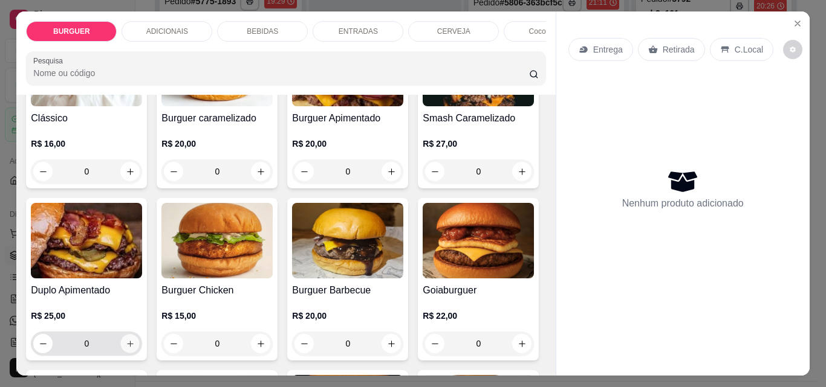
click at [135, 349] on icon "increase-product-quantity" at bounding box center [130, 344] width 9 height 9
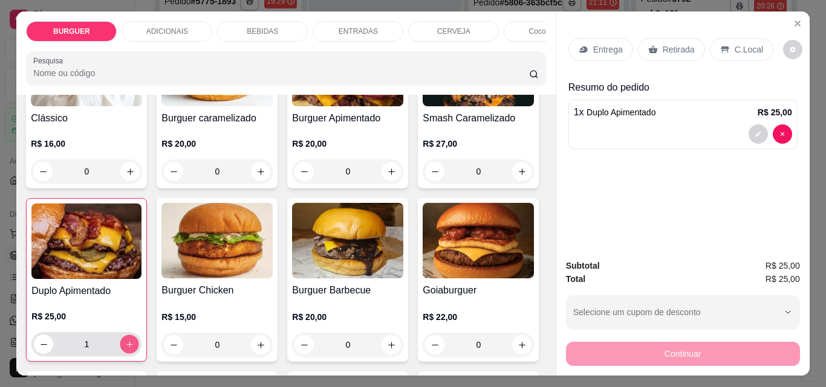
click at [134, 348] on icon "increase-product-quantity" at bounding box center [129, 344] width 9 height 9
type input "2"
click at [754, 131] on icon "decrease-product-quantity" at bounding box center [757, 134] width 7 height 7
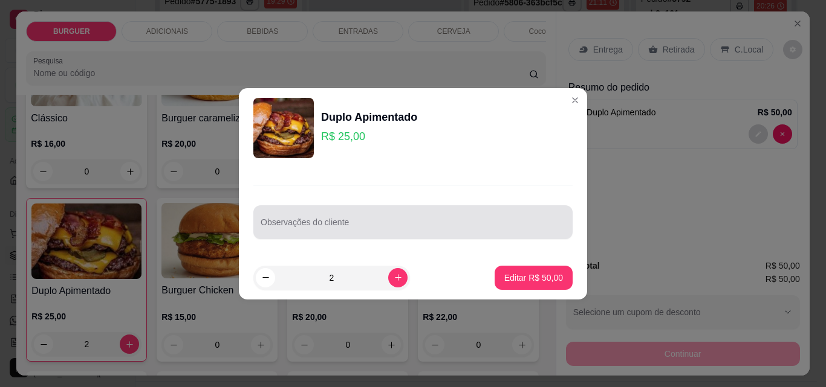
click at [318, 229] on input "Observações do cliente" at bounding box center [413, 227] width 305 height 12
click at [254, 226] on div "Observações do cliente sem cebola" at bounding box center [412, 223] width 319 height 34
click at [259, 227] on div "Observações do cliente sem cebola" at bounding box center [412, 223] width 319 height 34
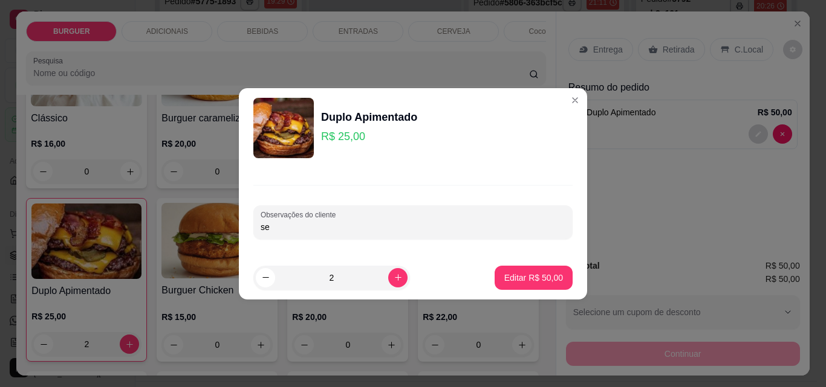
type input "s"
type input "1 sem cebola"
click at [513, 269] on button "Editar R$ 50,00" at bounding box center [534, 278] width 76 height 24
type input "0"
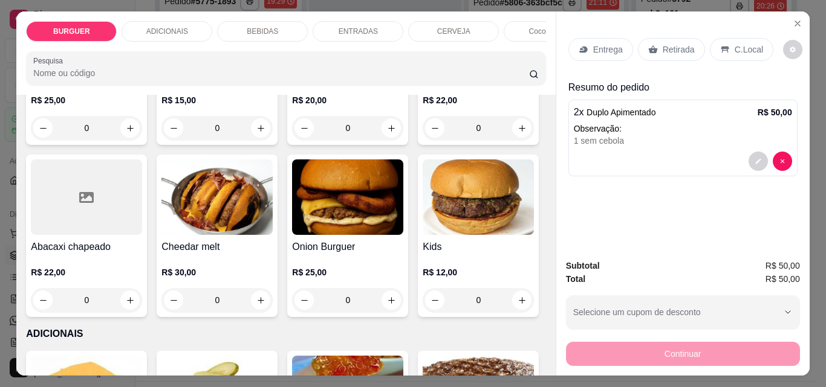
scroll to position [569, 0]
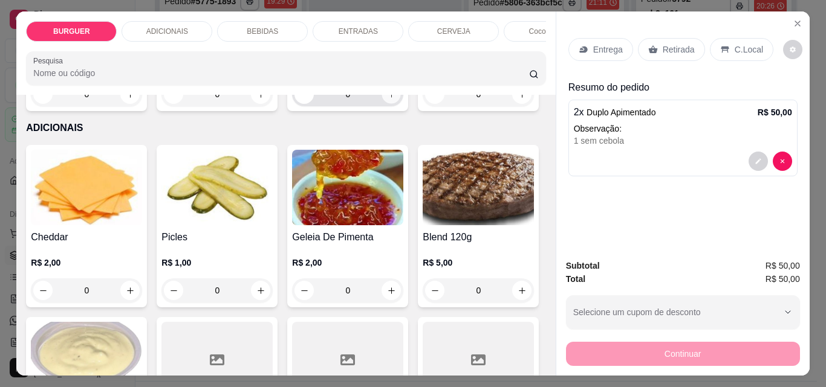
click at [388, 97] on icon "increase-product-quantity" at bounding box center [391, 94] width 6 height 6
type input "1"
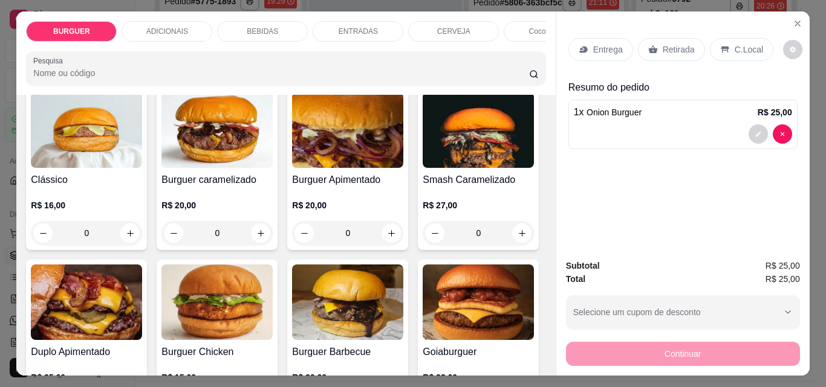
scroll to position [0, 0]
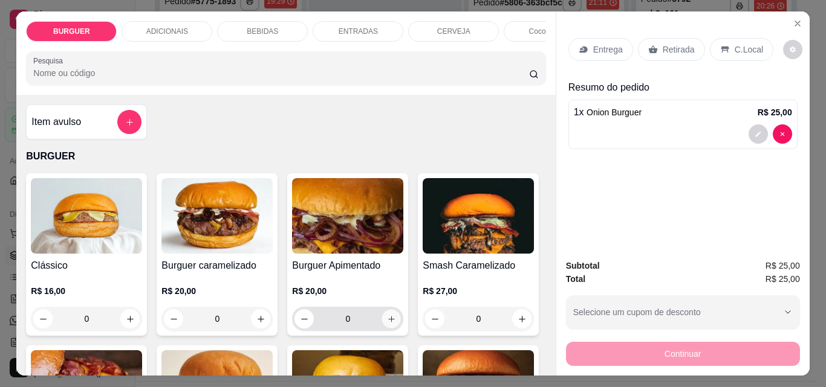
click at [387, 324] on icon "increase-product-quantity" at bounding box center [391, 319] width 9 height 9
type input "1"
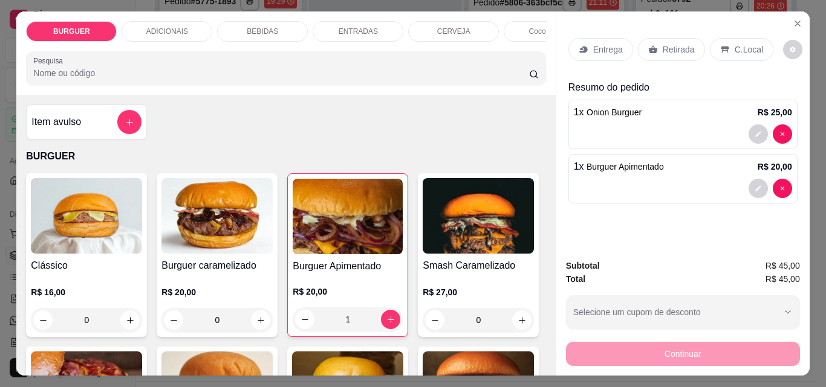
click at [607, 47] on p "Entrega" at bounding box center [608, 50] width 30 height 12
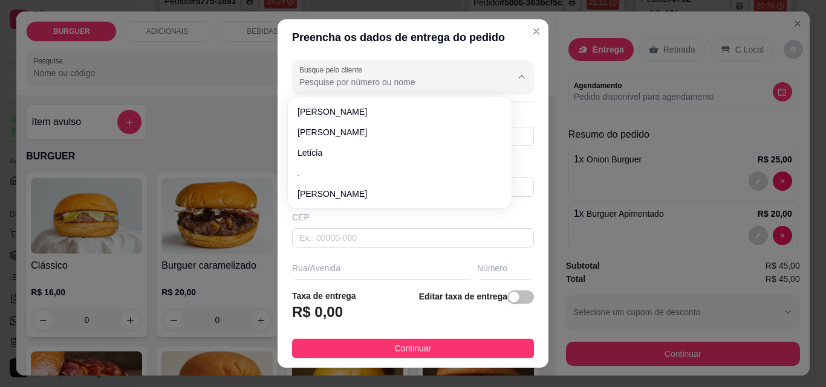
click at [334, 88] on input "Busque pelo cliente" at bounding box center [395, 82] width 193 height 12
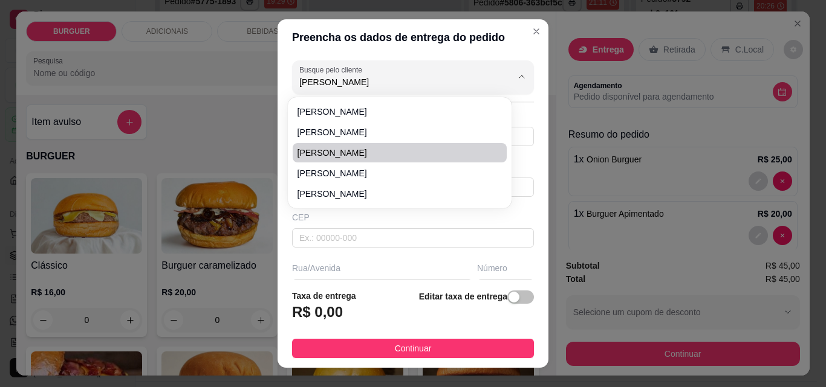
click at [360, 150] on span "[PERSON_NAME]" at bounding box center [393, 153] width 192 height 12
type input "[PERSON_NAME]"
type input "8694104127"
type input "[PERSON_NAME]"
type input "enfrente ao bosco variedades"
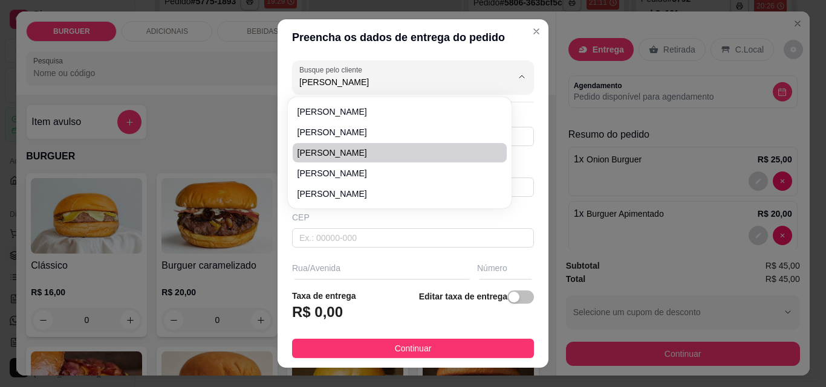
type input "Esperantina"
type input "prédio"
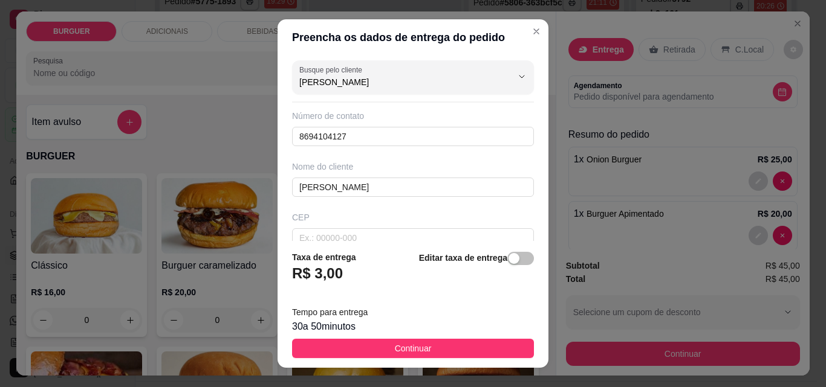
scroll to position [144, 0]
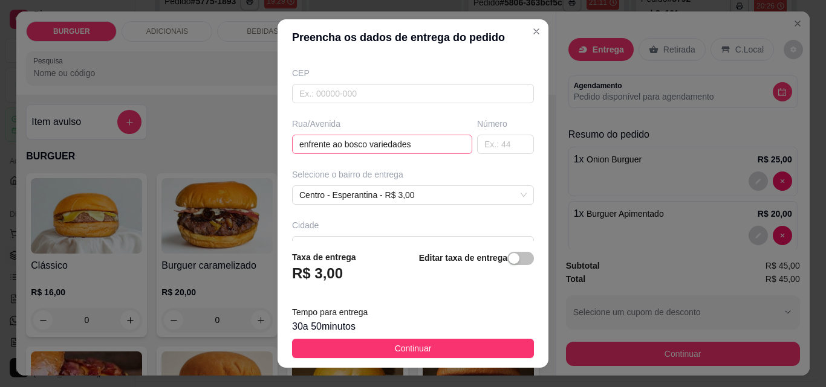
type input "[PERSON_NAME]"
click at [408, 141] on input "enfrente ao bosco variedades" at bounding box center [382, 144] width 180 height 19
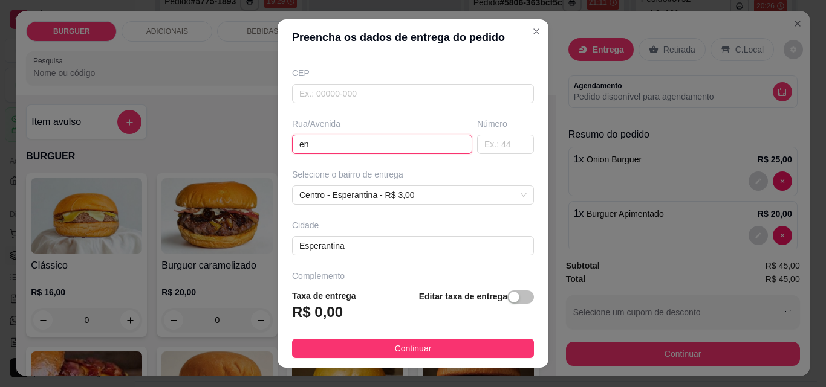
type input "e"
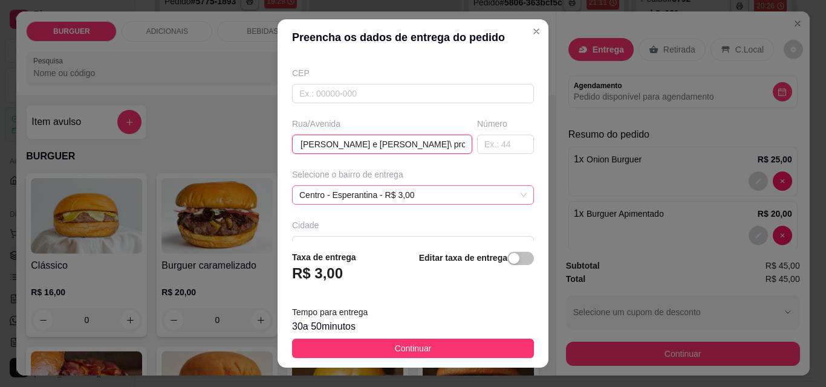
scroll to position [222, 0]
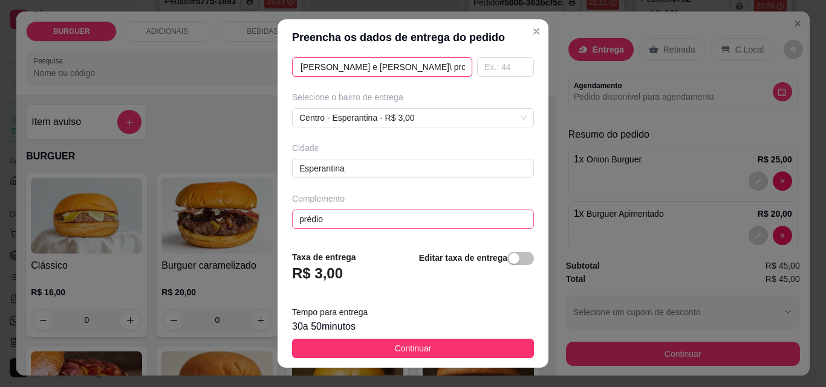
type input "rua [PERSON_NAME] e [PERSON_NAME]\ proximo ao sistema grill"
click at [321, 221] on input "prédio" at bounding box center [413, 219] width 242 height 19
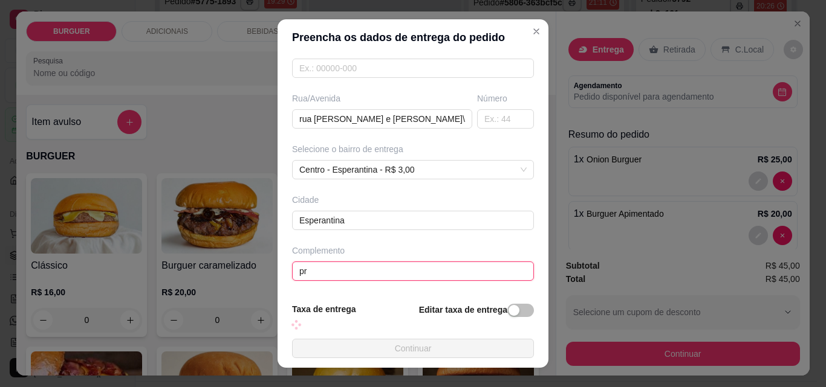
type input "p"
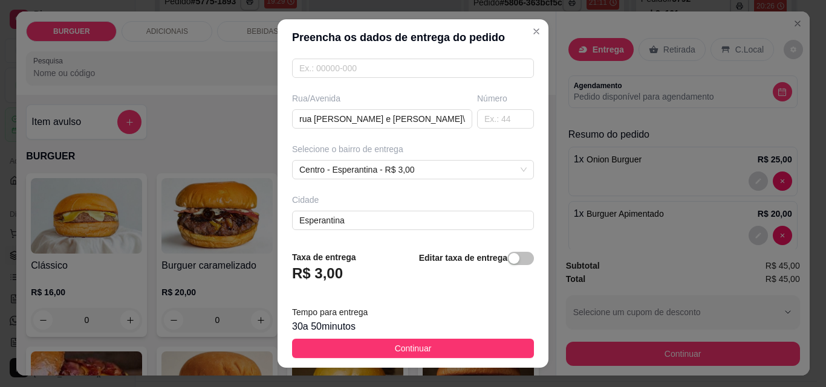
scroll to position [222, 0]
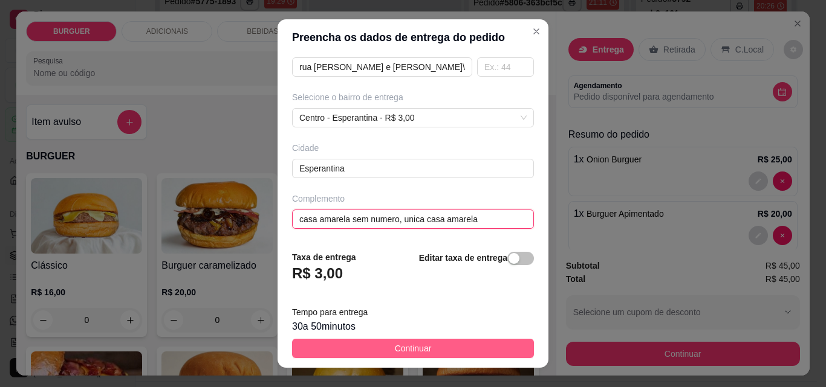
type input "casa amarela sem numero, unica casa amarela"
click at [450, 346] on button "Continuar" at bounding box center [413, 348] width 242 height 19
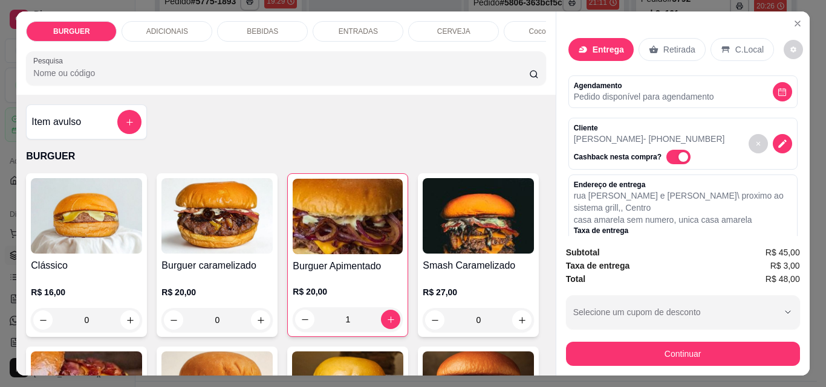
scroll to position [174, 0]
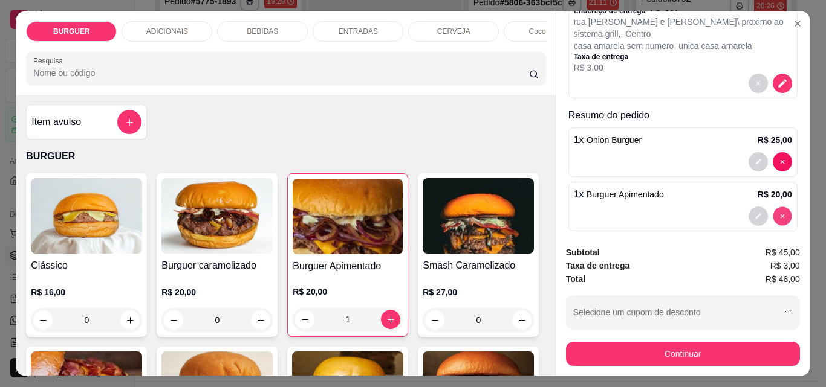
type input "0"
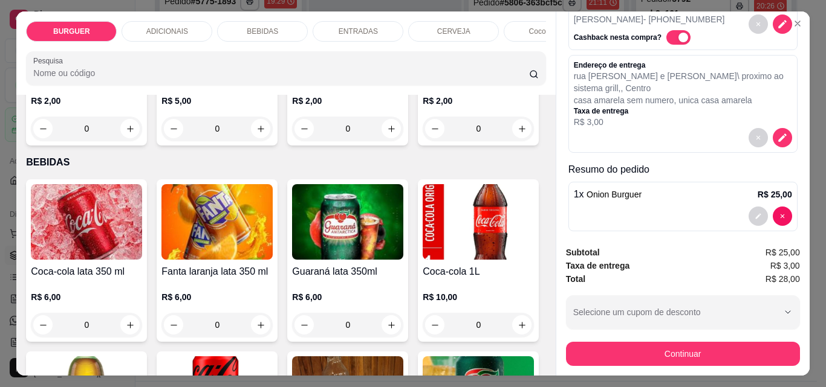
scroll to position [915, 0]
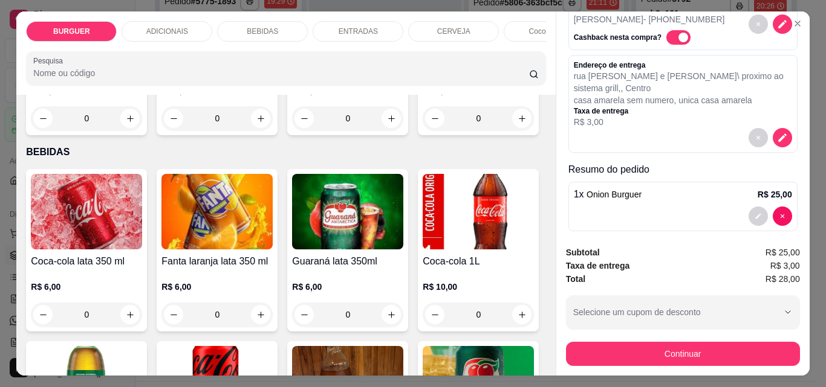
type input "1"
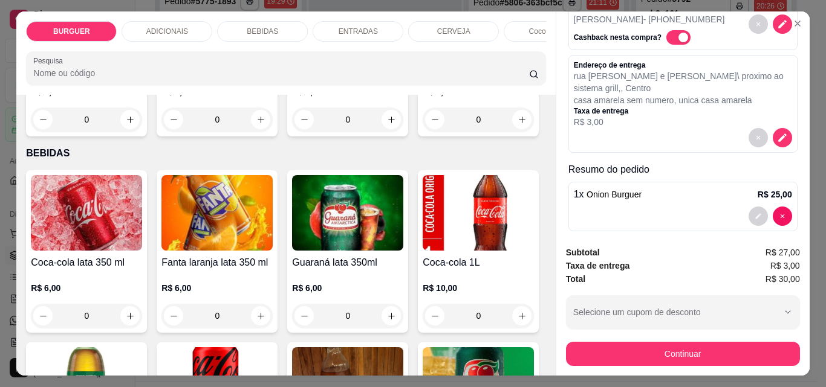
scroll to position [174, 0]
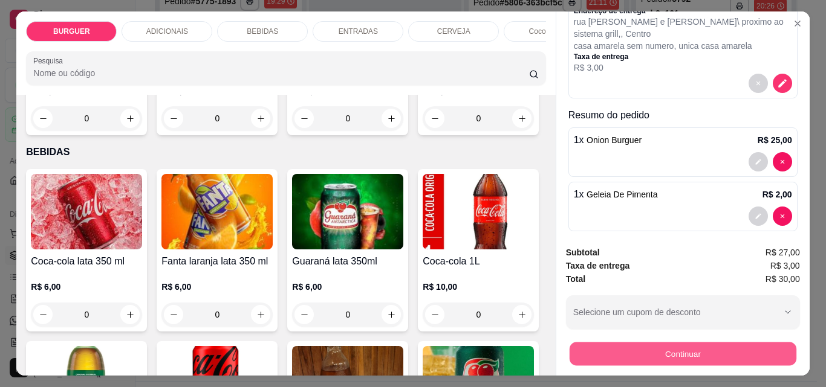
click at [653, 342] on button "Continuar" at bounding box center [682, 354] width 227 height 24
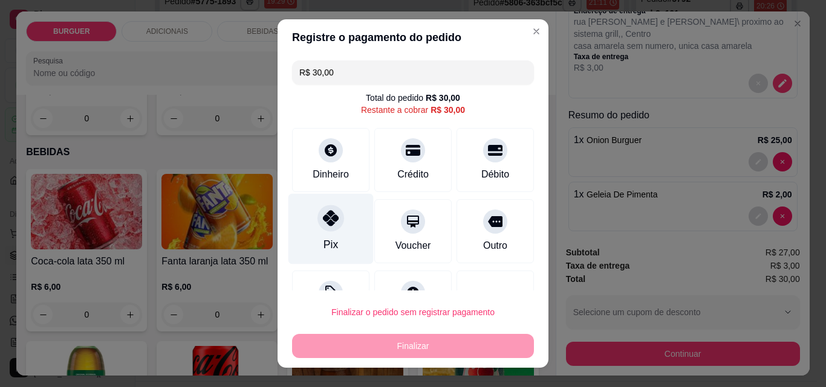
click at [326, 229] on div at bounding box center [330, 218] width 27 height 27
type input "R$ 0,00"
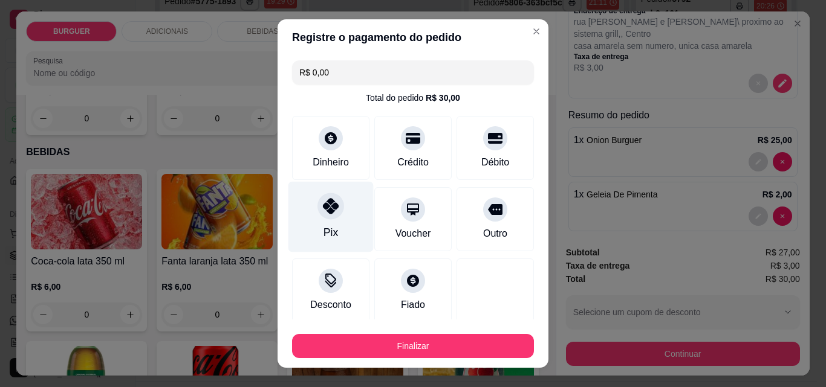
scroll to position [71, 0]
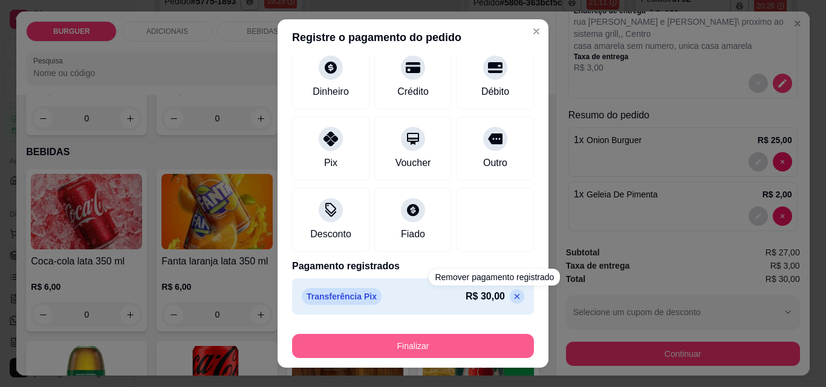
click at [439, 345] on button "Finalizar" at bounding box center [413, 346] width 242 height 24
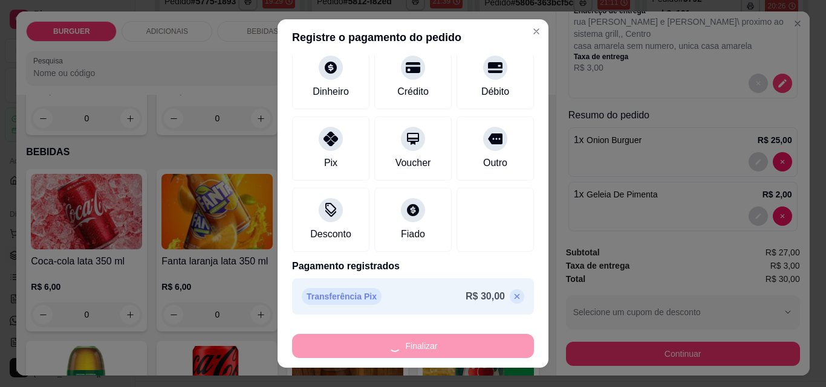
type input "0"
type input "-R$ 30,00"
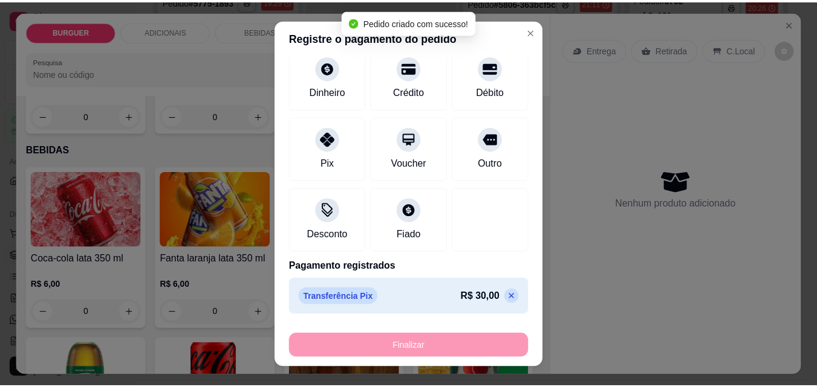
scroll to position [914, 0]
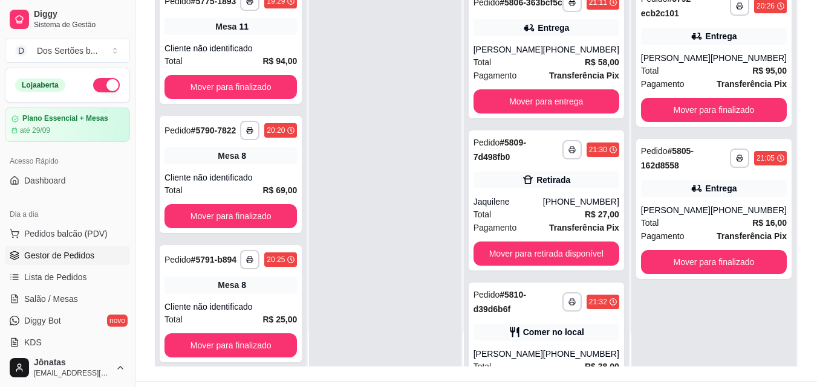
click at [439, 345] on div at bounding box center [385, 172] width 152 height 387
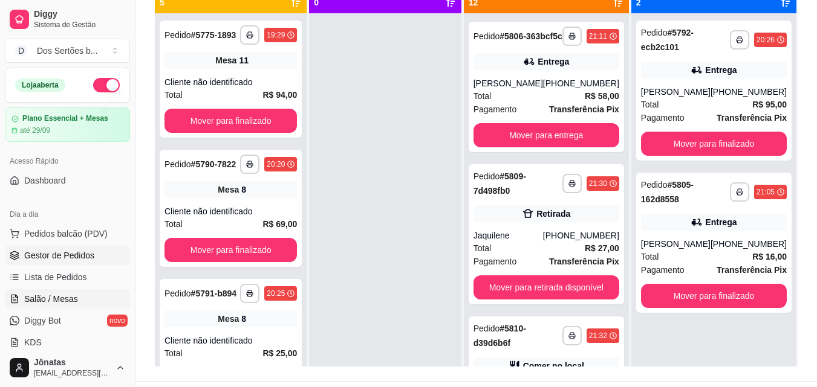
click at [43, 291] on link "Salão / Mesas" at bounding box center [67, 299] width 125 height 19
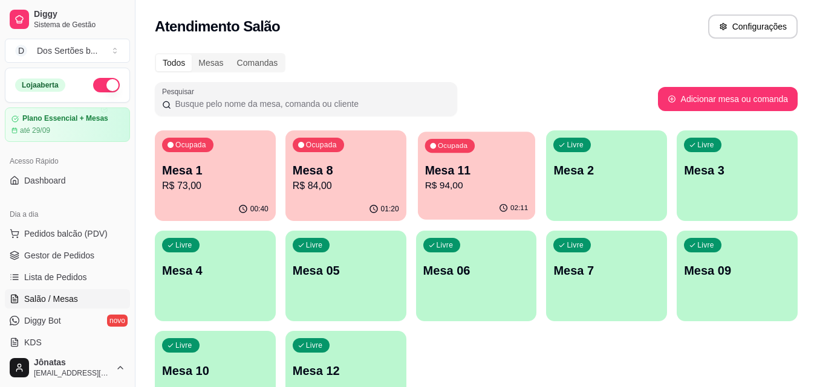
click at [486, 207] on div "02:11" at bounding box center [476, 208] width 117 height 23
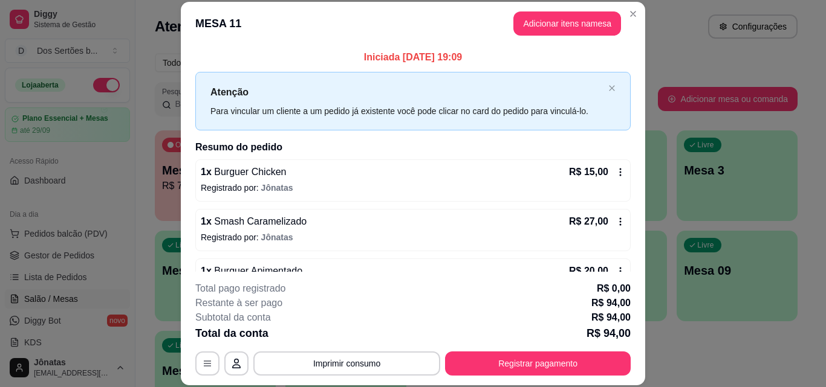
scroll to position [133, 0]
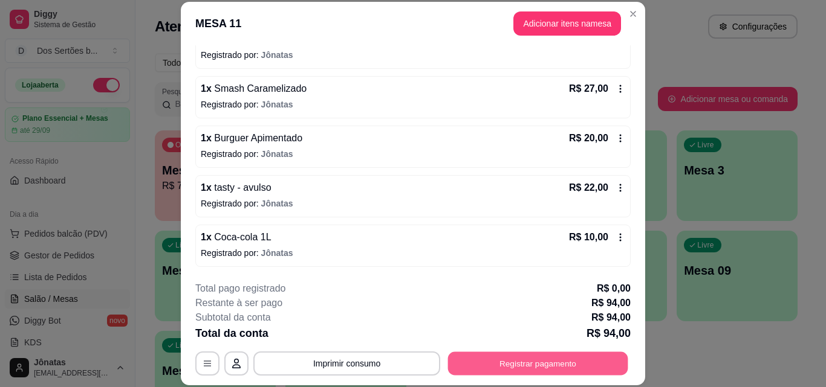
click at [505, 364] on button "Registrar pagamento" at bounding box center [538, 364] width 180 height 24
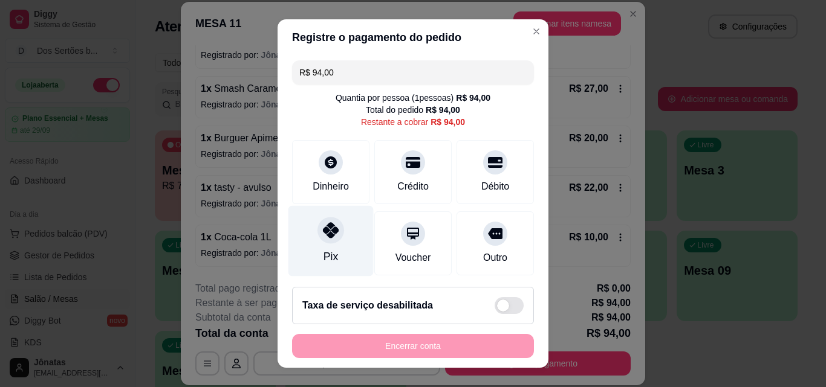
click at [342, 243] on div "Pix" at bounding box center [330, 241] width 85 height 71
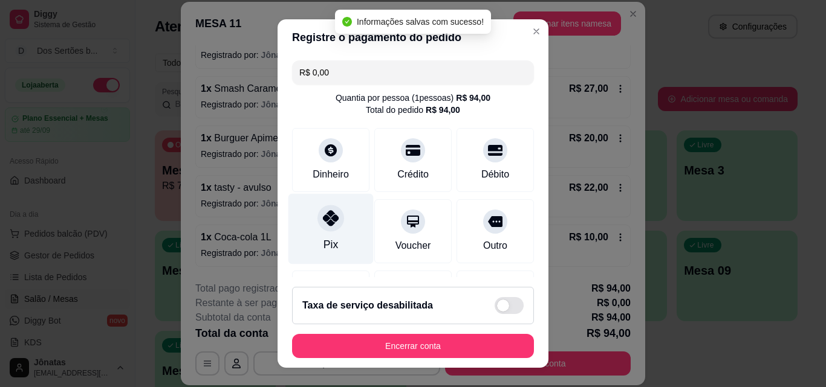
type input "R$ 0,00"
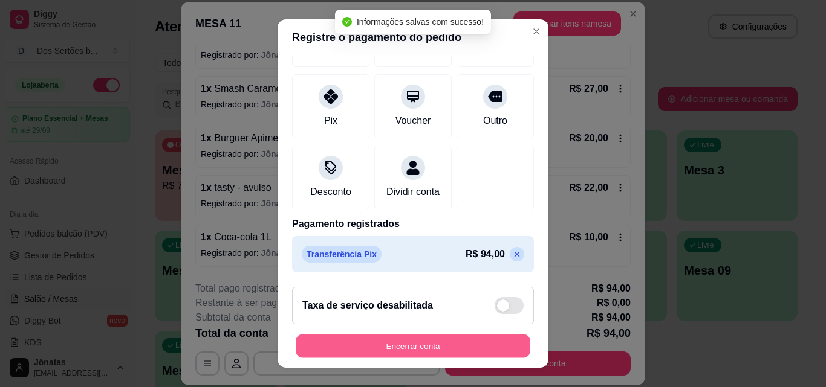
click at [472, 340] on button "Encerrar conta" at bounding box center [413, 347] width 235 height 24
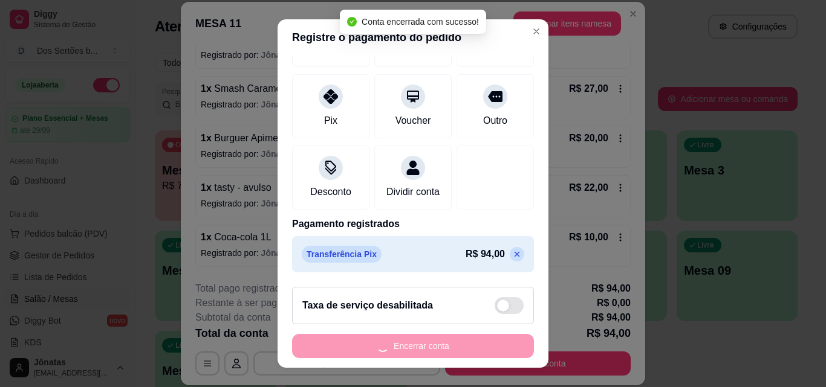
scroll to position [0, 0]
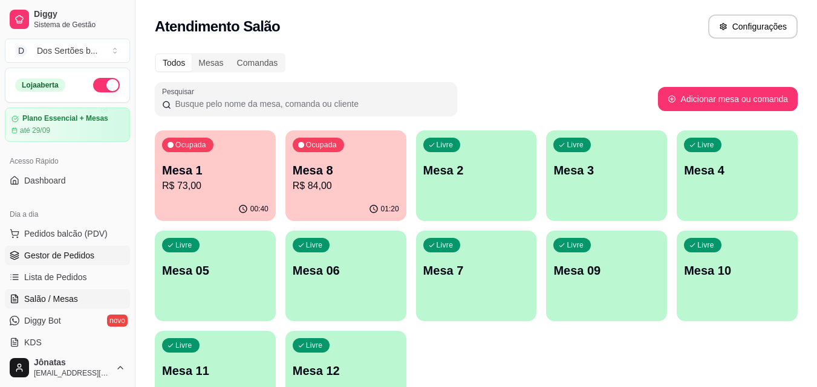
click at [102, 256] on link "Gestor de Pedidos" at bounding box center [67, 255] width 125 height 19
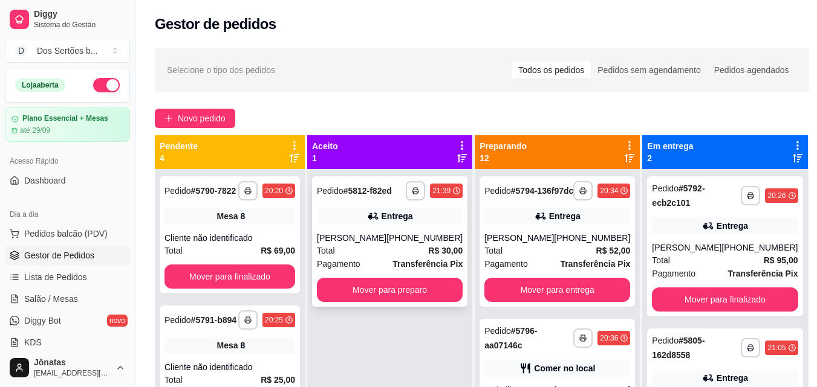
click at [397, 206] on div "**********" at bounding box center [389, 242] width 155 height 131
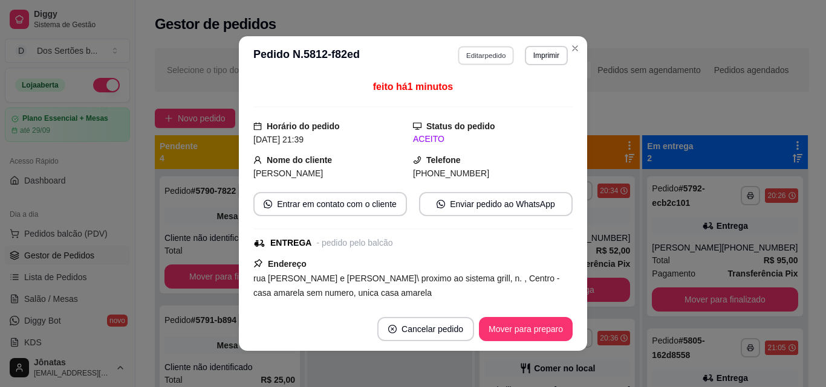
click at [478, 56] on button "Editar pedido" at bounding box center [486, 55] width 56 height 19
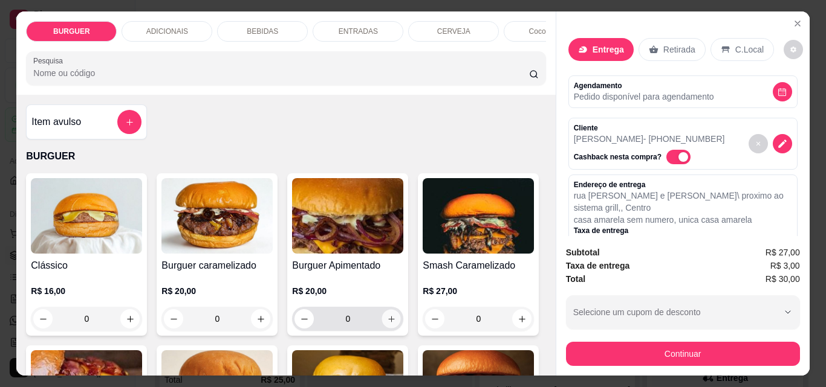
click at [388, 322] on icon "increase-product-quantity" at bounding box center [391, 319] width 6 height 6
type input "1"
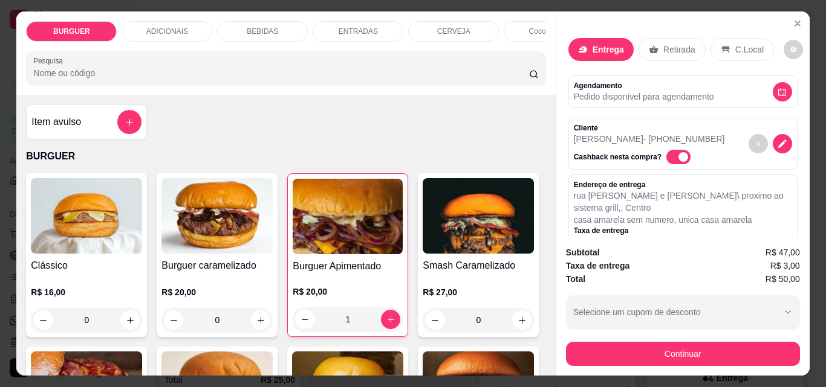
scroll to position [229, 0]
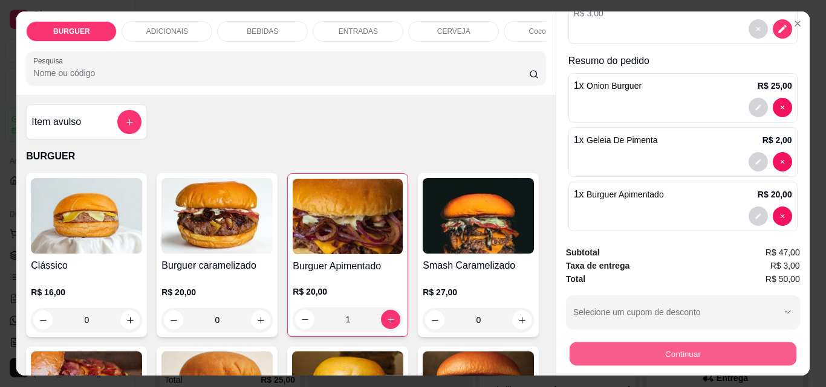
click at [641, 344] on button "Continuar" at bounding box center [682, 354] width 227 height 24
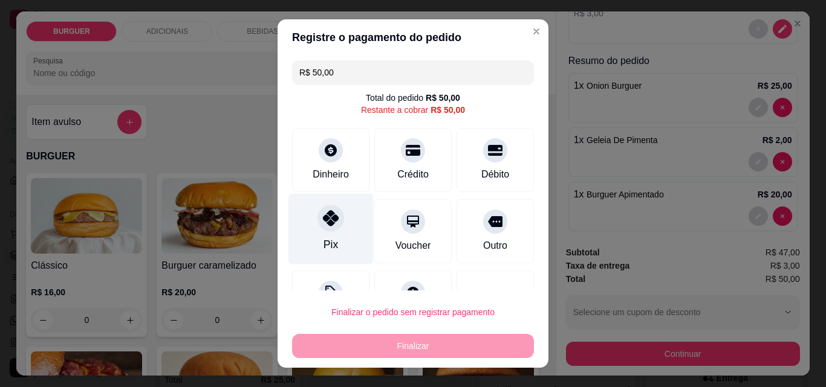
click at [334, 237] on div "Pix" at bounding box center [330, 229] width 85 height 71
type input "R$ 0,00"
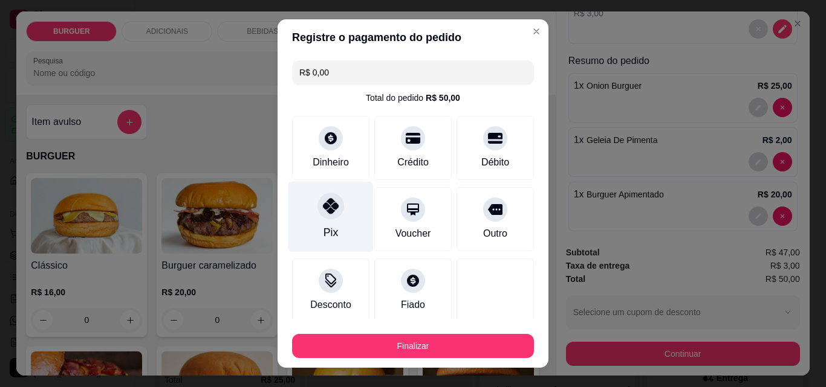
scroll to position [71, 0]
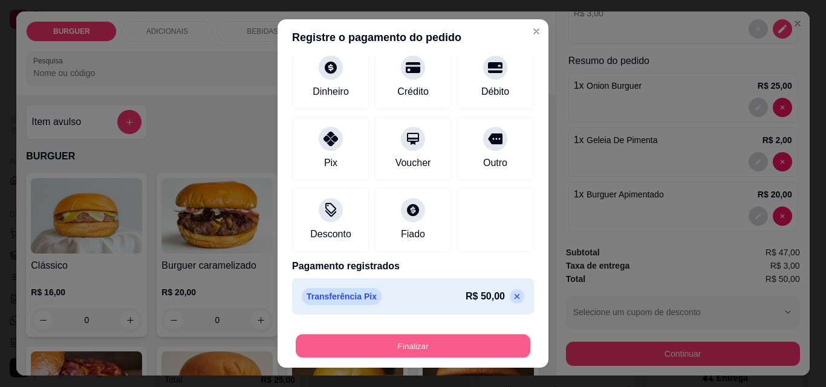
click at [359, 348] on button "Finalizar" at bounding box center [413, 347] width 235 height 24
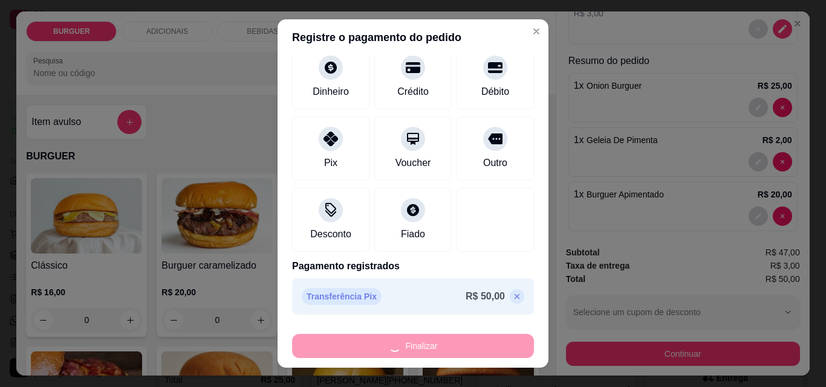
type input "0"
type input "-R$ 50,00"
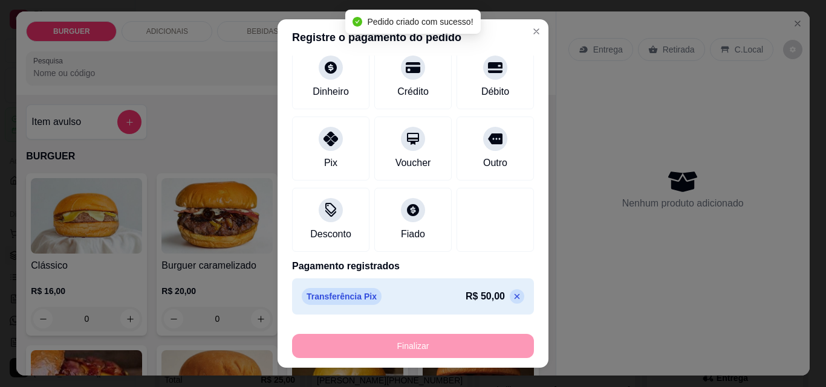
scroll to position [0, 0]
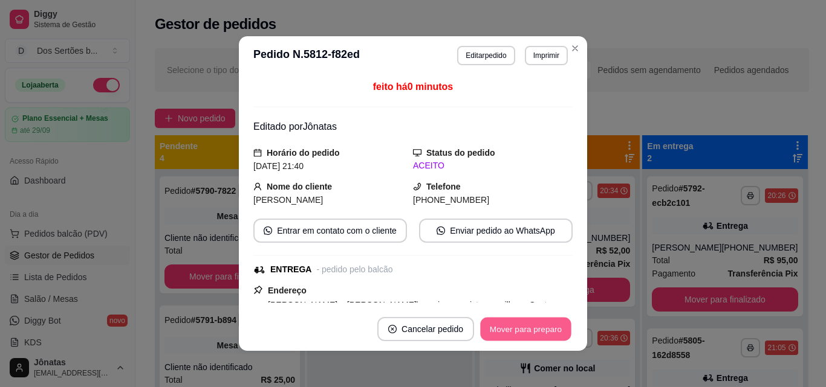
click at [489, 329] on button "Mover para preparo" at bounding box center [525, 330] width 91 height 24
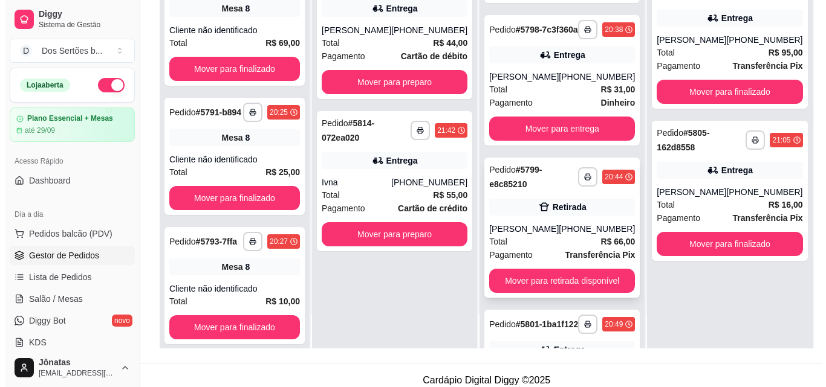
scroll to position [514, 0]
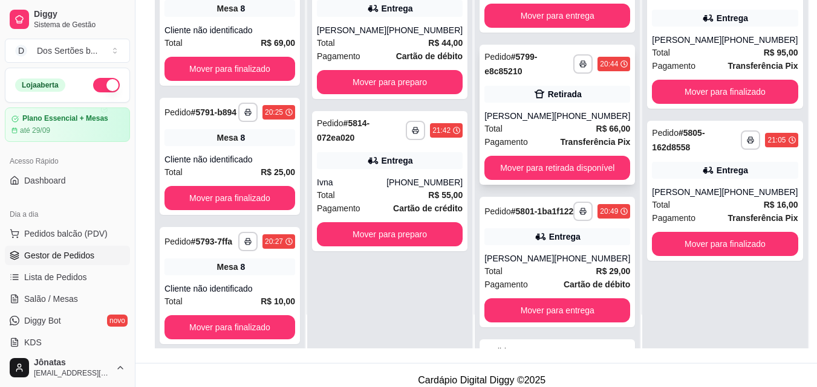
click at [534, 135] on div "Total R$ 66,00" at bounding box center [557, 128] width 146 height 13
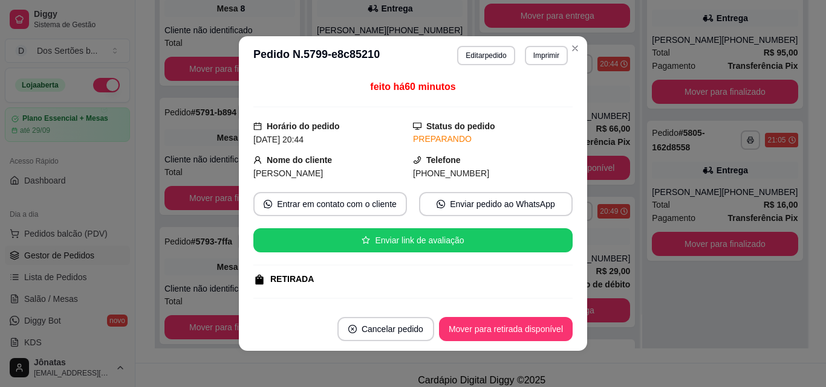
scroll to position [259, 0]
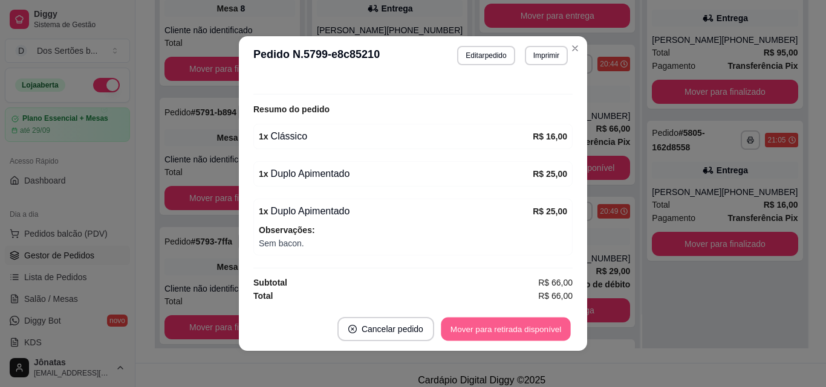
click at [478, 330] on button "Mover para retirada disponível" at bounding box center [505, 330] width 129 height 24
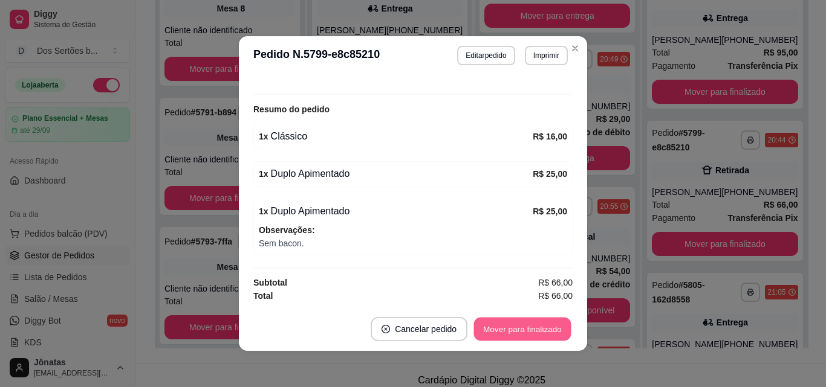
click at [484, 332] on button "Mover para finalizado" at bounding box center [522, 330] width 97 height 24
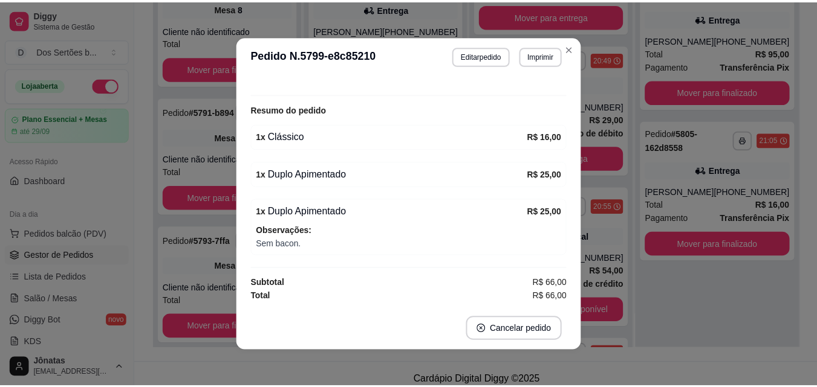
scroll to position [231, 0]
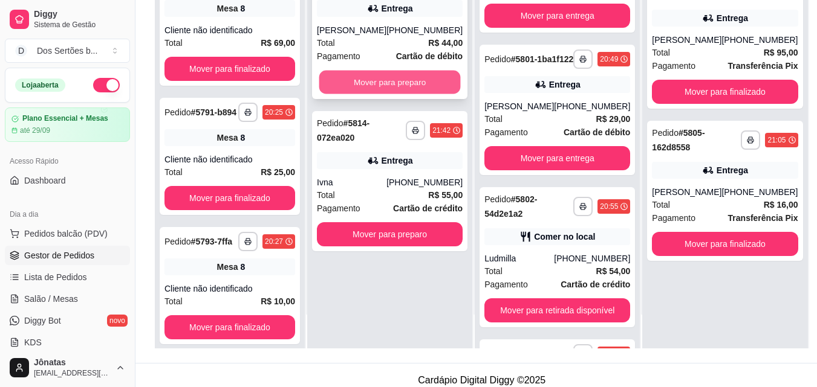
click at [376, 94] on button "Mover para preparo" at bounding box center [389, 83] width 141 height 24
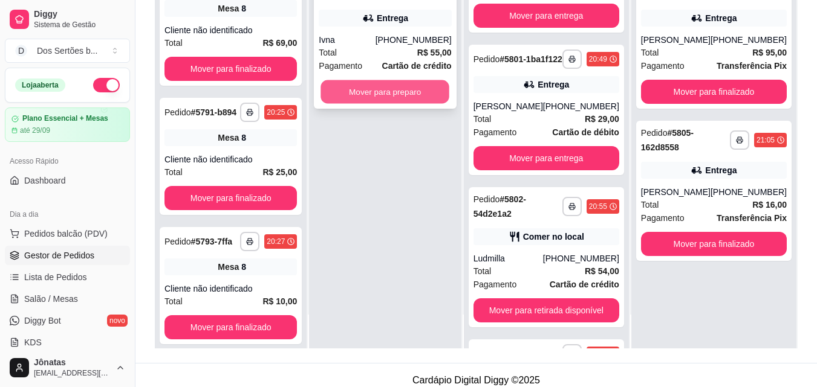
click at [369, 88] on button "Mover para preparo" at bounding box center [385, 92] width 129 height 24
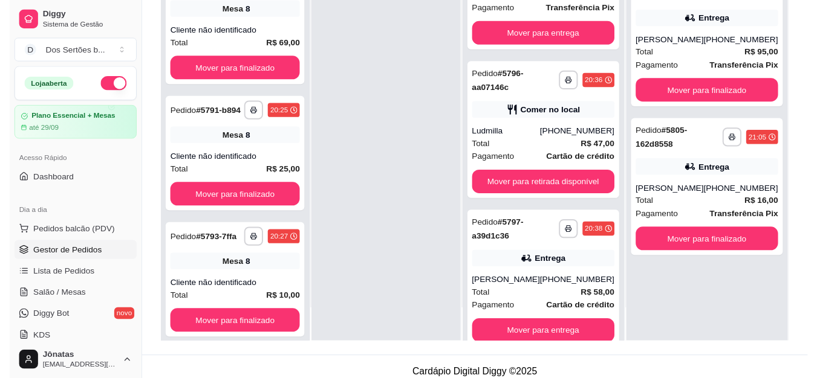
scroll to position [37, 0]
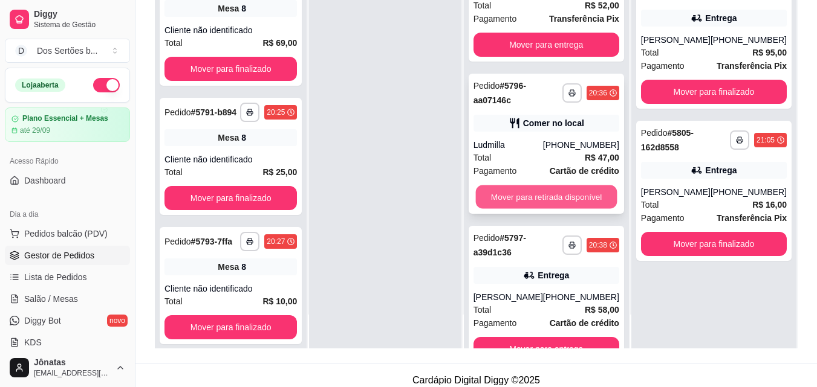
click at [535, 198] on button "Mover para retirada disponível" at bounding box center [545, 198] width 141 height 24
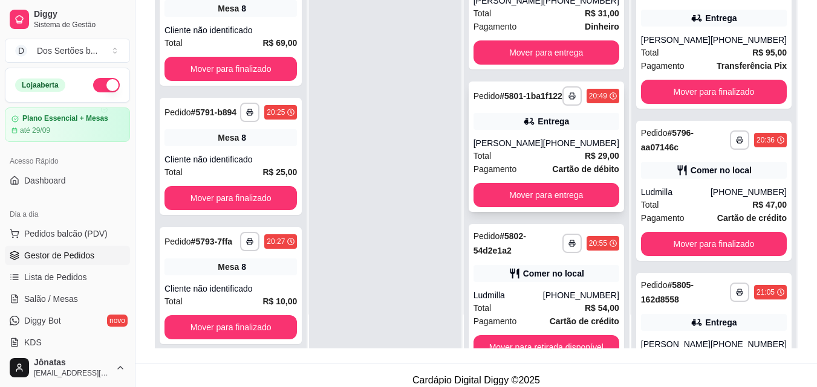
scroll to position [0, 0]
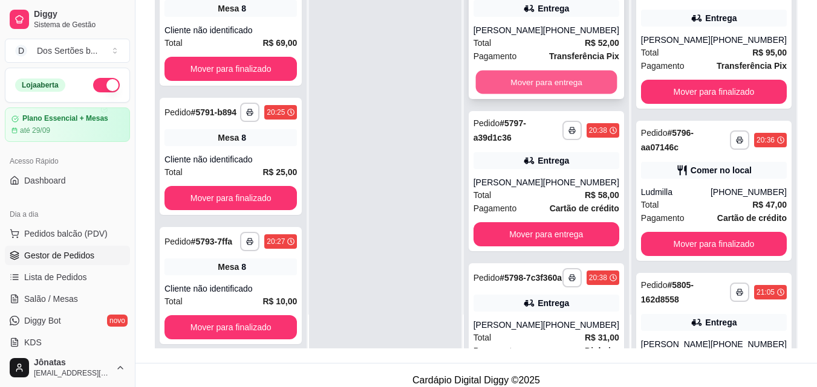
click at [537, 92] on button "Mover para entrega" at bounding box center [545, 83] width 141 height 24
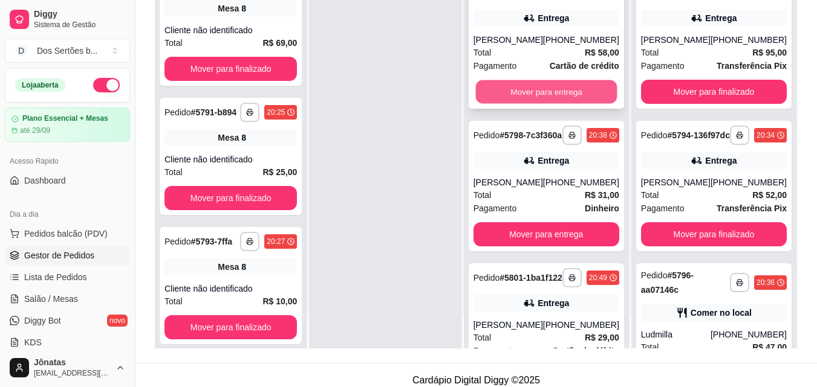
click at [543, 88] on button "Mover para entrega" at bounding box center [545, 92] width 141 height 24
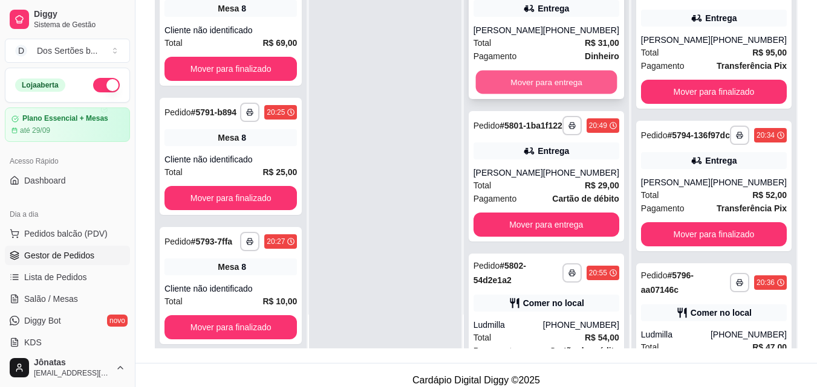
click at [535, 87] on button "Mover para entrega" at bounding box center [545, 83] width 141 height 24
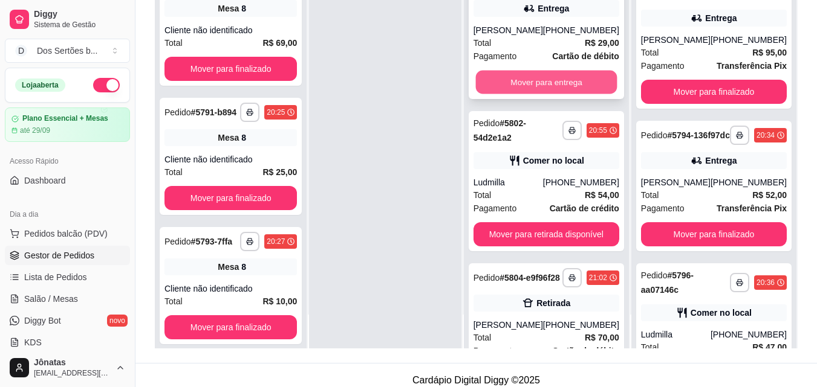
click at [517, 91] on button "Mover para entrega" at bounding box center [545, 83] width 141 height 24
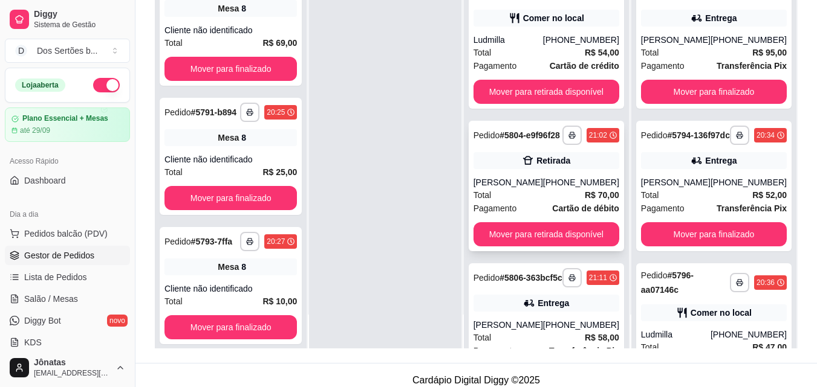
click at [530, 157] on div "**********" at bounding box center [545, 186] width 155 height 131
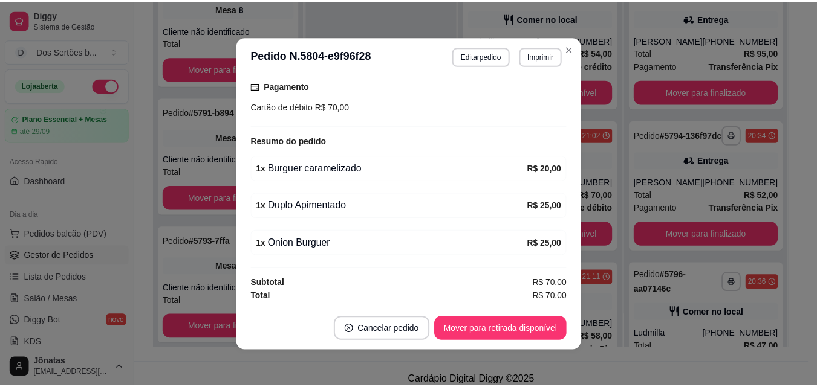
scroll to position [2, 0]
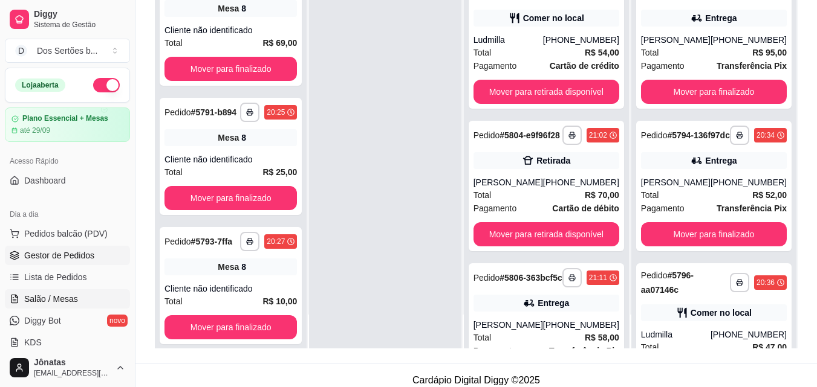
click at [88, 302] on link "Salão / Mesas" at bounding box center [67, 299] width 125 height 19
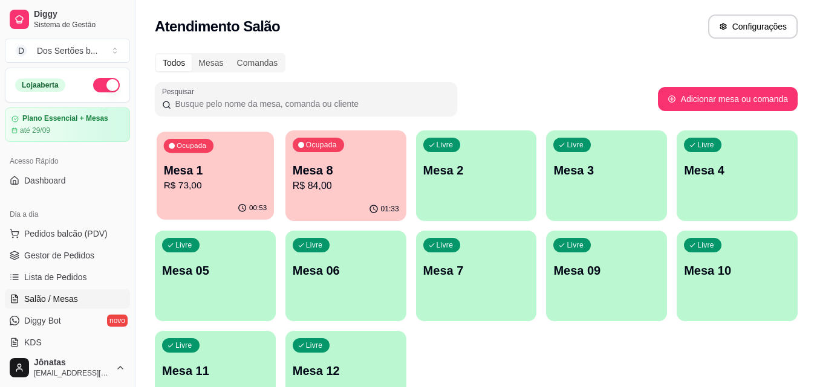
click at [238, 180] on p "R$ 73,00" at bounding box center [215, 186] width 103 height 14
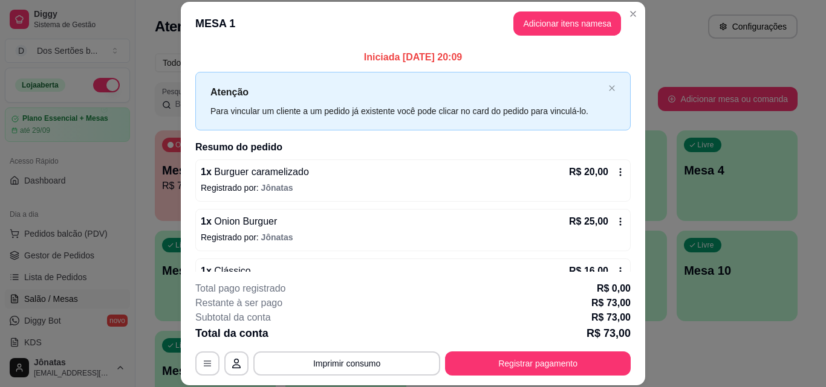
scroll to position [112, 0]
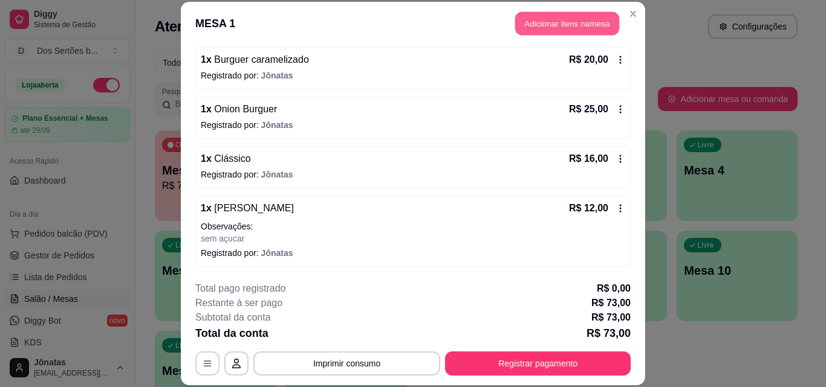
click at [528, 30] on button "Adicionar itens na mesa" at bounding box center [567, 24] width 104 height 24
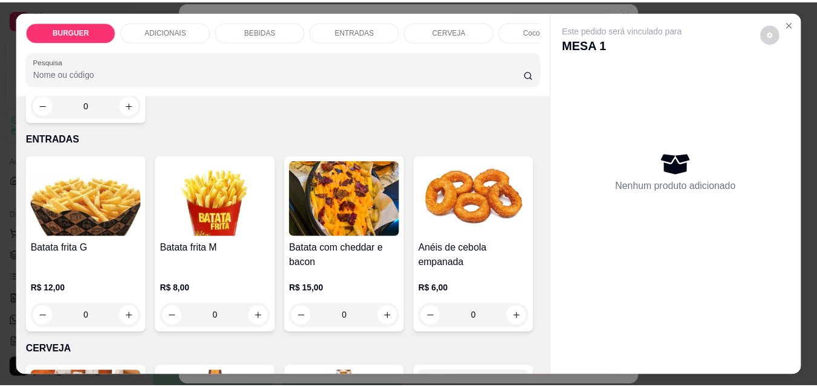
scroll to position [1462, 0]
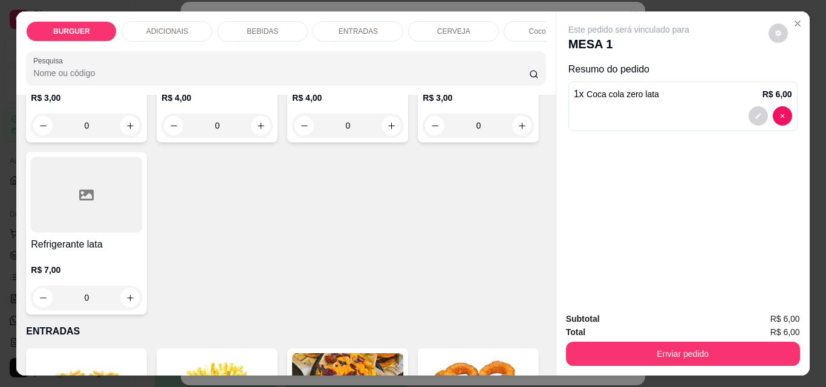
type input "2"
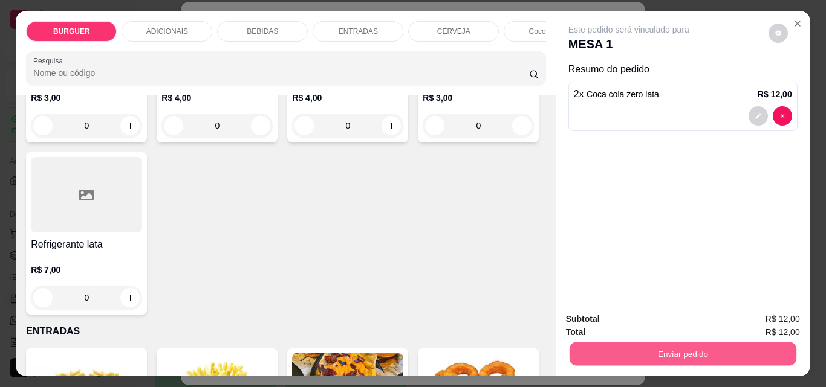
click at [658, 345] on button "Enviar pedido" at bounding box center [682, 354] width 227 height 24
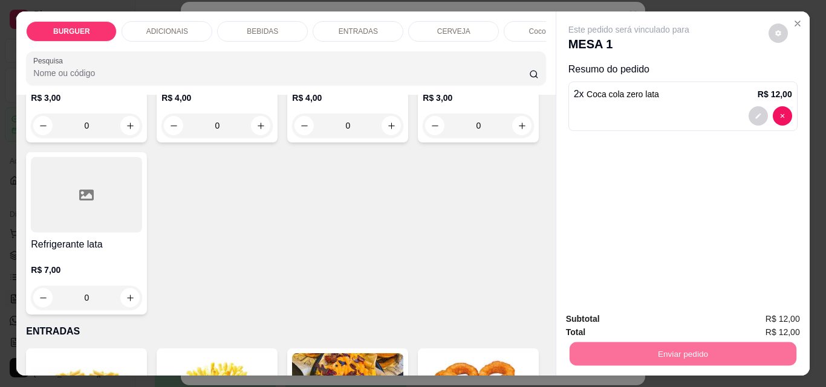
click at [750, 314] on button "Enviar pedido" at bounding box center [768, 319] width 66 height 22
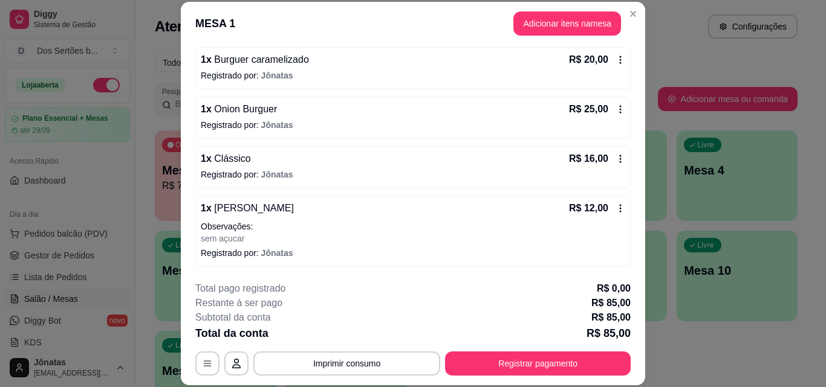
click at [629, 3] on header "MESA 1 Adicionar itens na mesa" at bounding box center [413, 24] width 464 height 44
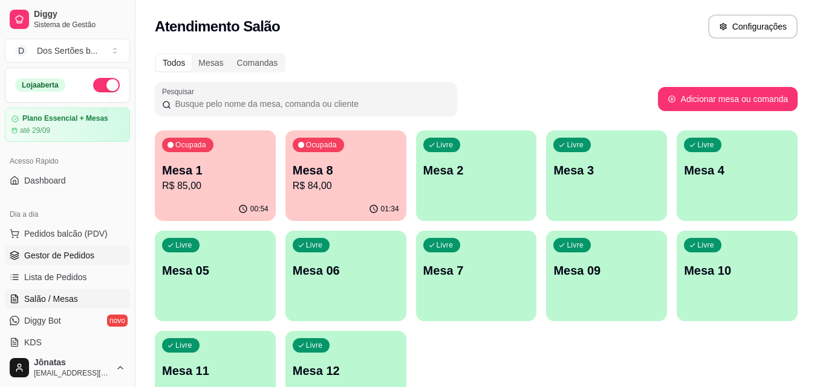
click at [56, 251] on span "Gestor de Pedidos" at bounding box center [59, 256] width 70 height 12
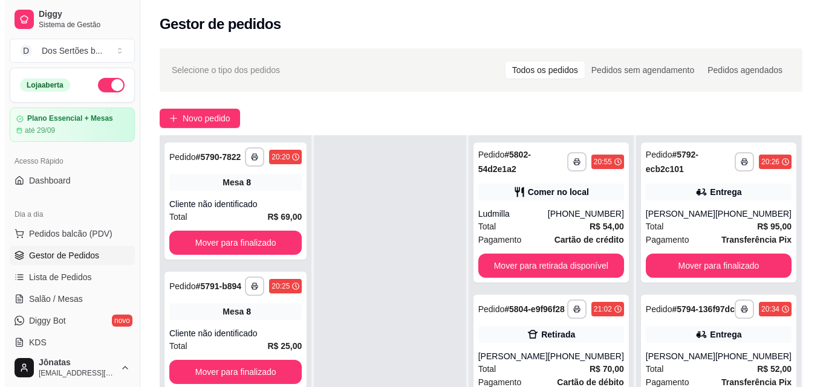
scroll to position [184, 0]
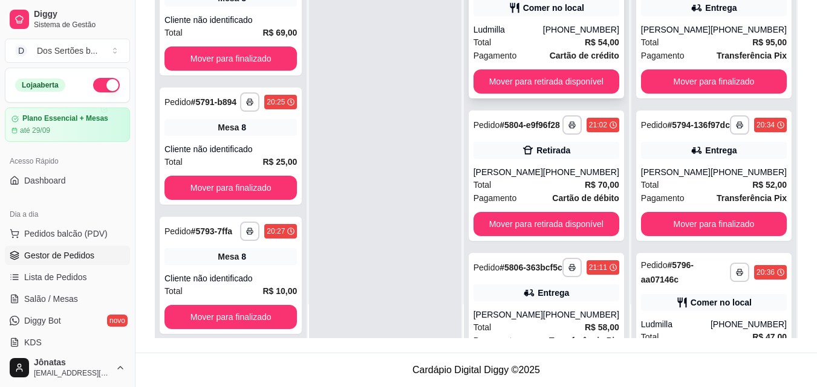
click at [537, 28] on div "Ludmilla" at bounding box center [508, 30] width 70 height 12
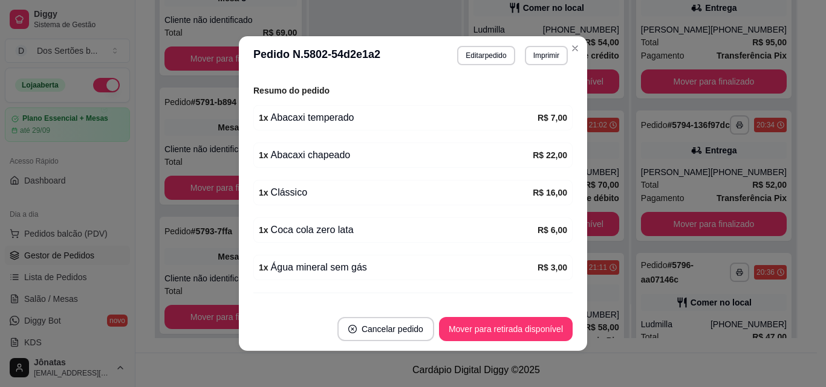
scroll to position [266, 0]
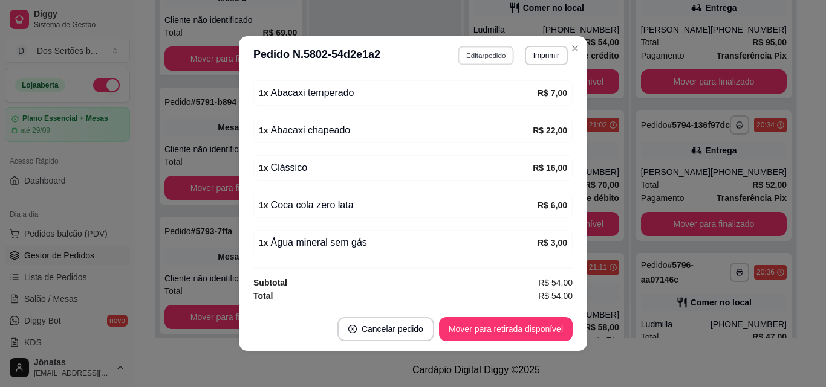
click at [479, 57] on button "Editar pedido" at bounding box center [486, 55] width 56 height 19
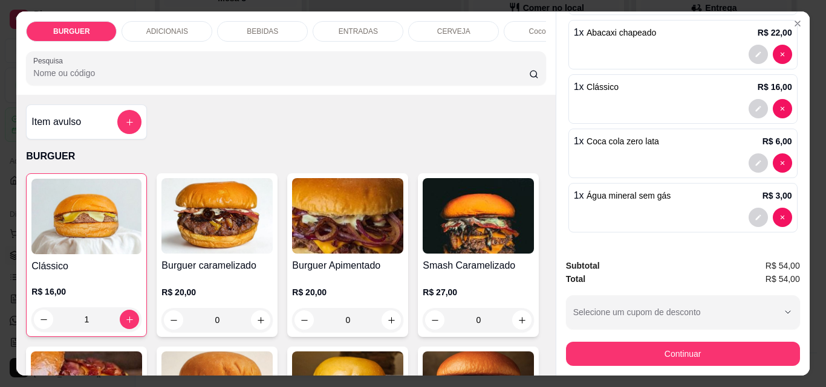
scroll to position [0, 0]
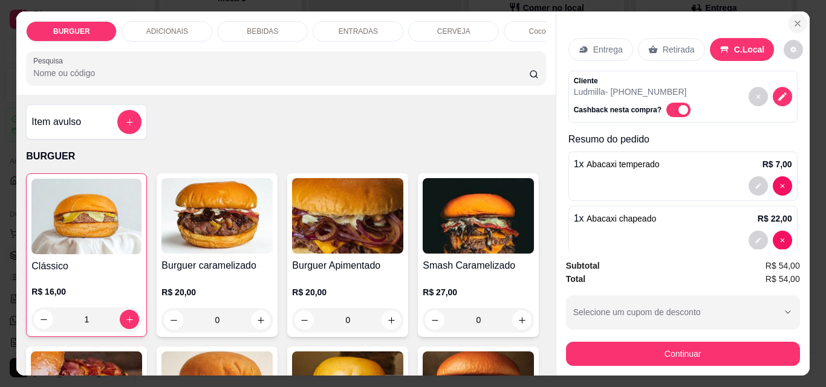
click at [794, 19] on icon "Close" at bounding box center [798, 24] width 10 height 10
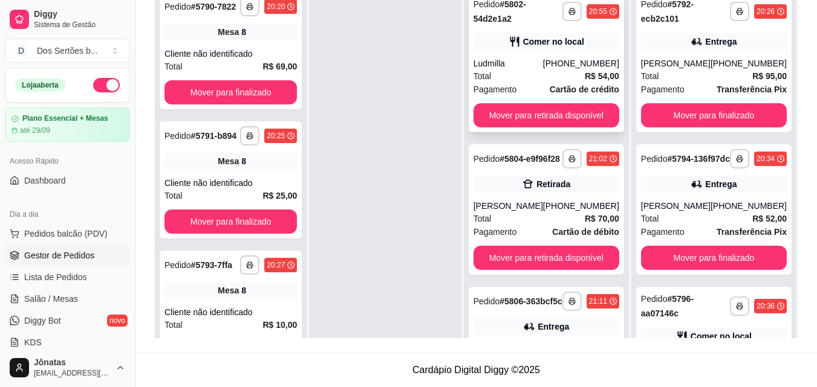
click at [500, 57] on div "Ludmilla" at bounding box center [508, 63] width 70 height 12
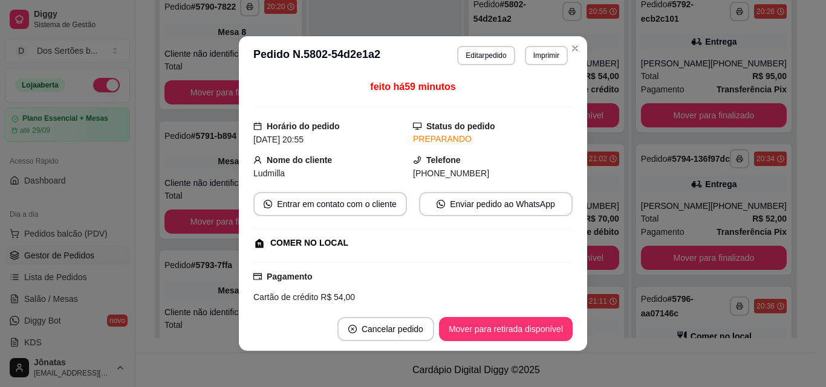
scroll to position [266, 0]
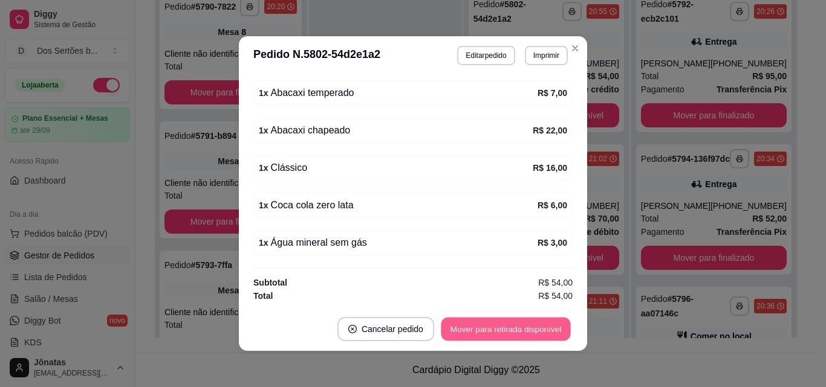
click at [498, 328] on button "Mover para retirada disponível" at bounding box center [505, 330] width 129 height 24
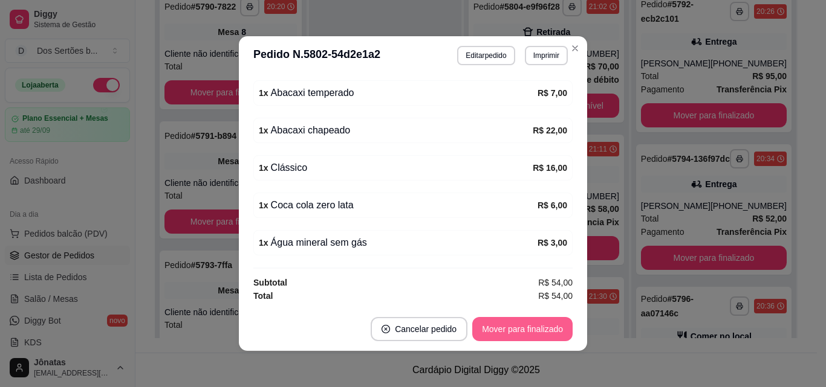
click at [498, 328] on button "Mover para finalizado" at bounding box center [522, 329] width 100 height 24
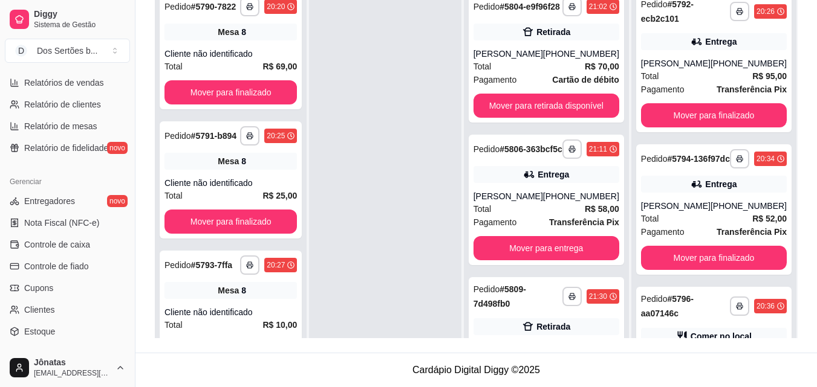
scroll to position [394, 0]
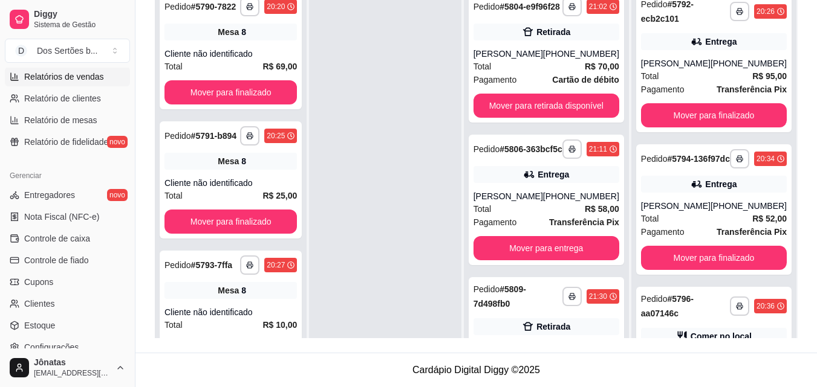
click at [68, 72] on span "Relatórios de vendas" at bounding box center [64, 77] width 80 height 12
select select "ALL"
select select "0"
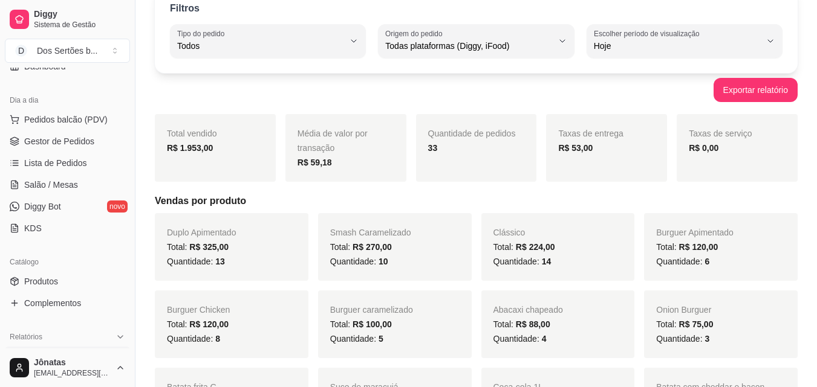
scroll to position [65, 0]
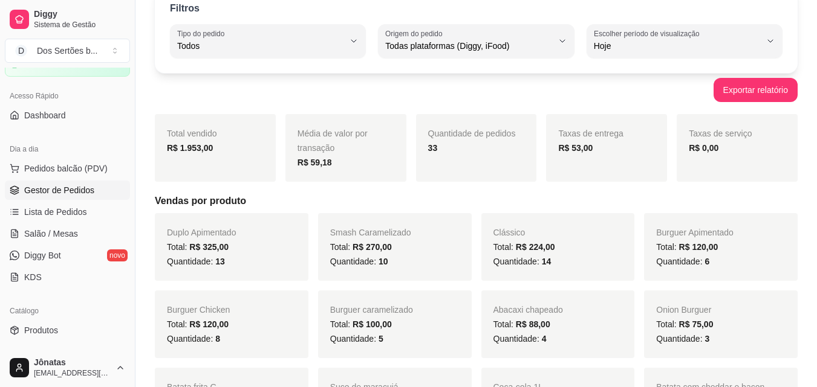
click at [61, 190] on span "Gestor de Pedidos" at bounding box center [59, 190] width 70 height 12
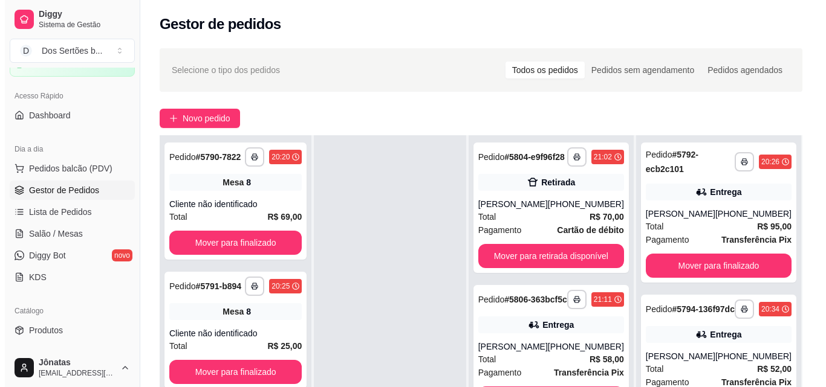
scroll to position [184, 0]
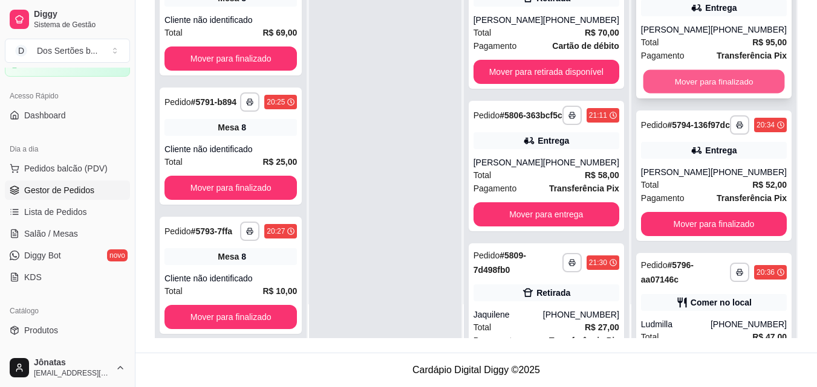
click at [705, 85] on button "Mover para finalizado" at bounding box center [713, 82] width 141 height 24
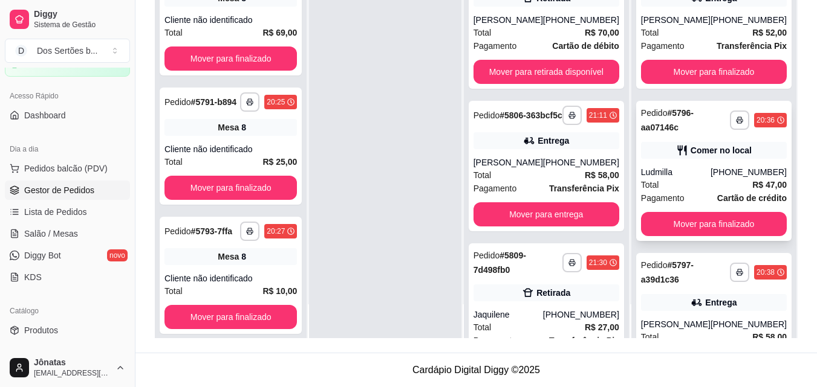
click at [728, 178] on div "[PHONE_NUMBER]" at bounding box center [748, 172] width 76 height 12
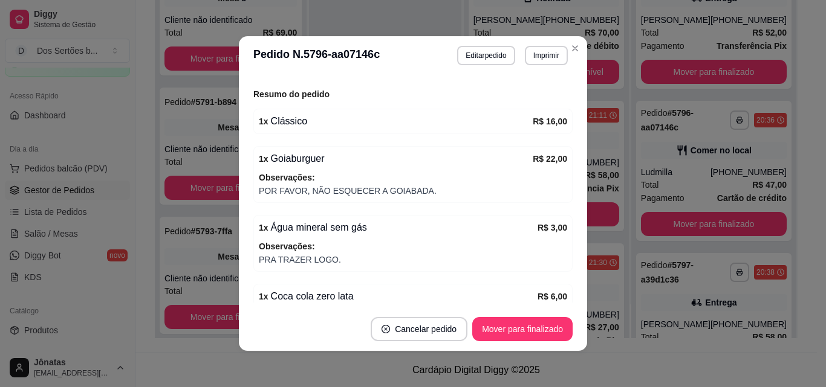
scroll to position [291, 0]
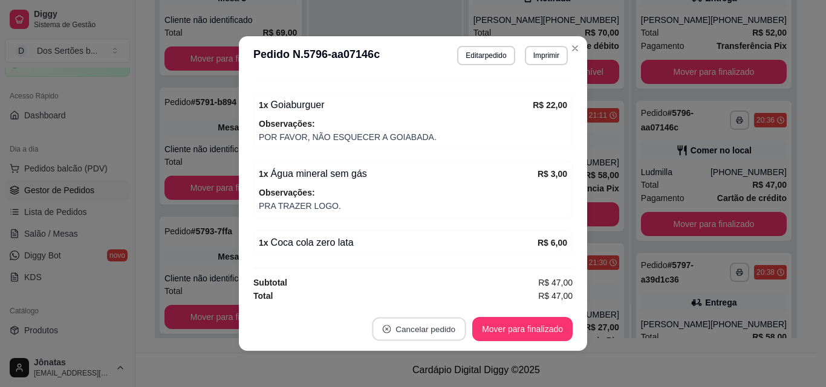
click at [396, 329] on button "Cancelar pedido" at bounding box center [419, 330] width 94 height 24
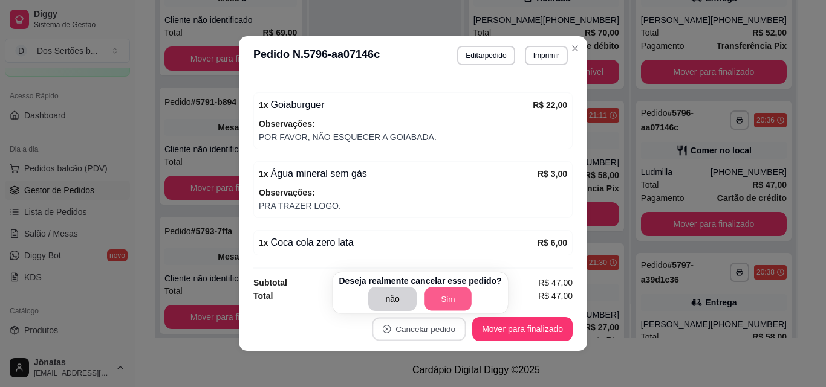
click at [436, 301] on button "Sim" at bounding box center [447, 300] width 47 height 24
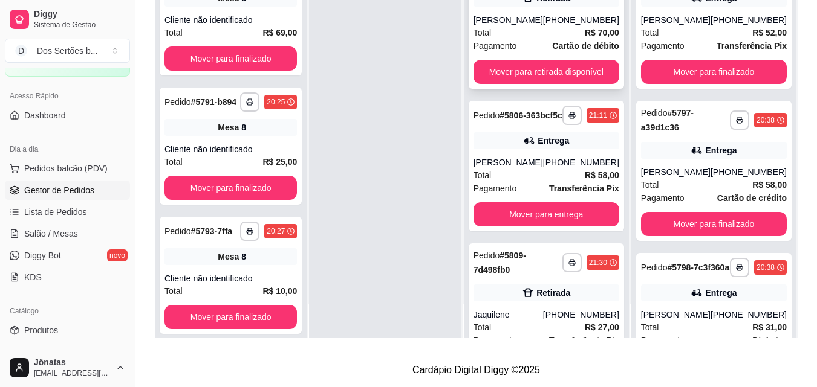
click at [551, 37] on div "Total R$ 70,00" at bounding box center [546, 32] width 146 height 13
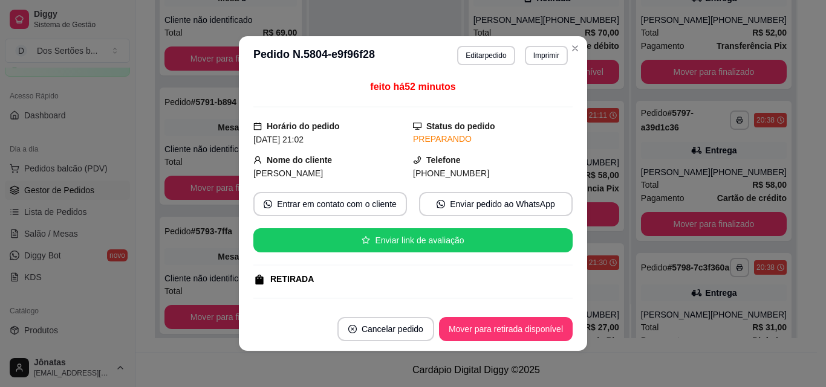
scroll to position [227, 0]
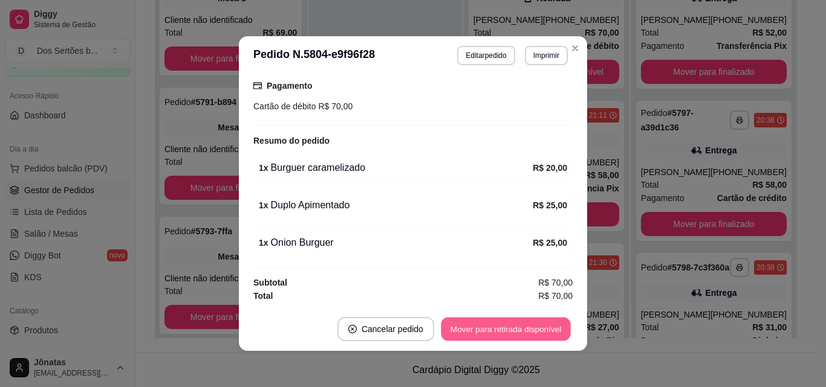
click at [482, 326] on button "Mover para retirada disponível" at bounding box center [505, 330] width 129 height 24
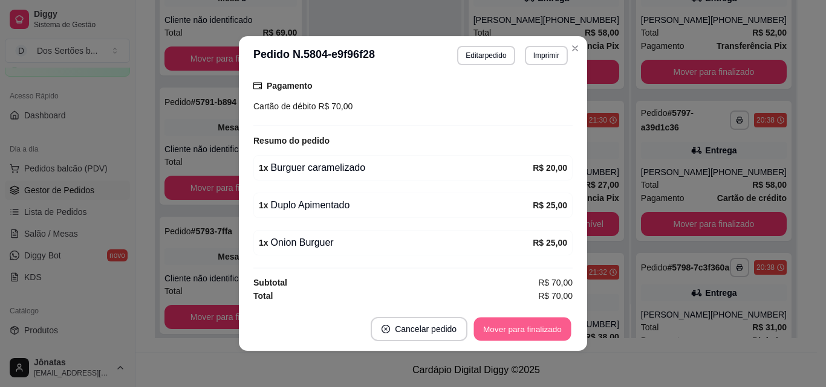
click at [524, 325] on button "Mover para finalizado" at bounding box center [522, 330] width 97 height 24
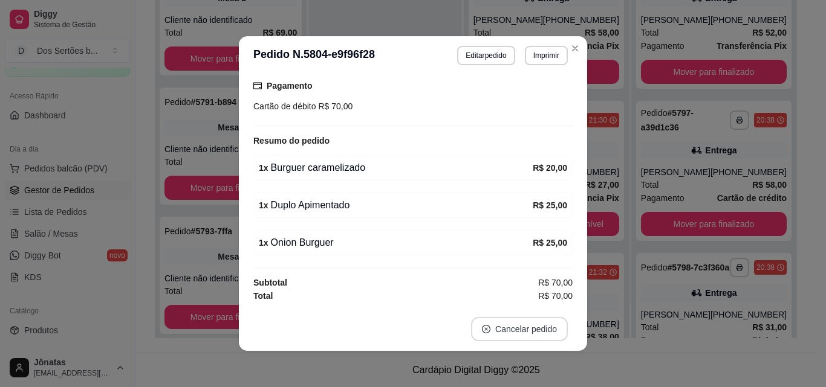
scroll to position [199, 0]
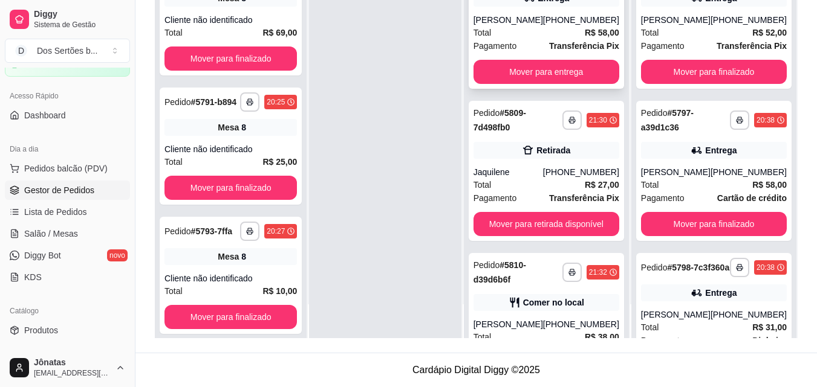
click at [543, 24] on div "[PERSON_NAME]" at bounding box center [508, 20] width 70 height 12
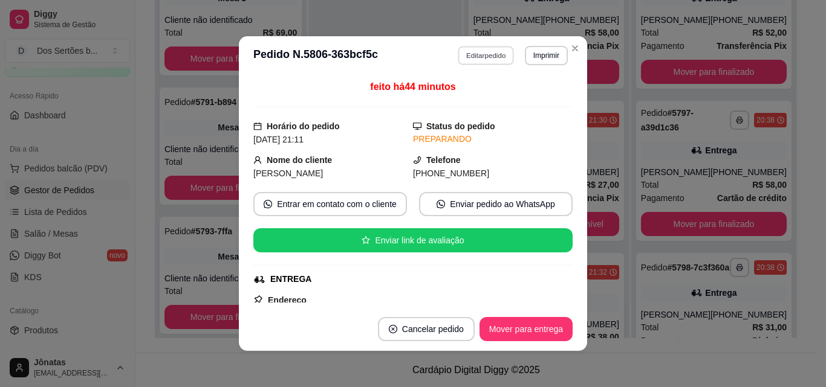
click at [483, 59] on button "Editar pedido" at bounding box center [486, 55] width 56 height 19
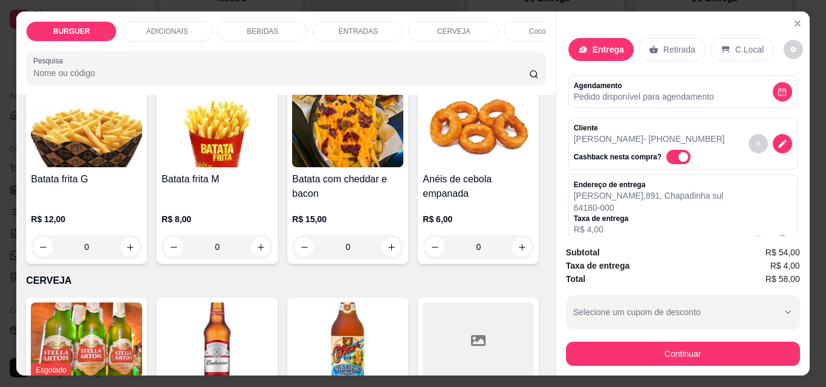
scroll to position [1581, 0]
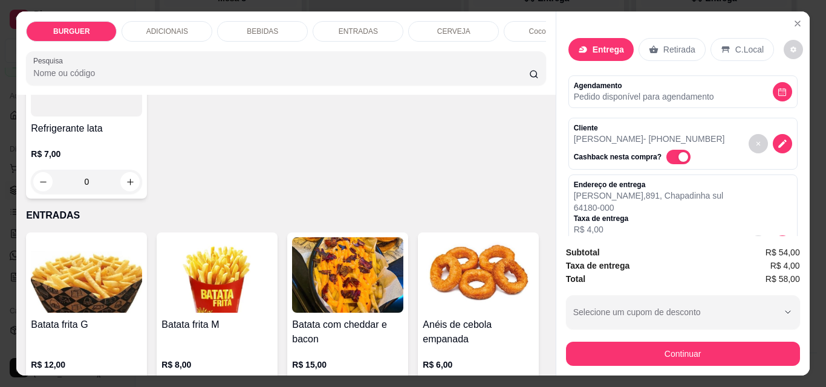
type input "1"
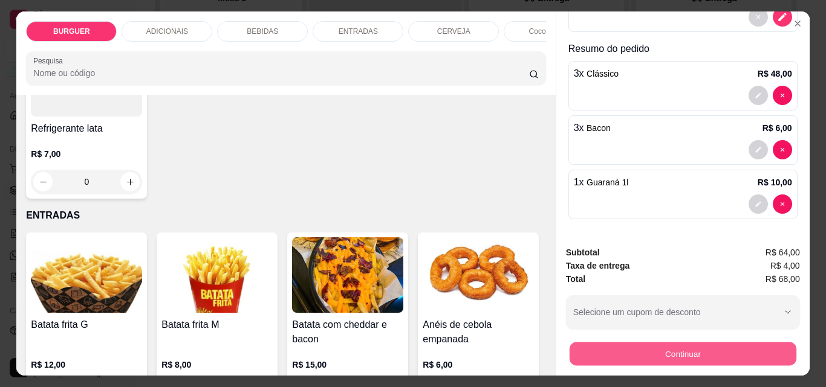
click at [619, 354] on button "Continuar" at bounding box center [682, 354] width 227 height 24
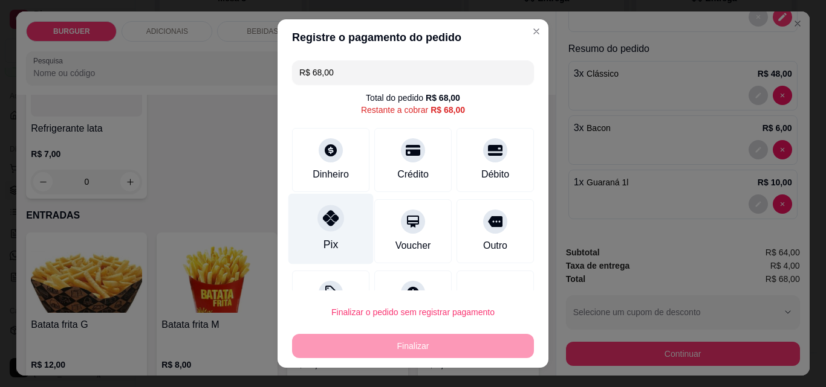
click at [323, 217] on icon at bounding box center [331, 218] width 16 height 16
type input "R$ 0,00"
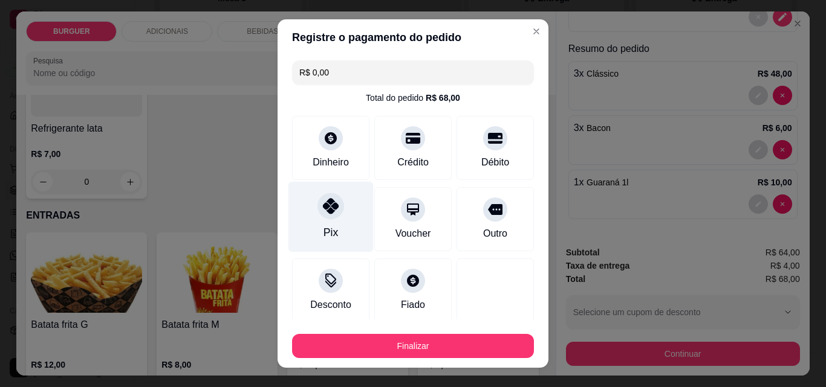
scroll to position [71, 0]
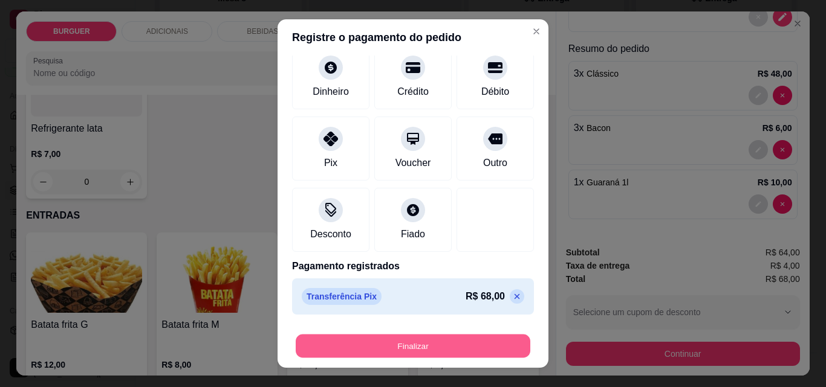
click at [468, 339] on button "Finalizar" at bounding box center [413, 347] width 235 height 24
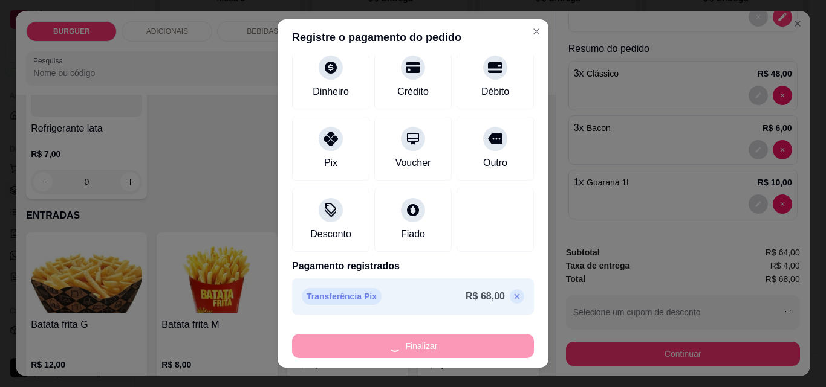
type input "0"
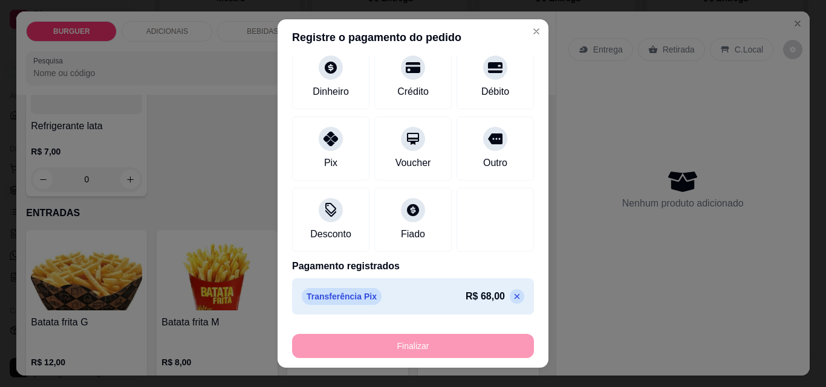
type input "-R$ 68,00"
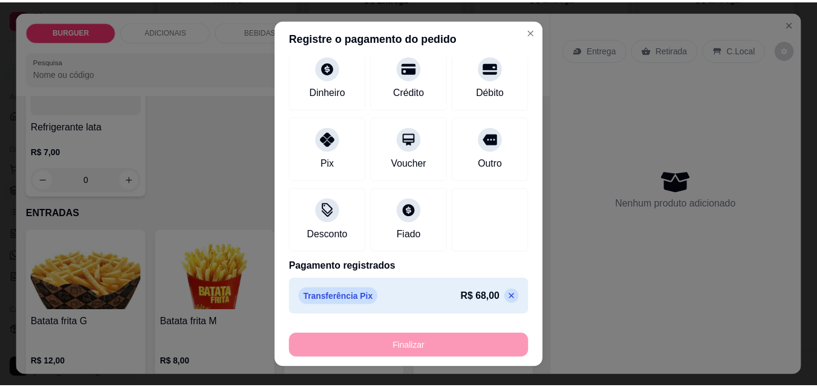
scroll to position [1578, 0]
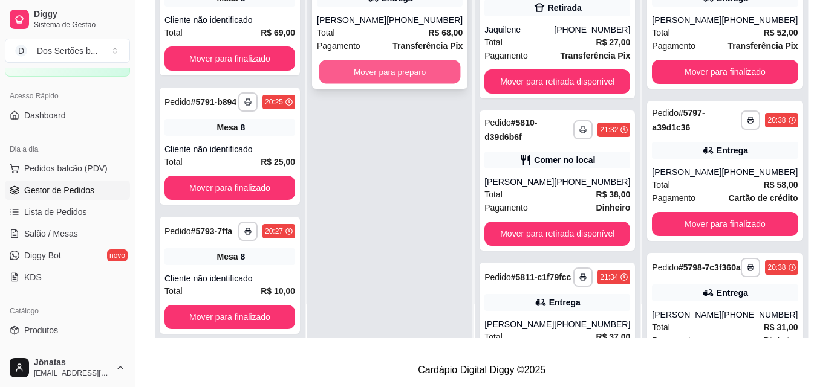
click at [401, 79] on button "Mover para preparo" at bounding box center [389, 72] width 141 height 24
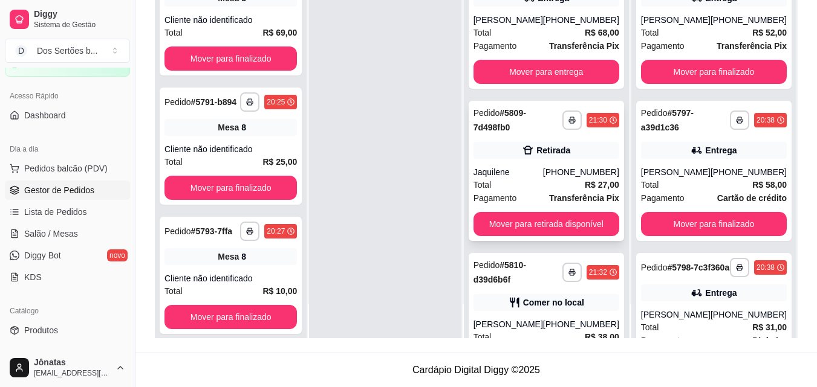
scroll to position [0, 0]
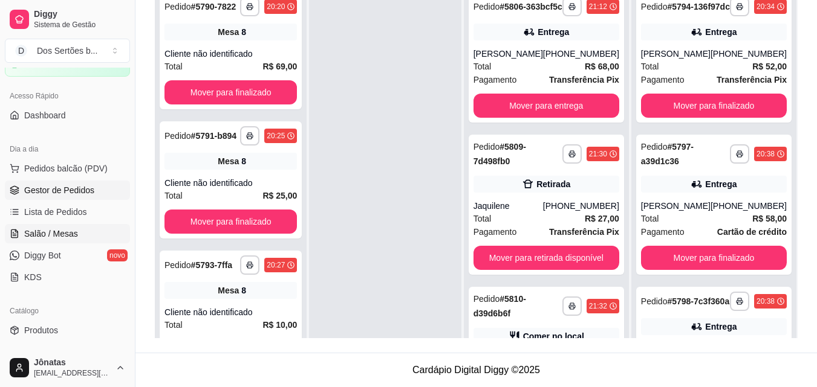
click at [80, 232] on link "Salão / Mesas" at bounding box center [67, 233] width 125 height 19
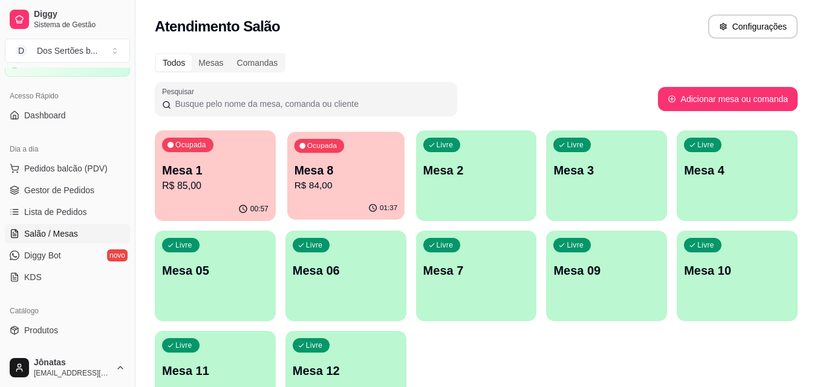
click at [360, 184] on p "R$ 84,00" at bounding box center [345, 186] width 103 height 14
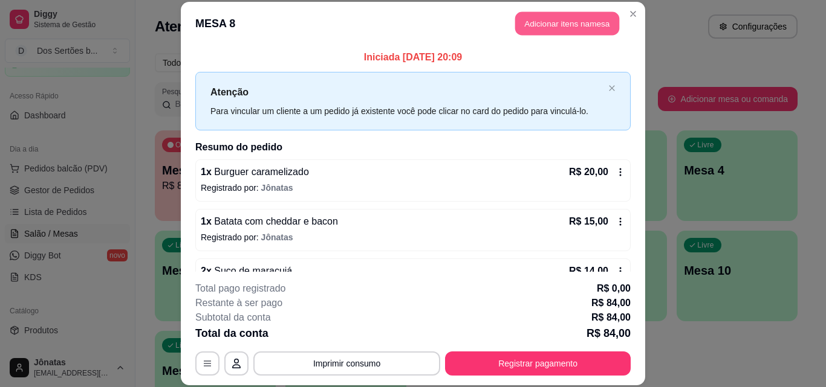
click at [539, 14] on button "Adicionar itens na mesa" at bounding box center [567, 24] width 104 height 24
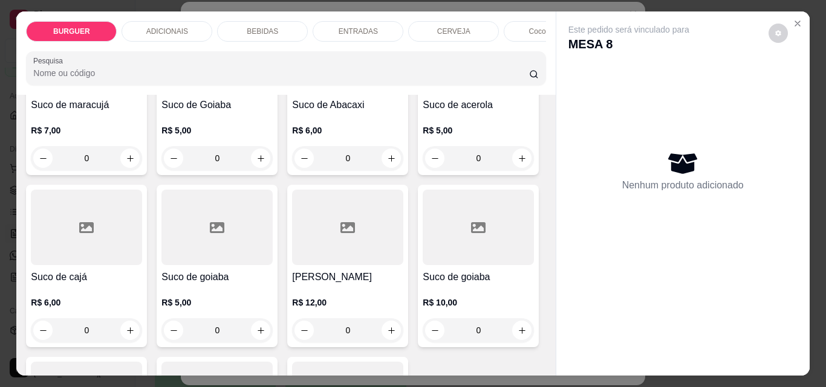
scroll to position [2900, 0]
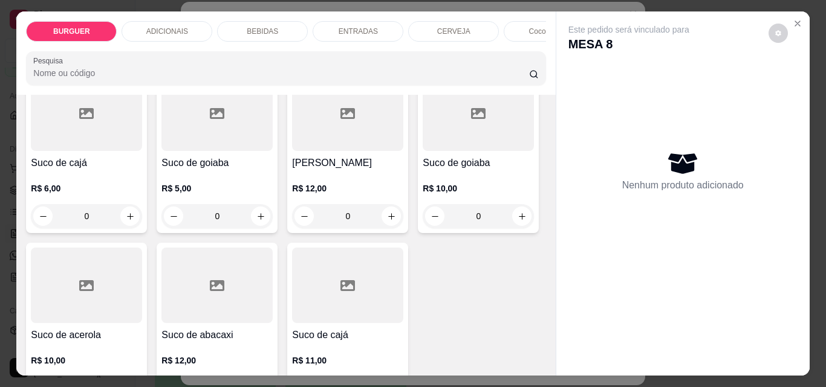
type input "1"
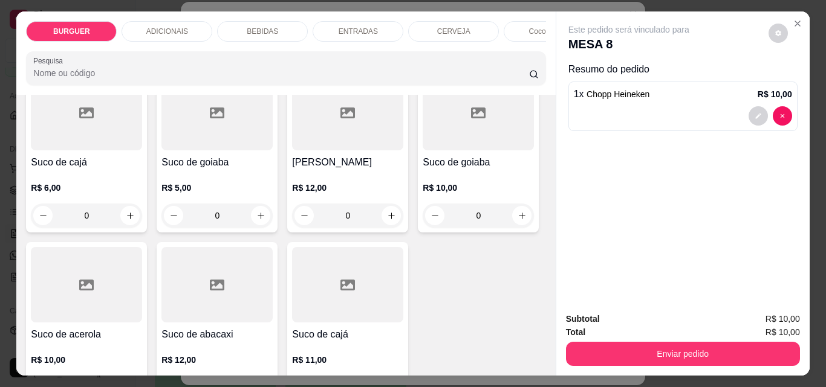
scroll to position [31, 0]
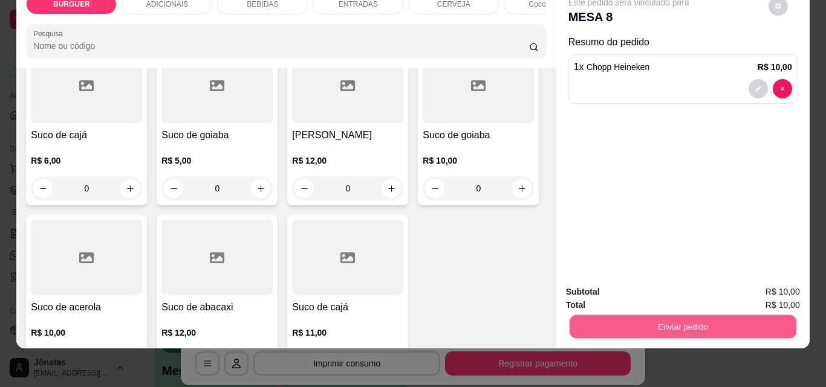
click at [620, 316] on button "Enviar pedido" at bounding box center [682, 327] width 227 height 24
click at [759, 287] on button "Enviar pedido" at bounding box center [768, 288] width 66 height 22
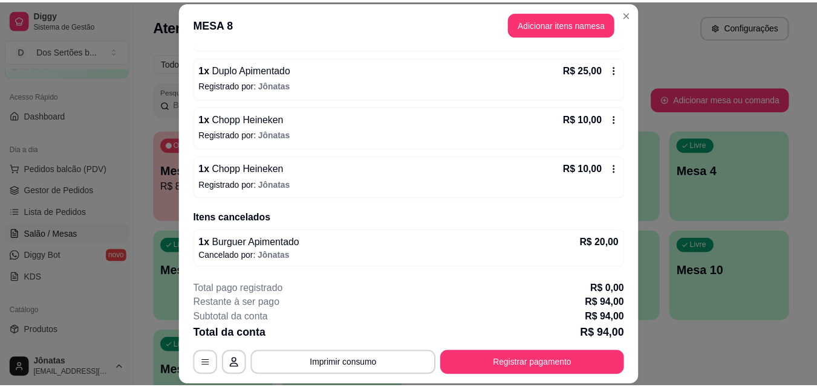
scroll to position [0, 0]
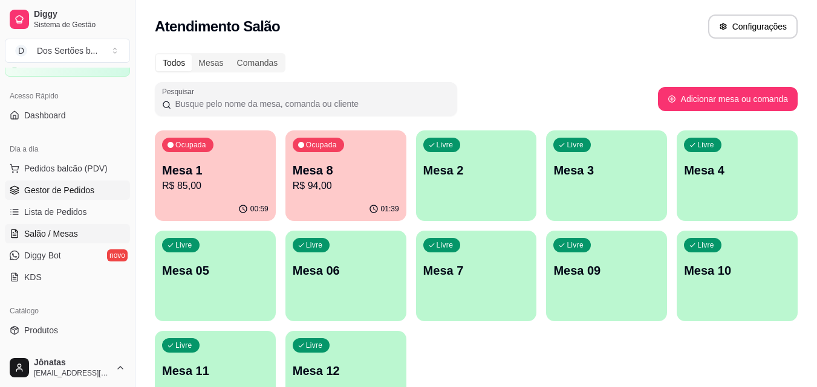
click at [109, 189] on link "Gestor de Pedidos" at bounding box center [67, 190] width 125 height 19
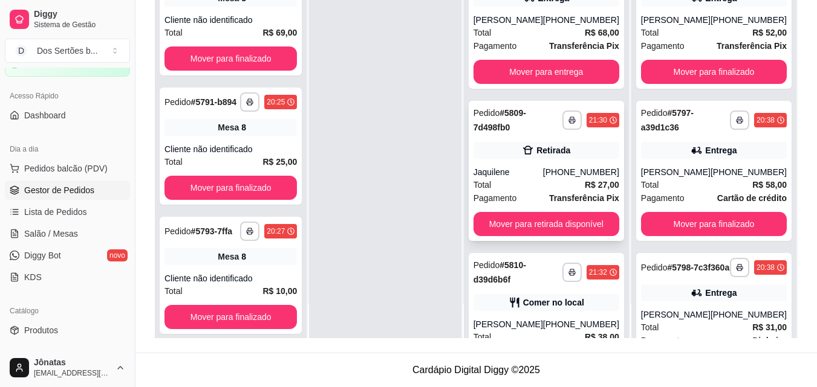
click at [543, 178] on div "Jaquilene" at bounding box center [508, 172] width 70 height 12
click at [45, 225] on link "Salão / Mesas" at bounding box center [67, 233] width 125 height 19
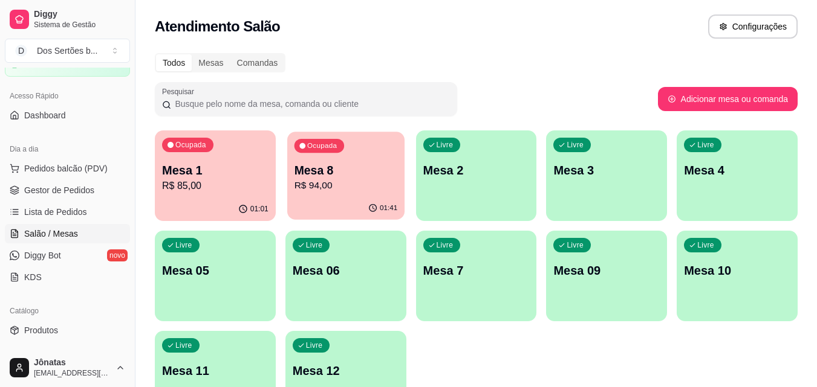
click at [353, 198] on div "01:41" at bounding box center [345, 208] width 117 height 23
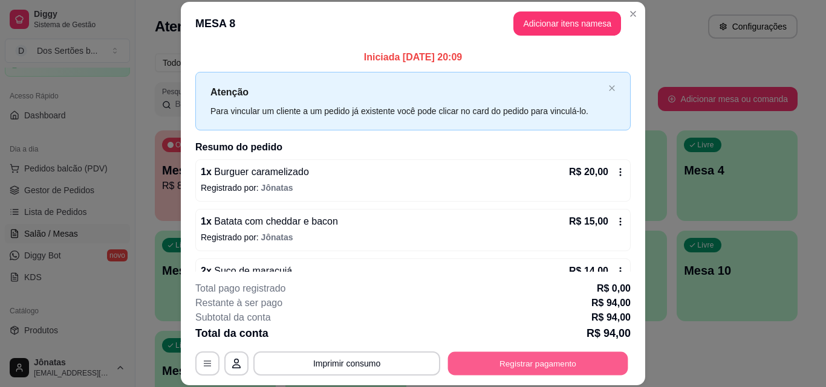
click at [553, 363] on button "Registrar pagamento" at bounding box center [538, 364] width 180 height 24
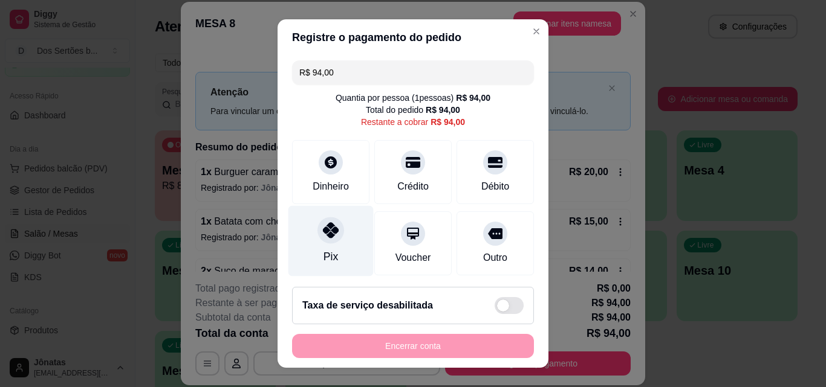
click at [335, 222] on div "Pix" at bounding box center [330, 241] width 85 height 71
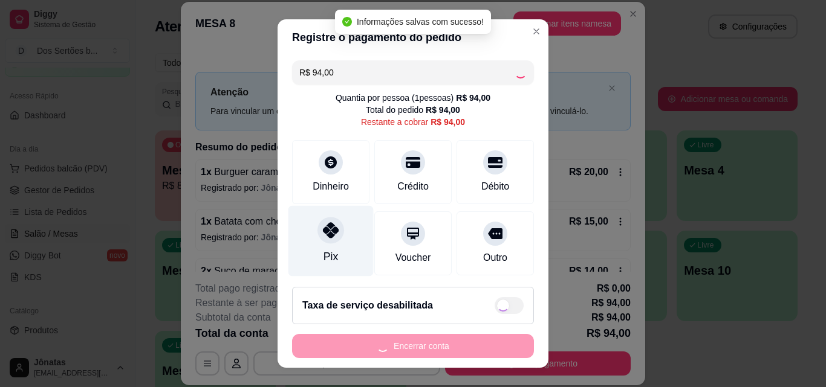
type input "R$ 0,00"
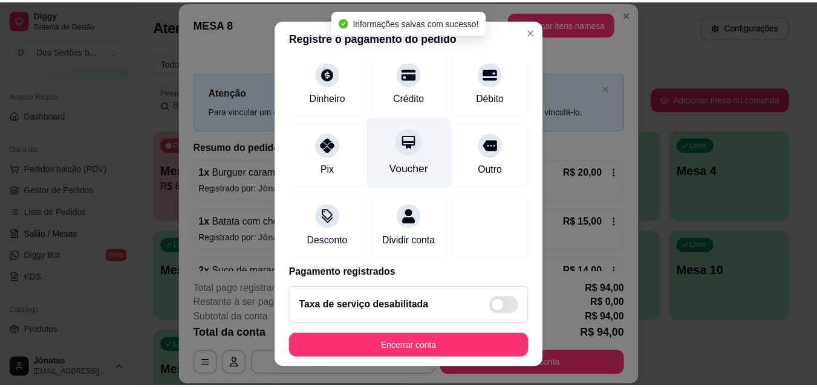
scroll to position [140, 0]
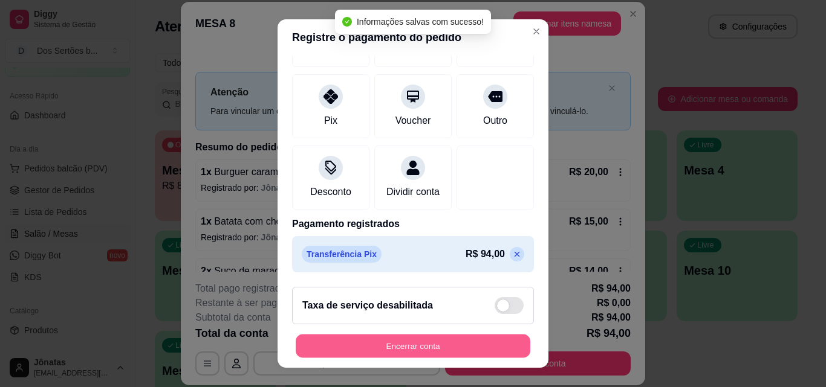
click at [459, 342] on button "Encerrar conta" at bounding box center [413, 347] width 235 height 24
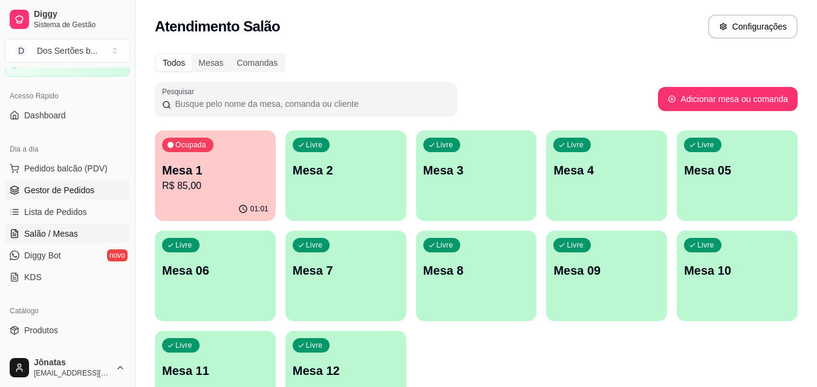
click at [30, 187] on span "Gestor de Pedidos" at bounding box center [59, 190] width 70 height 12
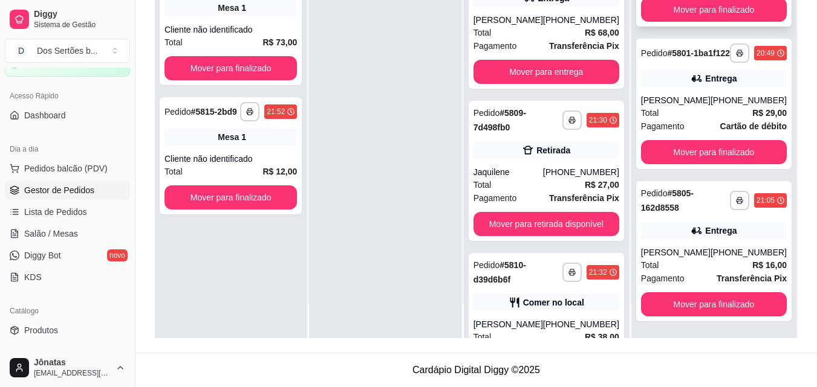
scroll to position [386, 0]
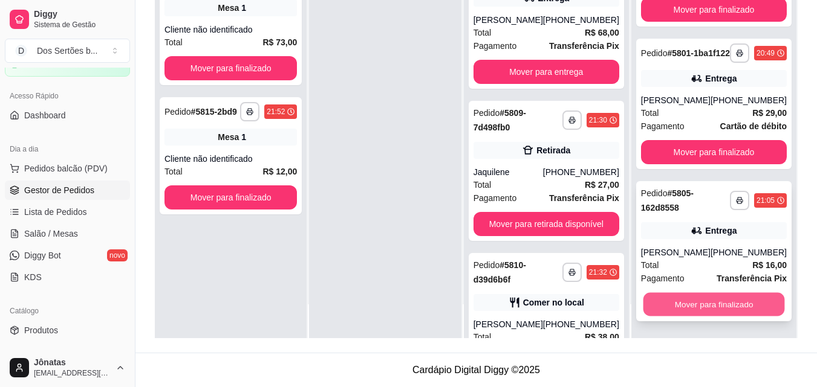
click at [736, 295] on button "Mover para finalizado" at bounding box center [713, 305] width 141 height 24
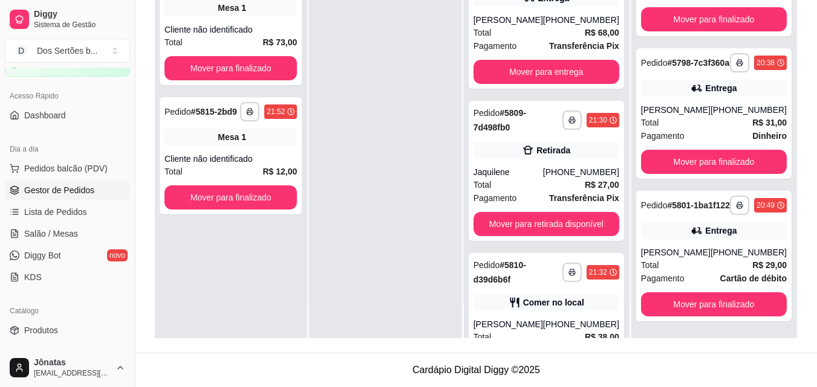
scroll to position [234, 0]
click at [53, 235] on span "Salão / Mesas" at bounding box center [51, 234] width 54 height 12
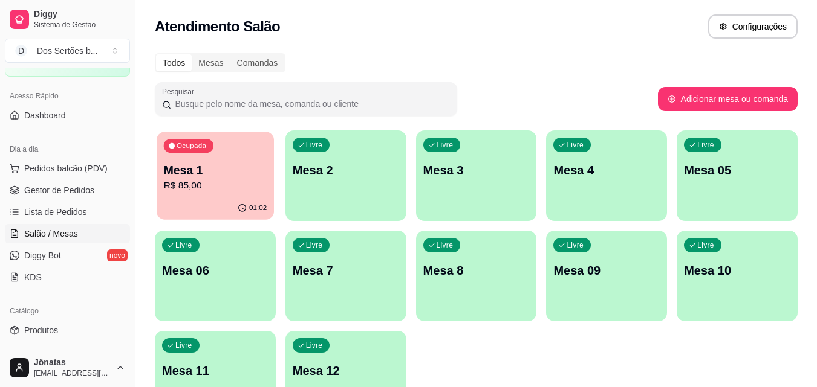
click at [244, 183] on p "R$ 85,00" at bounding box center [215, 186] width 103 height 14
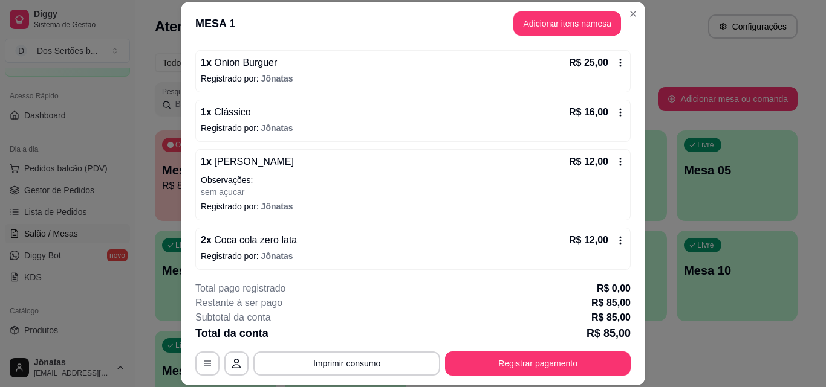
scroll to position [162, 0]
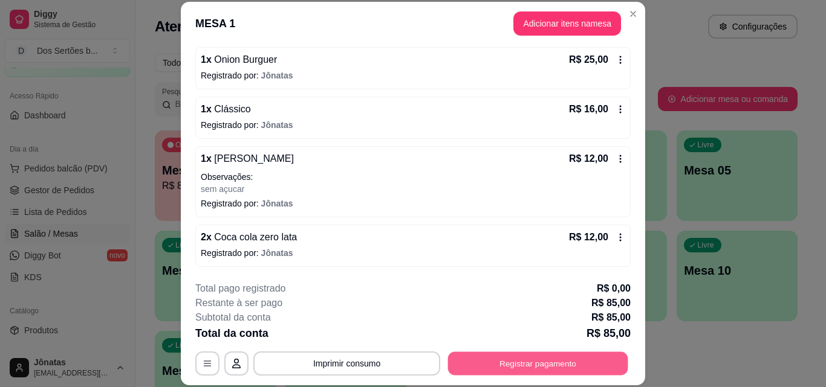
click at [511, 358] on button "Registrar pagamento" at bounding box center [538, 364] width 180 height 24
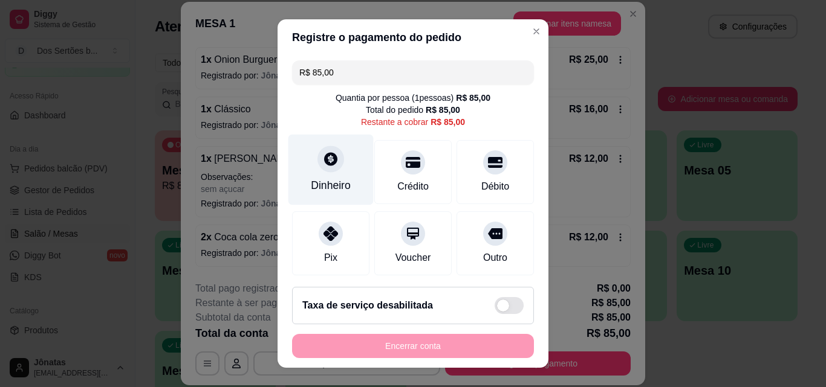
scroll to position [89, 0]
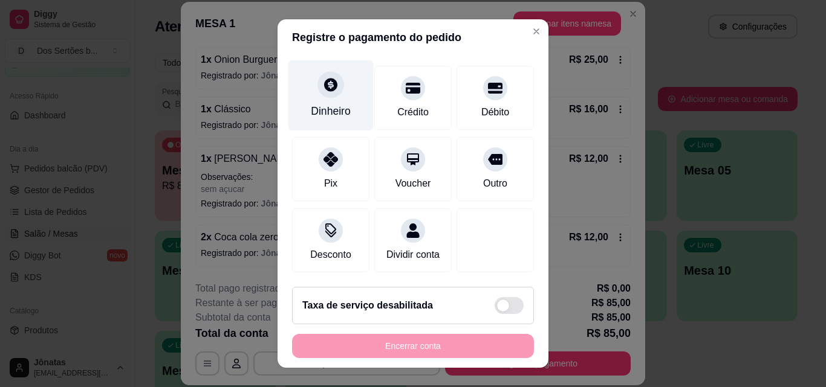
click at [324, 78] on icon at bounding box center [331, 85] width 16 height 16
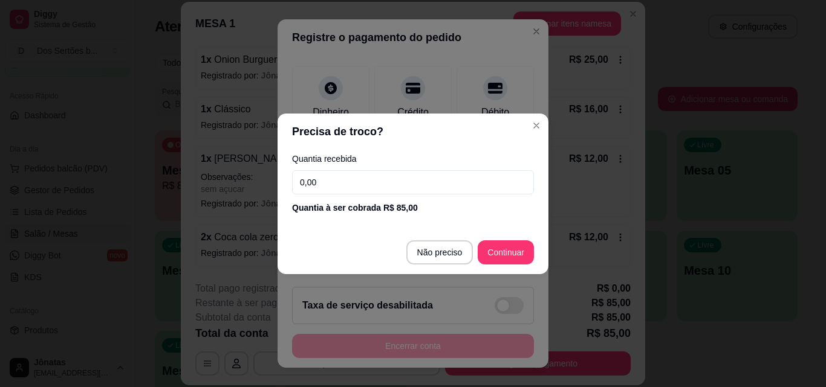
click at [339, 183] on input "0,00" at bounding box center [413, 182] width 242 height 24
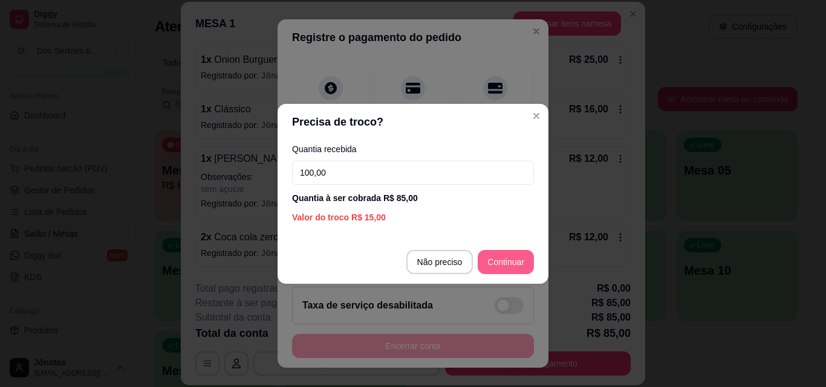
type input "100,00"
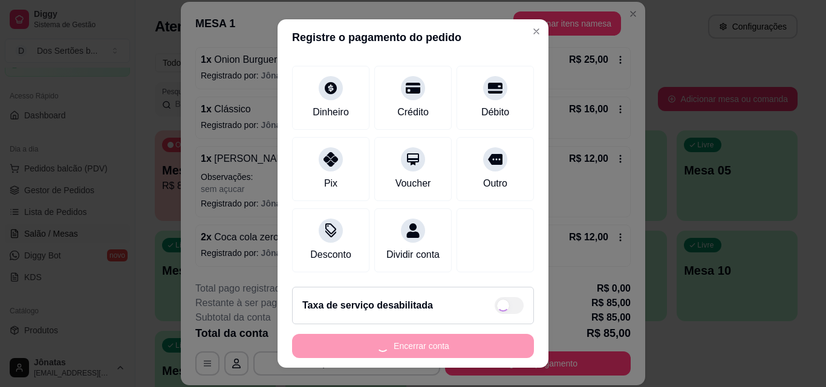
scroll to position [19, 0]
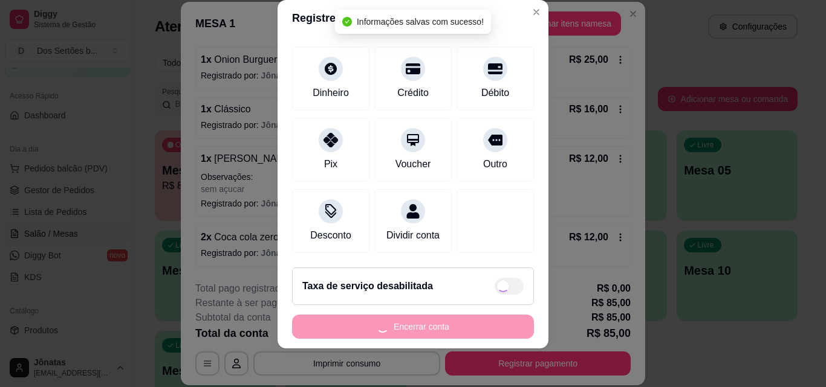
type input "R$ 0,00"
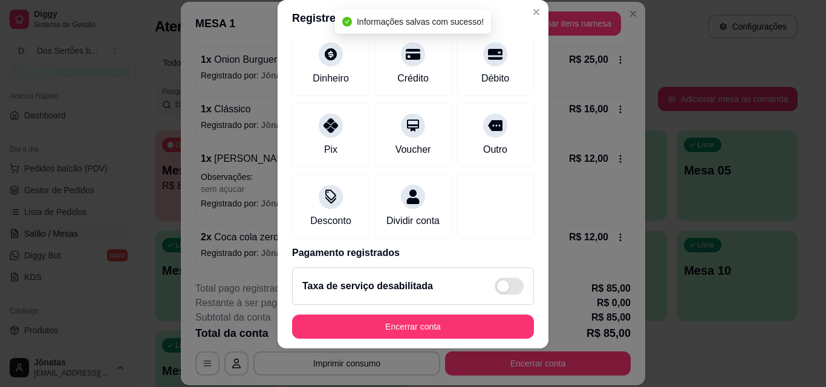
scroll to position [140, 0]
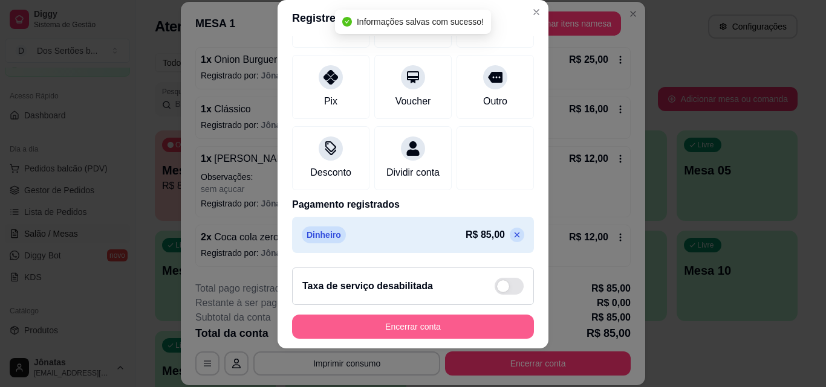
click at [446, 325] on button "Encerrar conta" at bounding box center [413, 327] width 242 height 24
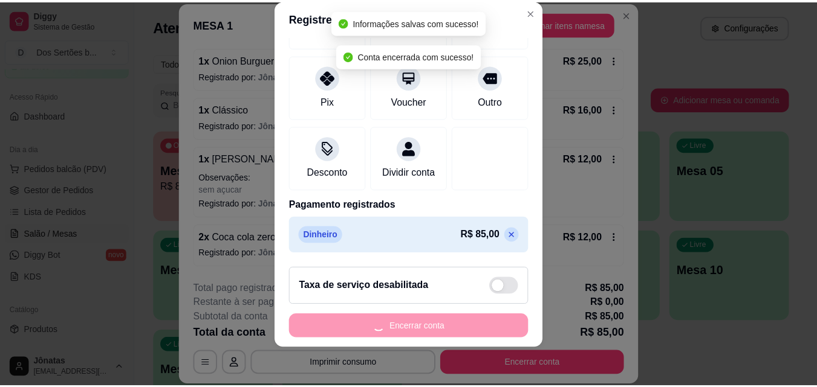
scroll to position [0, 0]
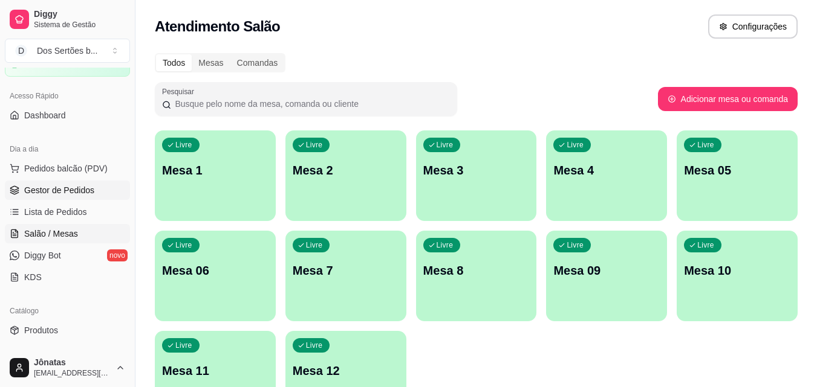
click at [31, 192] on span "Gestor de Pedidos" at bounding box center [59, 190] width 70 height 12
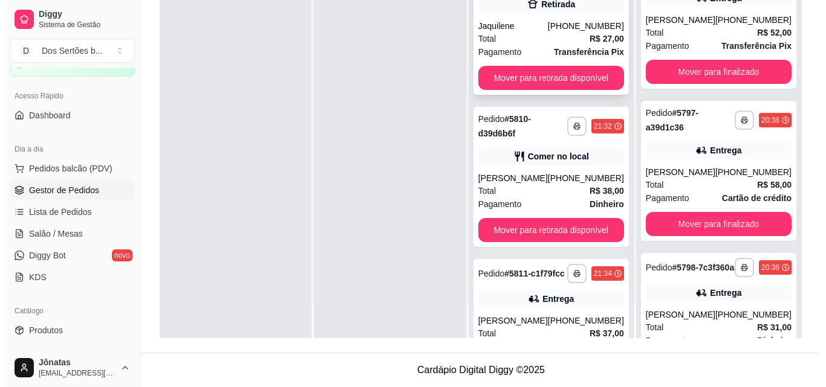
scroll to position [316, 0]
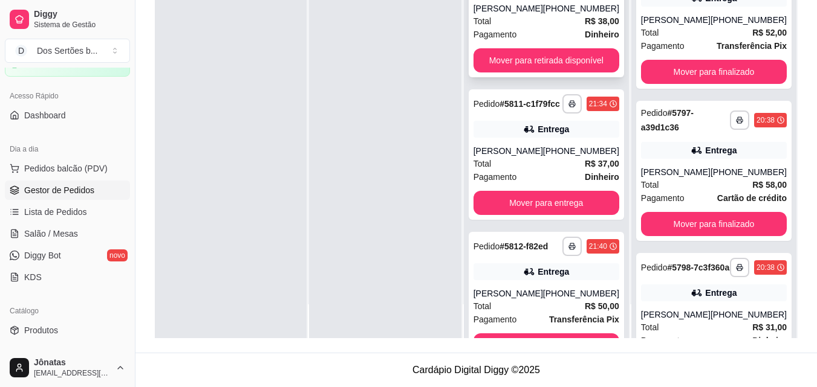
click at [548, 28] on div "Total R$ 38,00" at bounding box center [546, 21] width 146 height 13
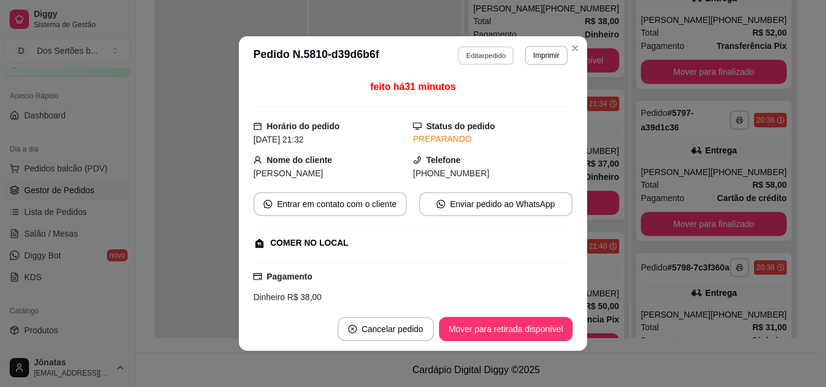
click at [479, 55] on button "Editar pedido" at bounding box center [486, 55] width 56 height 19
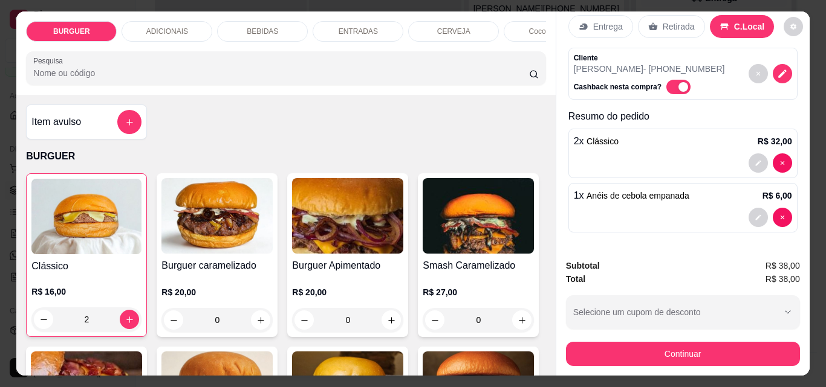
scroll to position [0, 0]
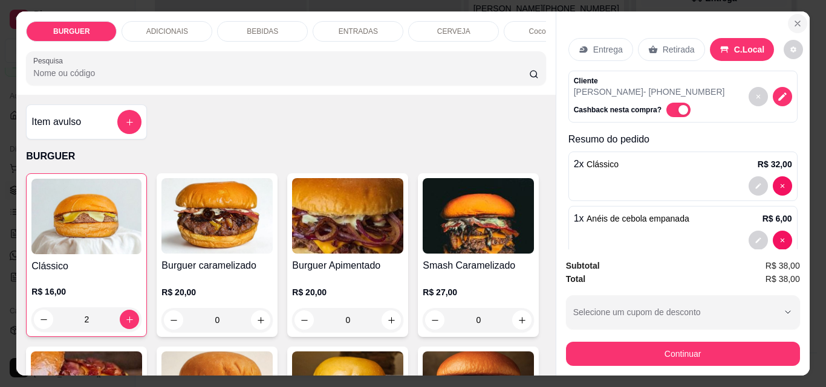
click at [793, 19] on icon "Close" at bounding box center [798, 24] width 10 height 10
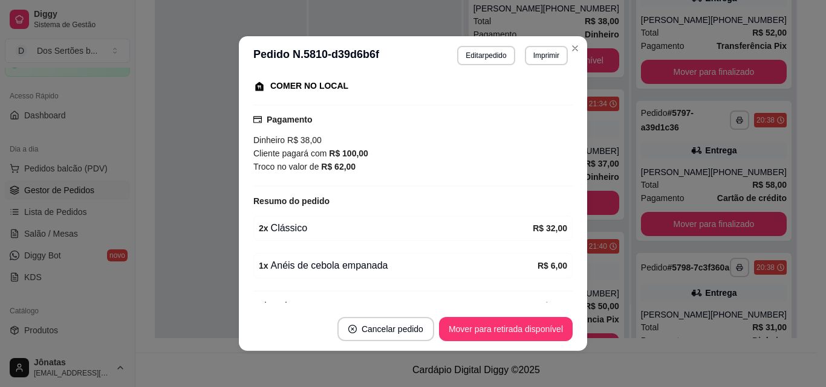
scroll to position [171, 0]
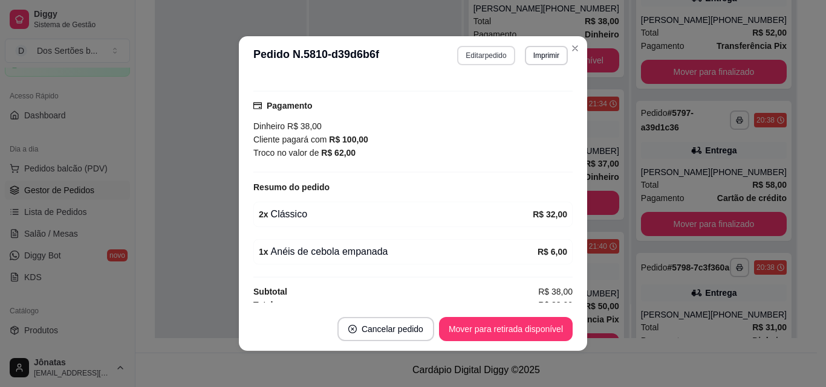
click at [462, 50] on button "Editar pedido" at bounding box center [485, 55] width 57 height 19
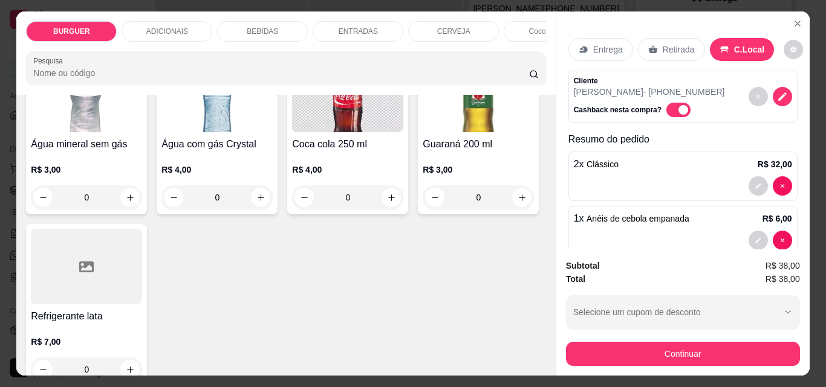
scroll to position [1490, 0]
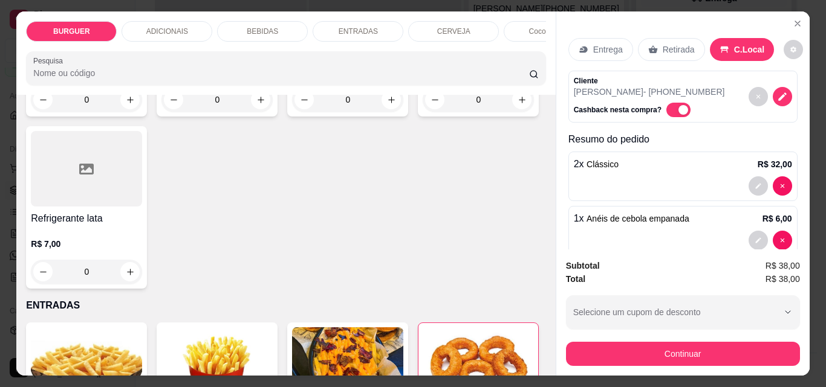
type input "2"
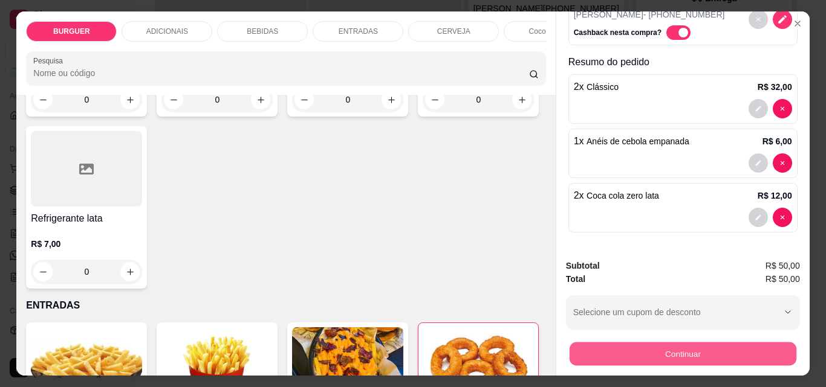
click at [616, 348] on button "Continuar" at bounding box center [682, 354] width 227 height 24
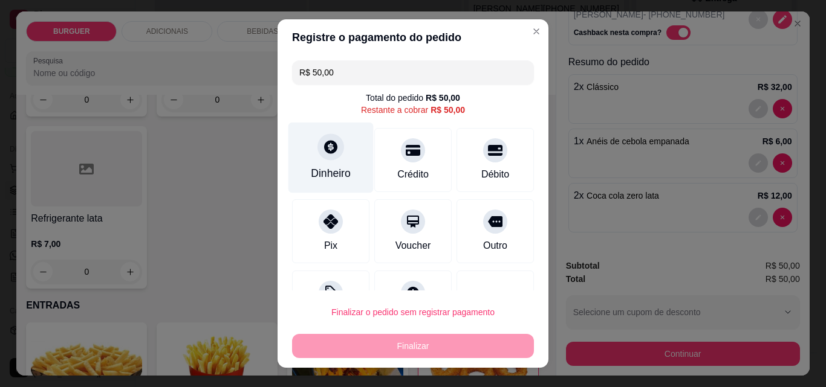
click at [322, 163] on div "Dinheiro" at bounding box center [330, 158] width 85 height 71
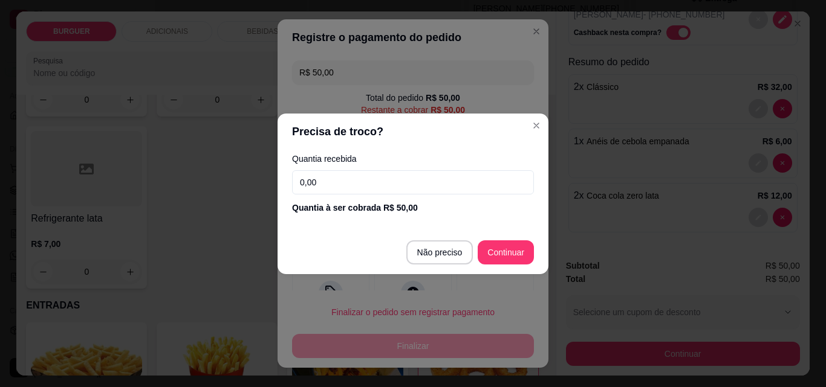
click at [326, 171] on input "0,00" at bounding box center [413, 182] width 242 height 24
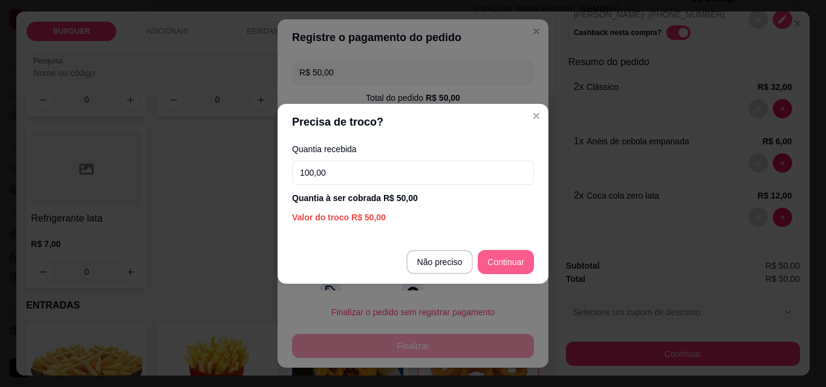
type input "100,00"
type input "R$ 0,00"
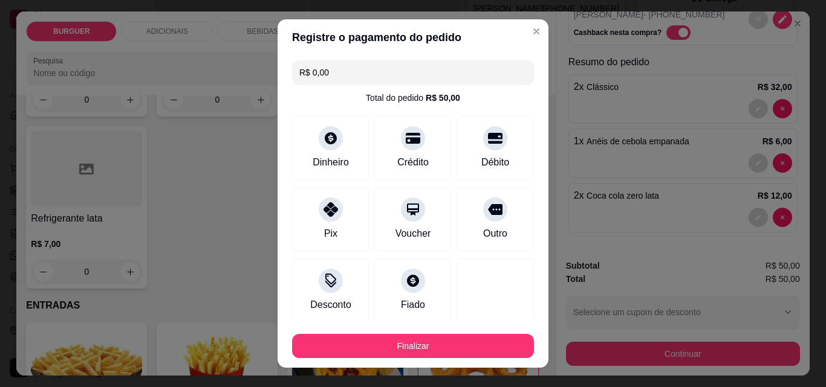
scroll to position [71, 0]
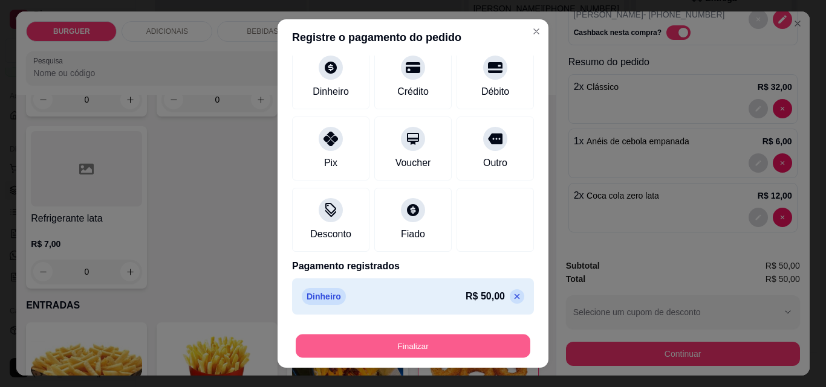
click at [476, 342] on button "Finalizar" at bounding box center [413, 347] width 235 height 24
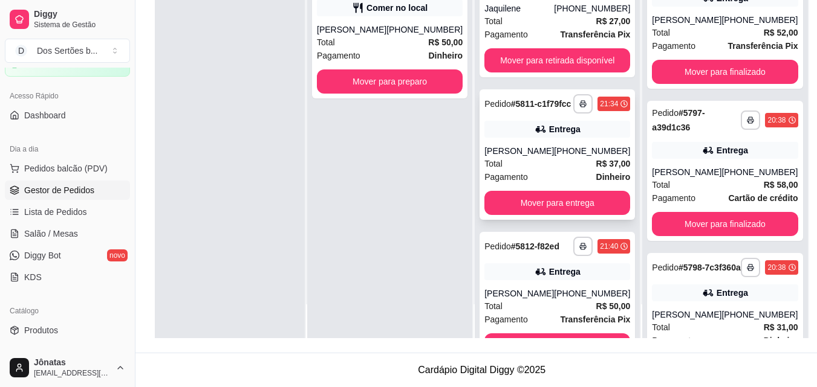
scroll to position [0, 0]
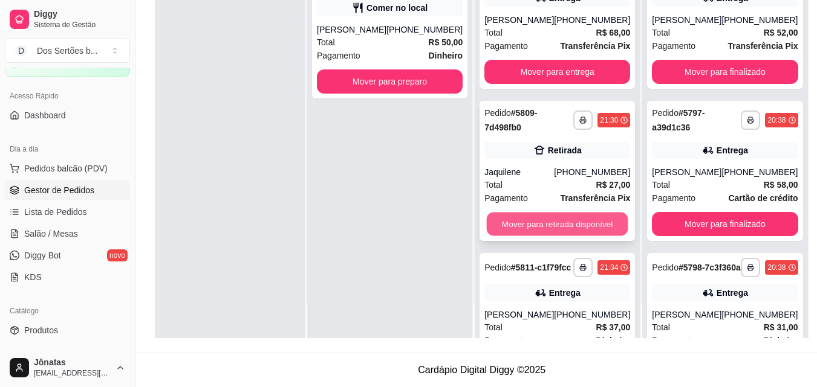
click at [519, 232] on button "Mover para retirada disponível" at bounding box center [557, 225] width 141 height 24
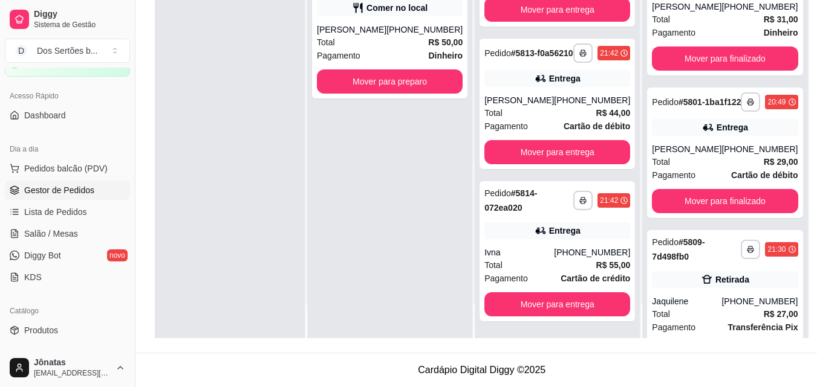
scroll to position [386, 0]
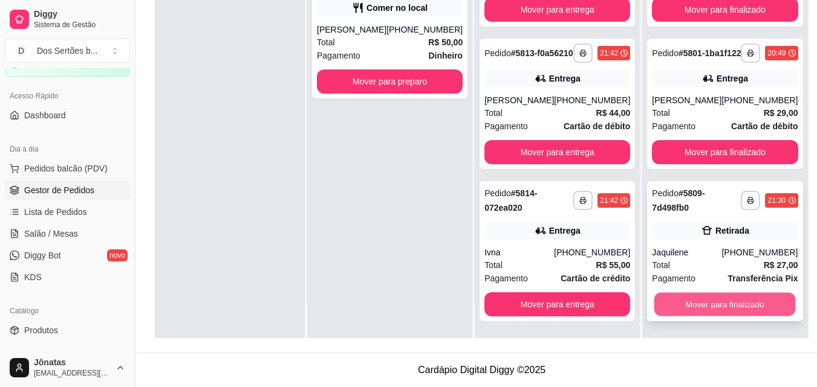
click at [695, 304] on button "Mover para finalizado" at bounding box center [724, 305] width 141 height 24
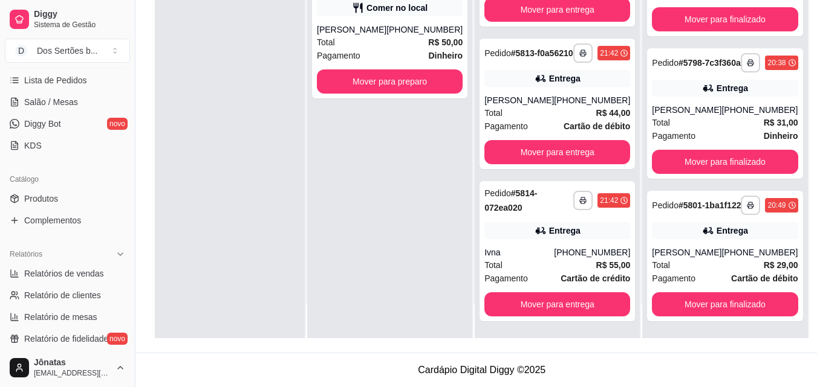
scroll to position [246, 0]
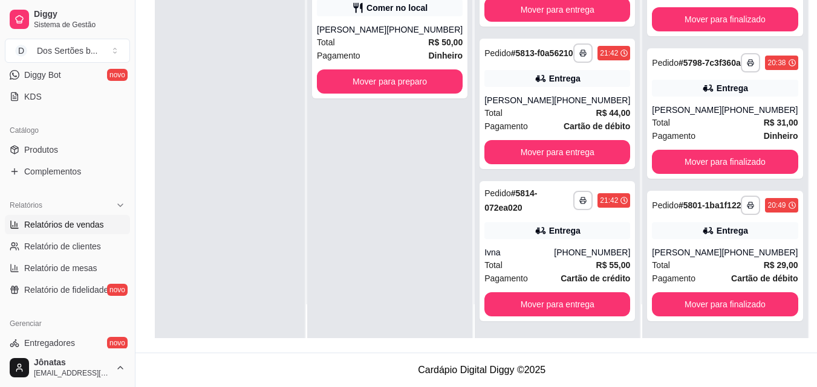
click at [57, 222] on span "Relatórios de vendas" at bounding box center [64, 225] width 80 height 12
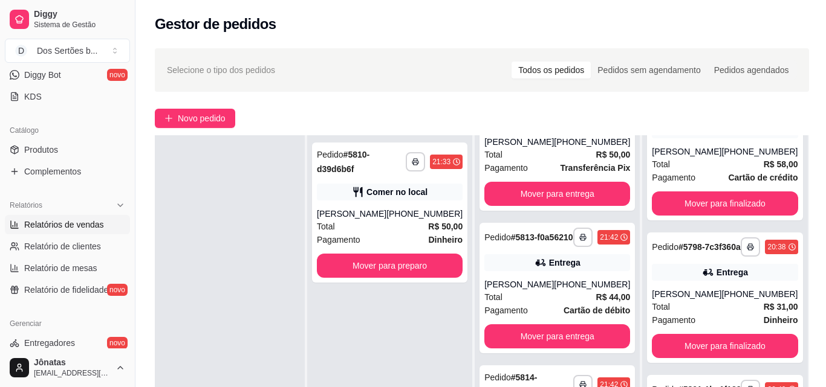
select select "ALL"
select select "0"
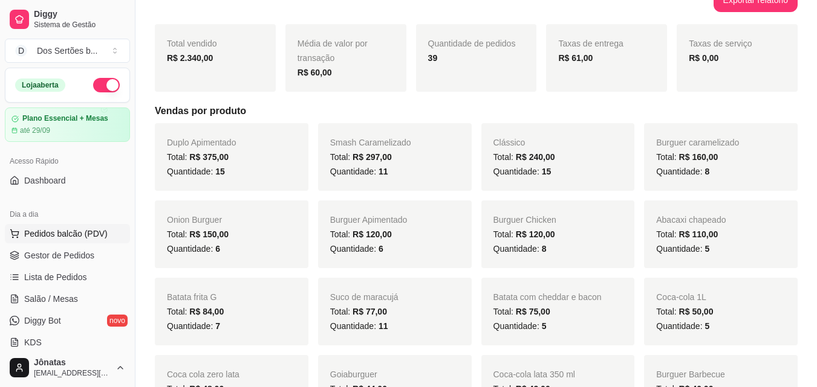
click at [34, 232] on span "Pedidos balcão (PDV)" at bounding box center [65, 234] width 83 height 12
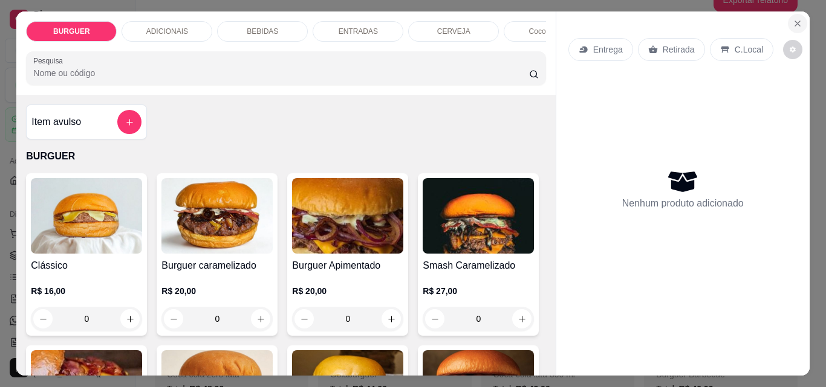
click at [793, 19] on icon "Close" at bounding box center [798, 24] width 10 height 10
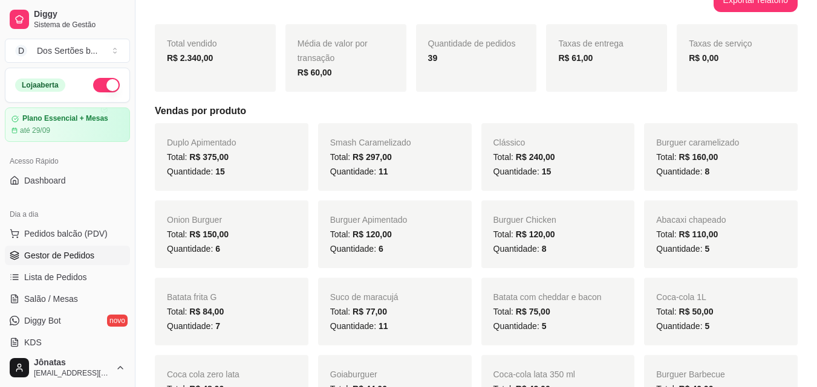
click at [60, 260] on span "Gestor de Pedidos" at bounding box center [59, 256] width 70 height 12
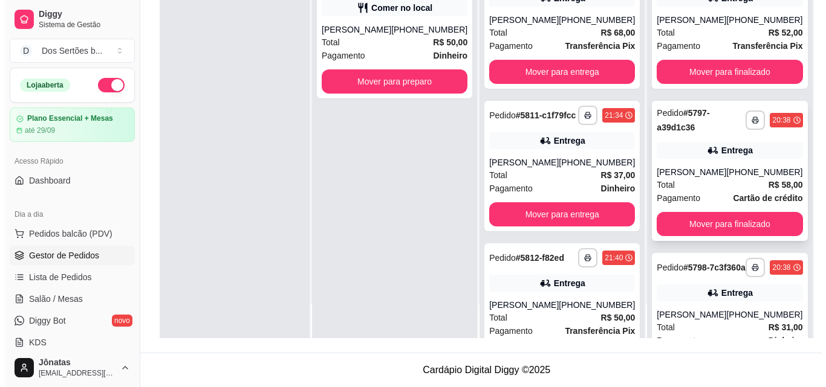
scroll to position [234, 0]
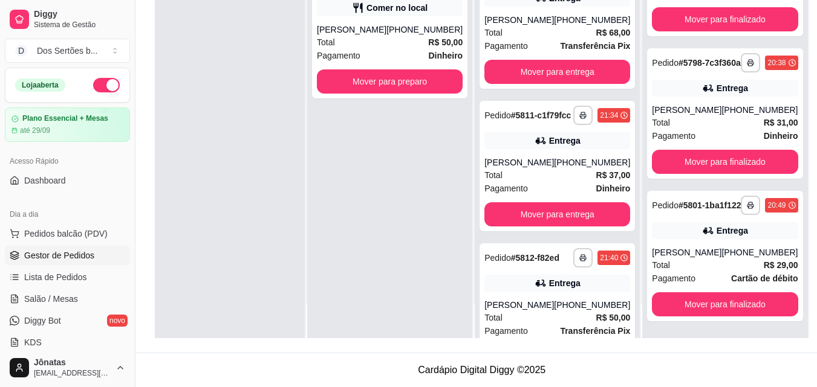
click at [79, 222] on div "Dia a dia" at bounding box center [67, 214] width 125 height 19
click at [75, 227] on button "Pedidos balcão (PDV)" at bounding box center [67, 233] width 125 height 19
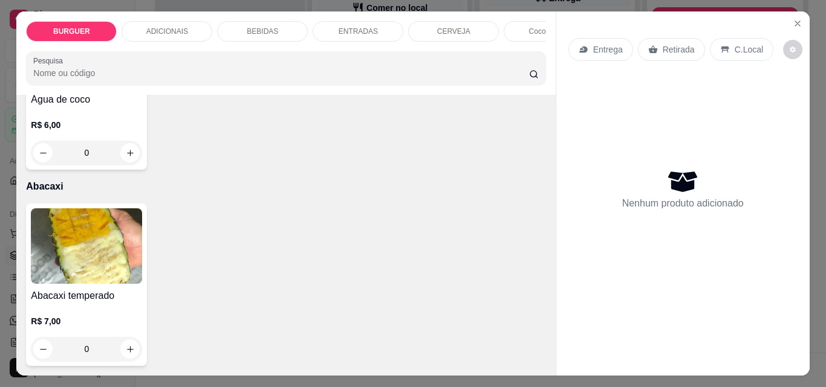
scroll to position [2408, 0]
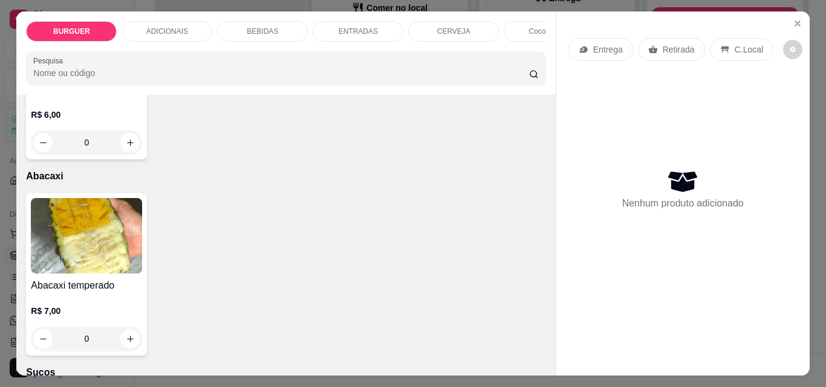
type input "1"
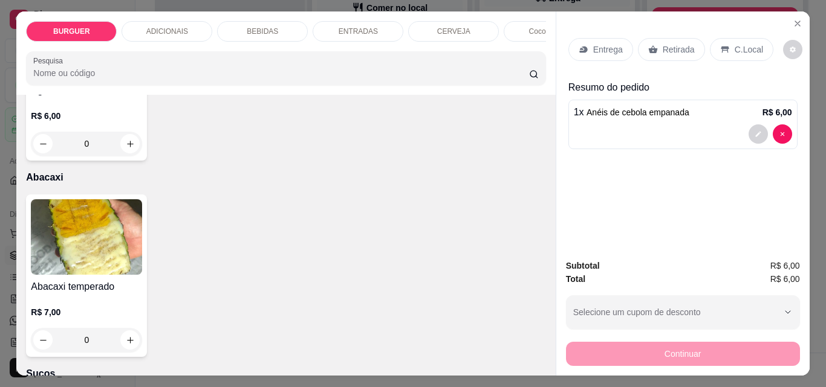
click at [727, 38] on div "C.Local" at bounding box center [741, 49] width 63 height 23
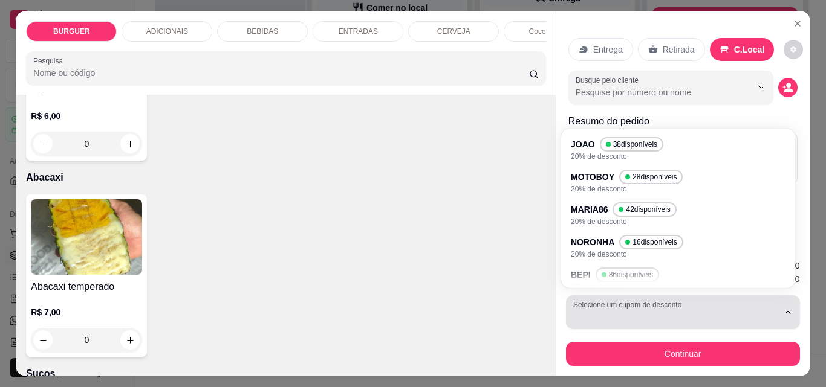
click at [665, 296] on button "Selecione um cupom de desconto" at bounding box center [683, 313] width 234 height 34
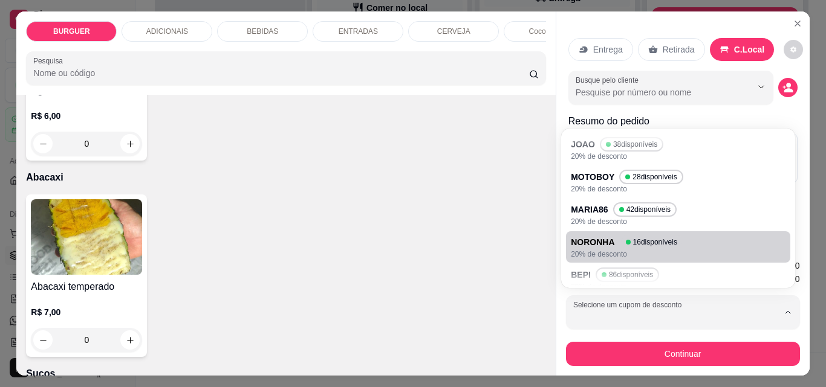
scroll to position [77, 0]
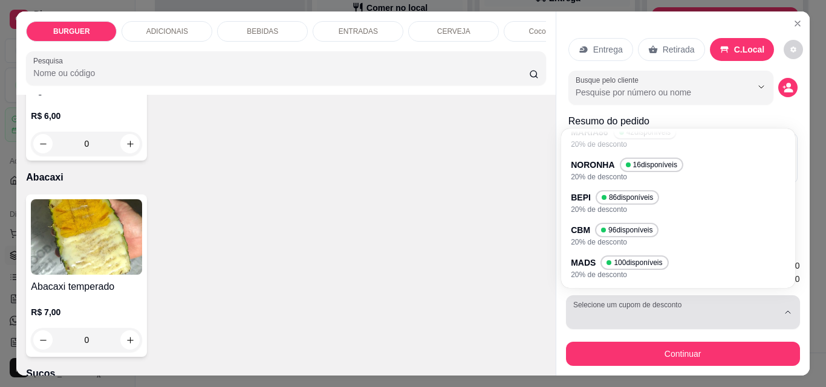
click at [641, 305] on label "Selecione um cupom de desconto" at bounding box center [629, 305] width 112 height 10
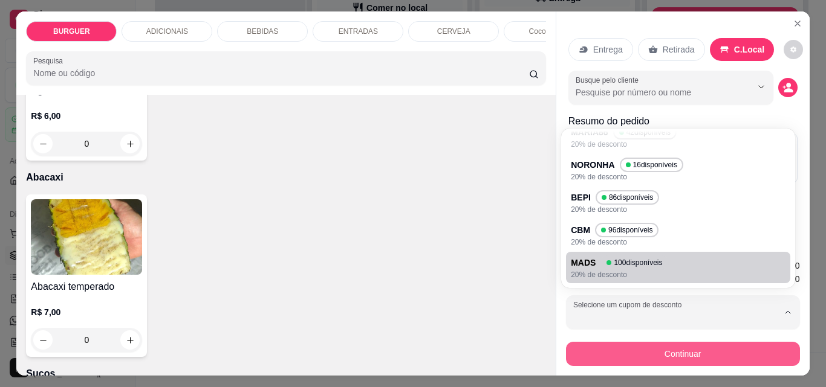
click at [611, 347] on button "Continuar" at bounding box center [683, 354] width 234 height 24
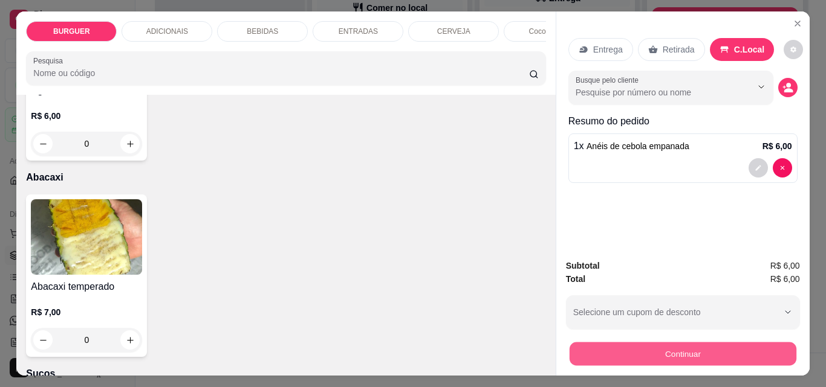
click at [592, 358] on button "Continuar" at bounding box center [682, 354] width 227 height 24
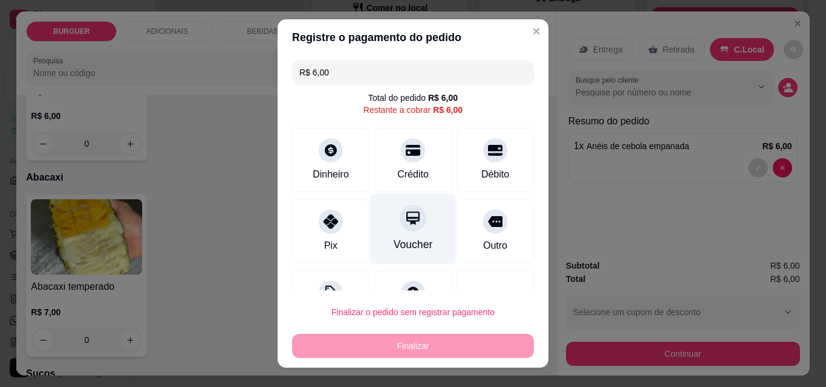
scroll to position [49, 0]
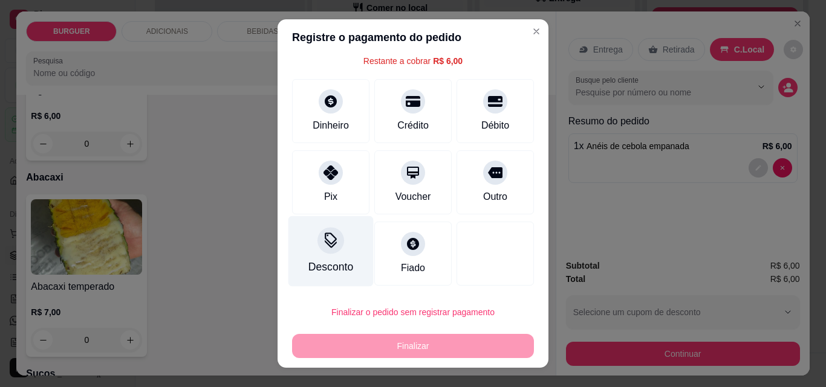
click at [317, 234] on div at bounding box center [330, 240] width 27 height 27
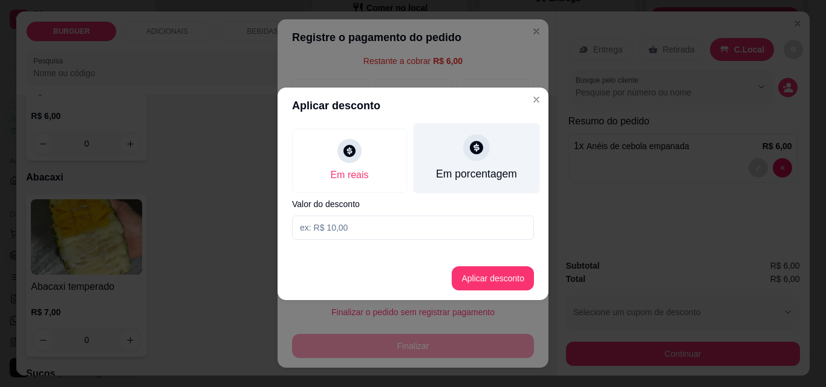
click at [482, 144] on icon at bounding box center [476, 148] width 16 height 16
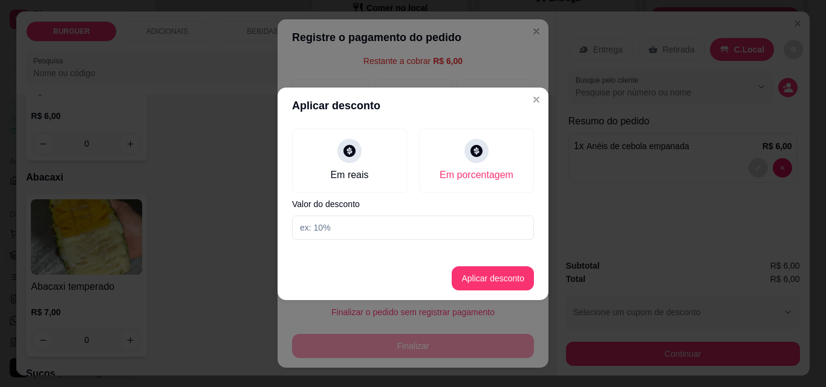
click at [311, 232] on input at bounding box center [413, 228] width 242 height 24
type input "50"
click at [519, 282] on button "Aplicar desconto" at bounding box center [492, 279] width 79 height 24
type input "R$ 3,00"
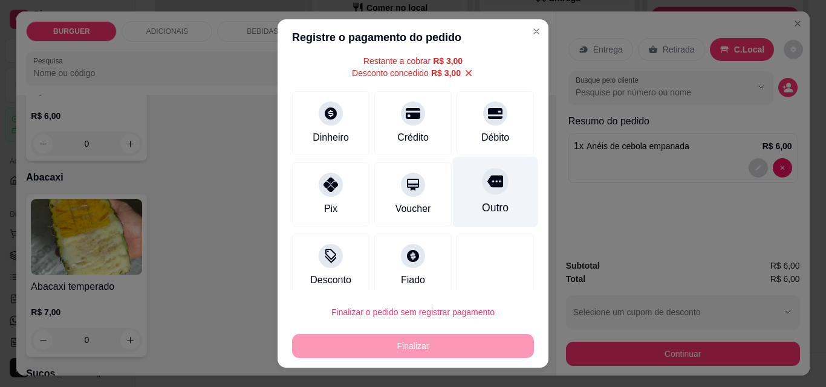
scroll to position [61, 0]
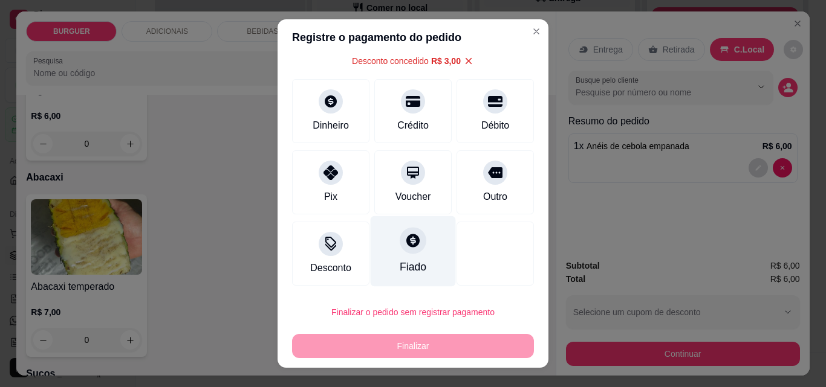
click at [406, 251] on div at bounding box center [413, 240] width 27 height 27
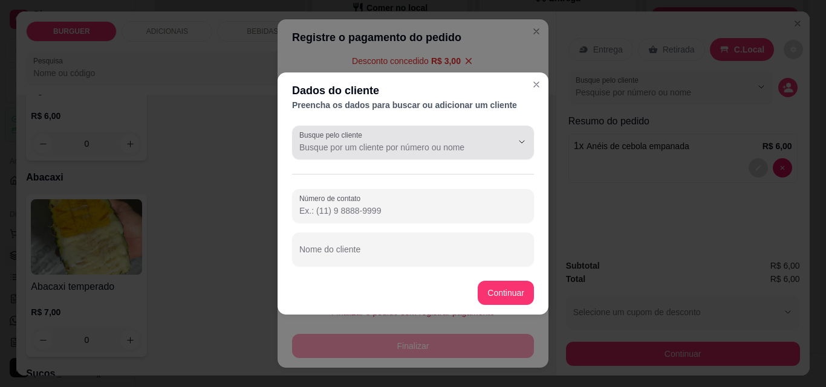
click at [326, 138] on label "Busque pelo cliente" at bounding box center [332, 135] width 67 height 10
click at [326, 141] on input "Busque pelo cliente" at bounding box center [395, 147] width 193 height 12
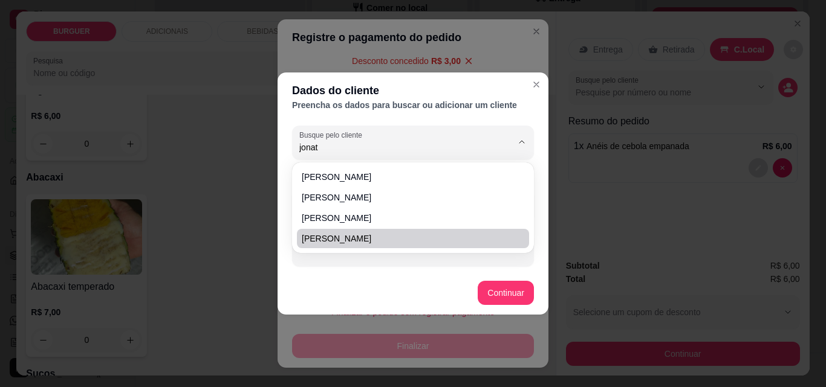
click at [326, 239] on span "[PERSON_NAME]" at bounding box center [407, 239] width 210 height 12
type input "[PERSON_NAME]"
type input "[PHONE_NUMBER]"
type input "[PERSON_NAME]"
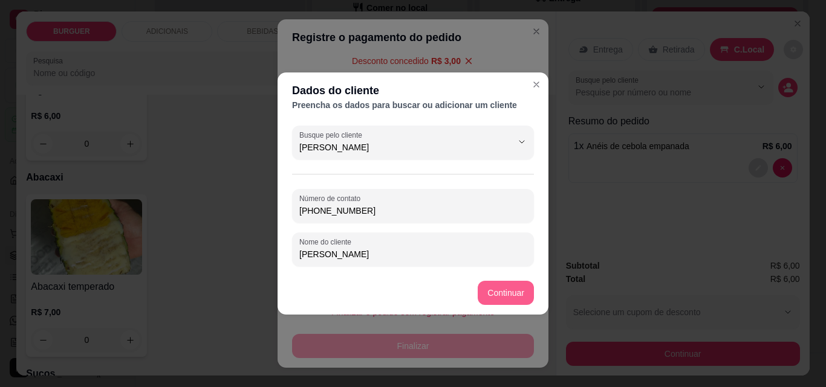
type input "[PERSON_NAME]"
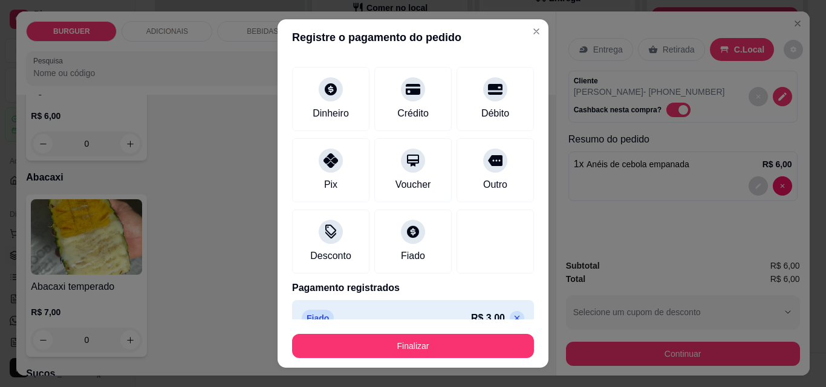
type input "R$ 0,00"
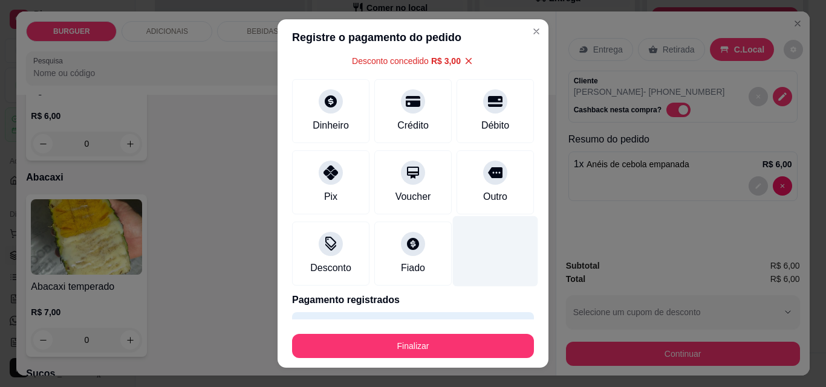
scroll to position [83, 0]
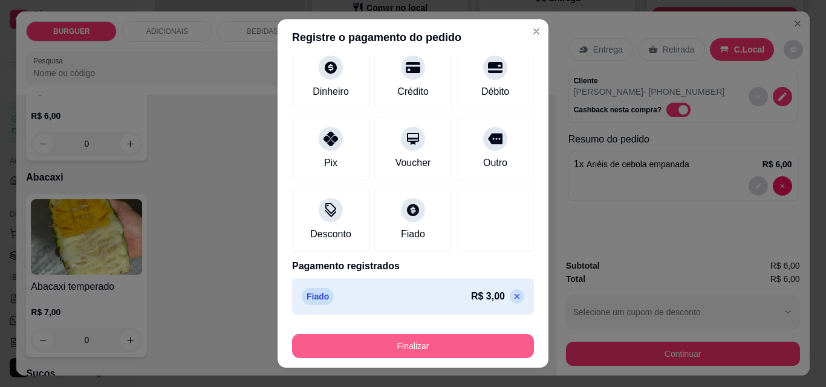
click at [475, 345] on button "Finalizar" at bounding box center [413, 346] width 242 height 24
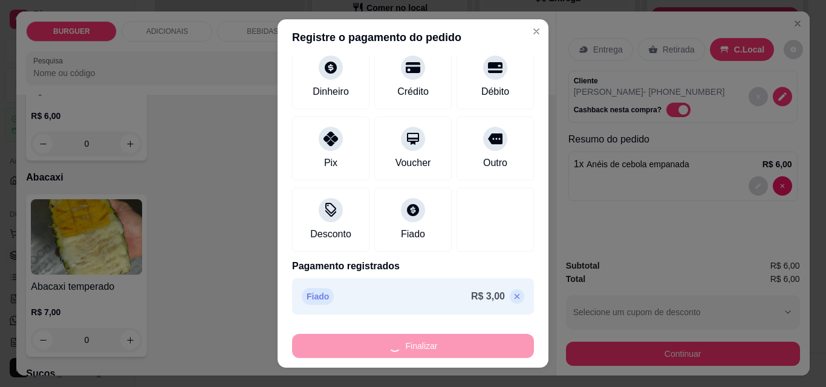
type input "0"
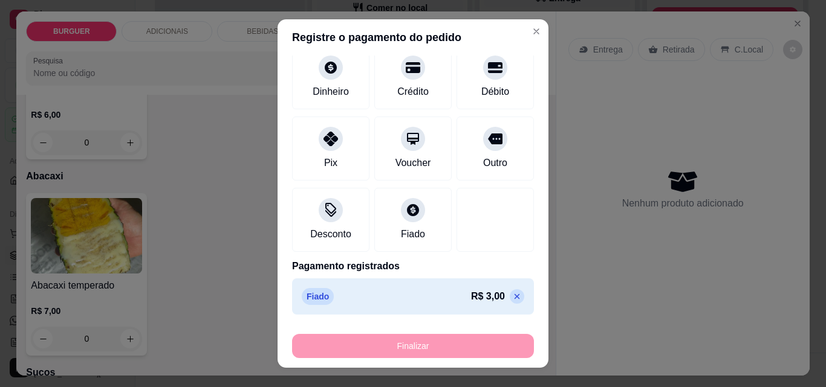
type input "-R$ 6,00"
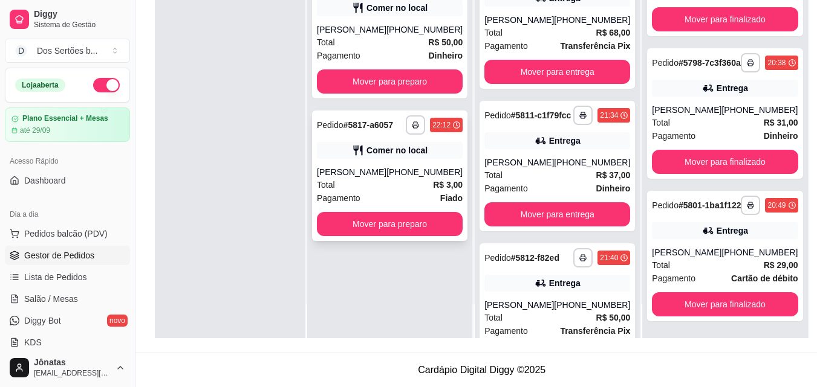
click at [374, 176] on div "[PERSON_NAME]" at bounding box center [352, 172] width 70 height 12
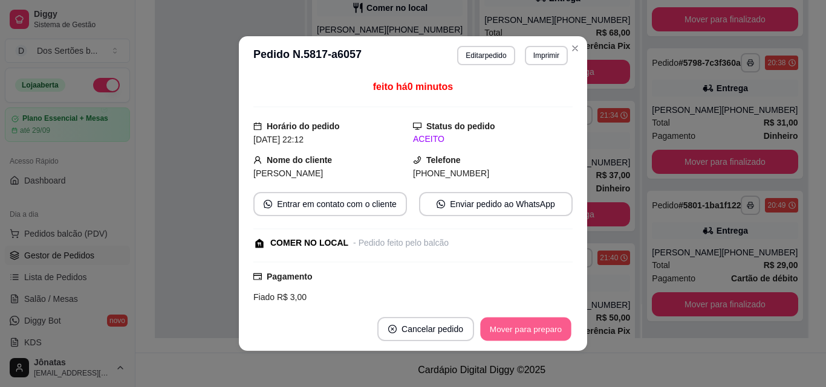
click at [505, 336] on button "Mover para preparo" at bounding box center [525, 330] width 91 height 24
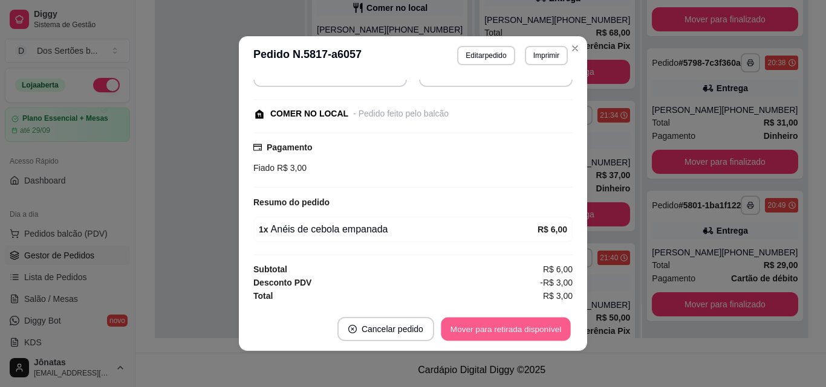
click at [458, 330] on button "Mover para retirada disponível" at bounding box center [505, 330] width 129 height 24
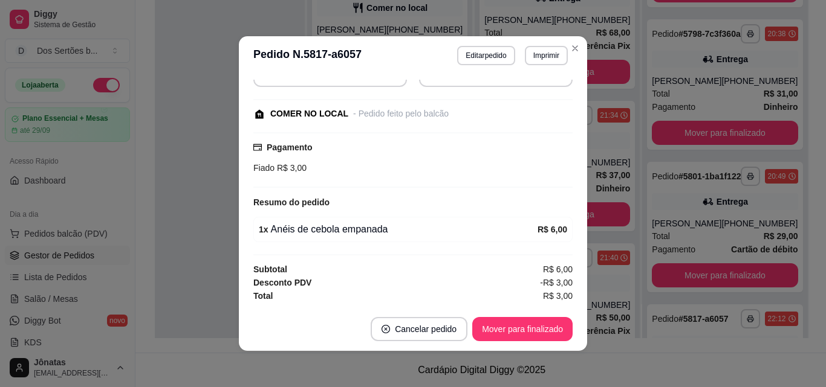
click at [502, 317] on footer "Cancelar pedido Mover para finalizado" at bounding box center [413, 330] width 348 height 44
click at [499, 338] on button "Mover para finalizado" at bounding box center [522, 330] width 97 height 24
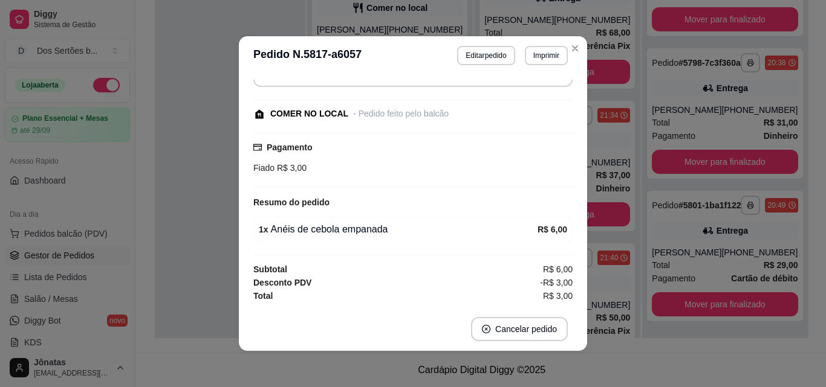
scroll to position [102, 0]
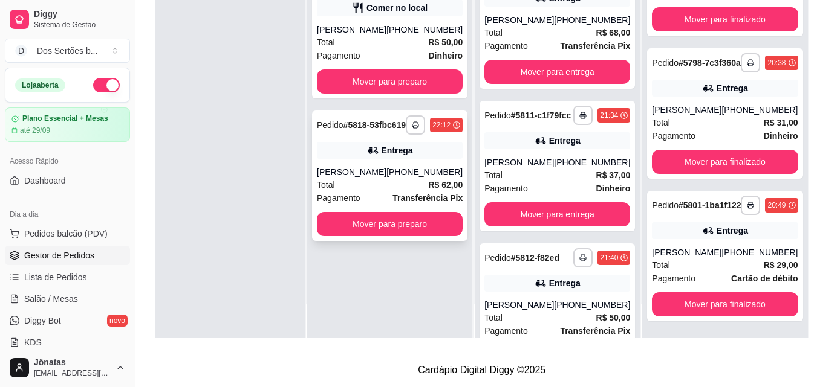
click at [392, 159] on div "Entrega" at bounding box center [390, 150] width 146 height 17
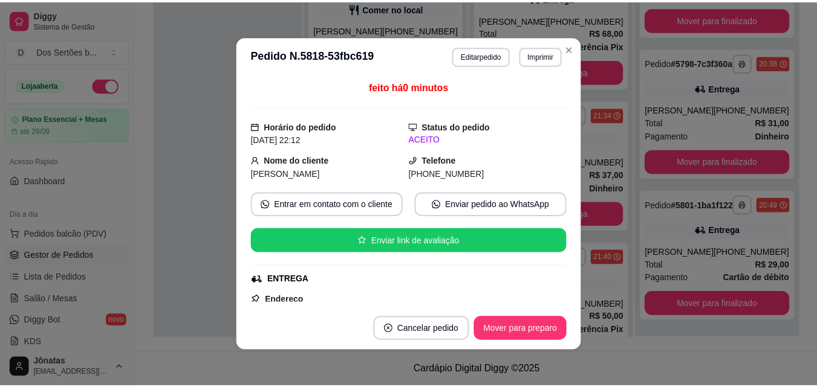
scroll to position [359, 0]
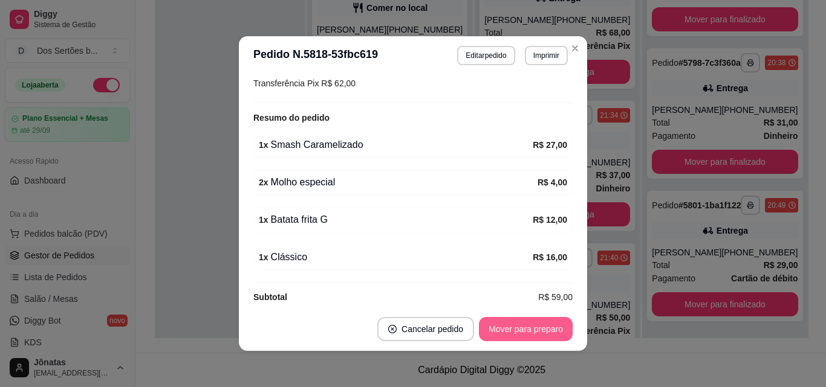
click at [536, 333] on button "Mover para preparo" at bounding box center [526, 329] width 94 height 24
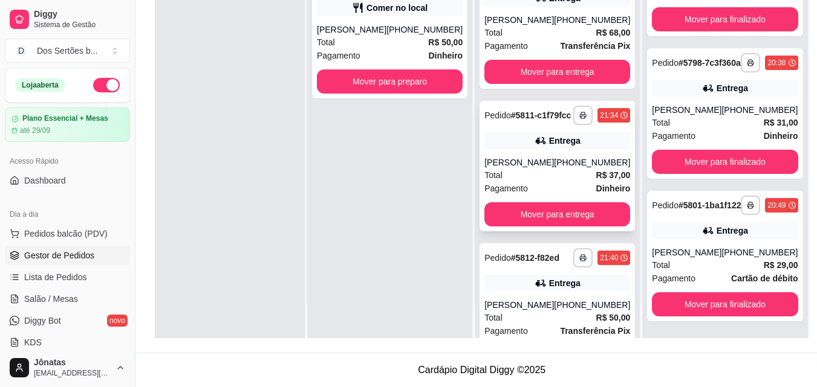
scroll to position [0, 0]
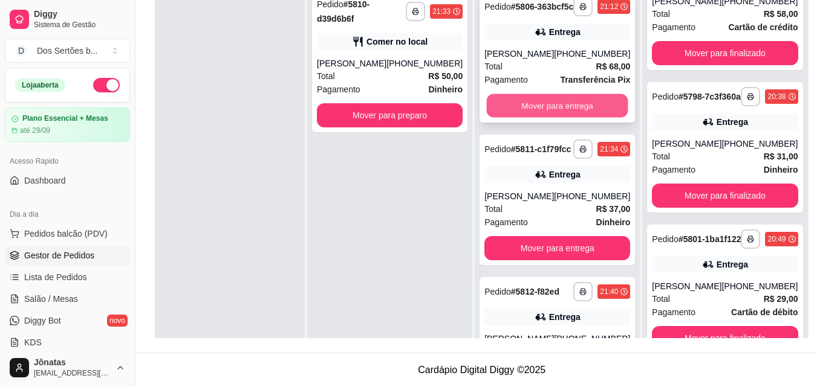
click at [557, 109] on button "Mover para entrega" at bounding box center [557, 106] width 141 height 24
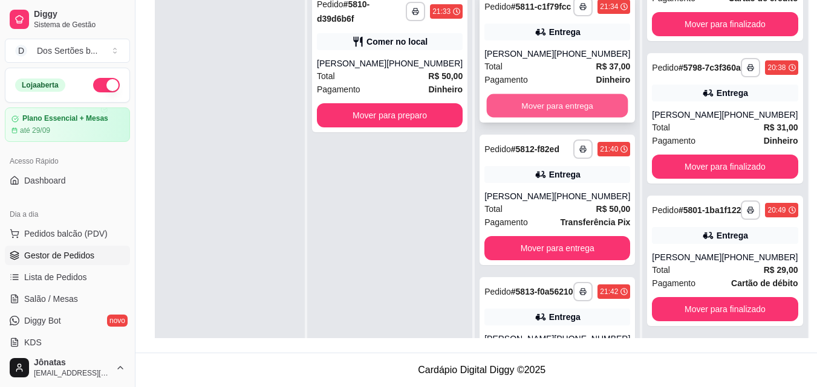
click at [546, 110] on button "Mover para entrega" at bounding box center [557, 106] width 141 height 24
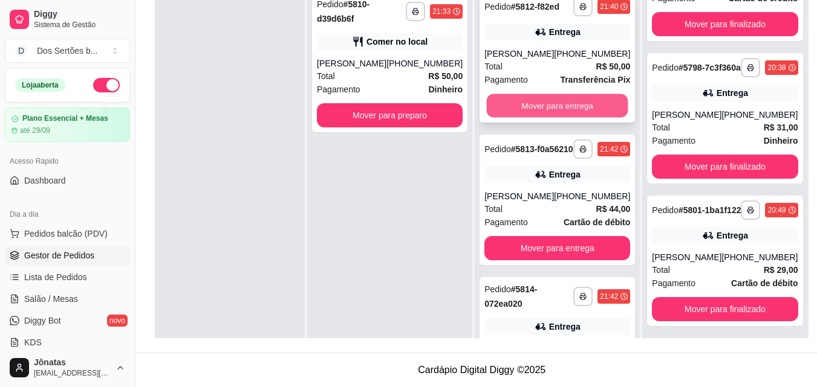
click at [527, 112] on button "Mover para entrega" at bounding box center [557, 106] width 141 height 24
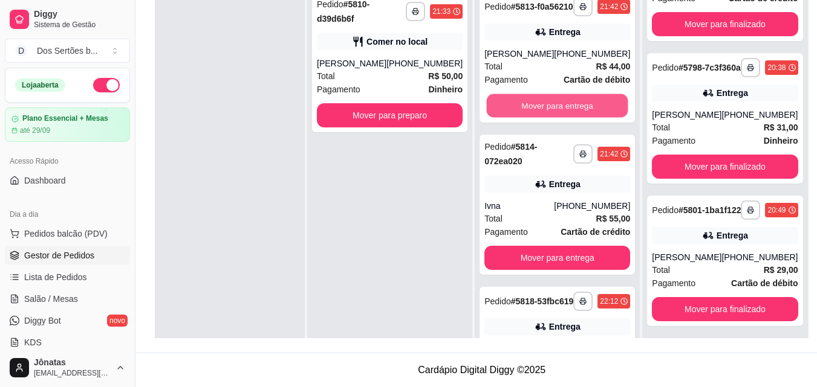
click at [527, 112] on button "Mover para entrega" at bounding box center [557, 106] width 141 height 24
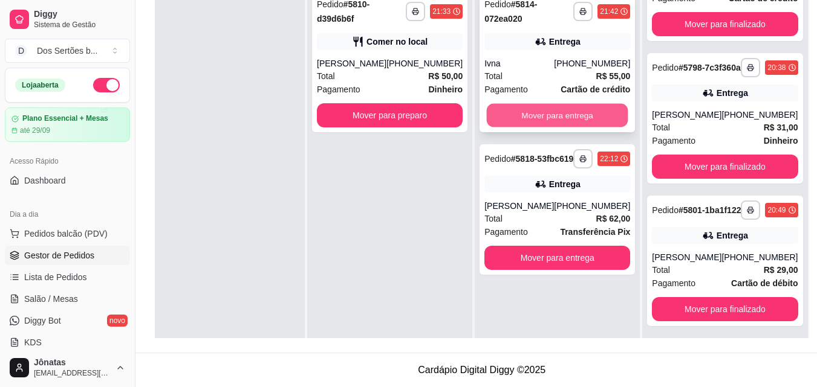
click at [527, 112] on button "Mover para entrega" at bounding box center [557, 116] width 141 height 24
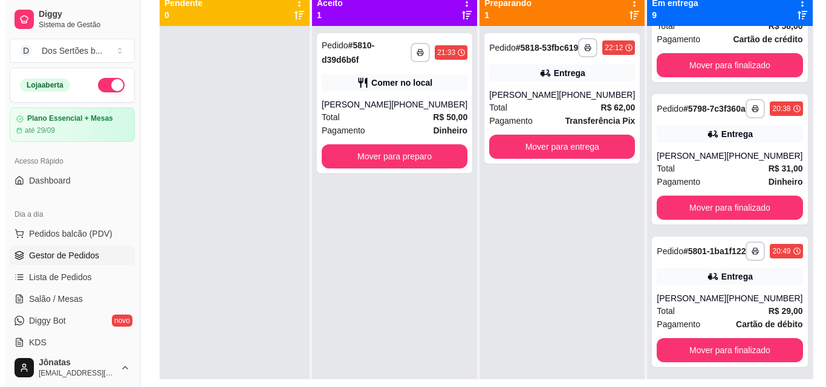
scroll to position [184, 0]
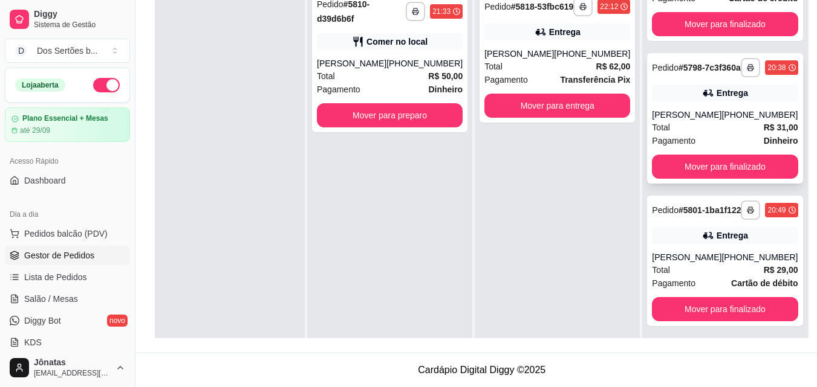
click at [665, 134] on div "Total R$ 31,00" at bounding box center [725, 127] width 146 height 13
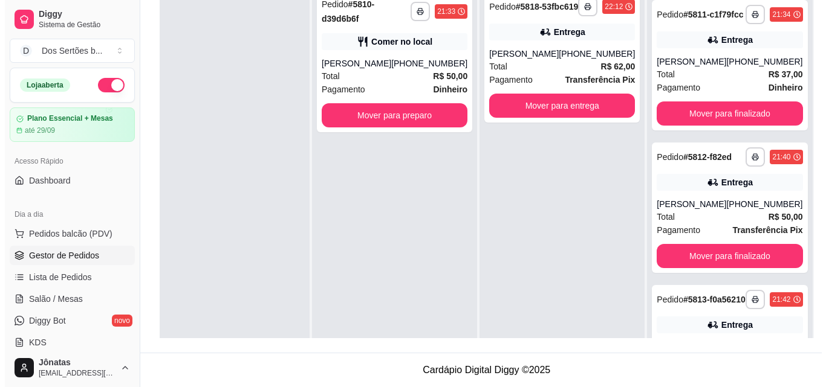
scroll to position [716, 0]
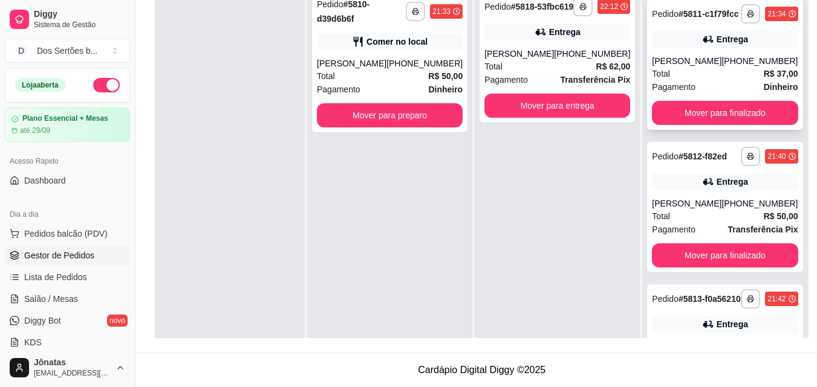
click at [687, 94] on div "Pagamento Dinheiro" at bounding box center [725, 86] width 146 height 13
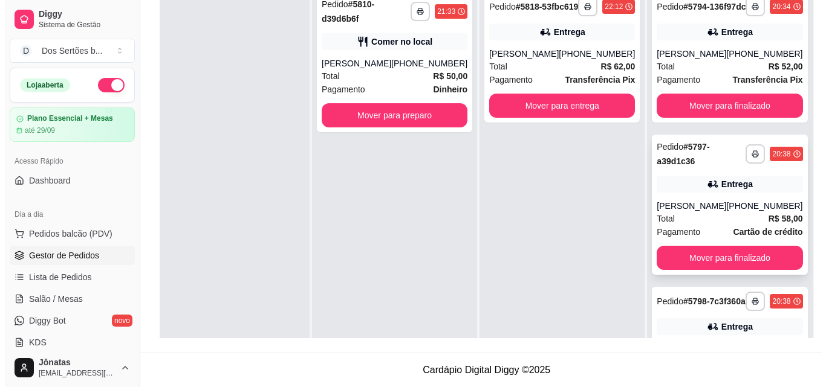
scroll to position [1, 0]
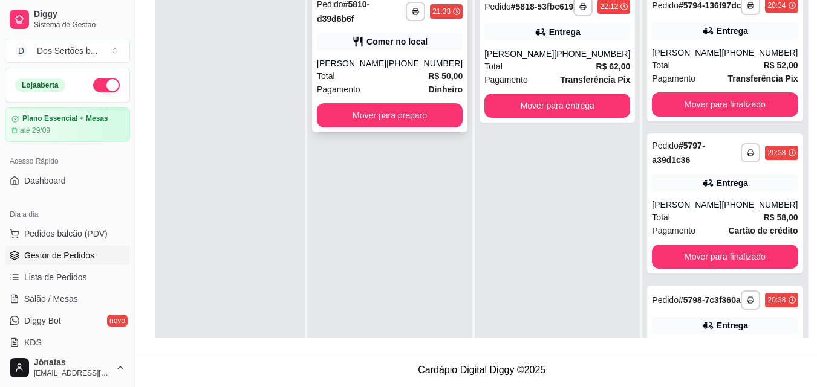
click at [463, 51] on div "**********" at bounding box center [389, 62] width 155 height 140
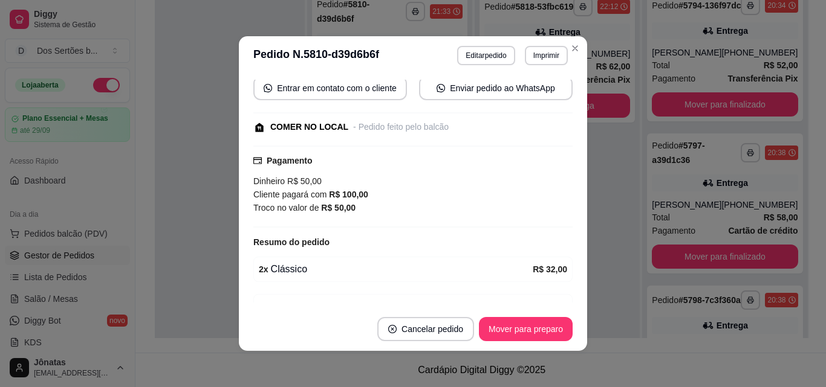
scroll to position [244, 0]
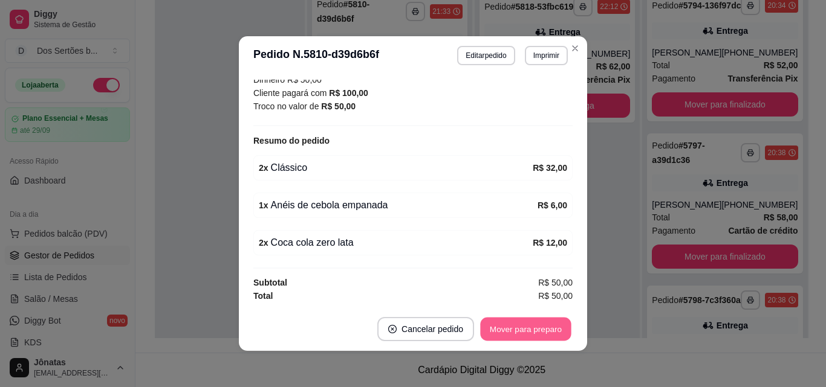
click at [515, 334] on button "Mover para preparo" at bounding box center [525, 330] width 91 height 24
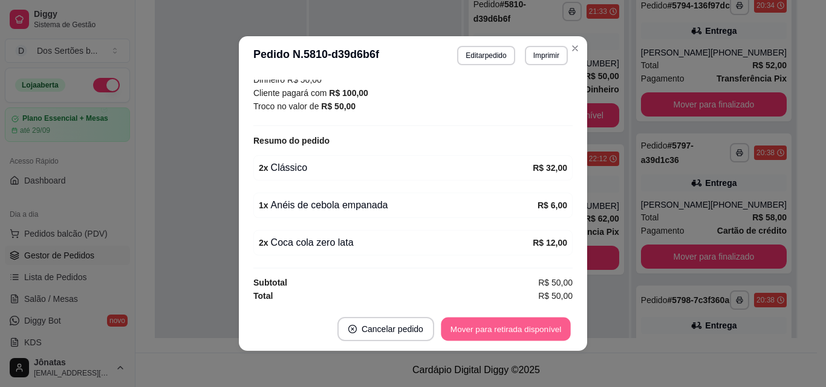
click at [515, 334] on button "Mover para retirada disponível" at bounding box center [505, 330] width 129 height 24
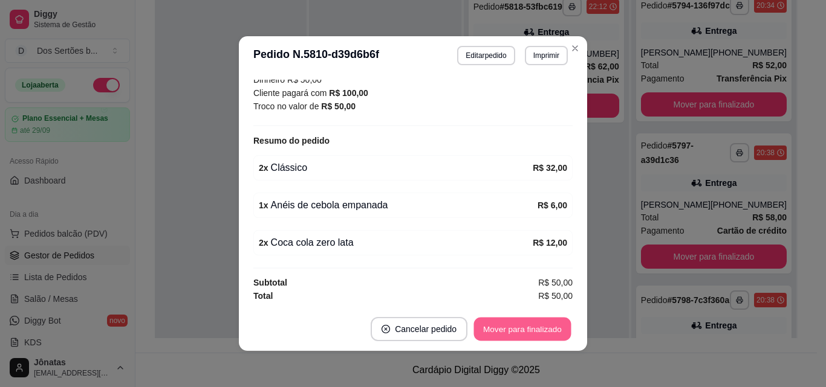
click at [513, 327] on button "Mover para finalizado" at bounding box center [522, 330] width 97 height 24
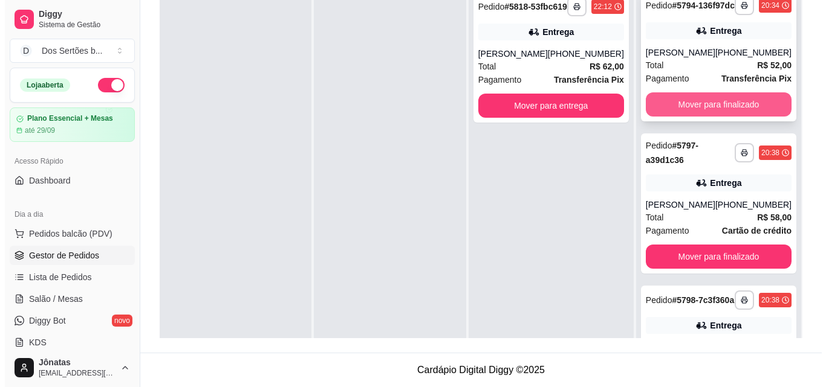
scroll to position [0, 0]
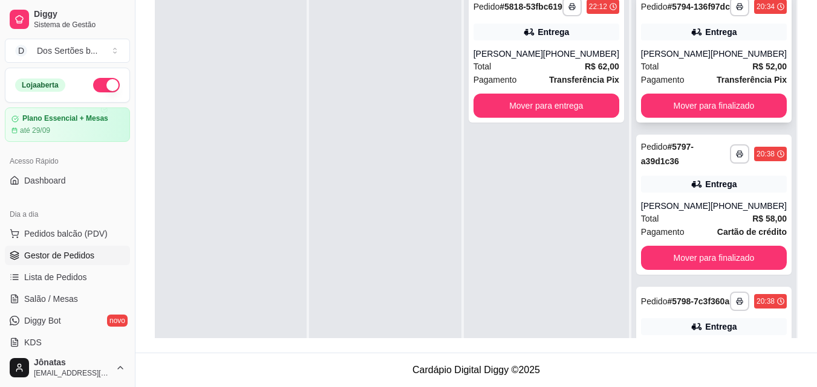
click at [675, 50] on div "**********" at bounding box center [713, 57] width 155 height 131
click at [727, 60] on div "[PHONE_NUMBER]" at bounding box center [748, 54] width 76 height 12
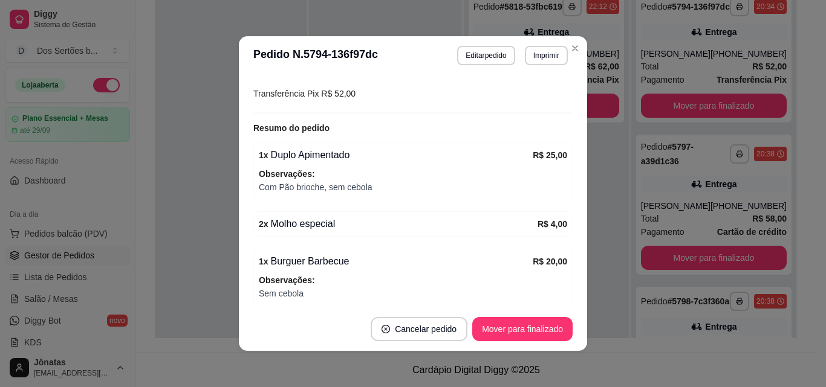
scroll to position [399, 0]
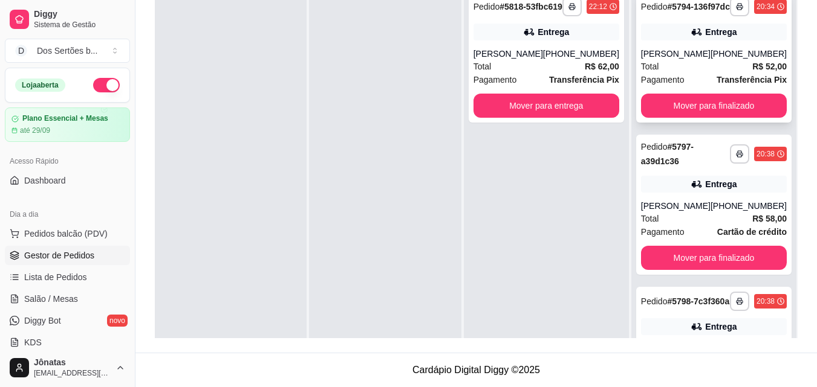
click at [677, 60] on div "[PERSON_NAME]" at bounding box center [676, 54] width 70 height 12
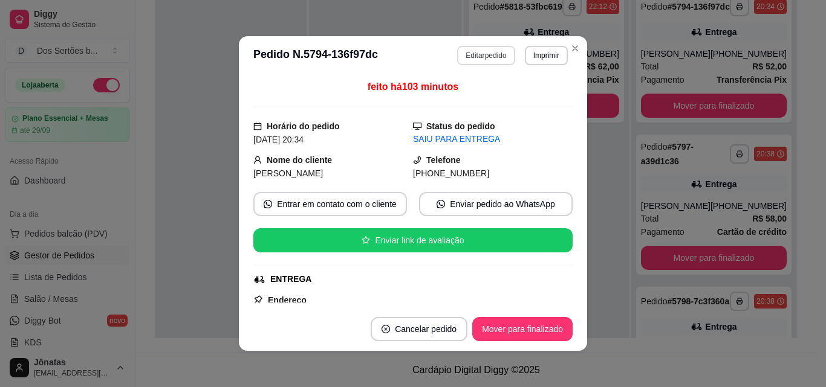
click at [482, 55] on button "Editar pedido" at bounding box center [485, 55] width 57 height 19
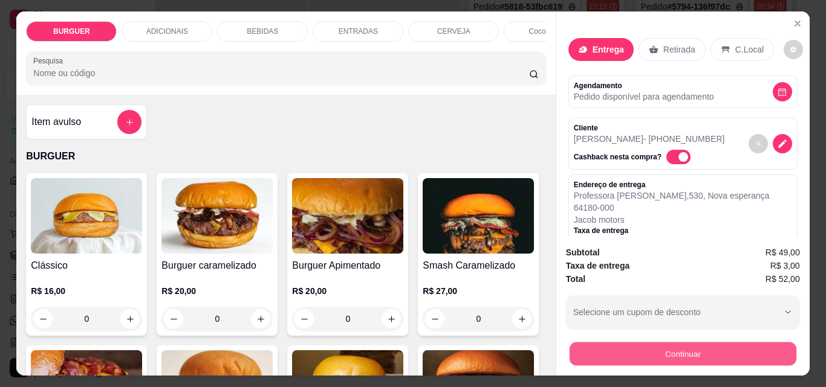
click at [635, 352] on button "Continuar" at bounding box center [682, 354] width 227 height 24
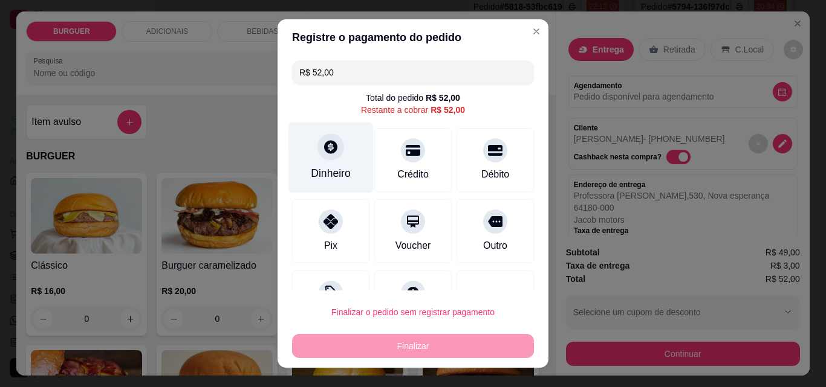
click at [334, 169] on div "Dinheiro" at bounding box center [331, 174] width 40 height 16
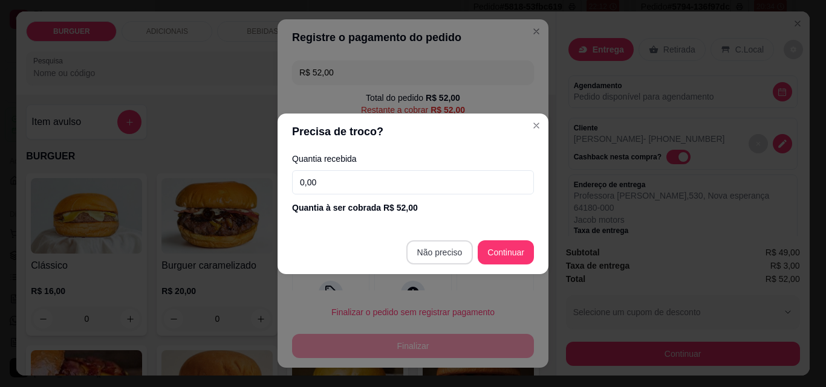
type input "R$ 0,00"
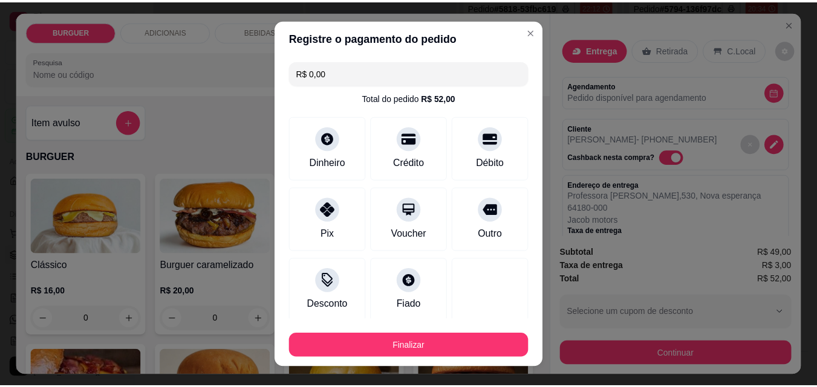
scroll to position [71, 0]
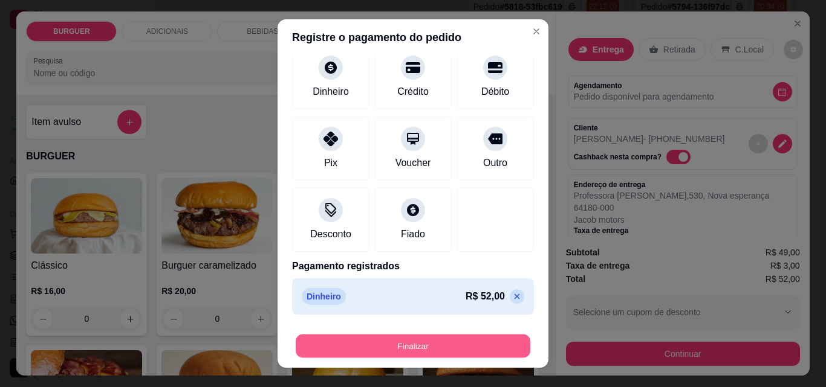
click at [455, 341] on button "Finalizar" at bounding box center [413, 347] width 235 height 24
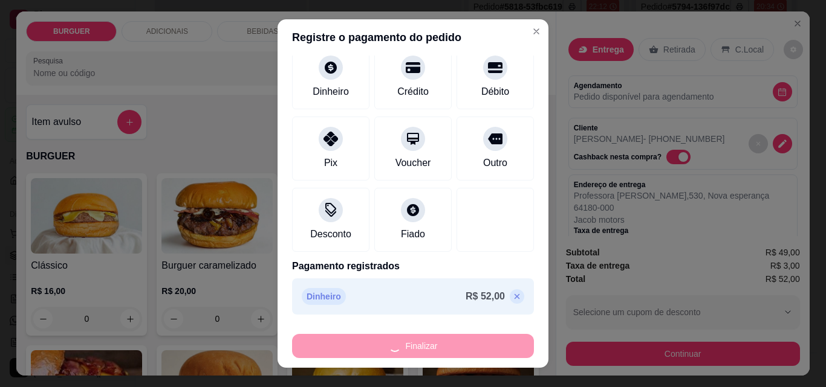
type input "0"
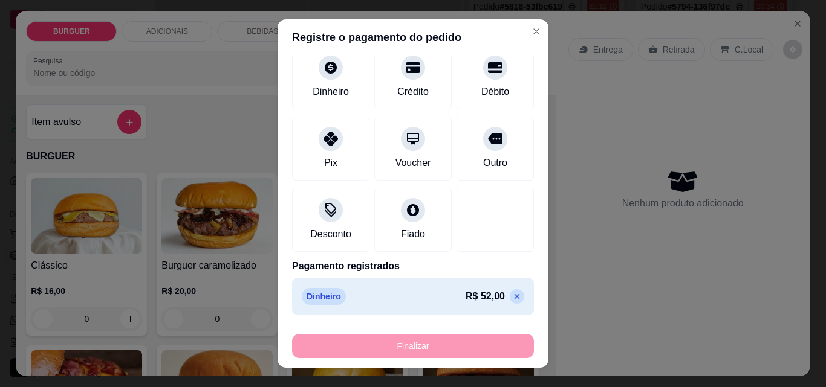
type input "-R$ 52,00"
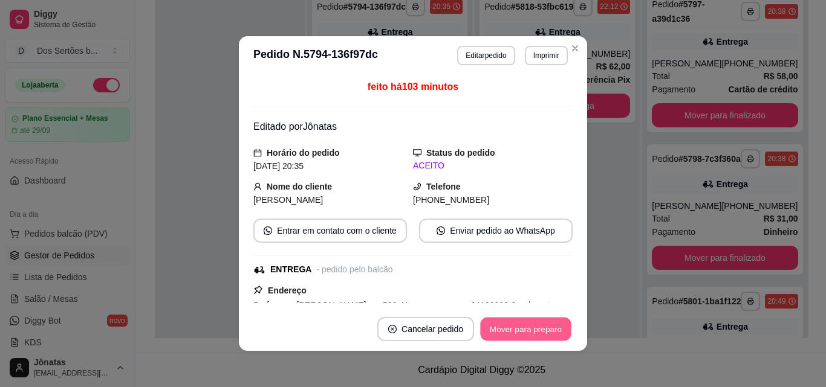
click at [489, 331] on button "Mover para preparo" at bounding box center [525, 330] width 91 height 24
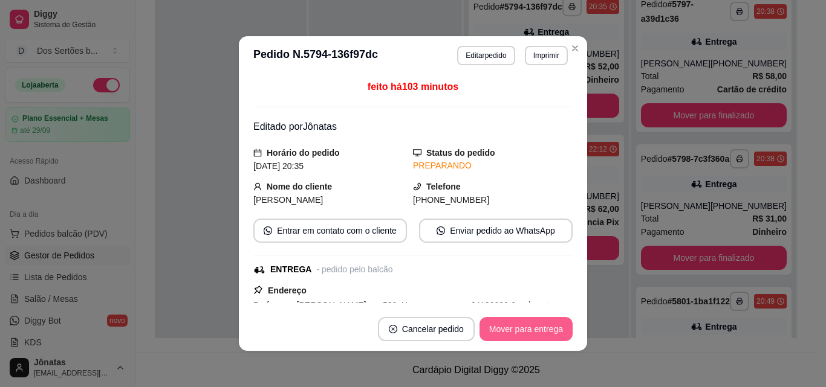
click at [506, 328] on button "Mover para entrega" at bounding box center [525, 329] width 93 height 24
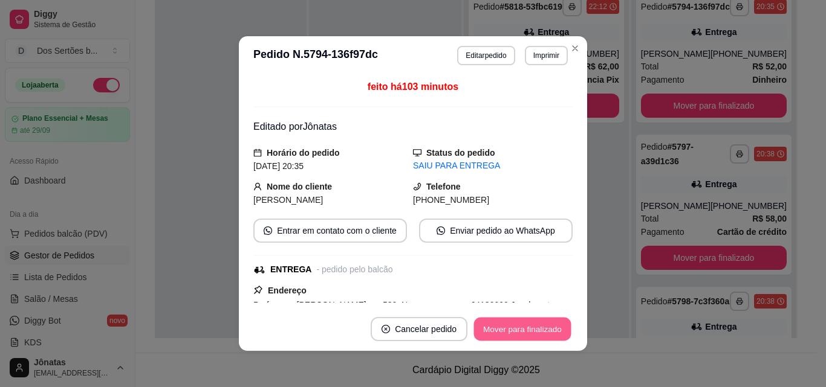
click at [506, 328] on button "Mover para finalizado" at bounding box center [522, 330] width 97 height 24
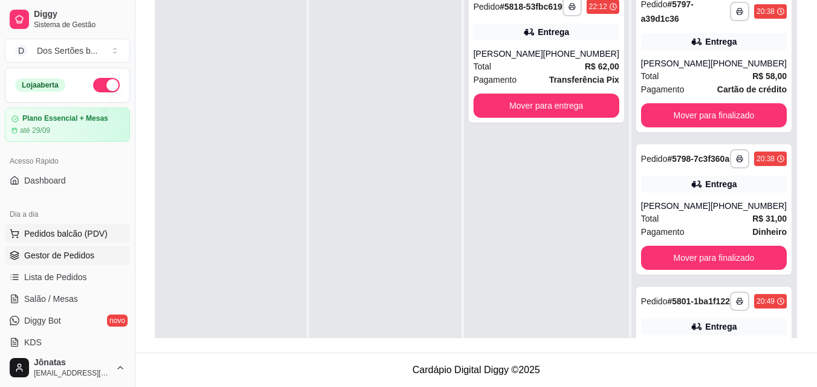
scroll to position [212, 0]
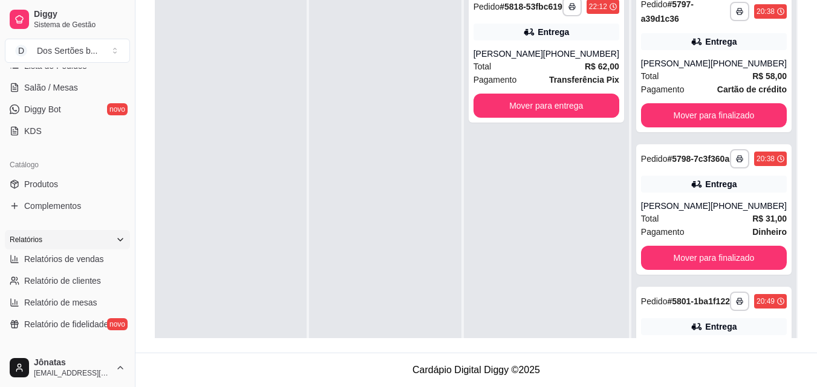
click at [75, 248] on div "Relatórios" at bounding box center [67, 239] width 125 height 19
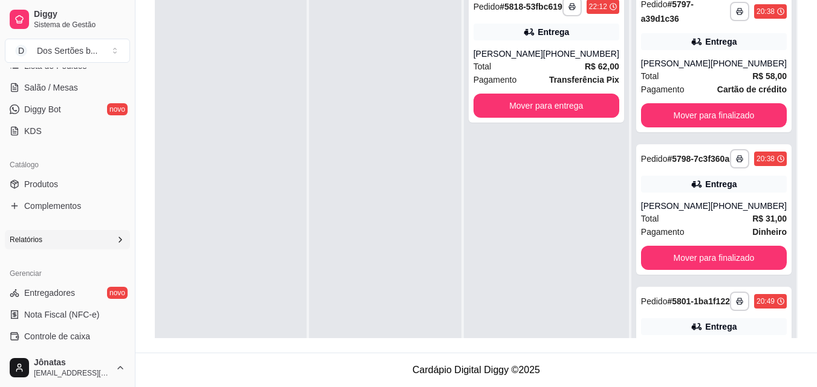
click at [74, 238] on div "Relatórios" at bounding box center [67, 239] width 125 height 19
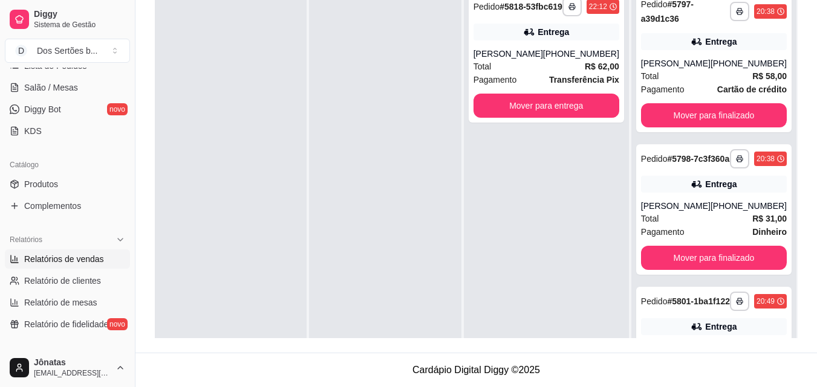
click at [68, 258] on span "Relatórios de vendas" at bounding box center [64, 259] width 80 height 12
select select "ALL"
select select "0"
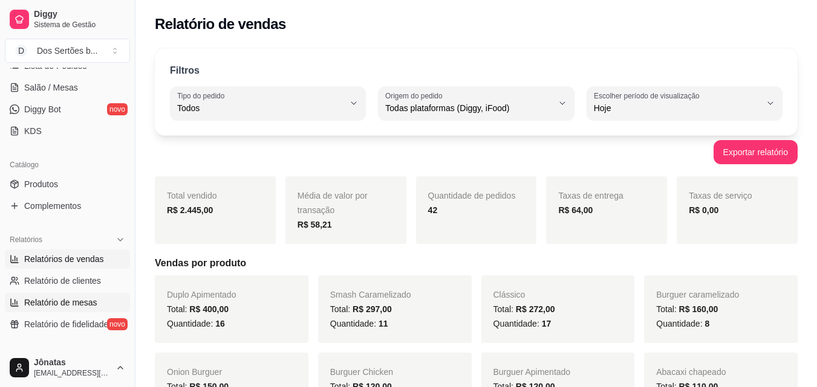
scroll to position [26, 0]
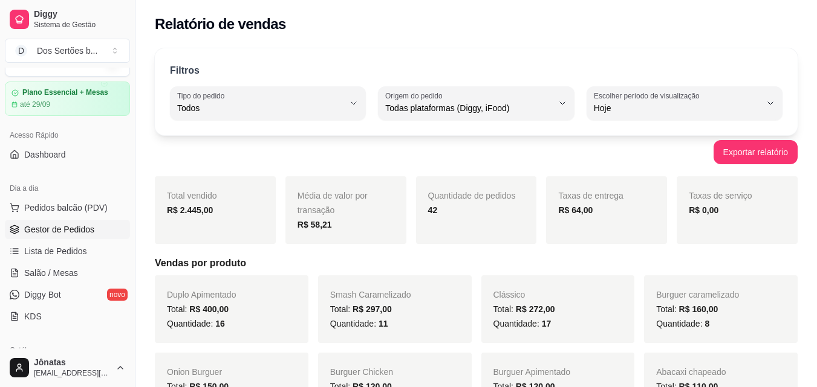
drag, startPoint x: 38, startPoint y: 300, endPoint x: 18, endPoint y: 224, distance: 78.3
click at [18, 224] on link "Gestor de Pedidos" at bounding box center [67, 229] width 125 height 19
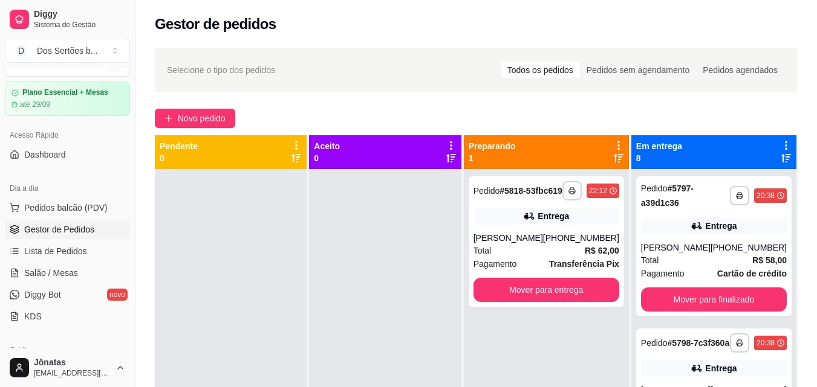
scroll to position [34, 0]
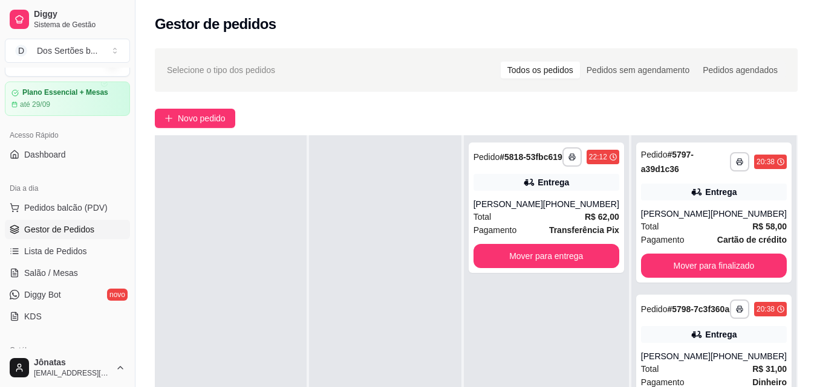
drag, startPoint x: 401, startPoint y: 180, endPoint x: 399, endPoint y: 322, distance: 142.1
click at [413, 245] on div at bounding box center [385, 328] width 152 height 387
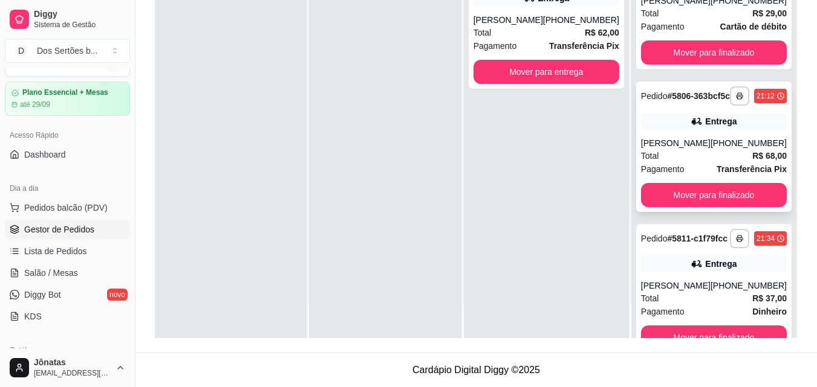
scroll to position [368, 0]
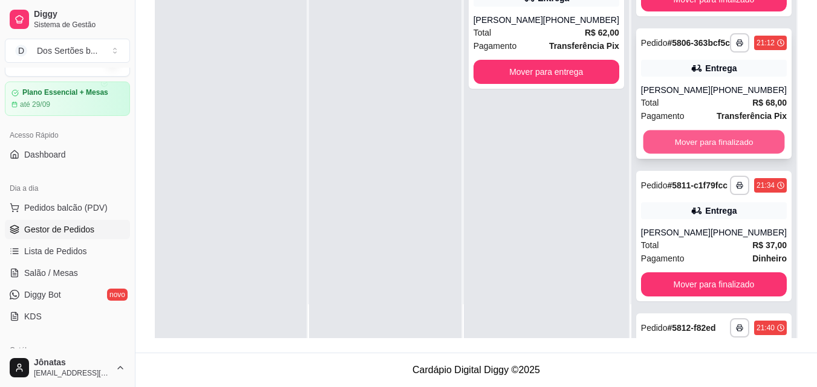
click at [713, 154] on button "Mover para finalizado" at bounding box center [713, 143] width 141 height 24
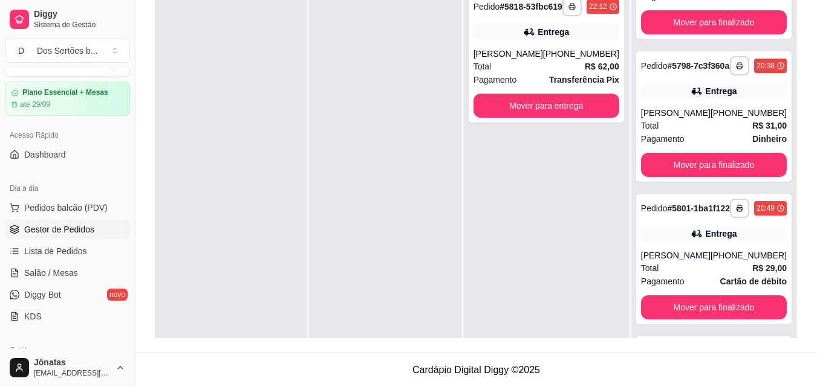
scroll to position [54, 0]
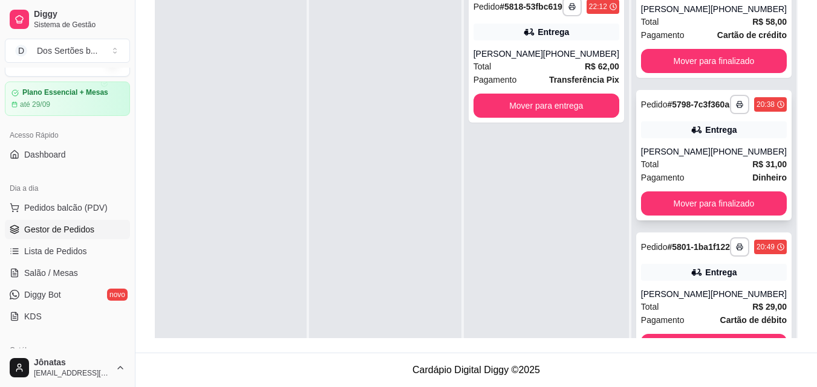
click at [677, 130] on div "**********" at bounding box center [713, 155] width 155 height 131
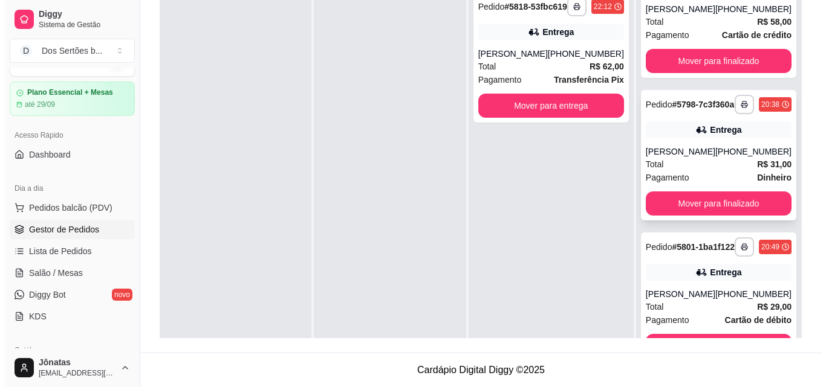
scroll to position [0, 0]
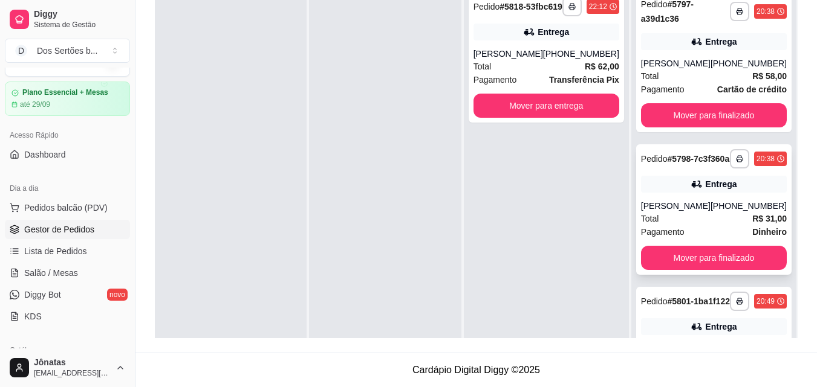
click at [676, 208] on div "**********" at bounding box center [713, 209] width 155 height 131
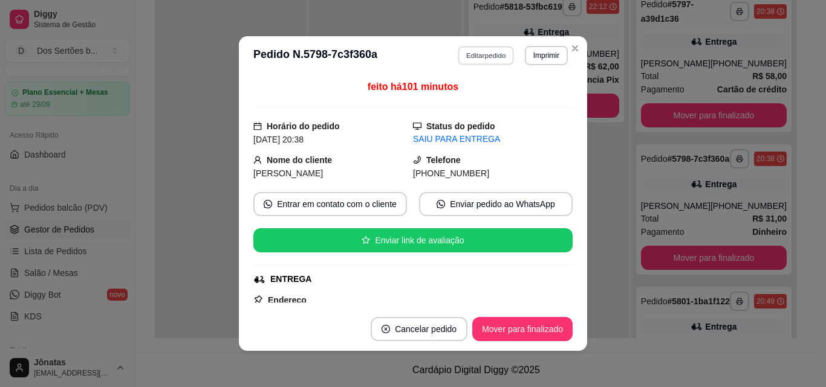
click at [478, 56] on button "Editar pedido" at bounding box center [486, 55] width 56 height 19
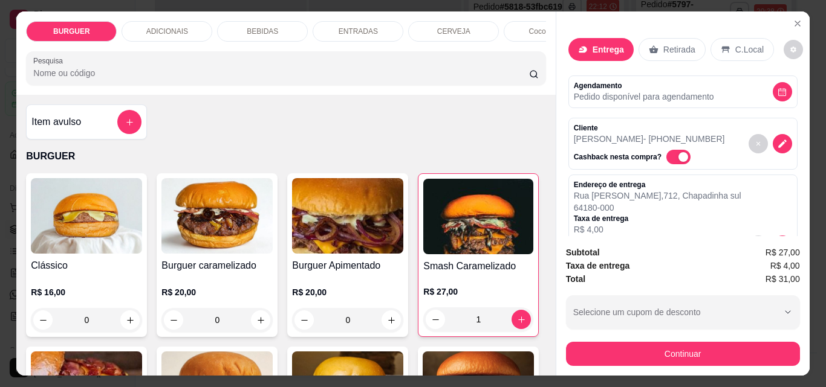
scroll to position [156, 0]
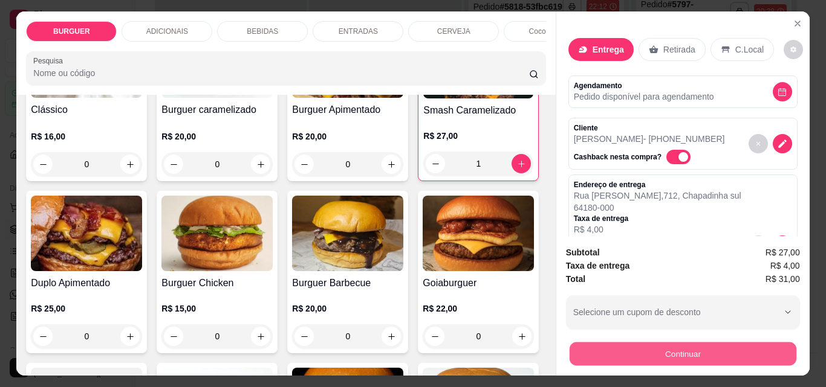
click at [618, 355] on button "Continuar" at bounding box center [682, 354] width 227 height 24
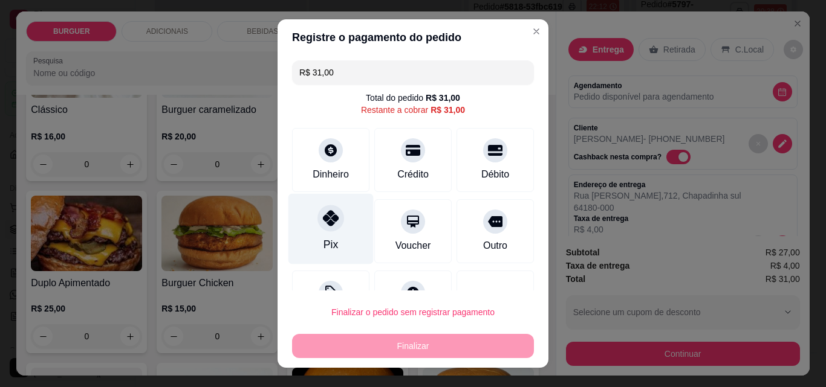
click at [329, 231] on div "Pix" at bounding box center [330, 229] width 85 height 71
type input "R$ 0,00"
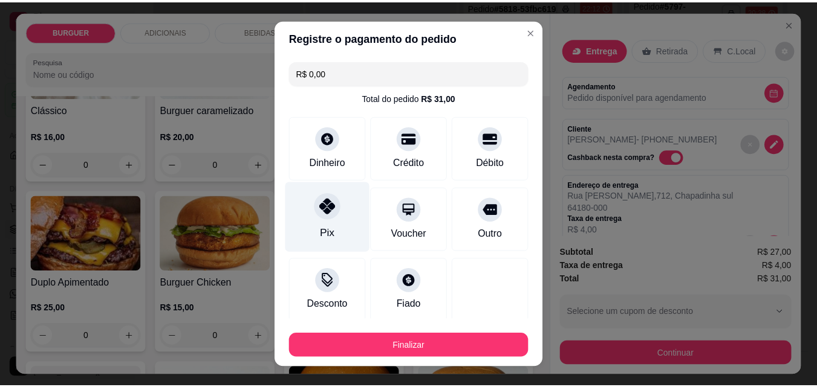
scroll to position [71, 0]
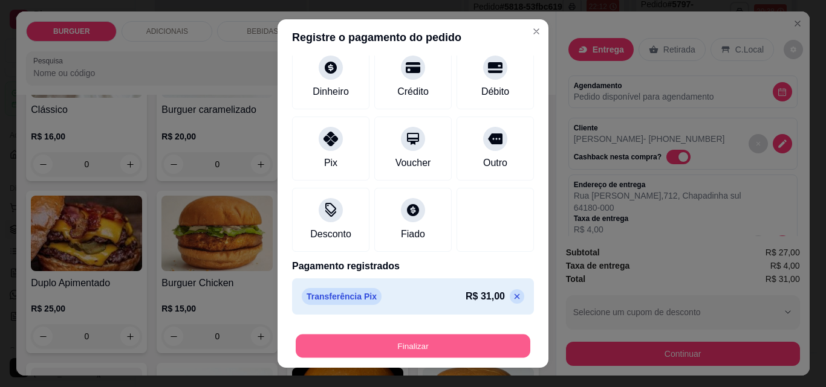
click at [485, 346] on button "Finalizar" at bounding box center [413, 347] width 235 height 24
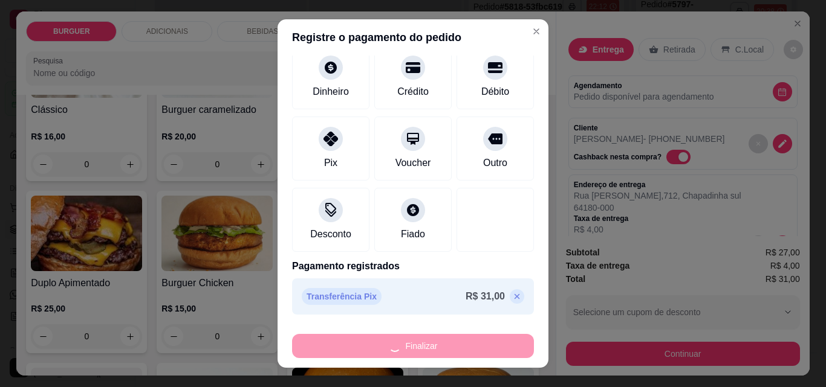
type input "0"
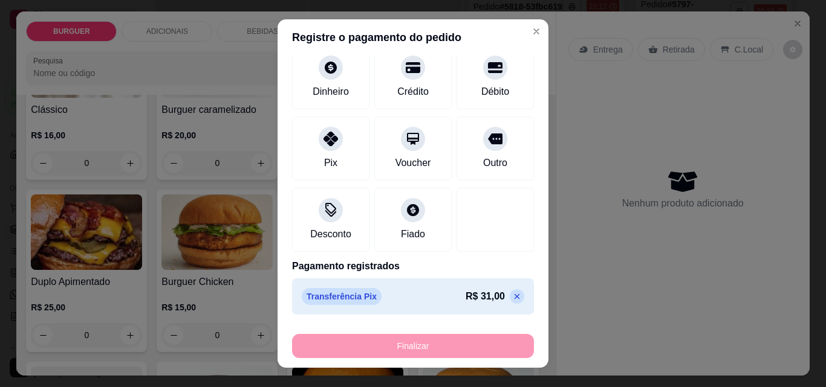
type input "-R$ 31,00"
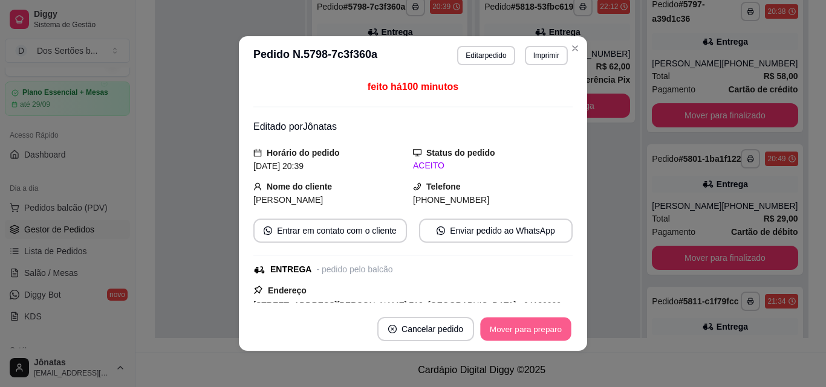
click at [516, 328] on button "Mover para preparo" at bounding box center [525, 330] width 91 height 24
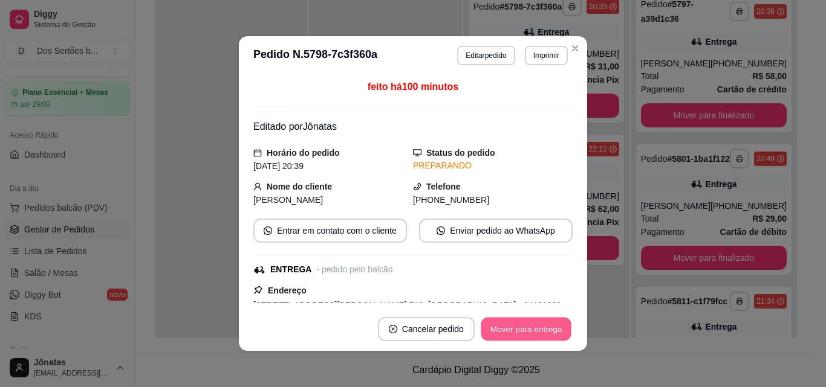
click at [516, 329] on button "Mover para entrega" at bounding box center [526, 330] width 91 height 24
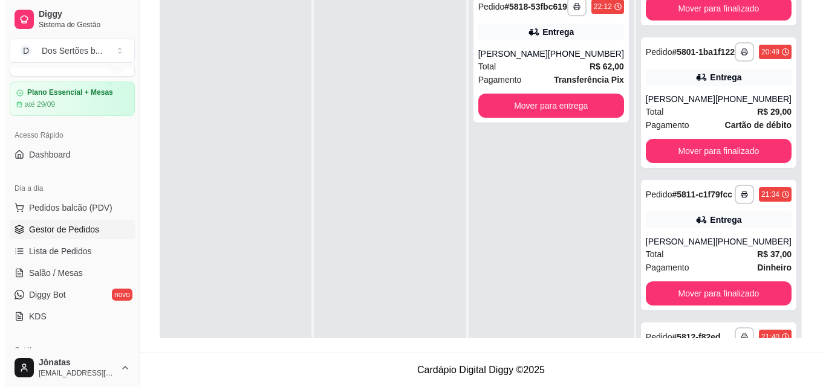
scroll to position [288, 0]
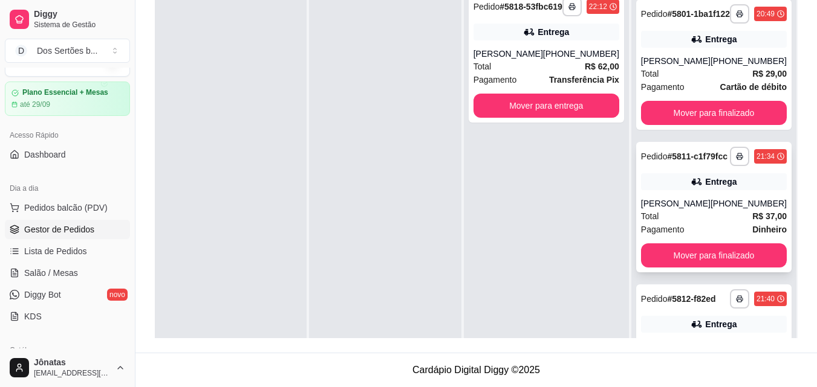
click at [692, 199] on div "**********" at bounding box center [713, 207] width 155 height 131
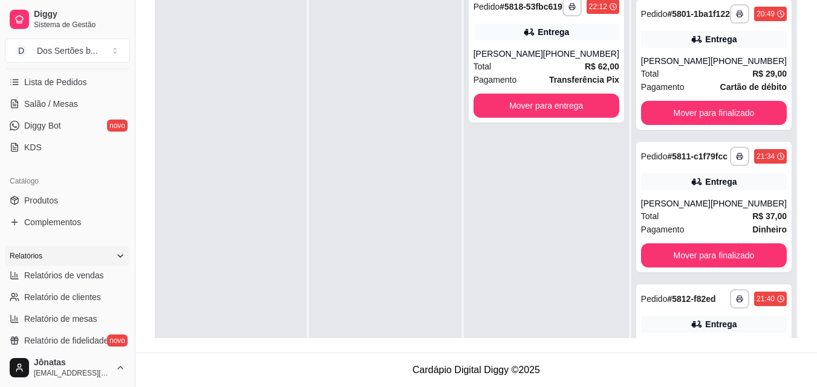
scroll to position [396, 0]
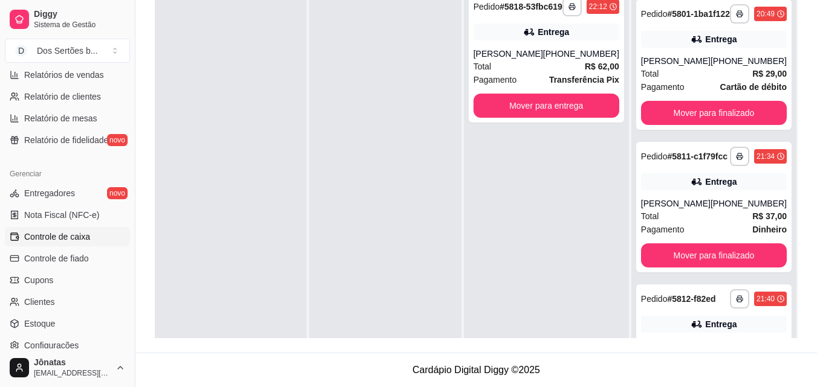
click at [51, 236] on span "Controle de caixa" at bounding box center [57, 237] width 66 height 12
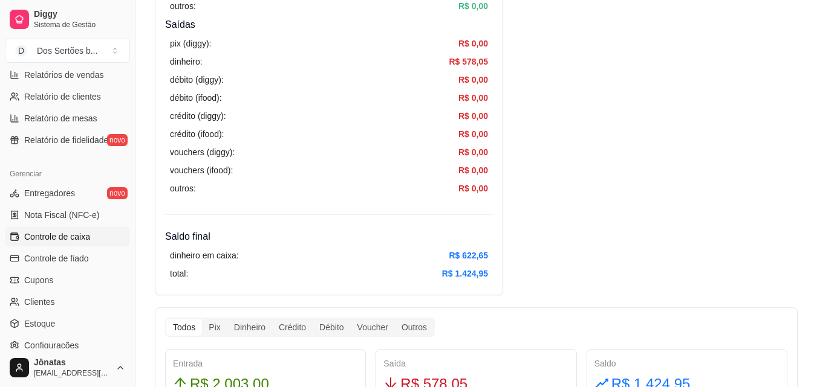
scroll to position [620, 0]
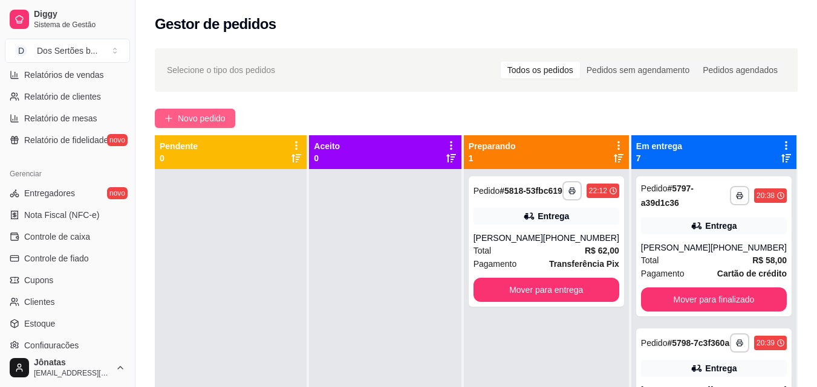
click at [173, 117] on button "Novo pedido" at bounding box center [195, 118] width 80 height 19
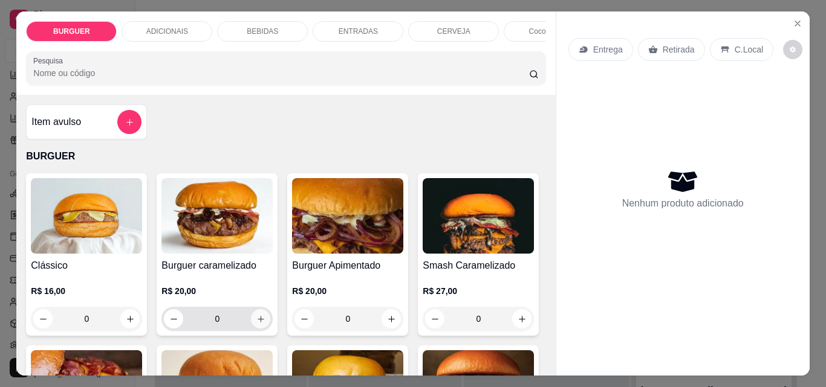
drag, startPoint x: 320, startPoint y: 326, endPoint x: 257, endPoint y: 324, distance: 63.5
click at [257, 324] on icon "increase-product-quantity" at bounding box center [260, 319] width 9 height 9
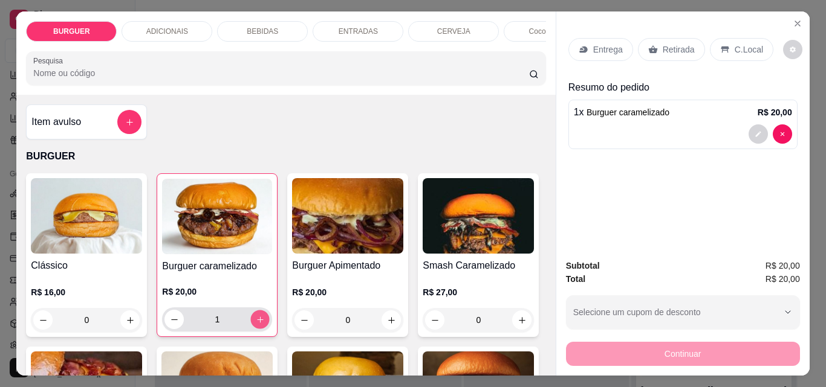
click at [257, 325] on icon "increase-product-quantity" at bounding box center [260, 320] width 9 height 9
type input "2"
click at [751, 125] on button "decrease-product-quantity" at bounding box center [757, 134] width 19 height 19
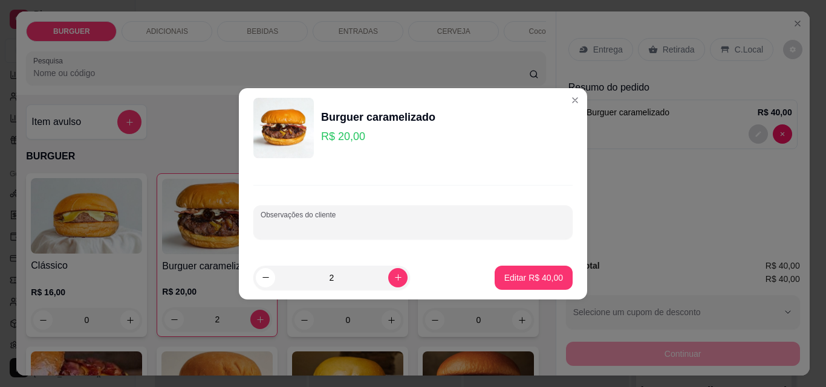
click at [272, 226] on input "Observações do cliente" at bounding box center [413, 227] width 305 height 12
click at [288, 228] on input "1 sem" at bounding box center [413, 227] width 305 height 12
type input "1 sem chedaar"
click at [516, 276] on p "Editar R$ 40,00" at bounding box center [533, 277] width 57 height 11
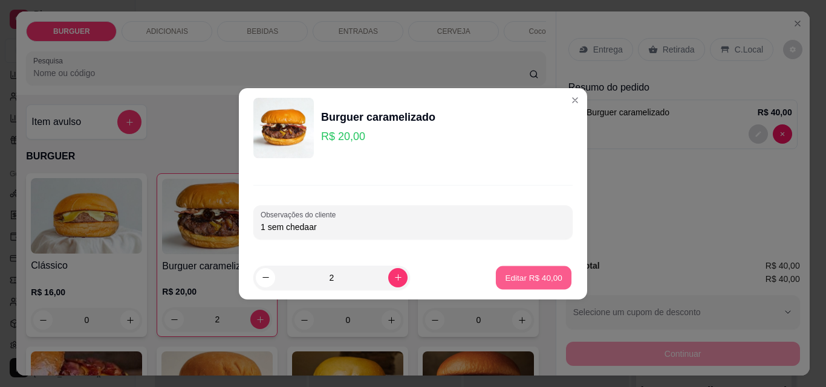
type input "0"
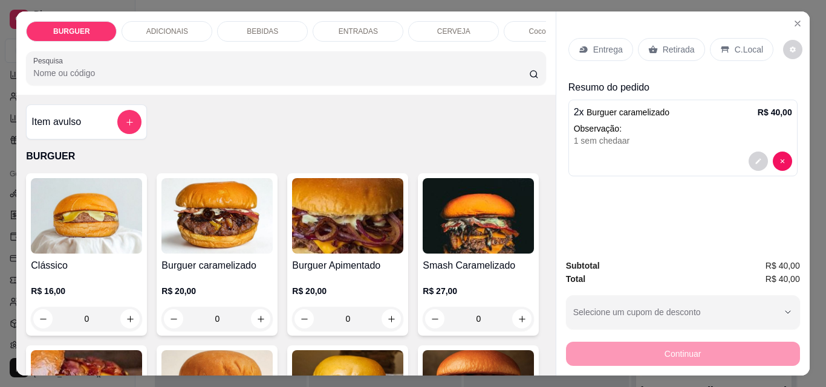
click at [267, 21] on div "BEBIDAS" at bounding box center [262, 31] width 91 height 21
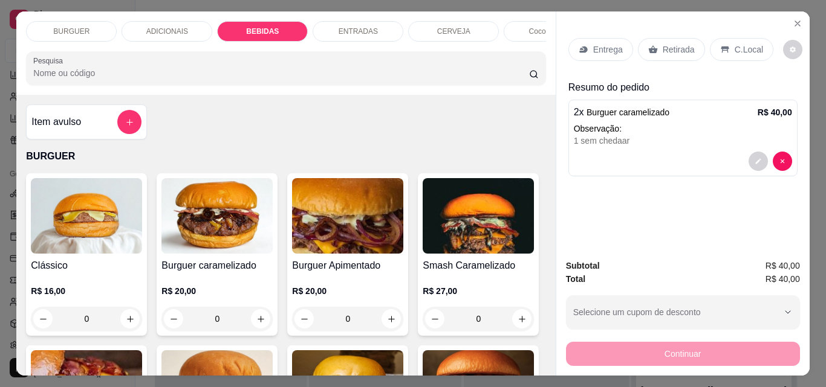
scroll to position [31, 0]
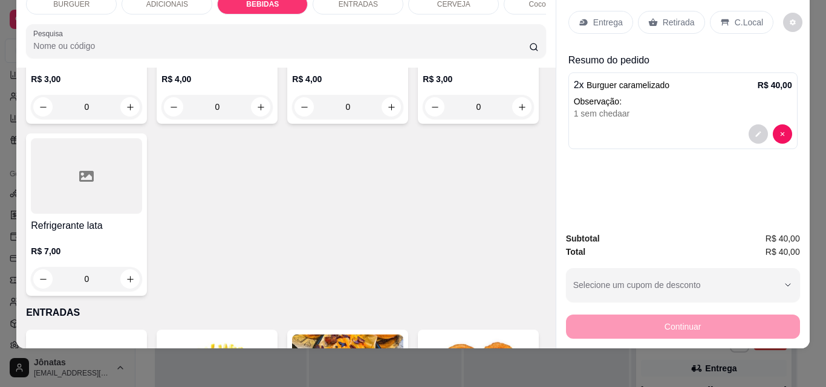
click at [541, 332] on div "Item avulso BURGUER Clássico R$ 16,00 0 Burguer caramelizado R$ 20,00 0 Burguer…" at bounding box center [285, 208] width 539 height 281
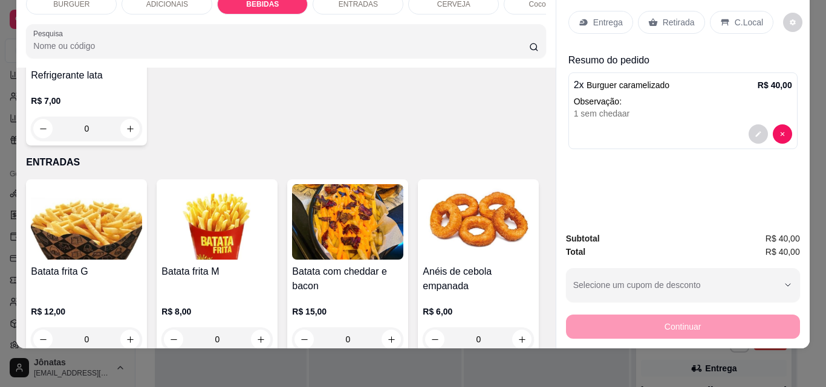
click at [545, 338] on div "Item avulso BURGUER Clássico R$ 16,00 0 Burguer caramelizado R$ 20,00 0 Burguer…" at bounding box center [285, 208] width 539 height 281
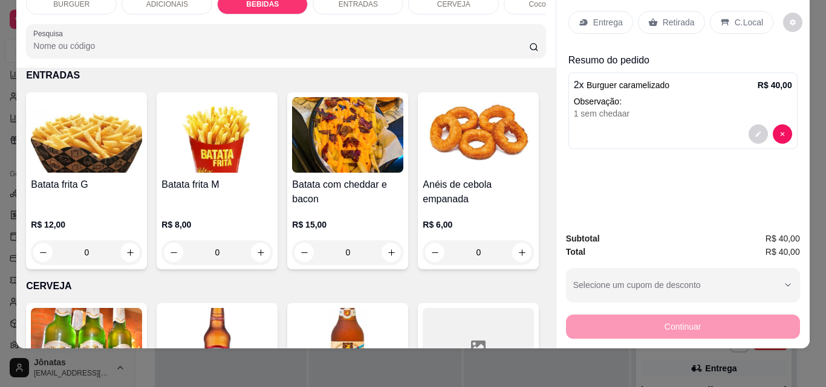
scroll to position [1716, 0]
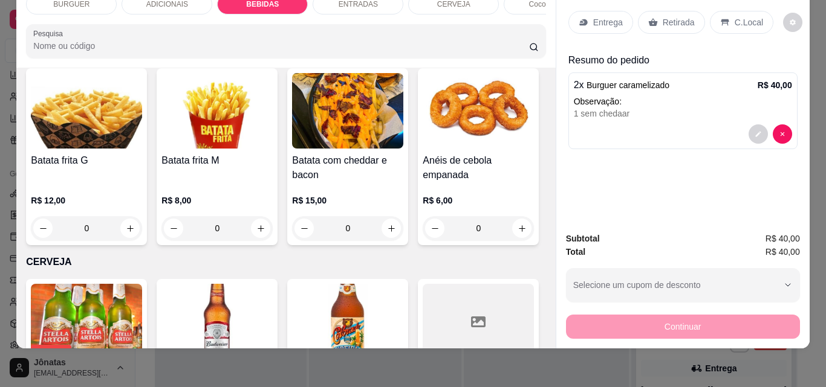
click at [545, 341] on div "BURGUER ADICIONAIS BEBIDAS ENTRADAS CERVEJA Coco gelado Abacaxi Sucos Pesquisa …" at bounding box center [413, 193] width 826 height 387
click at [545, 343] on div "BURGUER ADICIONAIS BEBIDAS ENTRADAS CERVEJA Coco gelado Abacaxi Sucos Pesquisa …" at bounding box center [413, 193] width 826 height 387
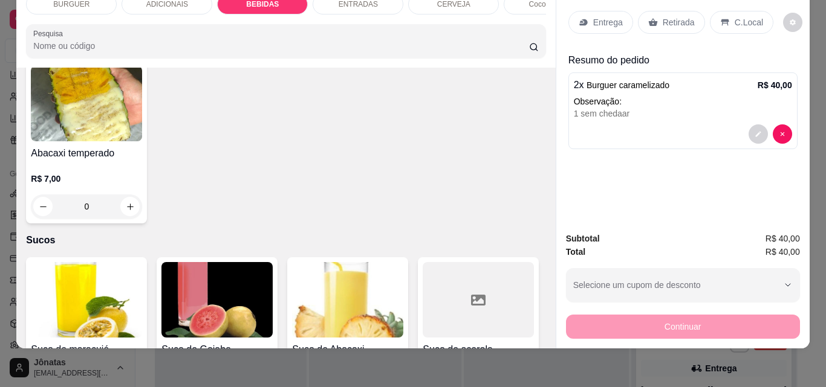
scroll to position [2538, 0]
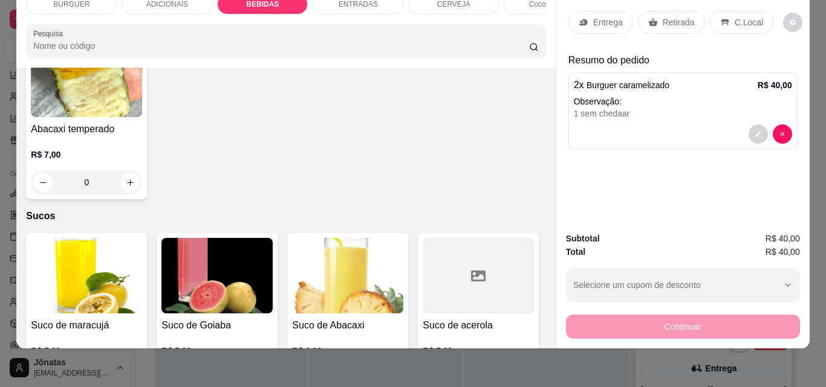
click at [542, 343] on div "BURGUER ADICIONAIS BEBIDAS ENTRADAS CERVEJA Coco gelado Abacaxi Sucos Pesquisa …" at bounding box center [413, 193] width 826 height 387
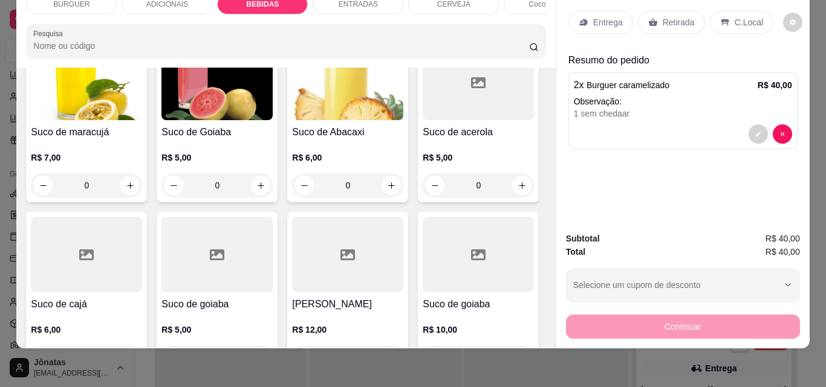
scroll to position [2755, 0]
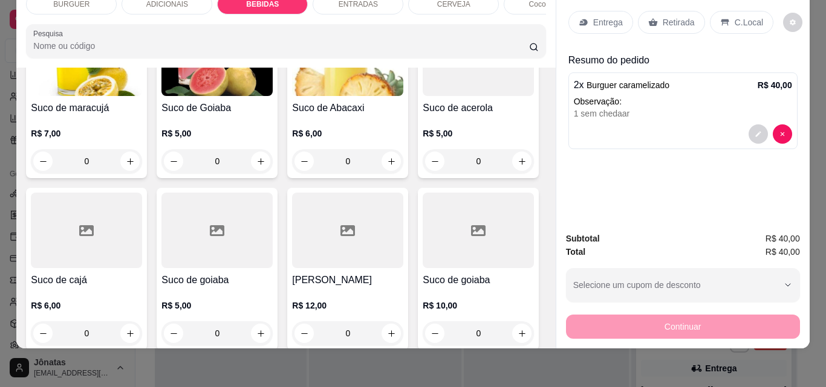
drag, startPoint x: 545, startPoint y: 343, endPoint x: 546, endPoint y: 331, distance: 12.7
click at [546, 331] on div "BURGUER ADICIONAIS BEBIDAS ENTRADAS CERVEJA Coco gelado Abacaxi Sucos Pesquisa …" at bounding box center [413, 193] width 826 height 387
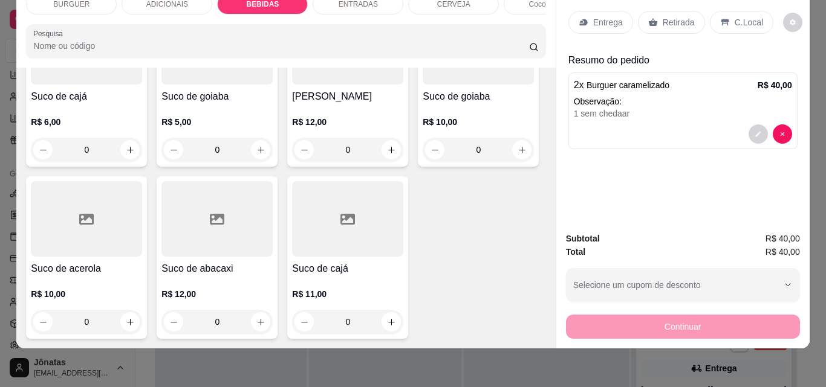
scroll to position [3481, 0]
type input "2"
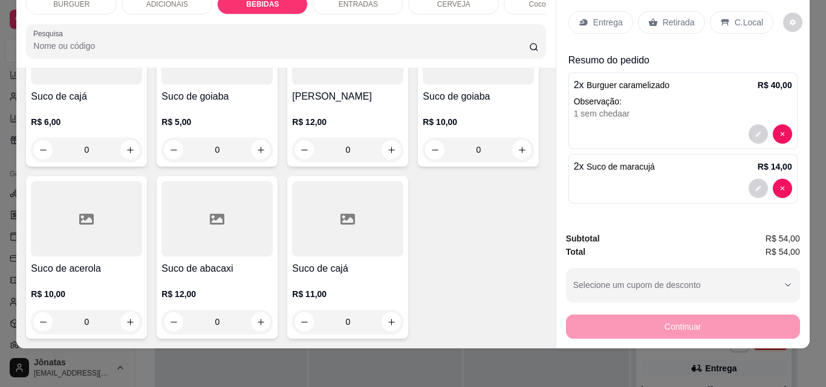
click at [734, 16] on p "C.Local" at bounding box center [748, 22] width 28 height 12
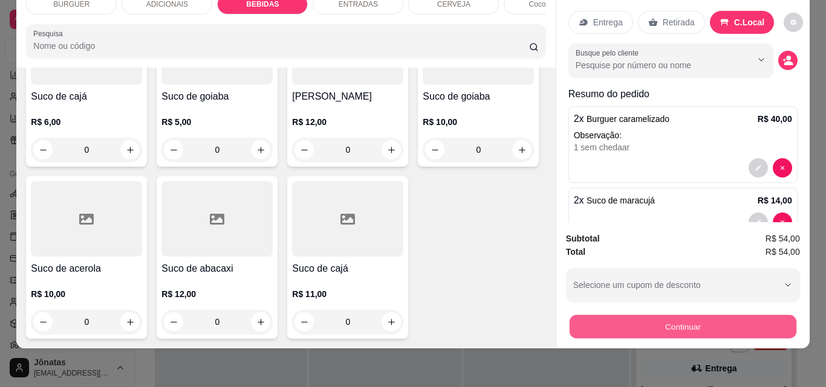
click at [707, 319] on button "Continuar" at bounding box center [682, 327] width 227 height 24
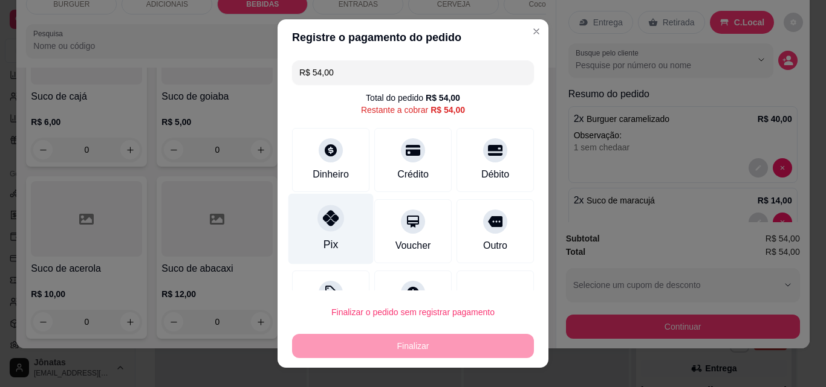
click at [335, 230] on div "Pix" at bounding box center [330, 229] width 85 height 71
type input "R$ 0,00"
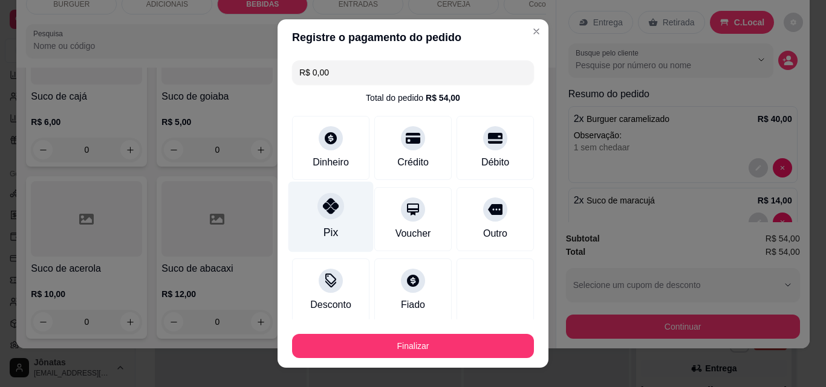
click at [335, 230] on div "Pix" at bounding box center [330, 217] width 85 height 71
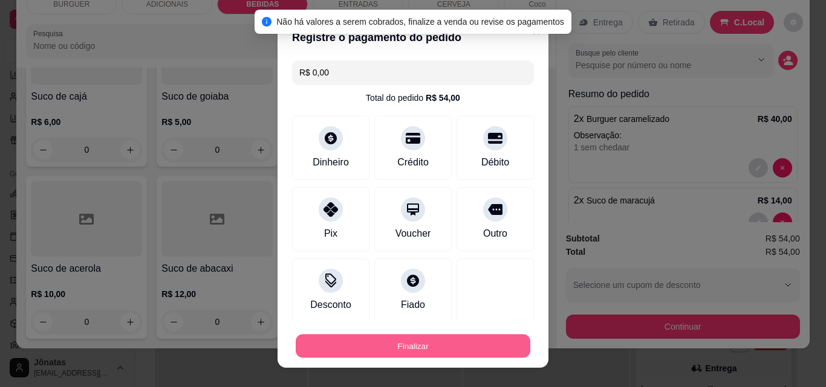
click at [436, 337] on button "Finalizar" at bounding box center [413, 347] width 235 height 24
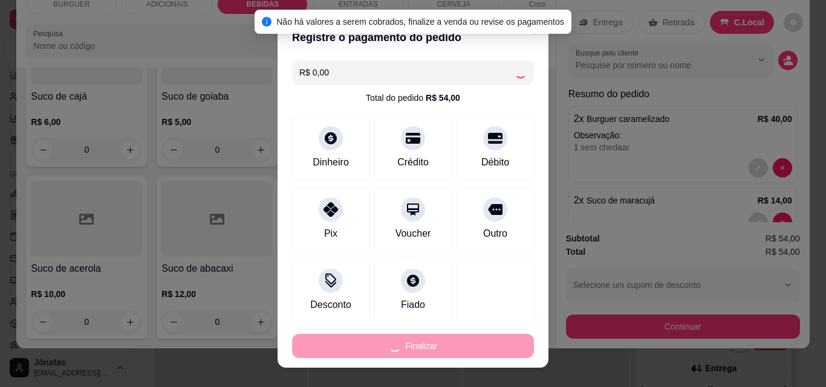
type input "0"
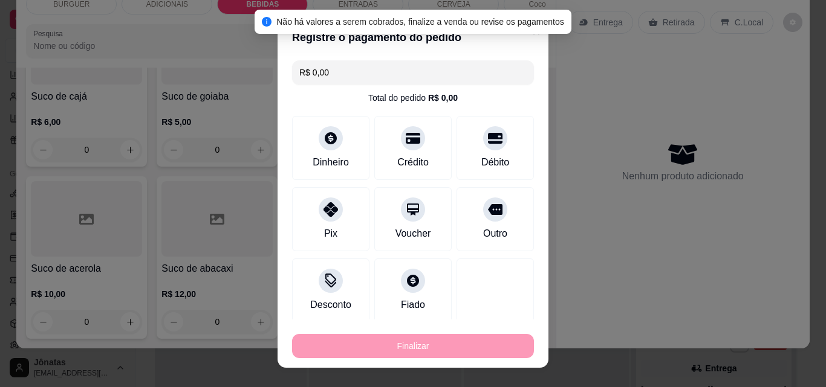
type input "-R$ 54,00"
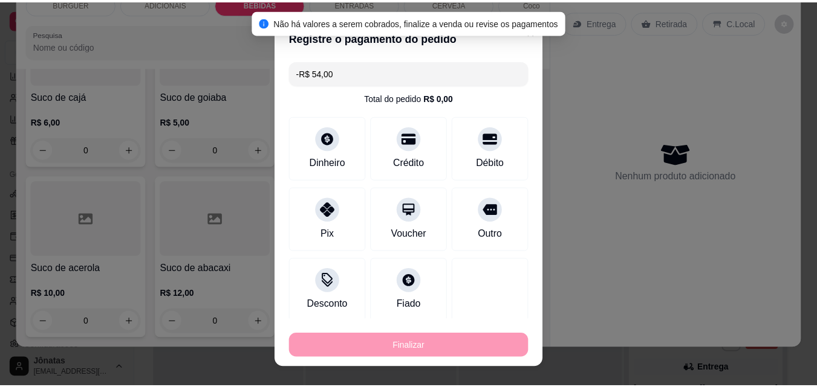
scroll to position [3481, 0]
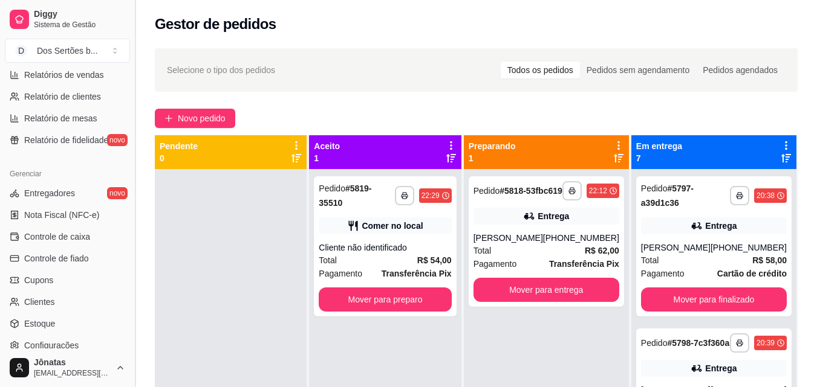
click at [130, 75] on button "Toggle Sidebar" at bounding box center [135, 193] width 10 height 387
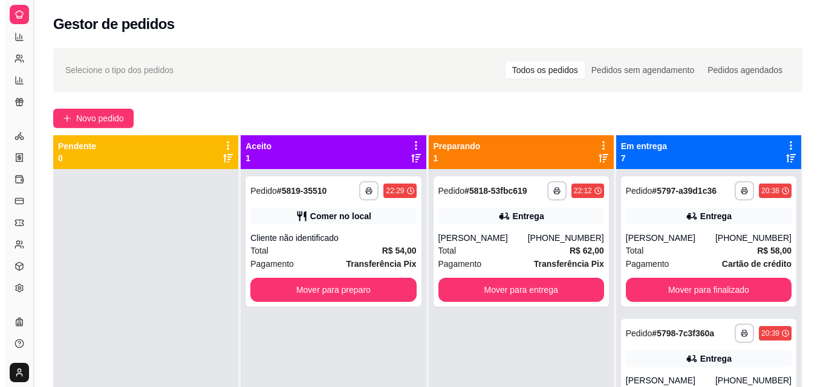
scroll to position [239, 0]
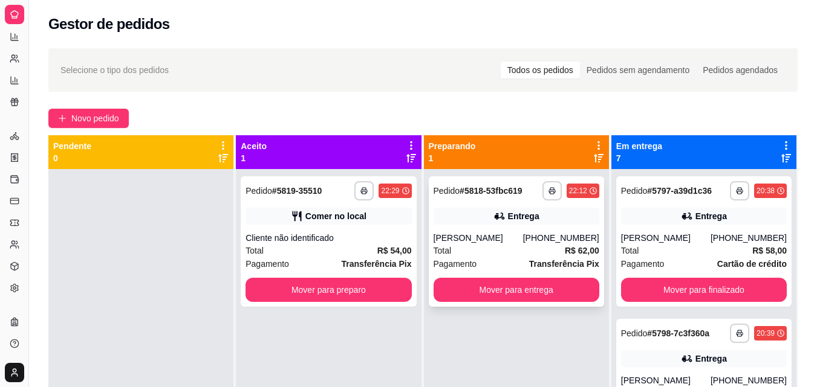
click at [545, 236] on div "[PHONE_NUMBER]" at bounding box center [561, 238] width 76 height 12
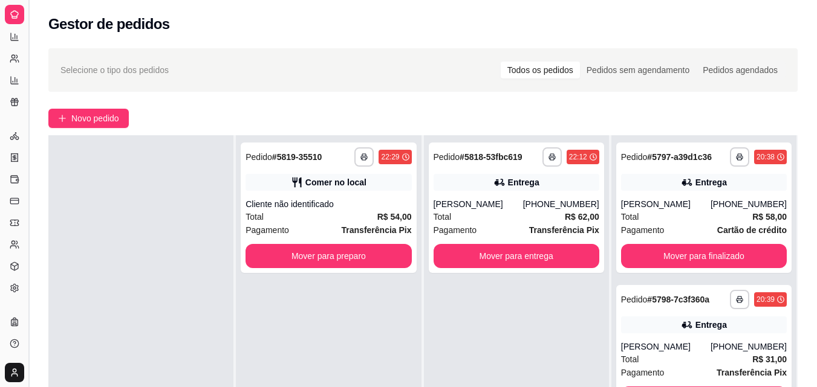
click at [30, 62] on button "Toggle Sidebar" at bounding box center [29, 193] width 10 height 387
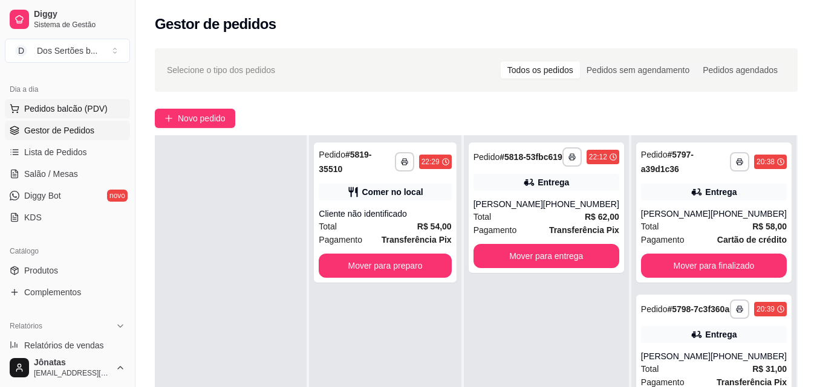
scroll to position [0, 0]
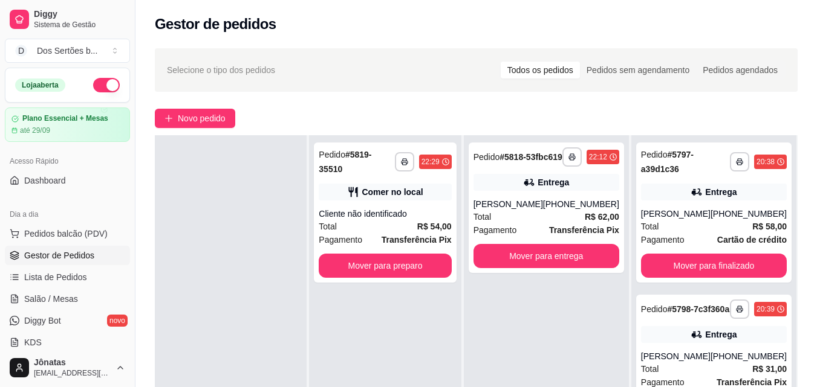
click at [96, 83] on button "button" at bounding box center [106, 85] width 27 height 15
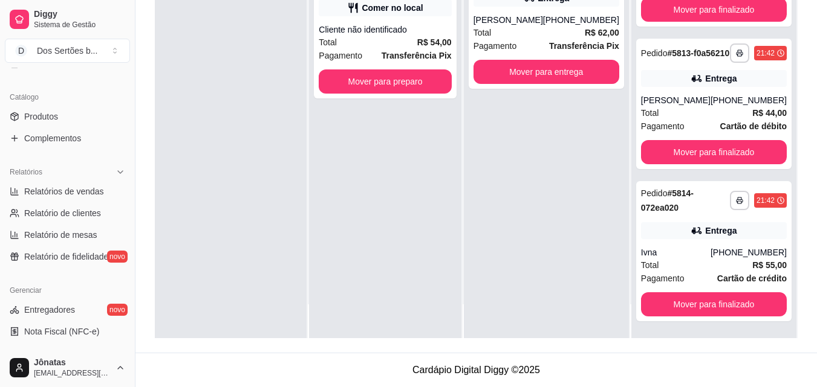
scroll to position [384, 0]
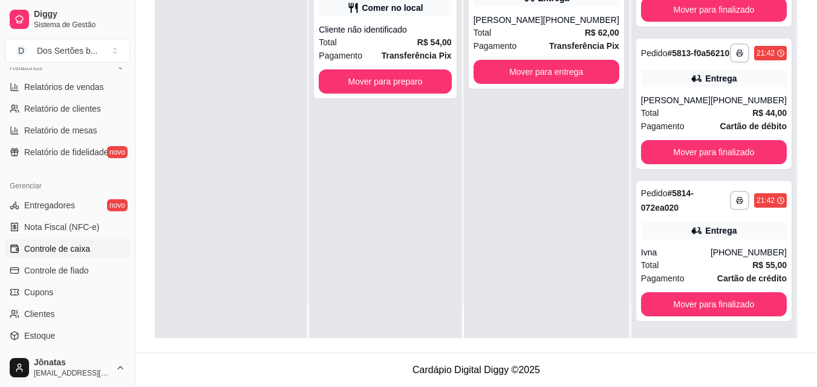
click at [45, 247] on span "Controle de caixa" at bounding box center [57, 249] width 66 height 12
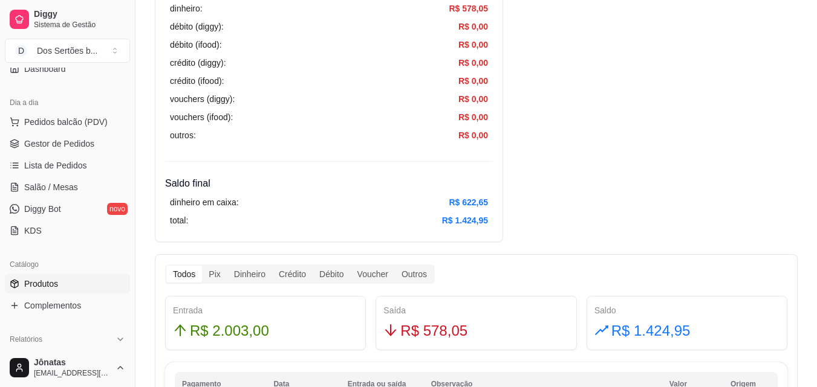
scroll to position [205, 0]
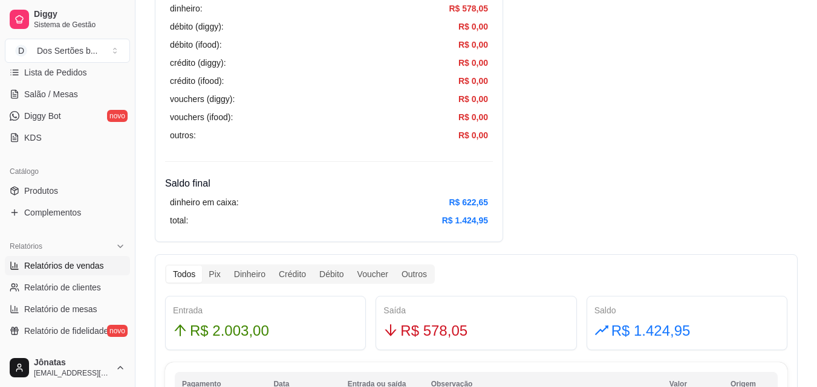
click at [53, 266] on span "Relatórios de vendas" at bounding box center [64, 266] width 80 height 12
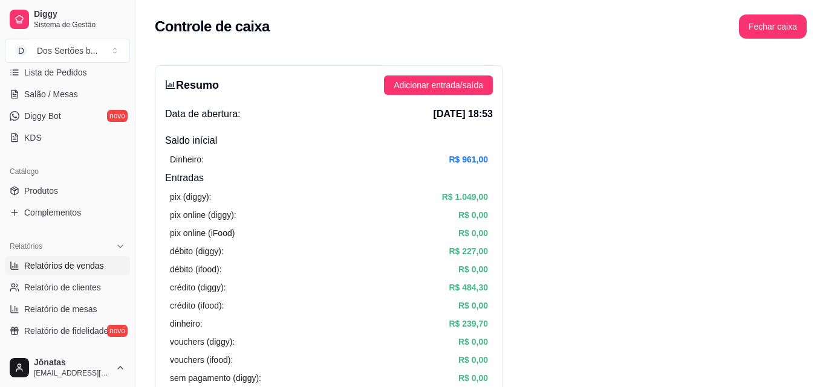
select select "ALL"
select select "0"
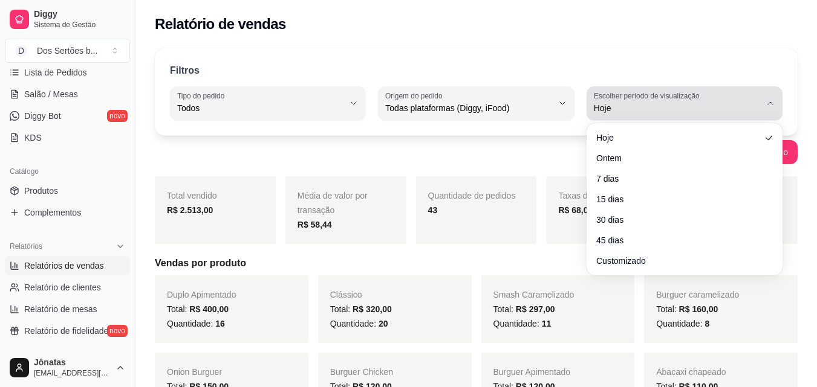
click at [747, 106] on span "Hoje" at bounding box center [677, 108] width 167 height 12
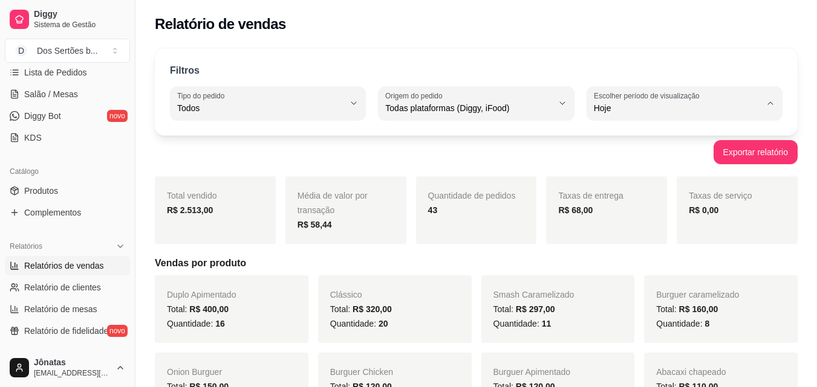
click at [664, 154] on span "Ontem" at bounding box center [678, 156] width 158 height 11
type input "1"
select select "1"
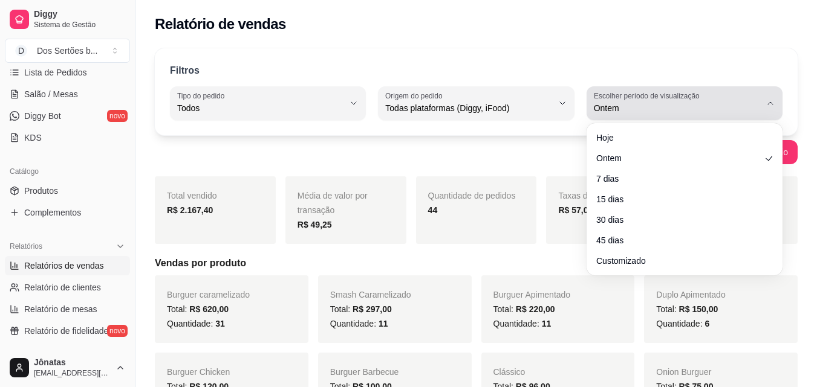
click at [762, 102] on button "Escolher período de visualização Ontem" at bounding box center [684, 103] width 196 height 34
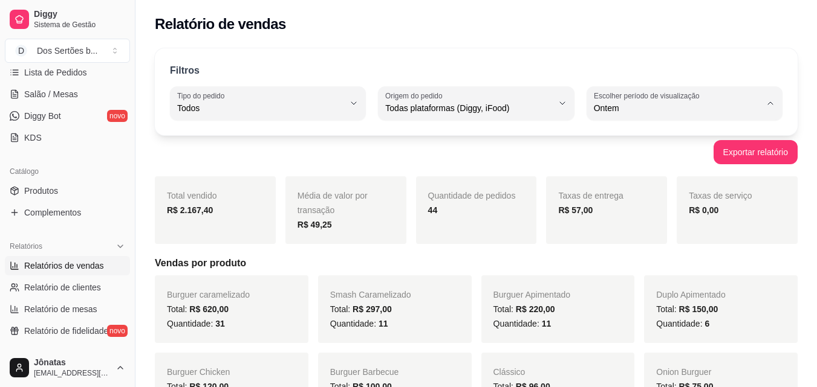
click at [632, 137] on span "Hoje" at bounding box center [678, 136] width 158 height 11
type input "0"
select select "0"
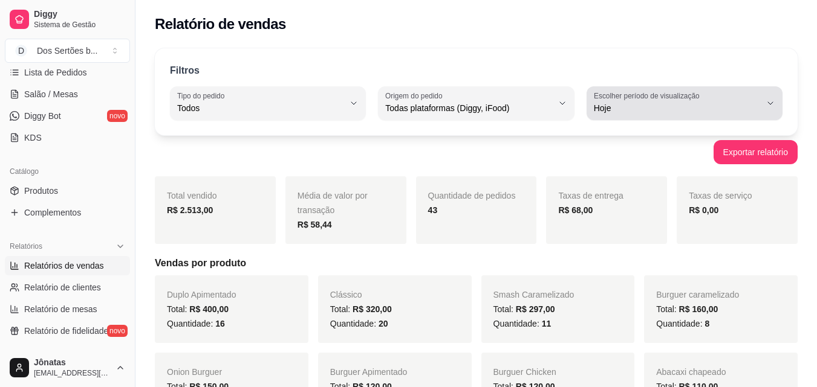
click at [676, 115] on div "Hoje" at bounding box center [677, 103] width 167 height 24
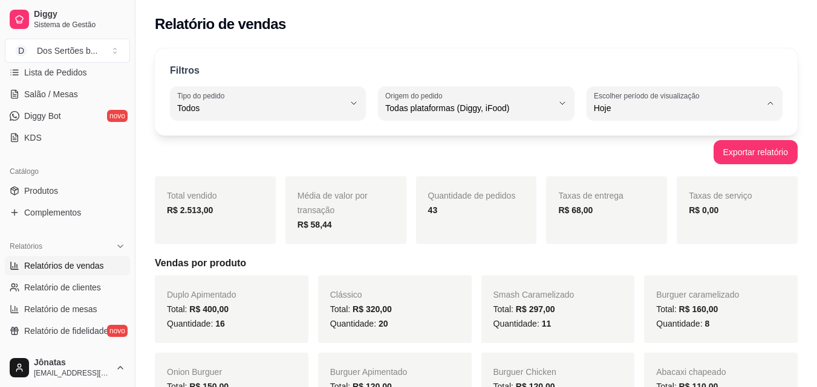
click at [621, 154] on span "Ontem" at bounding box center [678, 156] width 158 height 11
type input "1"
select select "1"
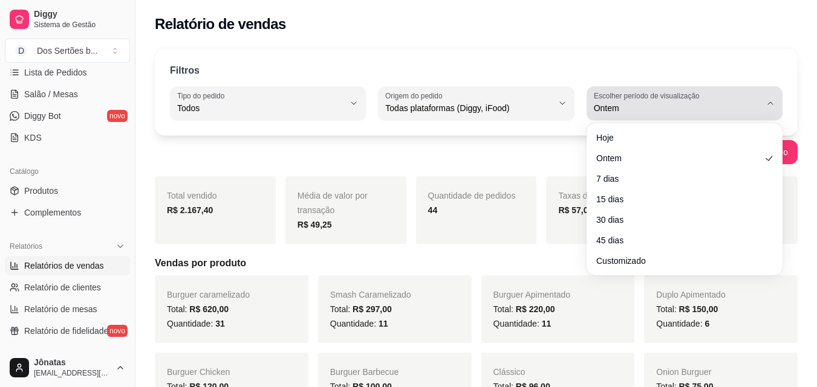
click at [661, 105] on span "Ontem" at bounding box center [677, 108] width 167 height 12
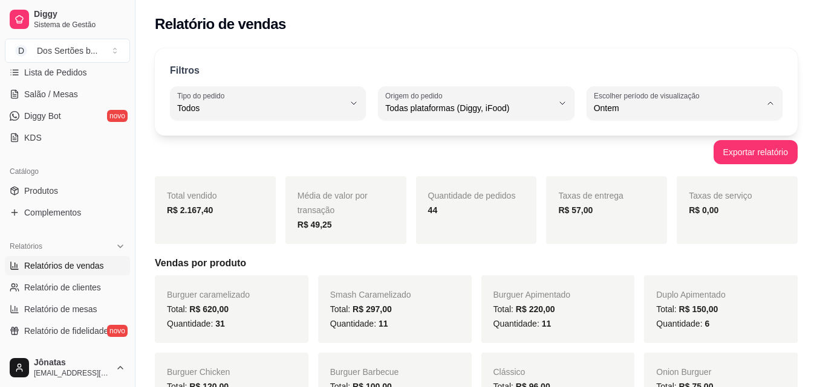
click at [624, 134] on span "Hoje" at bounding box center [678, 136] width 158 height 11
type input "0"
select select "0"
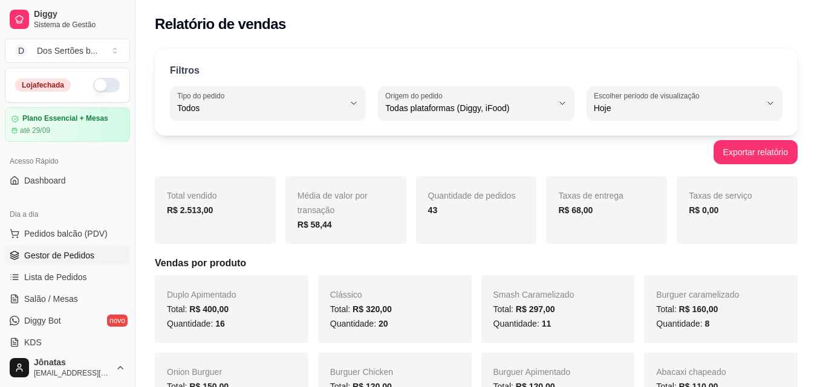
click at [49, 251] on span "Gestor de Pedidos" at bounding box center [59, 256] width 70 height 12
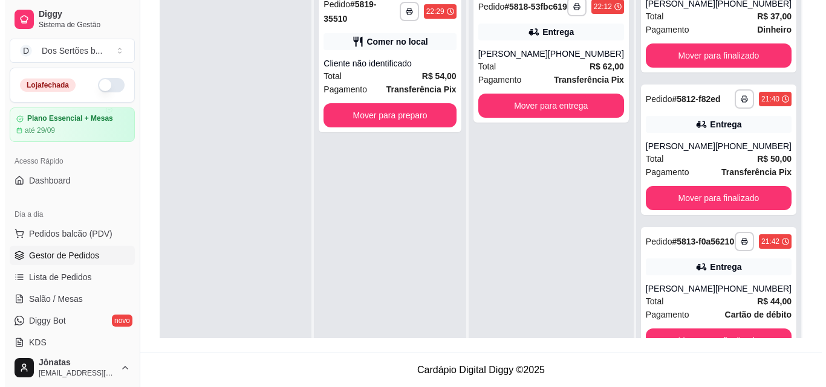
scroll to position [610, 0]
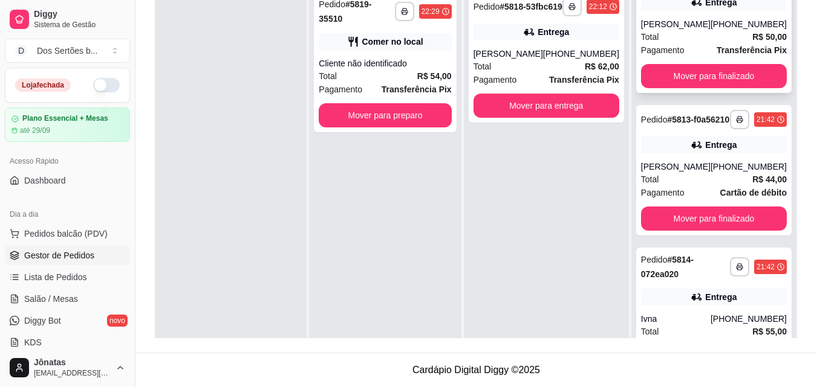
click at [693, 44] on div "Total R$ 50,00" at bounding box center [714, 36] width 146 height 13
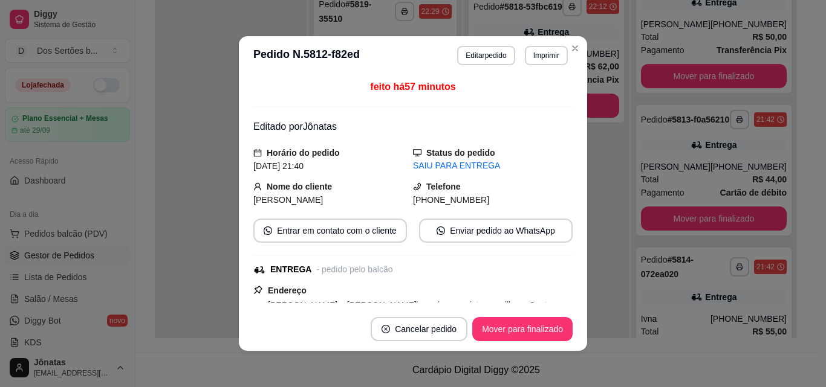
scroll to position [243, 0]
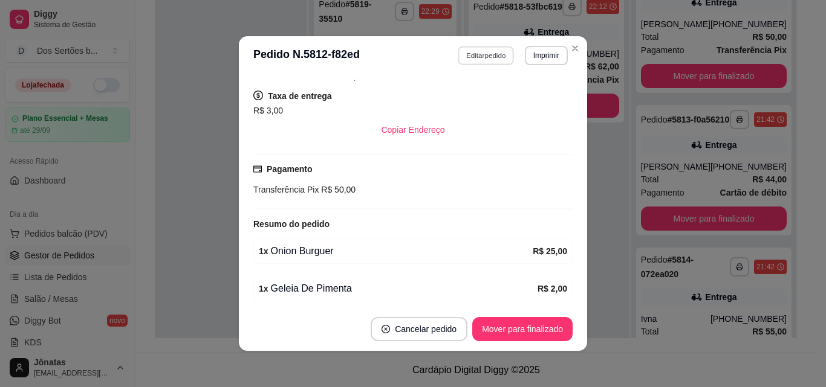
click at [468, 53] on button "Editar pedido" at bounding box center [486, 55] width 56 height 19
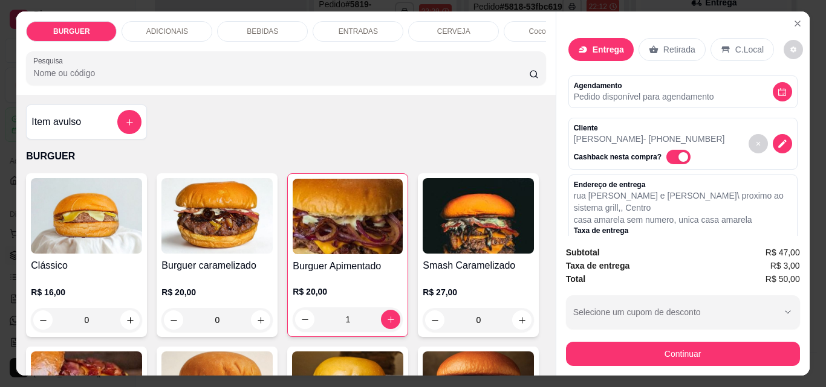
scroll to position [229, 0]
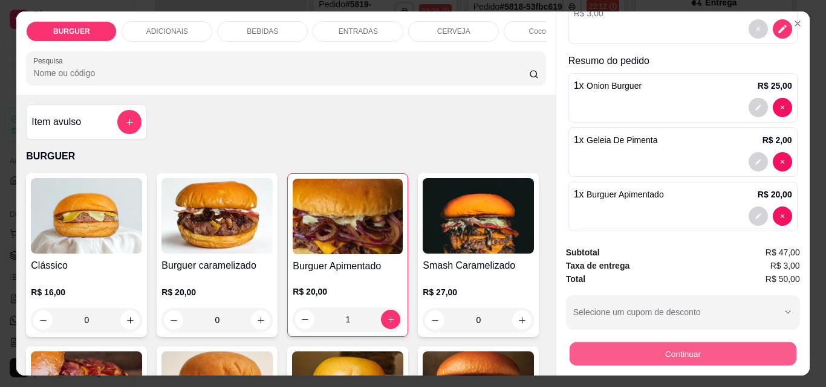
click at [652, 348] on button "Continuar" at bounding box center [682, 354] width 227 height 24
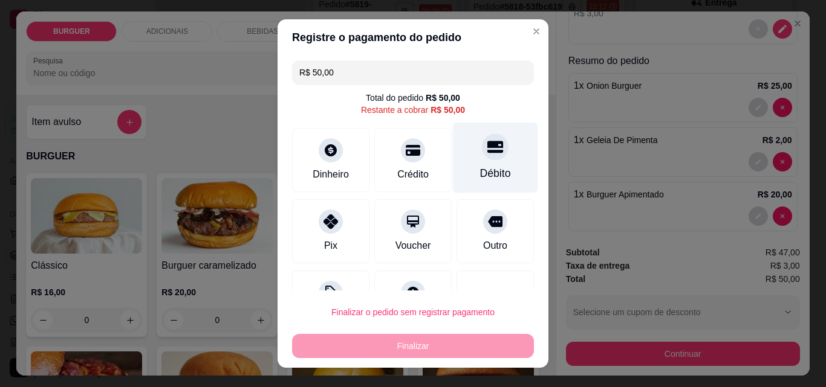
click at [491, 157] on div "Débito" at bounding box center [495, 158] width 85 height 71
type input "R$ 0,00"
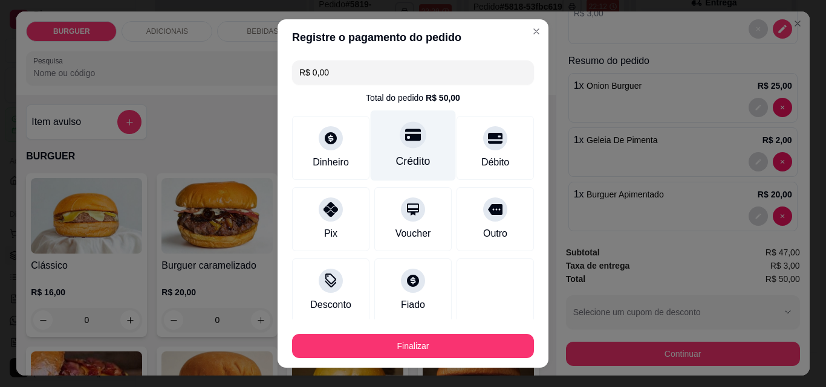
scroll to position [71, 0]
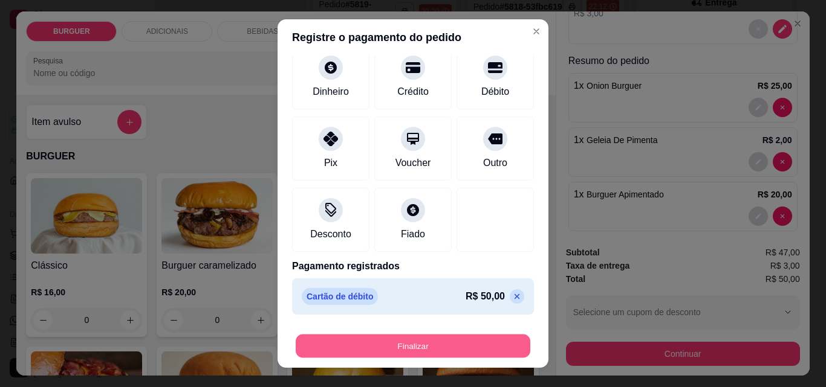
click at [430, 340] on button "Finalizar" at bounding box center [413, 347] width 235 height 24
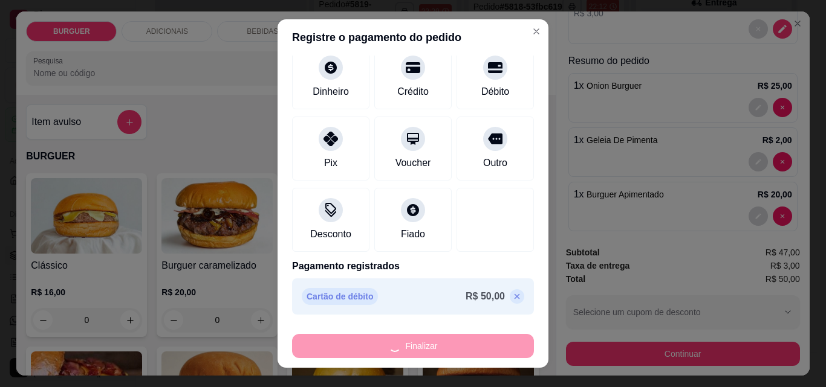
type input "0"
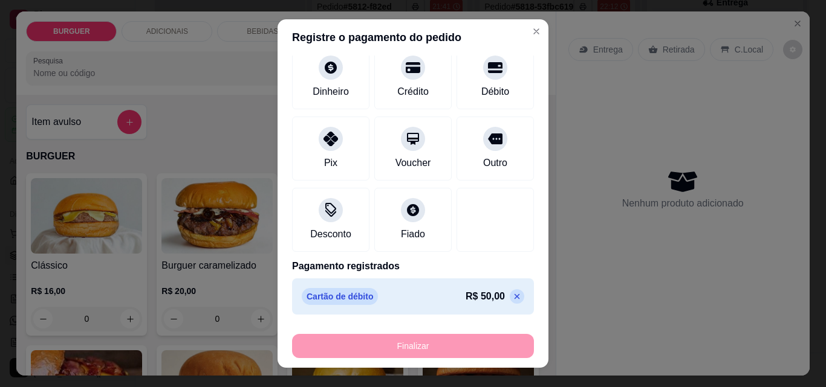
type input "-R$ 50,00"
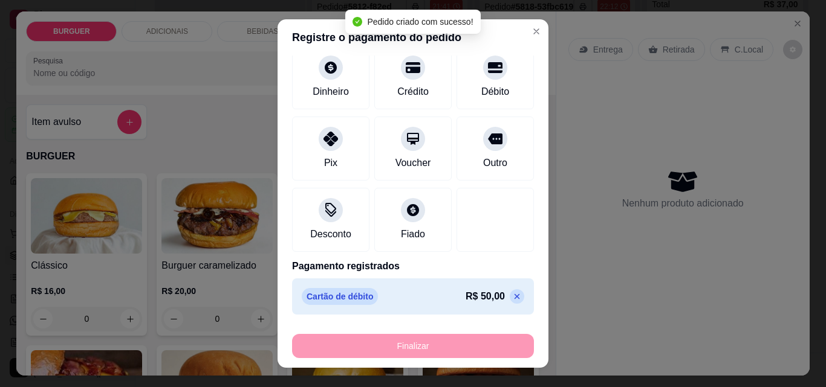
scroll to position [458, 0]
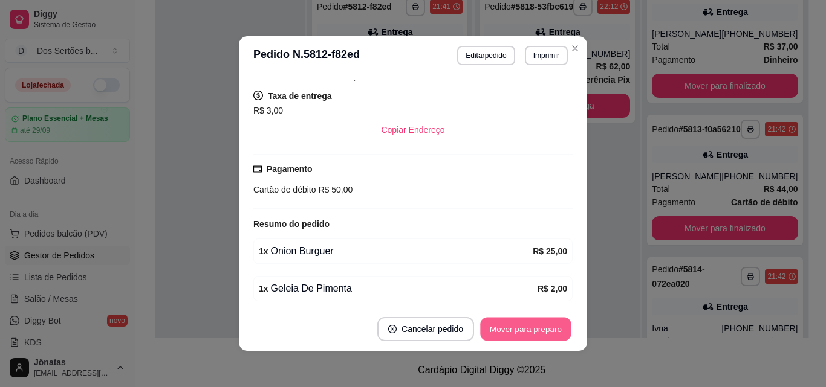
click at [511, 322] on button "Mover para preparo" at bounding box center [525, 330] width 91 height 24
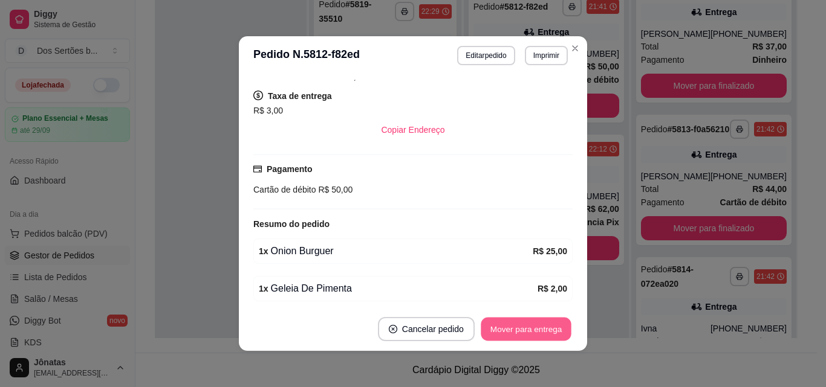
click at [517, 326] on button "Mover para entrega" at bounding box center [526, 330] width 91 height 24
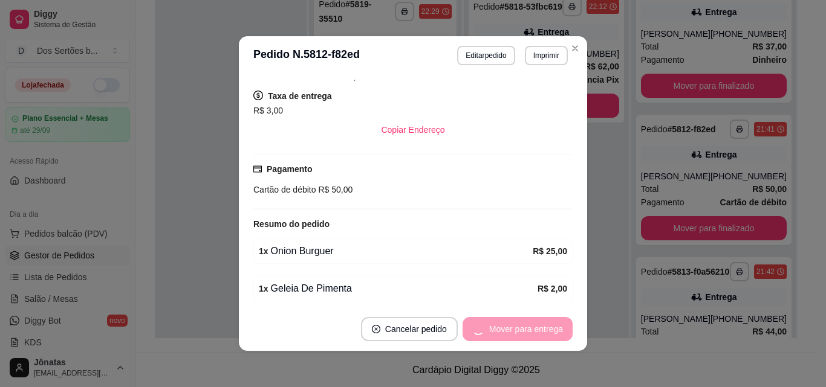
scroll to position [610, 0]
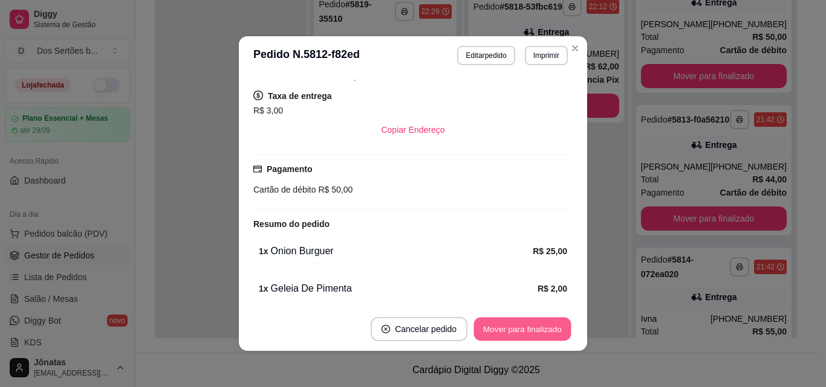
click at [518, 326] on button "Mover para finalizado" at bounding box center [522, 330] width 97 height 24
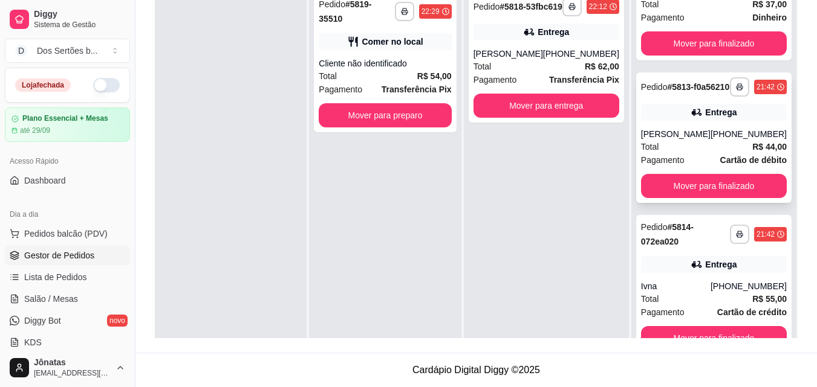
scroll to position [34, 0]
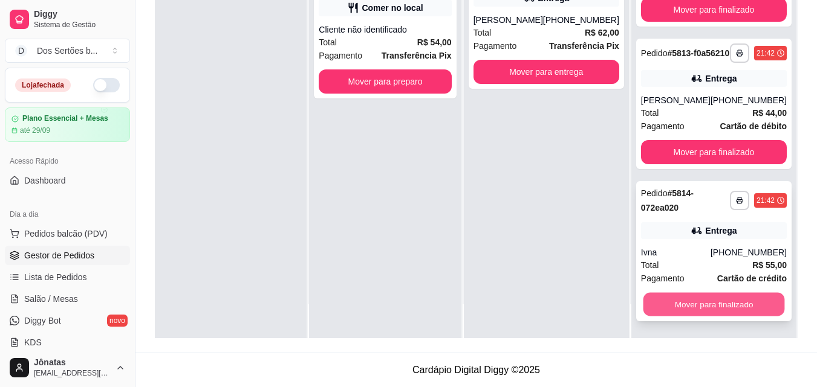
click at [733, 297] on button "Mover para finalizado" at bounding box center [713, 305] width 141 height 24
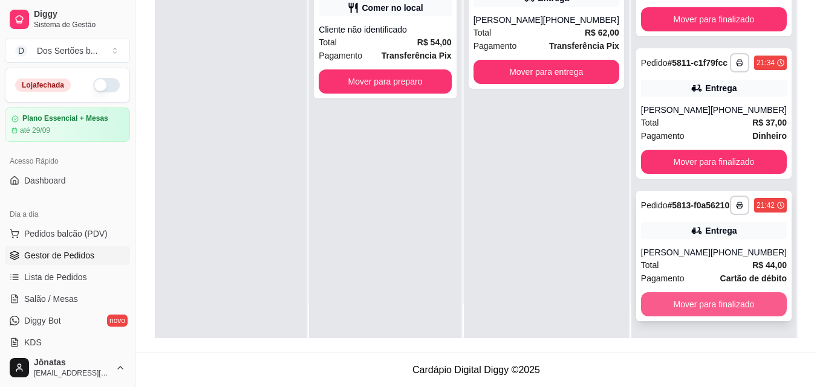
click at [699, 302] on button "Mover para finalizado" at bounding box center [714, 305] width 146 height 24
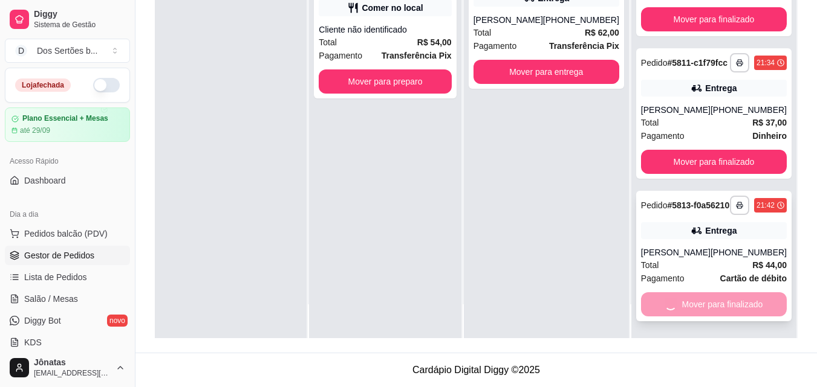
scroll to position [234, 0]
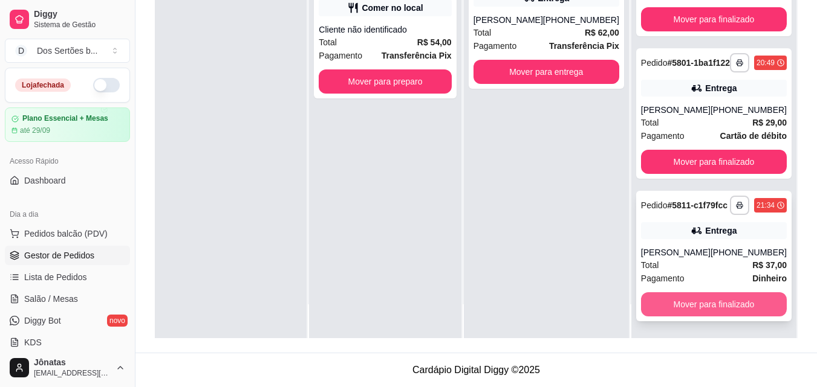
click at [717, 300] on button "Mover para finalizado" at bounding box center [714, 305] width 146 height 24
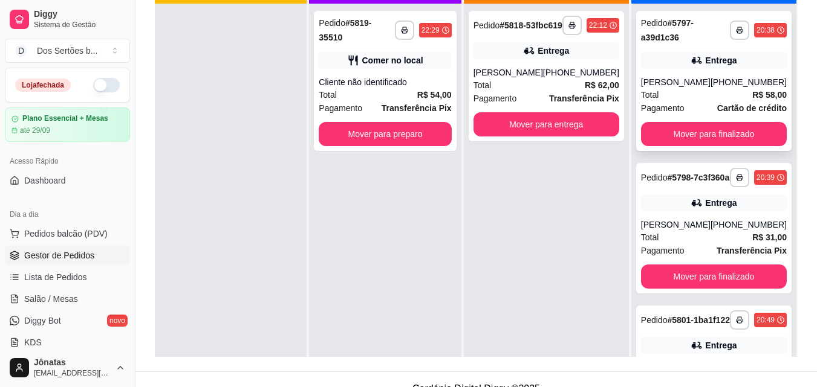
scroll to position [166, 0]
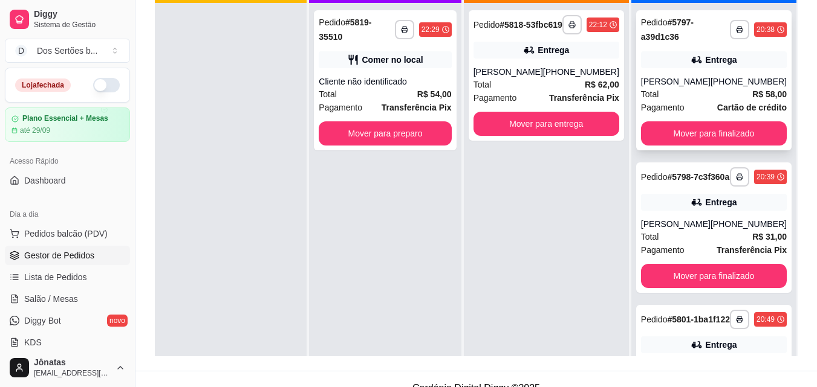
click at [710, 77] on div "[PHONE_NUMBER]" at bounding box center [748, 82] width 76 height 12
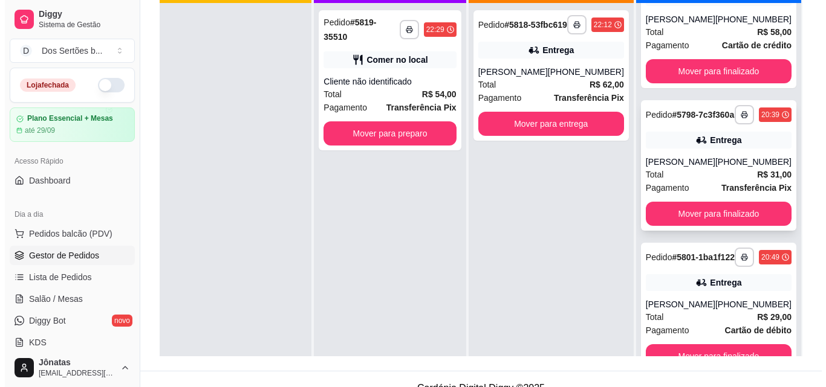
scroll to position [34, 0]
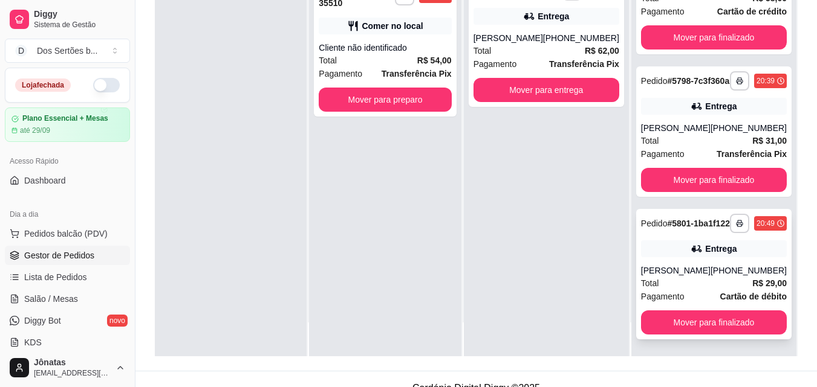
click at [669, 261] on div "**********" at bounding box center [713, 274] width 155 height 131
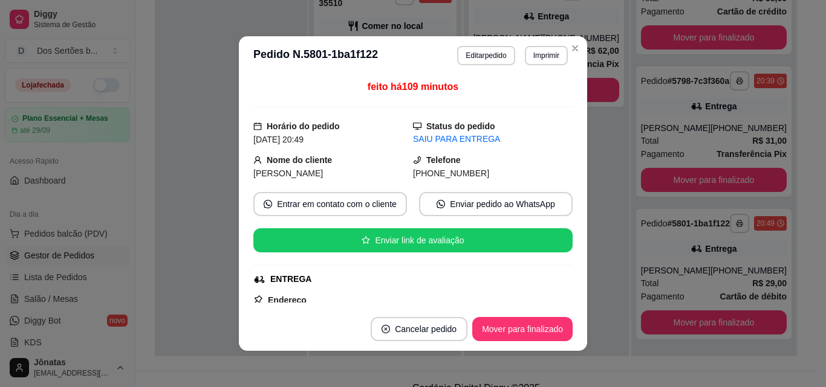
scroll to position [316, 0]
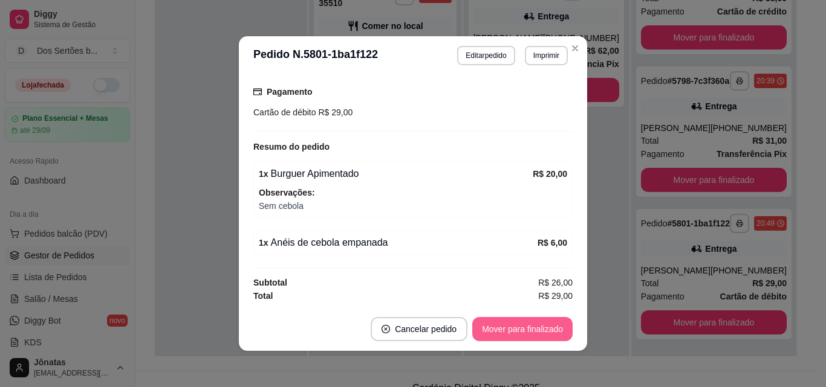
click at [513, 327] on button "Mover para finalizado" at bounding box center [522, 329] width 100 height 24
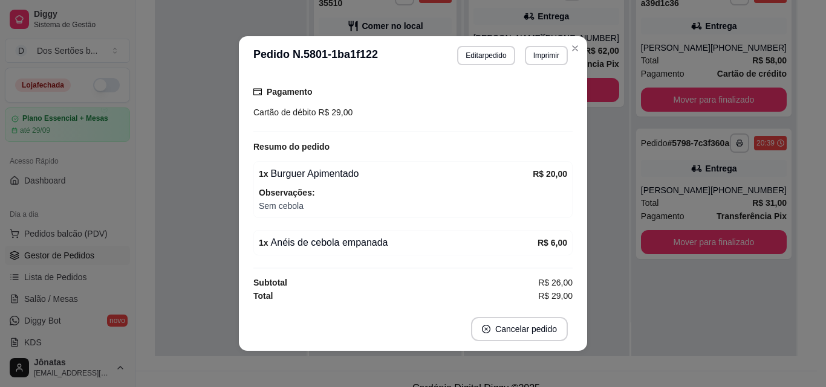
scroll to position [288, 0]
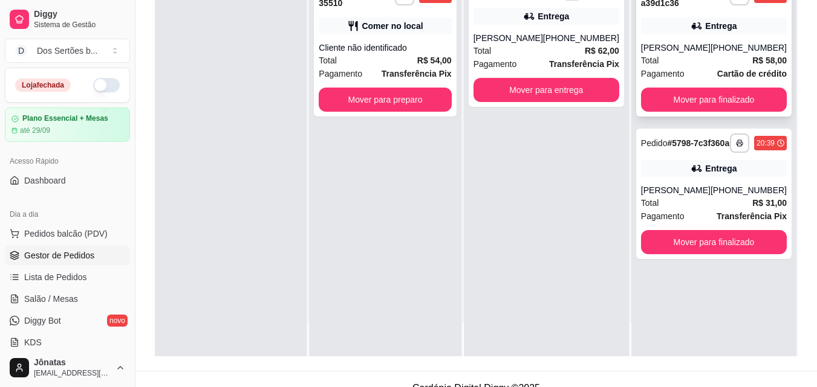
click at [687, 48] on div "[PERSON_NAME]" at bounding box center [676, 48] width 70 height 12
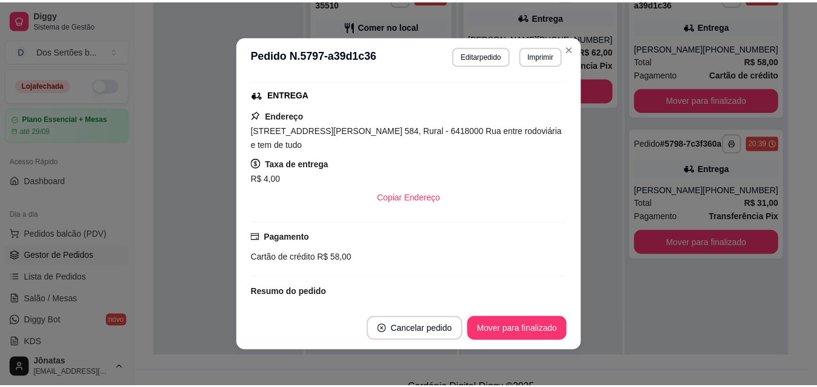
scroll to position [170, 0]
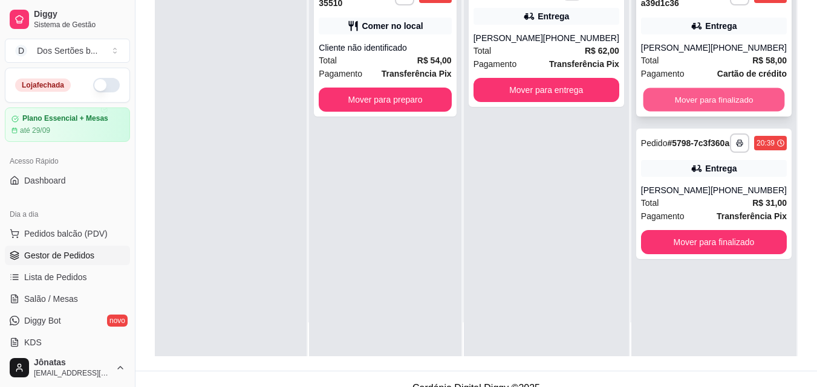
click at [715, 98] on button "Mover para finalizado" at bounding box center [713, 100] width 141 height 24
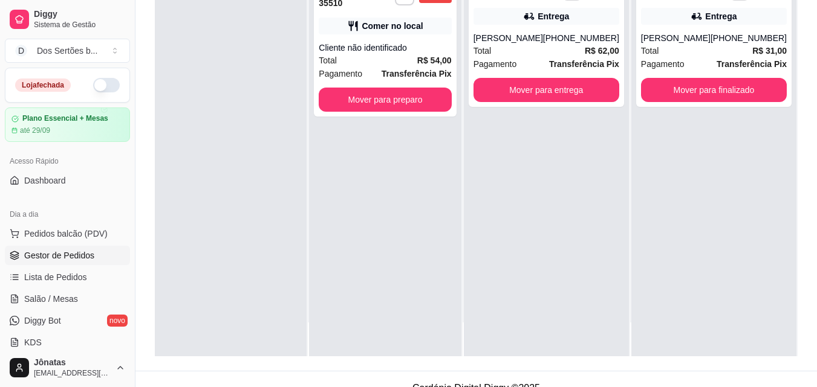
scroll to position [0, 0]
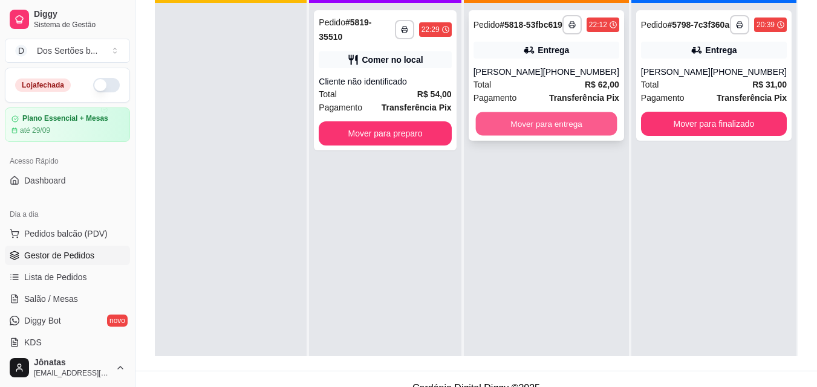
click at [540, 132] on button "Mover para entrega" at bounding box center [545, 124] width 141 height 24
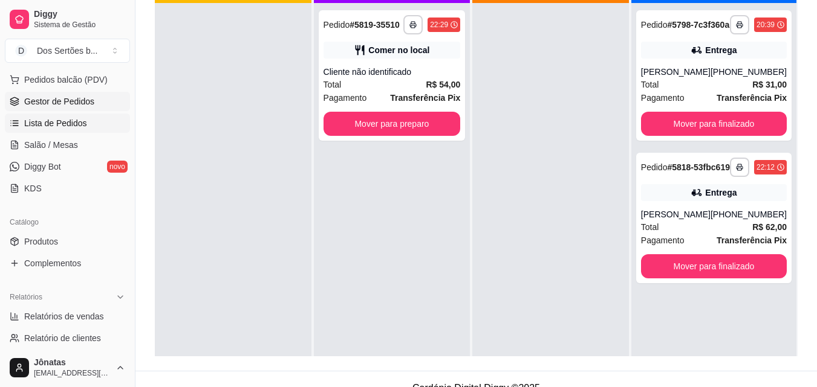
scroll to position [182, 0]
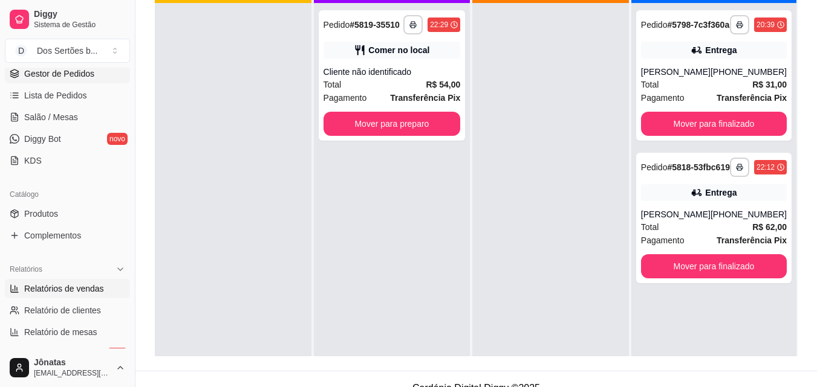
click at [46, 287] on span "Relatórios de vendas" at bounding box center [64, 289] width 80 height 12
select select "ALL"
select select "0"
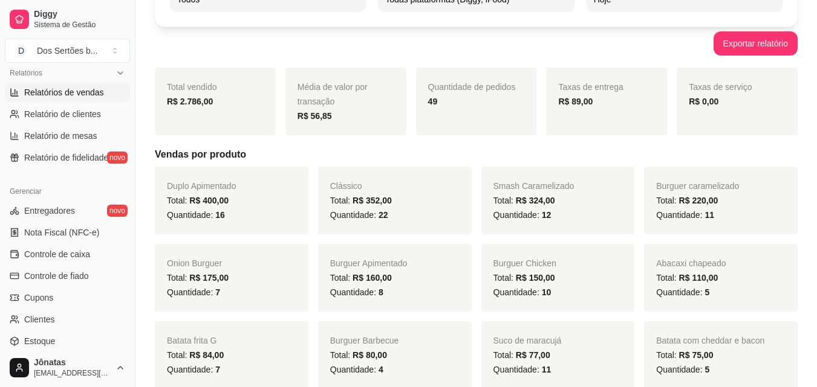
scroll to position [389, 0]
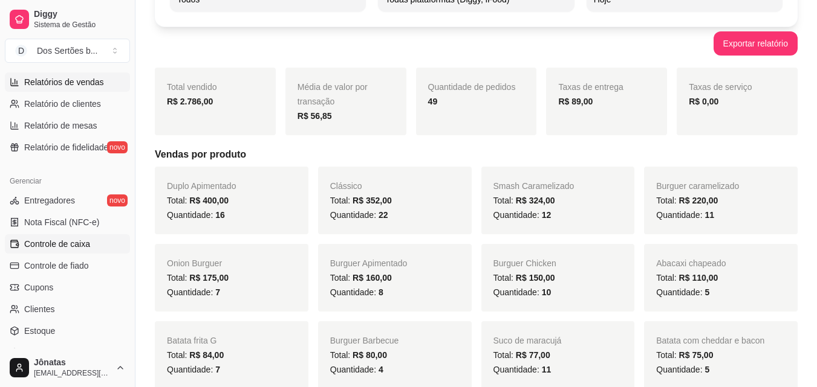
click at [50, 244] on span "Controle de caixa" at bounding box center [57, 244] width 66 height 12
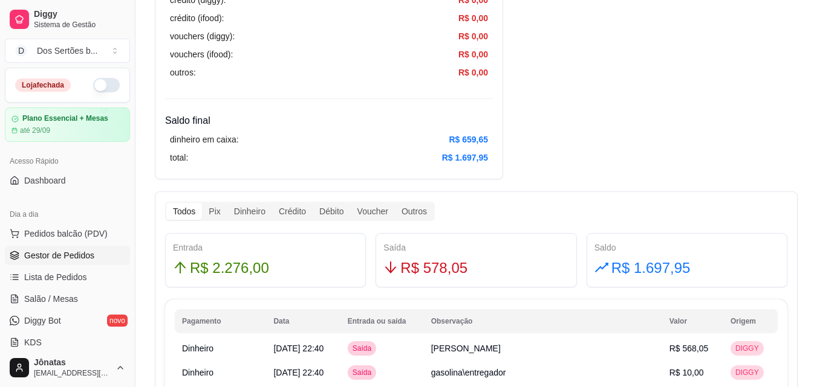
click at [62, 259] on span "Gestor de Pedidos" at bounding box center [59, 256] width 70 height 12
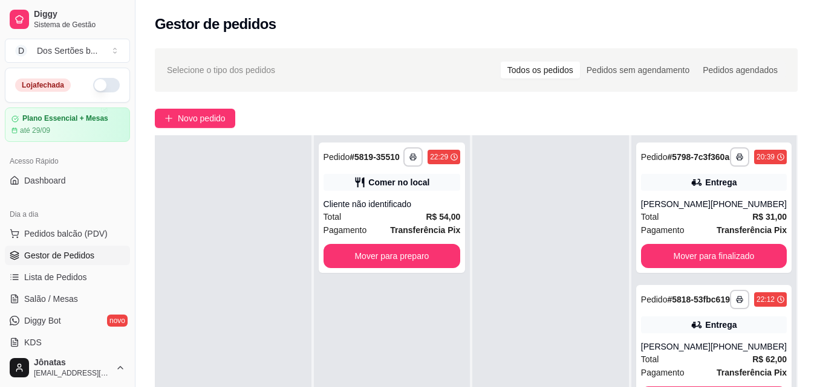
scroll to position [184, 0]
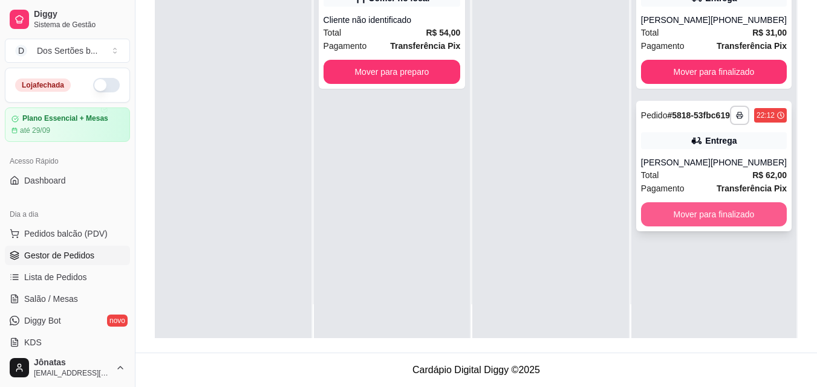
click at [692, 225] on button "Mover para finalizado" at bounding box center [714, 215] width 146 height 24
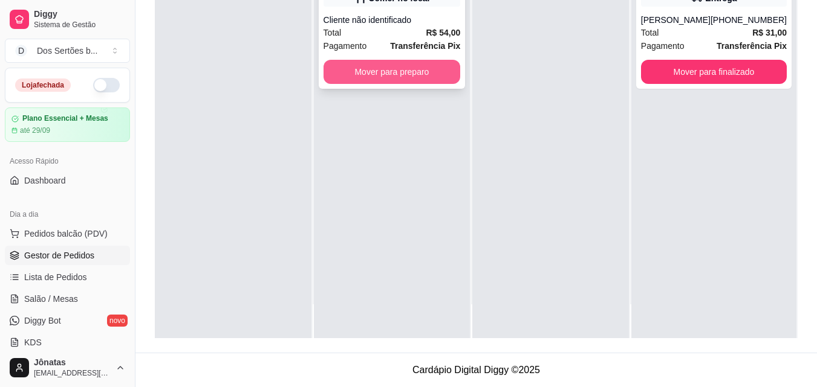
click at [386, 66] on button "Mover para preparo" at bounding box center [391, 72] width 137 height 24
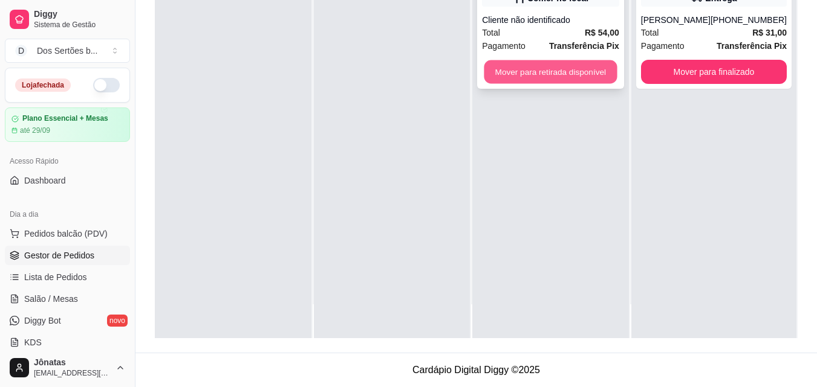
click at [524, 75] on button "Mover para retirada disponível" at bounding box center [550, 72] width 133 height 24
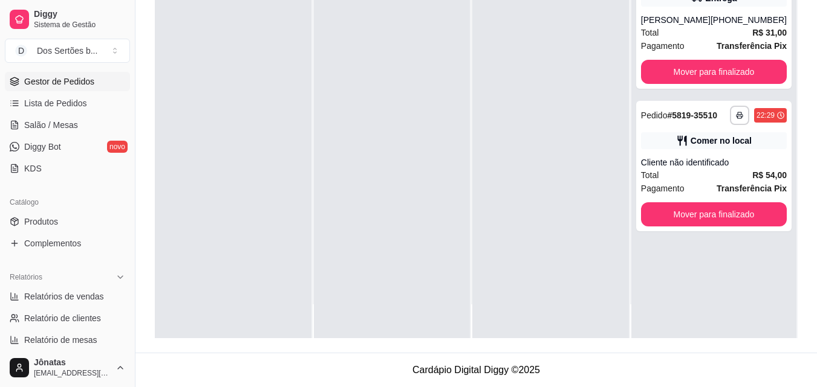
scroll to position [361, 0]
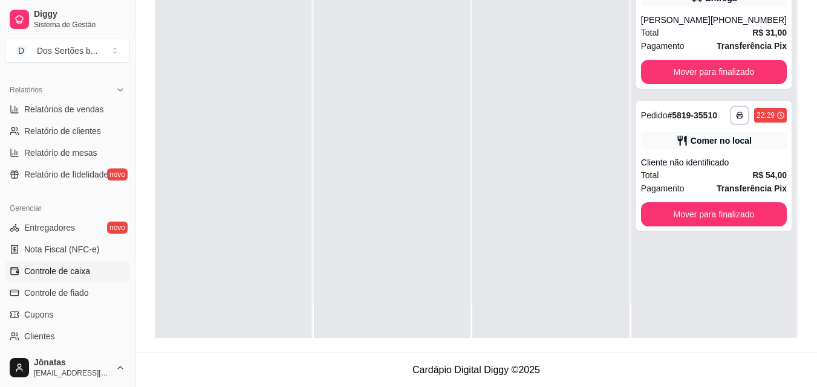
click at [56, 270] on span "Controle de caixa" at bounding box center [57, 271] width 66 height 12
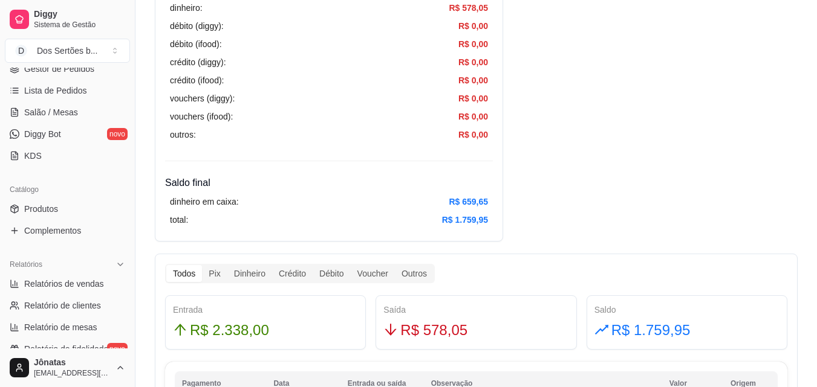
scroll to position [186, 0]
click at [50, 284] on span "Relatórios de vendas" at bounding box center [64, 285] width 80 height 12
select select "ALL"
select select "0"
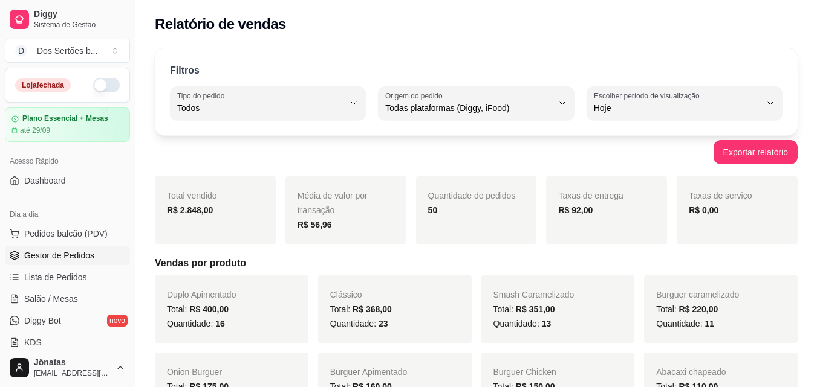
click at [80, 248] on link "Gestor de Pedidos" at bounding box center [67, 255] width 125 height 19
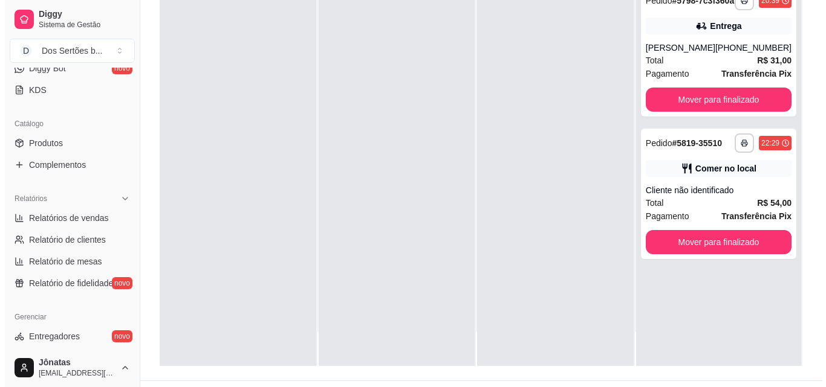
scroll to position [258, 0]
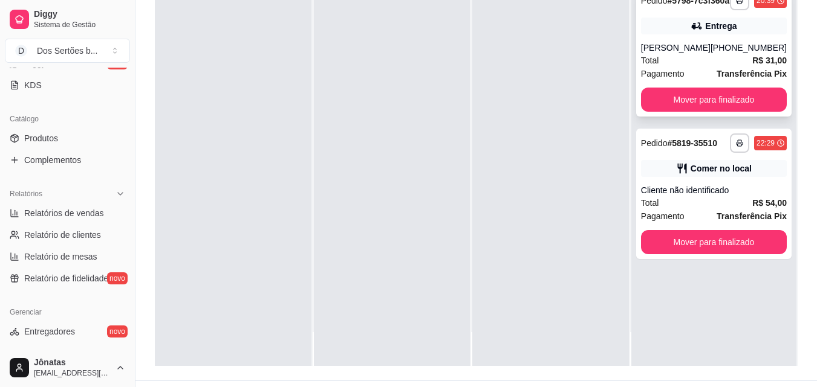
click at [715, 32] on div "Entrega" at bounding box center [720, 26] width 31 height 12
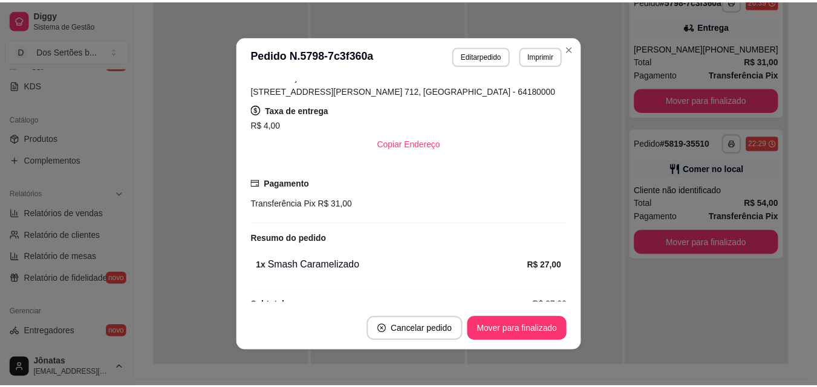
scroll to position [216, 0]
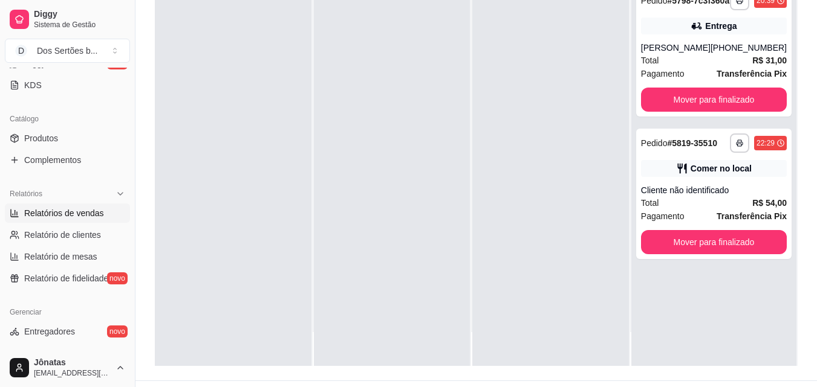
click at [39, 207] on span "Relatórios de vendas" at bounding box center [64, 213] width 80 height 12
select select "ALL"
select select "0"
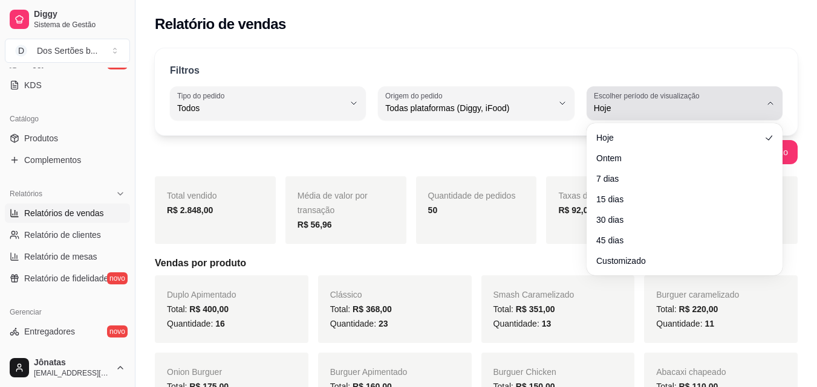
click at [767, 99] on icon "button" at bounding box center [770, 104] width 10 height 10
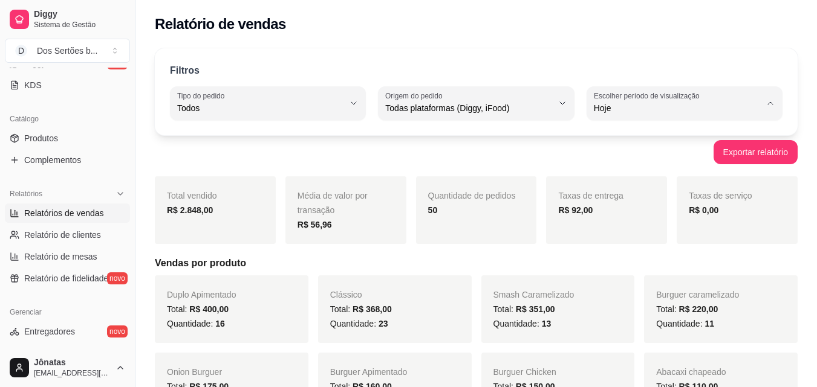
click at [626, 261] on span "Customizado" at bounding box center [678, 255] width 158 height 11
type input "-1"
select select "-1"
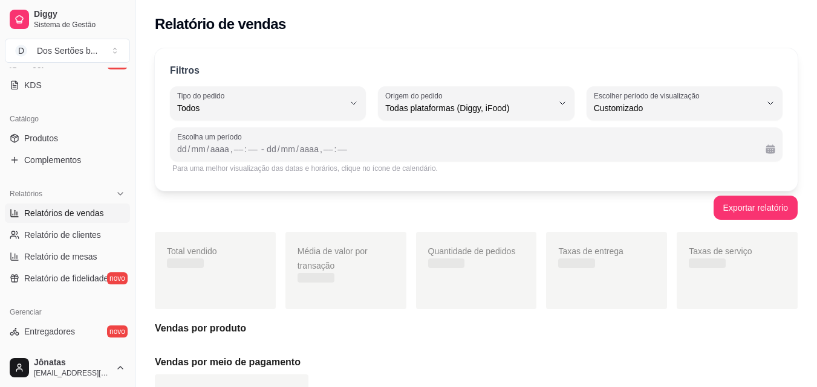
scroll to position [11, 0]
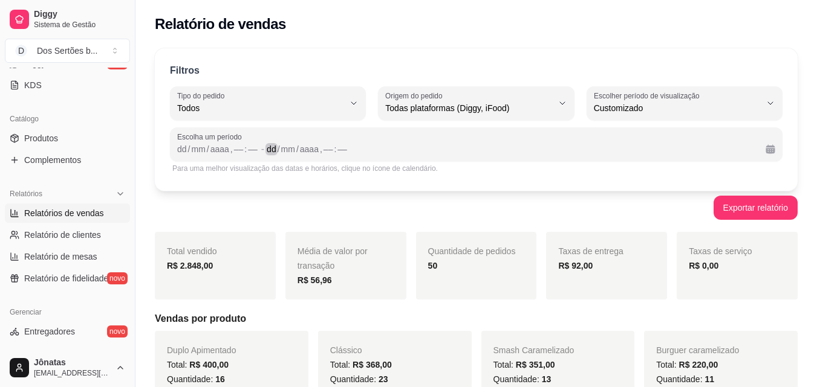
click at [404, 149] on div "dd / mm / aaaa , –– : ––" at bounding box center [511, 149] width 489 height 15
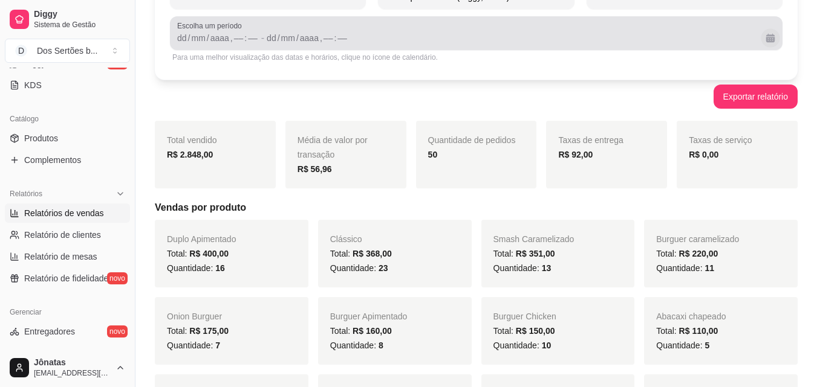
click at [765, 42] on button "Calendário" at bounding box center [769, 37] width 19 height 19
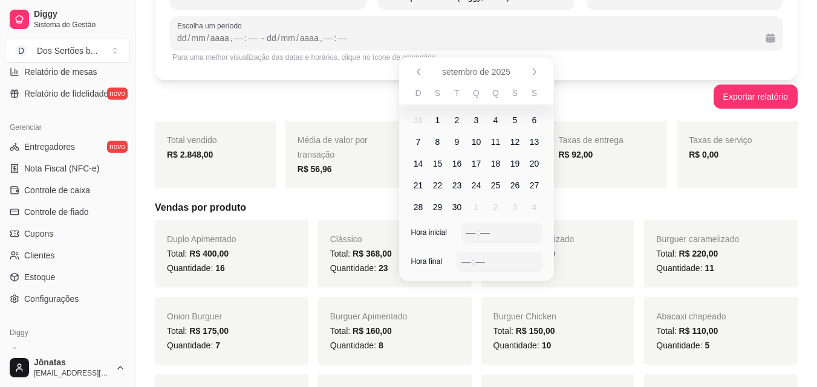
scroll to position [482, 0]
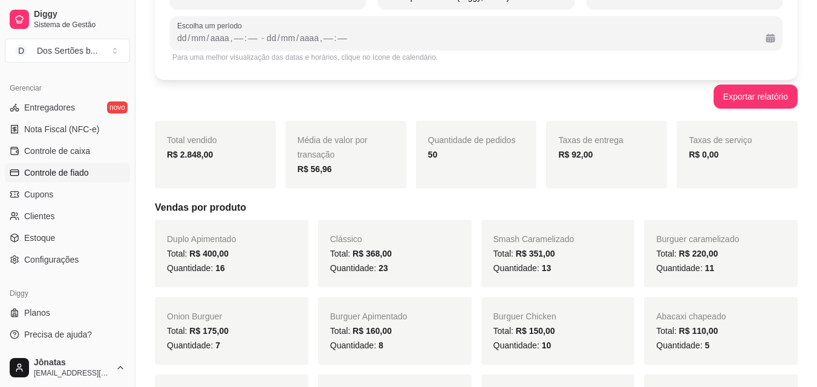
click at [59, 170] on span "Controle de fiado" at bounding box center [56, 173] width 65 height 12
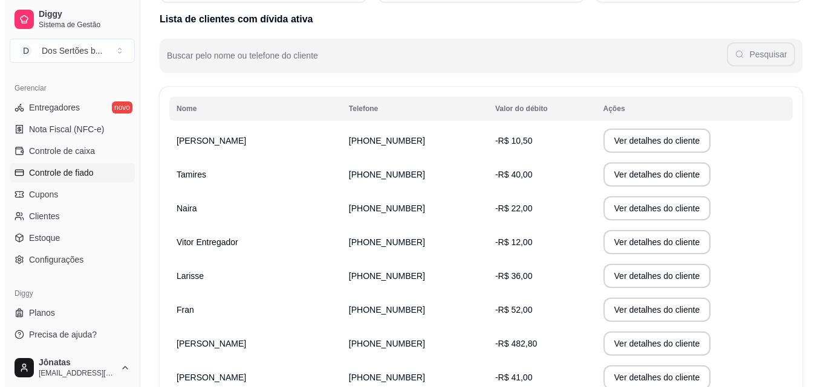
scroll to position [196, 0]
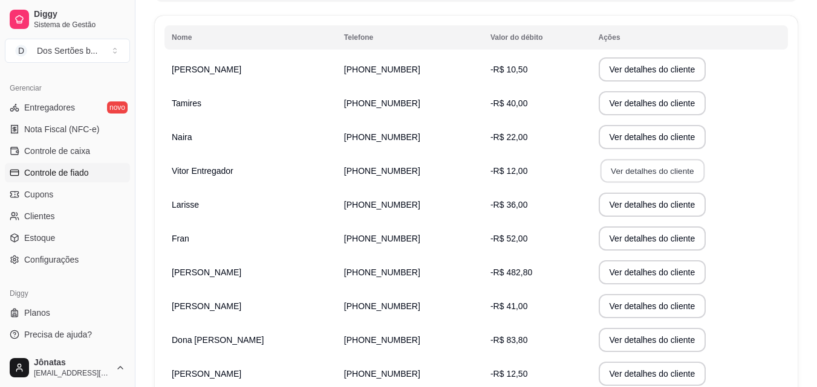
click at [600, 169] on button "Ver detalhes do cliente" at bounding box center [652, 172] width 104 height 24
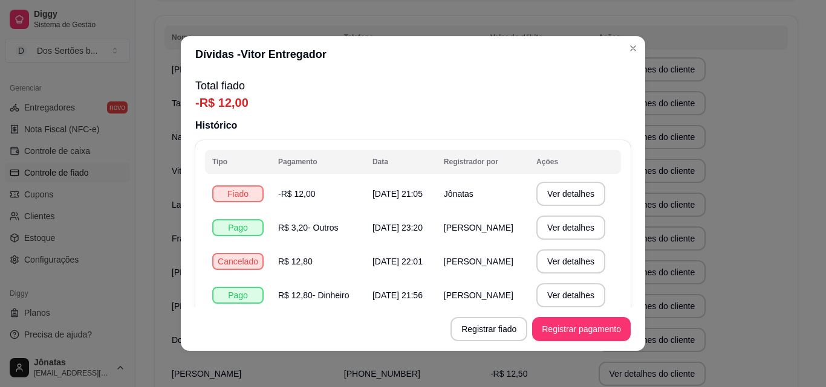
scroll to position [77, 0]
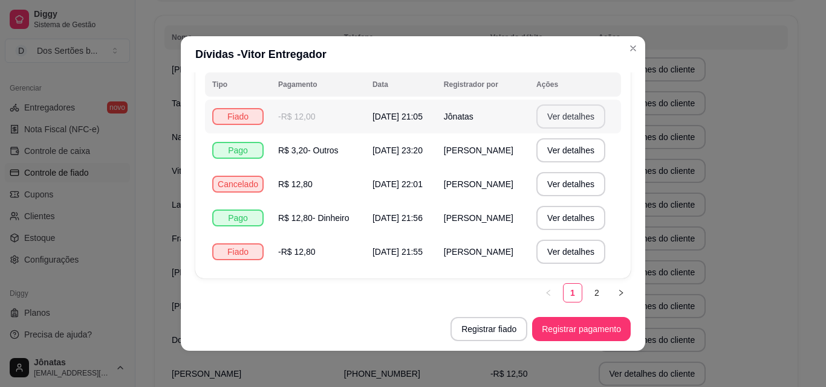
click at [566, 117] on button "Ver detalhes" at bounding box center [570, 117] width 69 height 24
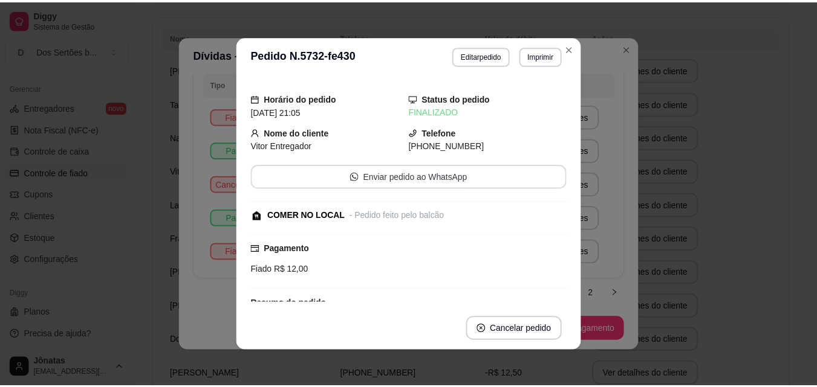
scroll to position [102, 0]
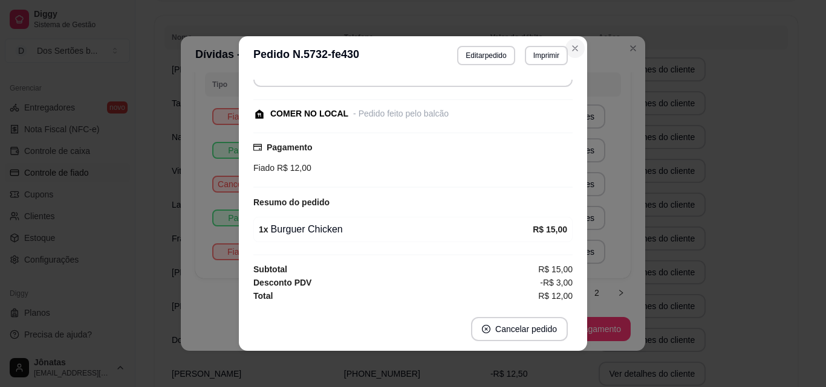
click at [572, 48] on icon "Close" at bounding box center [574, 48] width 5 height 5
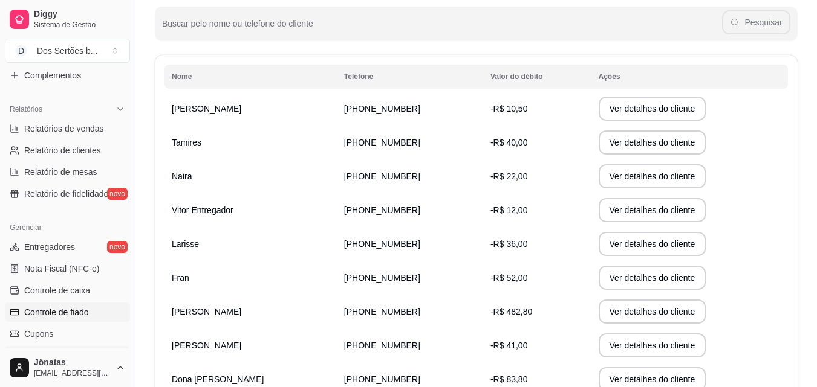
scroll to position [310, 0]
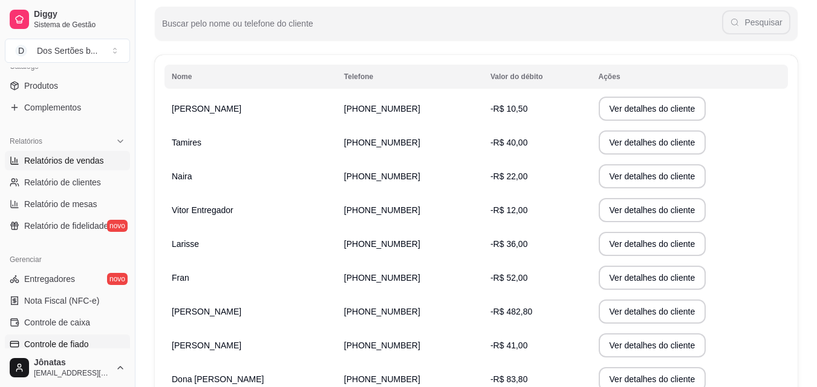
click at [70, 161] on span "Relatórios de vendas" at bounding box center [64, 161] width 80 height 12
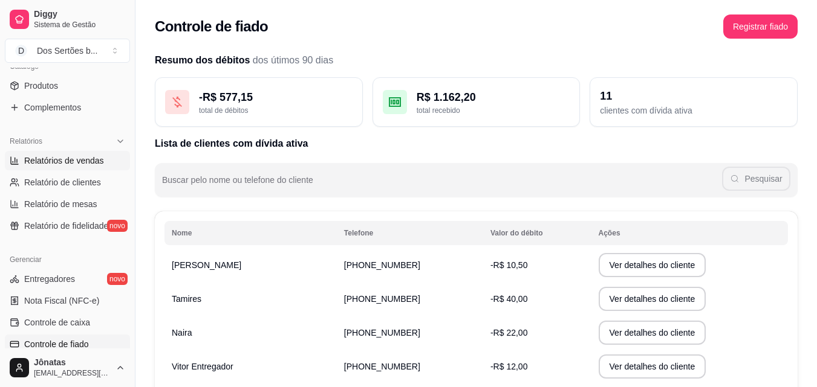
select select "ALL"
select select "0"
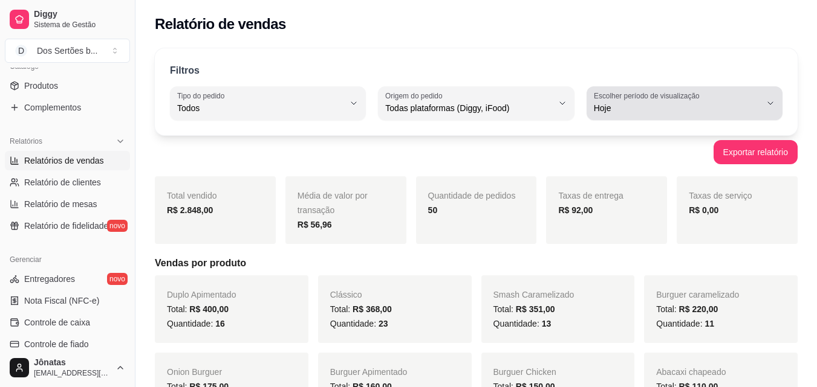
click at [632, 114] on div "Hoje" at bounding box center [677, 103] width 167 height 24
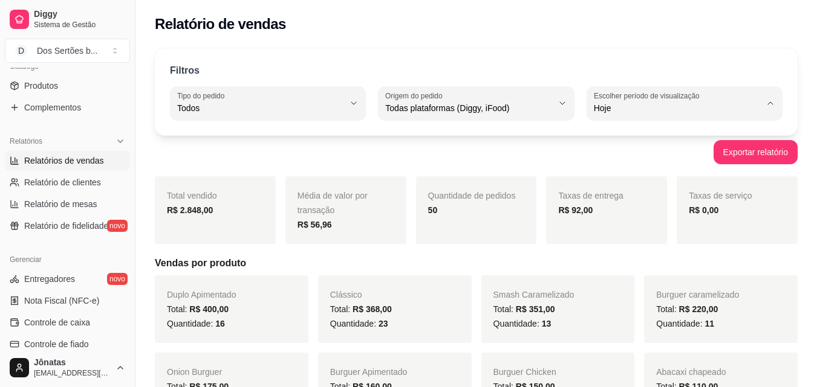
click at [661, 258] on span "Customizado" at bounding box center [678, 255] width 158 height 11
type input "-1"
select select "-1"
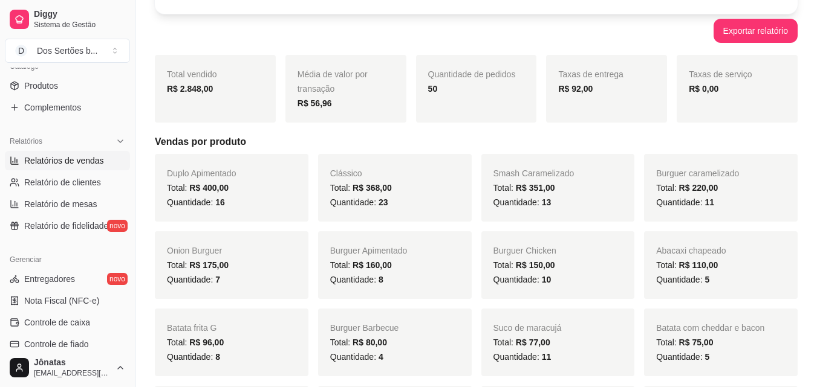
scroll to position [54, 0]
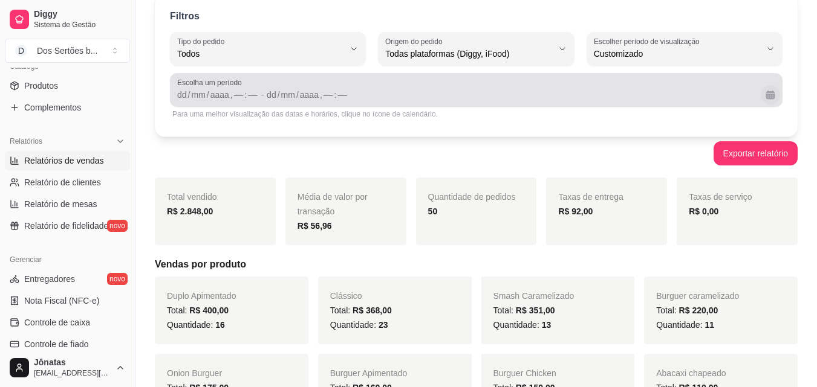
click at [765, 96] on button "Calendário" at bounding box center [769, 94] width 19 height 19
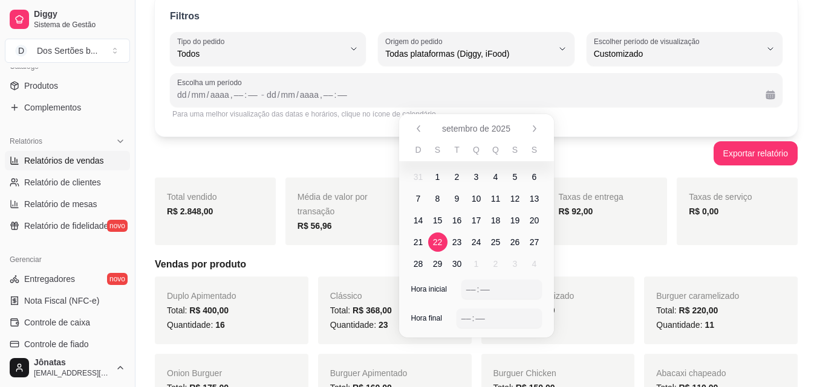
click at [444, 237] on span "22" at bounding box center [437, 242] width 19 height 19
click at [417, 261] on span "28" at bounding box center [418, 264] width 10 height 12
click at [472, 287] on div "––" at bounding box center [471, 290] width 12 height 12
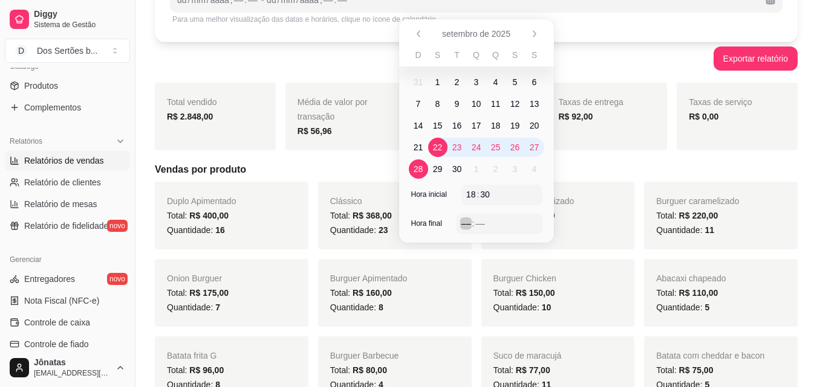
click at [465, 228] on div "––" at bounding box center [466, 224] width 12 height 12
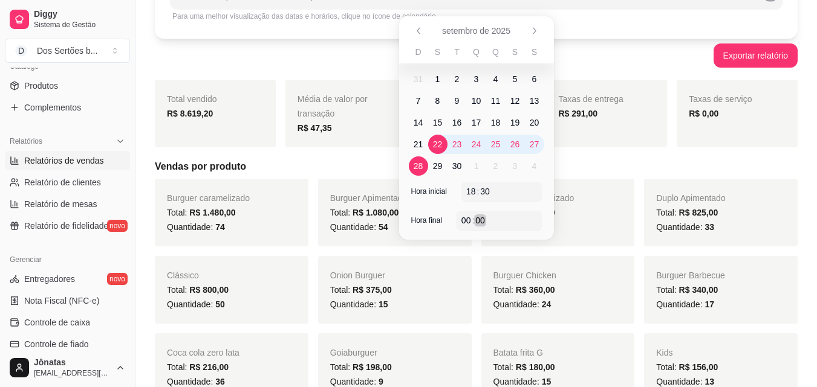
scroll to position [154, 0]
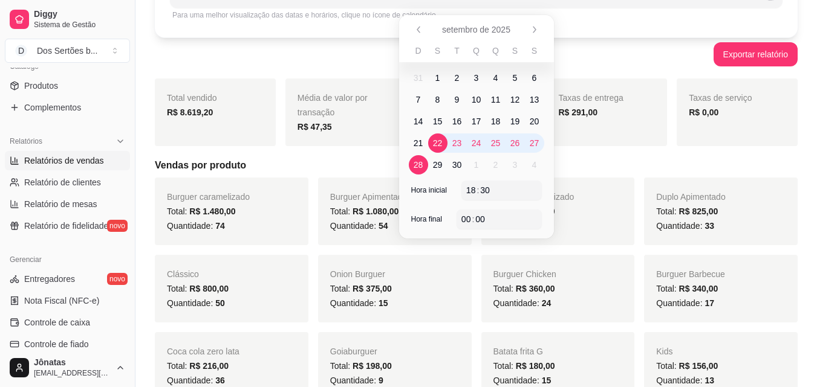
click at [585, 141] on div "Taxas de entrega R$ 291,00" at bounding box center [606, 113] width 121 height 68
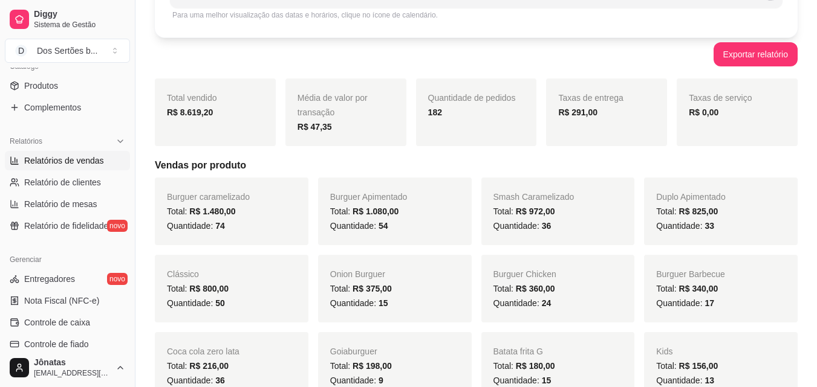
click at [560, 122] on div "Taxas de entrega R$ 291,00" at bounding box center [606, 113] width 121 height 68
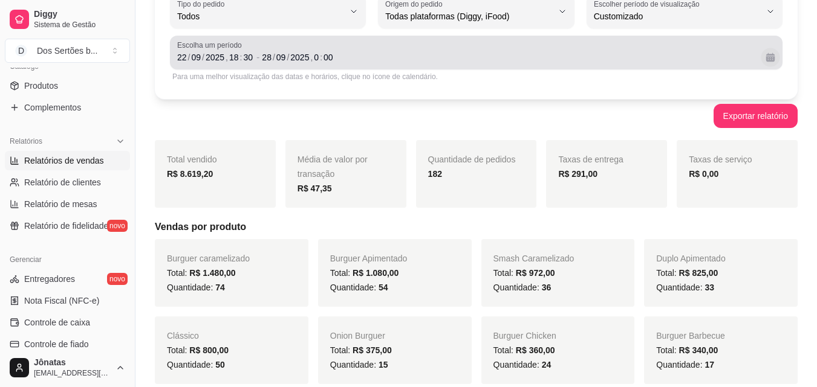
click at [765, 57] on button "Calendário" at bounding box center [769, 57] width 19 height 19
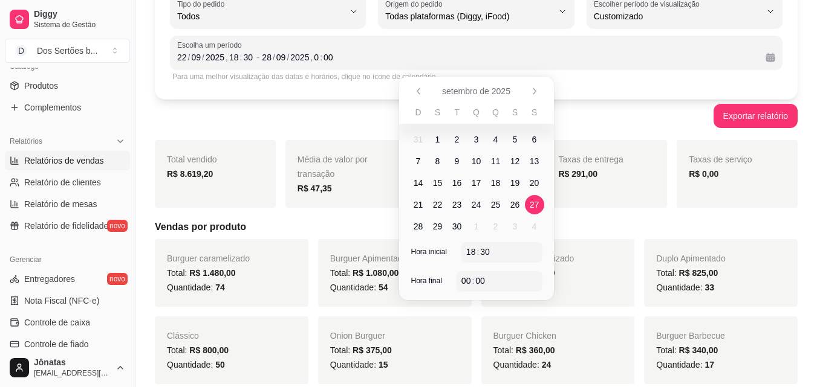
click at [528, 205] on span "27" at bounding box center [534, 204] width 19 height 19
click at [441, 200] on span "22" at bounding box center [438, 205] width 10 height 12
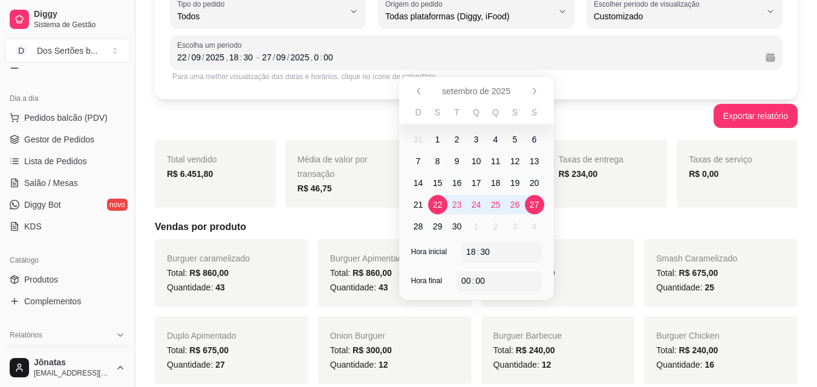
scroll to position [0, 0]
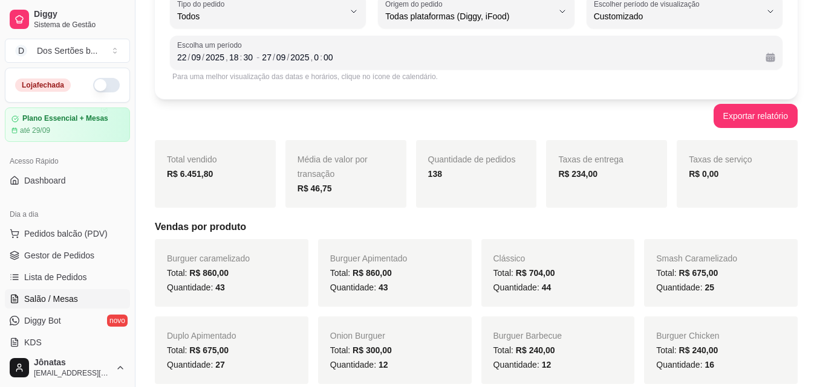
click at [62, 295] on span "Salão / Mesas" at bounding box center [51, 299] width 54 height 12
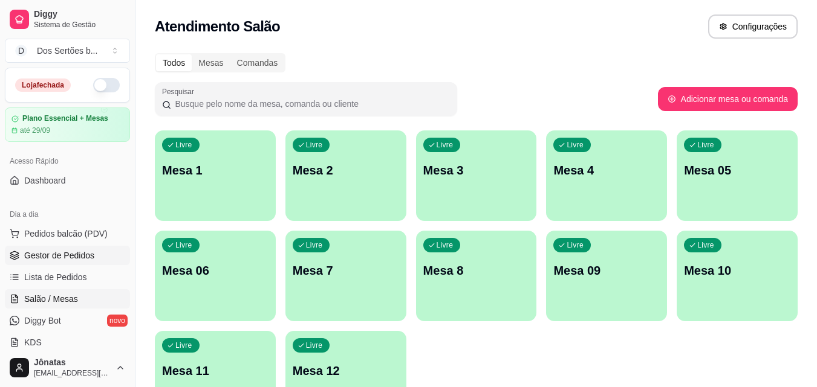
click at [96, 251] on link "Gestor de Pedidos" at bounding box center [67, 255] width 125 height 19
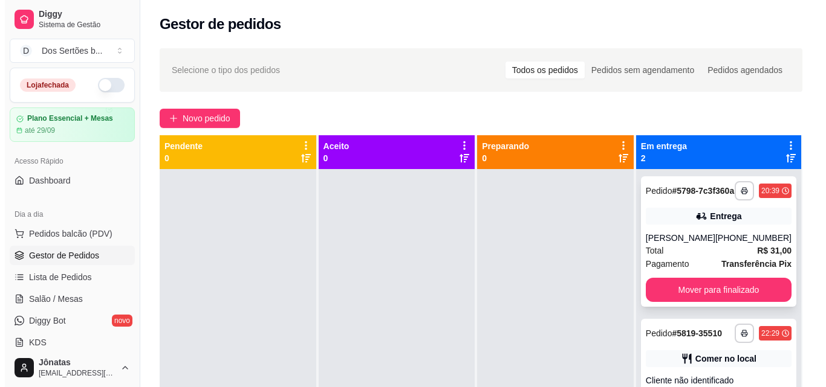
scroll to position [34, 0]
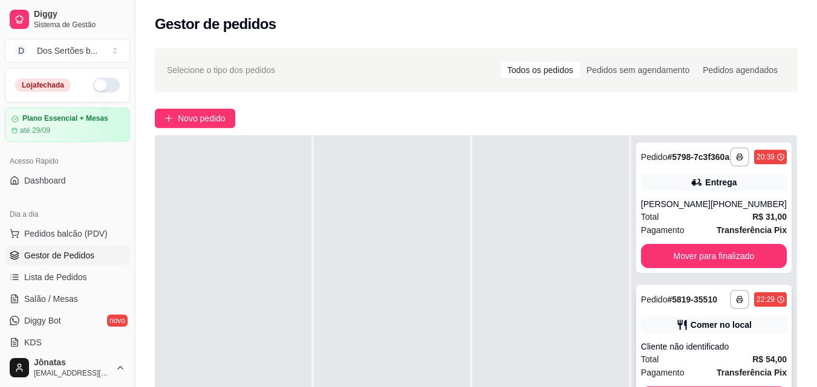
click at [704, 331] on div "Comer no local" at bounding box center [720, 325] width 61 height 12
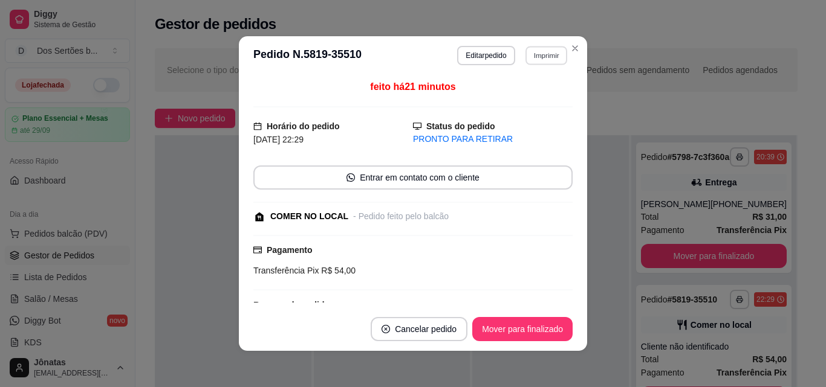
click at [535, 51] on button "Imprimir" at bounding box center [546, 55] width 42 height 19
click at [517, 98] on button "Impressora" at bounding box center [520, 97] width 88 height 19
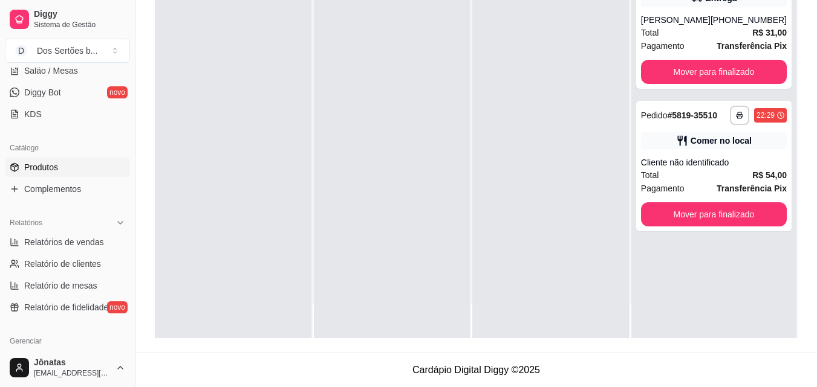
scroll to position [230, 0]
click at [54, 242] on span "Relatórios de vendas" at bounding box center [64, 241] width 80 height 12
select select "ALL"
select select "0"
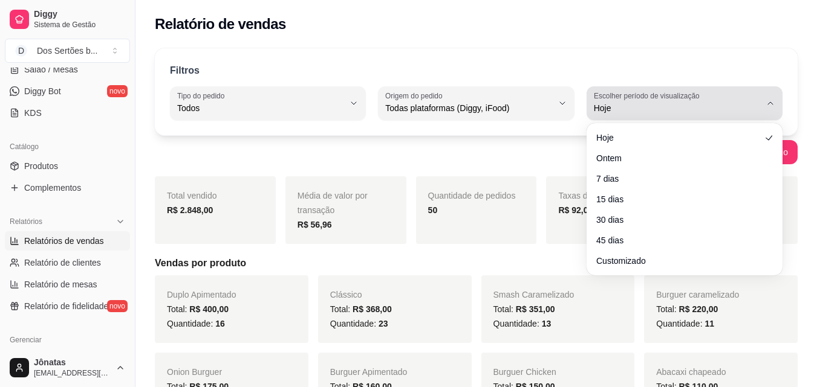
click at [670, 104] on span "Hoje" at bounding box center [677, 108] width 167 height 12
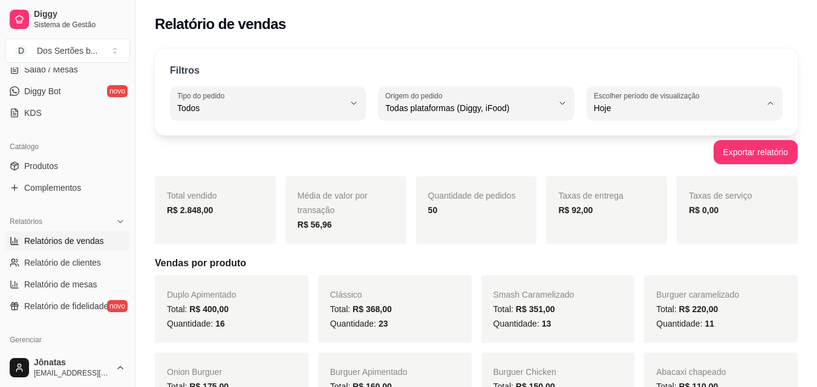
click at [610, 261] on span "Customizado" at bounding box center [678, 255] width 158 height 11
type input "-1"
select select "-1"
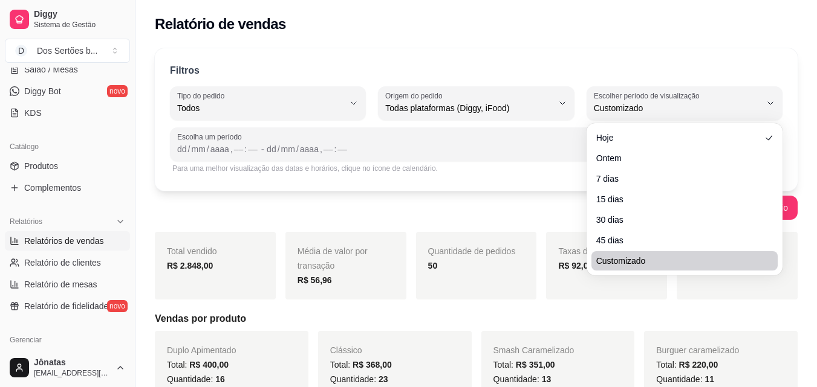
scroll to position [11, 0]
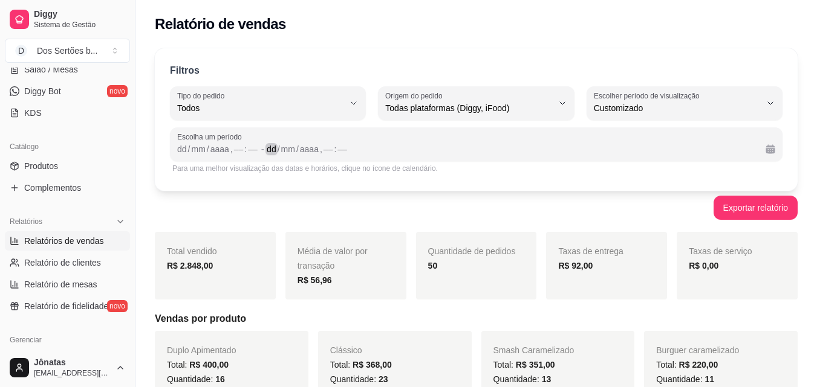
click at [541, 150] on div "dd / mm / aaaa , –– : ––" at bounding box center [511, 149] width 489 height 15
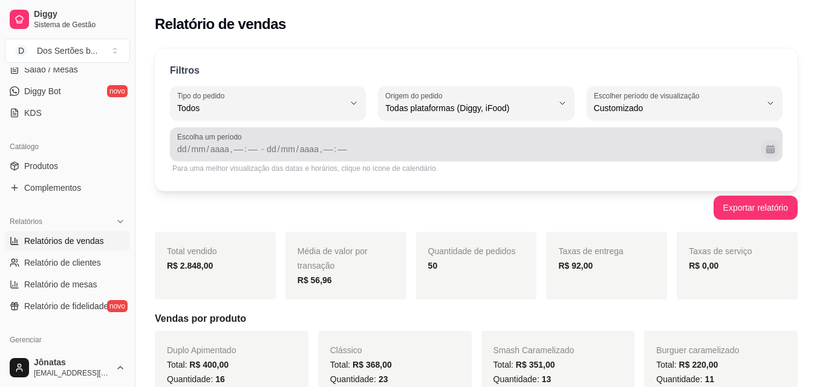
click at [772, 149] on button "Calendário" at bounding box center [769, 149] width 19 height 19
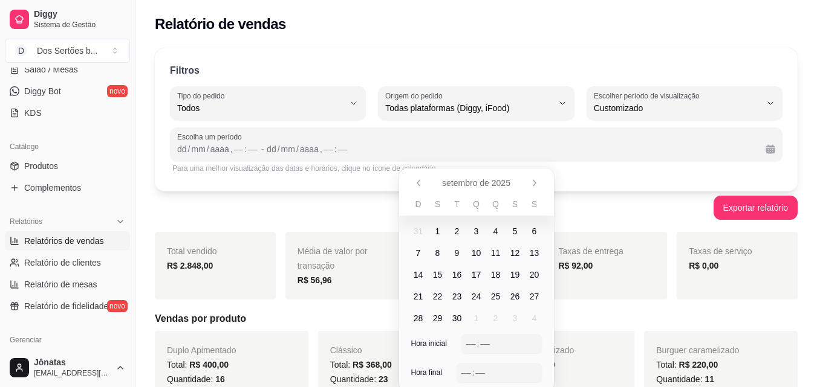
scroll to position [117, 0]
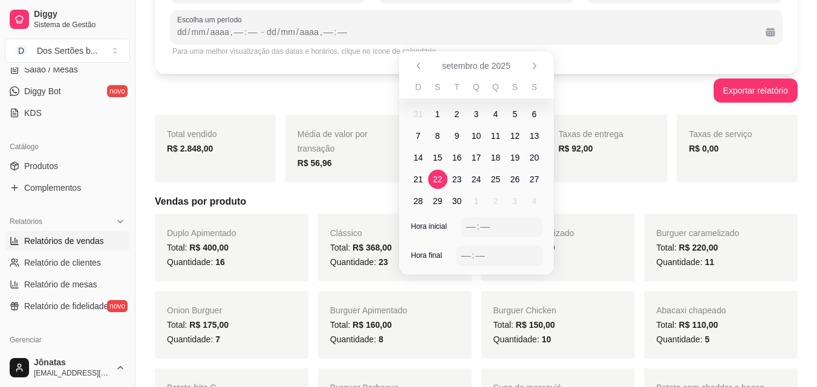
click at [438, 175] on span "22" at bounding box center [438, 179] width 10 height 12
click at [534, 174] on span "27" at bounding box center [535, 179] width 10 height 12
click at [468, 225] on div "––" at bounding box center [471, 227] width 12 height 12
click at [462, 255] on div "––" at bounding box center [466, 256] width 12 height 12
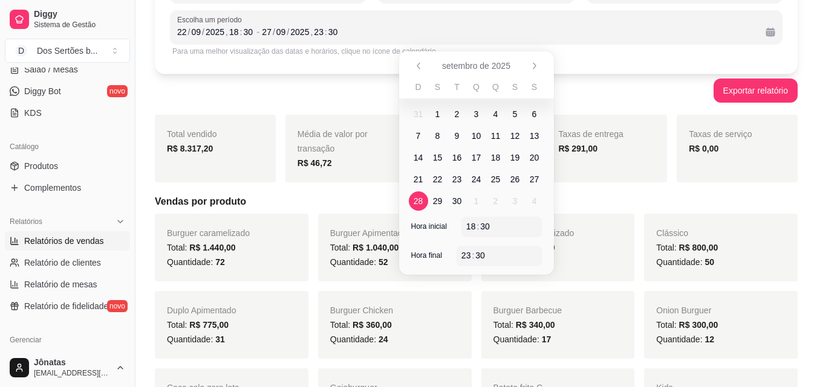
click at [419, 200] on span "28" at bounding box center [418, 201] width 10 height 12
click at [441, 175] on span "22" at bounding box center [438, 179] width 10 height 12
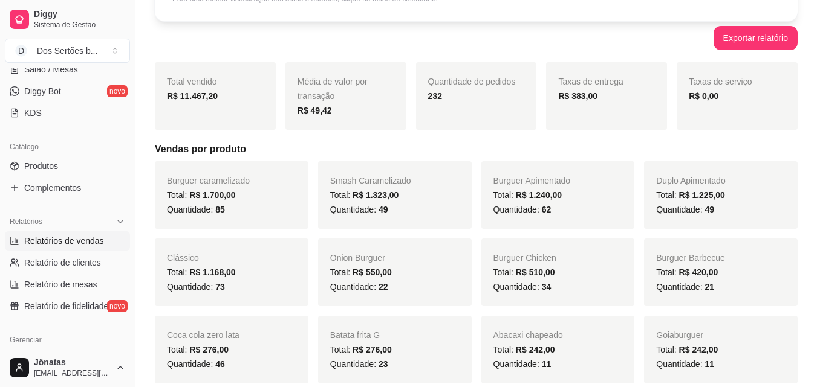
scroll to position [59, 0]
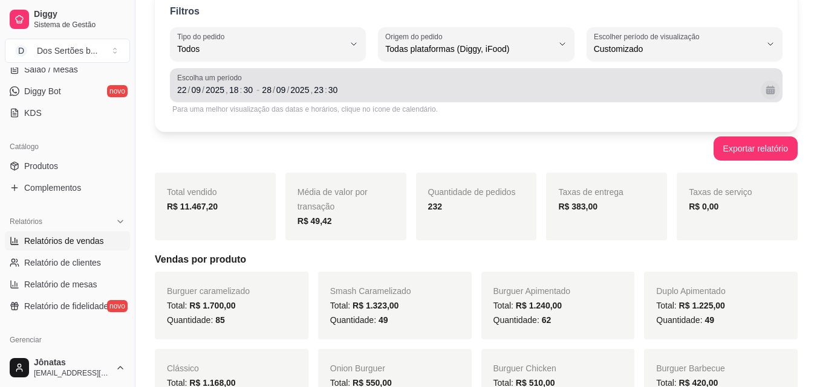
click at [770, 95] on button "Calendário" at bounding box center [769, 89] width 19 height 19
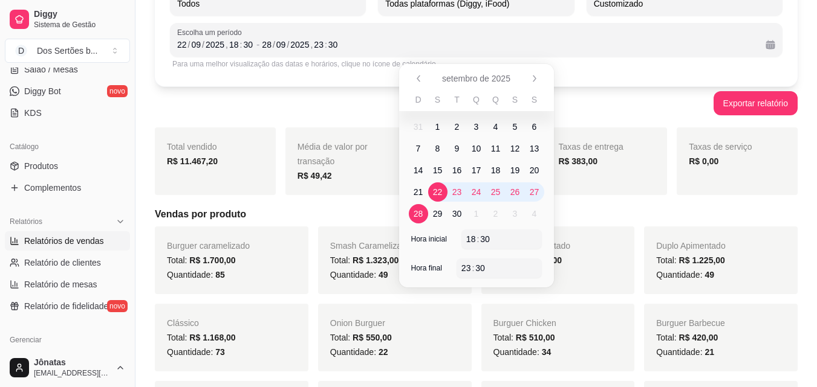
scroll to position [105, 0]
click at [511, 265] on div "23 : 30" at bounding box center [499, 268] width 76 height 15
click at [502, 269] on div "23 : 03" at bounding box center [499, 268] width 76 height 15
click at [486, 266] on div "03" at bounding box center [480, 268] width 12 height 12
click at [494, 267] on div "23 : 03" at bounding box center [499, 268] width 76 height 15
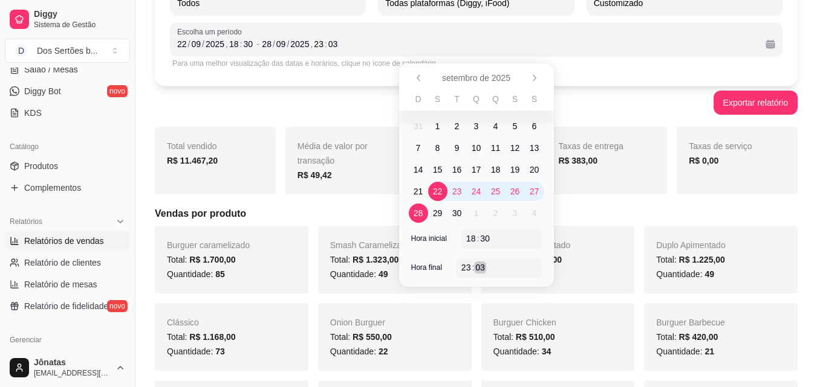
click at [482, 264] on div "23 : 03" at bounding box center [499, 268] width 76 height 15
click at [482, 264] on div "03" at bounding box center [480, 268] width 12 height 12
click at [496, 265] on div "23 : 03" at bounding box center [499, 268] width 76 height 15
click at [472, 270] on div ":" at bounding box center [472, 268] width 5 height 12
click at [484, 266] on div "03" at bounding box center [480, 268] width 12 height 12
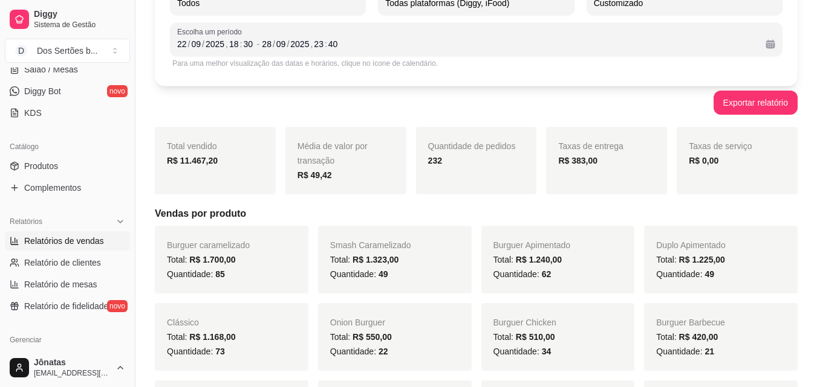
click at [595, 38] on div "[DATE] 23 : 40" at bounding box center [509, 44] width 494 height 15
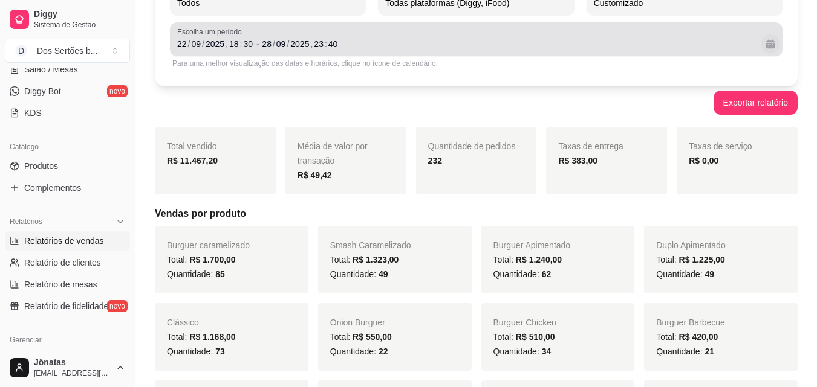
click at [773, 42] on button "Calendário" at bounding box center [769, 43] width 19 height 19
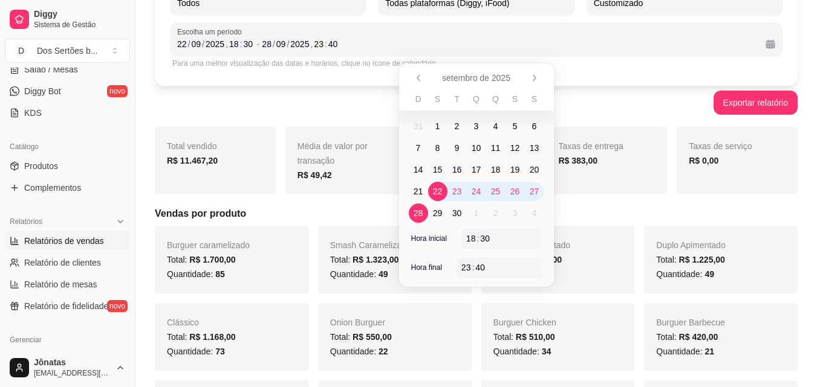
click at [579, 97] on div "Exportar relatório" at bounding box center [476, 103] width 643 height 24
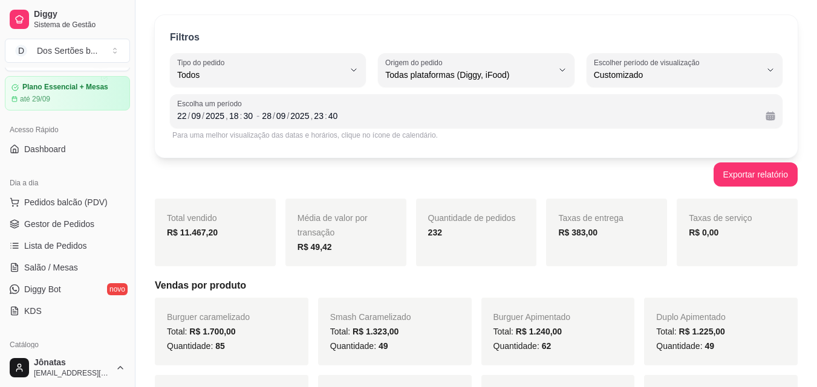
scroll to position [0, 0]
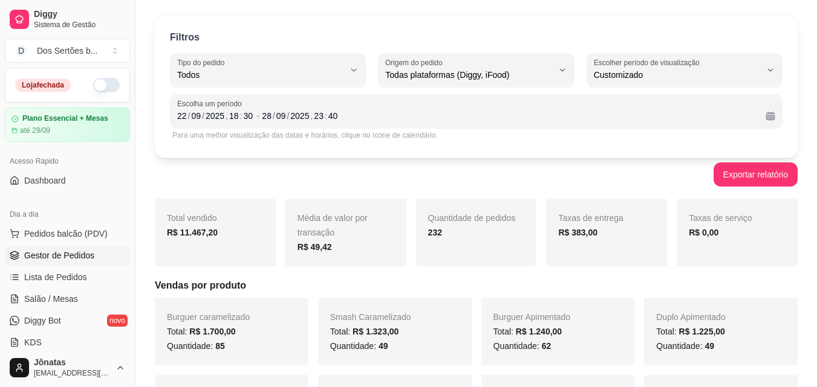
click at [56, 253] on span "Gestor de Pedidos" at bounding box center [59, 256] width 70 height 12
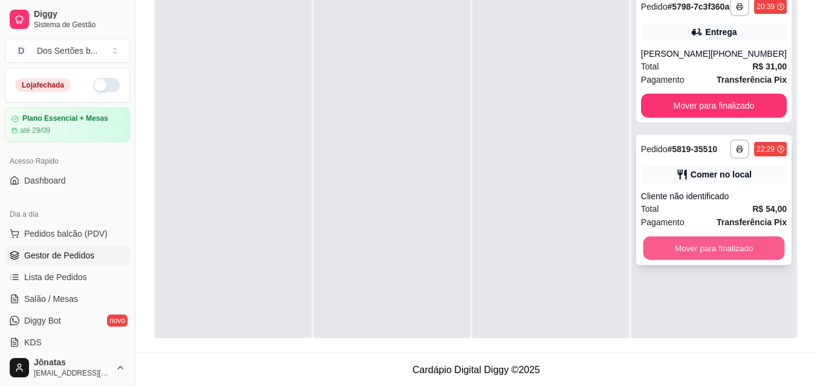
click at [753, 251] on button "Mover para finalizado" at bounding box center [713, 249] width 141 height 24
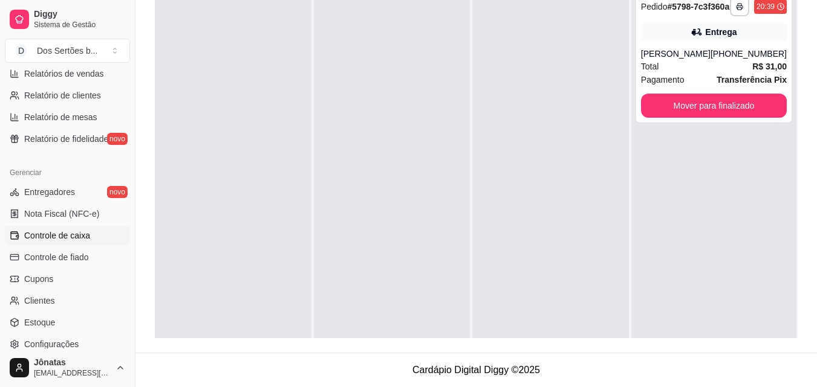
scroll to position [403, 0]
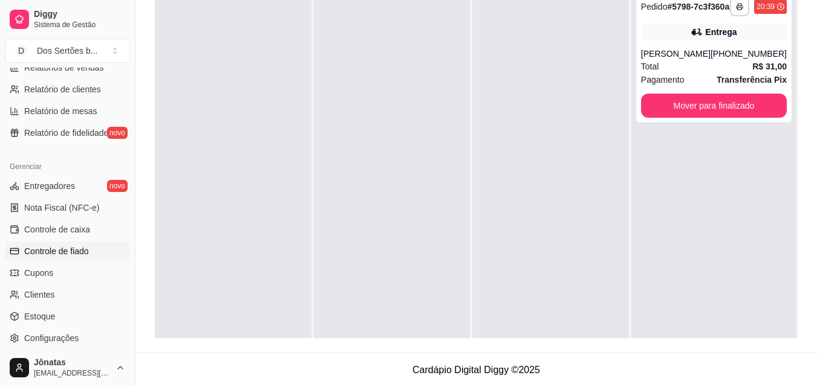
click at [52, 248] on span "Controle de fiado" at bounding box center [56, 251] width 65 height 12
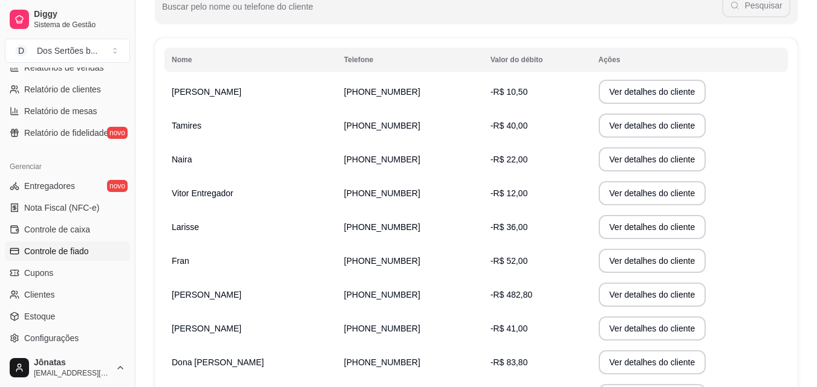
scroll to position [173, 0]
click at [600, 192] on button "Ver detalhes do cliente" at bounding box center [652, 195] width 104 height 24
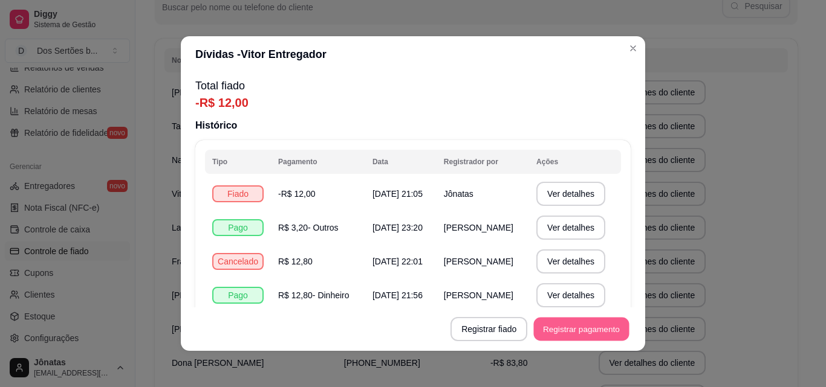
click at [585, 334] on button "Registrar pagamento" at bounding box center [582, 330] width 96 height 24
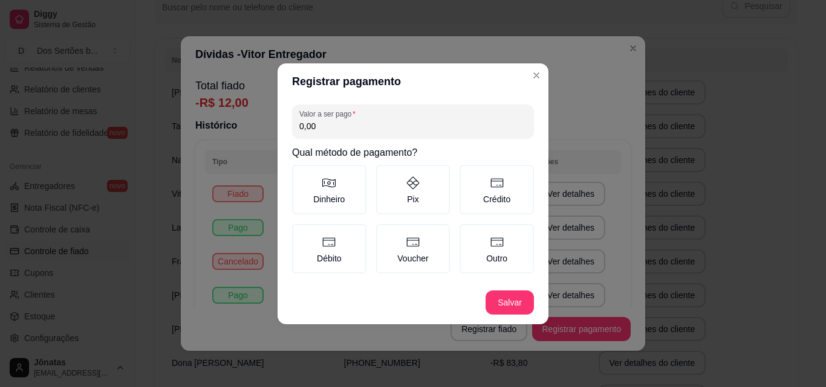
click at [342, 126] on input "0,00" at bounding box center [412, 126] width 227 height 12
type input "12,00"
click at [320, 181] on label "Dinheiro" at bounding box center [329, 190] width 74 height 50
click at [301, 174] on button "Dinheiro" at bounding box center [296, 169] width 10 height 10
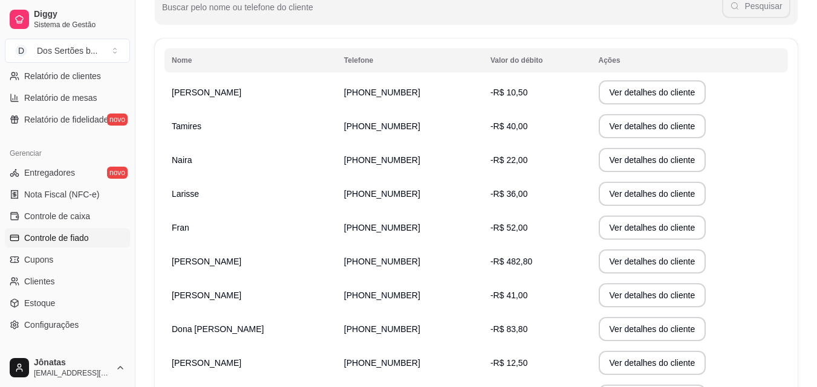
scroll to position [482, 0]
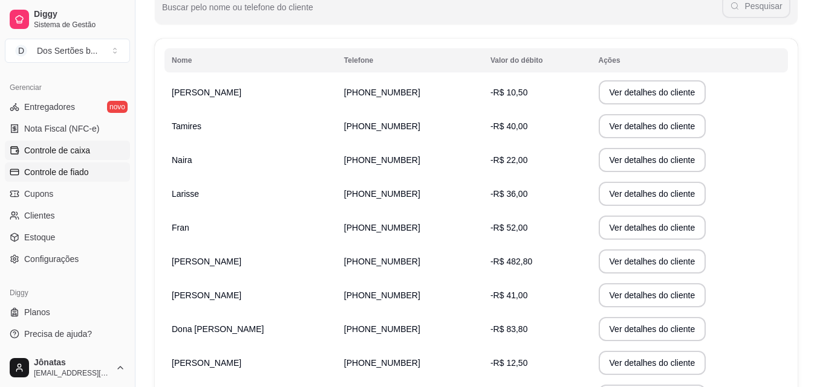
click at [54, 149] on span "Controle de caixa" at bounding box center [57, 150] width 66 height 12
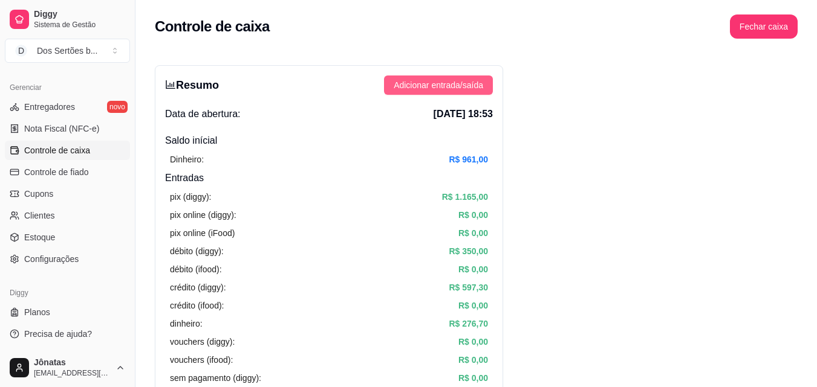
click at [421, 86] on span "Adicionar entrada/saída" at bounding box center [438, 85] width 89 height 13
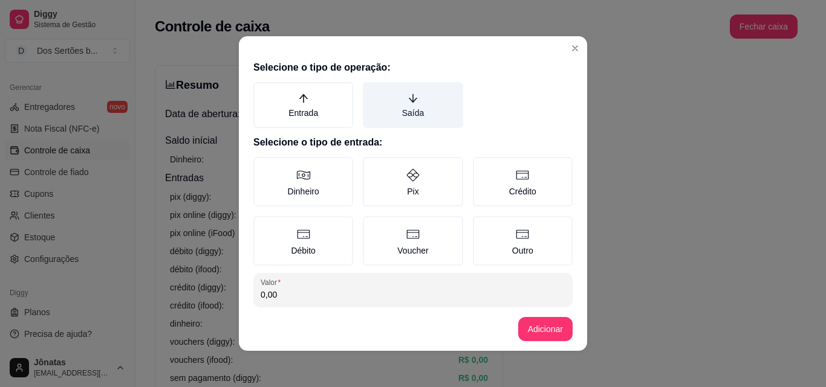
click at [408, 106] on label "Saída" at bounding box center [413, 105] width 100 height 46
click at [372, 91] on button "Saída" at bounding box center [367, 87] width 10 height 10
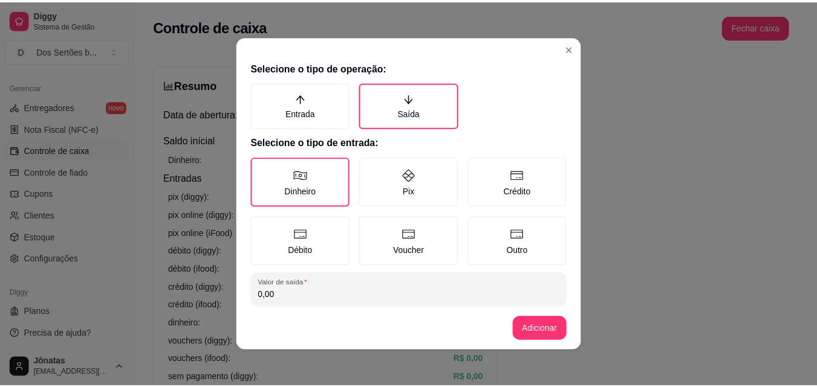
scroll to position [65, 0]
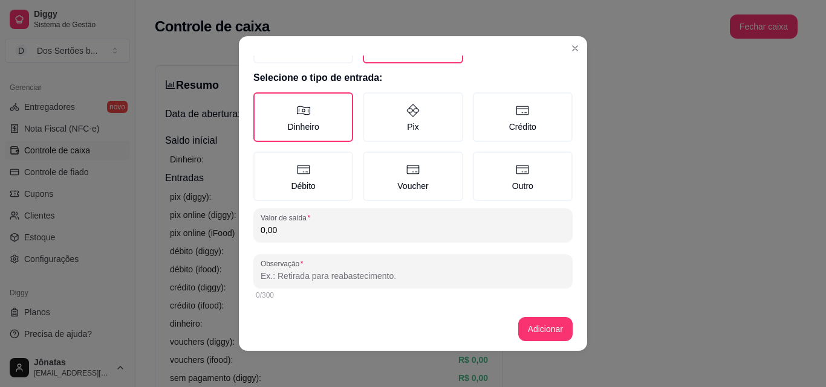
click at [294, 232] on input "0,00" at bounding box center [413, 230] width 305 height 12
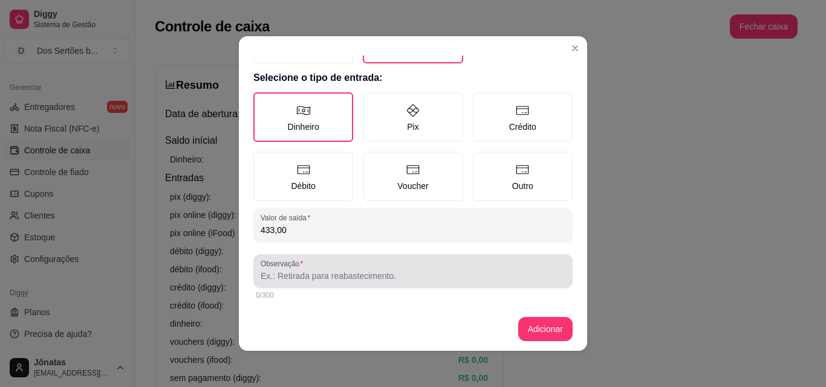
type input "433,00"
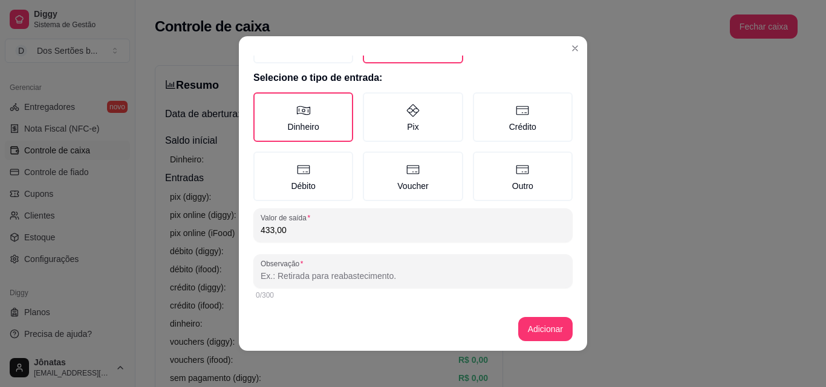
click at [262, 280] on input "Observação" at bounding box center [413, 276] width 305 height 12
type input "e"
type input "pagamento\entregador"
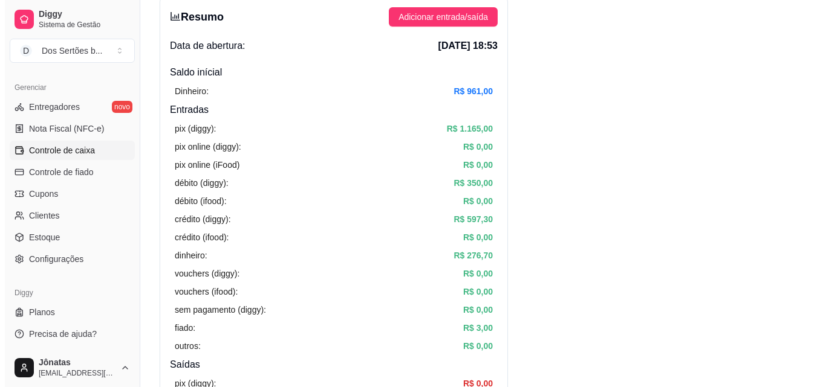
scroll to position [0, 0]
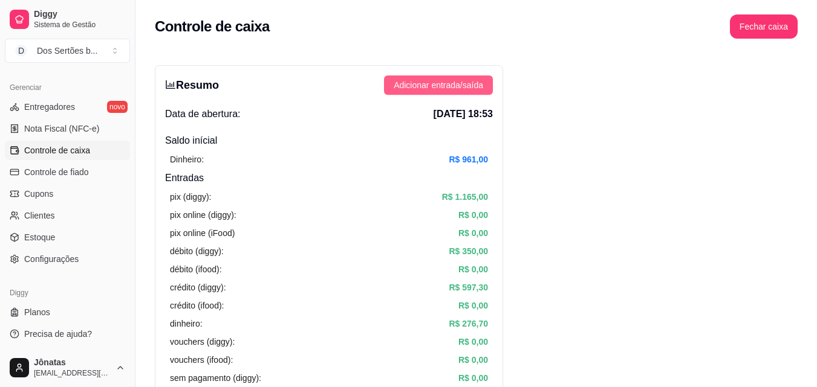
click at [465, 89] on span "Adicionar entrada/saída" at bounding box center [438, 85] width 89 height 13
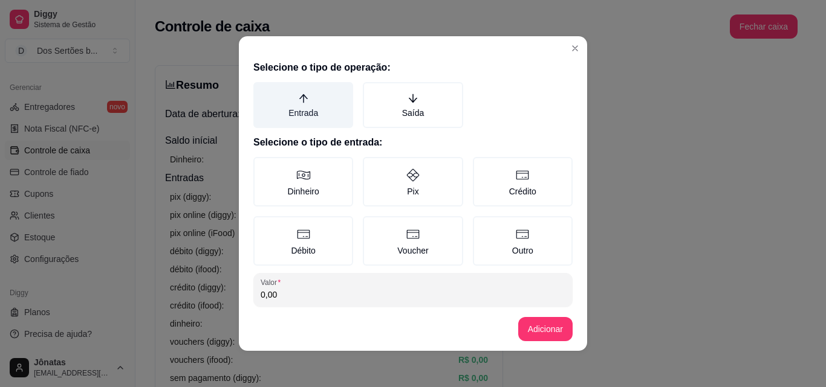
click at [321, 102] on label "Entrada" at bounding box center [303, 105] width 100 height 46
click at [262, 91] on button "Entrada" at bounding box center [258, 87] width 10 height 10
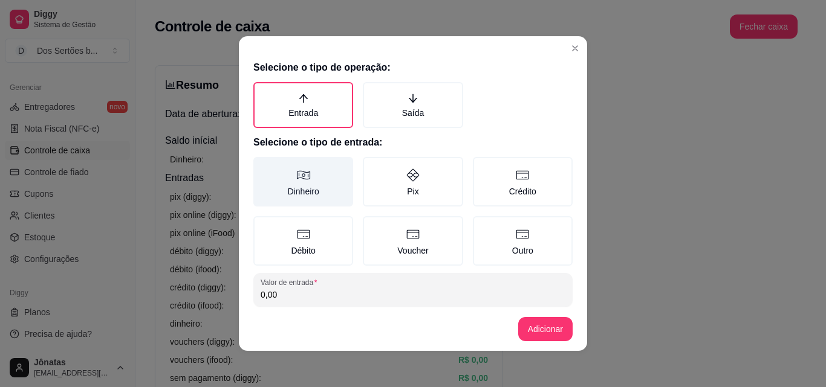
click at [301, 167] on label "Dinheiro" at bounding box center [303, 182] width 100 height 50
click at [262, 166] on button "Dinheiro" at bounding box center [258, 162] width 10 height 10
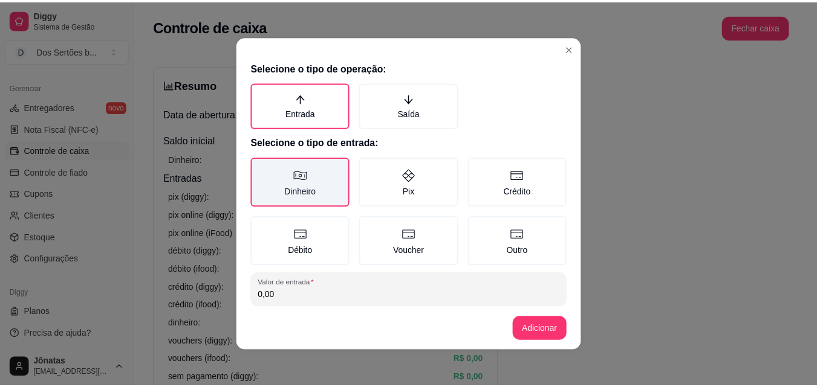
scroll to position [65, 0]
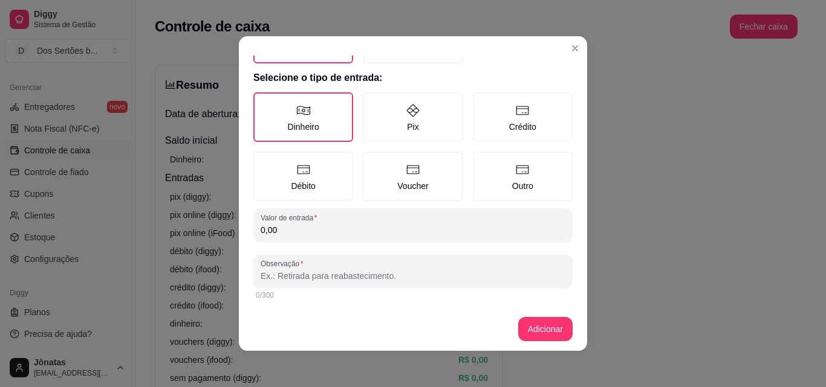
click at [274, 233] on input "0,00" at bounding box center [413, 230] width 305 height 12
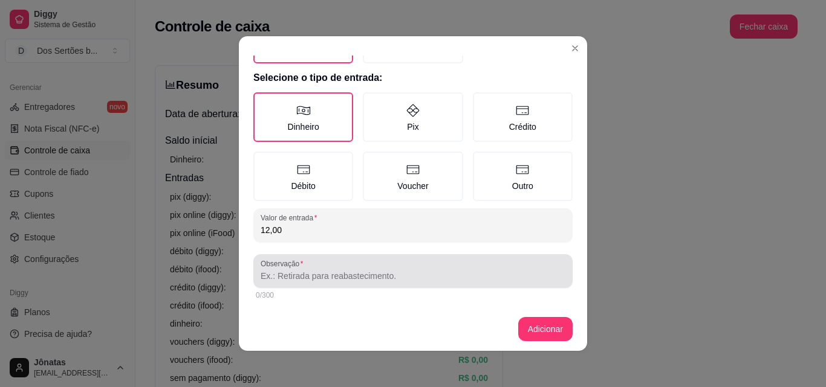
type input "12,00"
click at [268, 279] on input "Observação" at bounding box center [413, 276] width 305 height 12
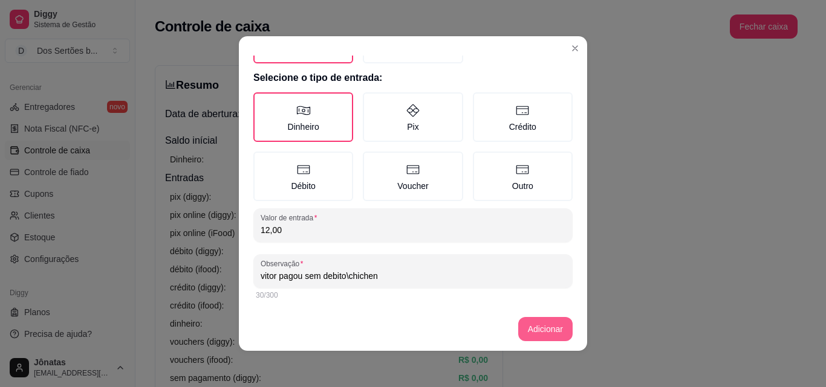
type input "vitor pagou sem debito\chichen"
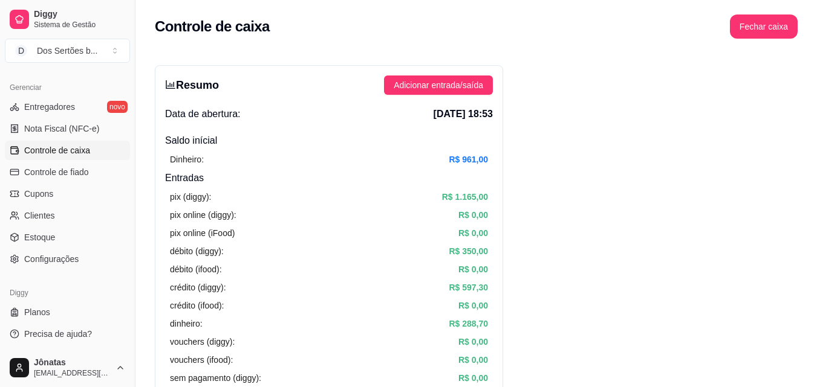
scroll to position [2, 0]
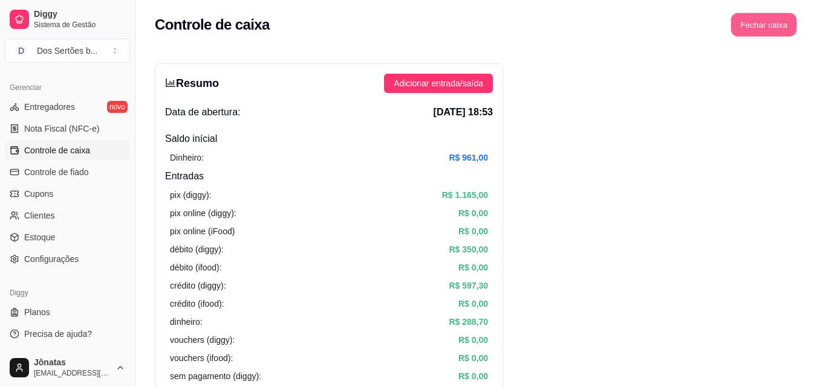
click at [767, 18] on button "Fechar caixa" at bounding box center [764, 25] width 66 height 24
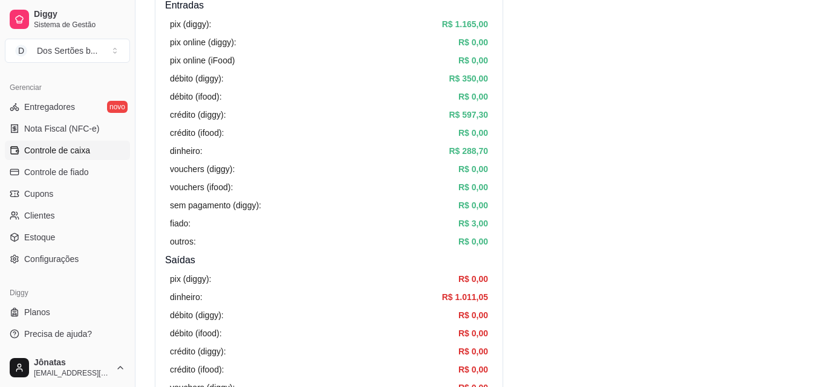
scroll to position [0, 0]
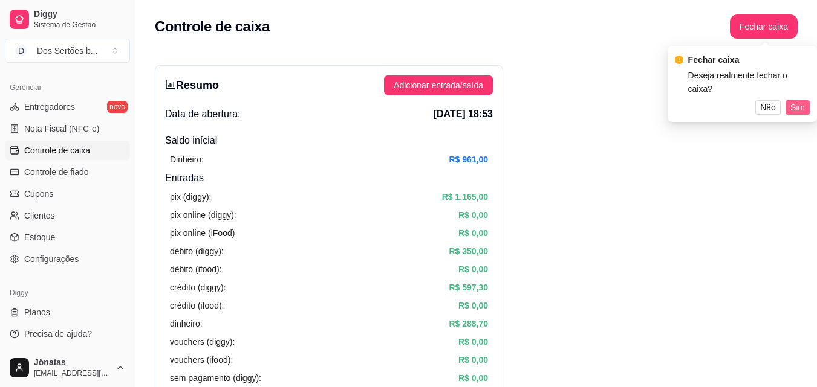
click at [793, 101] on span "Sim" at bounding box center [797, 107] width 15 height 13
